Goal: Task Accomplishment & Management: Manage account settings

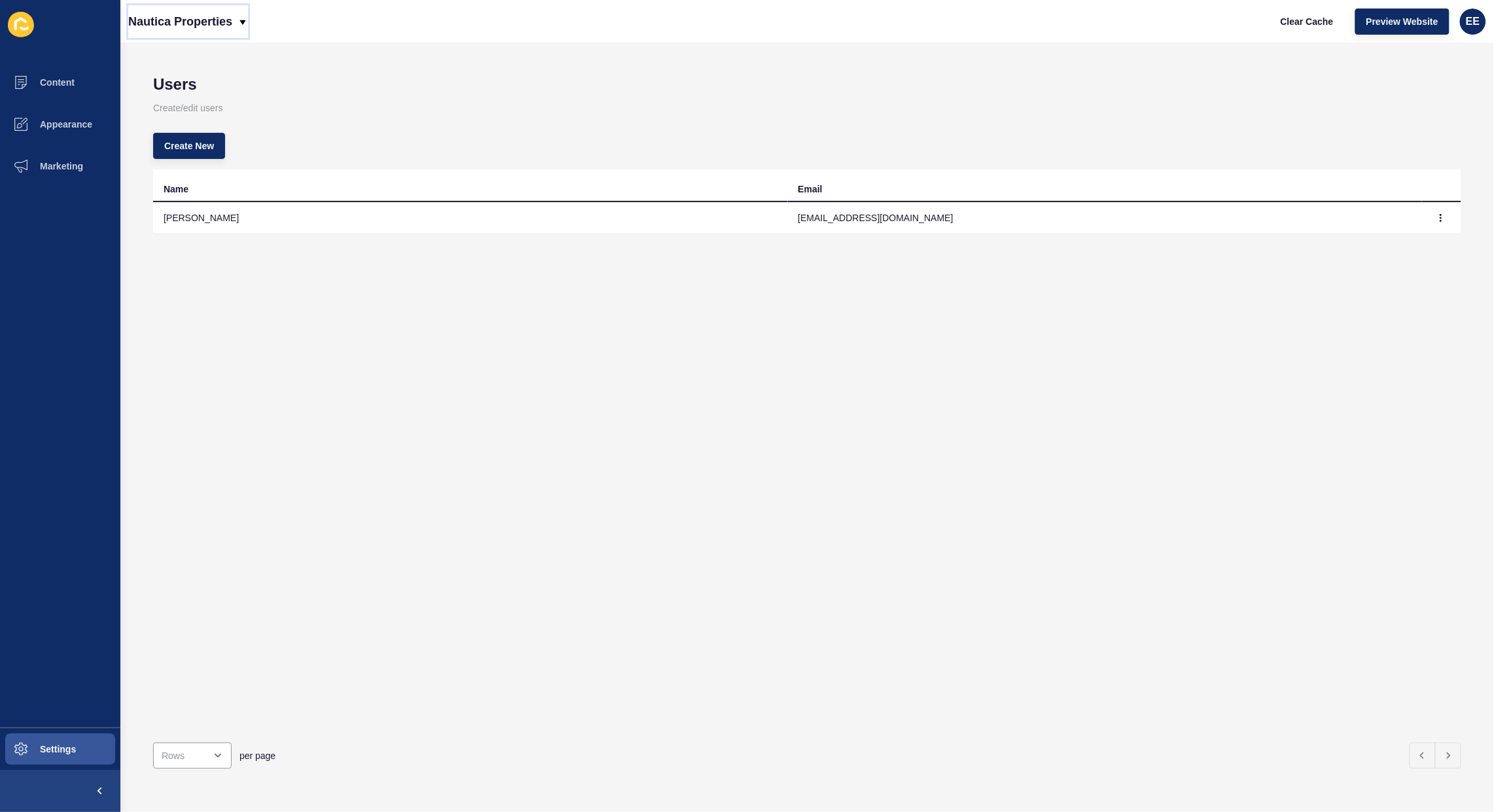
click at [239, 24] on div "Nautica Properties" at bounding box center [187, 21] width 120 height 32
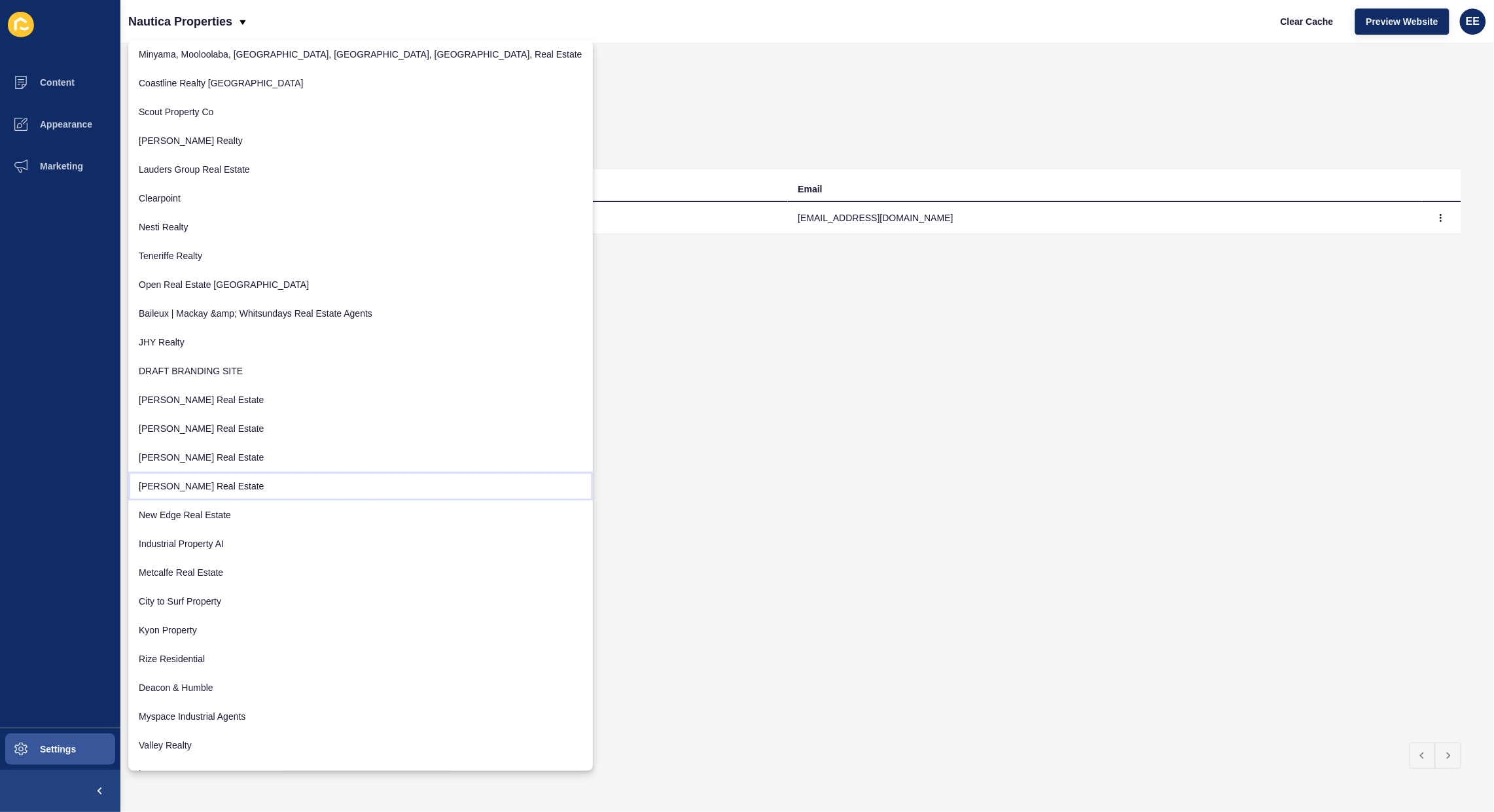
click at [219, 485] on link "[PERSON_NAME] Real Estate" at bounding box center [360, 486] width 464 height 29
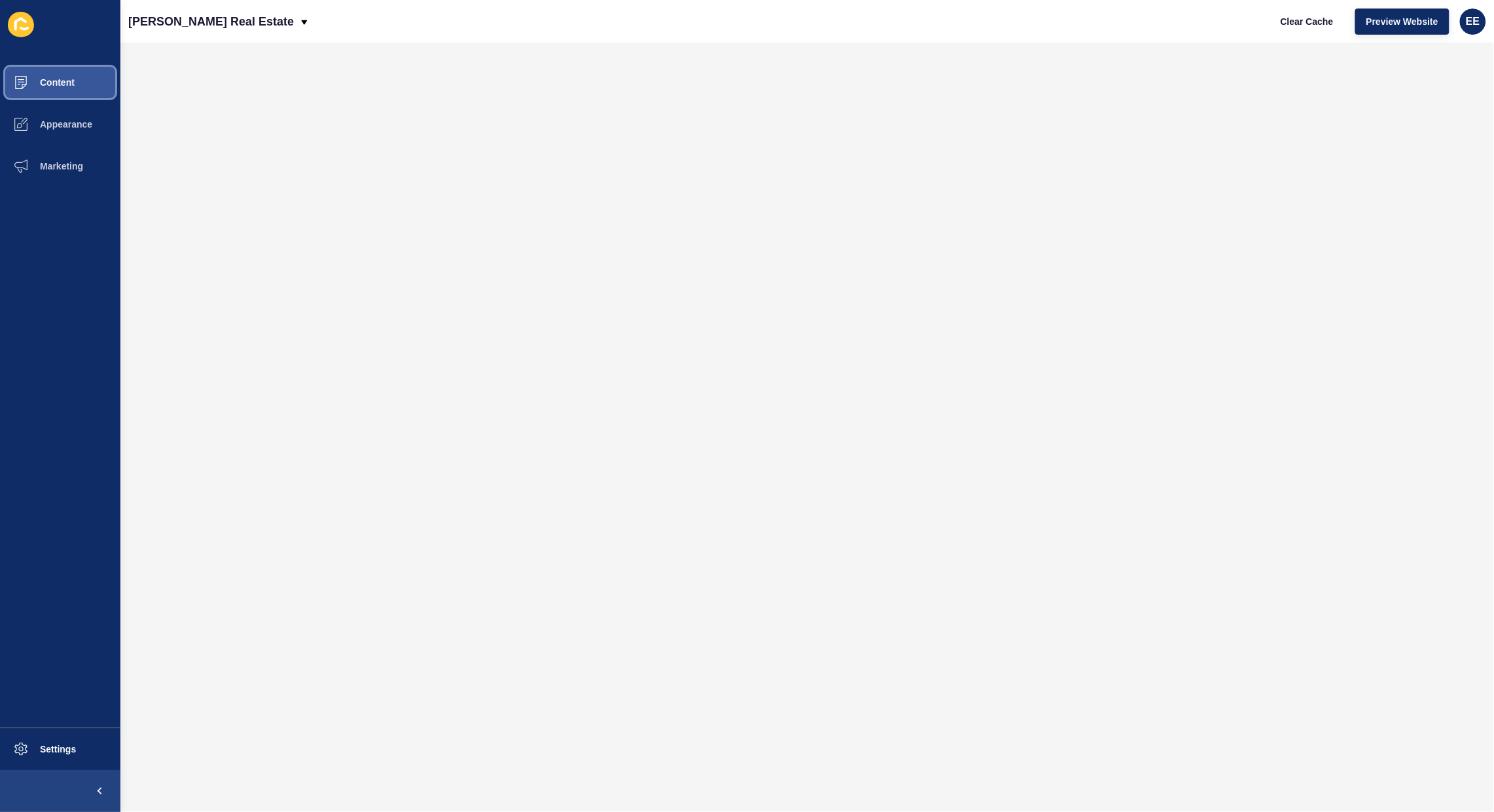
click at [67, 82] on span "Content" at bounding box center [36, 83] width 77 height 11
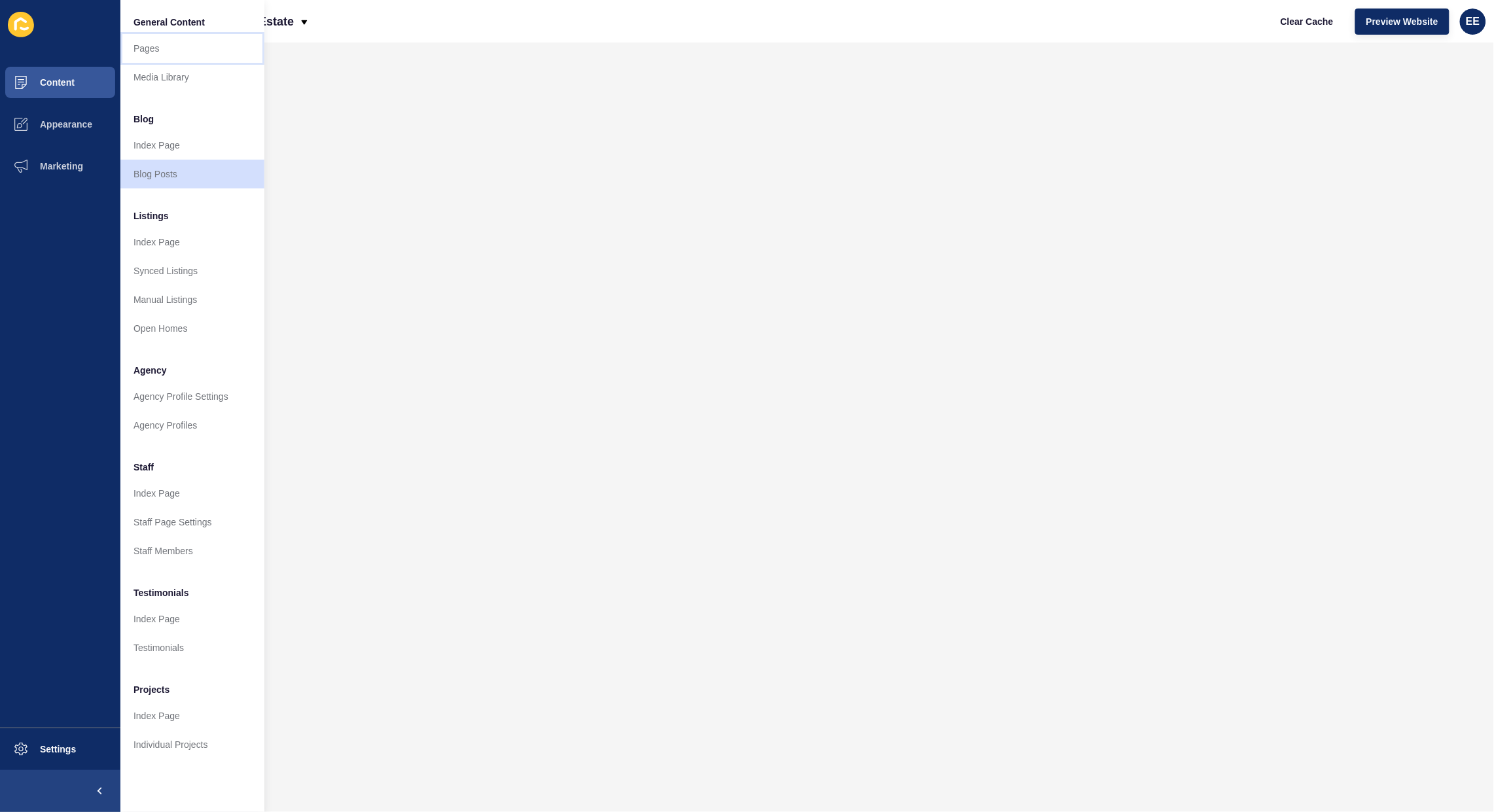
click at [165, 47] on link "Pages" at bounding box center [192, 48] width 144 height 29
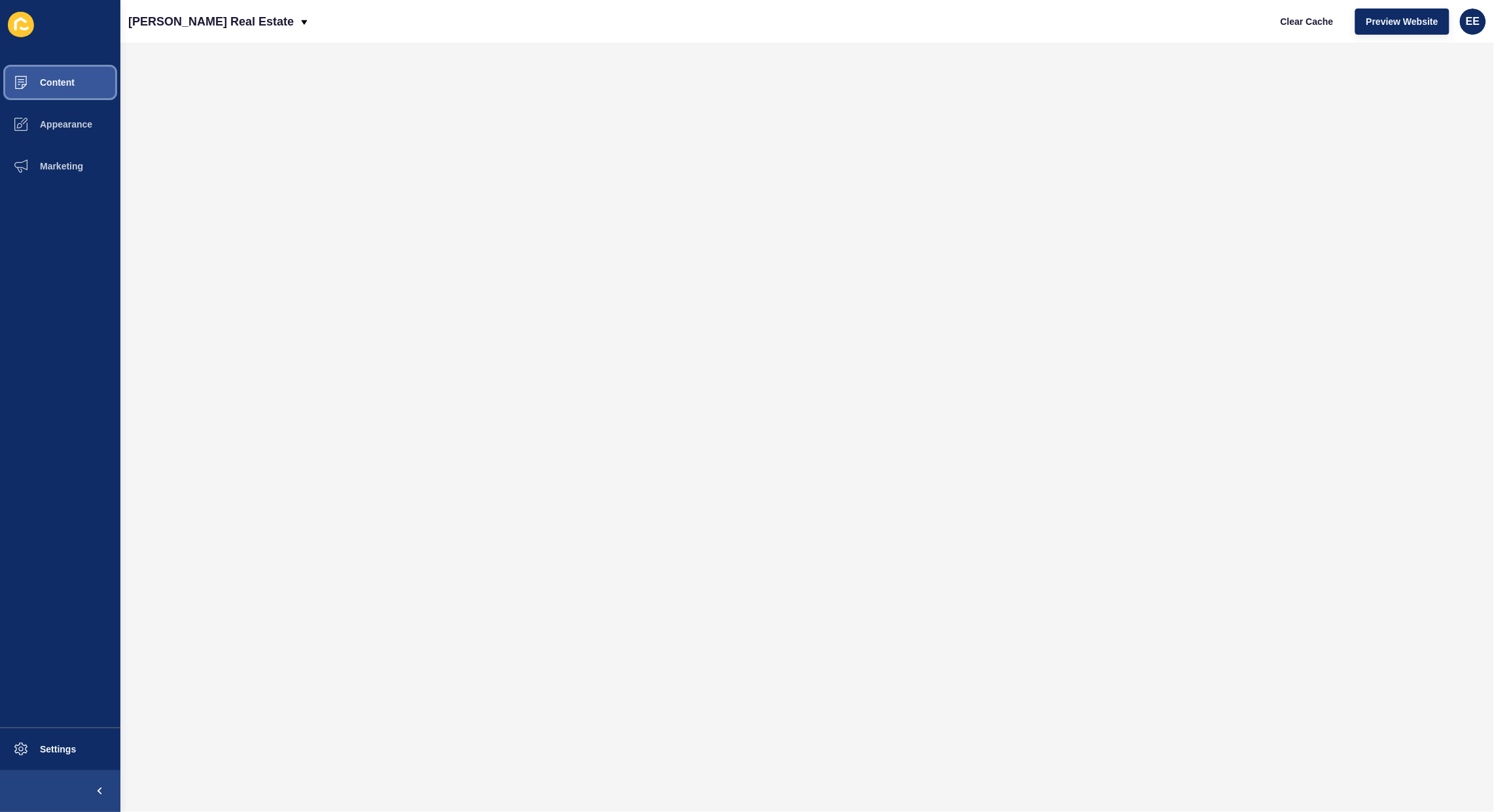
click at [51, 84] on span "Content" at bounding box center [36, 83] width 77 height 11
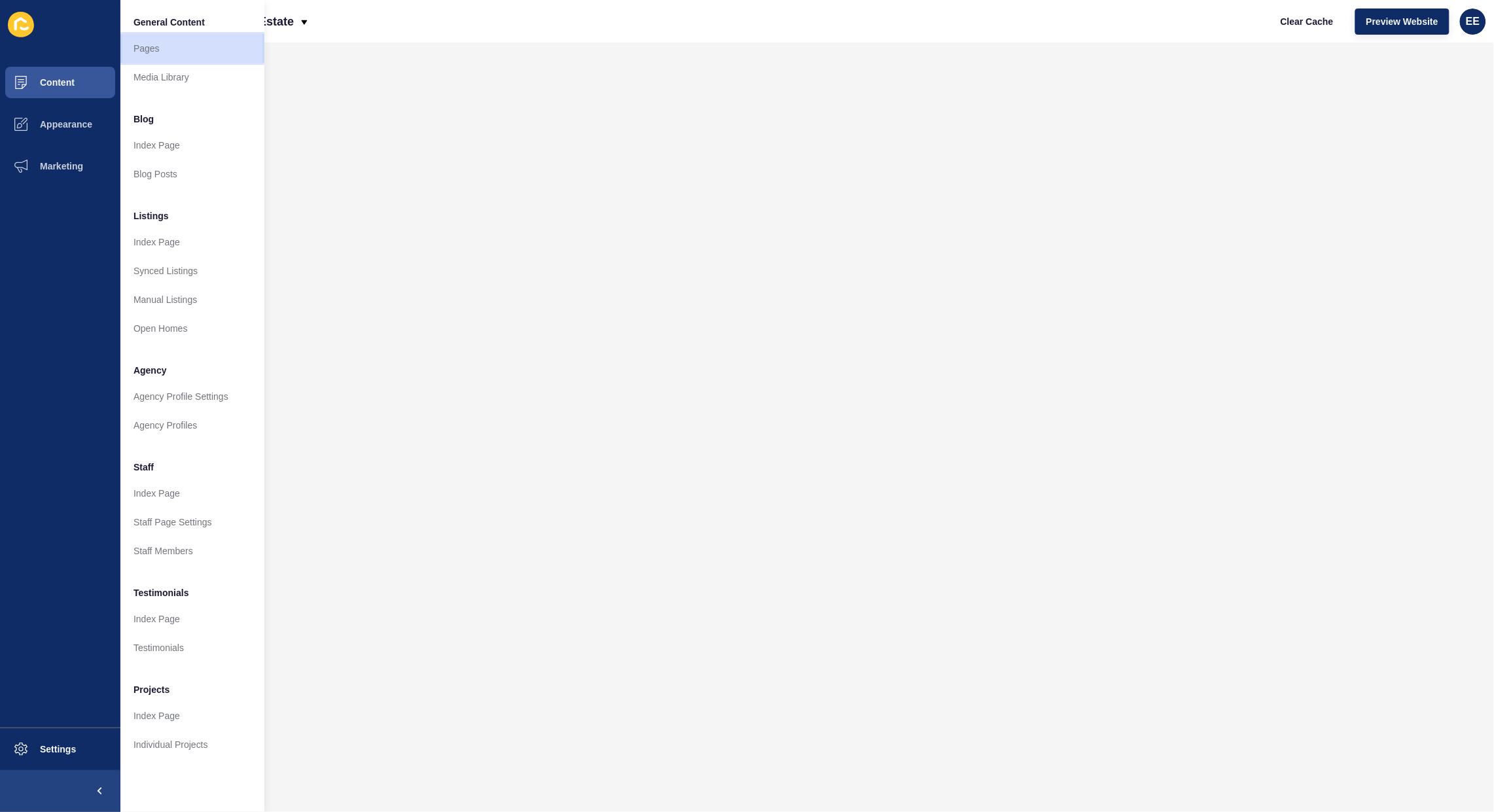
click at [174, 50] on link "Pages" at bounding box center [192, 48] width 144 height 29
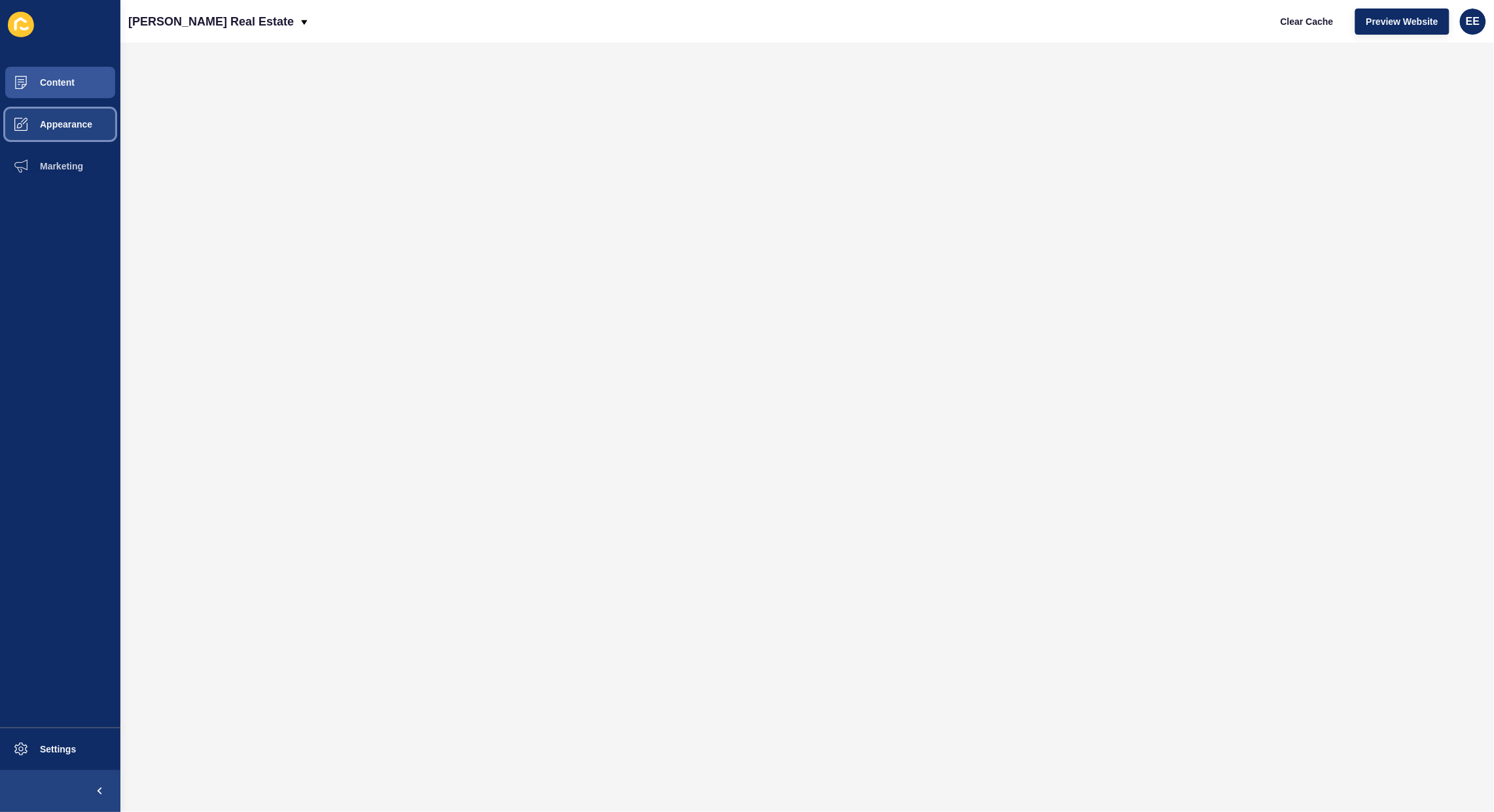
click at [56, 124] on span "Appearance" at bounding box center [44, 124] width 94 height 11
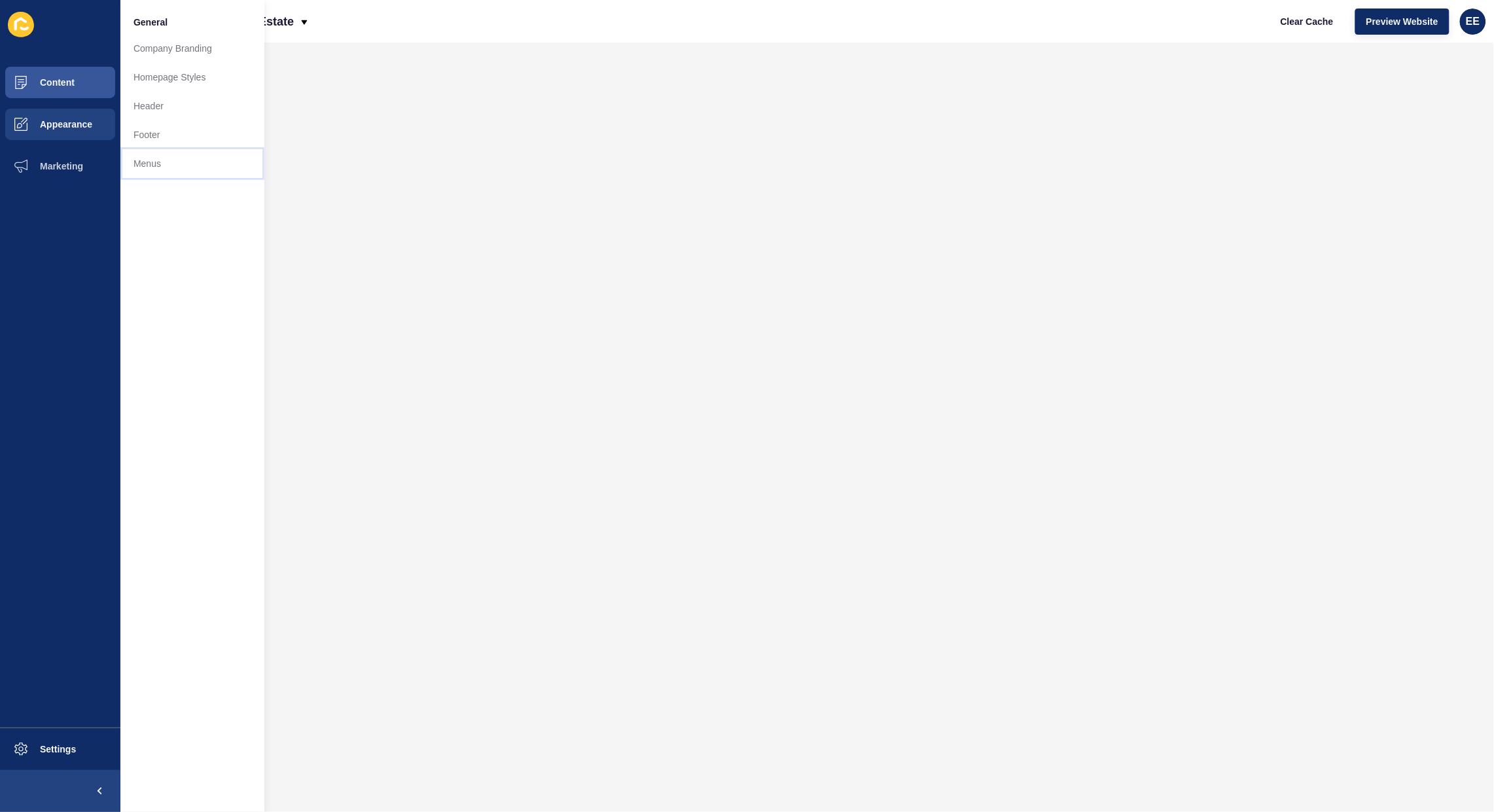
click at [142, 162] on link "Menus" at bounding box center [192, 163] width 144 height 29
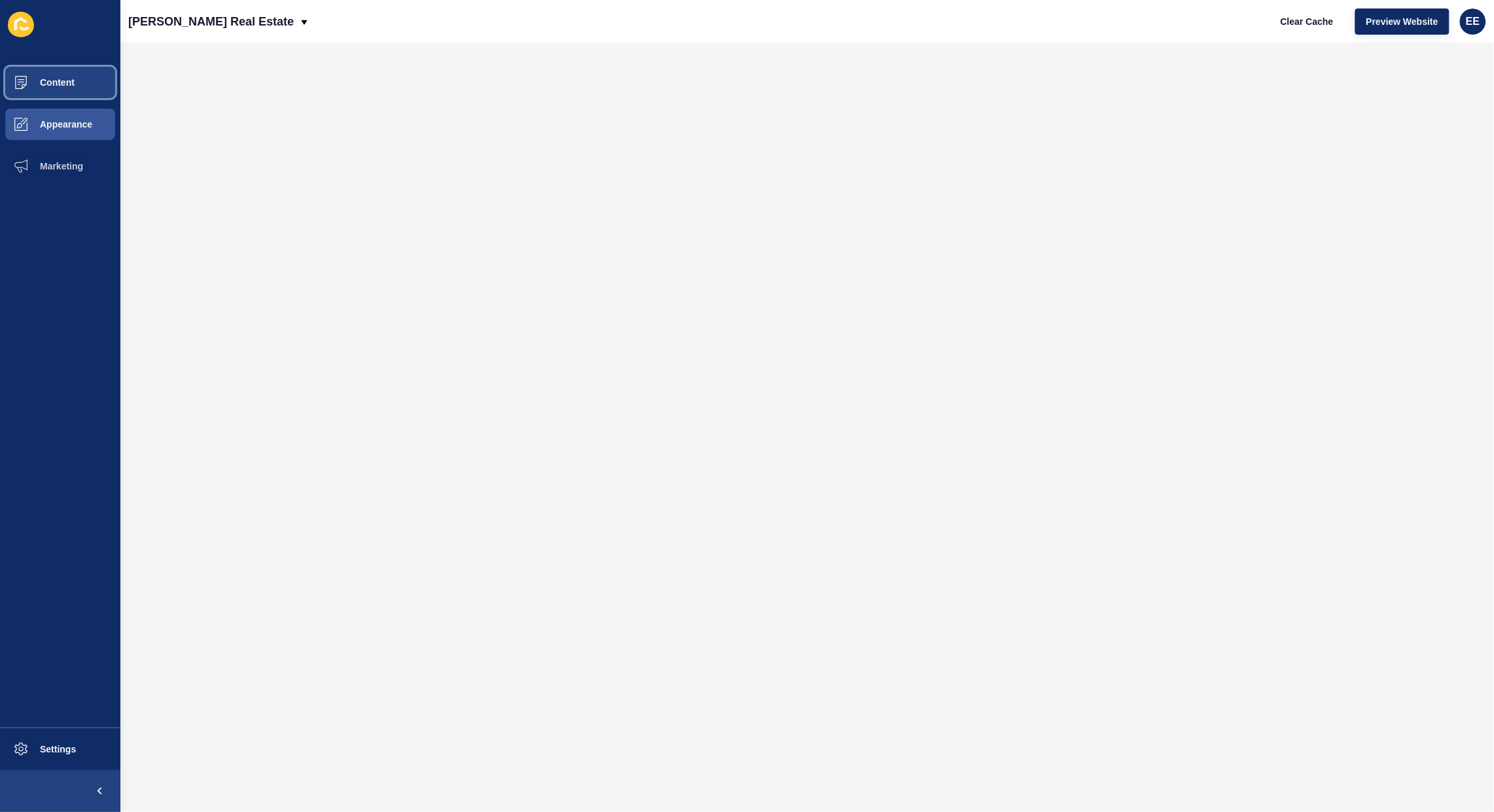
click at [56, 78] on span "Content" at bounding box center [36, 83] width 77 height 11
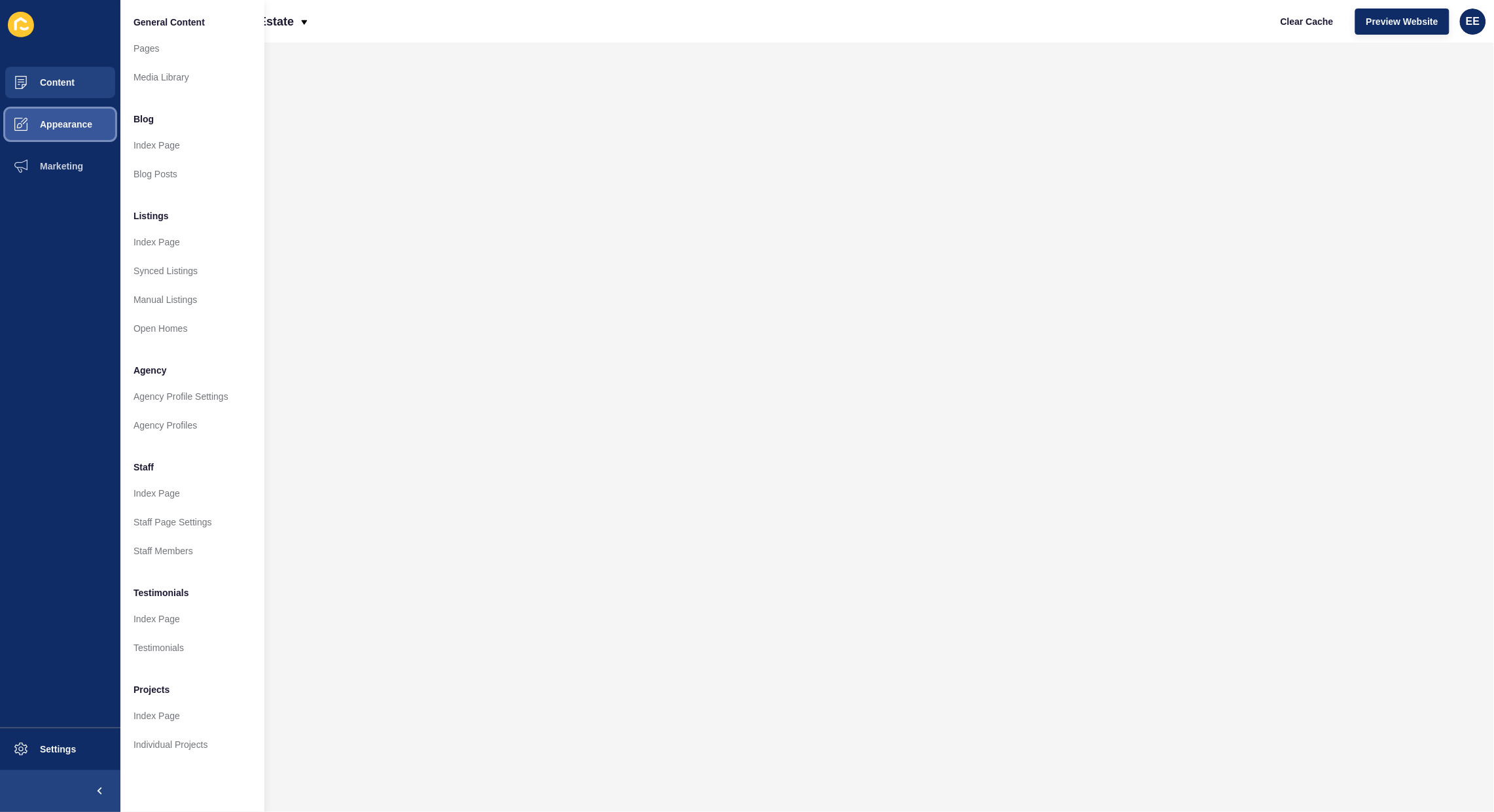
click at [66, 131] on button "Appearance" at bounding box center [60, 124] width 120 height 42
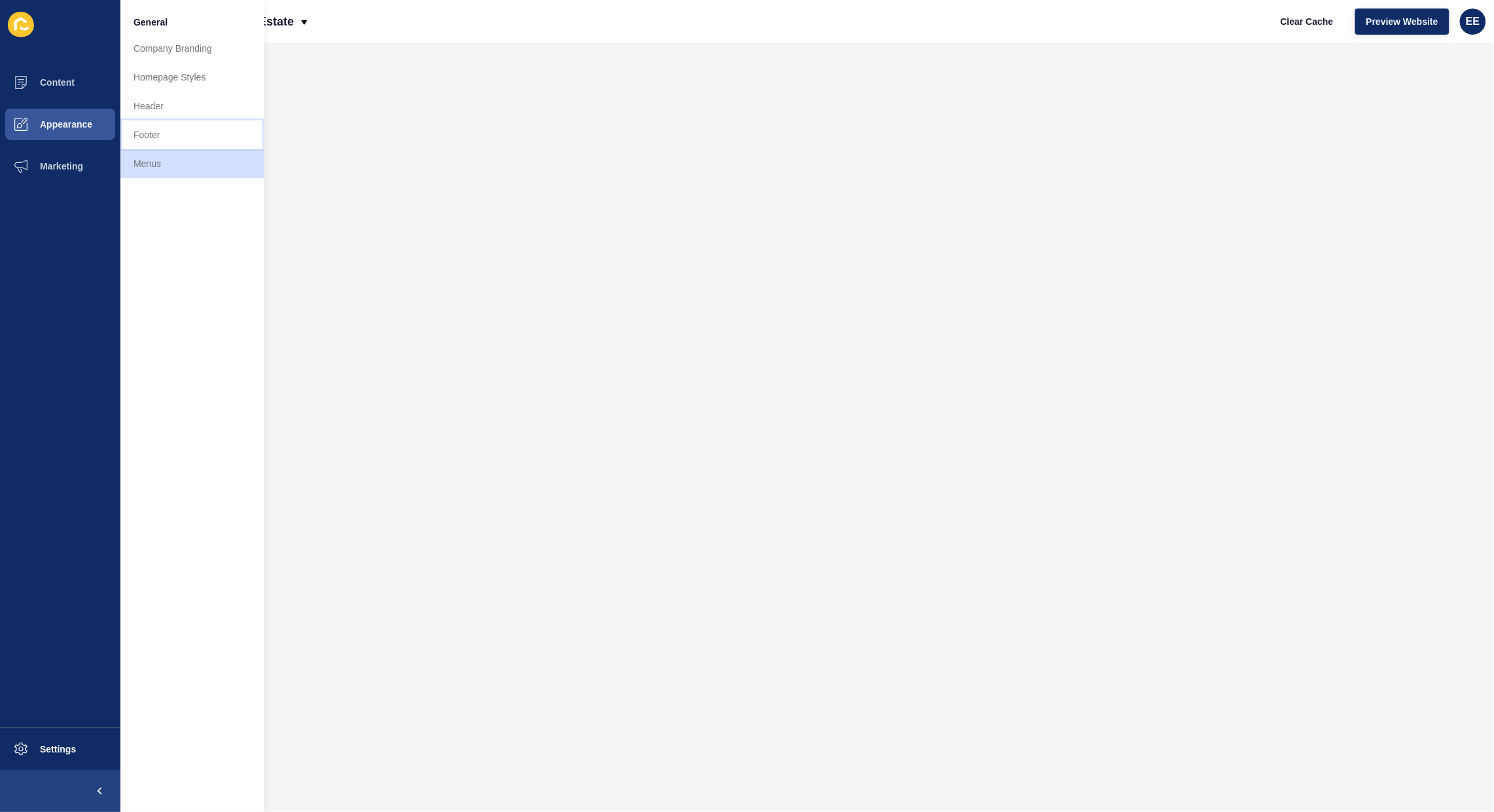
click at [167, 132] on link "Footer" at bounding box center [192, 135] width 144 height 29
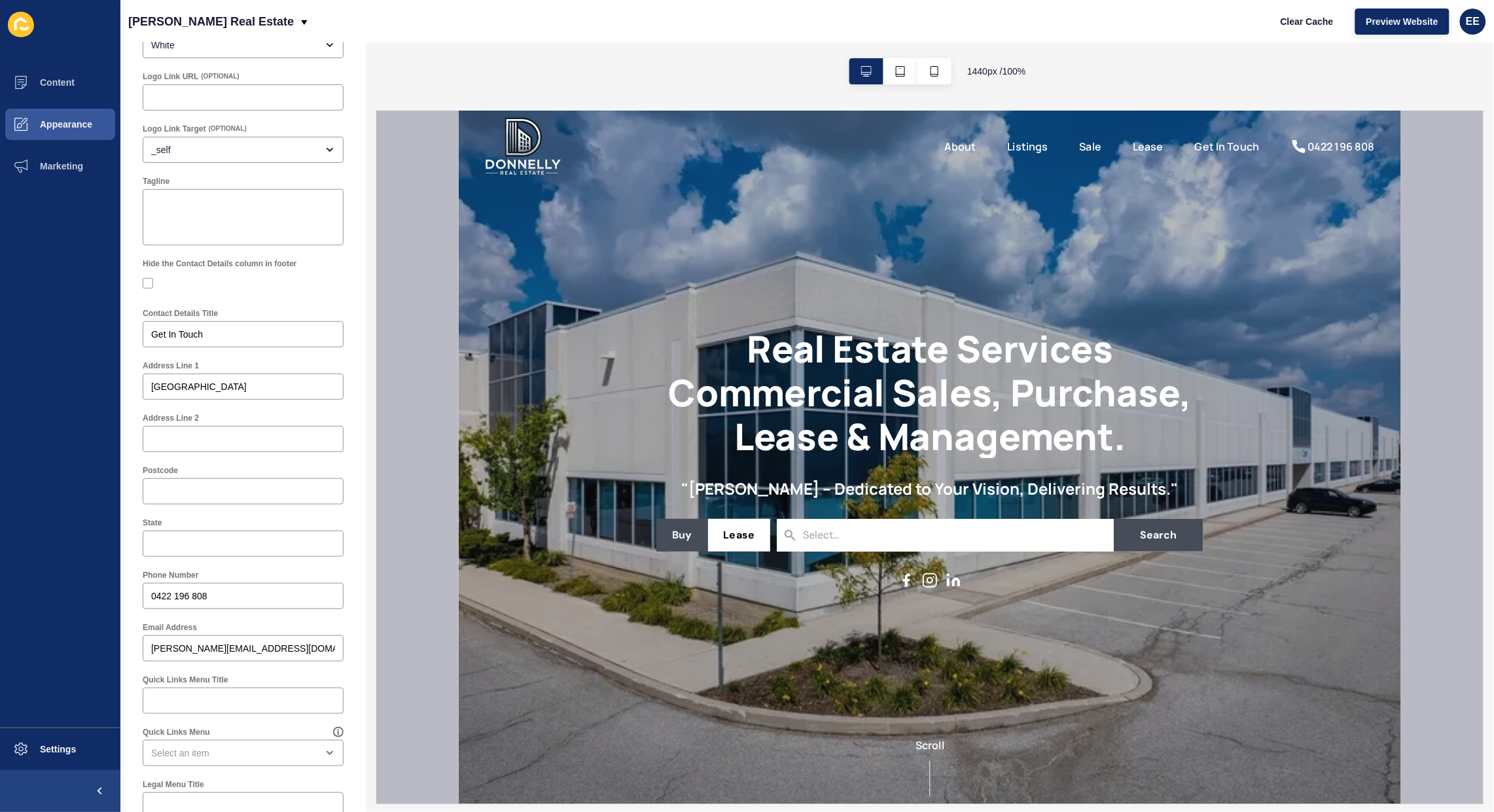
scroll to position [393, 0]
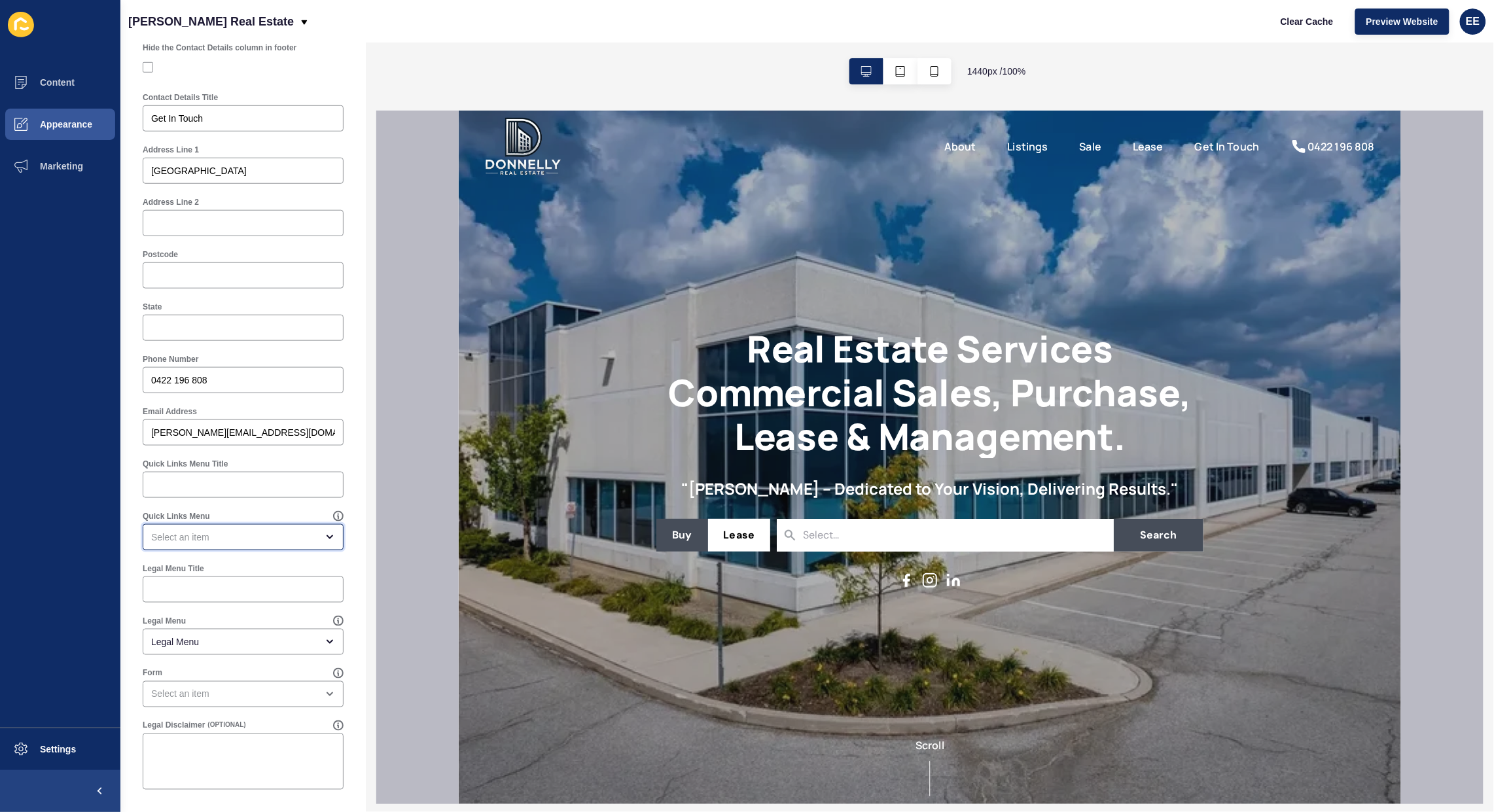
click at [266, 540] on div "open menu" at bounding box center [234, 537] width 166 height 13
click at [248, 566] on span "Legal Menu" at bounding box center [236, 570] width 168 height 13
type input "Legal Menu"
click at [245, 636] on div "Legal Menu" at bounding box center [234, 641] width 166 height 13
click at [240, 670] on span "Legal Menu" at bounding box center [227, 674] width 149 height 13
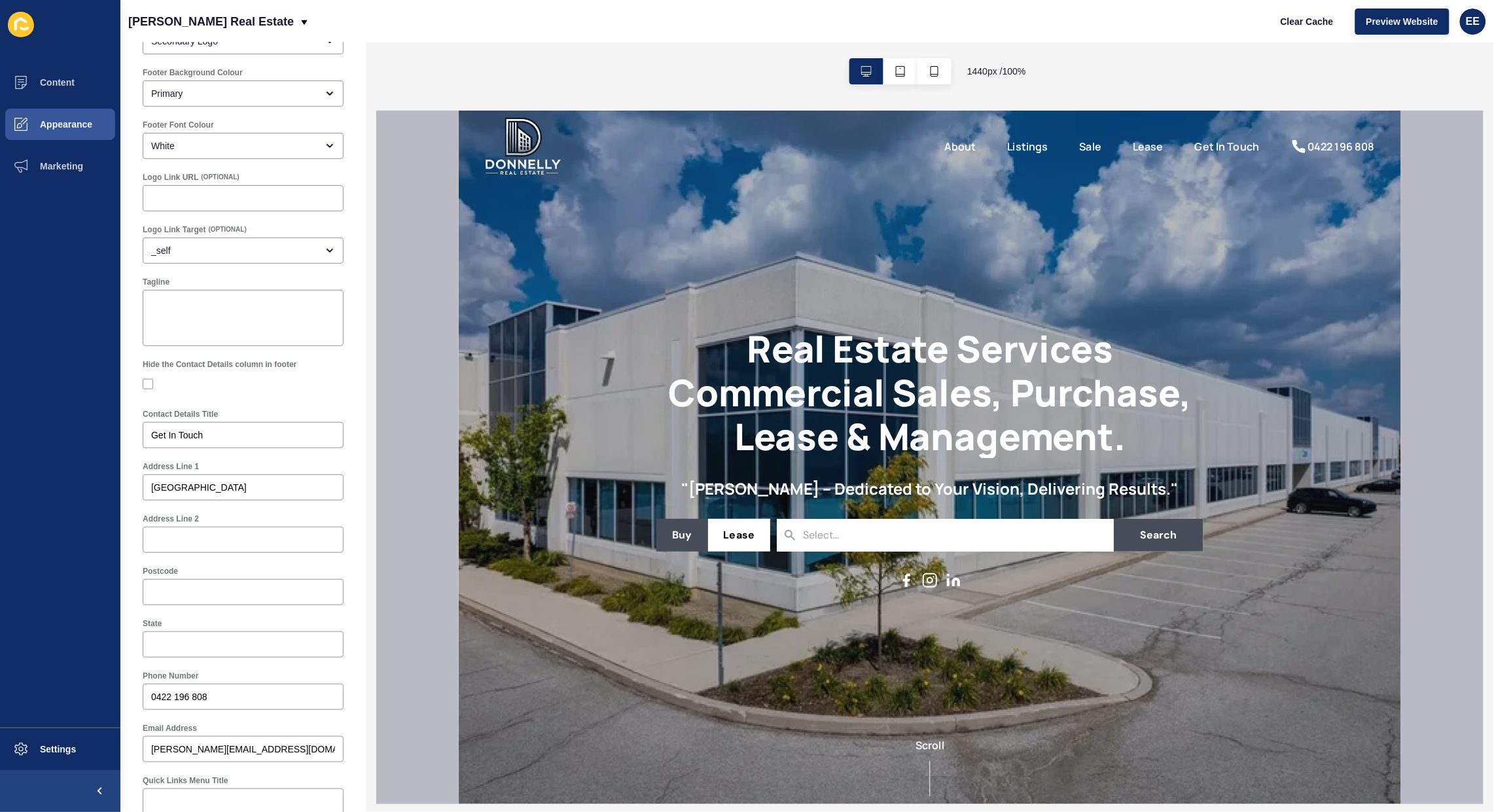
scroll to position [0, 0]
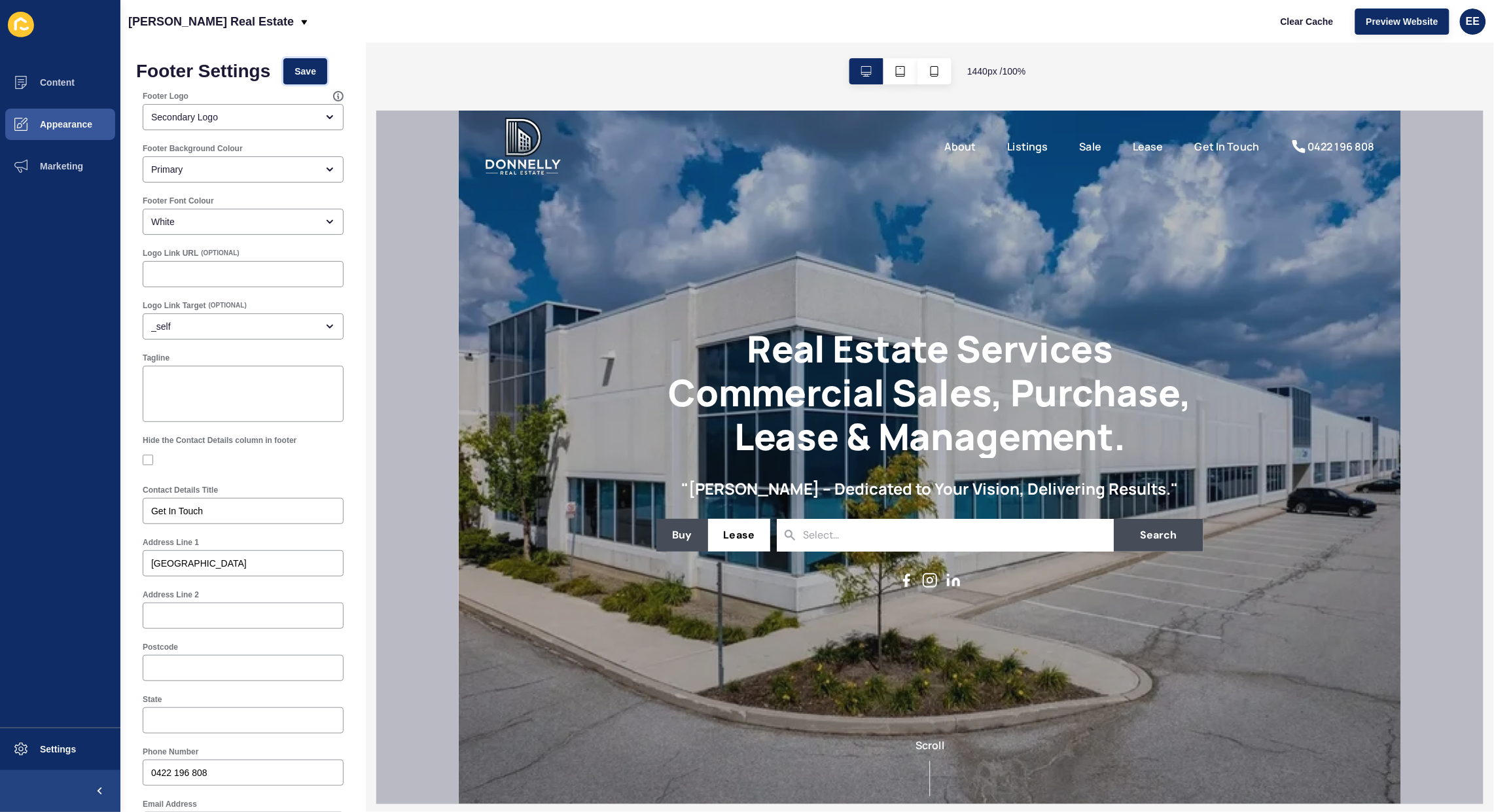
click at [303, 62] on button "Save" at bounding box center [306, 71] width 44 height 26
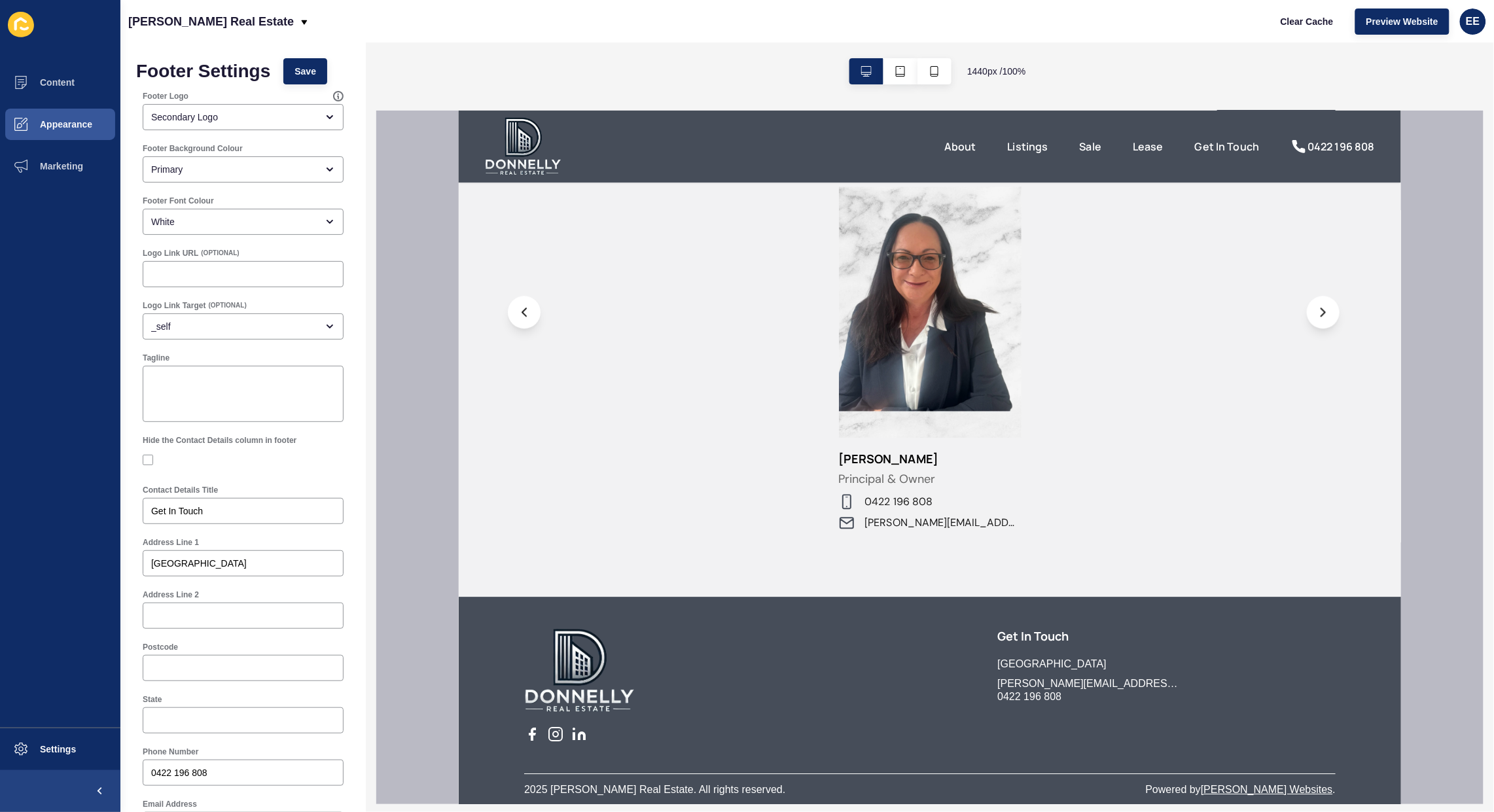
scroll to position [1233, 0]
click at [1203, 650] on div at bounding box center [1267, 683] width 135 height 114
click at [298, 68] on span "Save" at bounding box center [305, 71] width 22 height 13
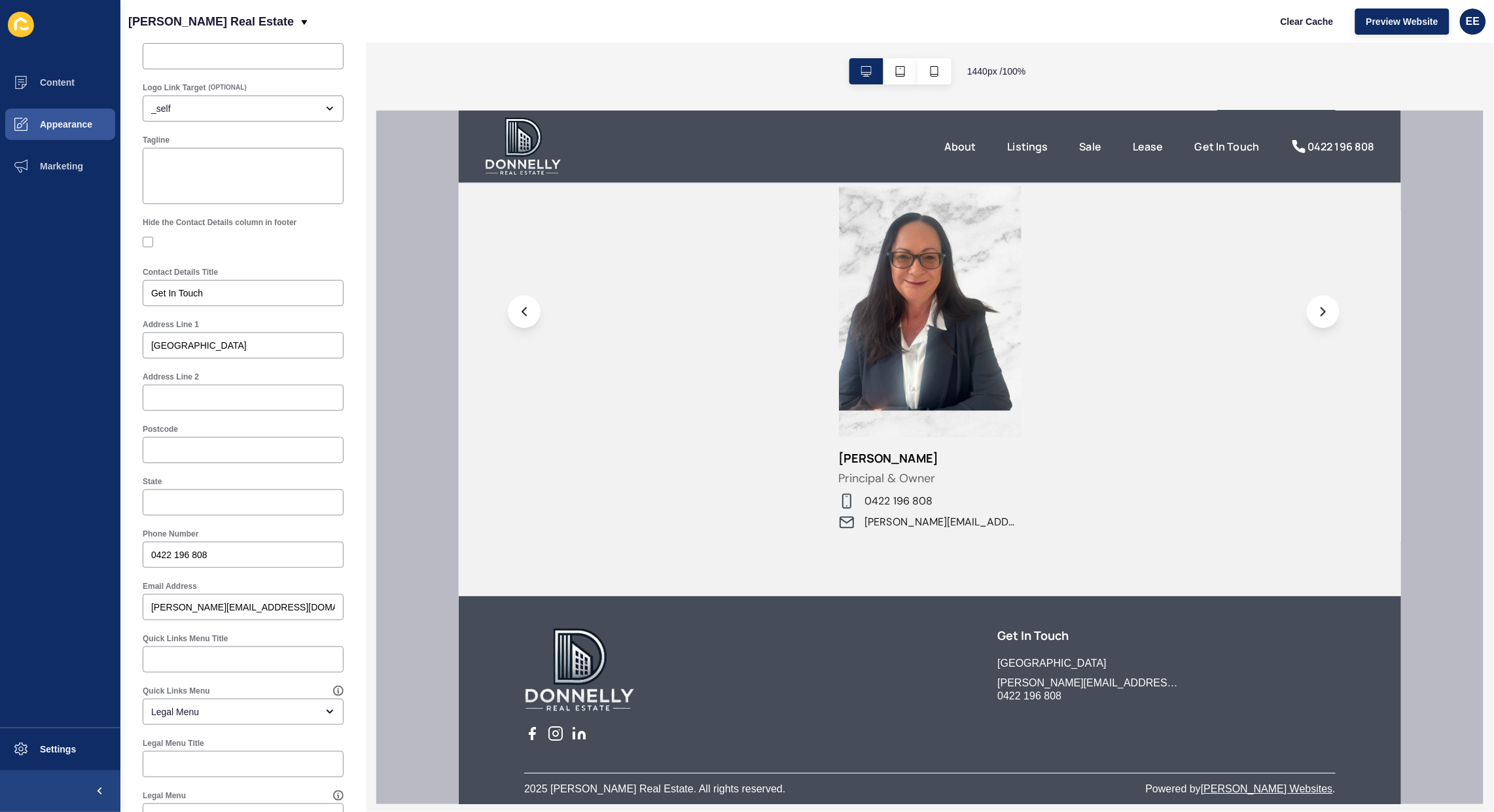
scroll to position [393, 0]
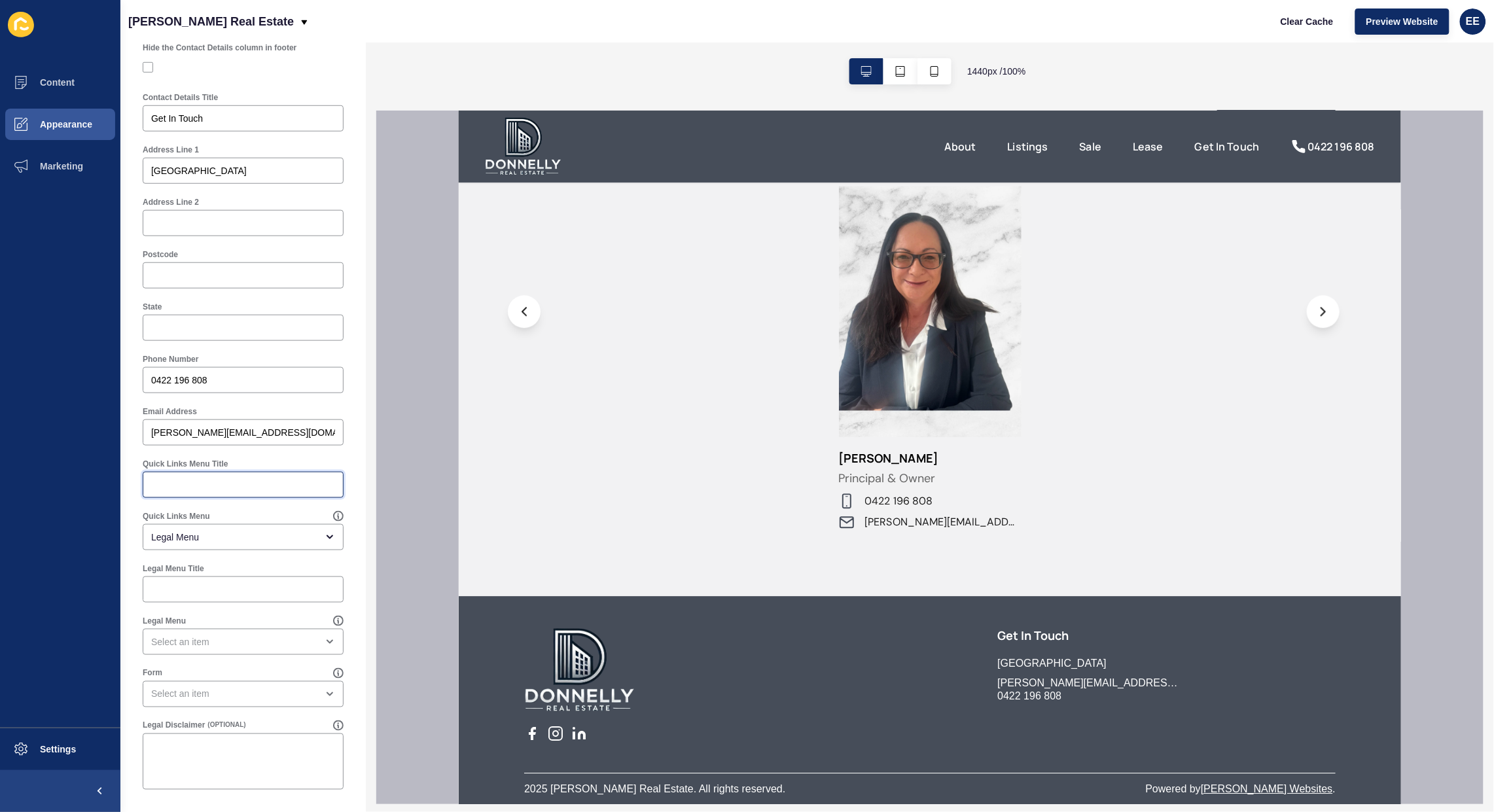
click at [193, 482] on input "Quick Links Menu Title" at bounding box center [243, 485] width 184 height 13
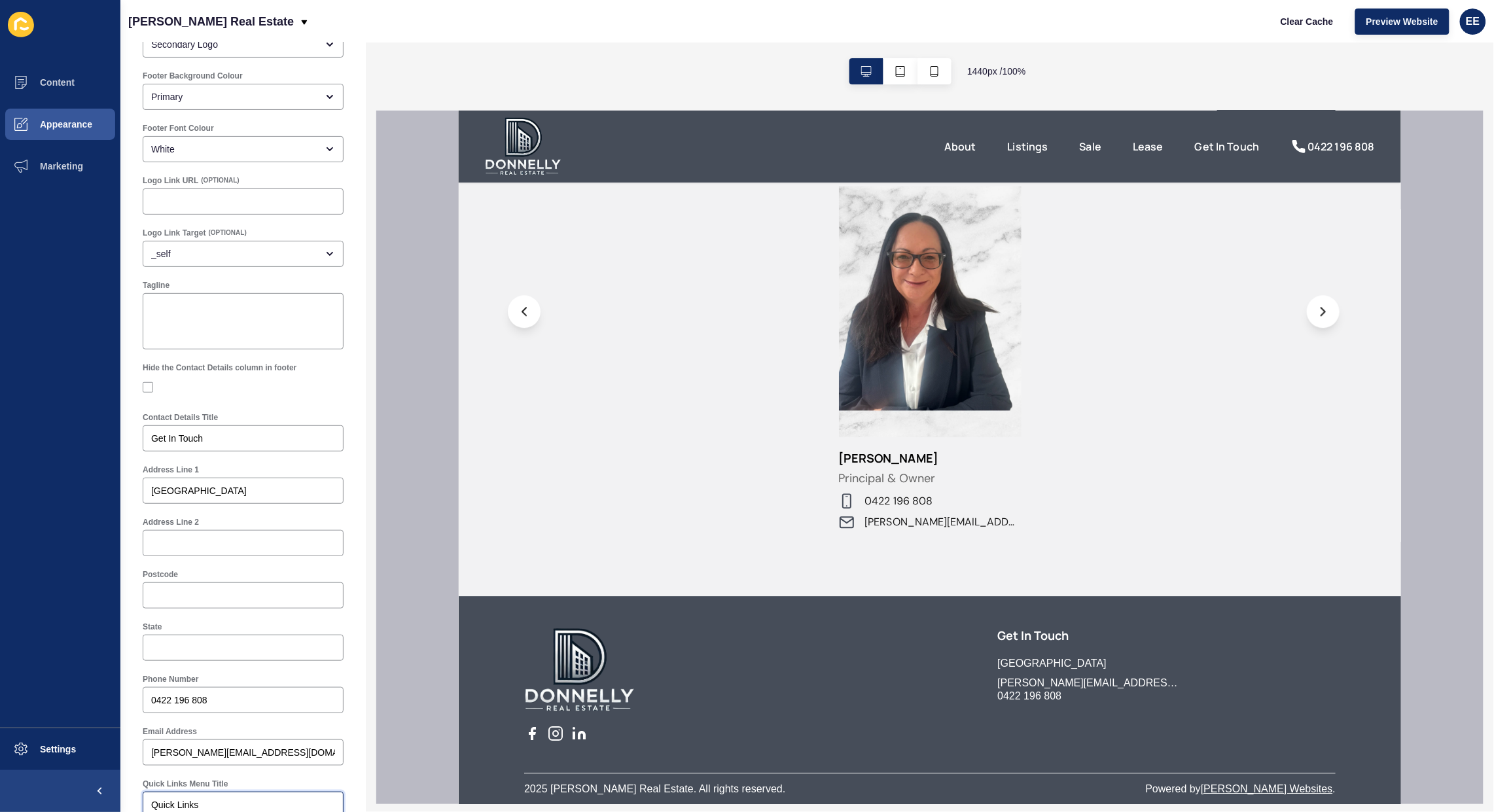
scroll to position [0, 0]
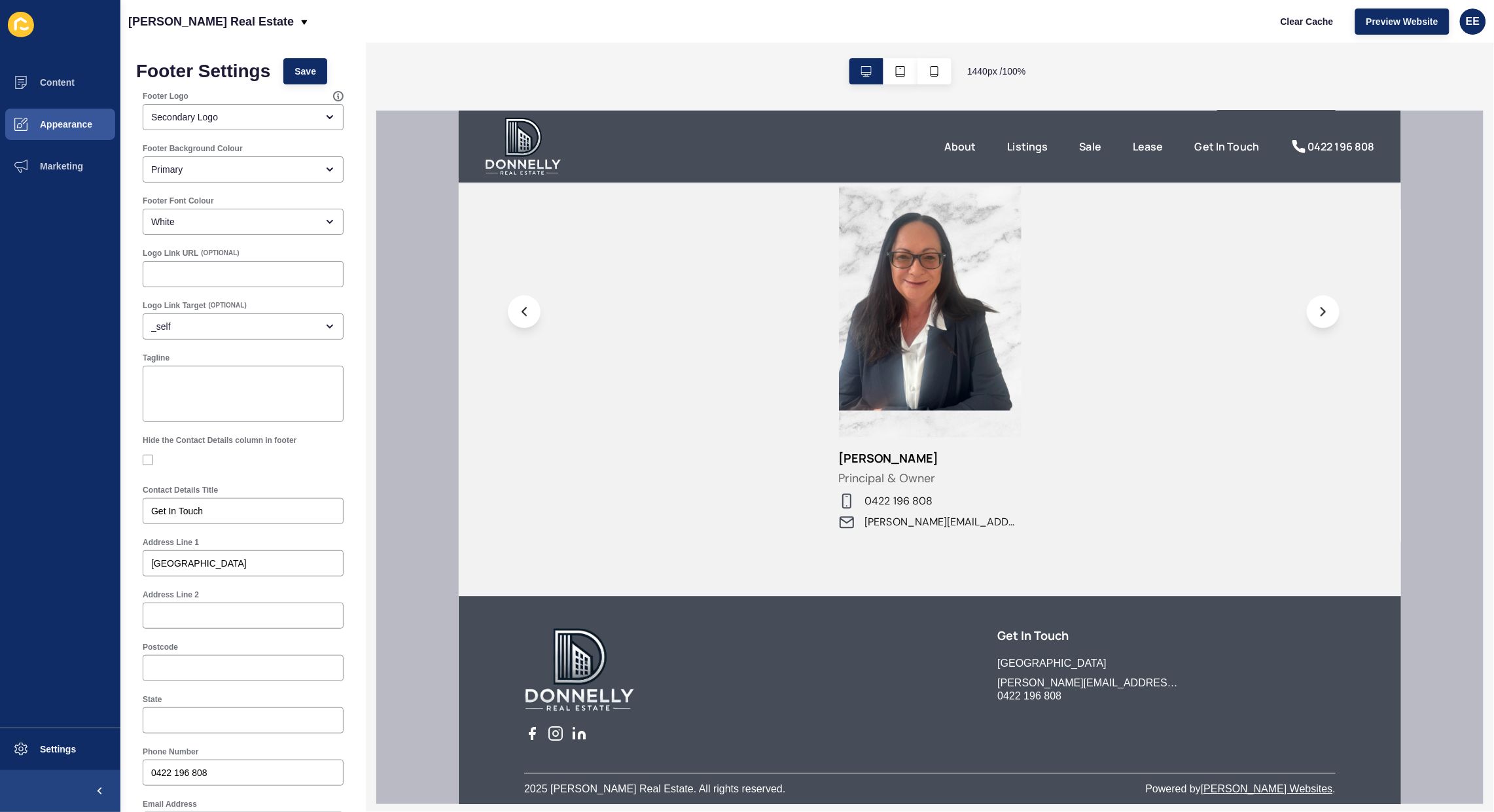
type input "Quick Links"
click at [303, 62] on button "Save" at bounding box center [306, 71] width 44 height 26
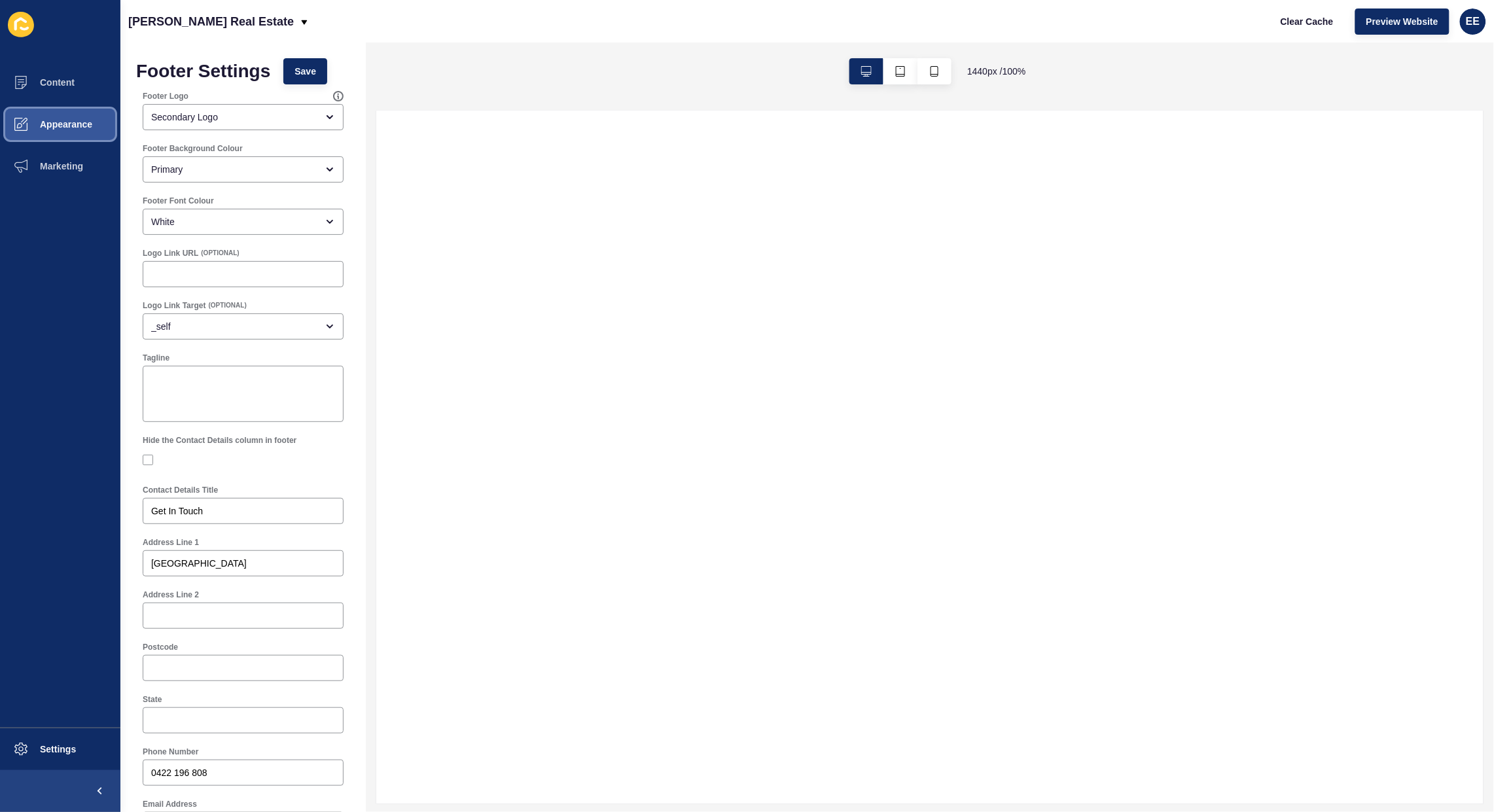
click at [56, 123] on span "Appearance" at bounding box center [44, 124] width 94 height 11
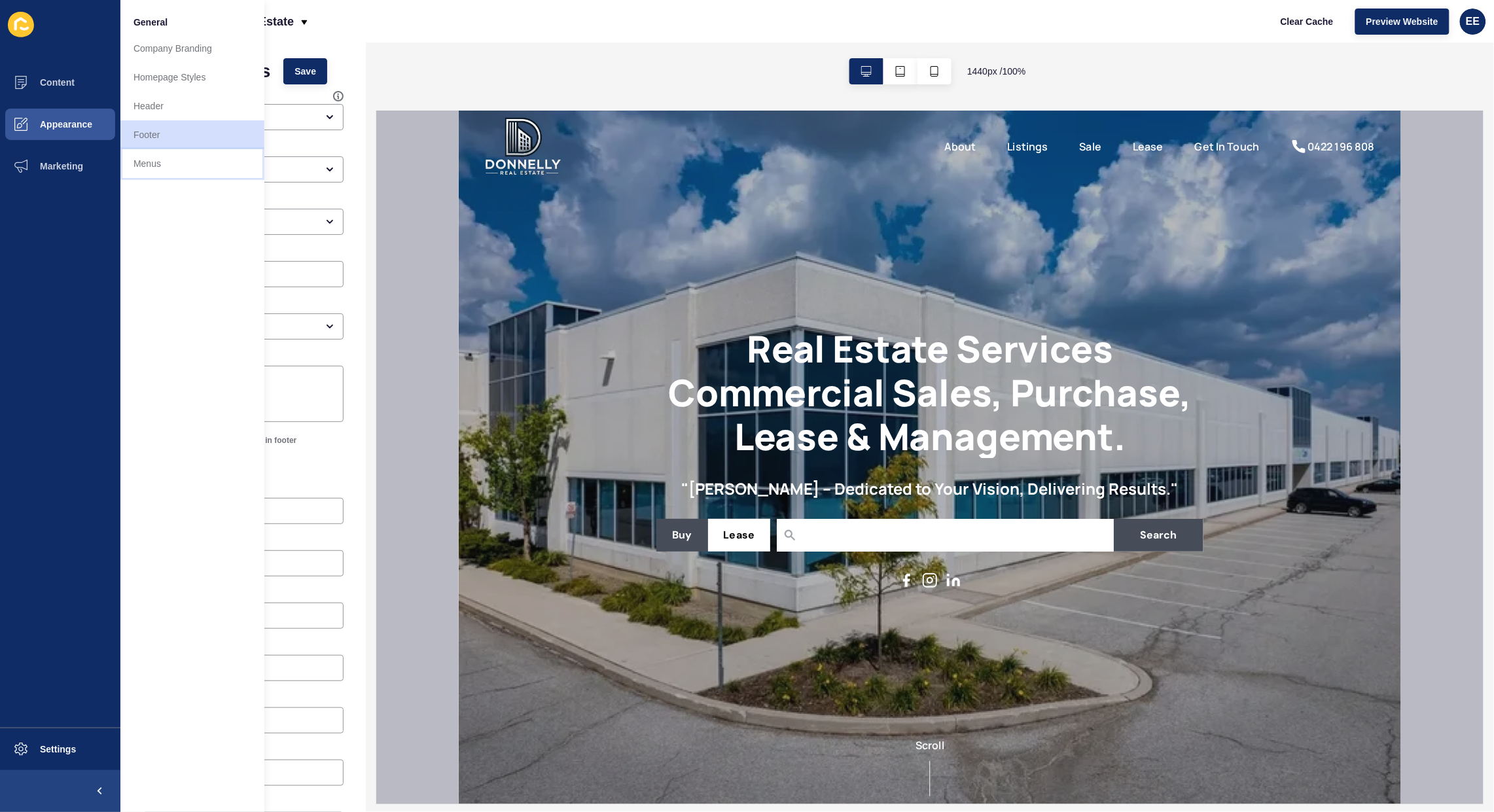
click at [132, 158] on link "Menus" at bounding box center [192, 163] width 144 height 29
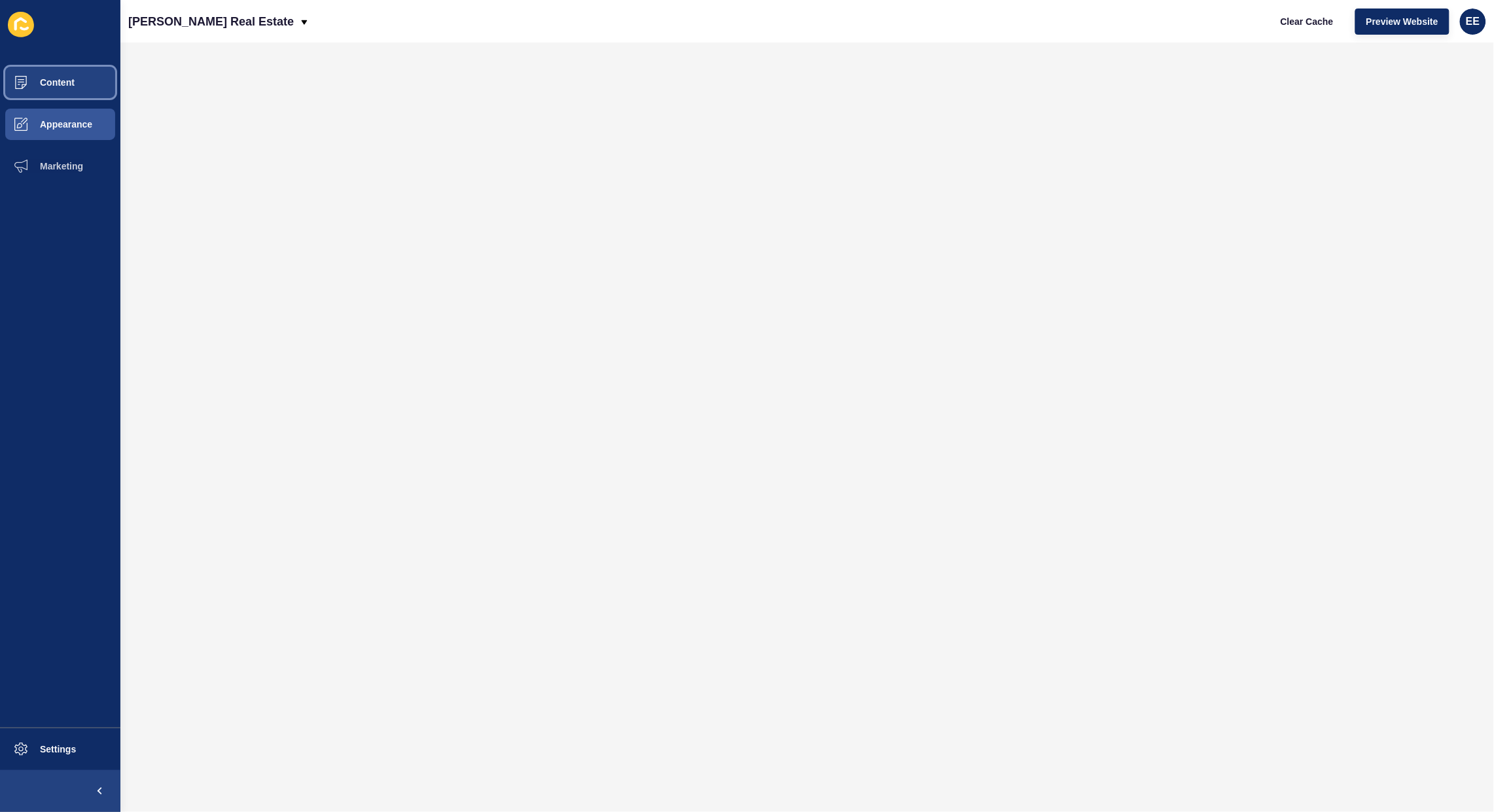
click at [56, 76] on button "Content" at bounding box center [60, 83] width 120 height 42
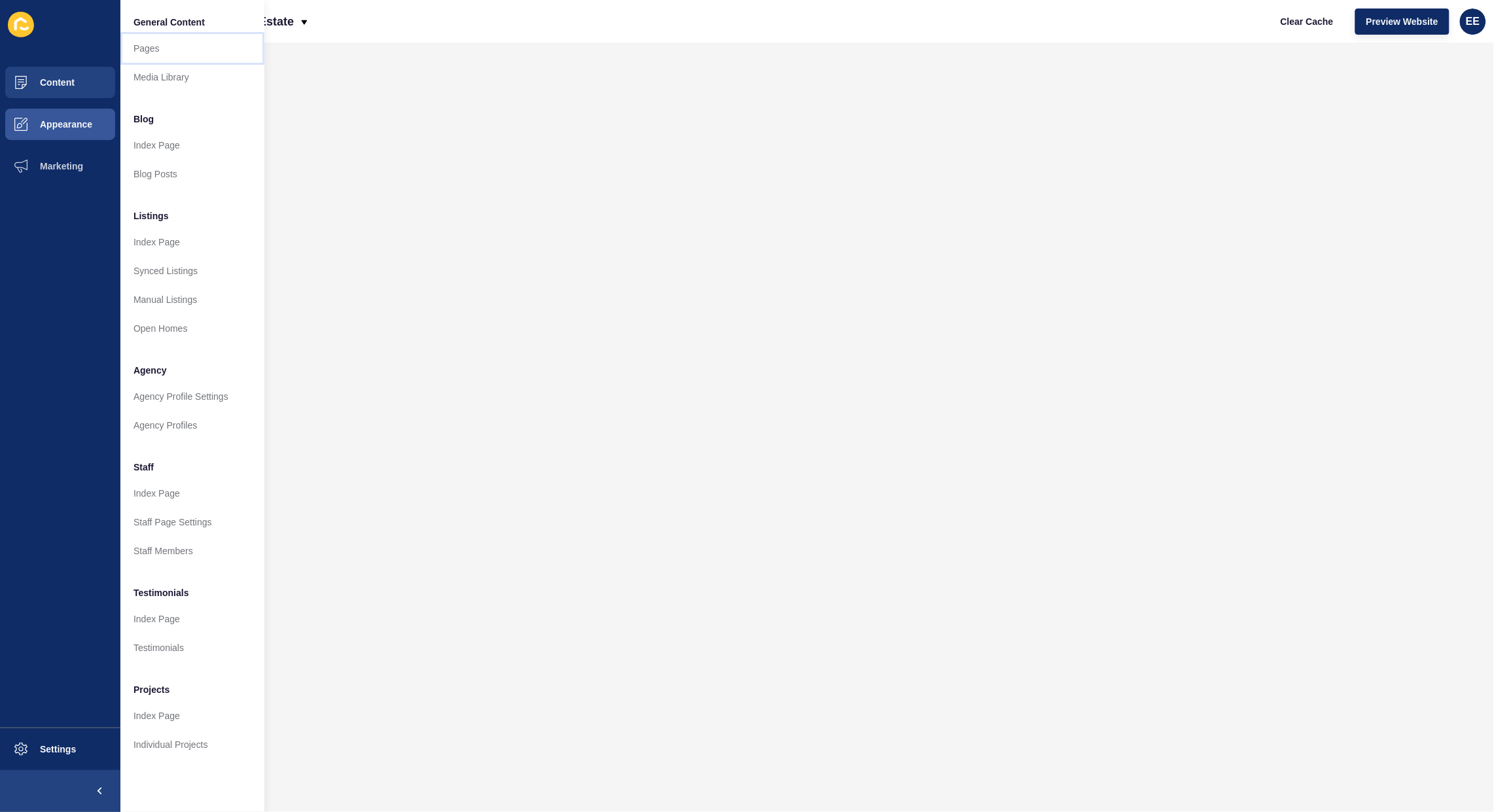
click at [139, 56] on link "Pages" at bounding box center [192, 48] width 144 height 29
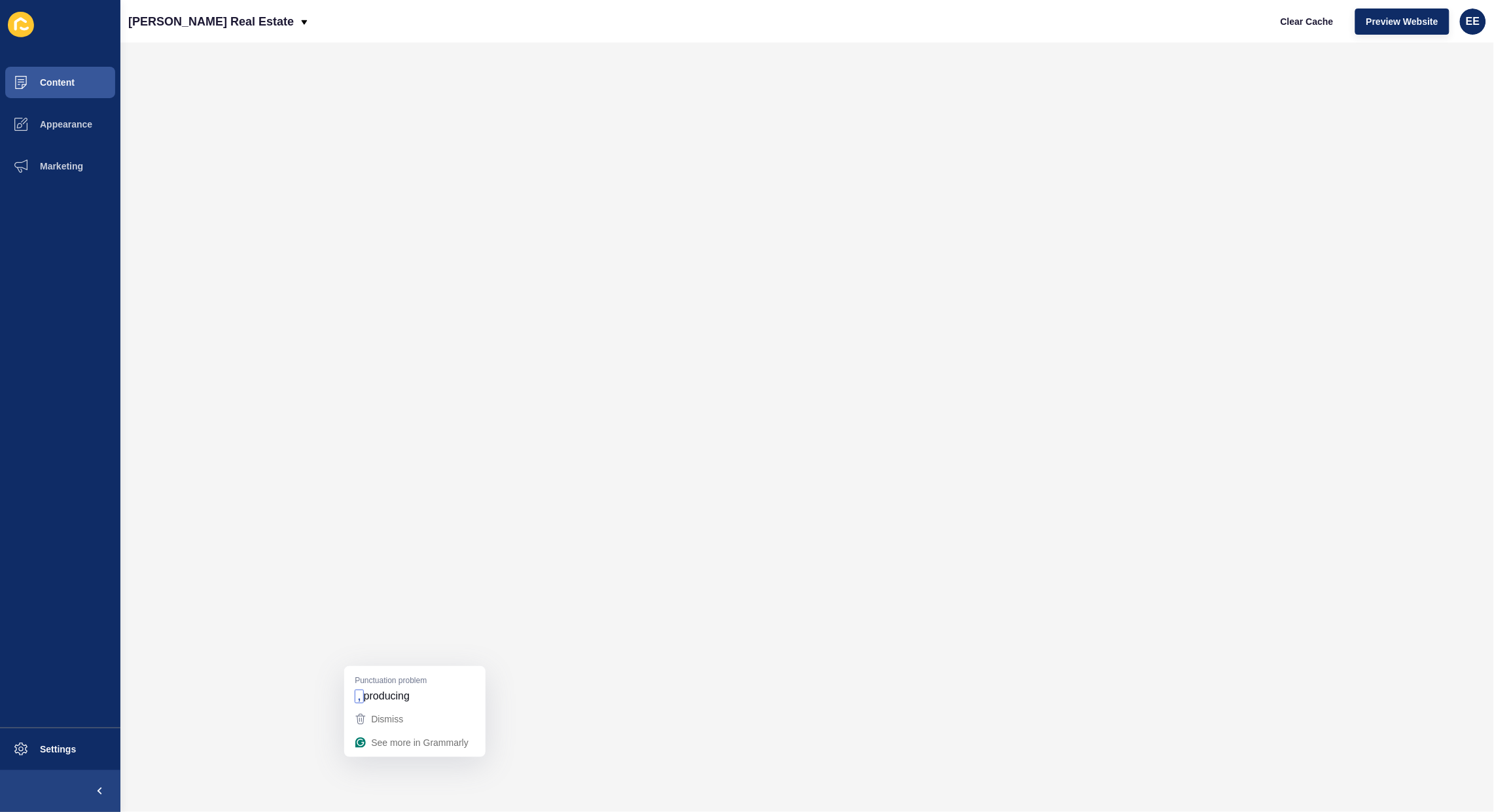
click at [399, 694] on span "producing" at bounding box center [387, 696] width 46 height 14
click at [62, 78] on span "Content" at bounding box center [36, 83] width 77 height 11
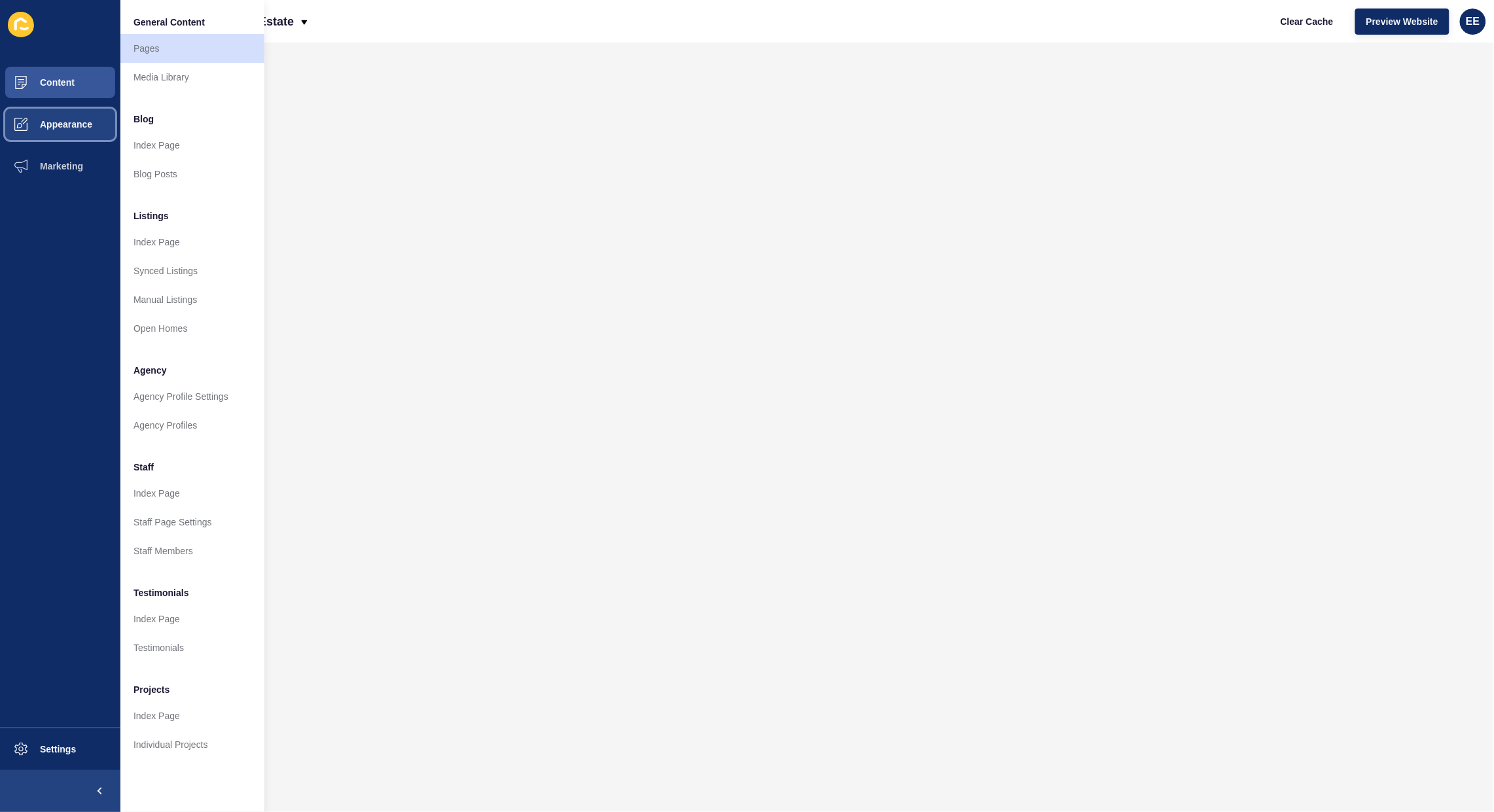
click at [71, 125] on span "Appearance" at bounding box center [44, 124] width 94 height 11
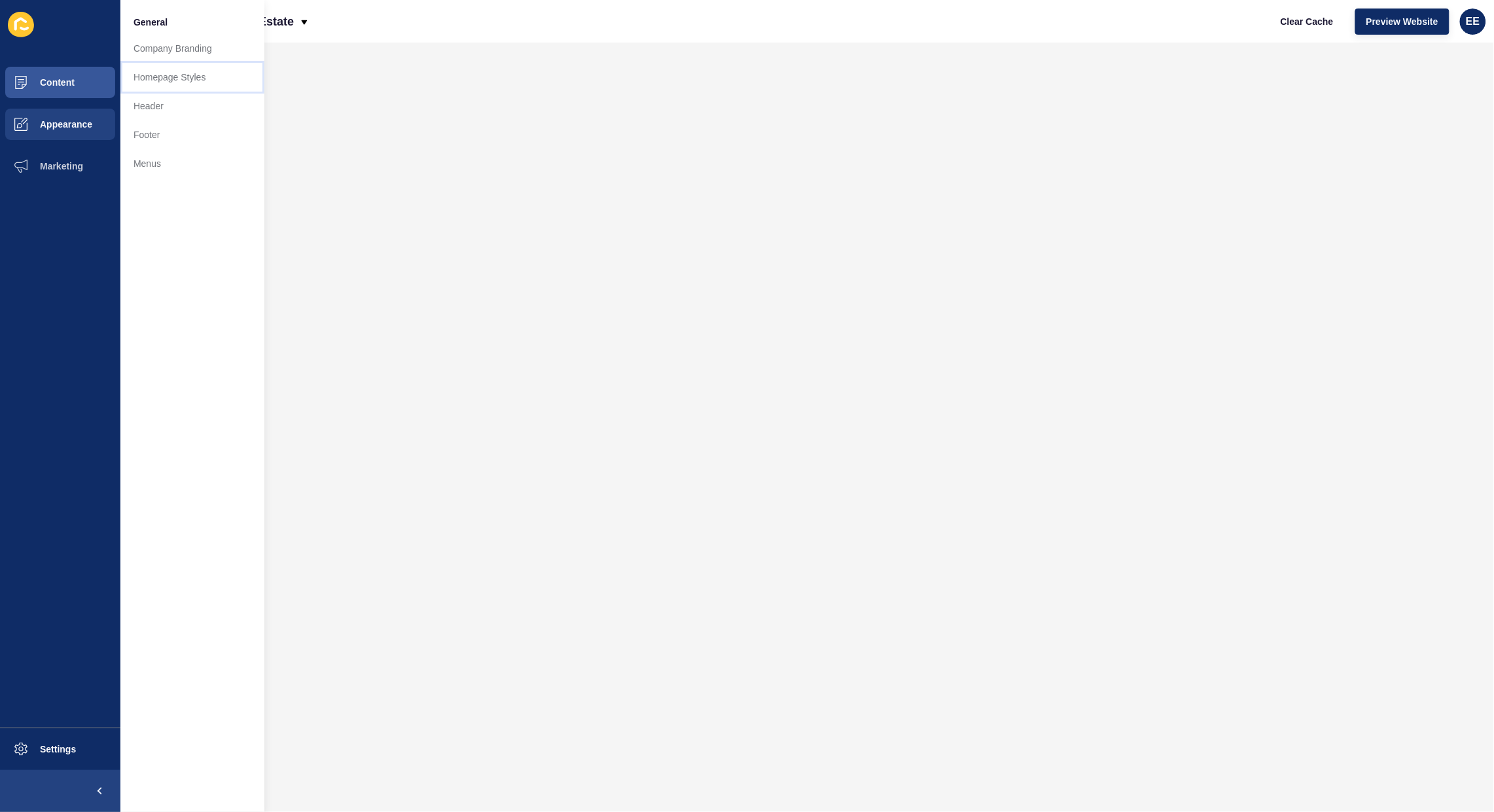
click at [160, 76] on link "Homepage Styles" at bounding box center [192, 77] width 144 height 29
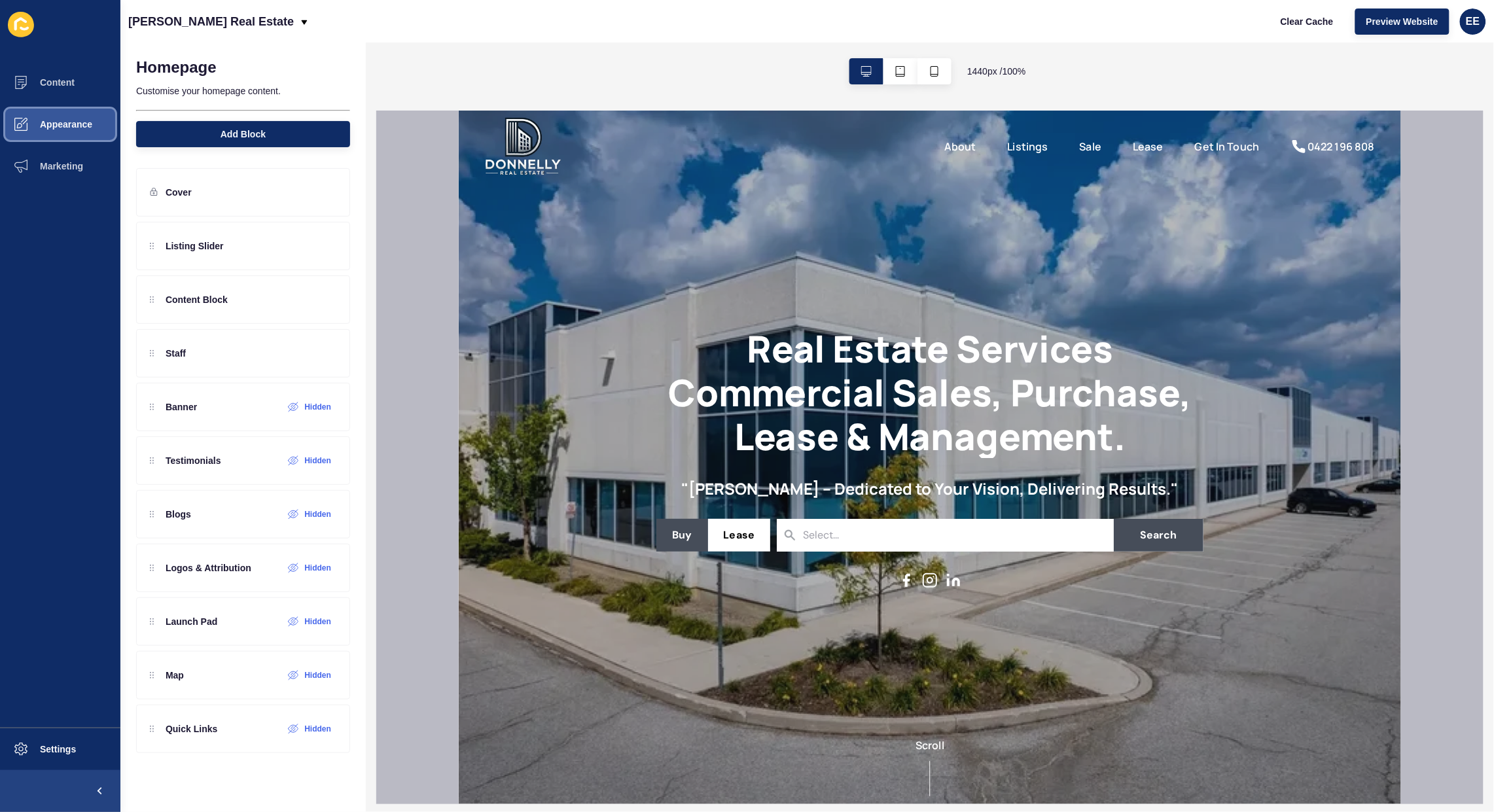
click at [73, 132] on button "Appearance" at bounding box center [60, 124] width 120 height 42
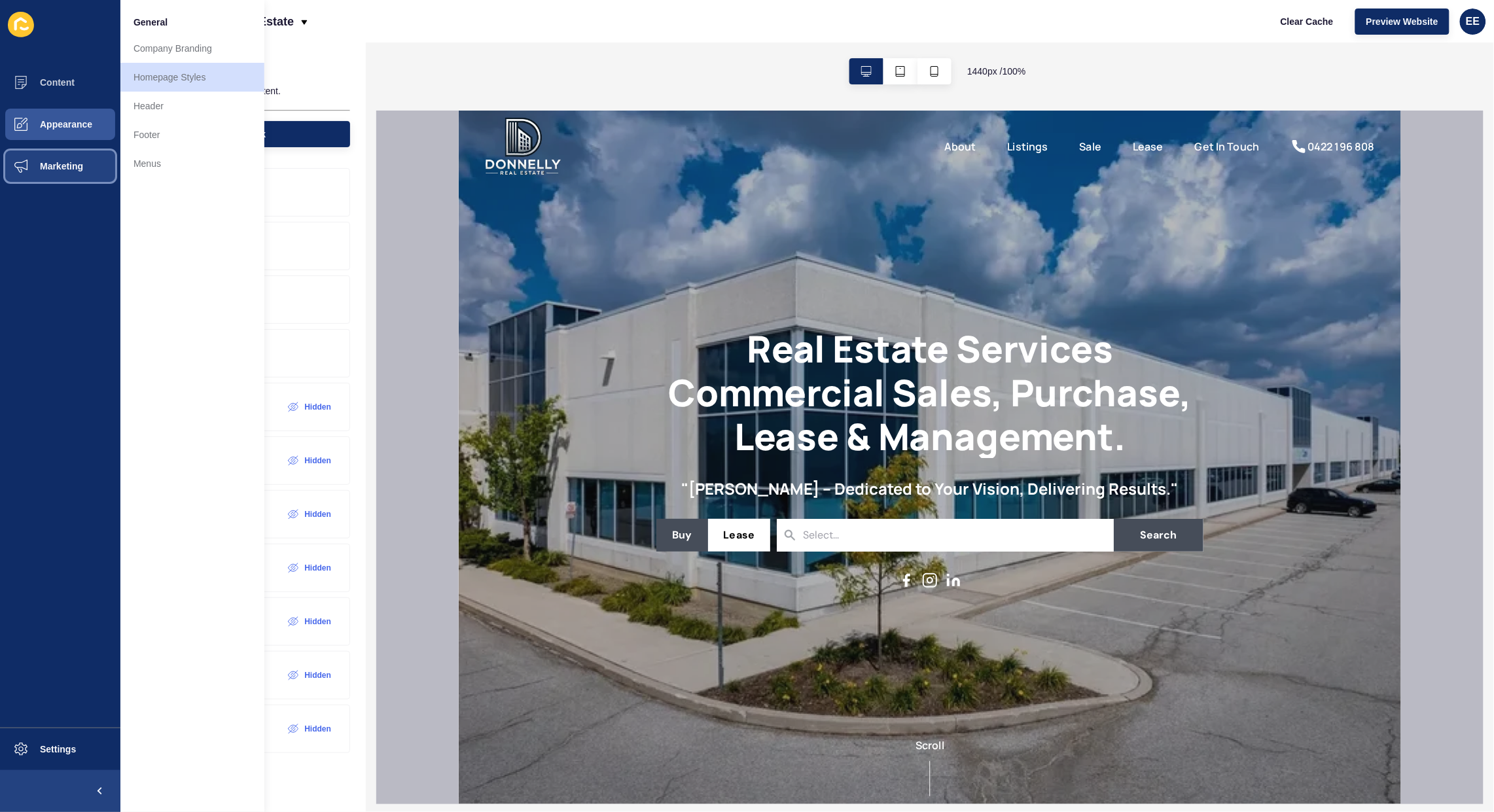
drag, startPoint x: 59, startPoint y: 158, endPoint x: 114, endPoint y: 153, distance: 55.2
click at [59, 159] on button "Marketing" at bounding box center [60, 166] width 120 height 42
click at [148, 168] on link "Forms" at bounding box center [192, 174] width 144 height 29
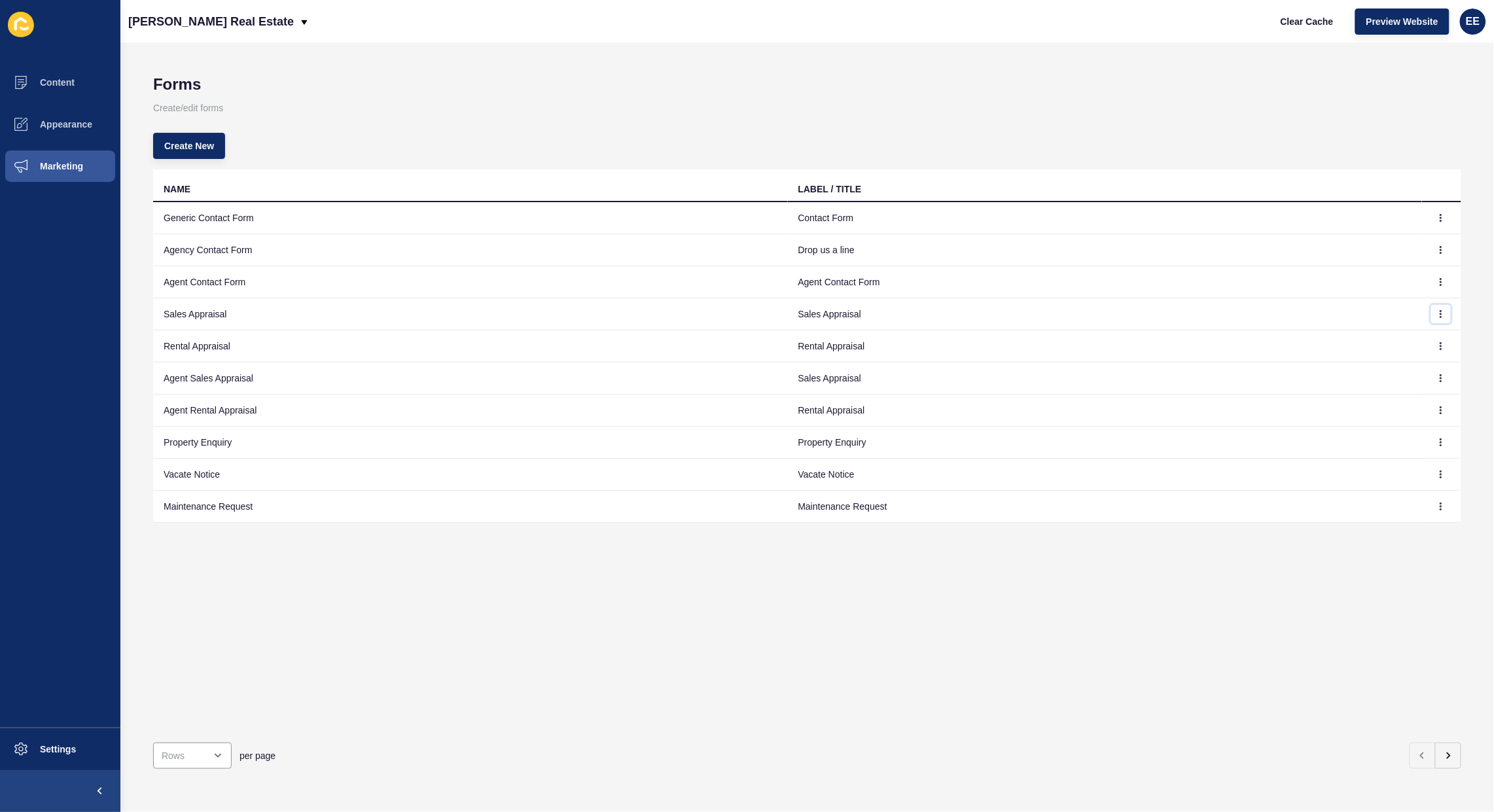
click at [1438, 312] on icon "button" at bounding box center [1441, 314] width 8 height 8
click at [1372, 334] on link "Edit" at bounding box center [1394, 340] width 92 height 29
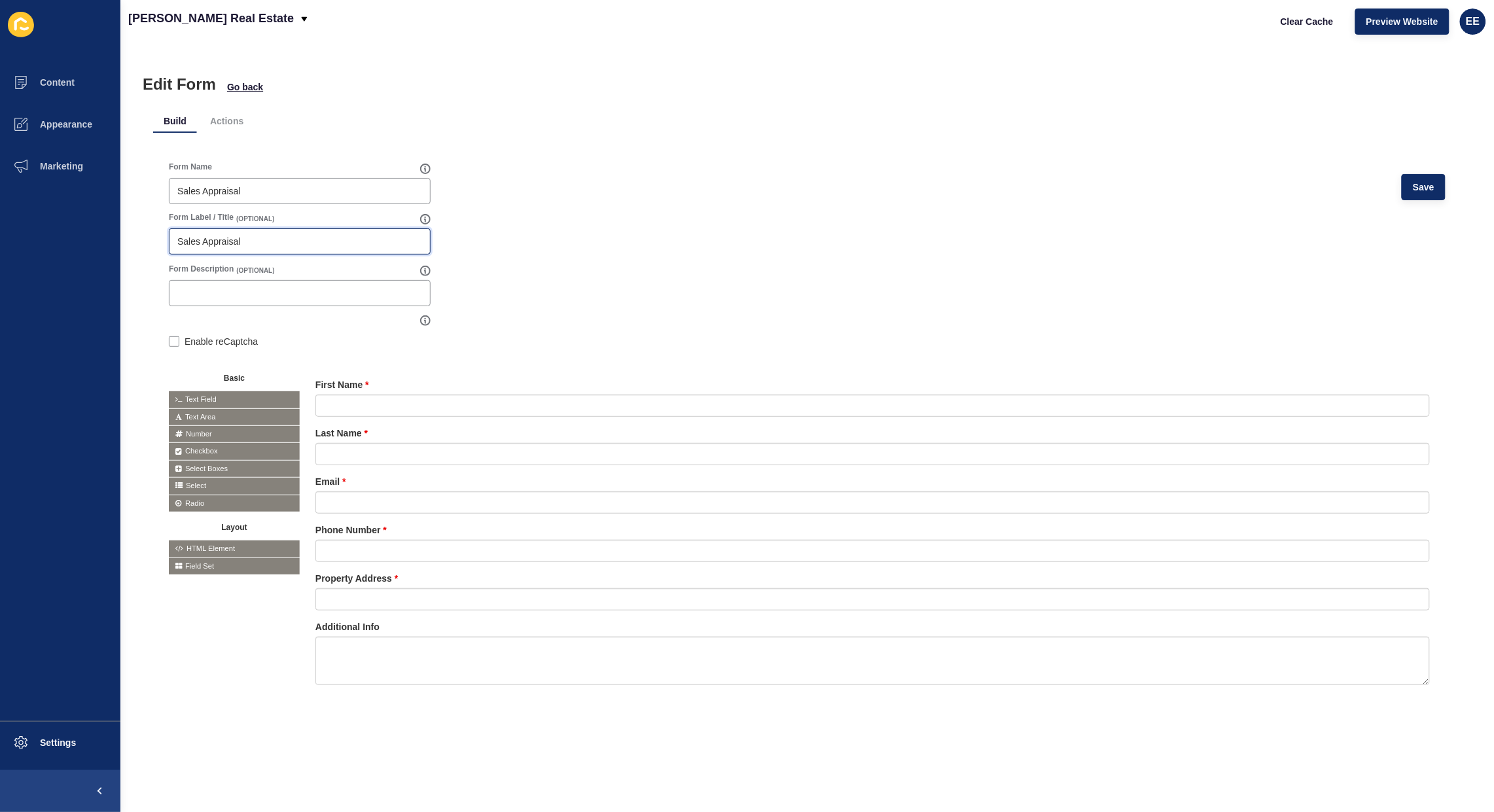
drag, startPoint x: 272, startPoint y: 246, endPoint x: 61, endPoint y: 256, distance: 211.2
click at [44, 259] on div "Content Appearance Marketing Settings Donnelly Real Estate Clear Cache Preview …" at bounding box center [747, 406] width 1494 height 812
paste input "Obligation free - Property"
type input "Obligation free - Property Appraisal"
click at [309, 135] on div "Form Name Sales Appraisal Save Form Label / Title (OPTIONAL) Obligation free - …" at bounding box center [807, 433] width 1308 height 600
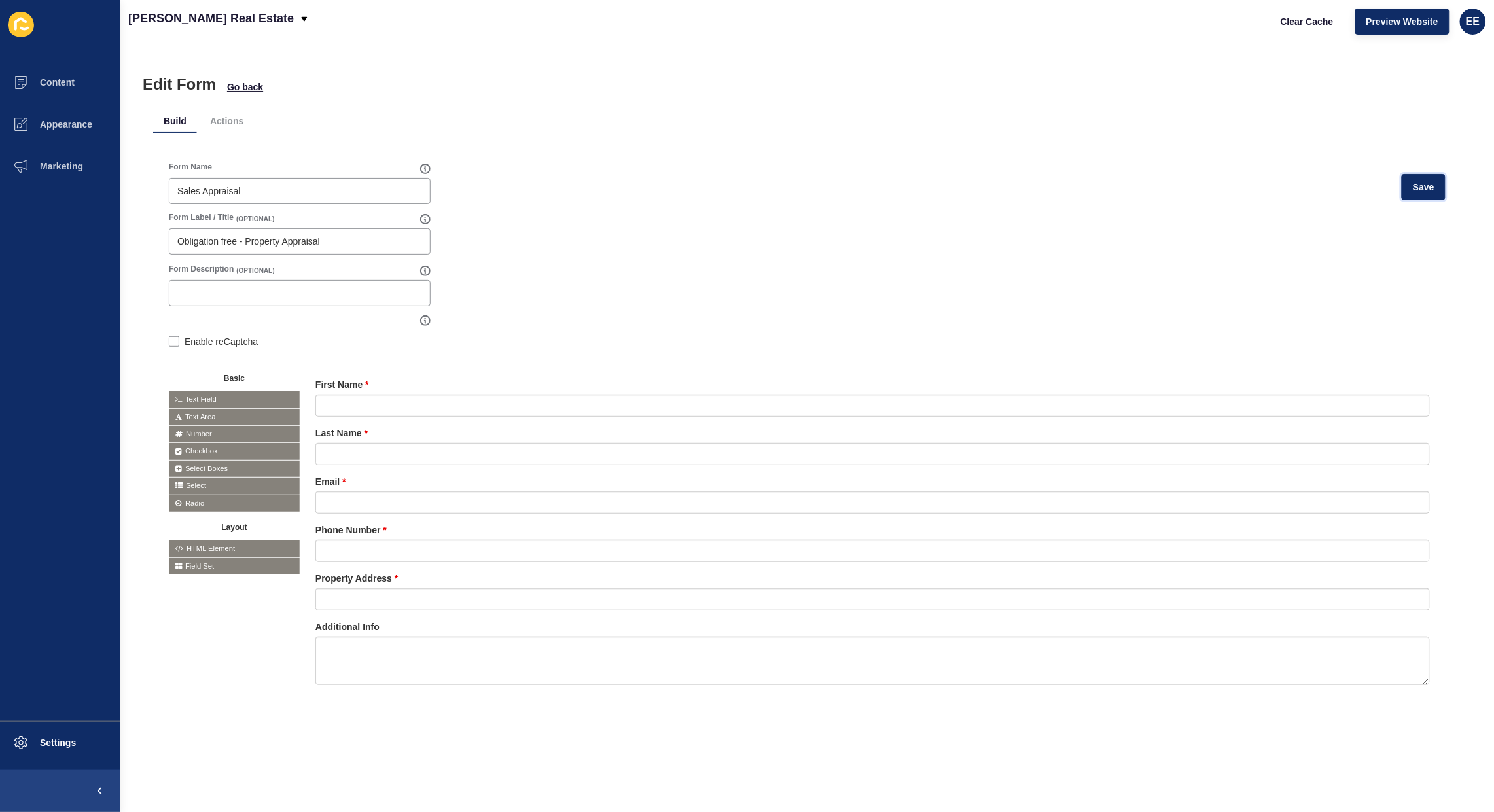
click at [1416, 181] on span "Save" at bounding box center [1424, 187] width 22 height 13
click at [233, 123] on li "Actions" at bounding box center [227, 120] width 54 height 23
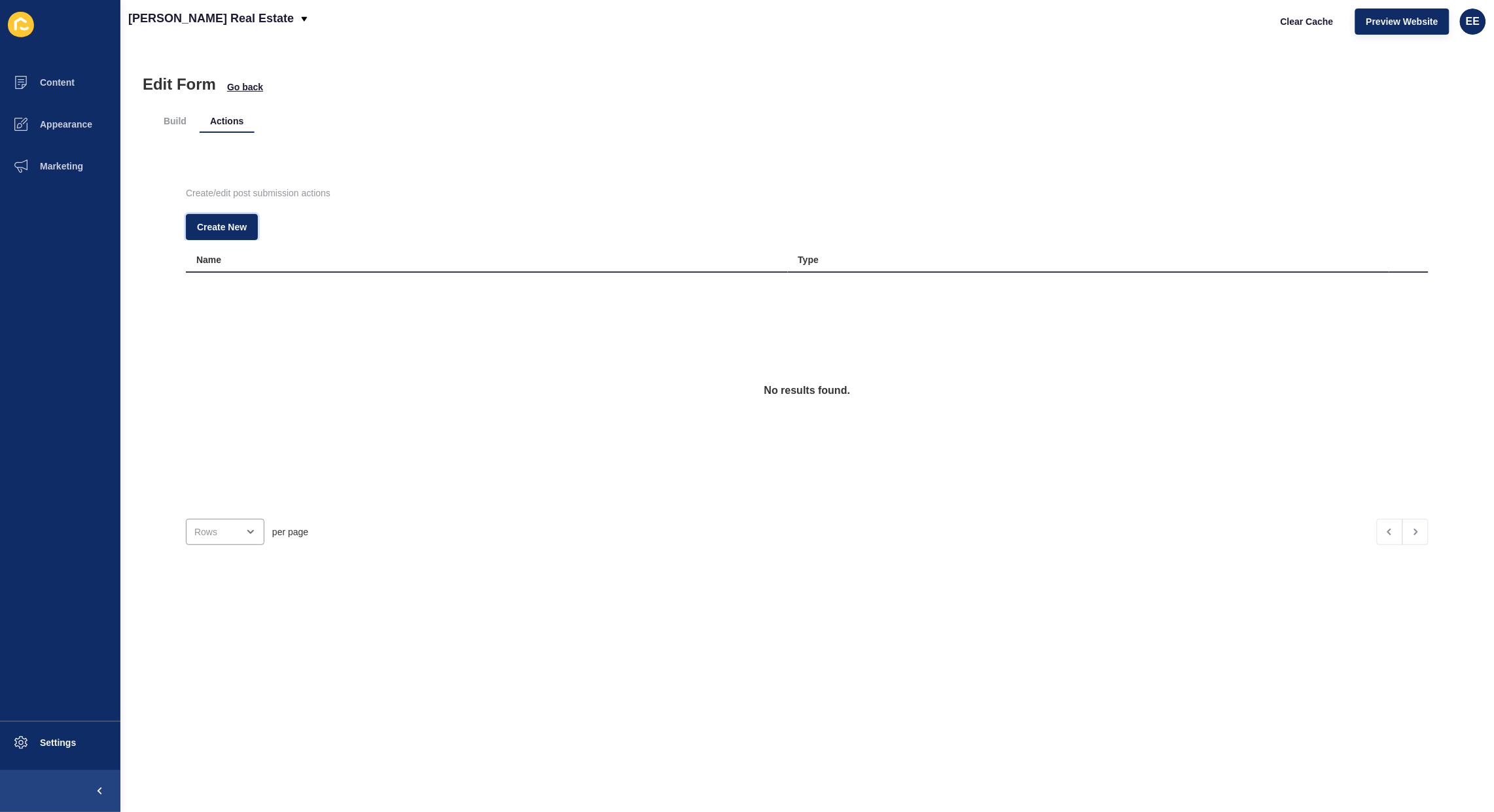
click at [233, 233] on span "Create New" at bounding box center [222, 227] width 50 height 13
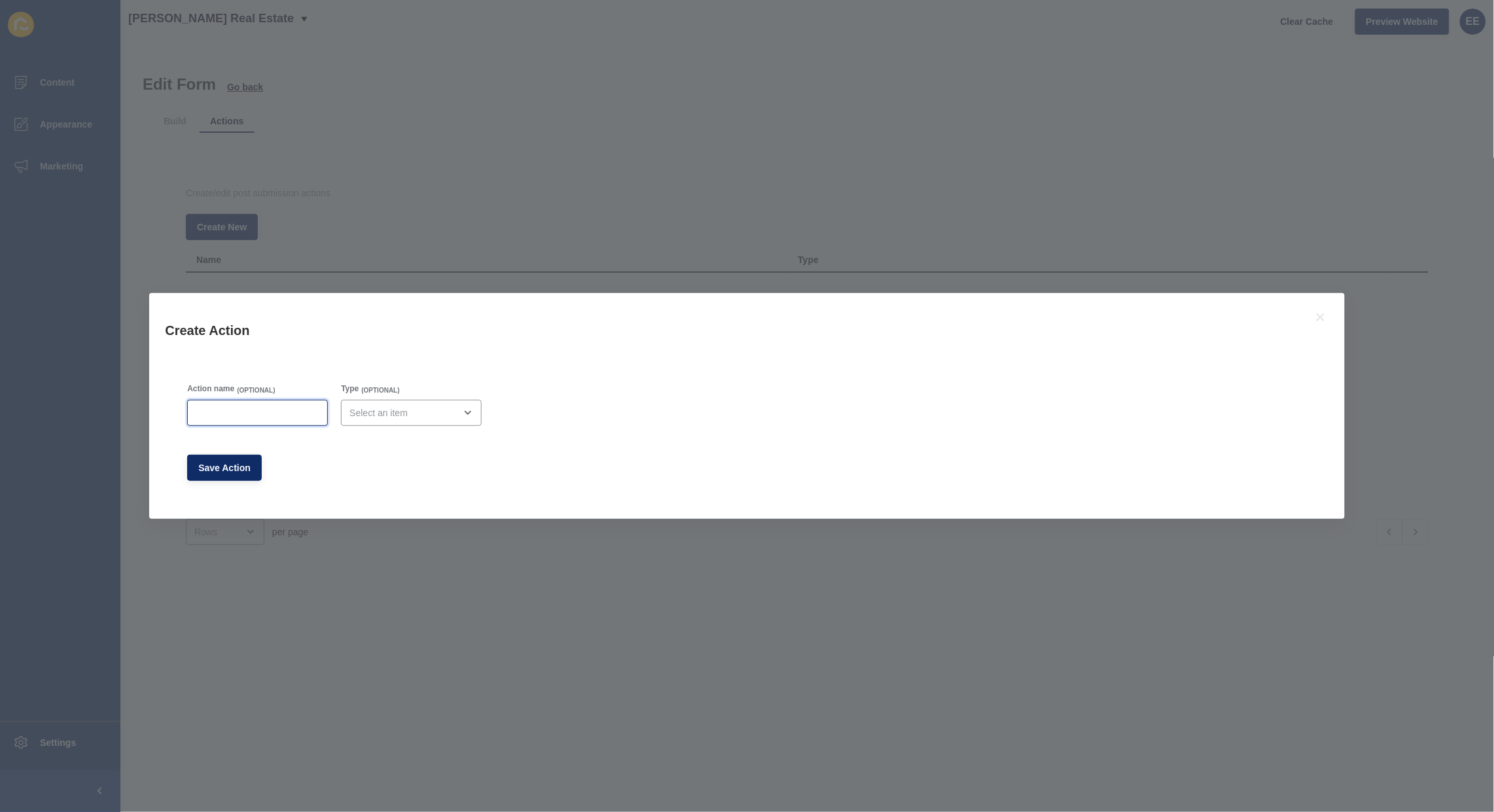
click at [309, 410] on input "Action name" at bounding box center [257, 412] width 123 height 13
paste input "Get In Touch Redcliffe Peninsula kim@donnellyrealestate.com.au"
type input "Admin Email"
click at [396, 411] on div "close menu" at bounding box center [402, 412] width 105 height 13
click at [390, 449] on span "Email" at bounding box center [415, 446] width 123 height 13
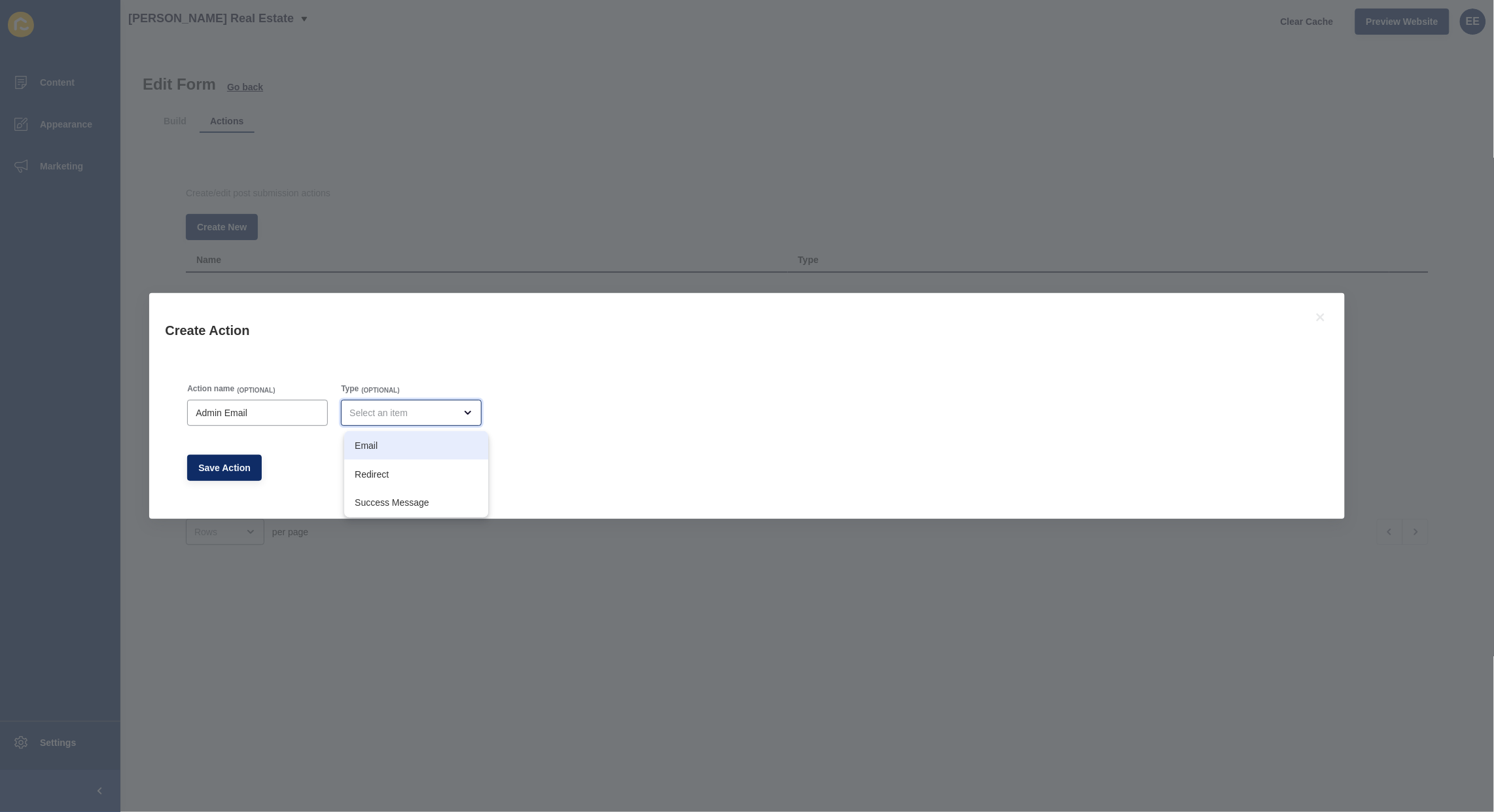
type input "Email"
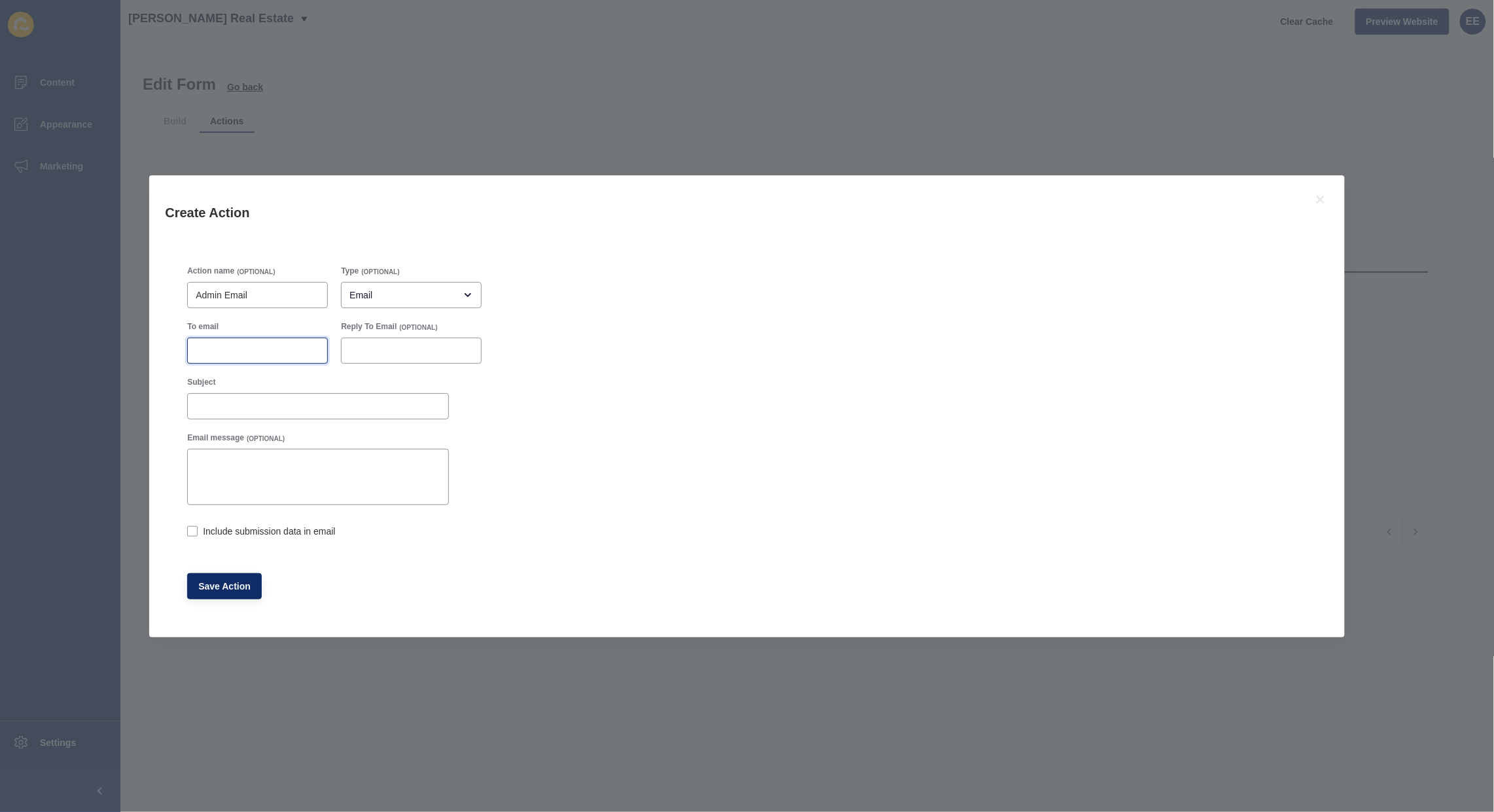
click at [224, 350] on input "To email" at bounding box center [257, 350] width 123 height 13
paste input "Get In Touch Redcliffe Peninsula kim@donnellyrealestate.com.au"
drag, startPoint x: 247, startPoint y: 348, endPoint x: 80, endPoint y: 363, distance: 167.7
click at [80, 363] on div "Create Action Action name (OPTIONAL) Admin Email Type (OPTIONAL) Email To email…" at bounding box center [747, 406] width 1494 height 812
click at [206, 350] on input "Get In Touch Redcliffe Peninsula kim@donnellyrealestate.com.au" at bounding box center [257, 350] width 123 height 13
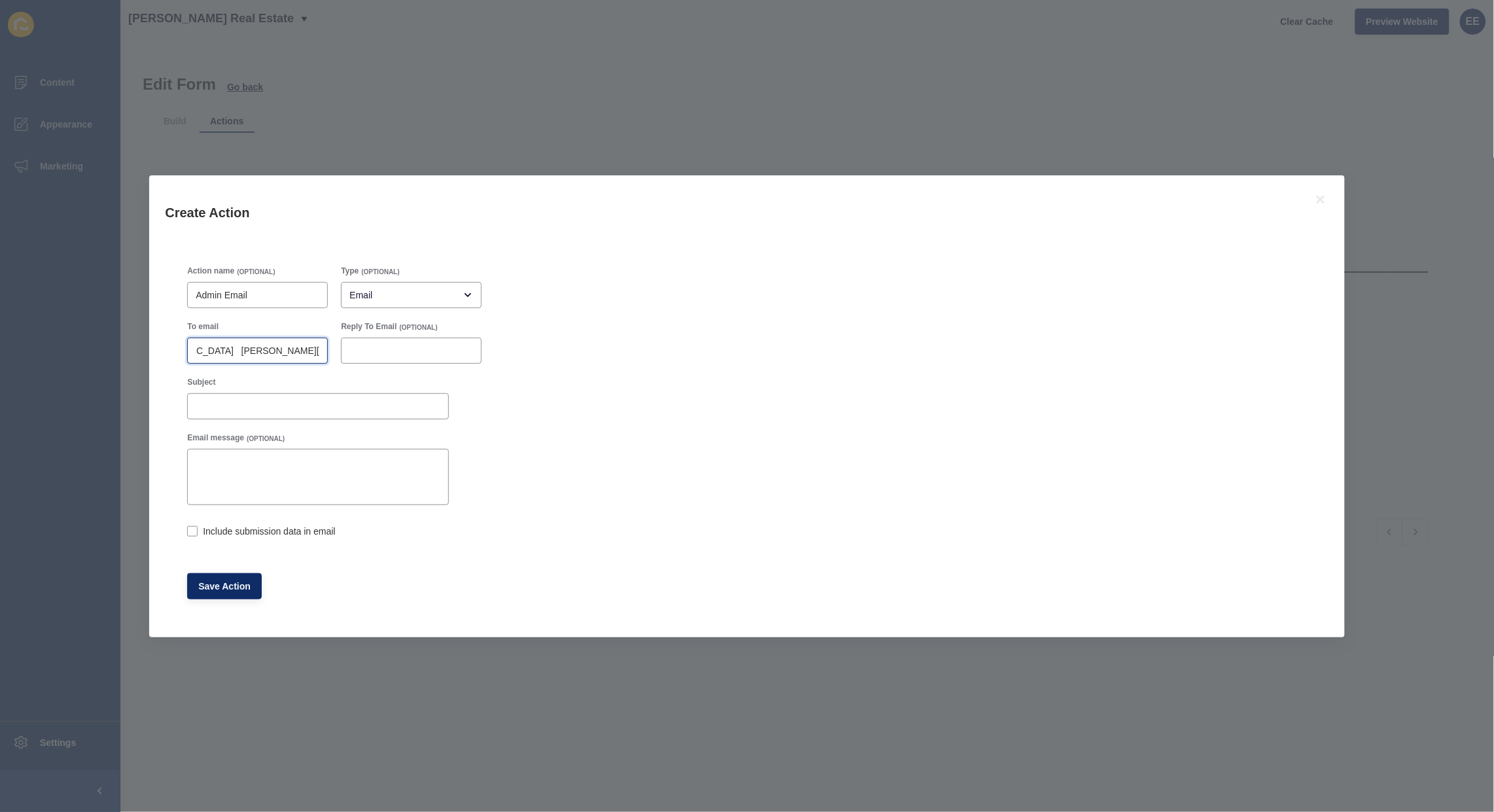
scroll to position [0, 116]
drag, startPoint x: 197, startPoint y: 348, endPoint x: 223, endPoint y: 347, distance: 26.0
click at [223, 347] on input "Get In Touch Redcliffe Peninsula kim@donnellyrealestate.com.au" at bounding box center [257, 350] width 123 height 13
drag, startPoint x: 277, startPoint y: 349, endPoint x: 372, endPoint y: 382, distance: 100.6
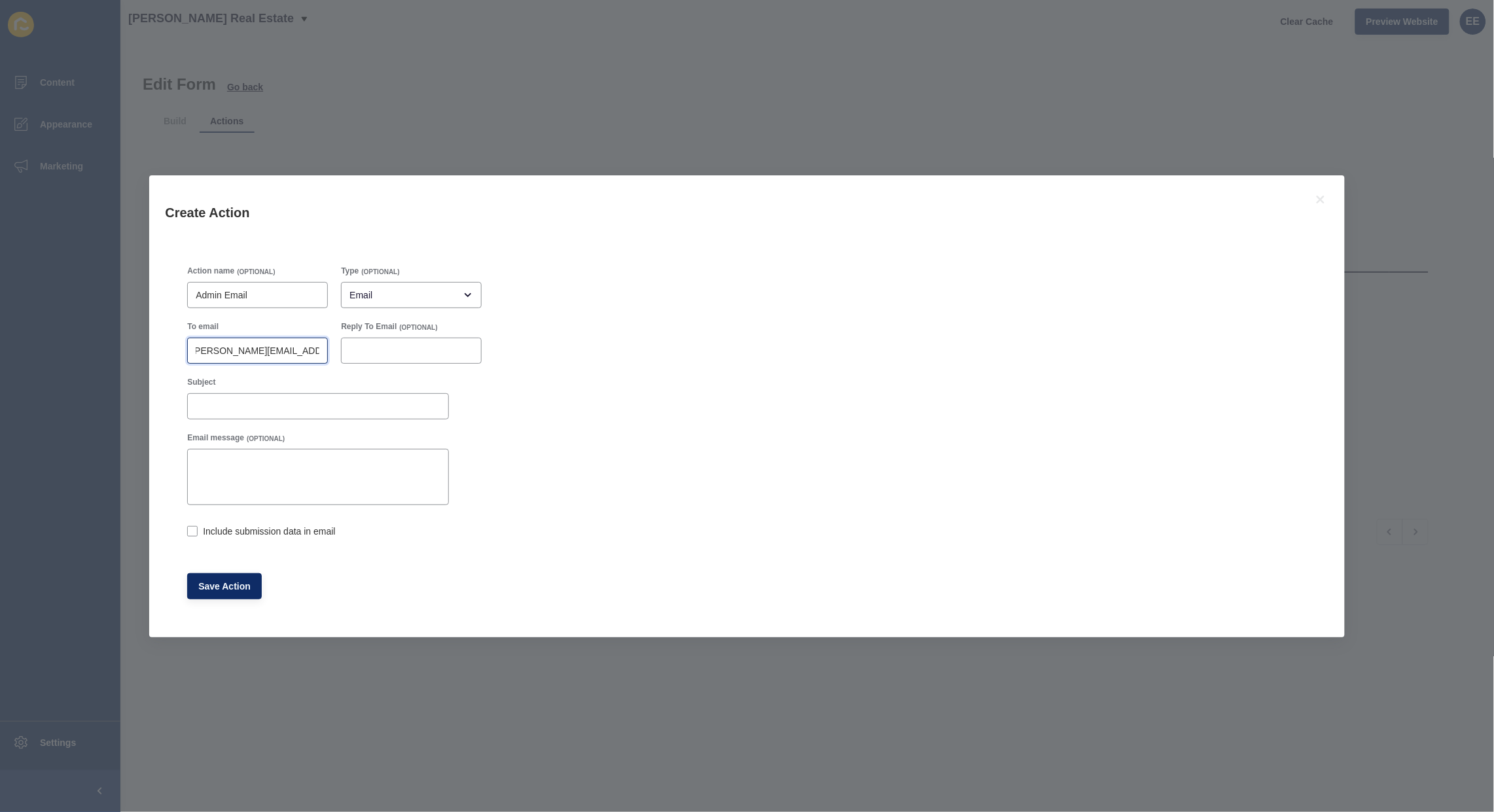
click at [399, 361] on div "To email kim@donnellyrealestate.com.au Reply To Email (OPTIONAL)" at bounding box center [334, 342] width 308 height 56
type input "[PERSON_NAME][EMAIL_ADDRESS][DOMAIN_NAME]"
click at [302, 409] on input "Subject" at bounding box center [318, 406] width 245 height 13
type input "Sales Appraisal Form Submission"
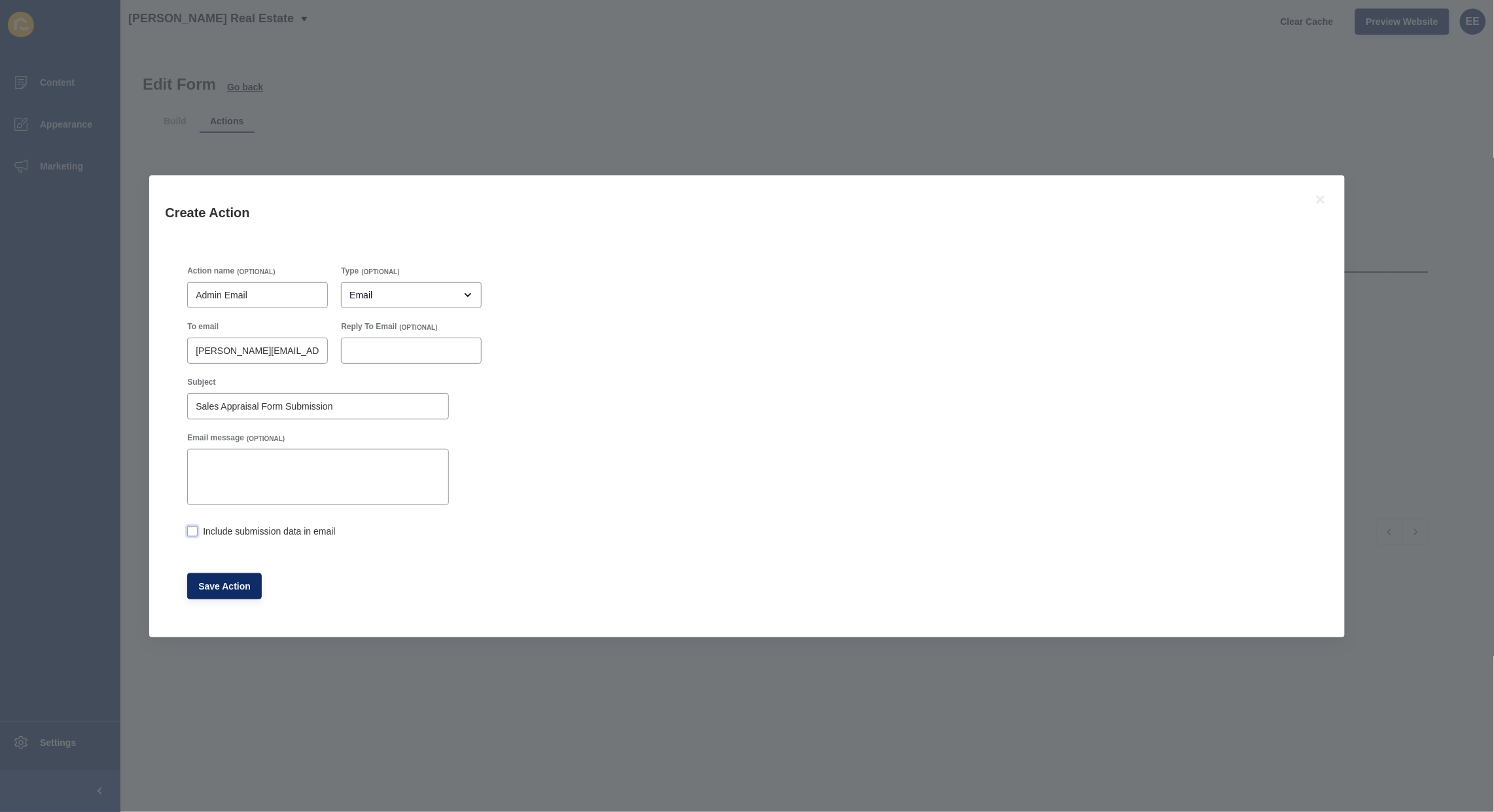
click at [193, 534] on label at bounding box center [193, 531] width 11 height 11
click at [193, 534] on input "Include submission data in email" at bounding box center [191, 532] width 8 height 8
checkbox input "true"
click at [220, 585] on span "Save Action" at bounding box center [224, 585] width 53 height 13
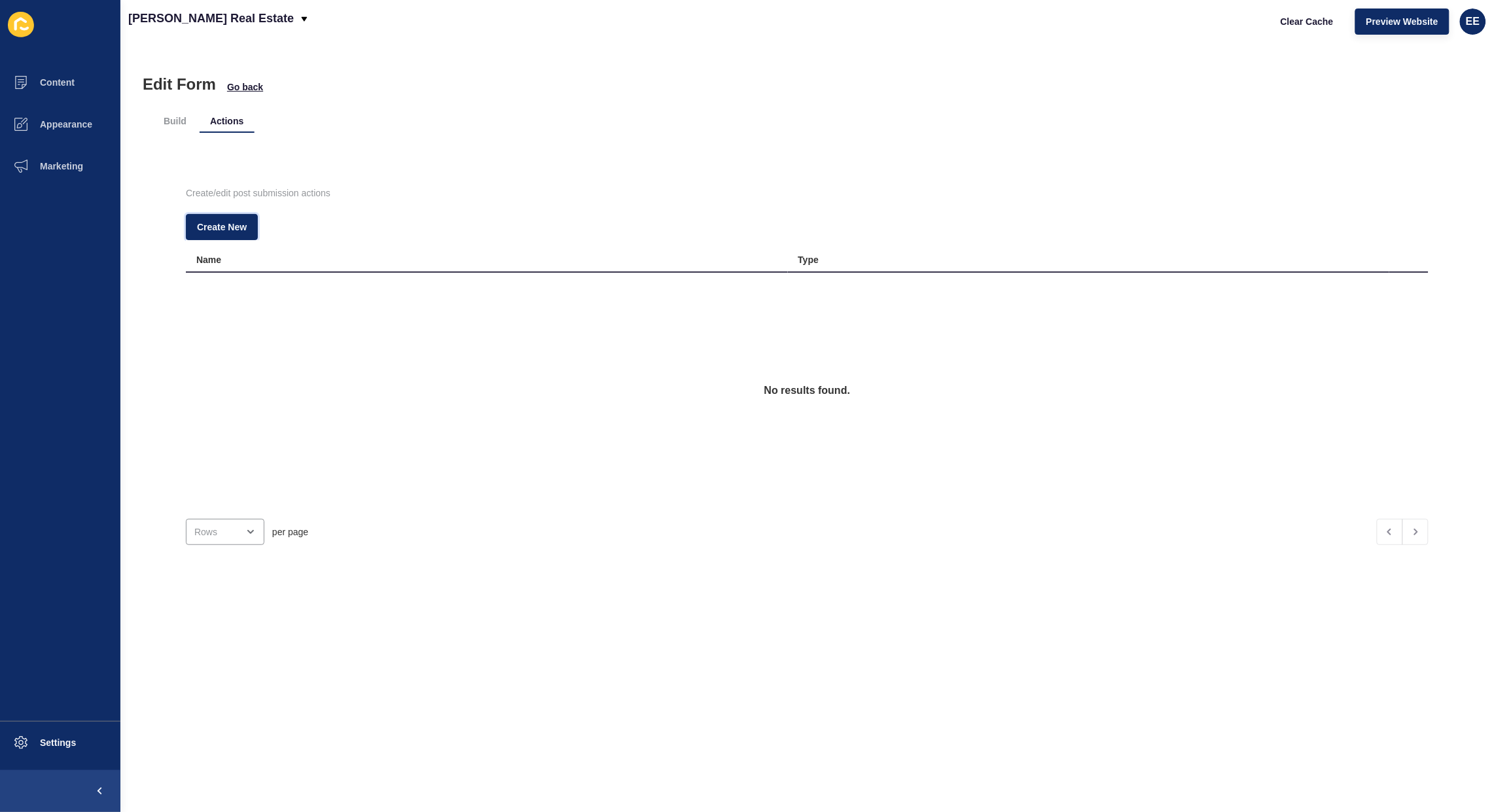
click at [215, 228] on span "Create New" at bounding box center [222, 227] width 50 height 13
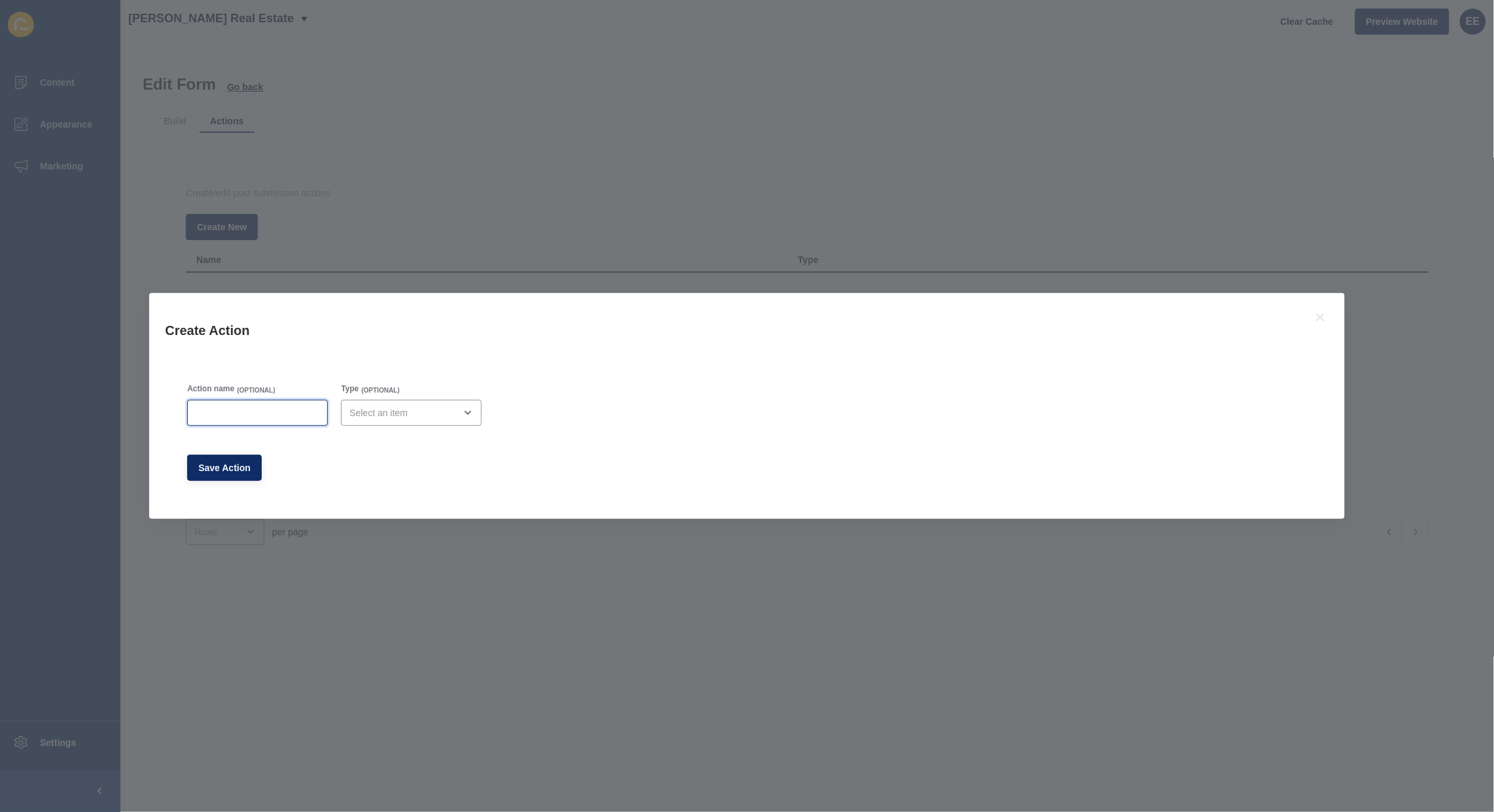
click at [244, 410] on input "Action name" at bounding box center [257, 412] width 123 height 13
type input "Success Message"
click at [407, 413] on div "open menu" at bounding box center [402, 412] width 105 height 13
click at [393, 434] on div "Email" at bounding box center [415, 446] width 144 height 29
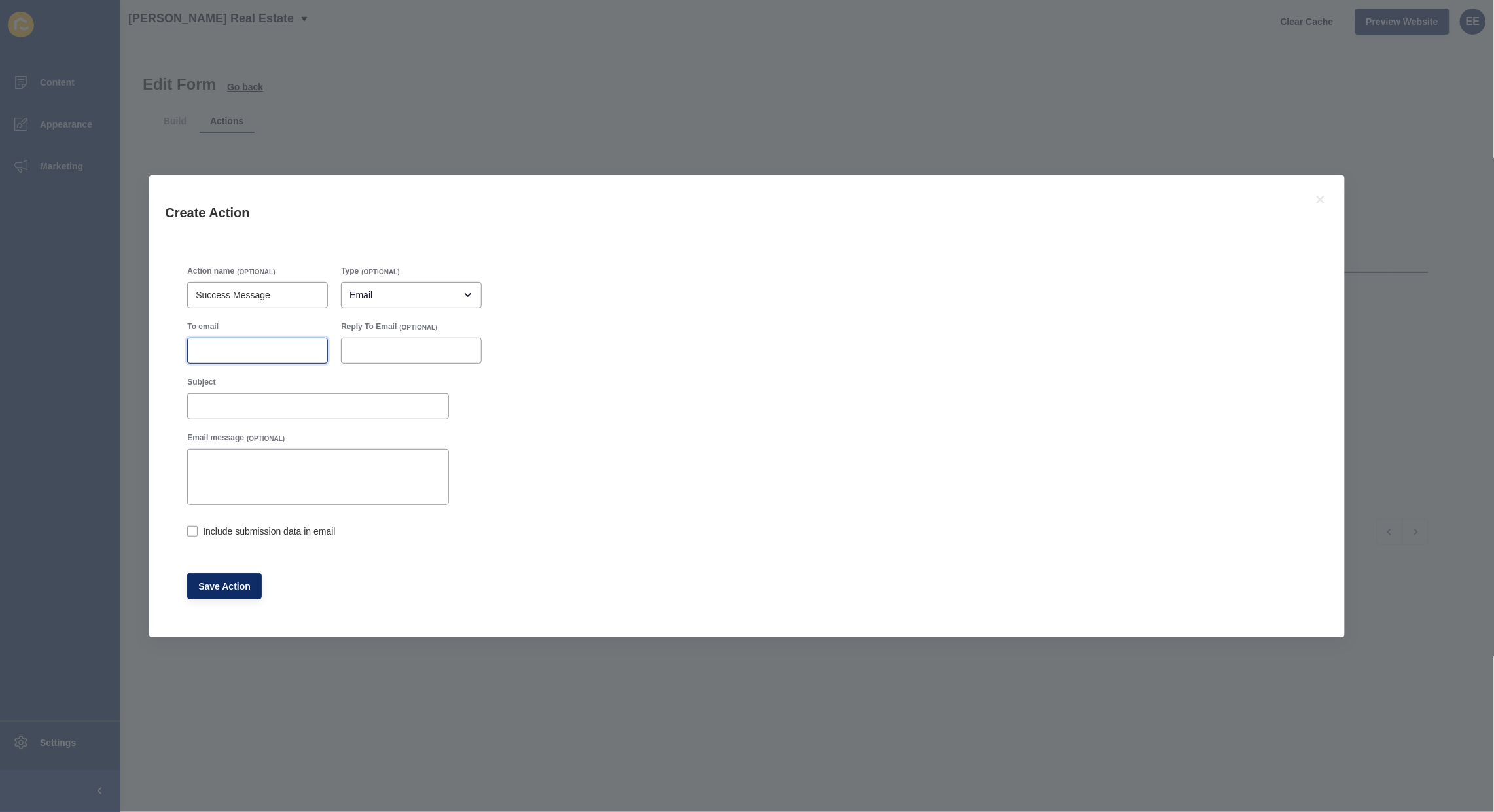
click at [247, 352] on input "To email" at bounding box center [257, 350] width 123 height 13
click at [452, 291] on div "Email" at bounding box center [402, 295] width 105 height 13
click at [393, 377] on div "Success Message" at bounding box center [415, 385] width 144 height 29
type input "Success Message"
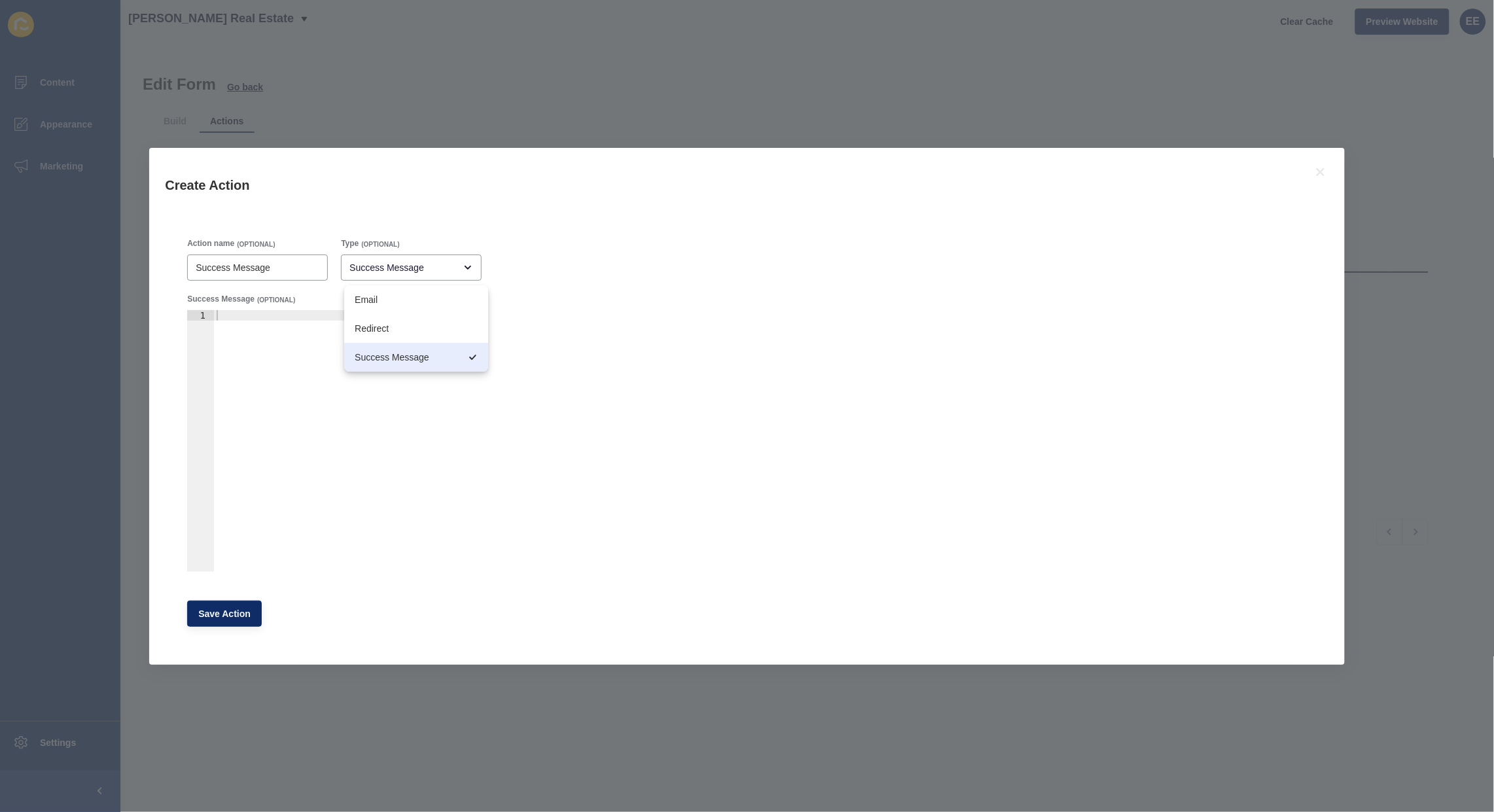
click at [296, 326] on div at bounding box center [331, 452] width 235 height 283
type textarea "Your information has been successfully submitted. Thank you!"
click at [214, 610] on span "Save Action" at bounding box center [224, 613] width 53 height 13
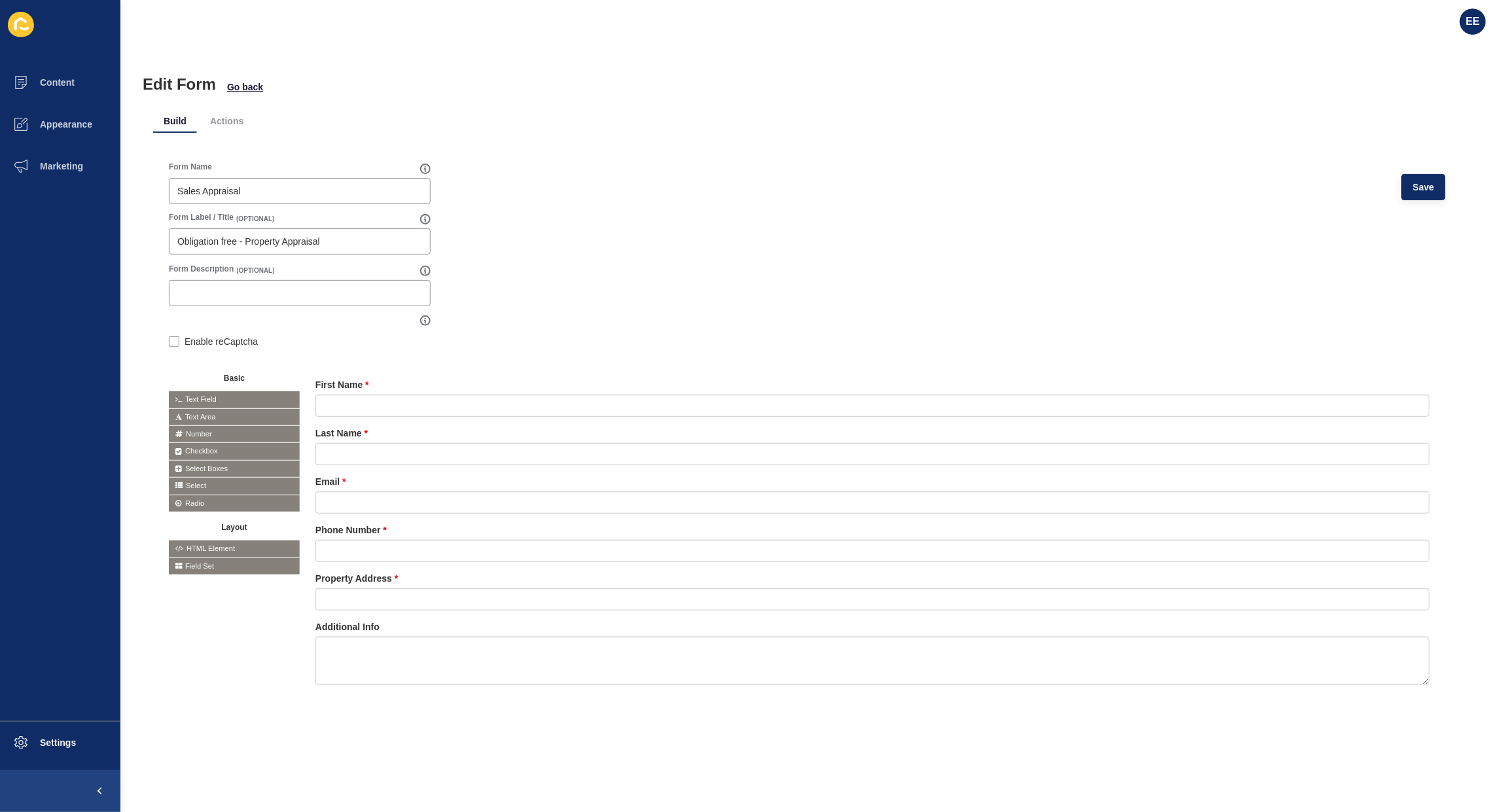
click at [221, 124] on li "Actions" at bounding box center [227, 120] width 54 height 23
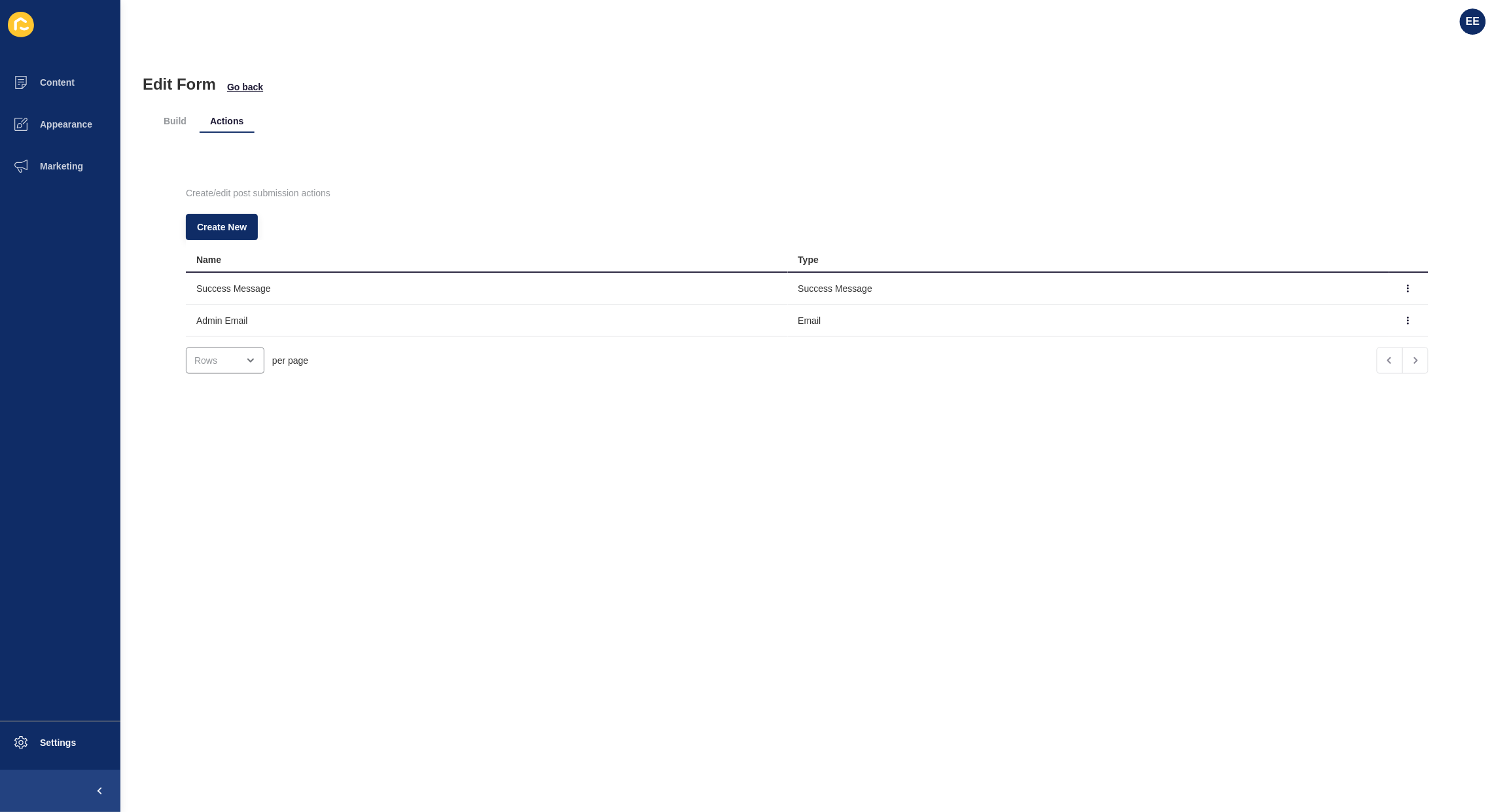
click at [181, 122] on li "Build" at bounding box center [175, 120] width 44 height 23
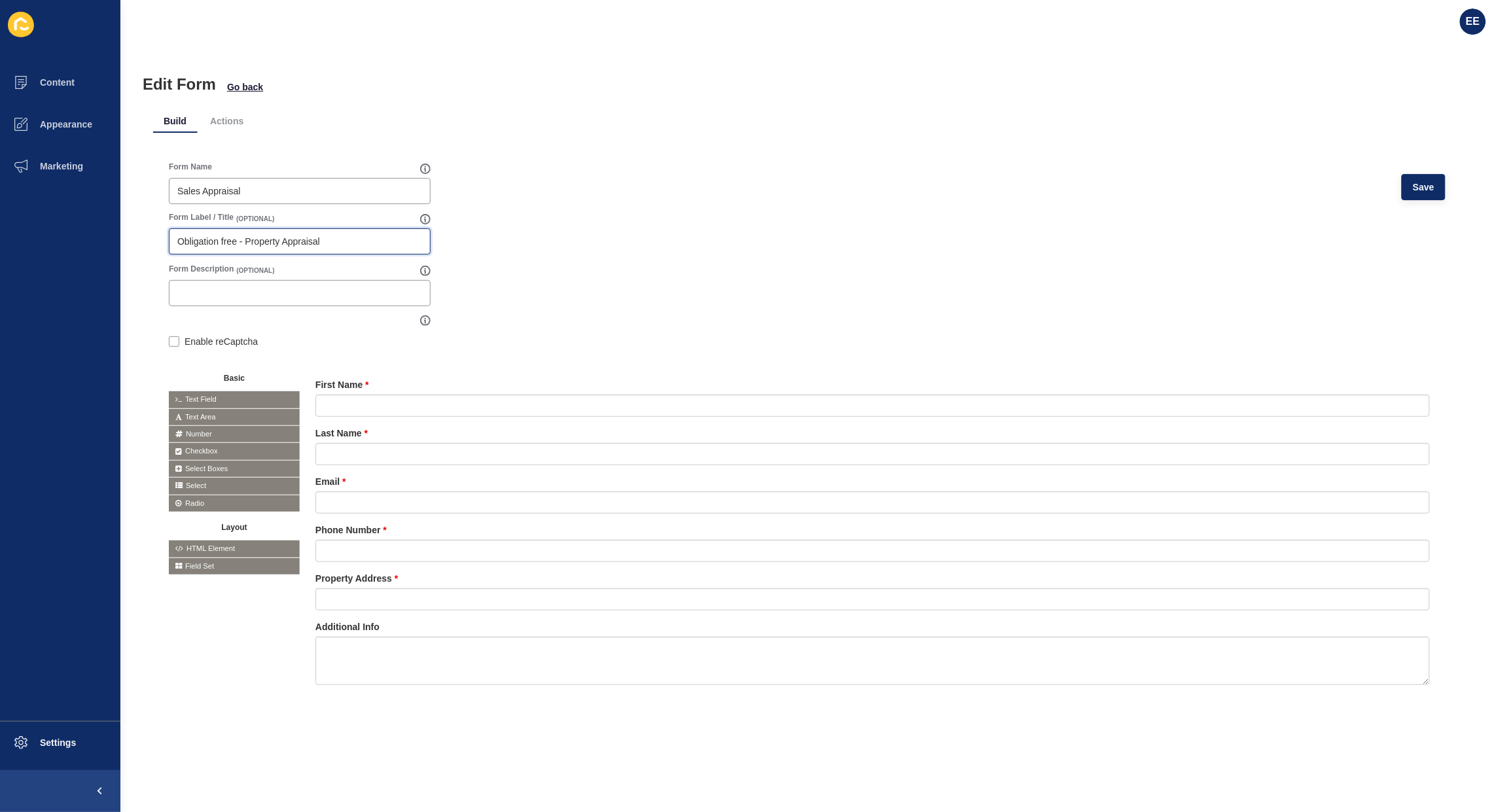
drag, startPoint x: 329, startPoint y: 237, endPoint x: 7, endPoint y: 239, distance: 322.0
click at [1, 239] on div "Content Appearance Marketing Settings EE Edit Form Go back Build Actions Form N…" at bounding box center [747, 406] width 1494 height 812
paste input "Are you curious to find out what your property is worth?"
type input "Are you curious to find out what your property is worth?"
click at [331, 287] on input "Form Description" at bounding box center [300, 293] width 245 height 13
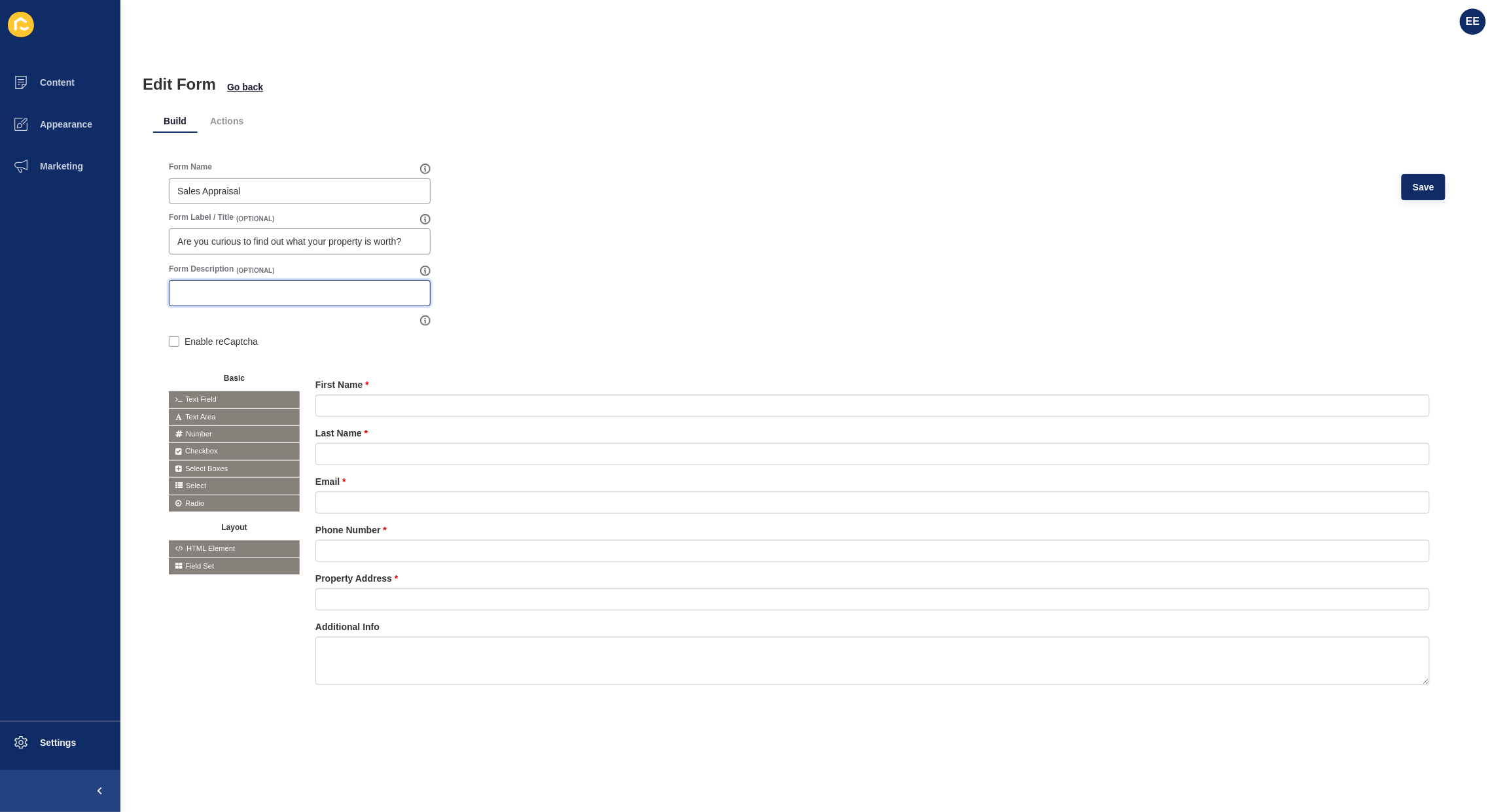
click at [236, 292] on input "Form Description" at bounding box center [300, 293] width 245 height 13
paste input "Simply fill out the form below and we'll be in touch."
type input "Simply fill out the form below and we'll be in touch."
click at [650, 251] on form "Form Name Sales Appraisal Save Form Label / Title (OPTIONAL) Are you curious to…" at bounding box center [807, 439] width 1277 height 555
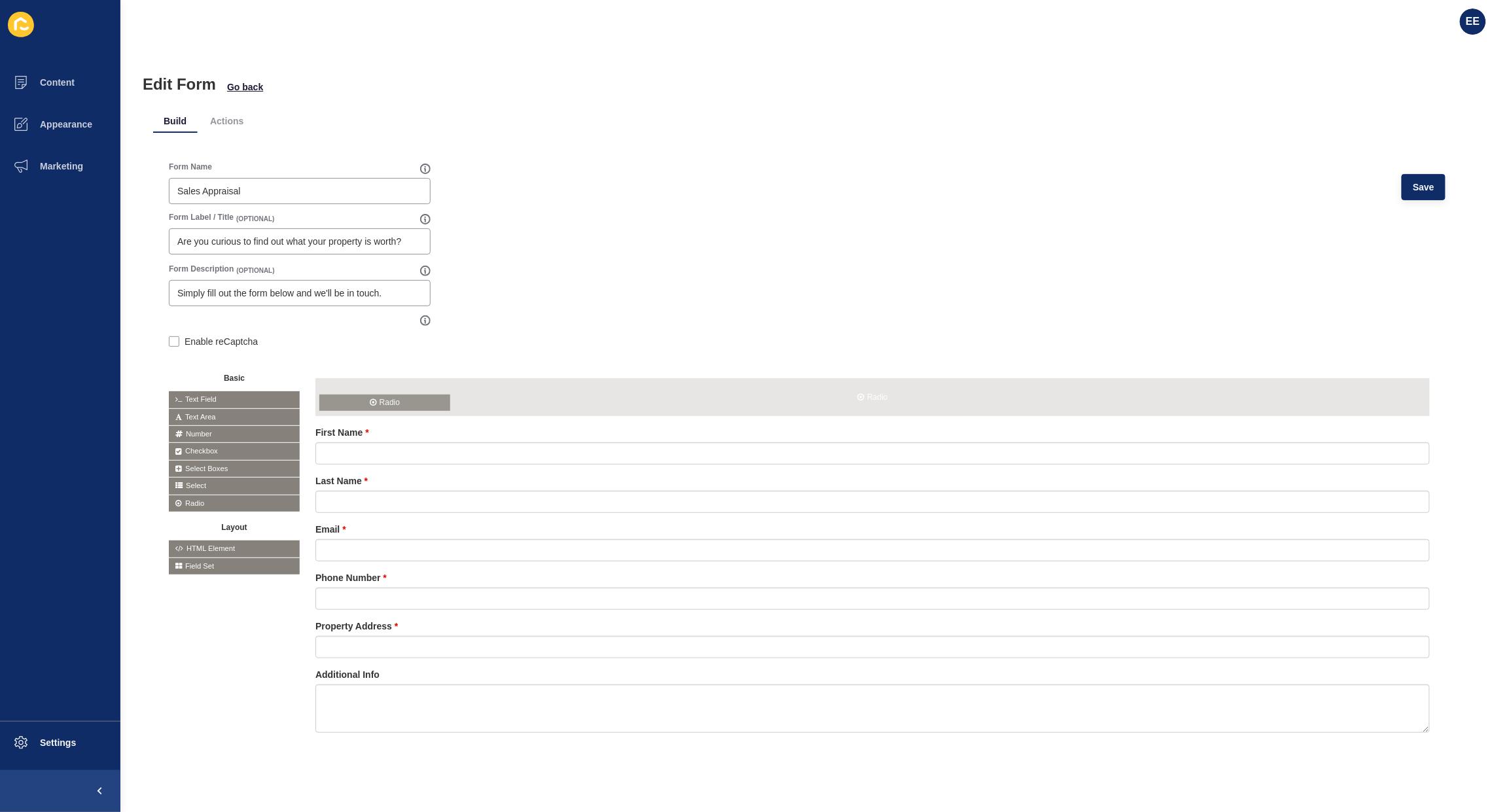
drag, startPoint x: 199, startPoint y: 500, endPoint x: 354, endPoint y: 400, distance: 184.5
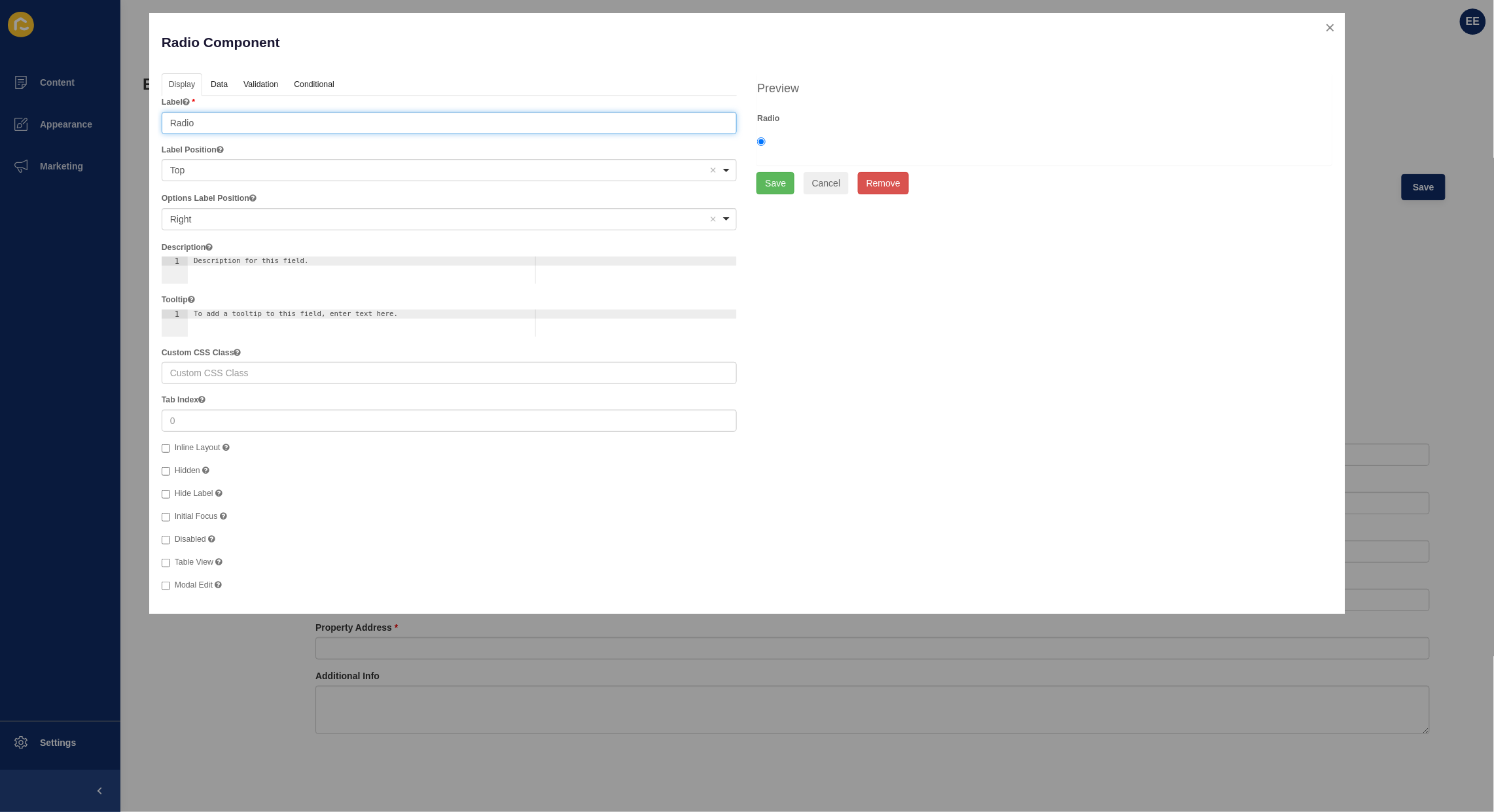
drag, startPoint x: 224, startPoint y: 125, endPoint x: 0, endPoint y: 133, distance: 224.1
click at [0, 133] on div "Radio Component Help Display Data Validation API Conditional Logic Layout Label…" at bounding box center [747, 406] width 1494 height 812
type input "Appraisal Type"
click at [224, 87] on link "Data" at bounding box center [218, 85] width 30 height 24
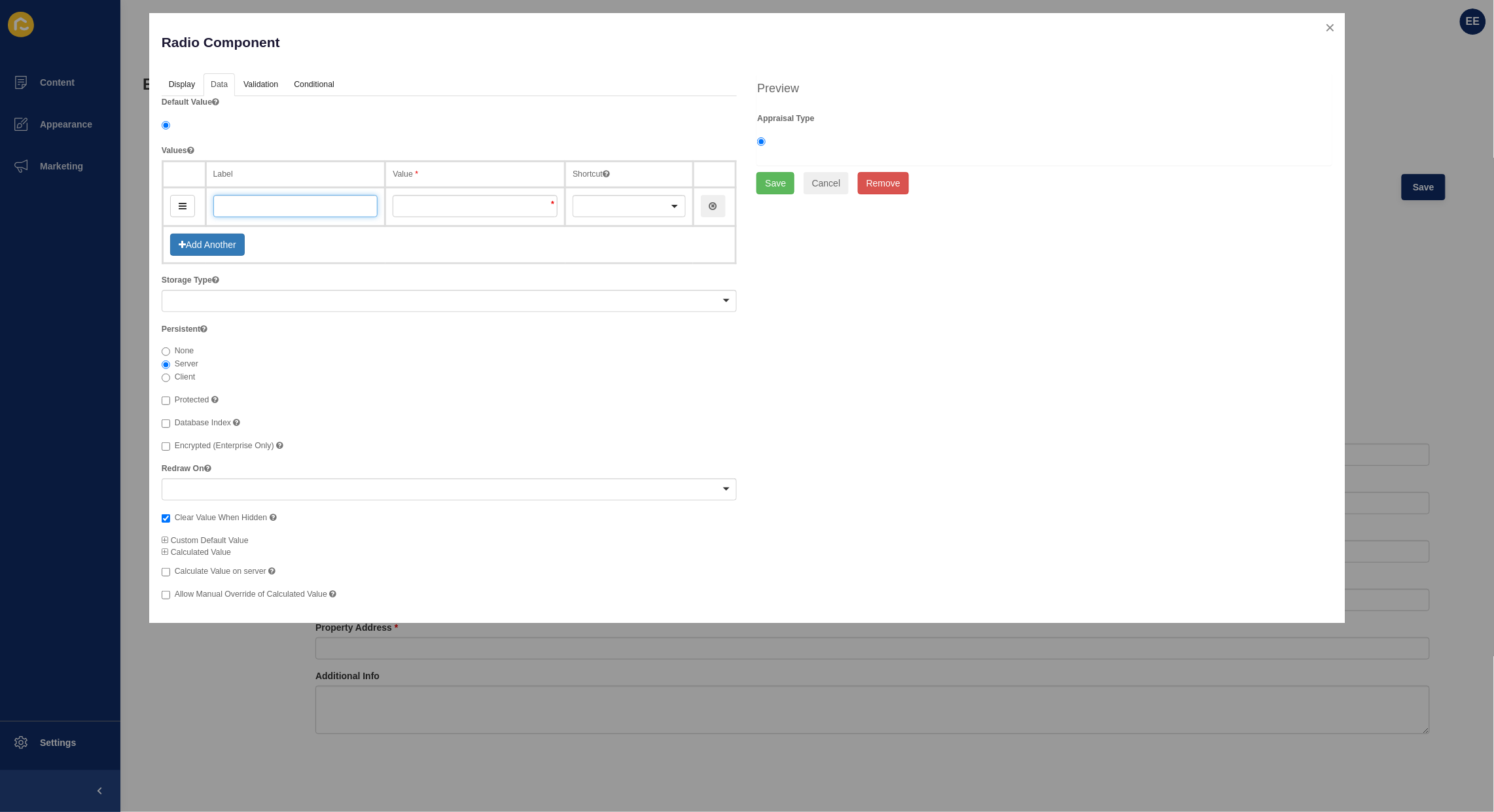
click at [275, 208] on input "text" at bounding box center [296, 206] width 165 height 23
type input "S"
type input "s"
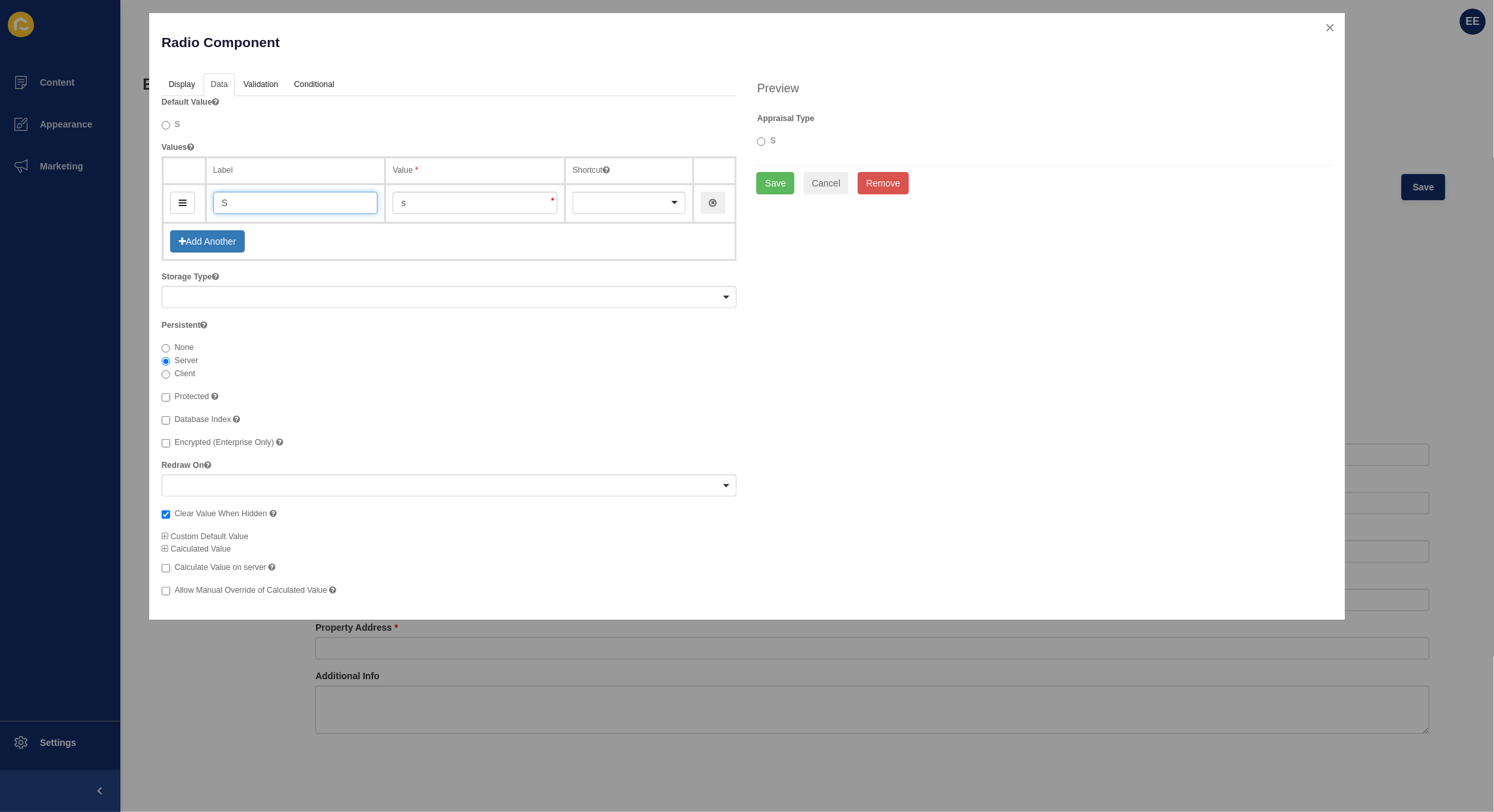
type input "Sa"
type input "sa"
type input "Sale"
type input "sale"
type input "Sales"
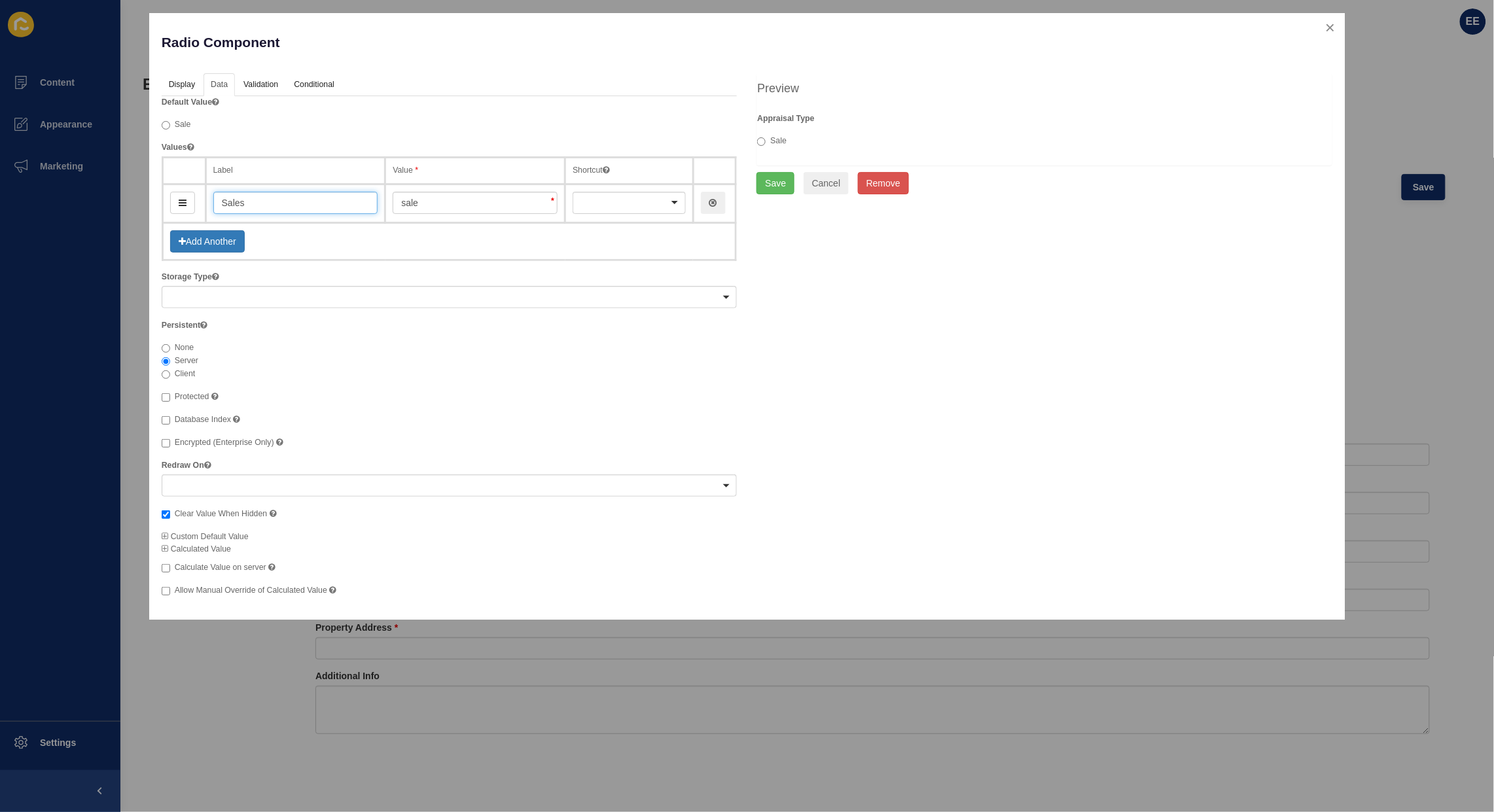
type input "sales"
type input "Sales"
click at [236, 236] on button "Add Another" at bounding box center [207, 242] width 75 height 23
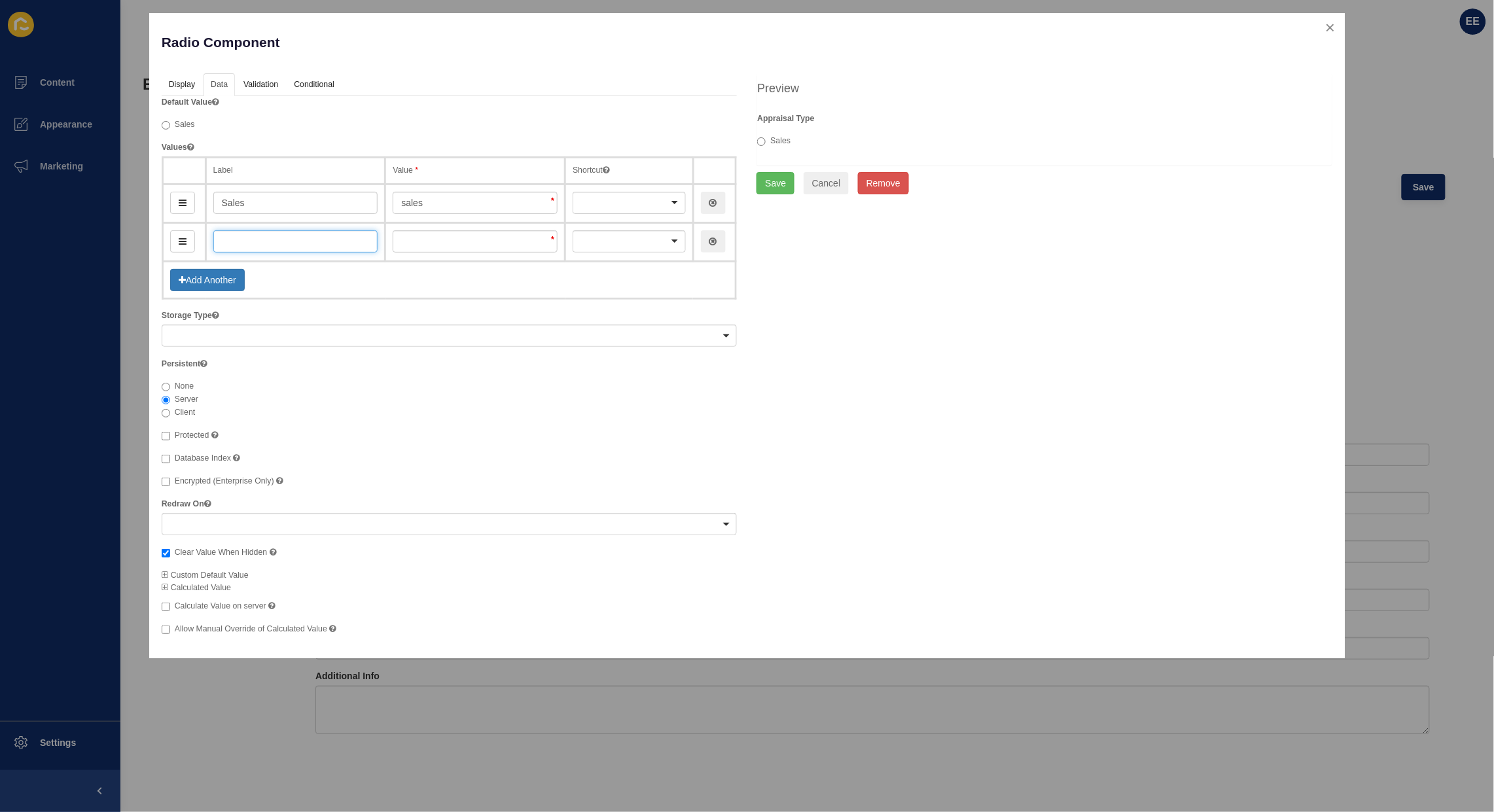
click at [263, 247] on input "text" at bounding box center [296, 242] width 165 height 23
type input "Lea"
type input "lea"
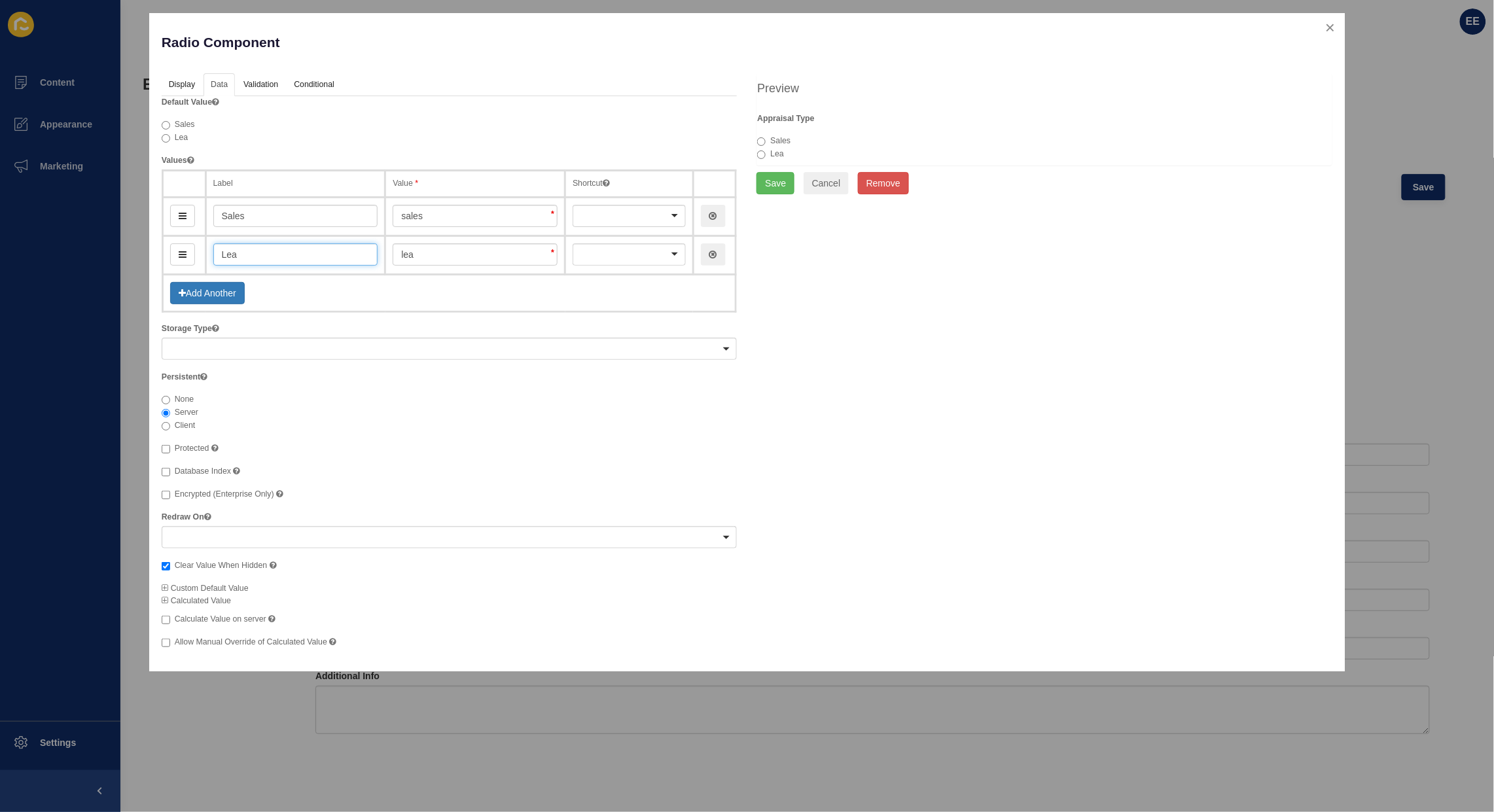
type input "Leas"
type input "leas"
type input "Leaso"
type input "leaso"
type input "Leasom"
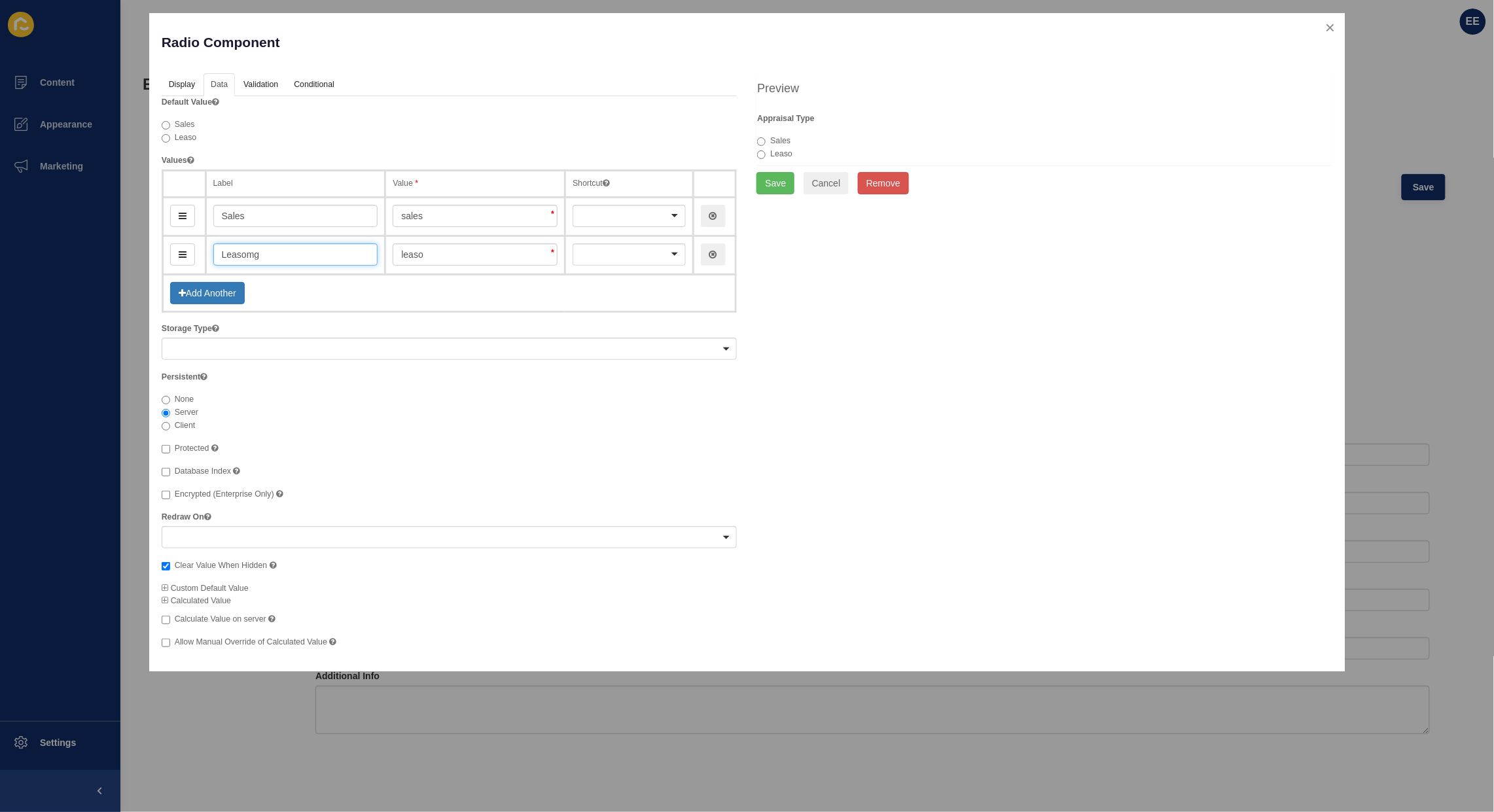
type input "leasomg"
type input "Leaso"
type input "leaso"
type input "Leasi"
type input "leasi"
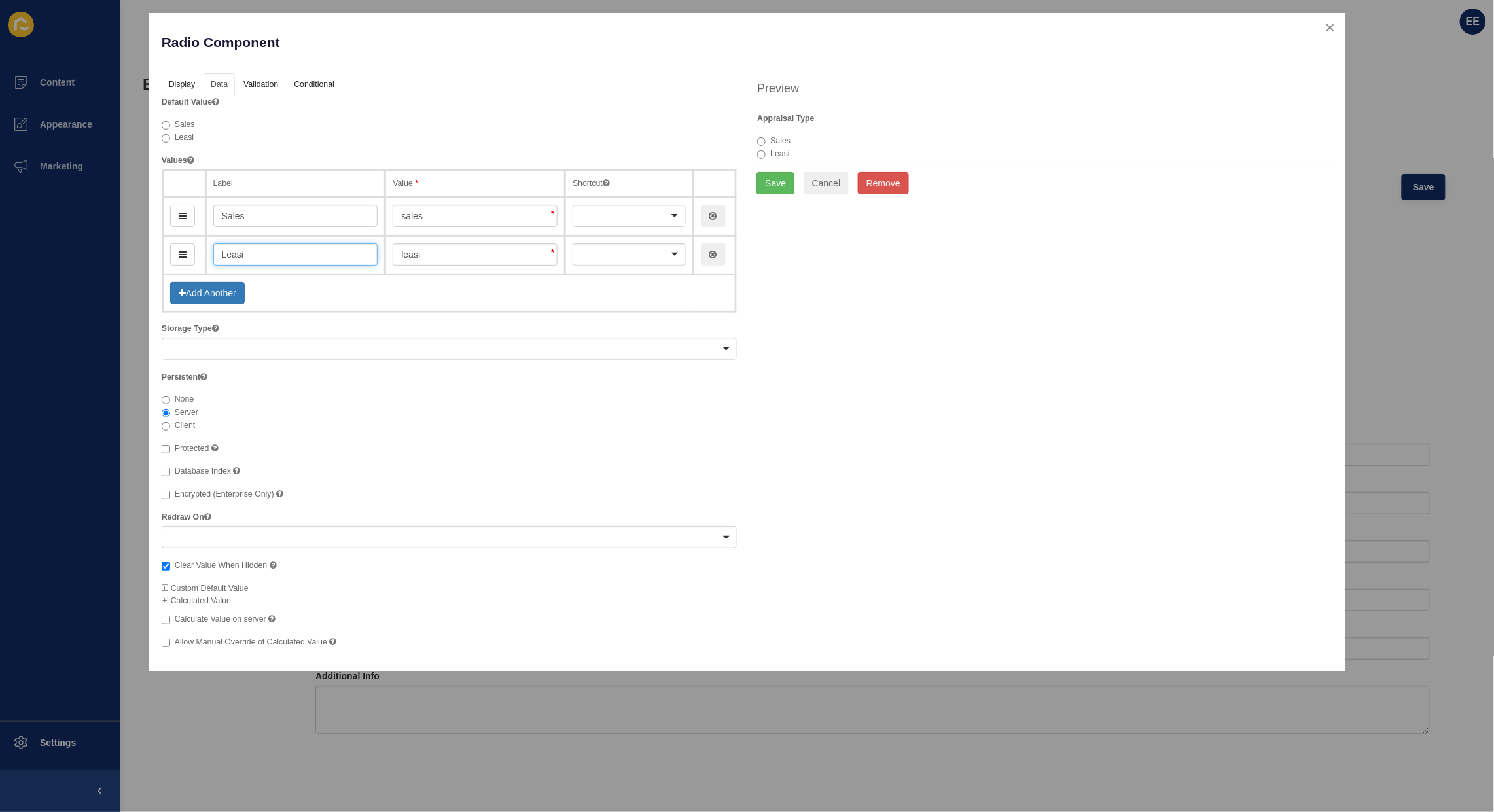
type input "Leasin"
type input "leasin"
type input "Leasing"
type input "leasing"
type input "Leasing"
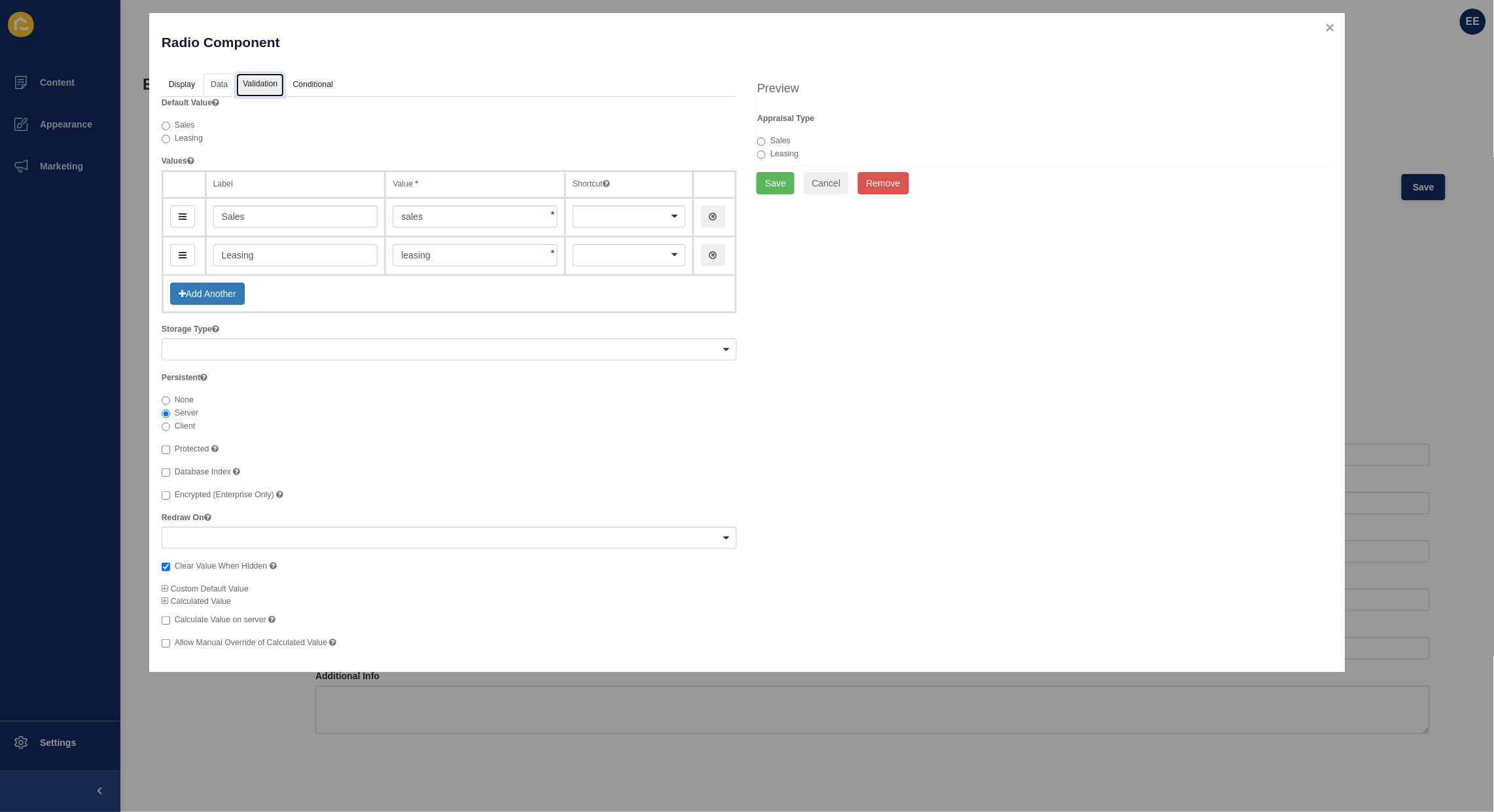
click at [269, 85] on link "Validation" at bounding box center [260, 85] width 47 height 24
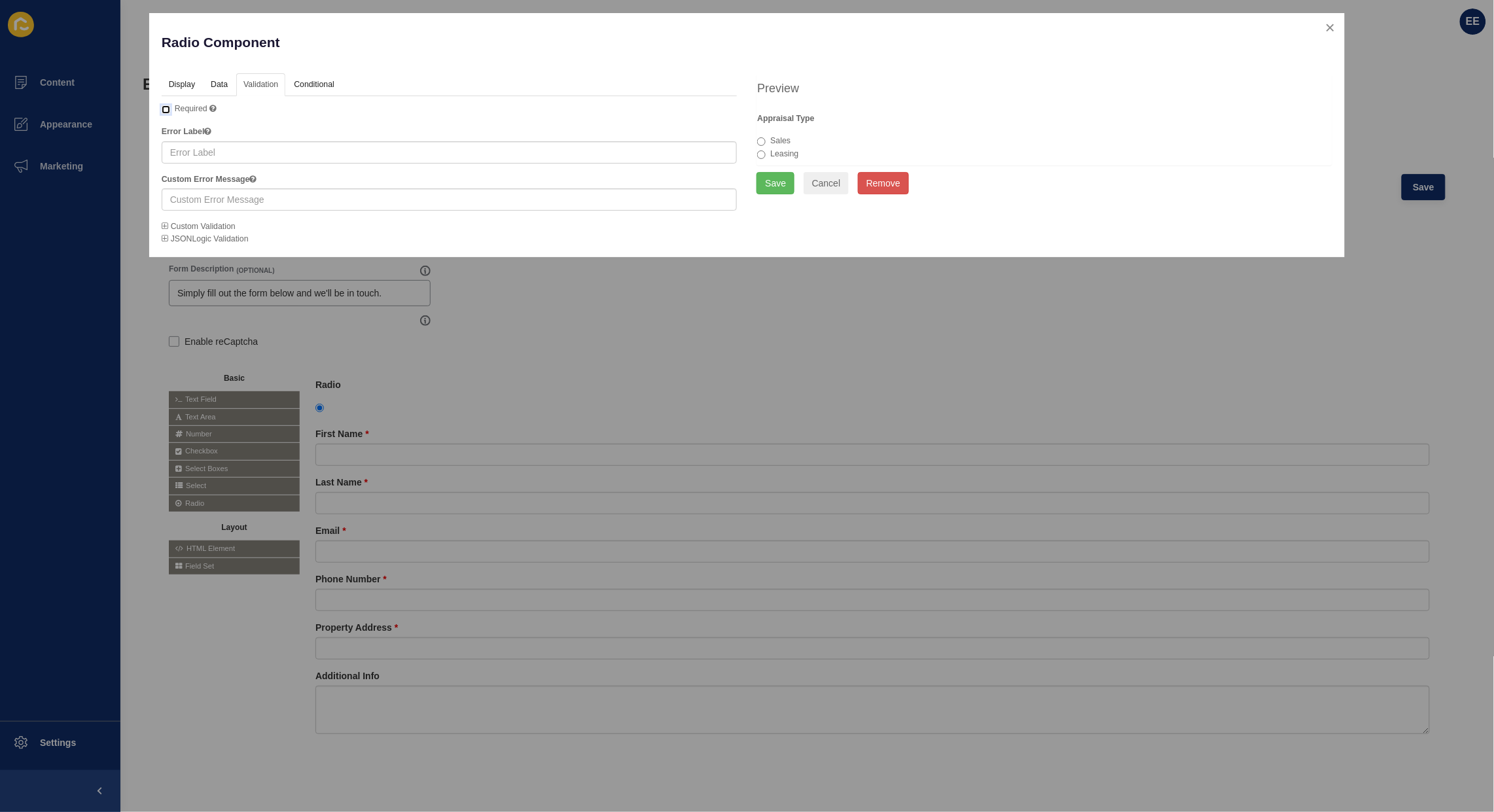
click at [169, 109] on input "Required" at bounding box center [166, 109] width 8 height 8
checkbox input "true"
drag, startPoint x: 774, startPoint y: 178, endPoint x: 969, endPoint y: 199, distance: 196.1
click at [774, 175] on button "Save" at bounding box center [775, 184] width 38 height 23
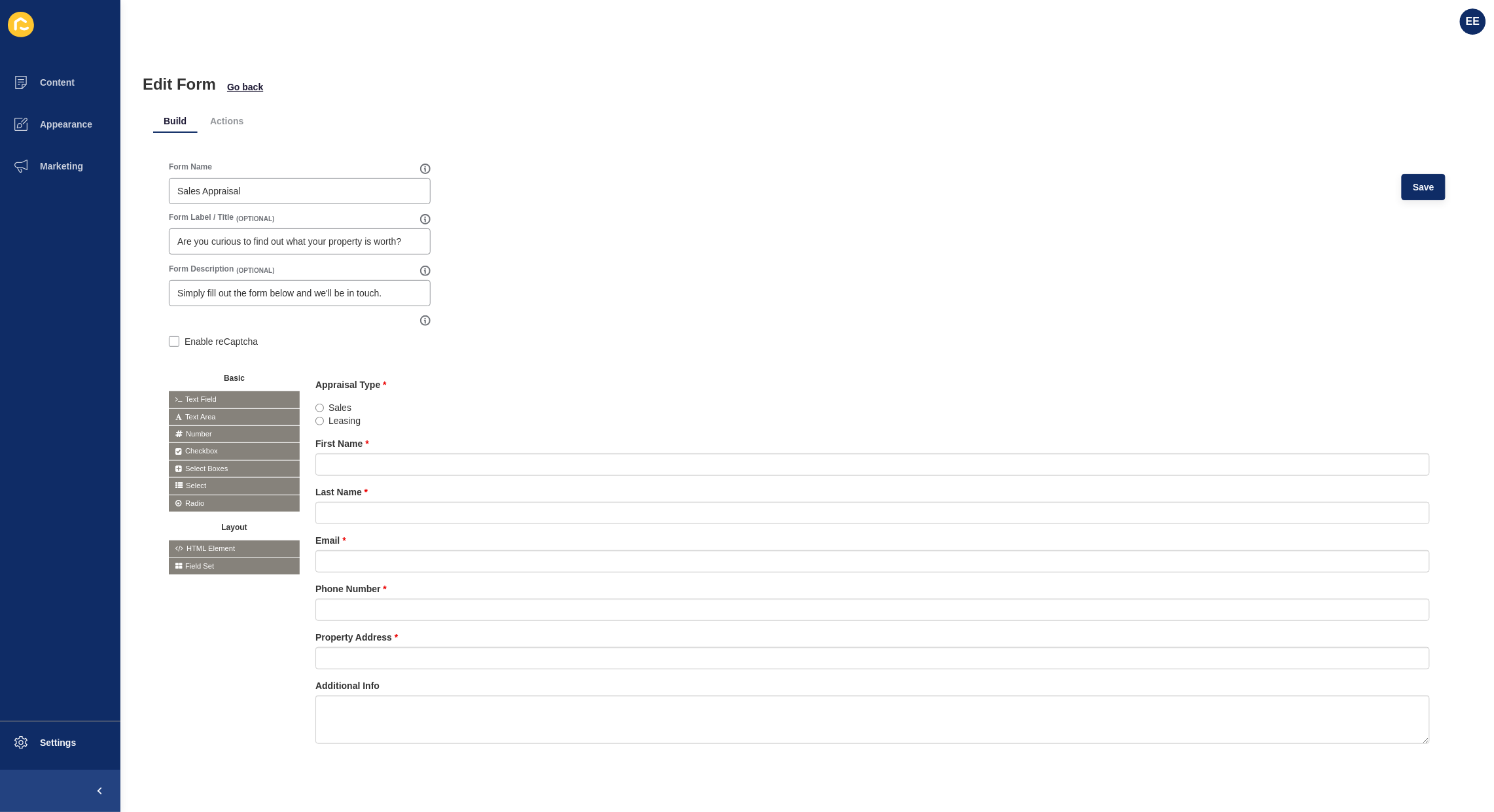
scroll to position [24, 0]
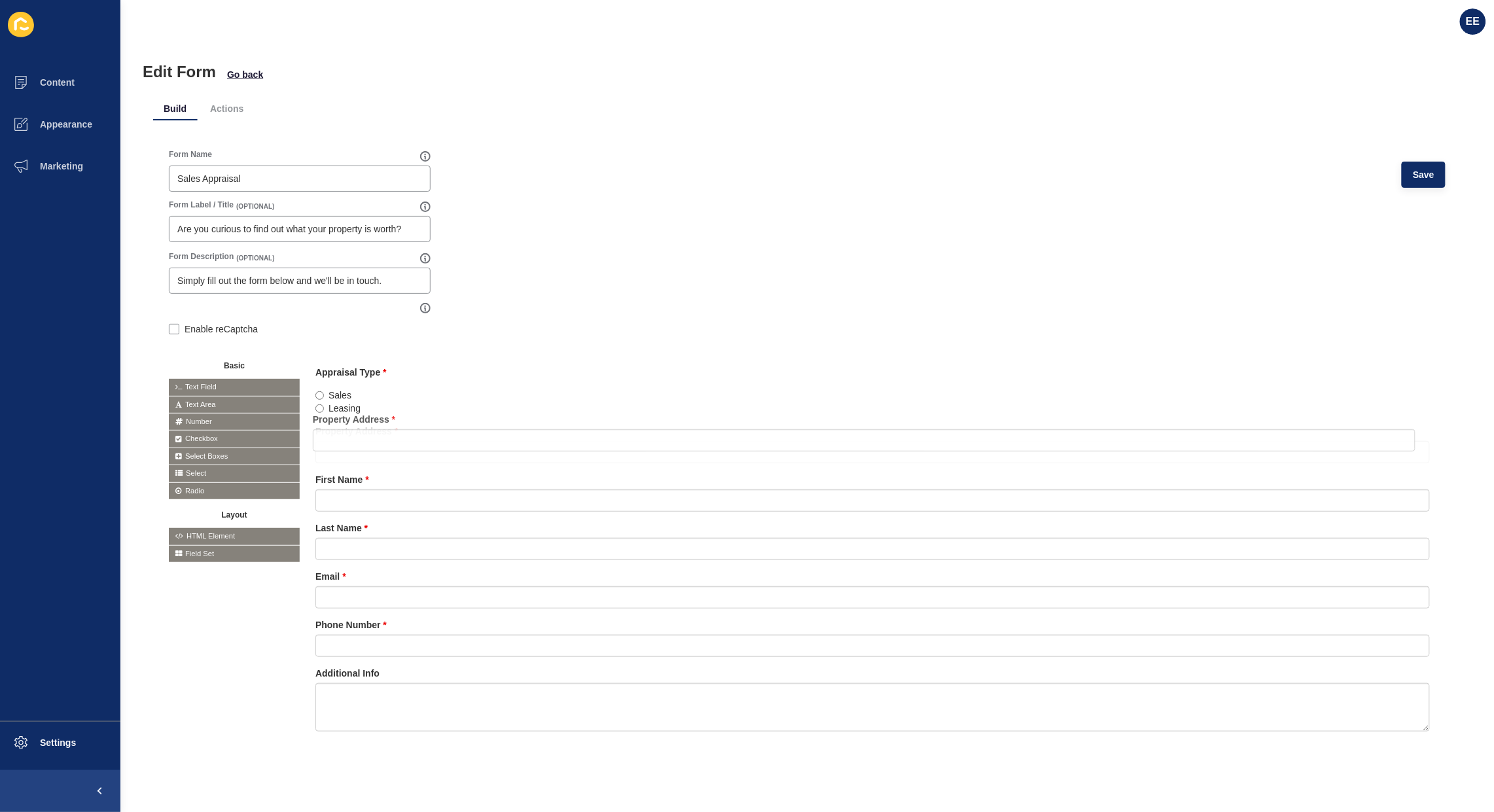
drag, startPoint x: 414, startPoint y: 622, endPoint x: 421, endPoint y: 427, distance: 195.1
click at [0, 0] on icon at bounding box center [0, 0] width 0 height 0
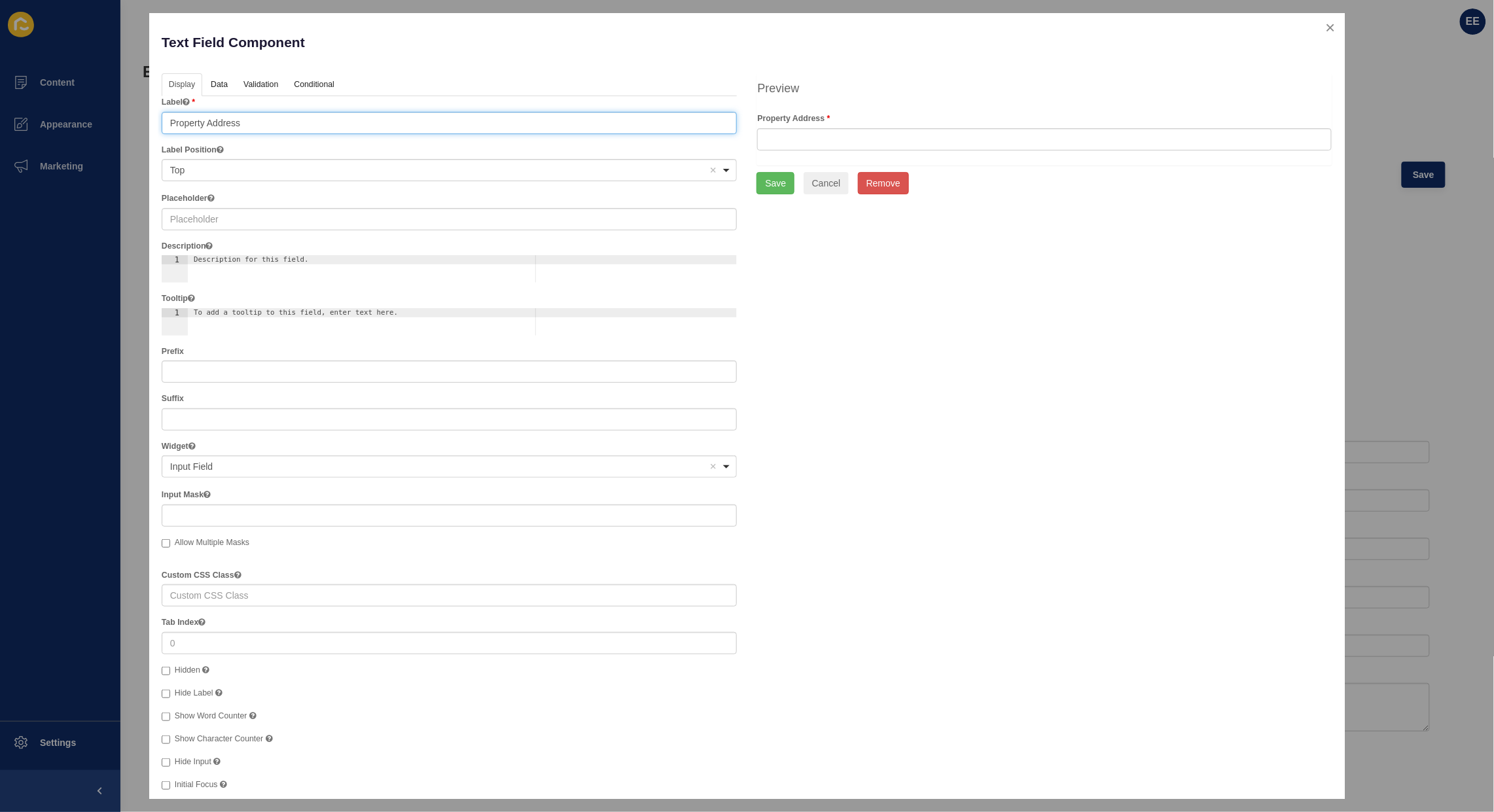
drag, startPoint x: 266, startPoint y: 124, endPoint x: 0, endPoint y: 124, distance: 266.0
click at [0, 124] on div "Text Field Component Help Display Data Validation API Conditional Logic Layout …" at bounding box center [747, 406] width 1494 height 812
paste input "lease enter the full address for the property including suburb and postcode."
type input "Please enter the full address for the property including suburb and postcode."
click at [259, 211] on input "text" at bounding box center [449, 220] width 576 height 23
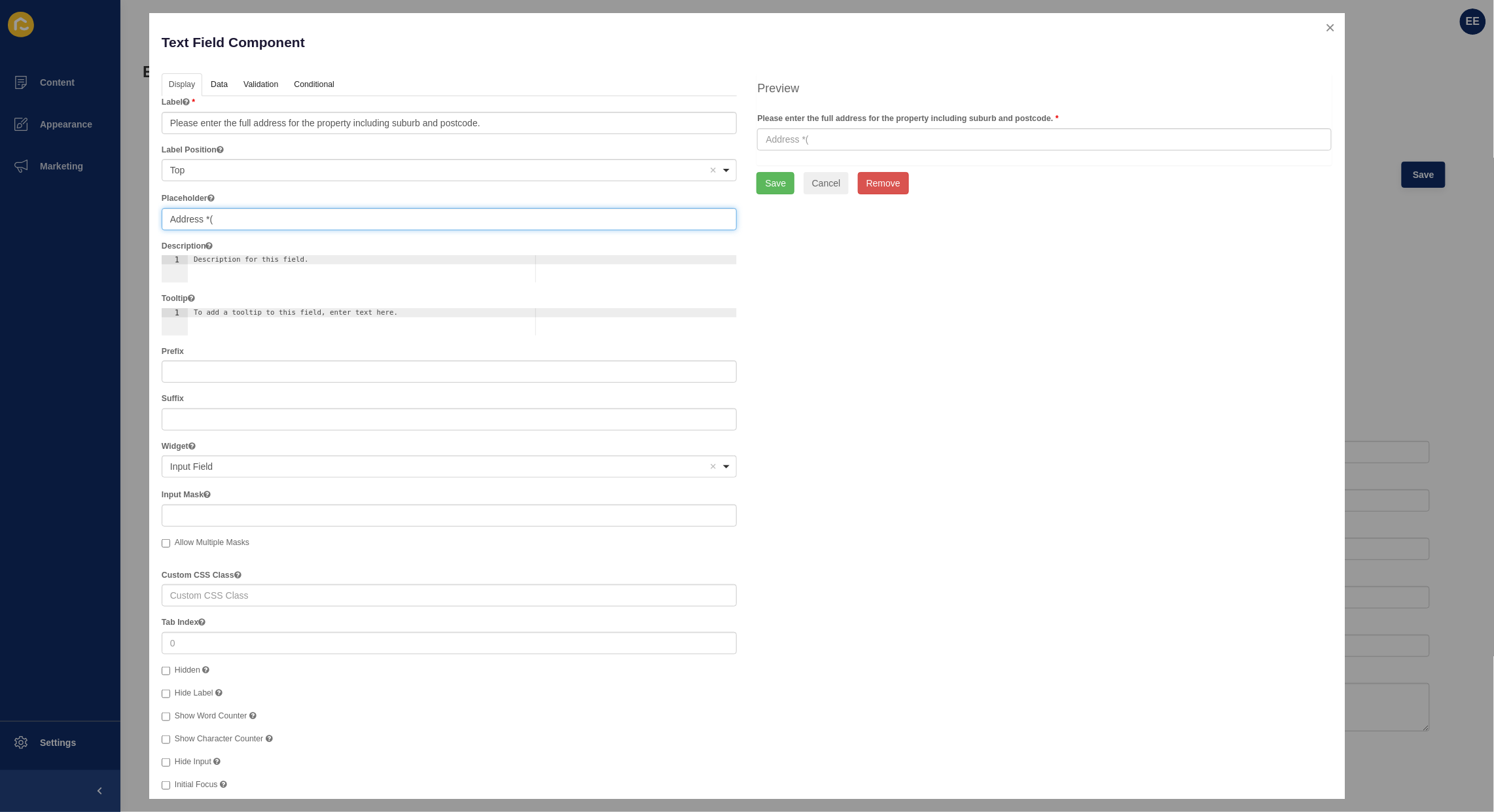
click at [205, 217] on input "Address *(" at bounding box center [449, 220] width 576 height 23
click at [281, 214] on input "Address*(" at bounding box center [449, 220] width 576 height 23
click at [248, 218] on input "Address*([STREET_ADDRESS]," at bounding box center [449, 220] width 576 height 23
drag, startPoint x: 270, startPoint y: 206, endPoint x: 274, endPoint y: 214, distance: 8.9
click at [272, 207] on div "Placeholder The placeholder text that will appear when this field is empty. Add…" at bounding box center [449, 211] width 576 height 38
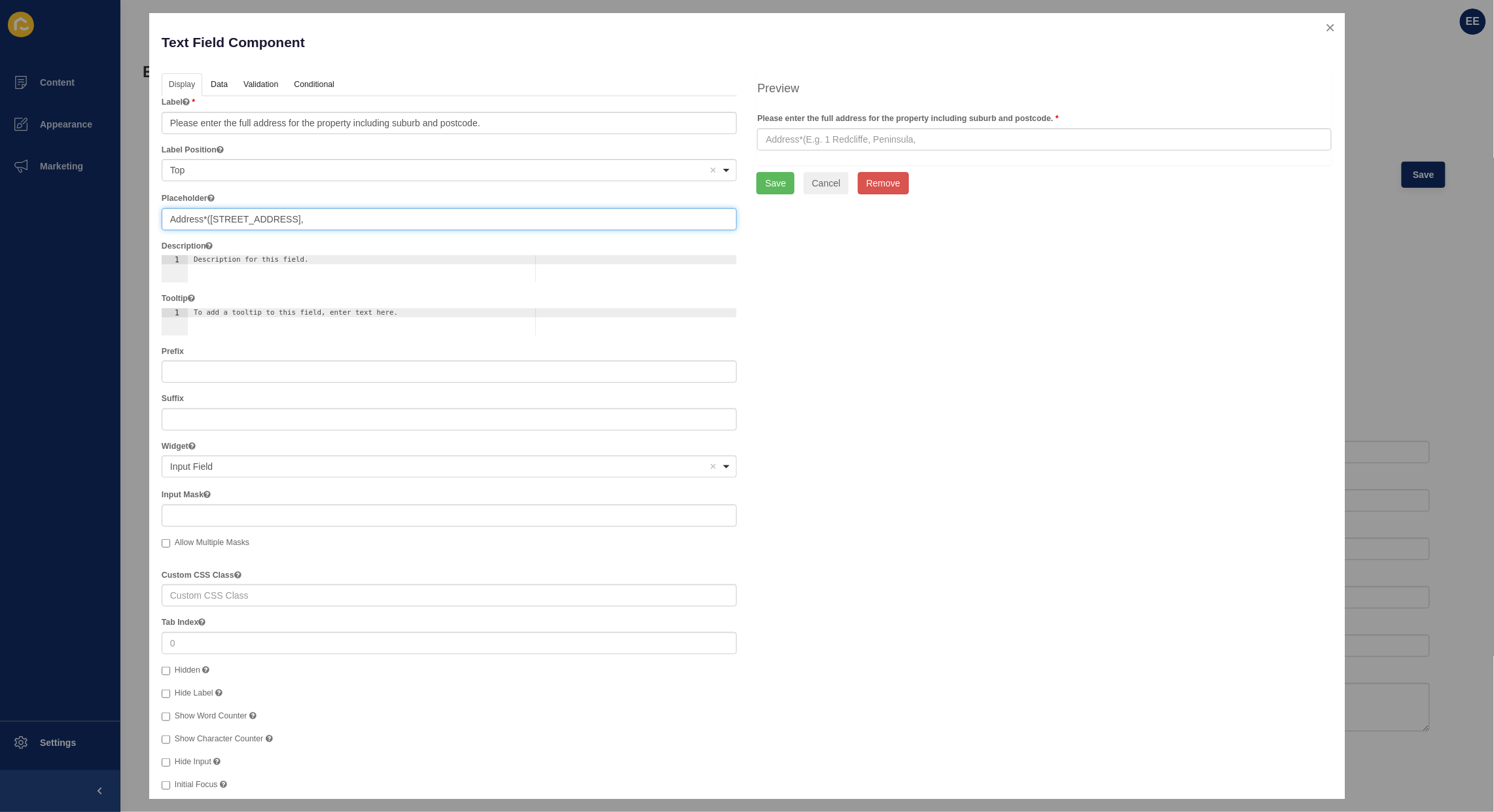
drag, startPoint x: 275, startPoint y: 220, endPoint x: 931, endPoint y: 53, distance: 676.9
click at [278, 220] on input "Address*([STREET_ADDRESS]," at bounding box center [449, 220] width 576 height 23
click at [274, 224] on input "Address*([STREET_ADDRESS]," at bounding box center [449, 220] width 576 height 23
click at [276, 217] on input "Address*([STREET_ADDRESS]," at bounding box center [449, 220] width 576 height 23
click at [357, 220] on input "Address*(E.g. [GEOGRAPHIC_DATA]," at bounding box center [449, 220] width 576 height 23
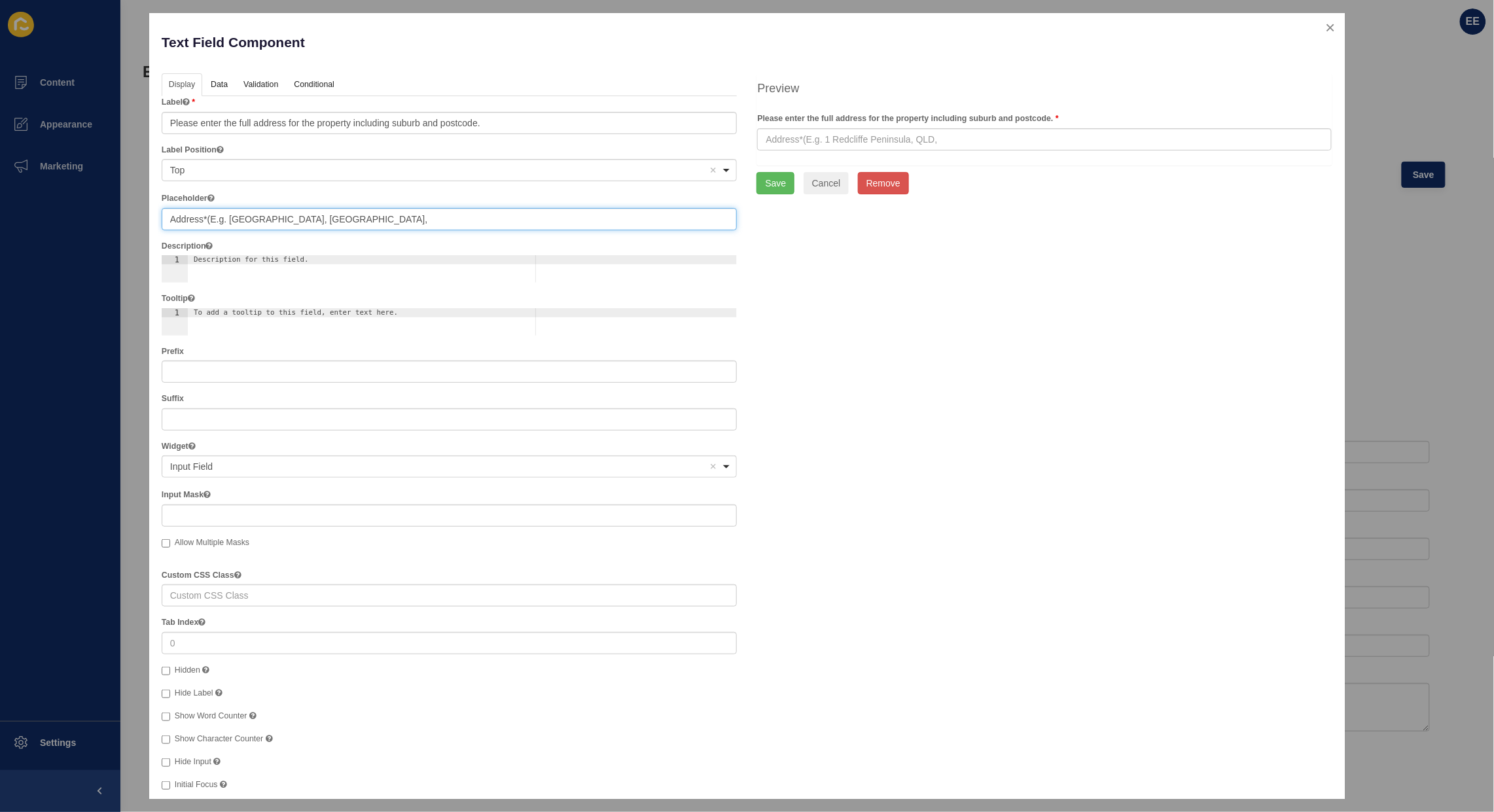
paste input "4020"
type input "Address*([STREET_ADDRESS])"
click at [774, 177] on button "Save" at bounding box center [775, 184] width 38 height 23
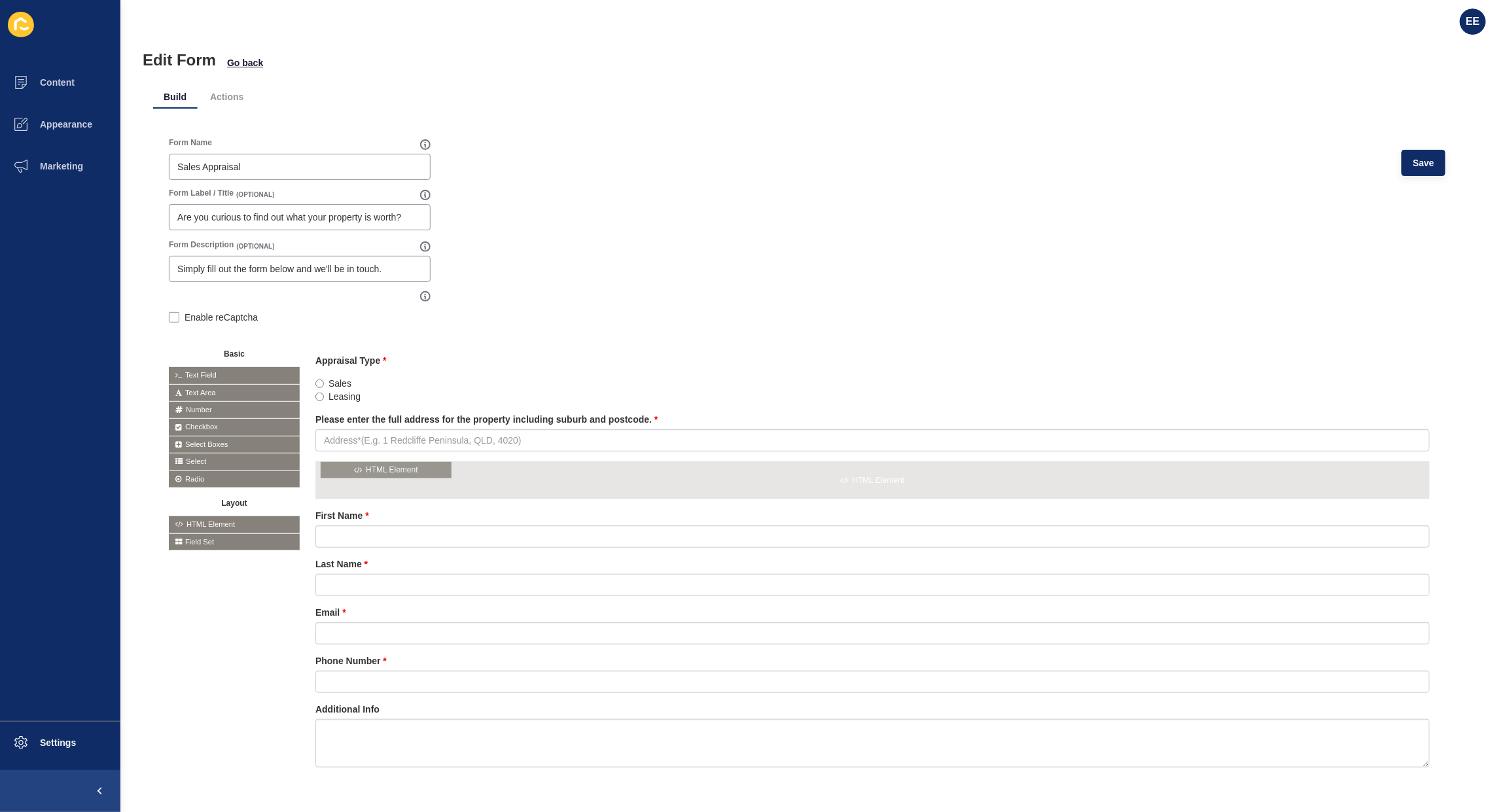
drag, startPoint x: 227, startPoint y: 532, endPoint x: 379, endPoint y: 479, distance: 161.0
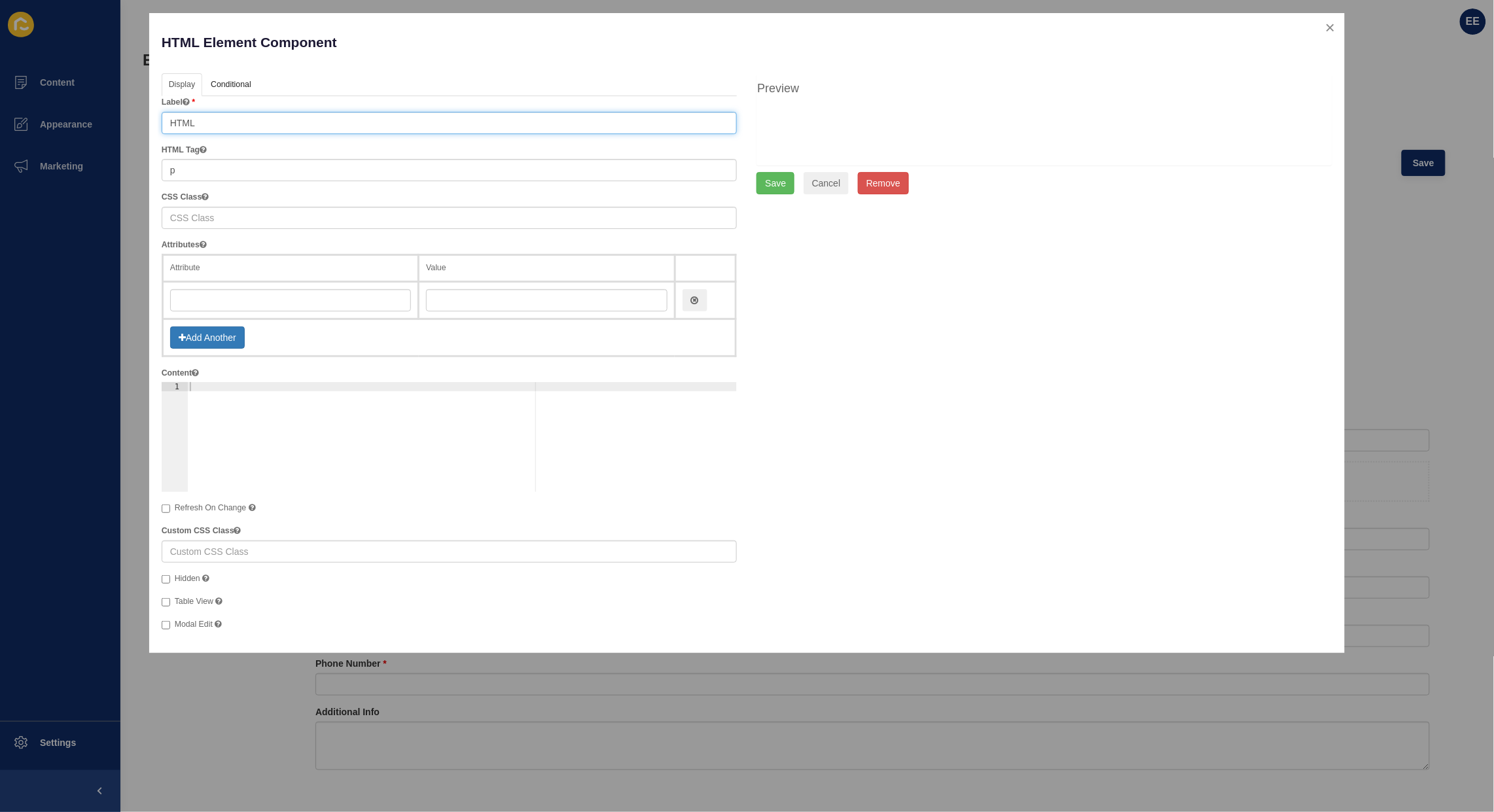
click at [240, 123] on input "HTML" at bounding box center [449, 123] width 576 height 23
drag, startPoint x: 250, startPoint y: 121, endPoint x: 53, endPoint y: 124, distance: 197.0
click at [56, 122] on div "HTML Element Component Help Display API Conditional Logic Layout Label HTML HTM…" at bounding box center [747, 406] width 1494 height 812
type input "Please enter your contact details:"
click at [780, 187] on button "Save" at bounding box center [775, 184] width 38 height 23
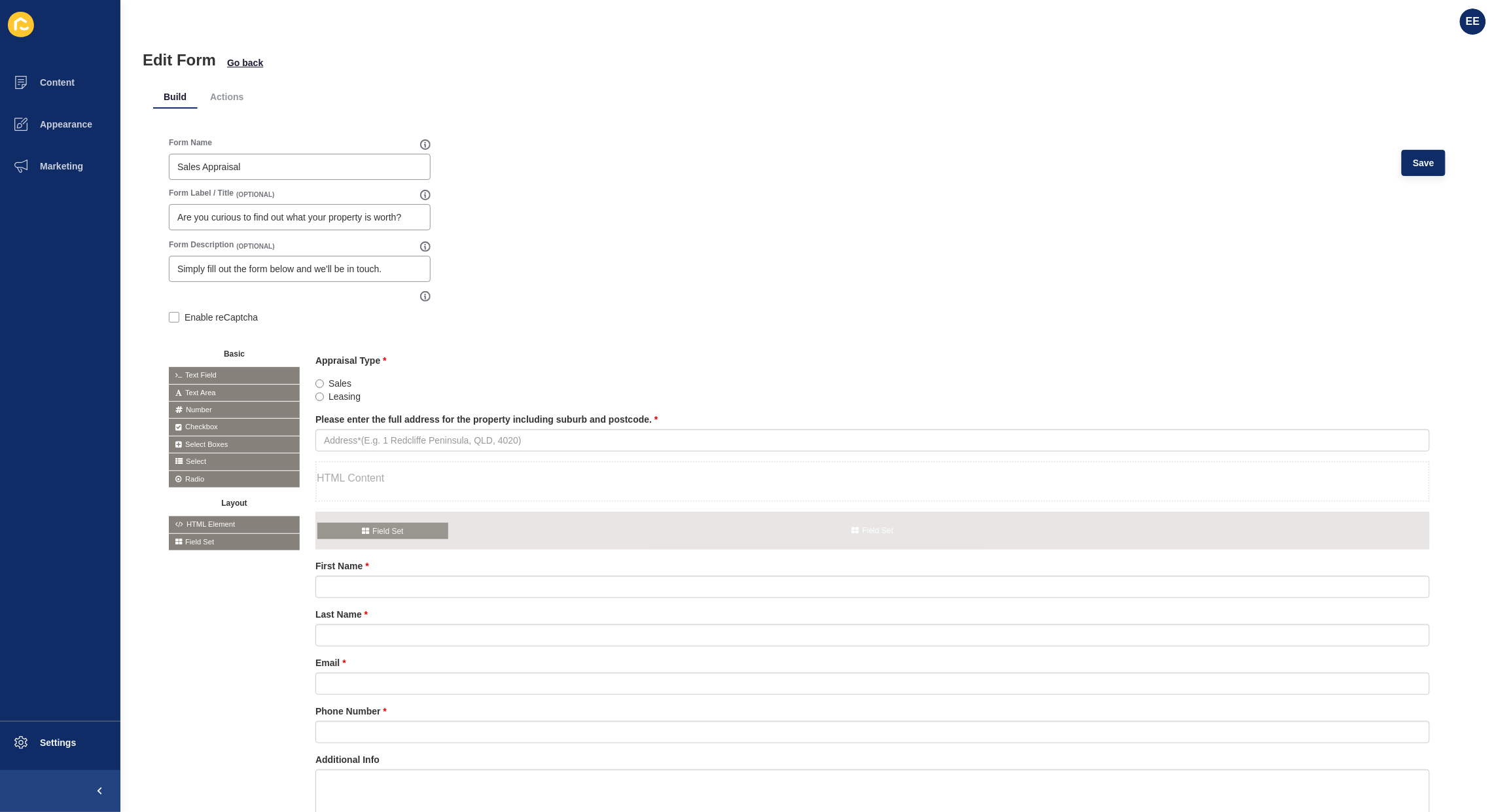
drag, startPoint x: 230, startPoint y: 535, endPoint x: 379, endPoint y: 525, distance: 149.3
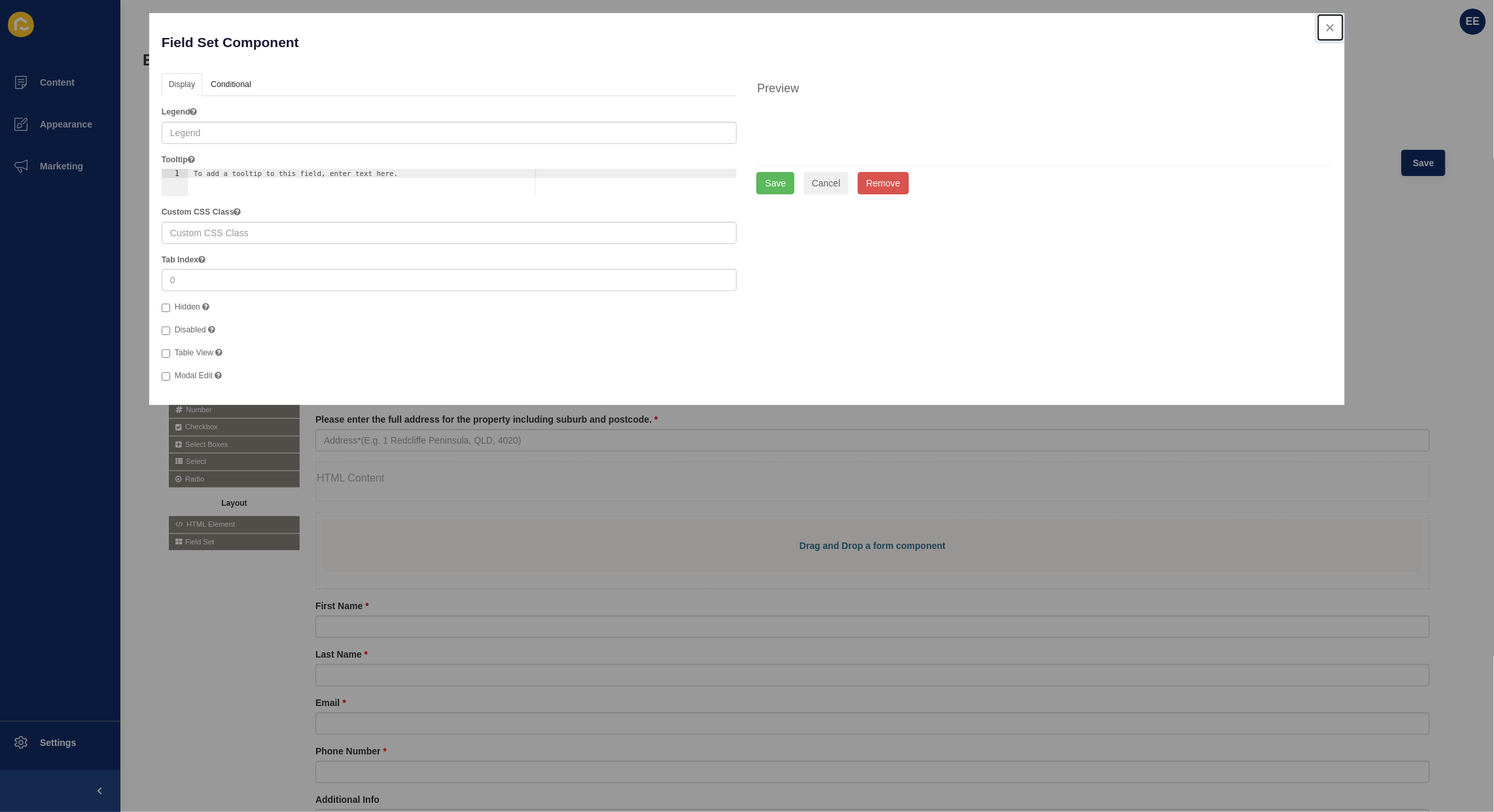
click at [1326, 28] on button "close" at bounding box center [1331, 27] width 27 height 28
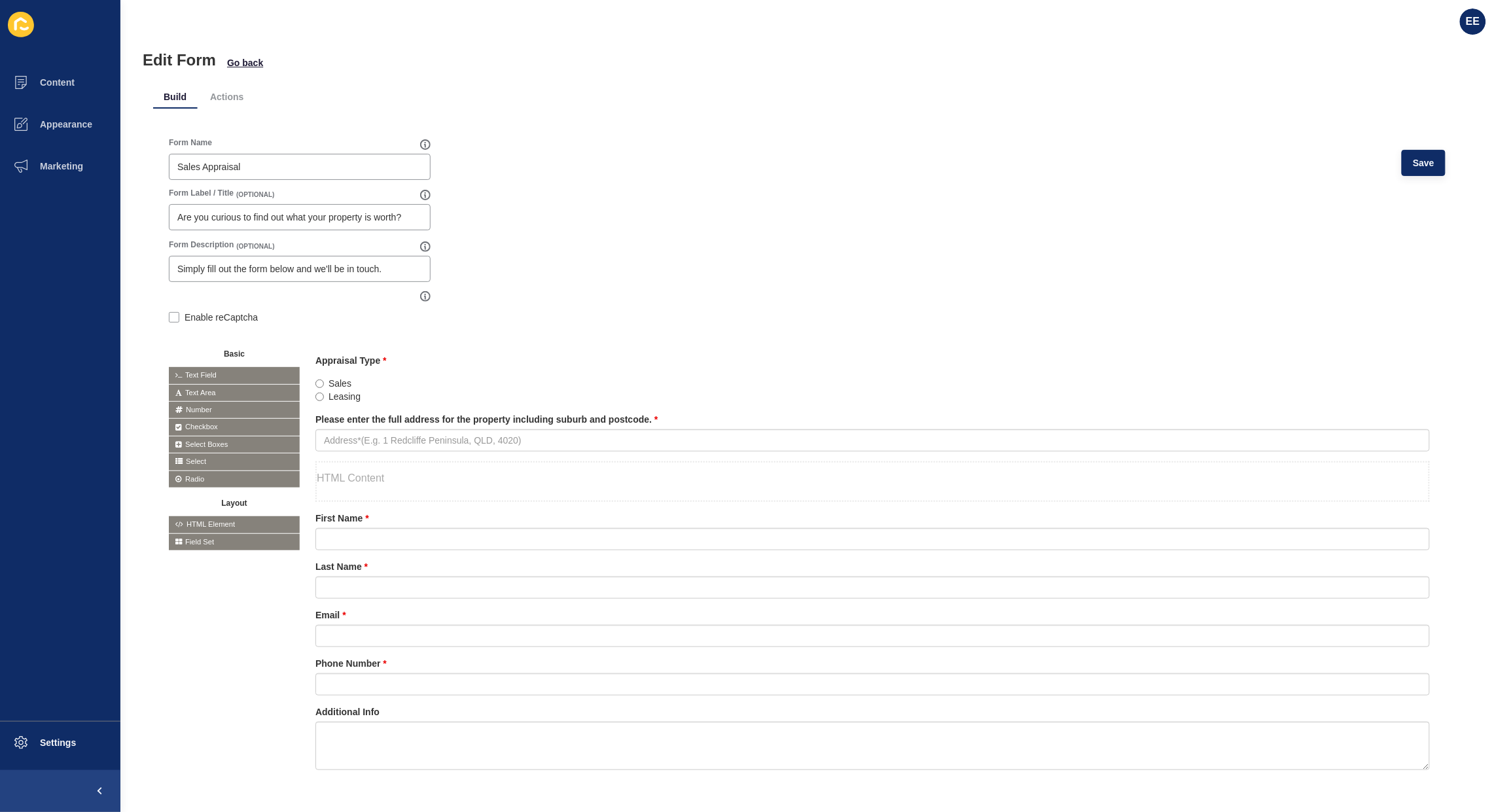
click at [0, 0] on icon at bounding box center [0, 0] width 0 height 0
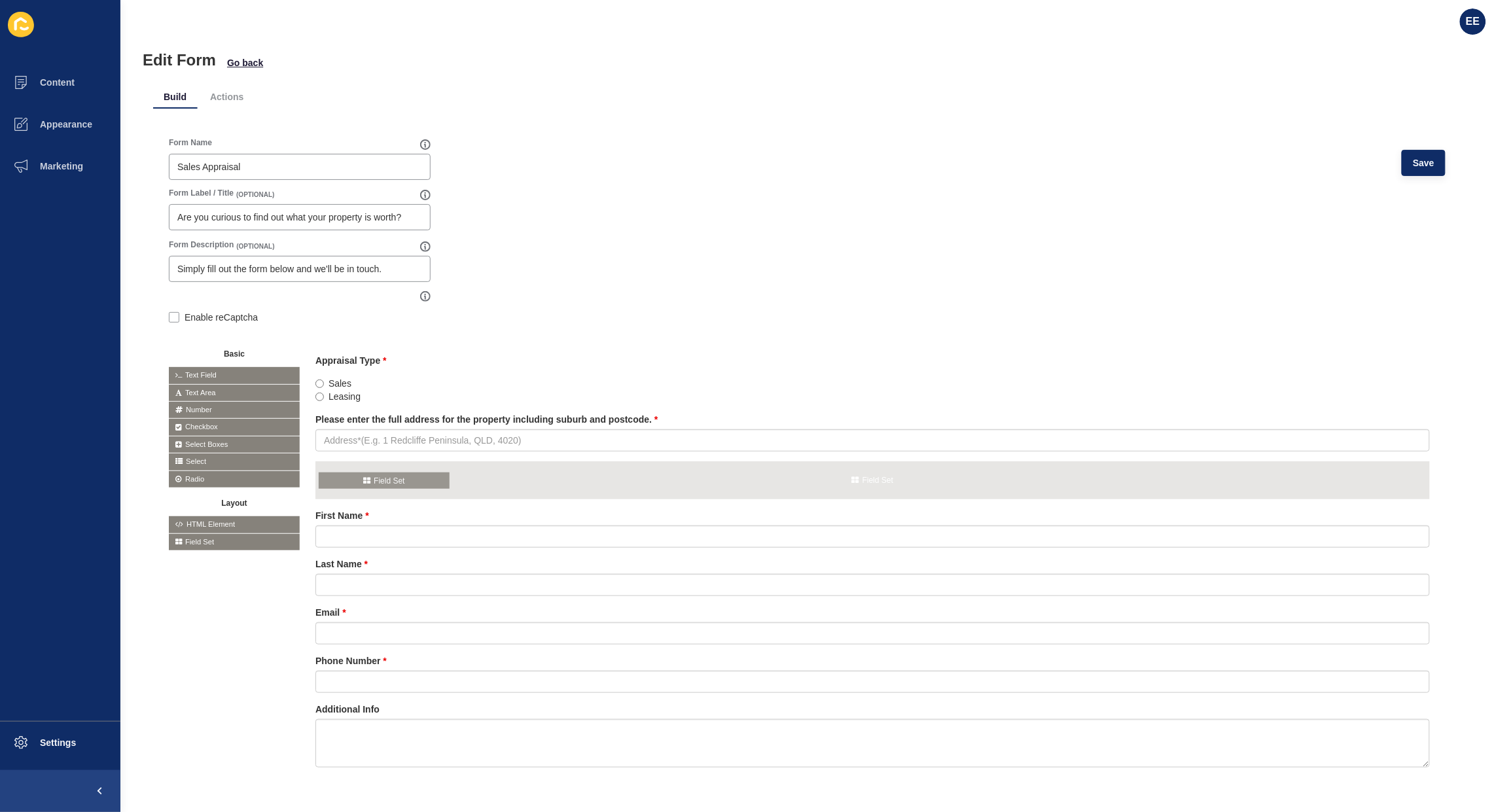
drag, startPoint x: 228, startPoint y: 542, endPoint x: 377, endPoint y: 481, distance: 161.0
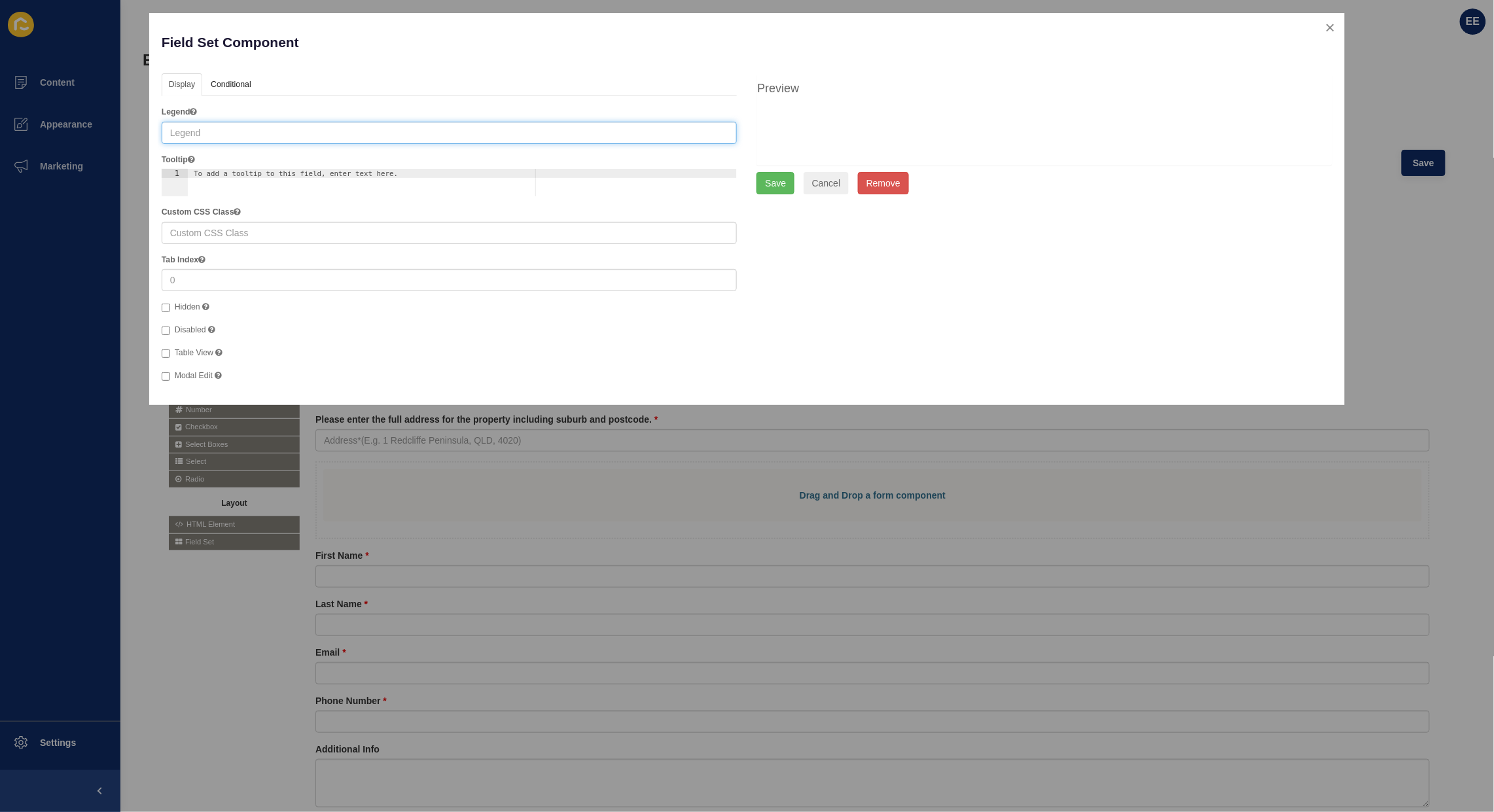
click at [269, 128] on input "text" at bounding box center [449, 133] width 576 height 23
type input "{"
type input "Please enter your contact details:"
click at [764, 175] on button "Save" at bounding box center [775, 184] width 38 height 23
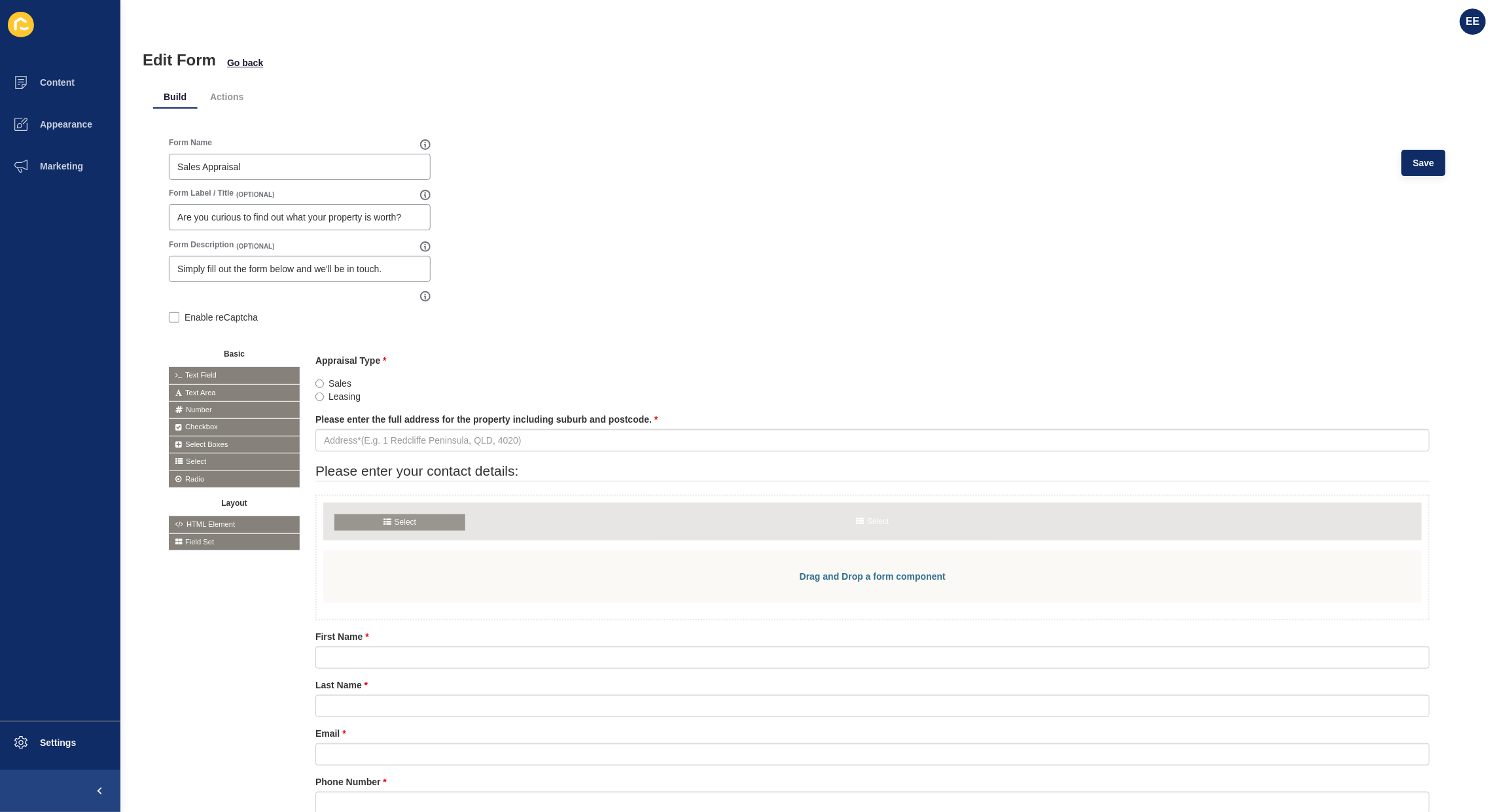
drag, startPoint x: 191, startPoint y: 456, endPoint x: 357, endPoint y: 518, distance: 177.2
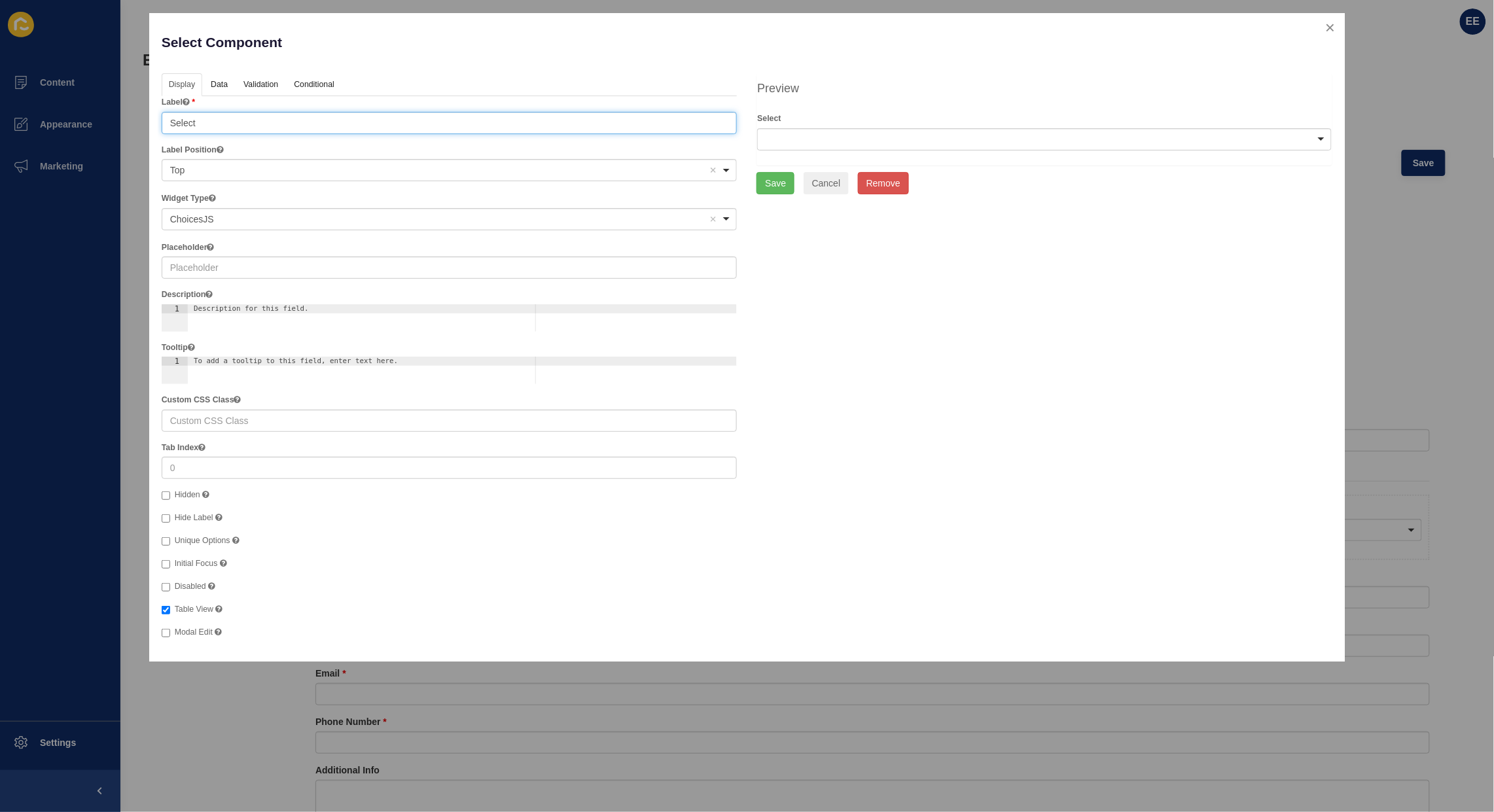
drag, startPoint x: 214, startPoint y: 122, endPoint x: 113, endPoint y: 120, distance: 101.0
click at [113, 120] on div "Select Component Help Display Data Validation API Conditional Logic Layout Labe…" at bounding box center [747, 406] width 1494 height 812
type input "Title"
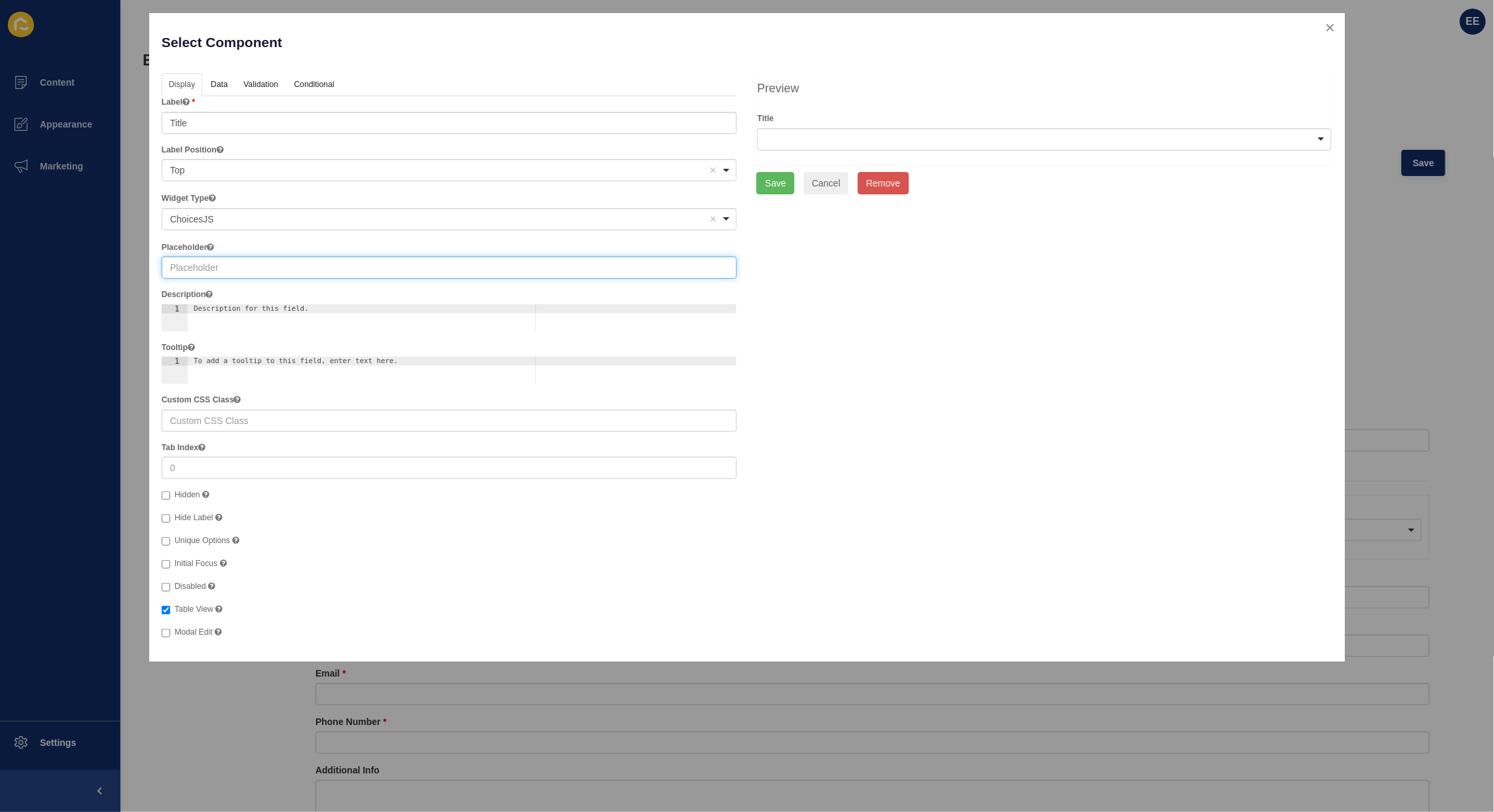
click at [239, 269] on input "text" at bounding box center [449, 268] width 576 height 23
type input "Title"
click at [217, 80] on link "Data" at bounding box center [218, 85] width 30 height 24
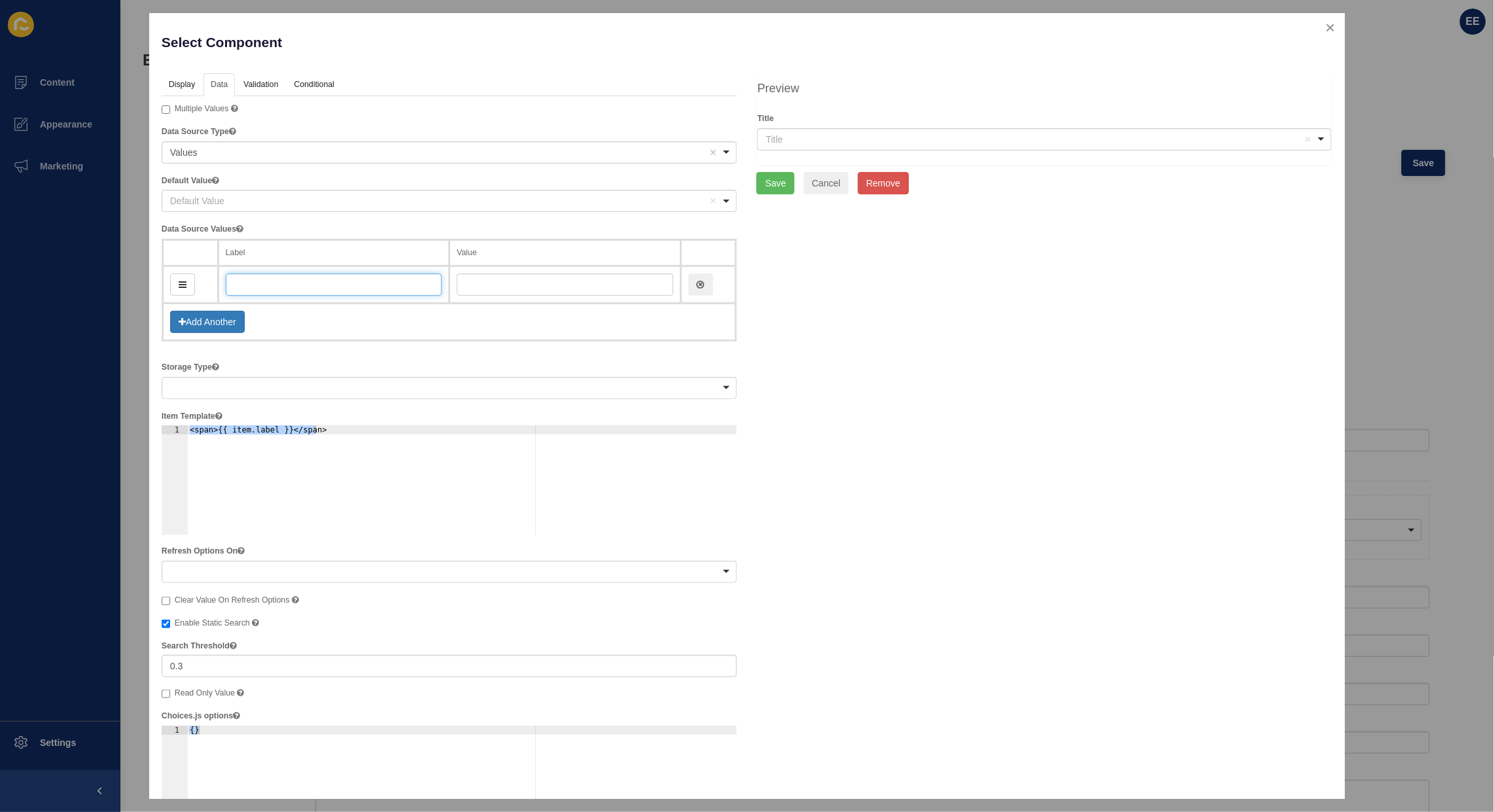
drag, startPoint x: 263, startPoint y: 282, endPoint x: 278, endPoint y: 278, distance: 15.5
click at [263, 282] on input "text" at bounding box center [334, 285] width 217 height 23
type input "M"
type input "m"
type input "Mr"
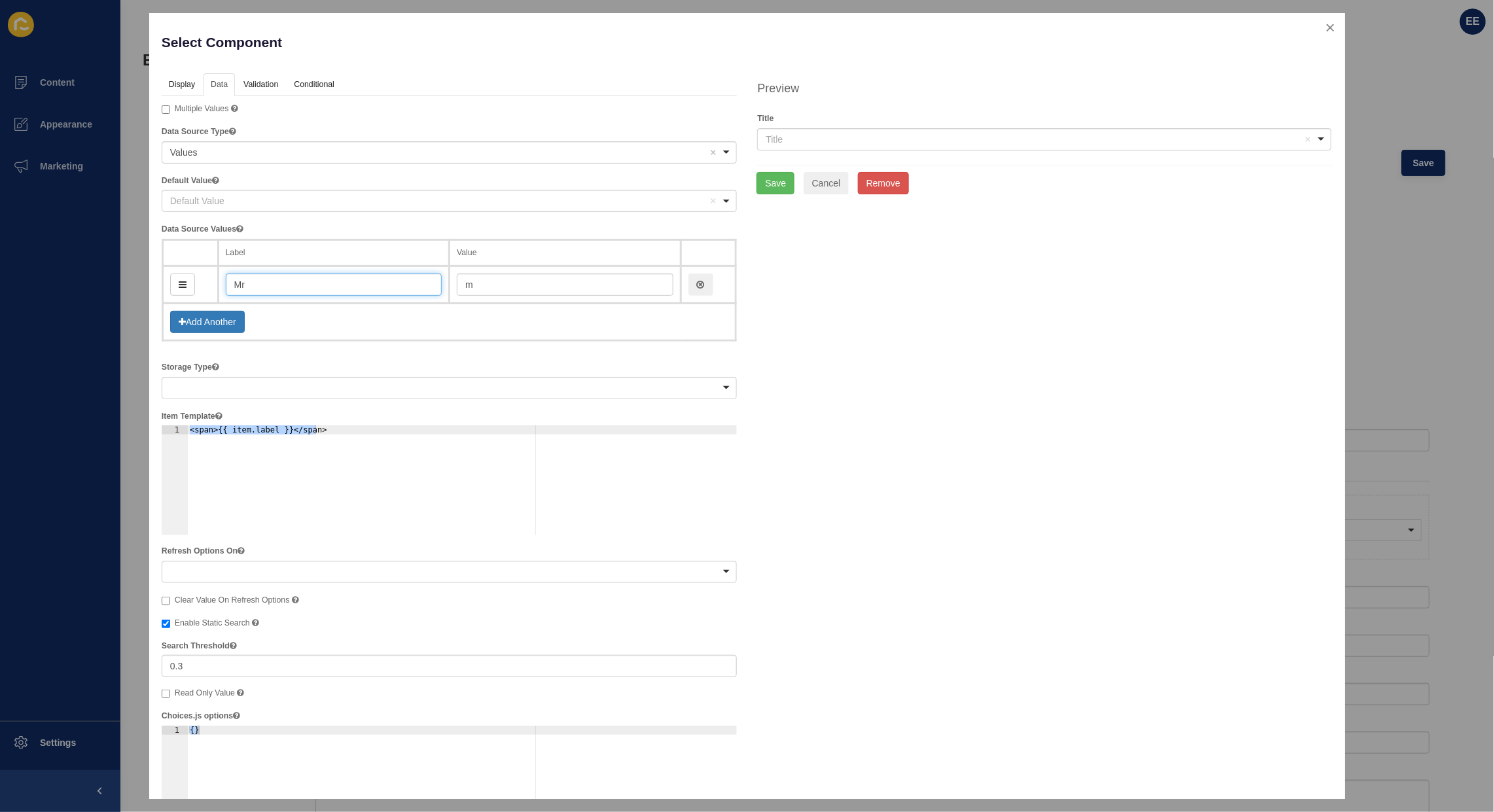
type input "mr"
type input "Mr"
click at [244, 322] on button "Add Another" at bounding box center [207, 322] width 75 height 23
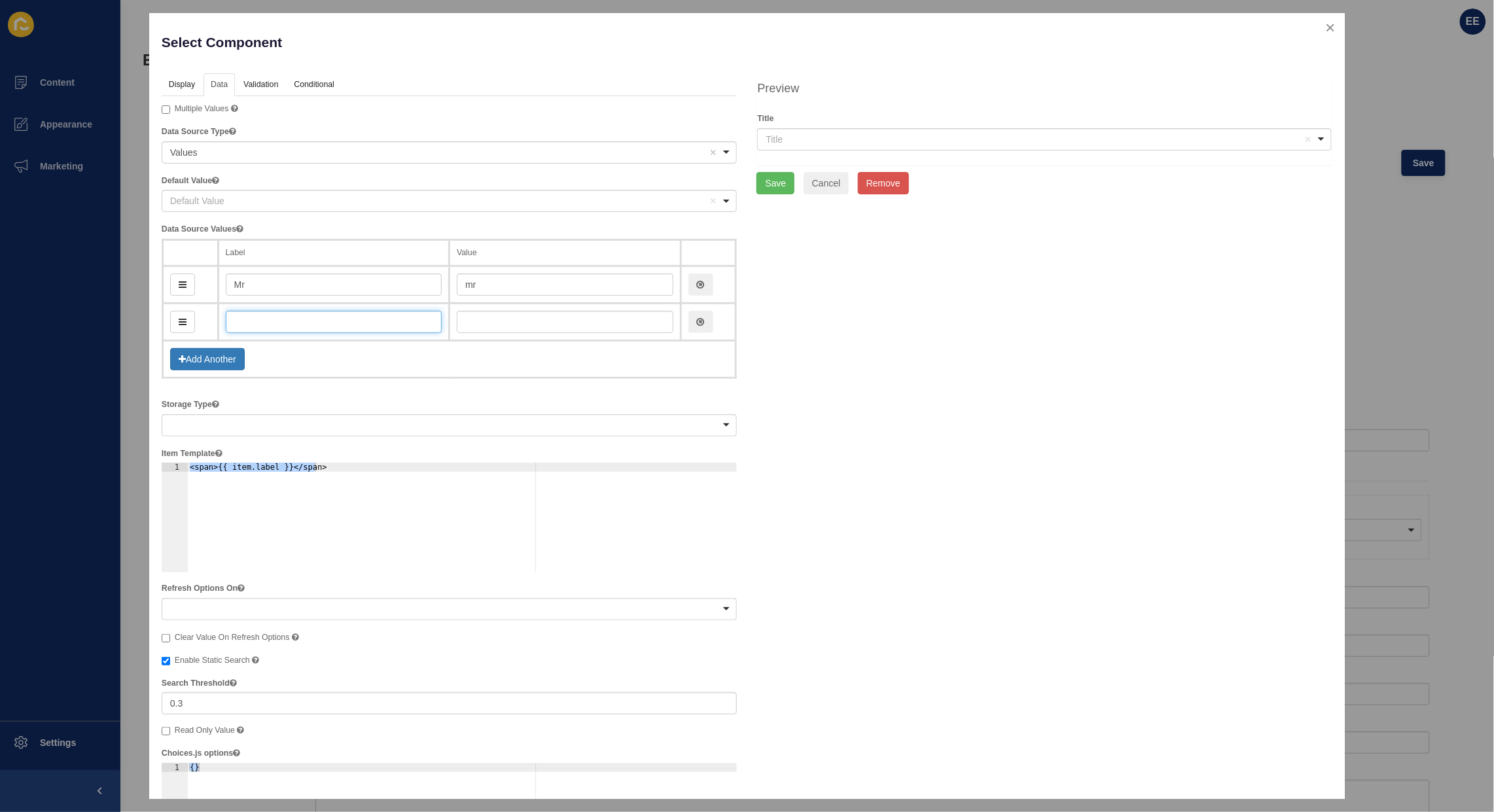
click at [267, 324] on input "text" at bounding box center [334, 322] width 217 height 23
type input "M"
type input "m"
type input "Mrs"
type input "mrs"
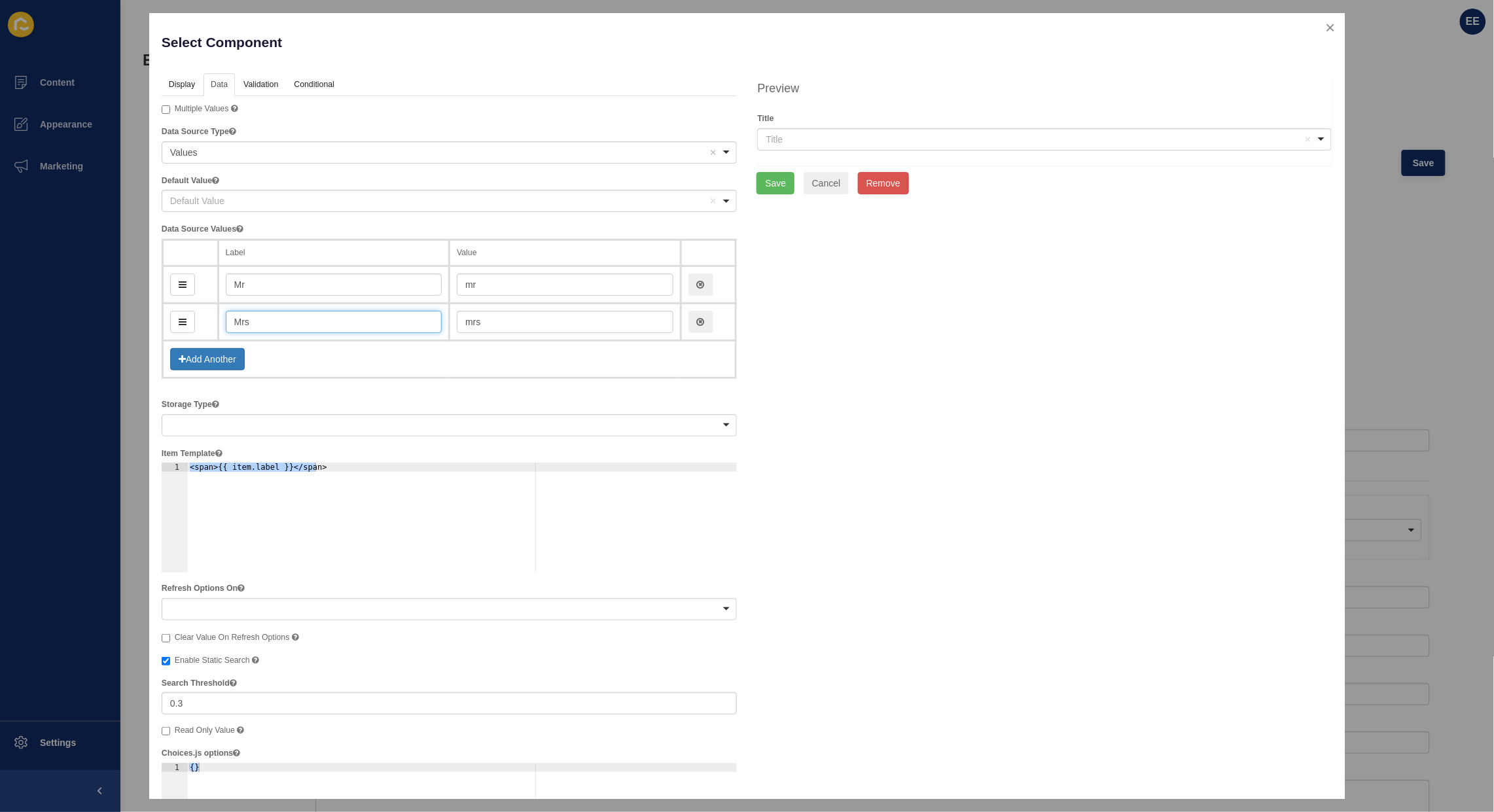
type input "Mrs"
click at [230, 360] on button "Add Another" at bounding box center [207, 360] width 75 height 23
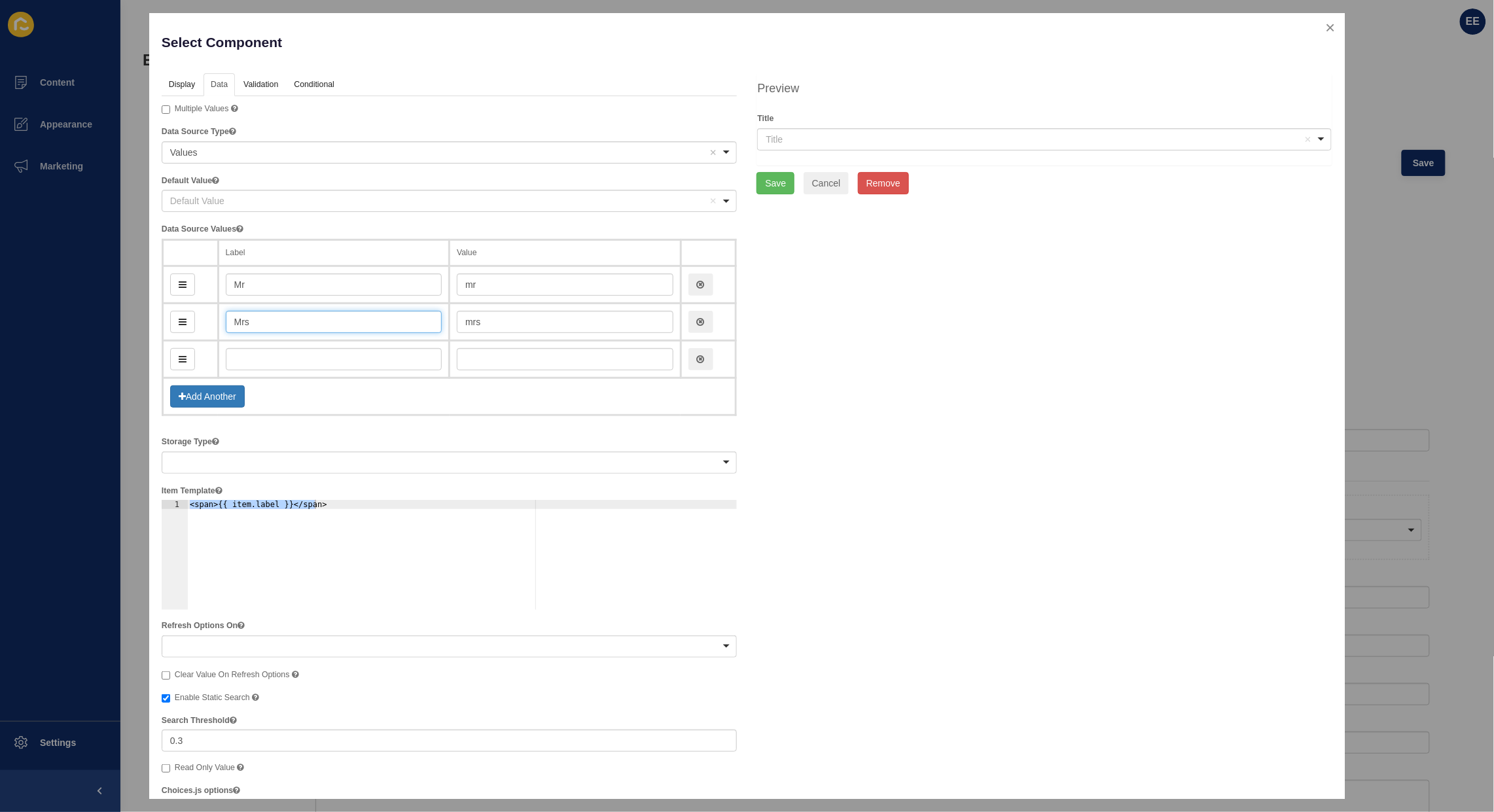
click at [242, 319] on input "Mrs" at bounding box center [334, 322] width 217 height 23
type input "Ms"
type input "ms"
type input "Ms"
click at [251, 348] on input "text" at bounding box center [334, 360] width 217 height 23
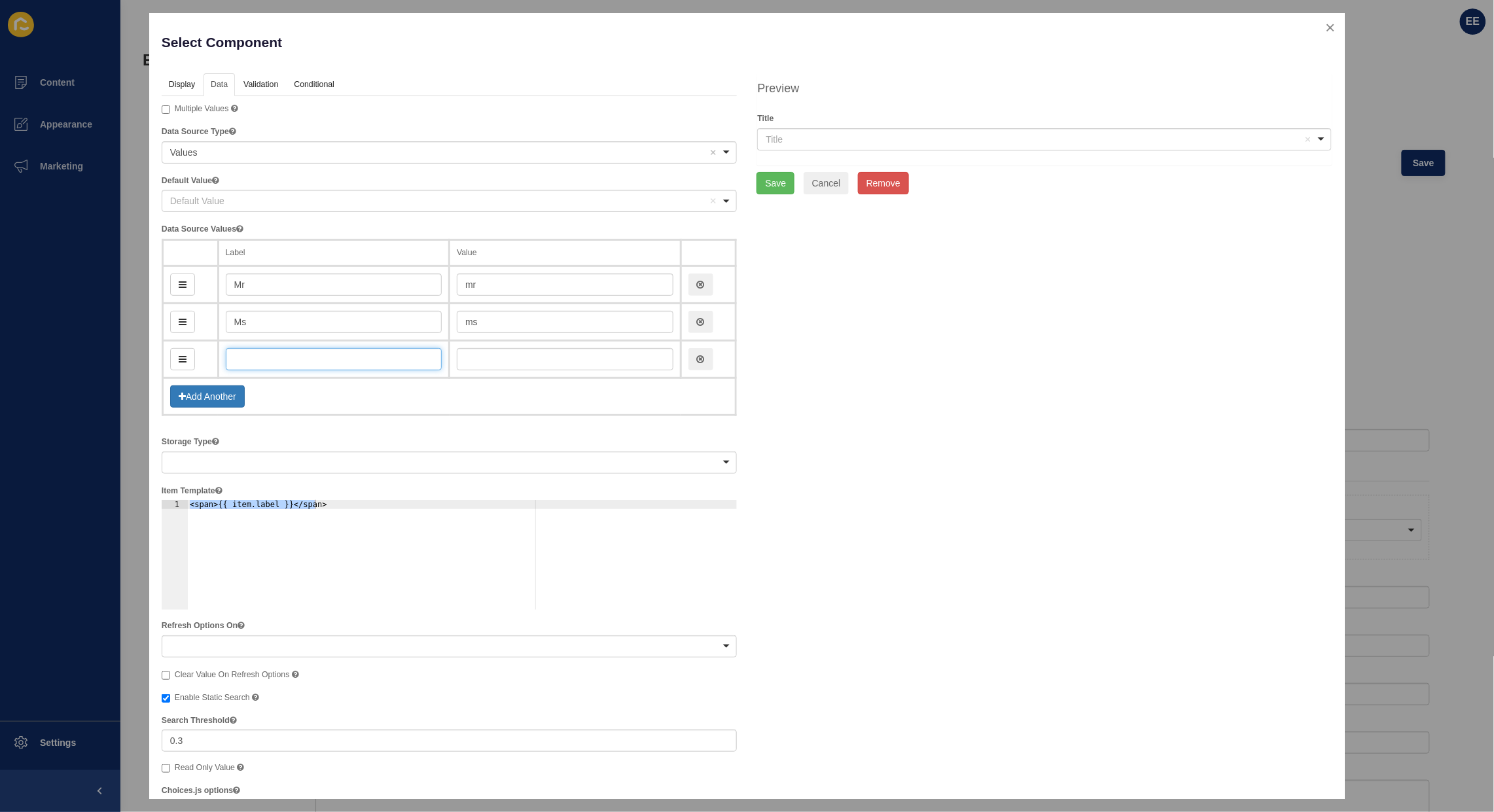
type input "M"
type input "m"
type input "Ms"
type input "ms"
type input "Mrs"
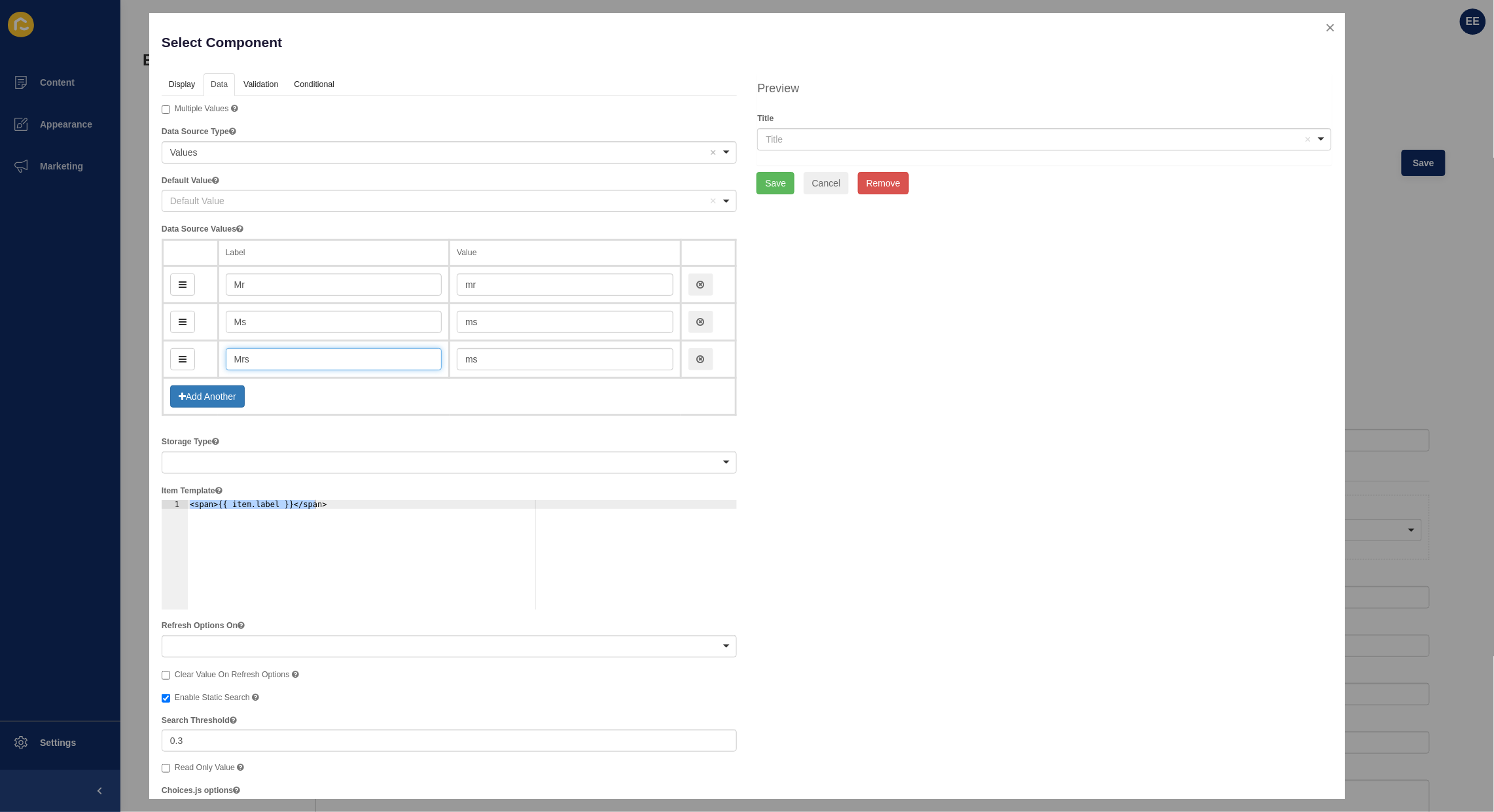
type input "mrs"
type input "Mrs"
click at [181, 394] on icon at bounding box center [182, 397] width 8 height 9
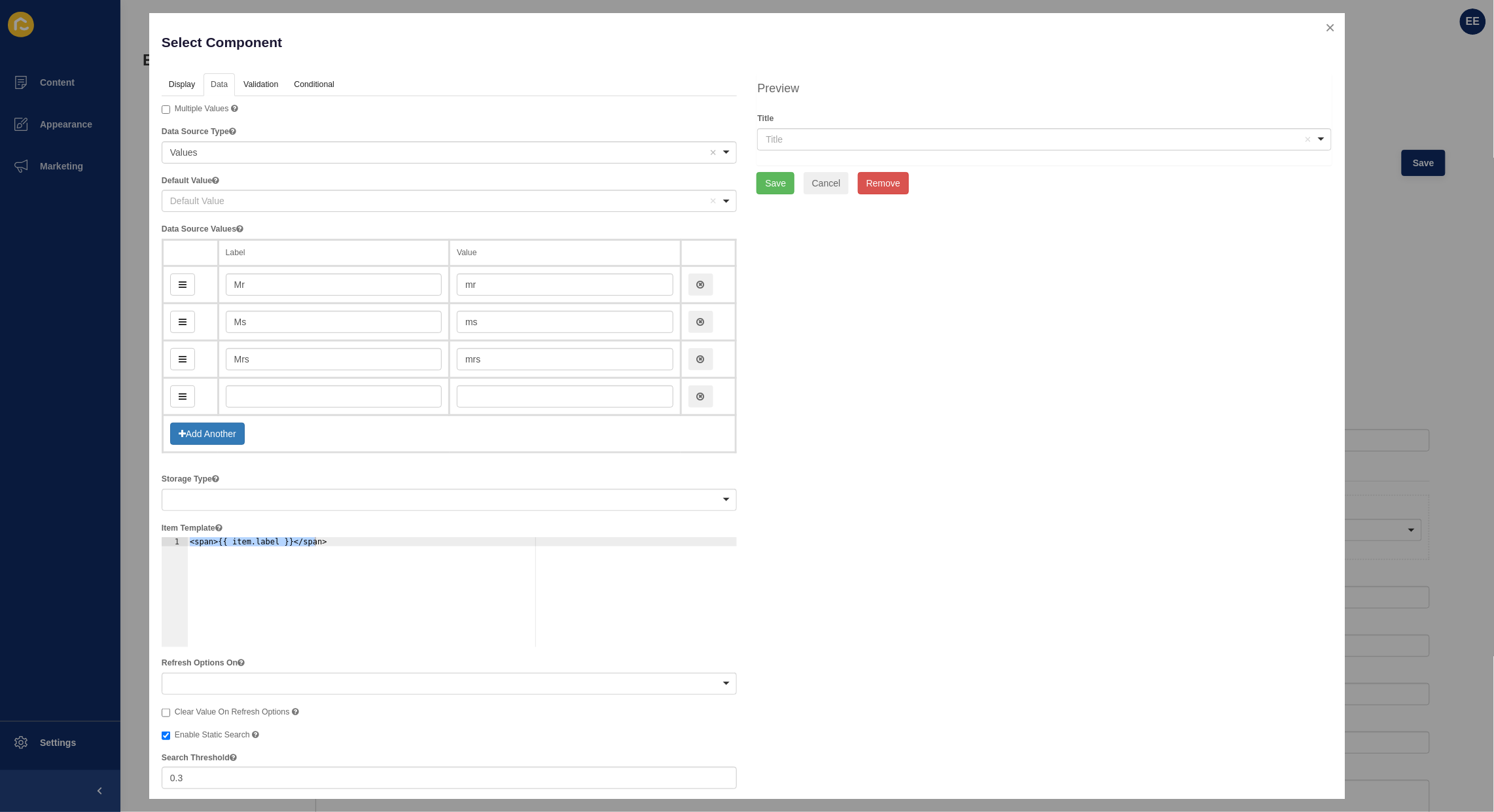
click at [257, 408] on td at bounding box center [334, 397] width 232 height 38
click at [278, 391] on input "text" at bounding box center [334, 397] width 217 height 23
type input "M"
type input "m"
type input "Mis"
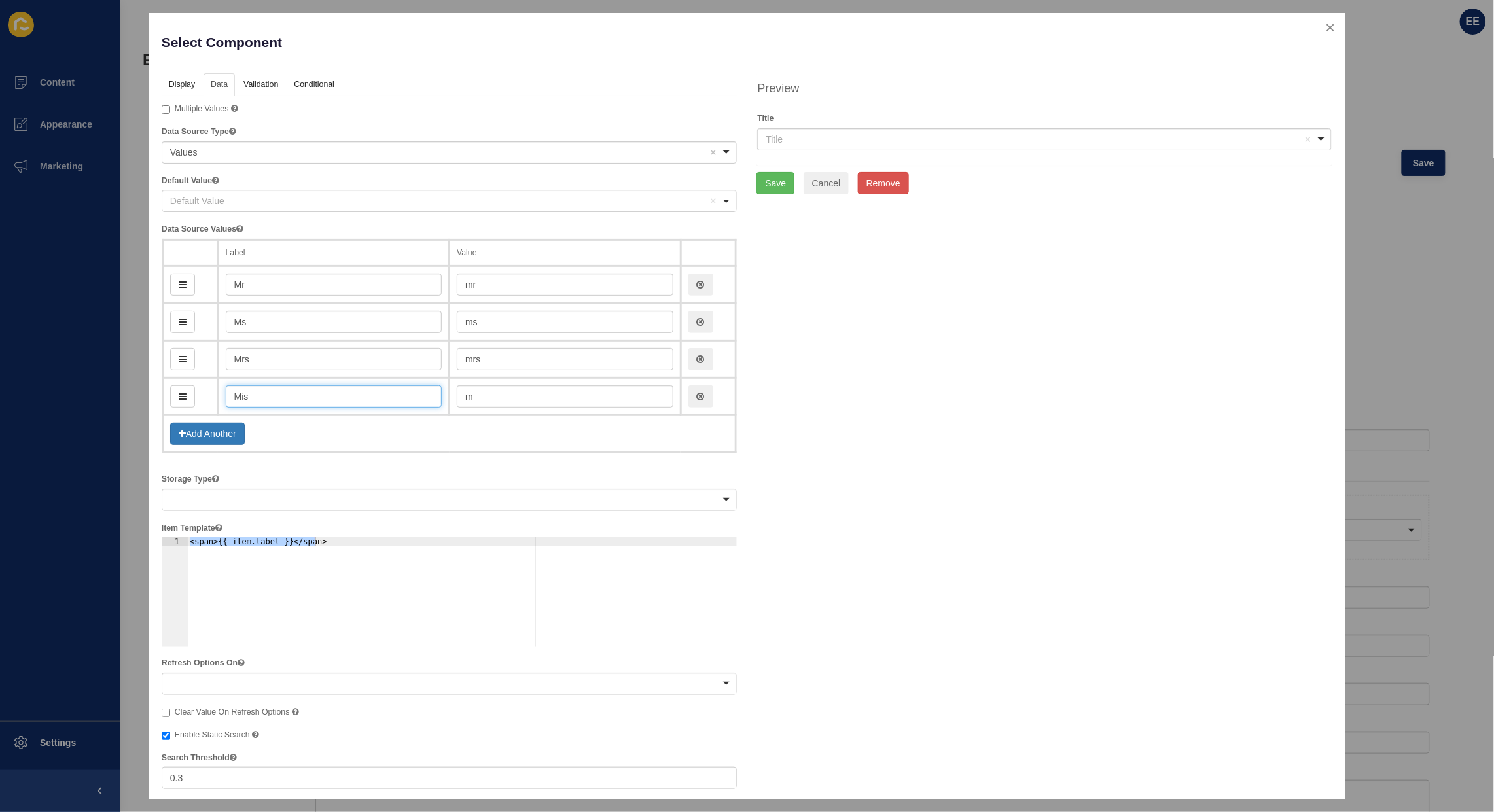
type input "mis"
type input "Miss"
type input "miss"
type input "Miss"
click at [226, 437] on button "Add Another" at bounding box center [207, 434] width 75 height 23
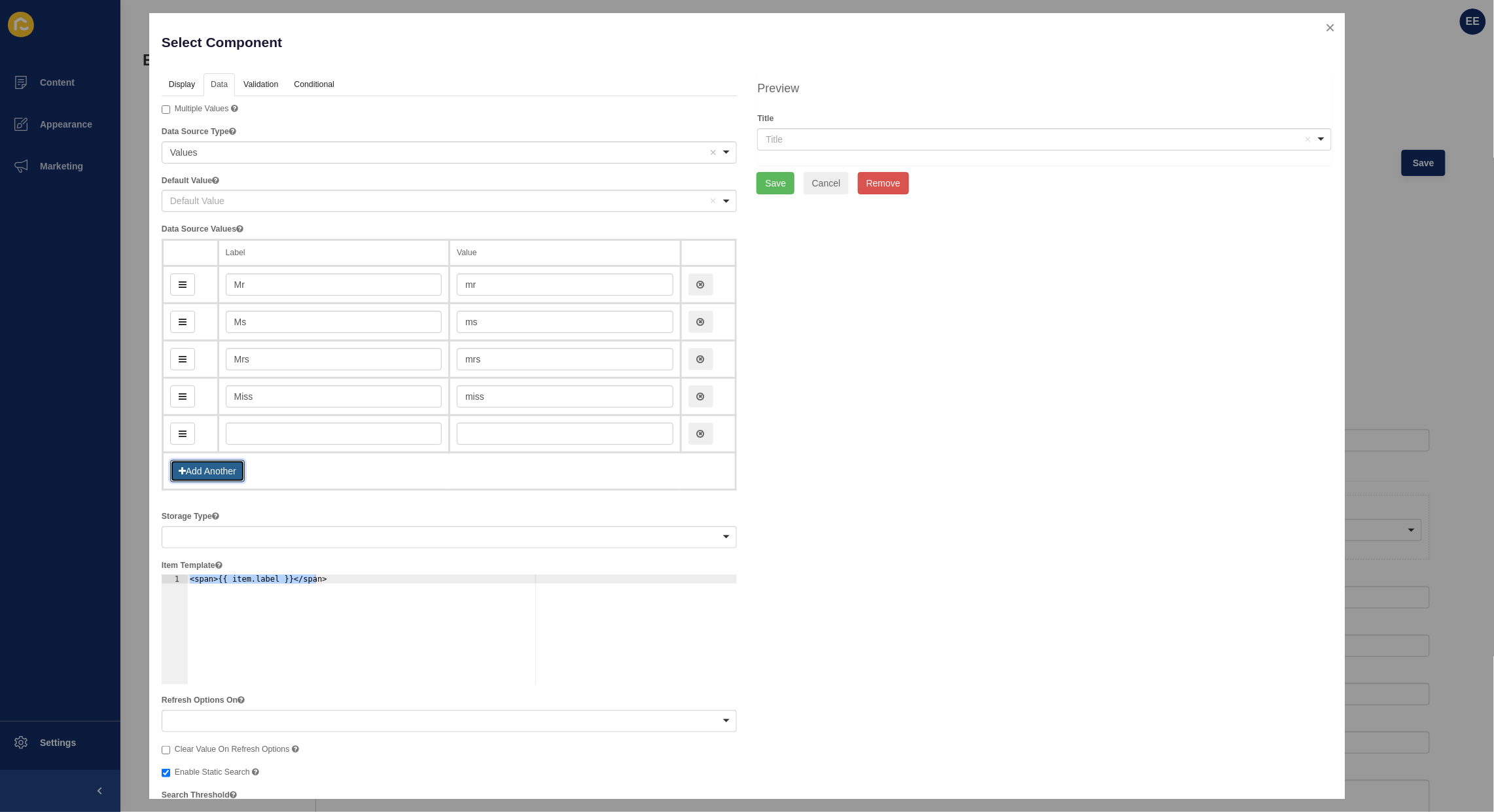
click at [201, 470] on button "Add Another" at bounding box center [207, 471] width 75 height 23
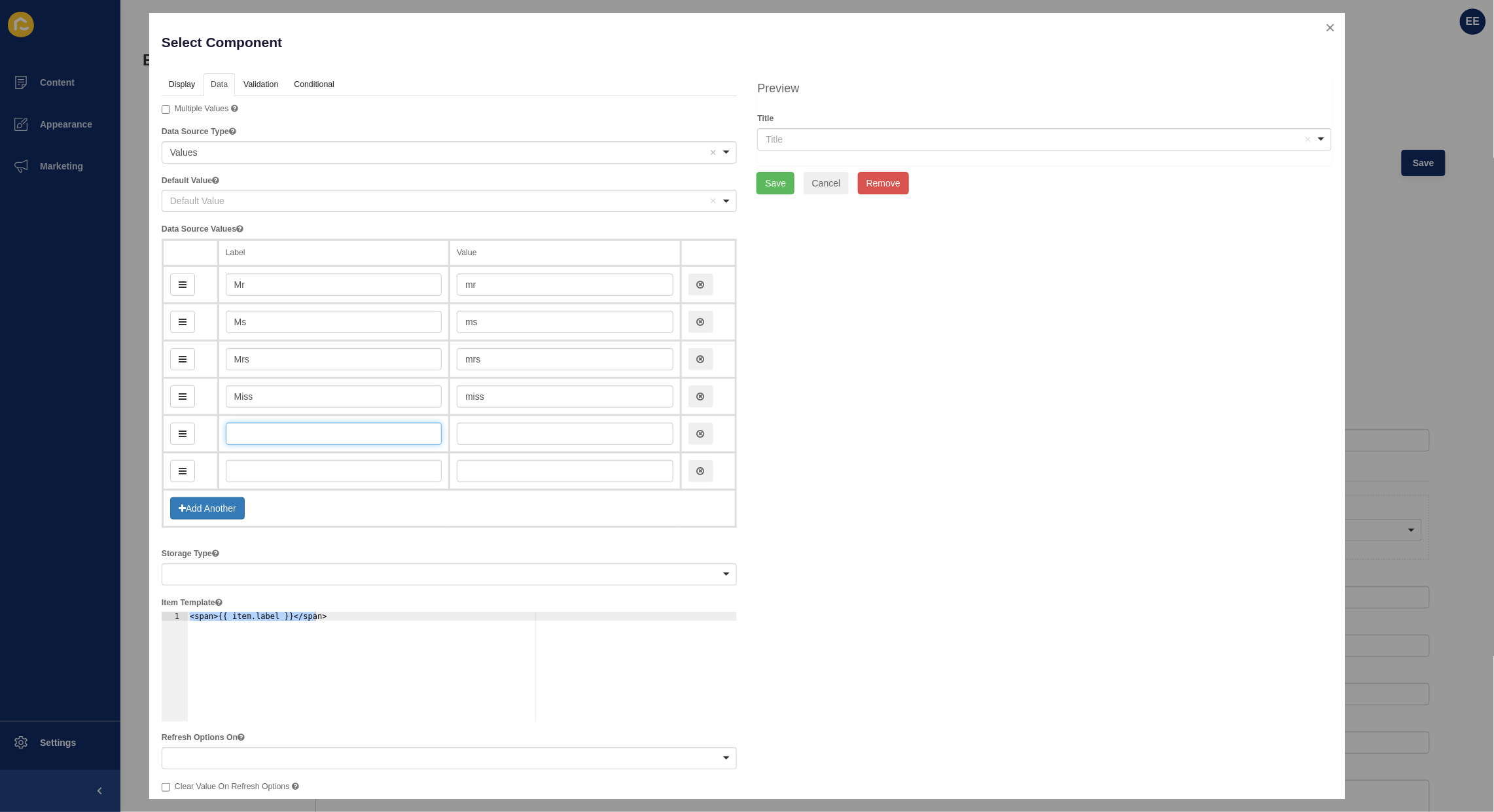
click at [297, 433] on input "text" at bounding box center [334, 434] width 217 height 23
type input "Dr"
type input "dr"
type input "Dr"
click at [286, 476] on input "text" at bounding box center [334, 471] width 217 height 23
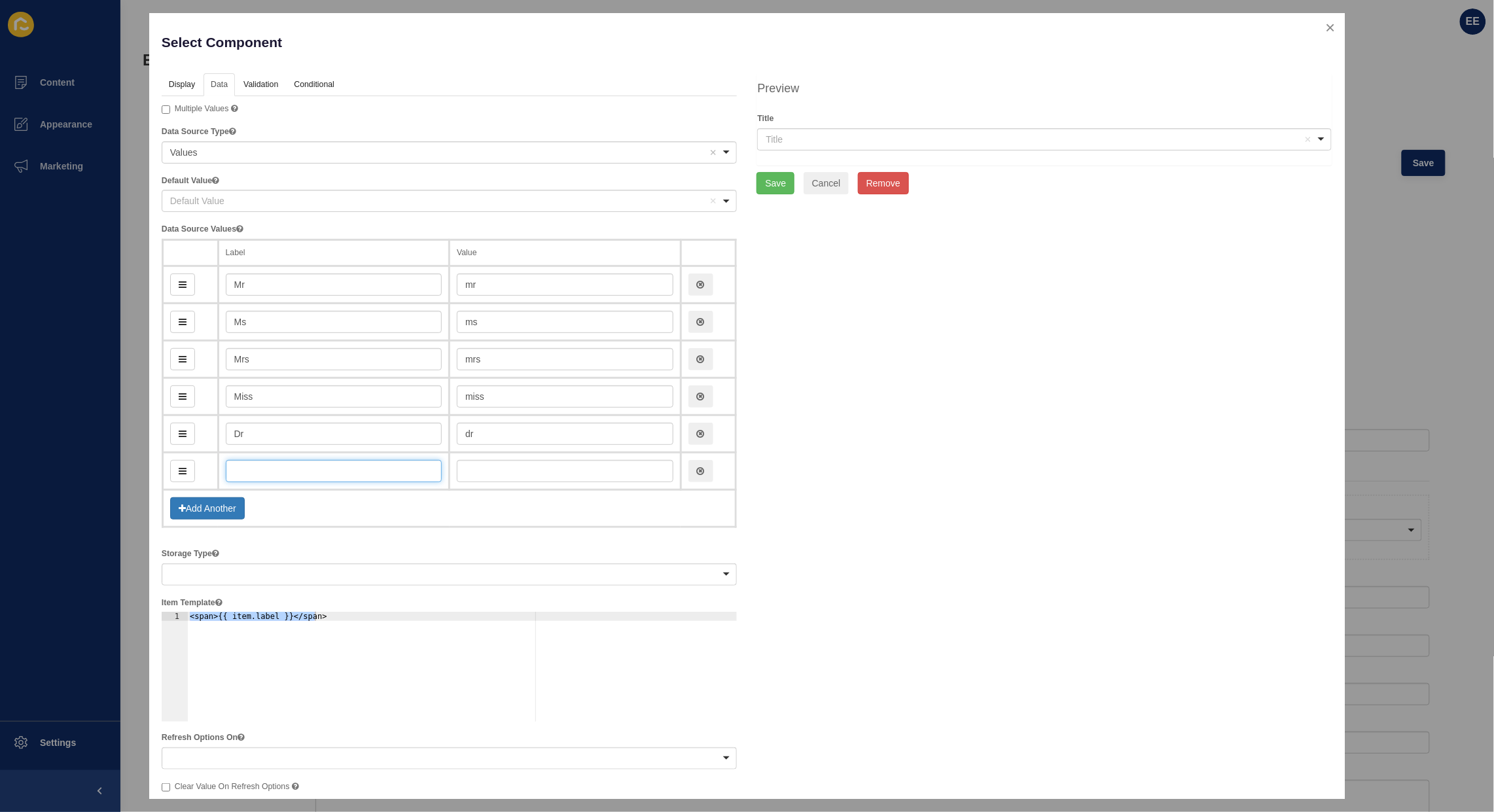
type input "P"
type input "p"
type input "Prof"
type input "prof"
type input "Prof"
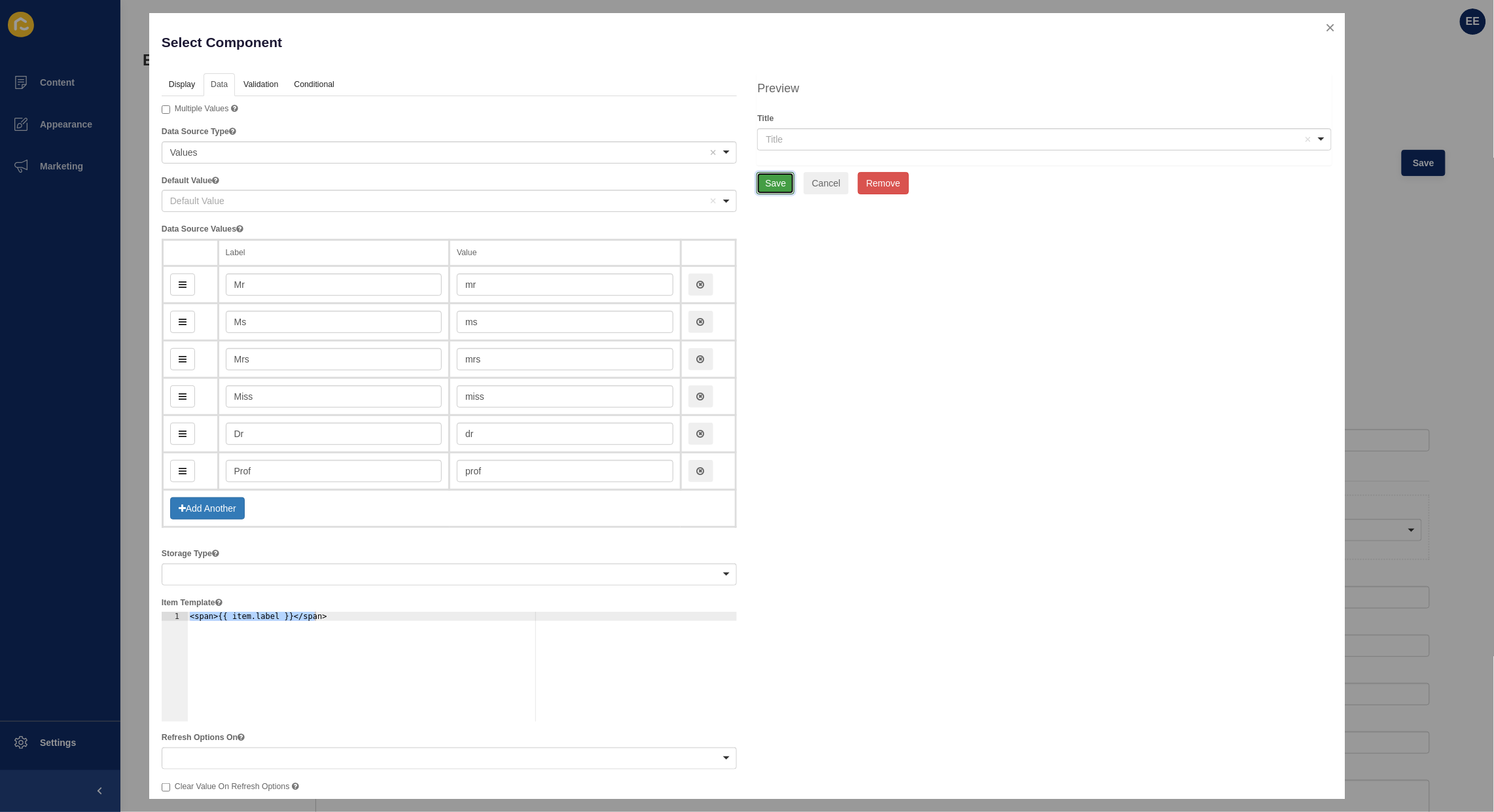
click at [761, 181] on button "Save" at bounding box center [775, 184] width 38 height 23
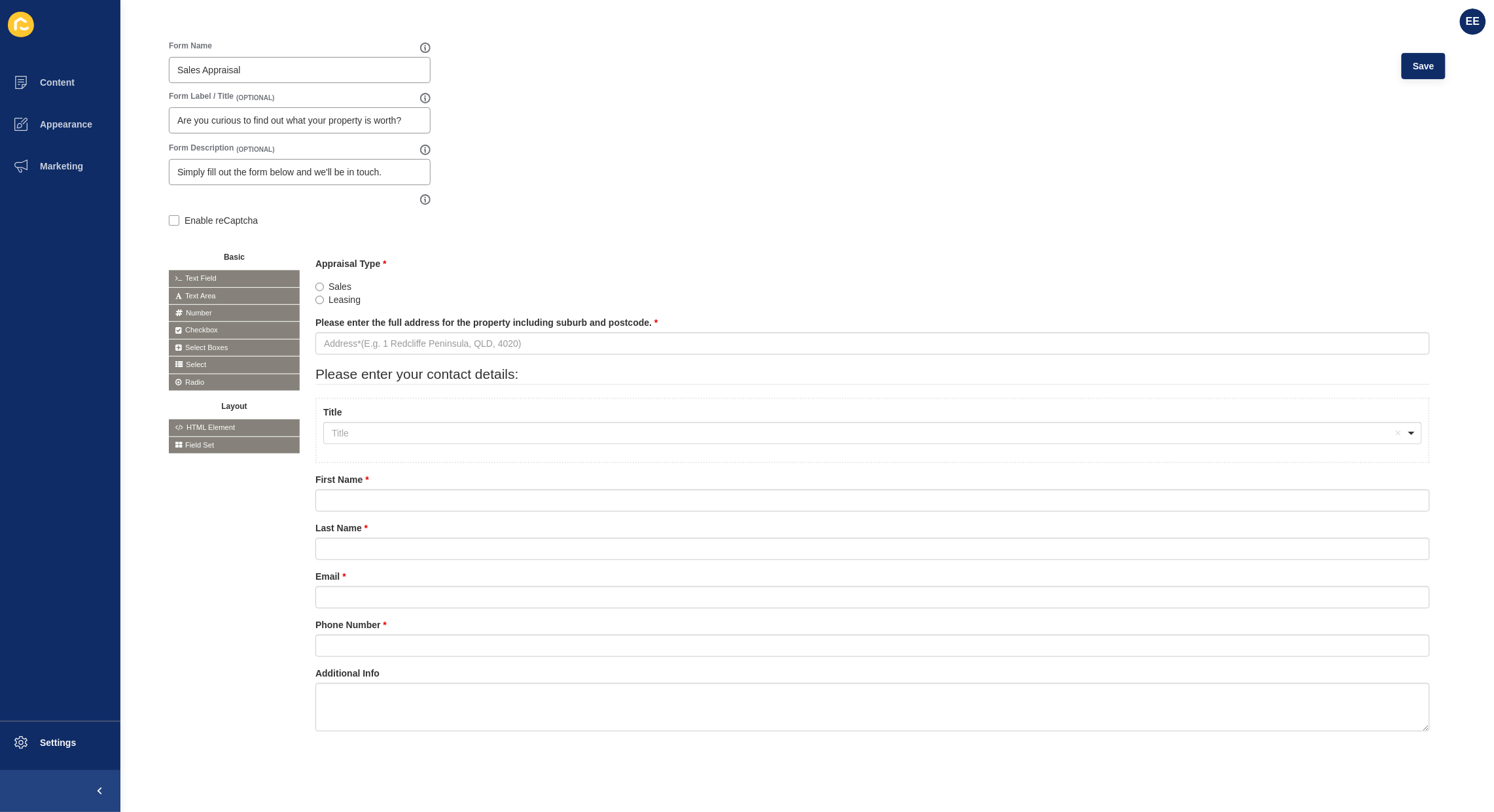
scroll to position [132, 0]
drag, startPoint x: 349, startPoint y: 476, endPoint x: 359, endPoint y: 447, distance: 30.7
click at [0, 0] on div at bounding box center [0, 0] width 0 height 0
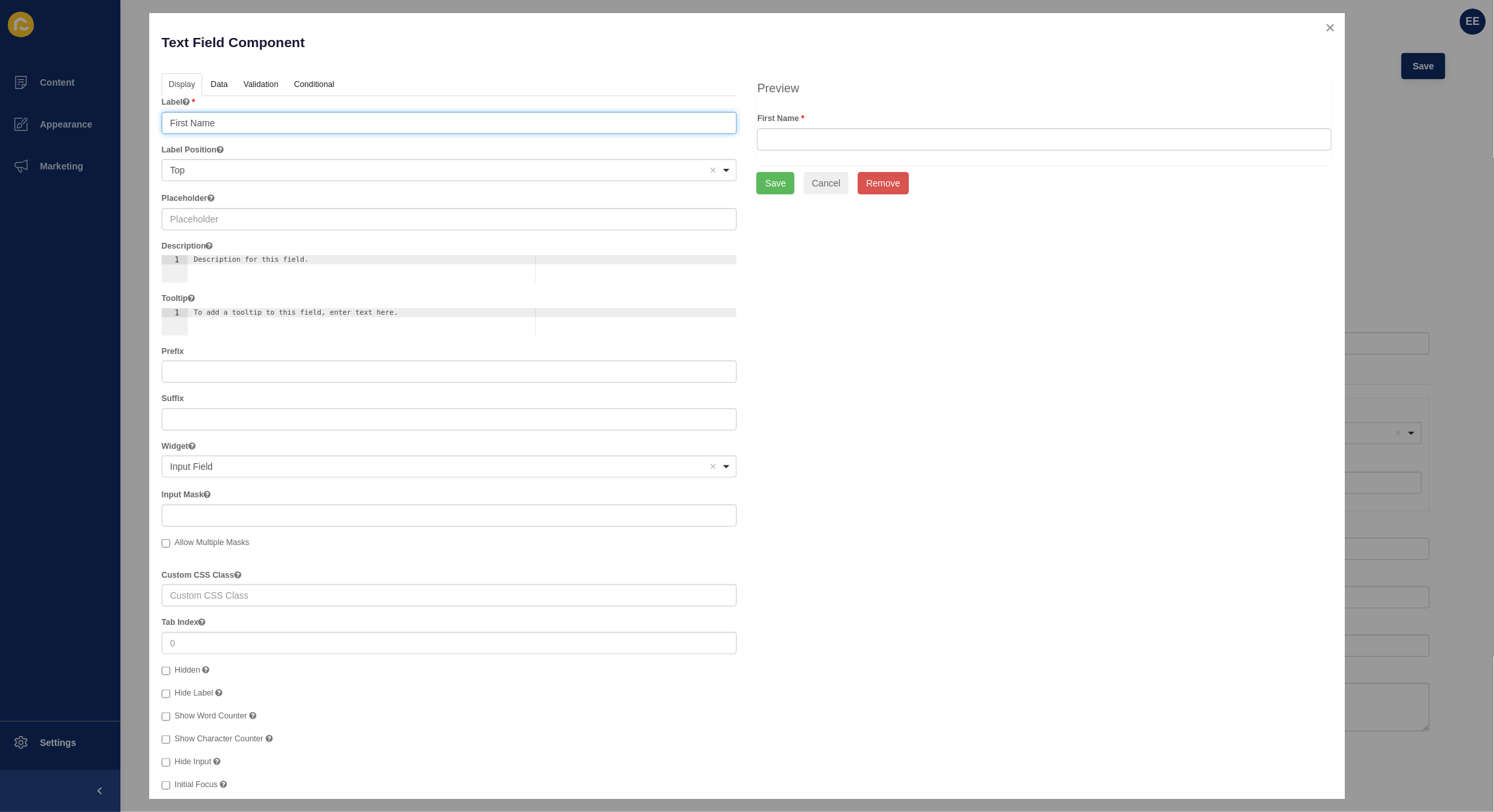
drag, startPoint x: 229, startPoint y: 125, endPoint x: 151, endPoint y: 139, distance: 79.2
click at [14, 122] on div "Text Field Component Help Display Data Validation API Conditional Logic Layout …" at bounding box center [747, 406] width 1494 height 812
click at [208, 220] on input "text" at bounding box center [449, 220] width 576 height 23
paste input "First Name"
type input "First Name"
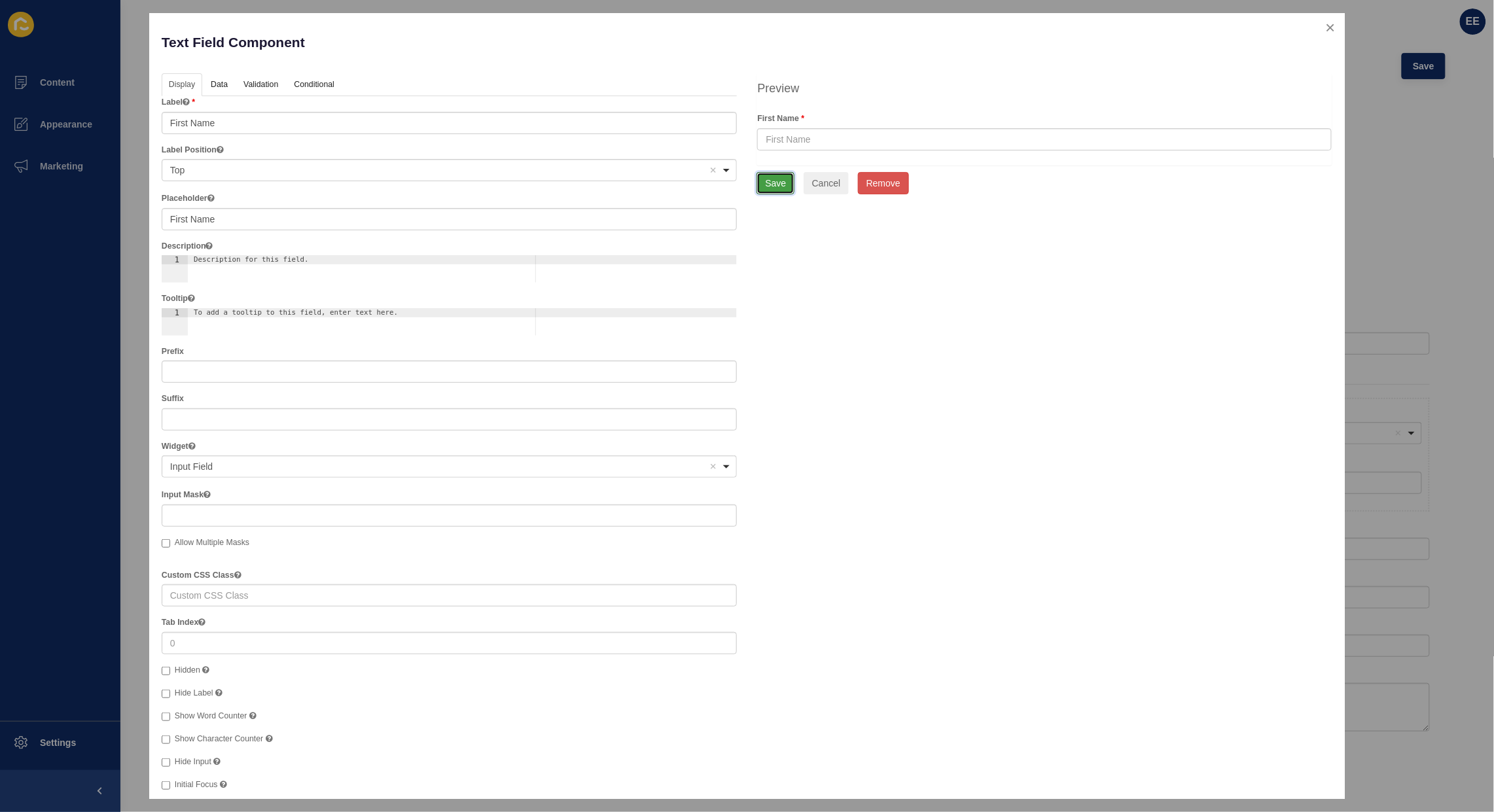
drag, startPoint x: 776, startPoint y: 181, endPoint x: 820, endPoint y: 185, distance: 44.2
click at [777, 181] on button "Save" at bounding box center [775, 184] width 38 height 23
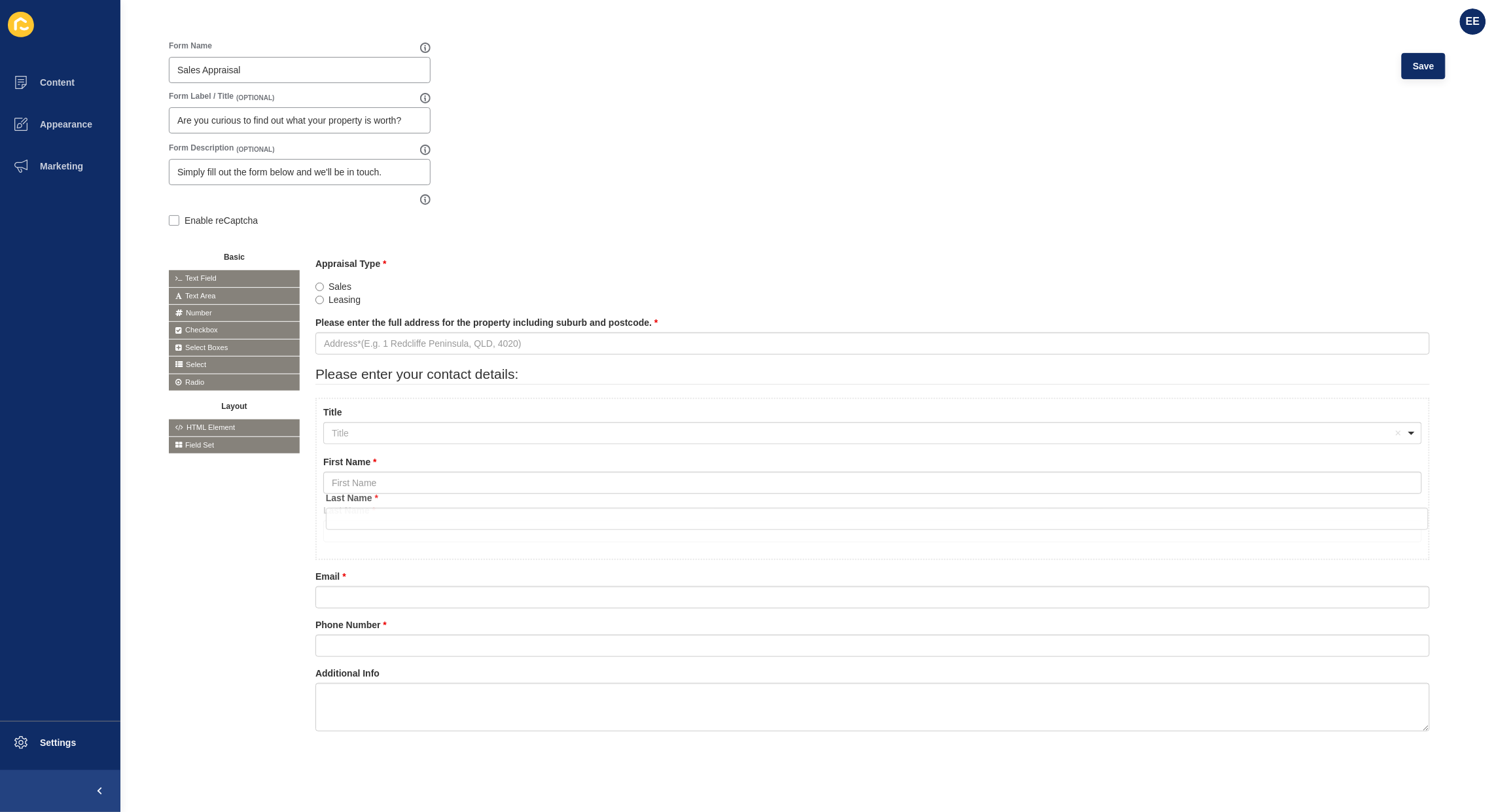
drag, startPoint x: 371, startPoint y: 522, endPoint x: 382, endPoint y: 500, distance: 24.6
click at [0, 0] on div at bounding box center [0, 0] width 0 height 0
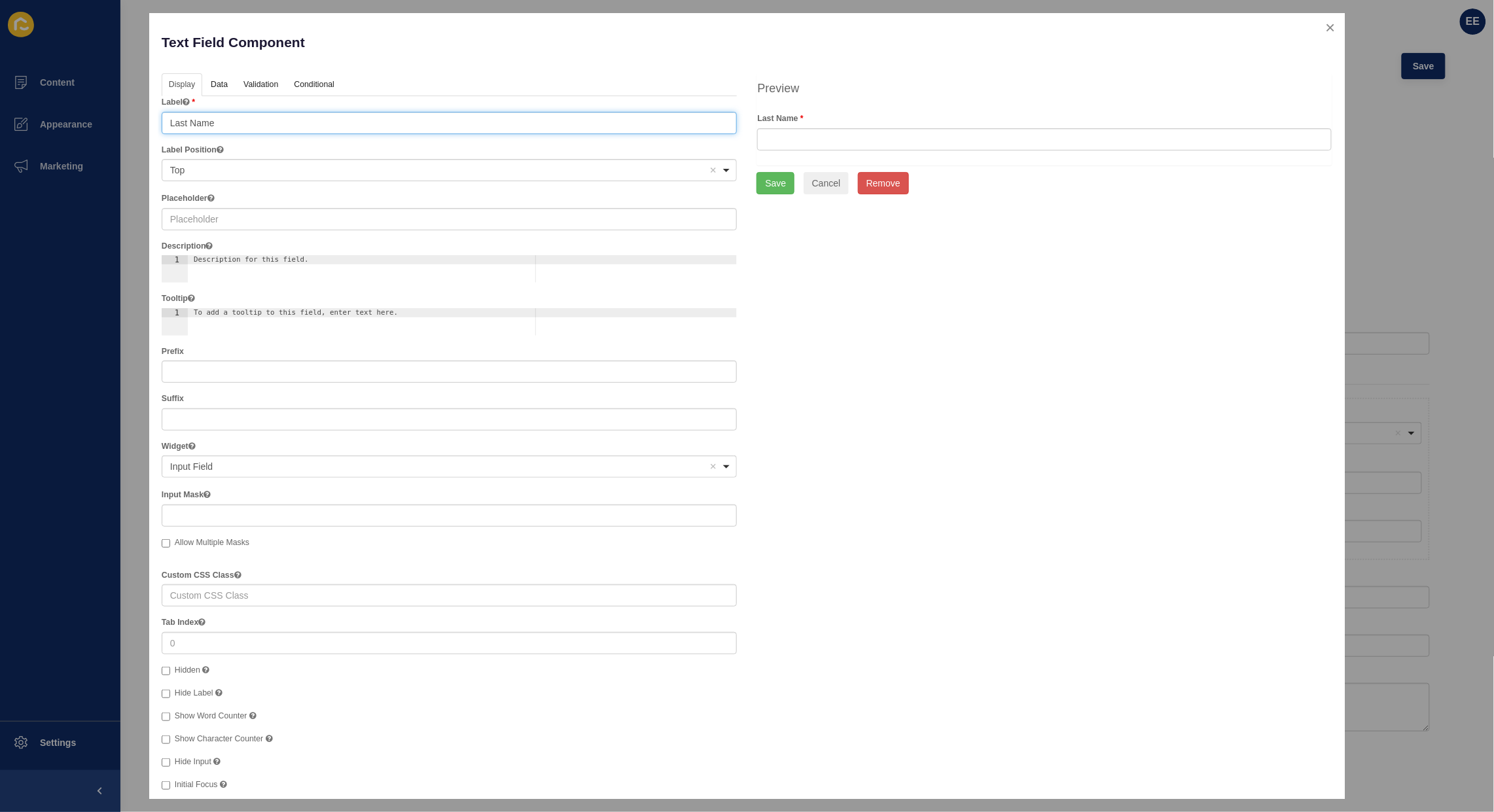
drag, startPoint x: 205, startPoint y: 123, endPoint x: 2, endPoint y: 122, distance: 203.0
click at [0, 123] on div "Text Field Component Help Display Data Validation API Conditional Logic Layout …" at bounding box center [747, 406] width 1494 height 812
click at [211, 218] on input "text" at bounding box center [449, 220] width 576 height 23
paste input "Last Name"
type input "Last Name"
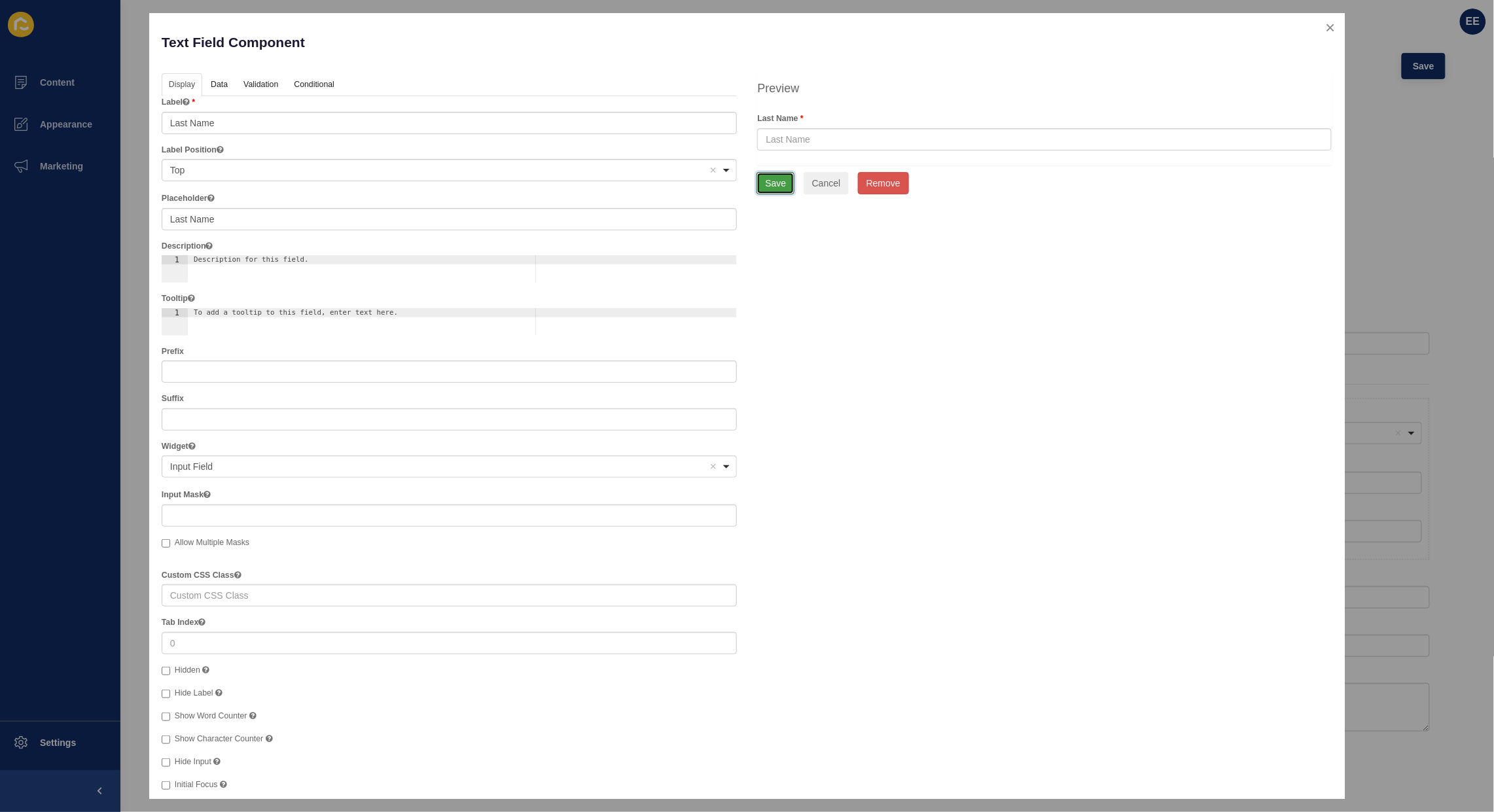
click at [765, 185] on button "Save" at bounding box center [775, 184] width 38 height 23
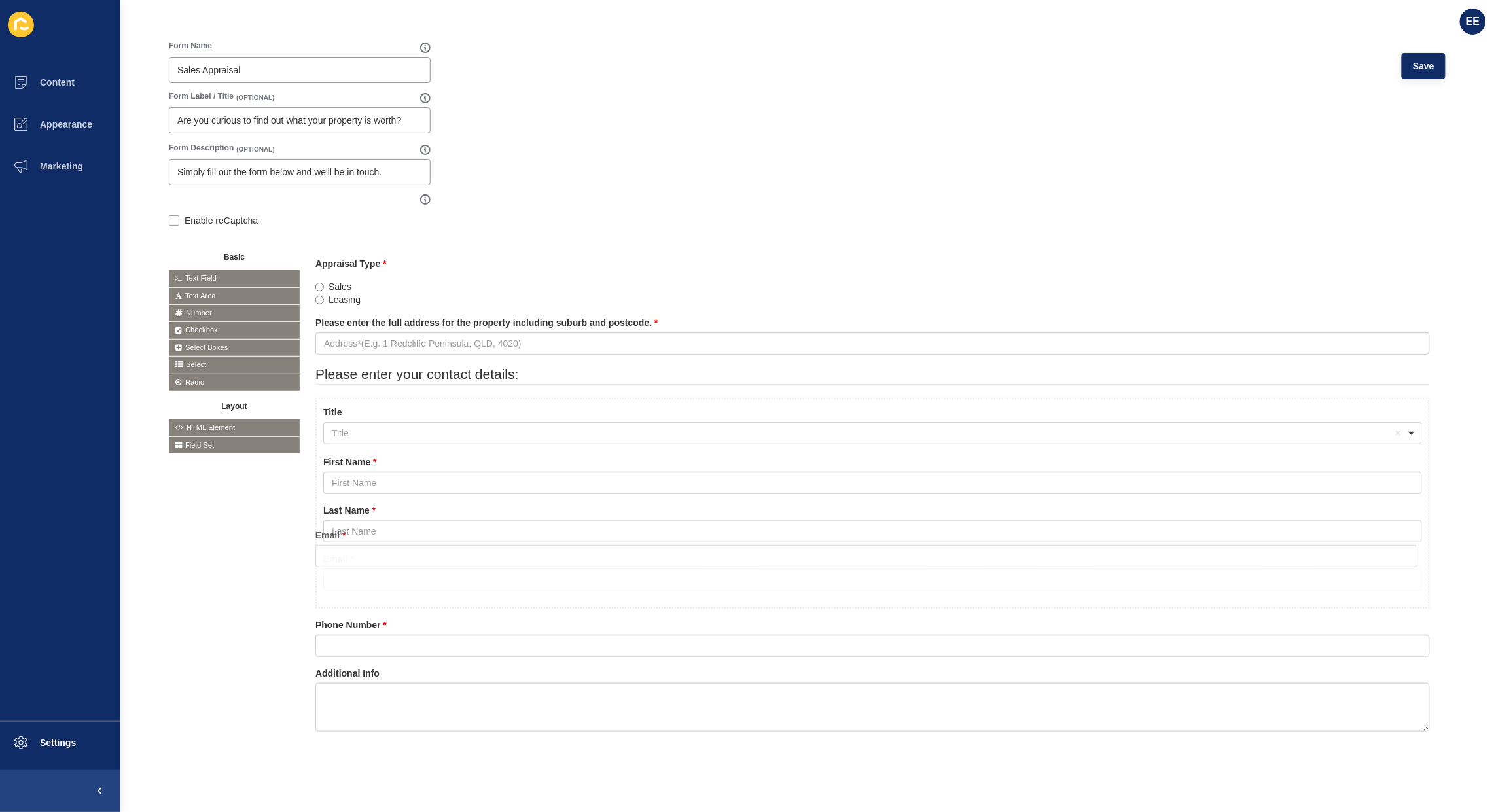
drag, startPoint x: 359, startPoint y: 568, endPoint x: 361, endPoint y: 539, distance: 29.1
click at [0, 0] on icon at bounding box center [0, 0] width 0 height 0
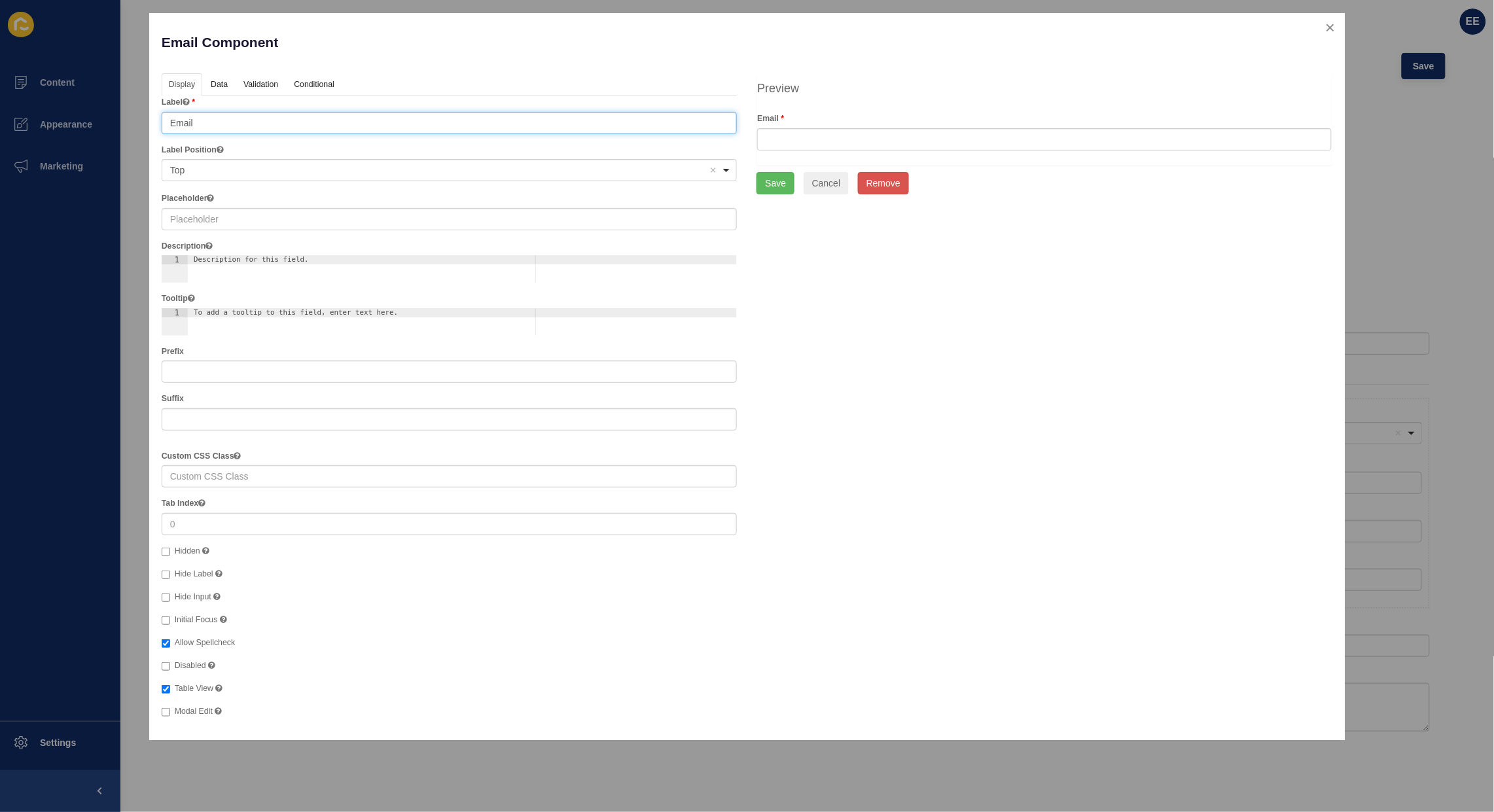
drag, startPoint x: 206, startPoint y: 124, endPoint x: 47, endPoint y: 114, distance: 159.3
click at [47, 114] on div "Email Component Help Display Data Validation API Conditional Logic Layout Label…" at bounding box center [747, 406] width 1494 height 812
click at [191, 224] on input "text" at bounding box center [449, 220] width 576 height 23
paste input "Email"
type input "Email"
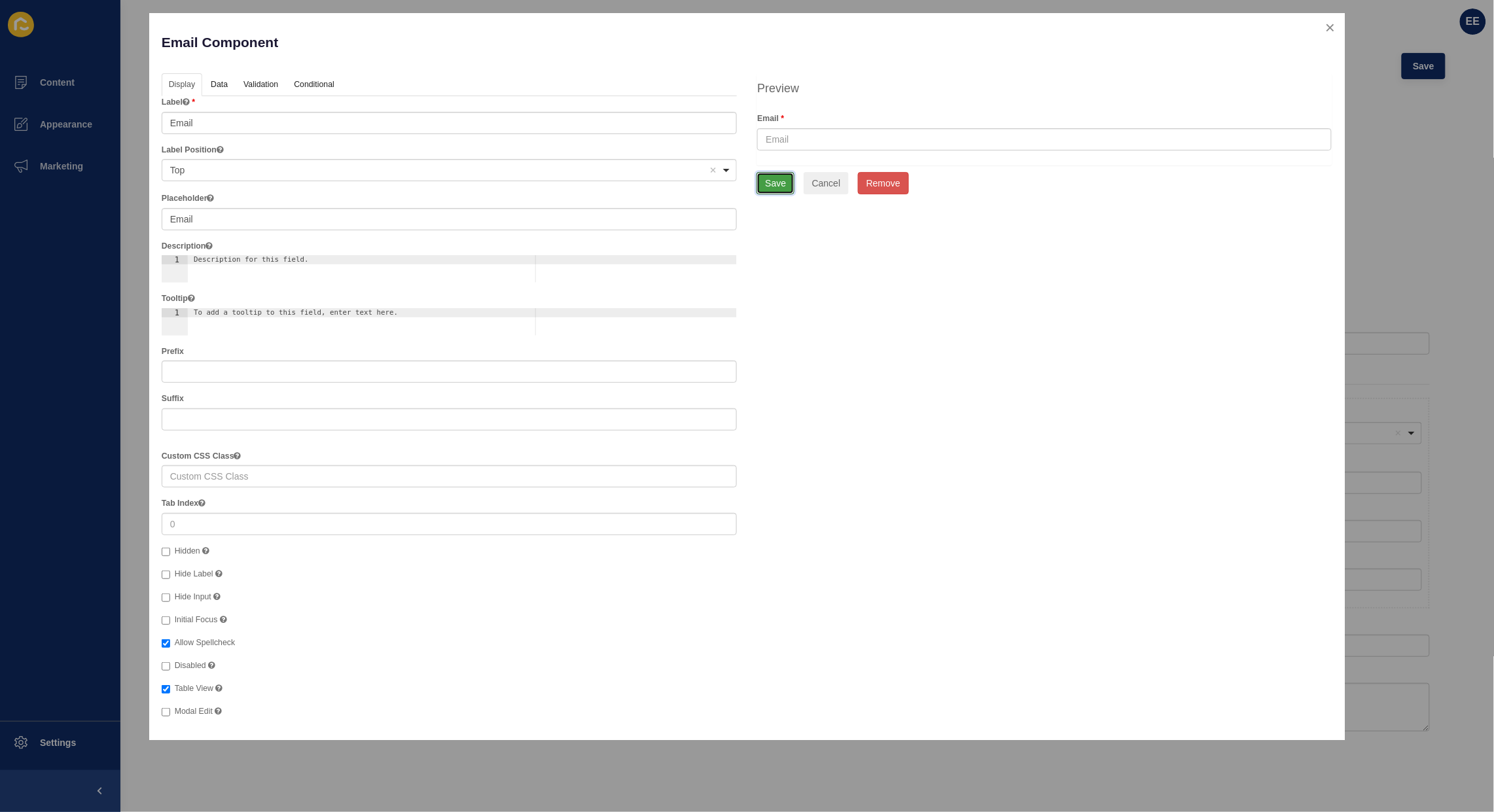
click at [771, 181] on button "Save" at bounding box center [775, 184] width 38 height 23
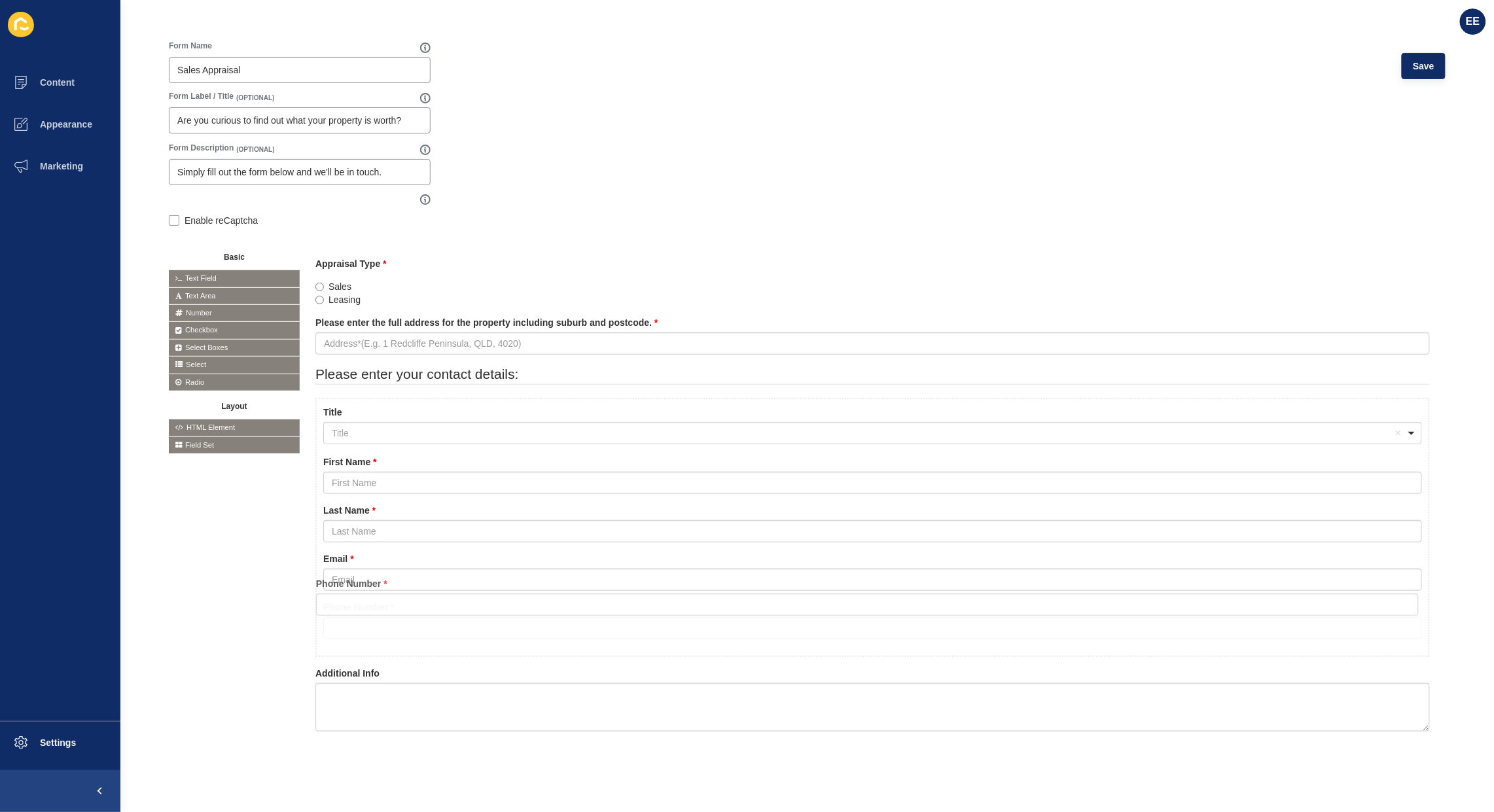
drag, startPoint x: 374, startPoint y: 620, endPoint x: 380, endPoint y: 588, distance: 32.6
click at [0, 0] on icon at bounding box center [0, 0] width 0 height 0
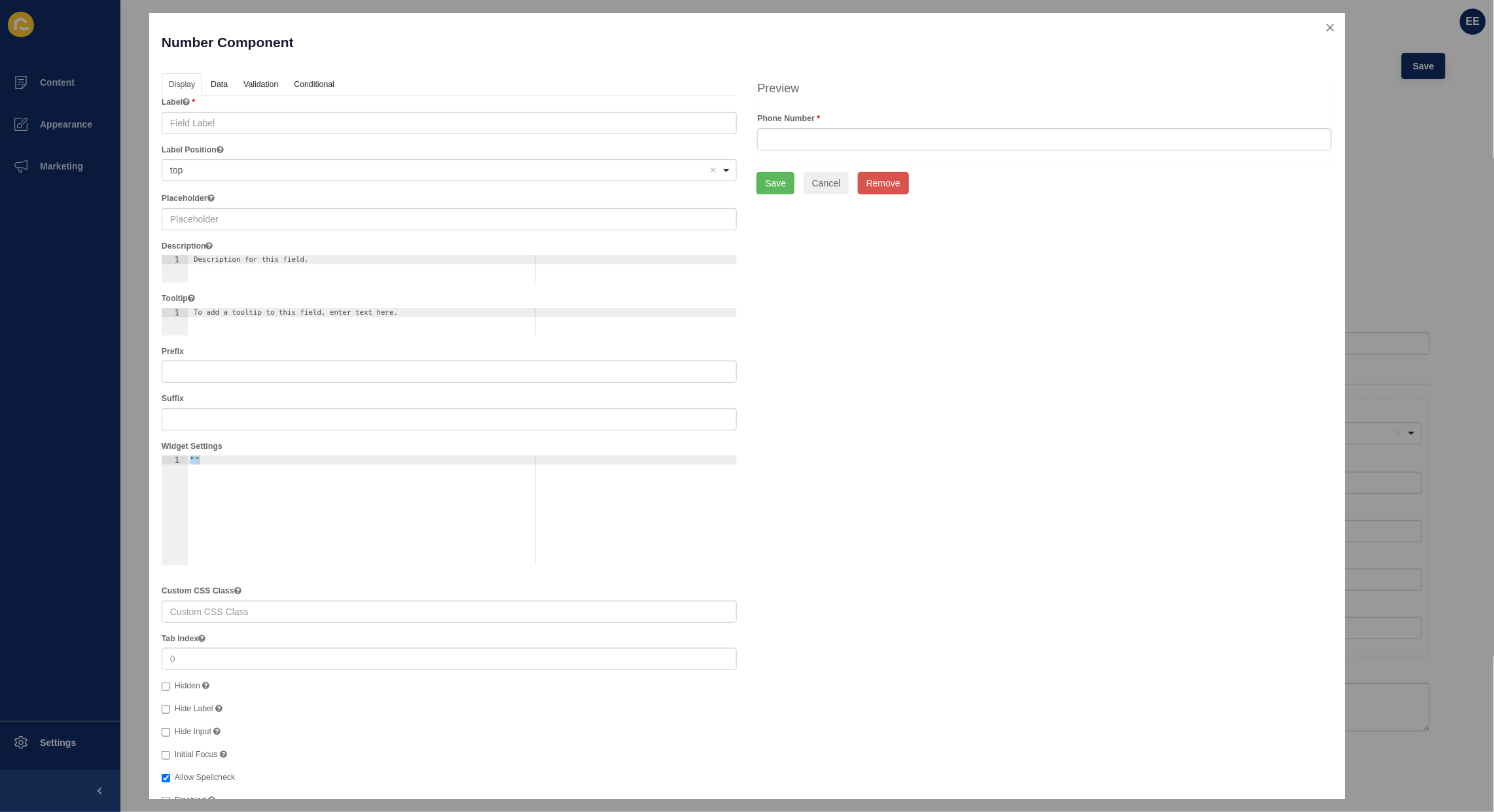
type input "Phone Number"
checkbox input "false"
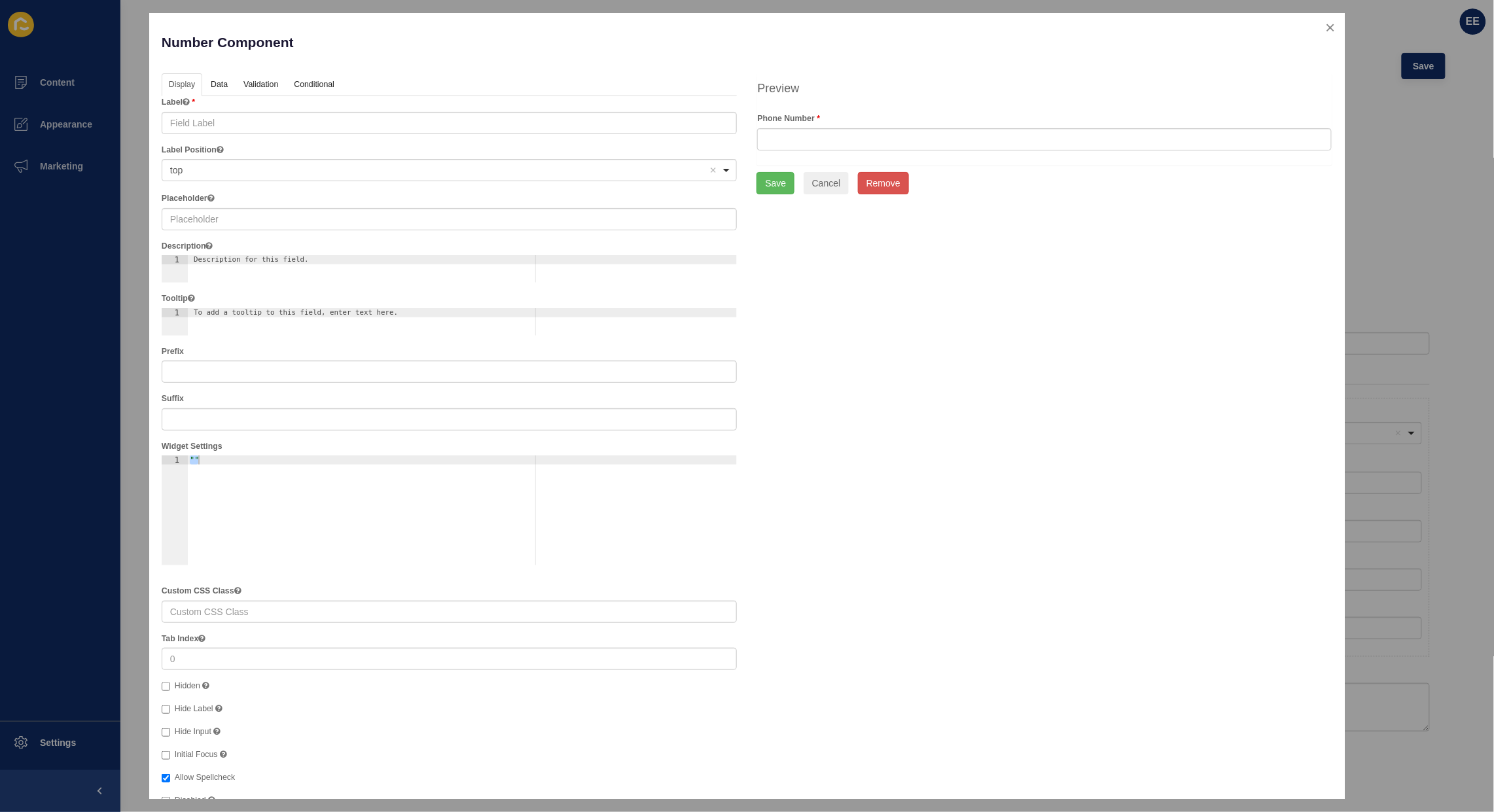
checkbox input "true"
checkbox input "false"
checkbox input "true"
checkbox input "false"
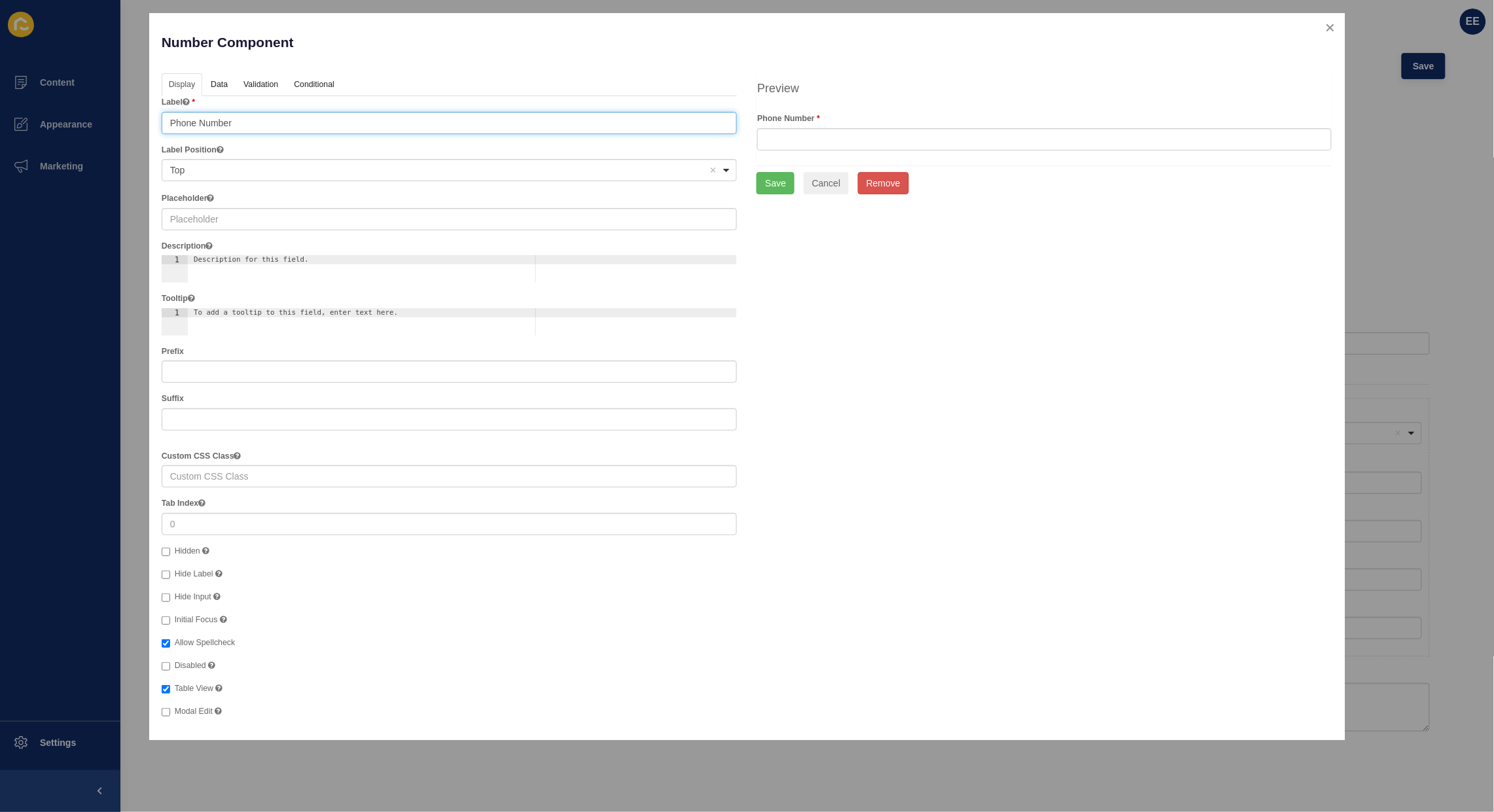
drag, startPoint x: 248, startPoint y: 126, endPoint x: 100, endPoint y: 115, distance: 148.4
click at [100, 115] on div "Number Component Help Display Data Validation API Conditional Logic Layout Labe…" at bounding box center [747, 406] width 1494 height 812
click at [206, 220] on input "text" at bounding box center [449, 220] width 576 height 23
paste input "Phone Number"
type input "Phone Number"
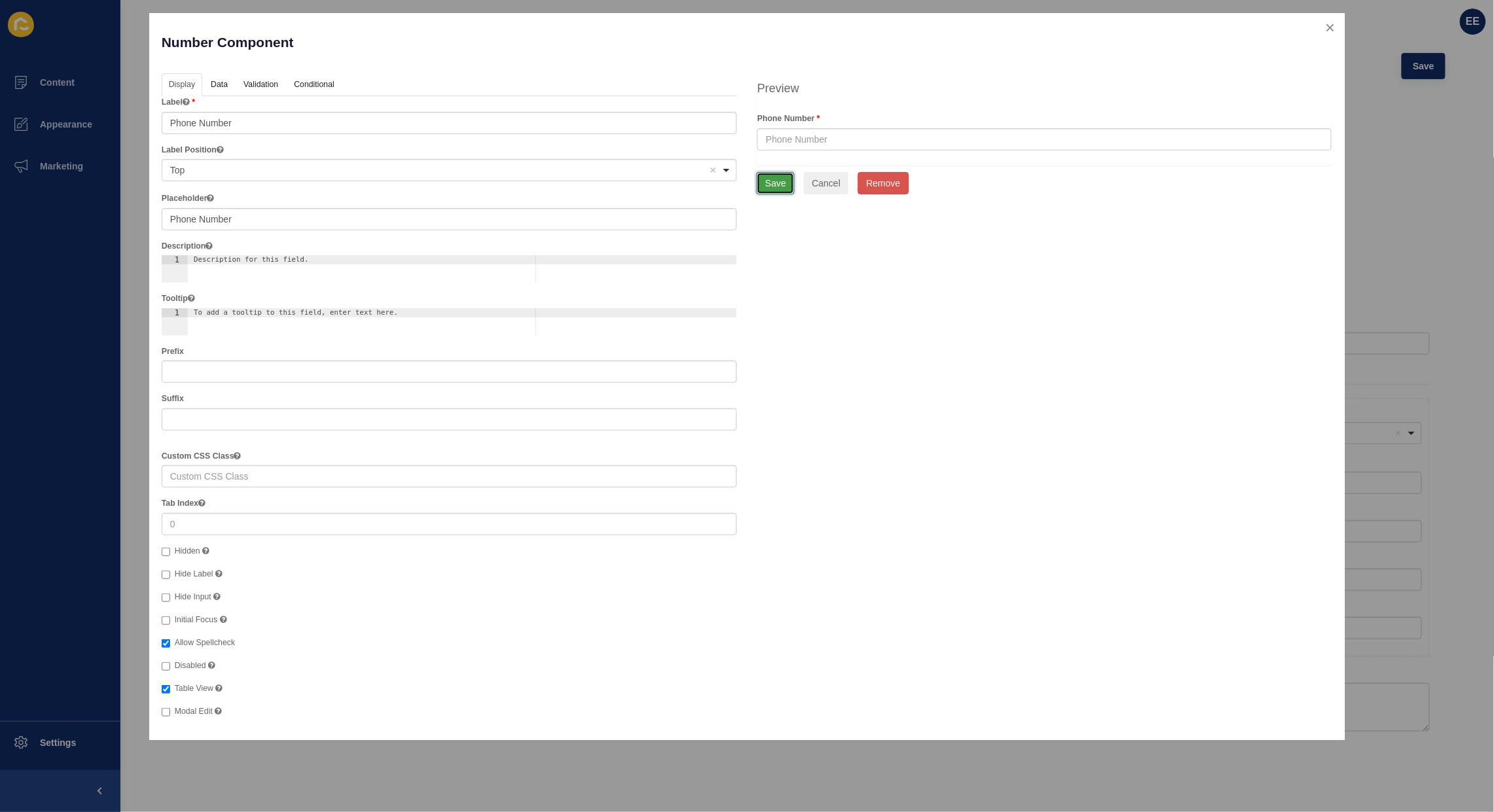
click at [773, 185] on button "Save" at bounding box center [775, 184] width 38 height 23
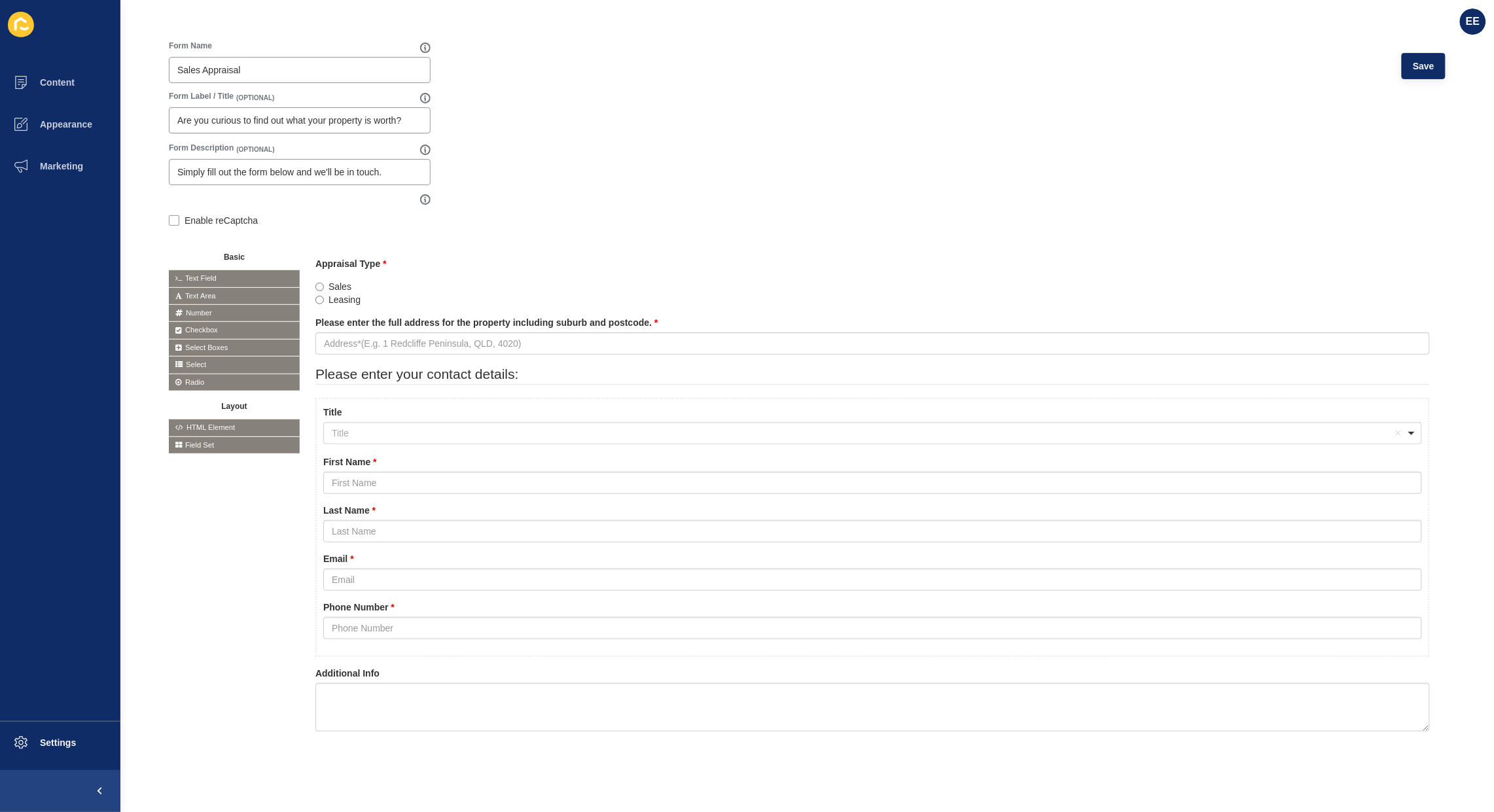
click at [0, 0] on icon at bounding box center [0, 0] width 0 height 0
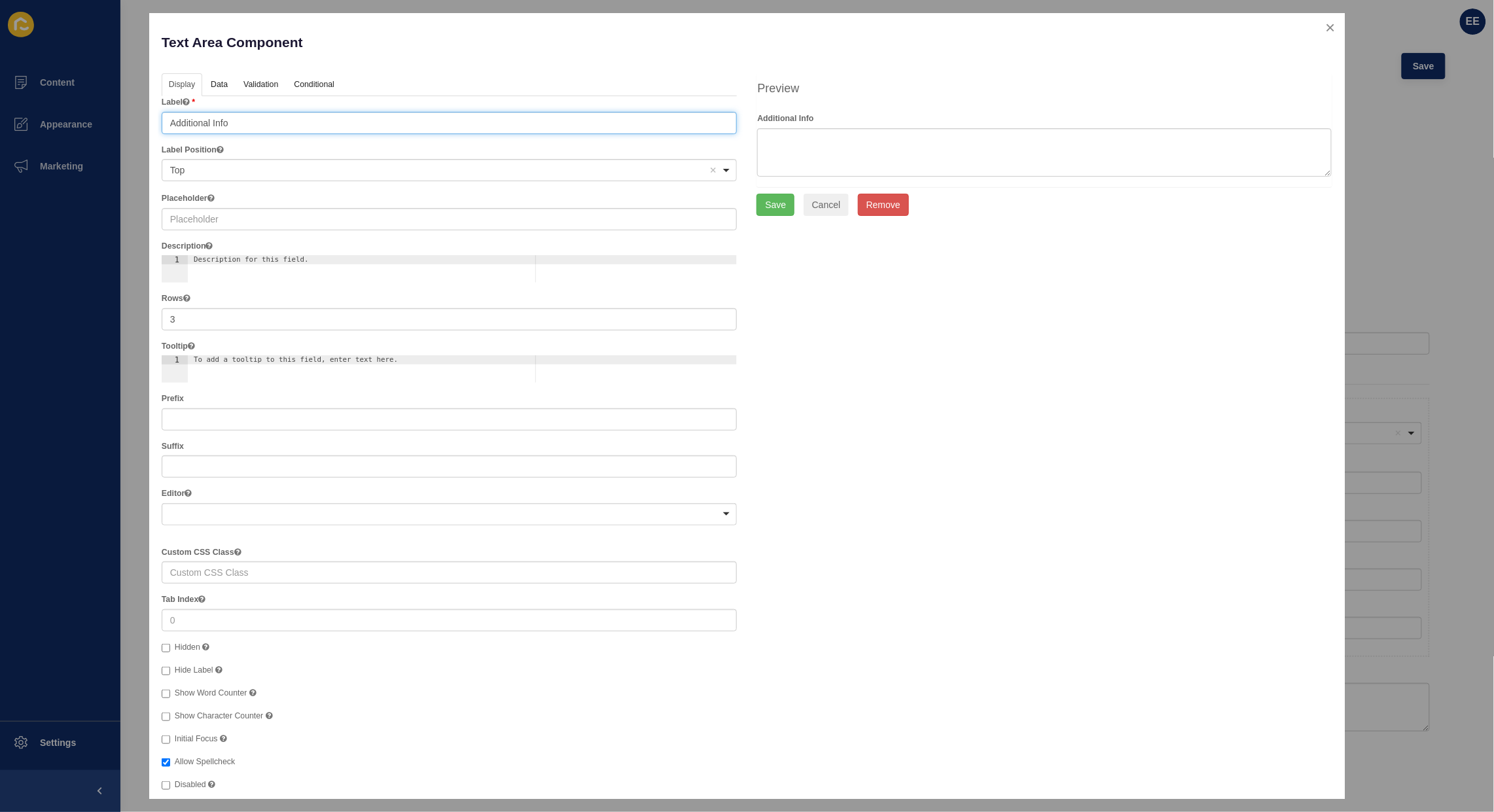
drag, startPoint x: 259, startPoint y: 129, endPoint x: 0, endPoint y: 131, distance: 259.0
click at [0, 131] on div "Text Area Component Help Display Data Validation API Conditional Logic Layout L…" at bounding box center [747, 406] width 1494 height 812
type input "How can we help?"
click at [773, 203] on button "Save" at bounding box center [775, 205] width 38 height 23
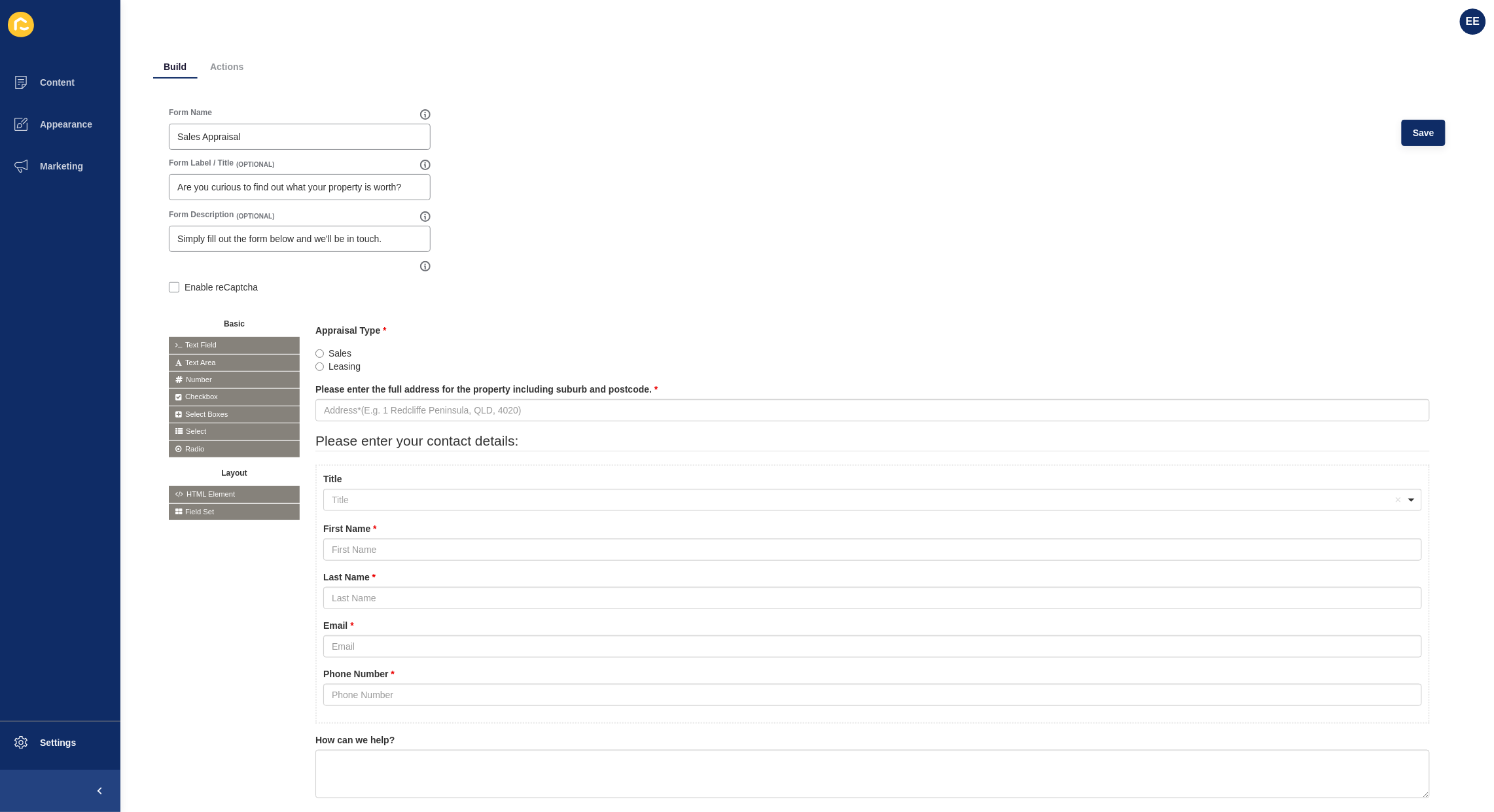
scroll to position [0, 0]
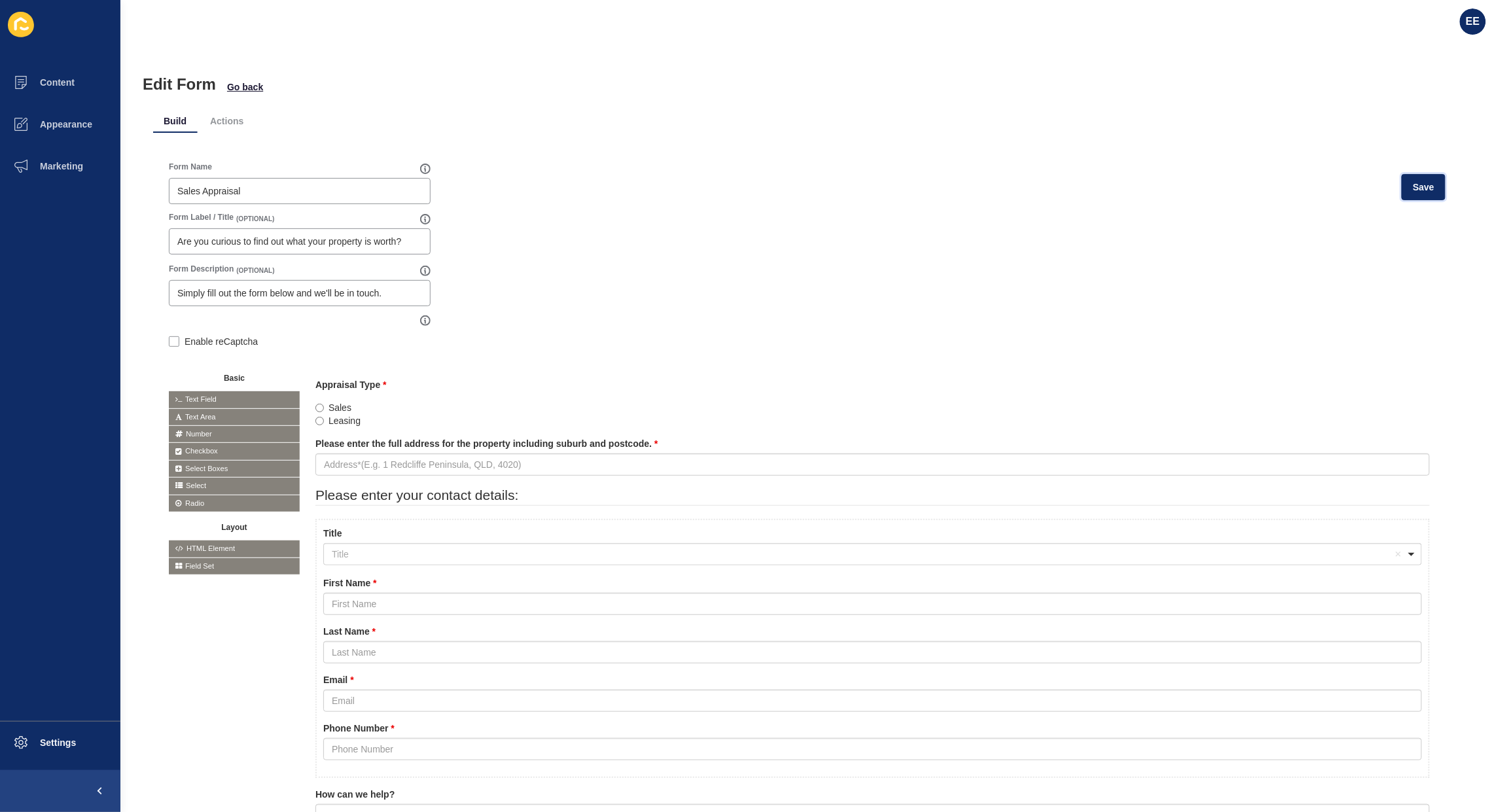
click at [1404, 175] on button "Save" at bounding box center [1424, 187] width 44 height 26
click at [44, 83] on span "Content" at bounding box center [36, 83] width 77 height 11
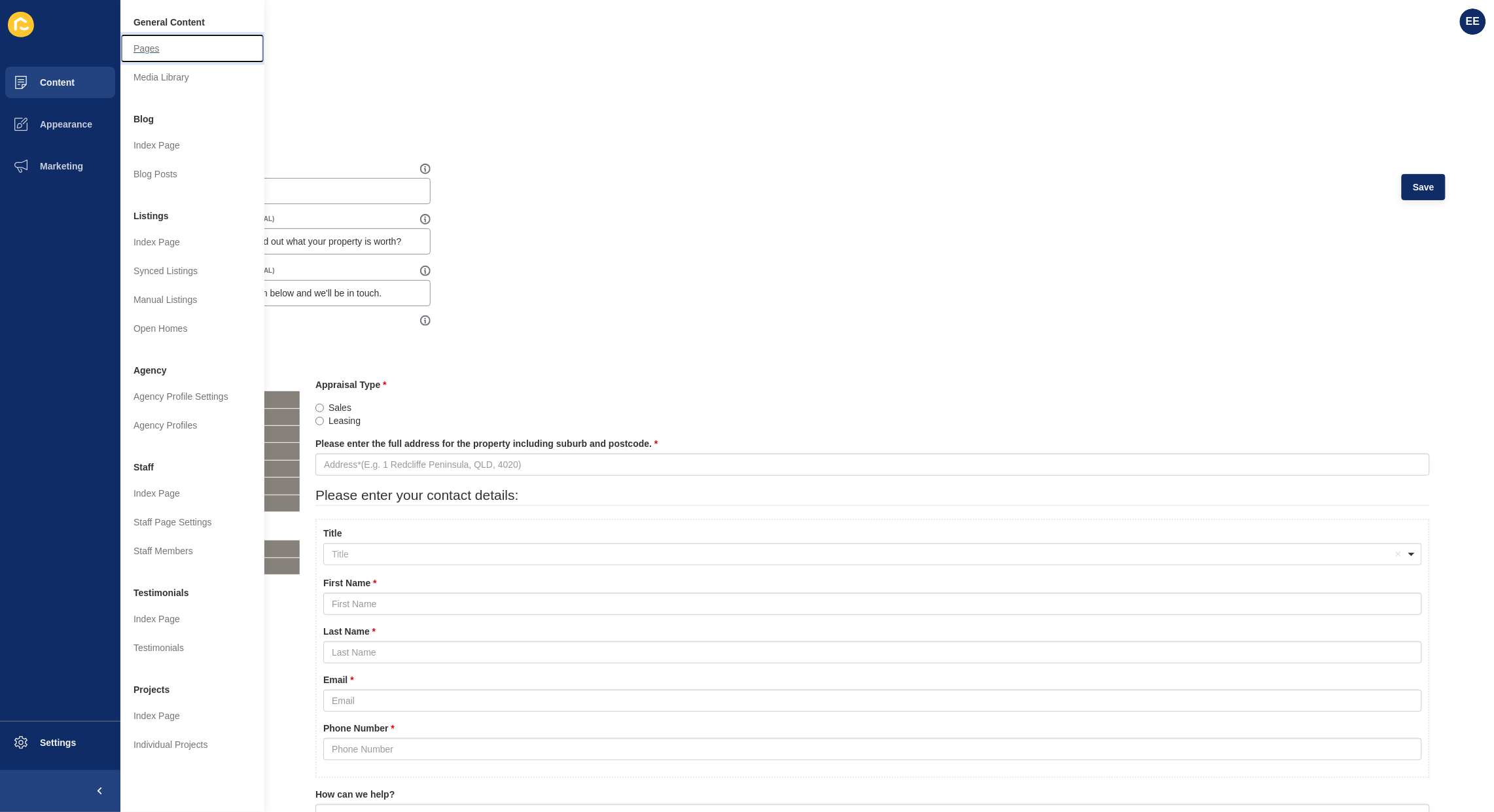
click at [148, 46] on link "Pages" at bounding box center [192, 48] width 144 height 29
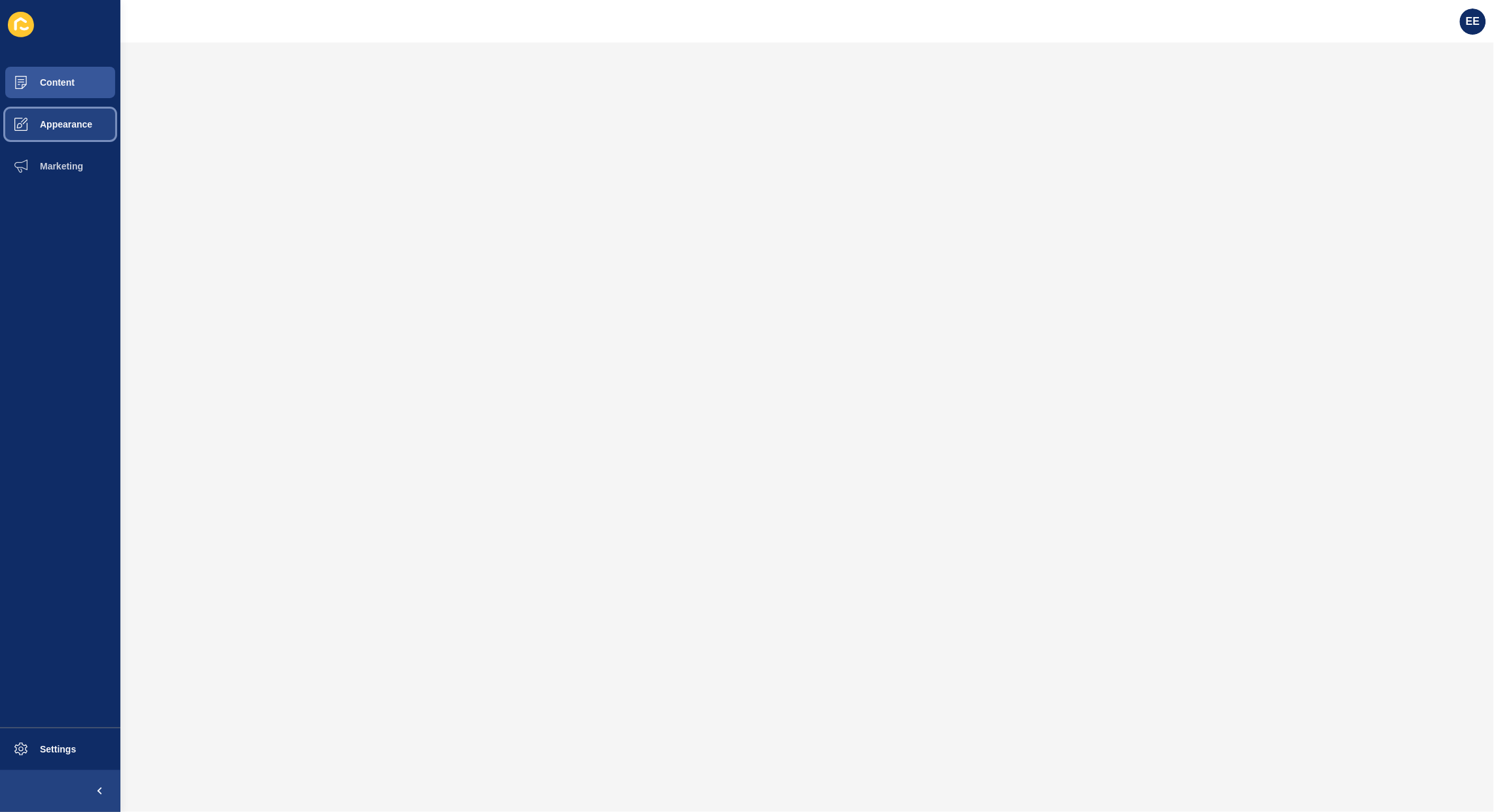
click at [59, 124] on span "Appearance" at bounding box center [44, 124] width 94 height 11
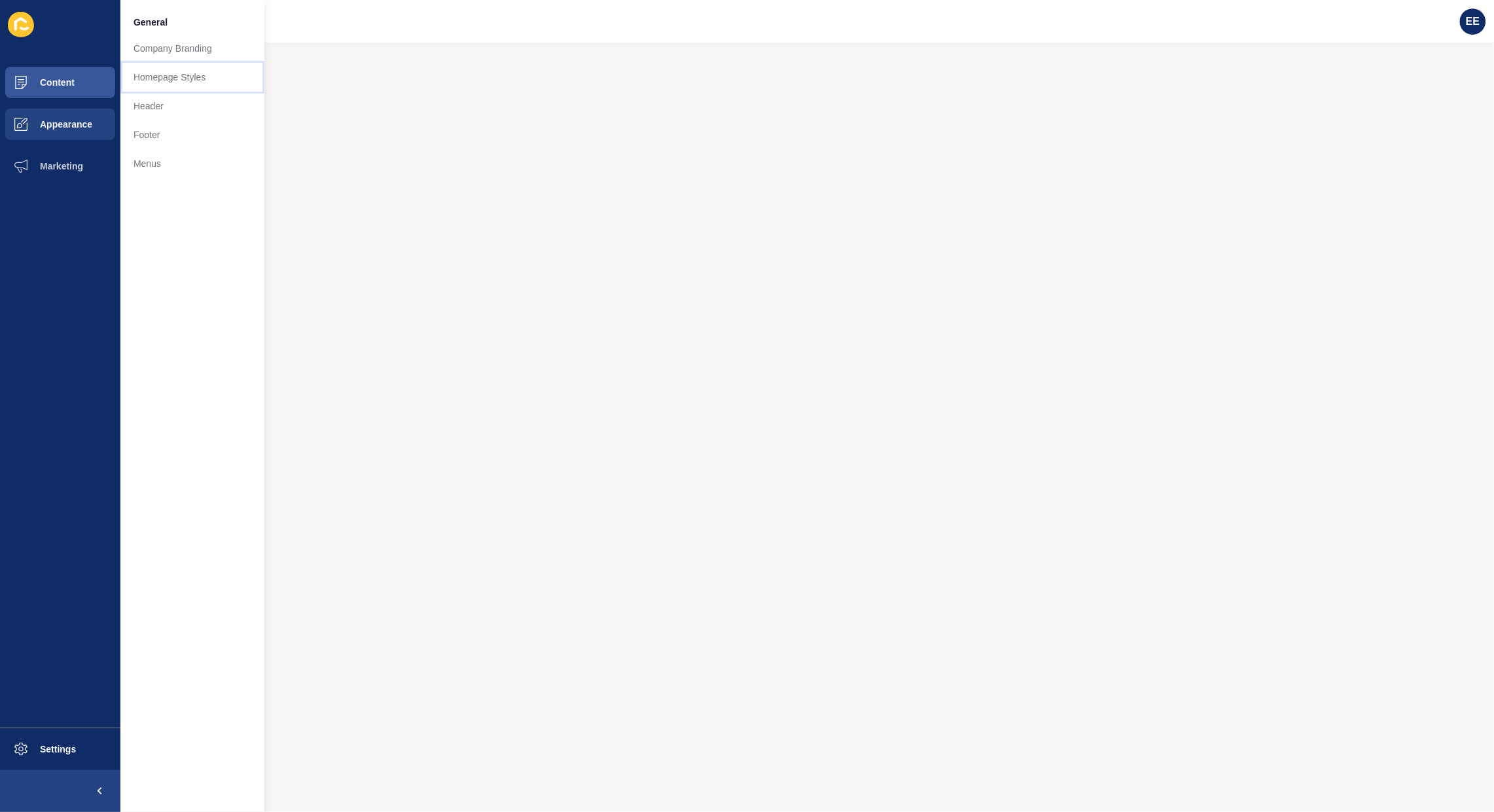
click at [151, 71] on link "Homepage Styles" at bounding box center [192, 77] width 144 height 29
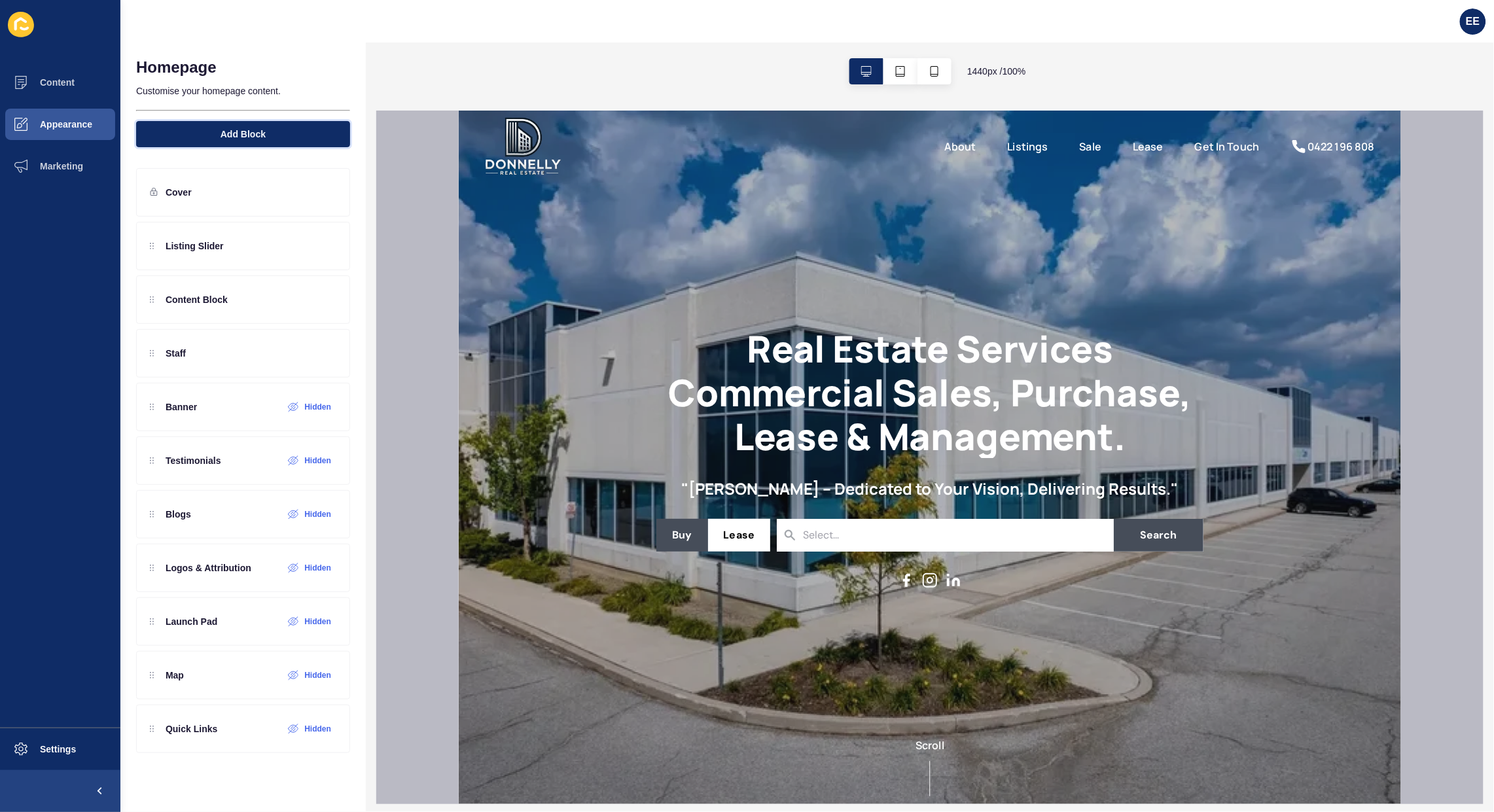
click at [266, 132] on button "Add Block" at bounding box center [243, 134] width 214 height 26
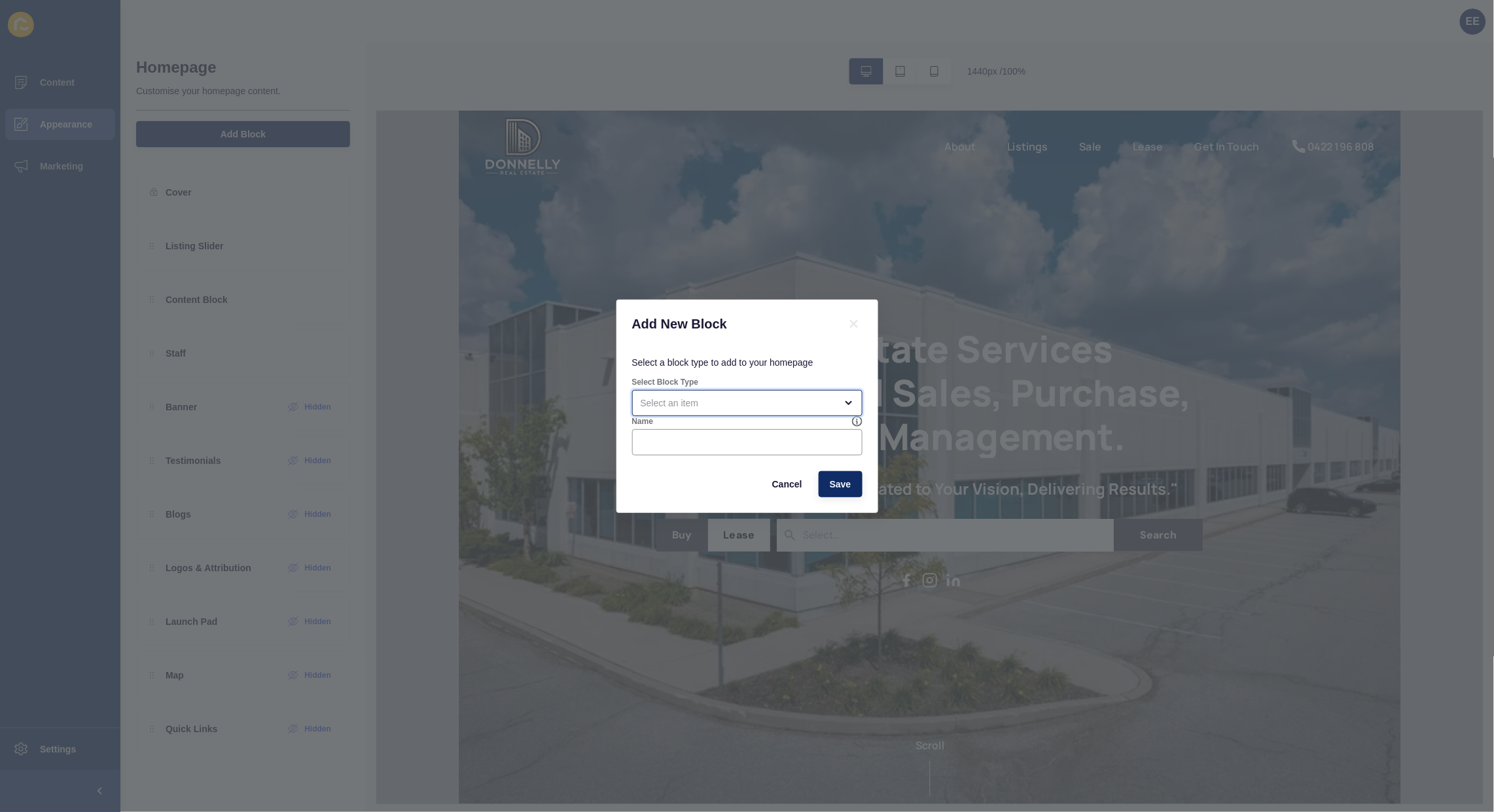
click at [721, 404] on div "open menu" at bounding box center [738, 403] width 195 height 13
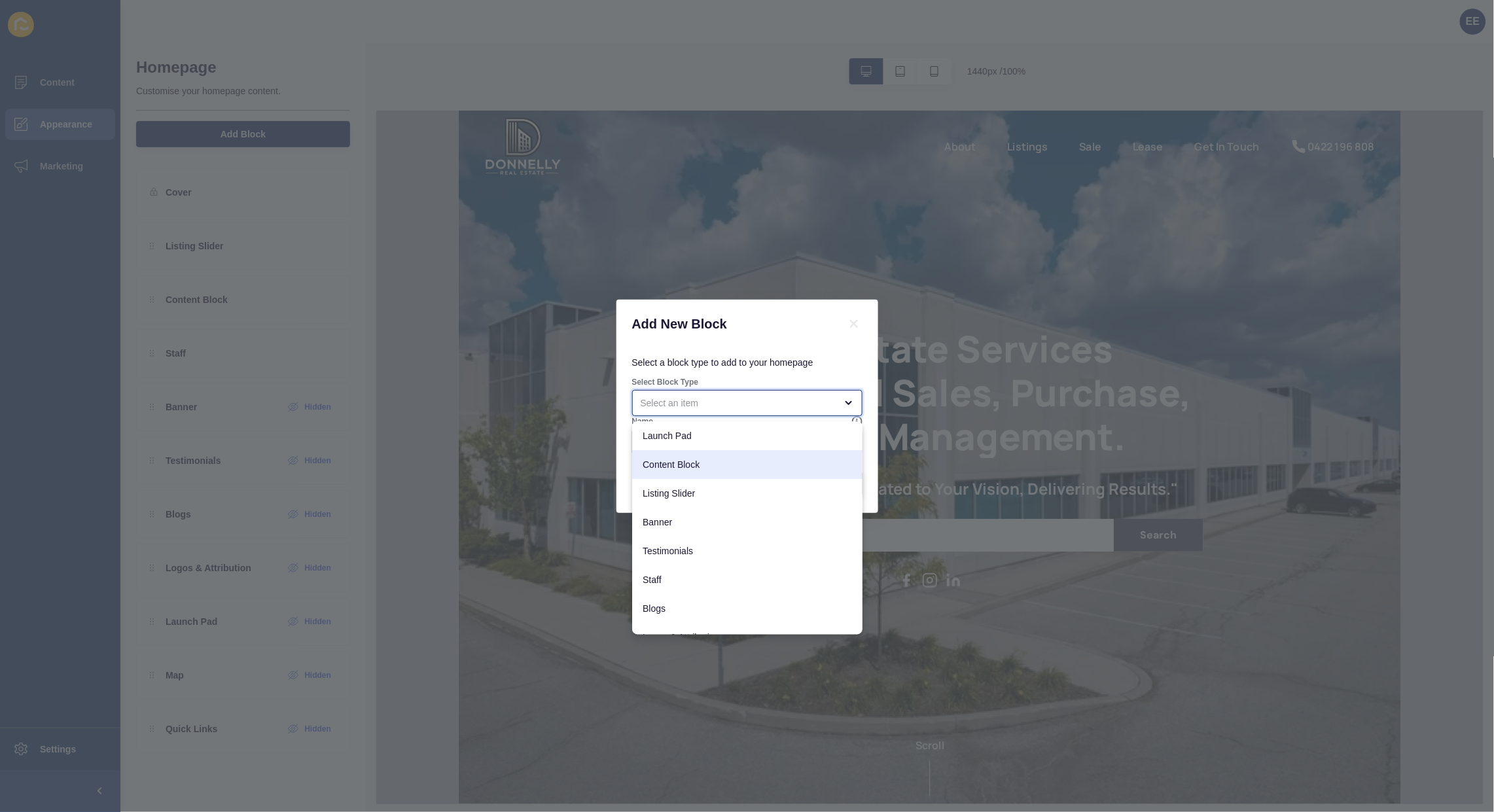
click at [691, 464] on span "Content Block" at bounding box center [747, 464] width 209 height 13
type input "Content Block"
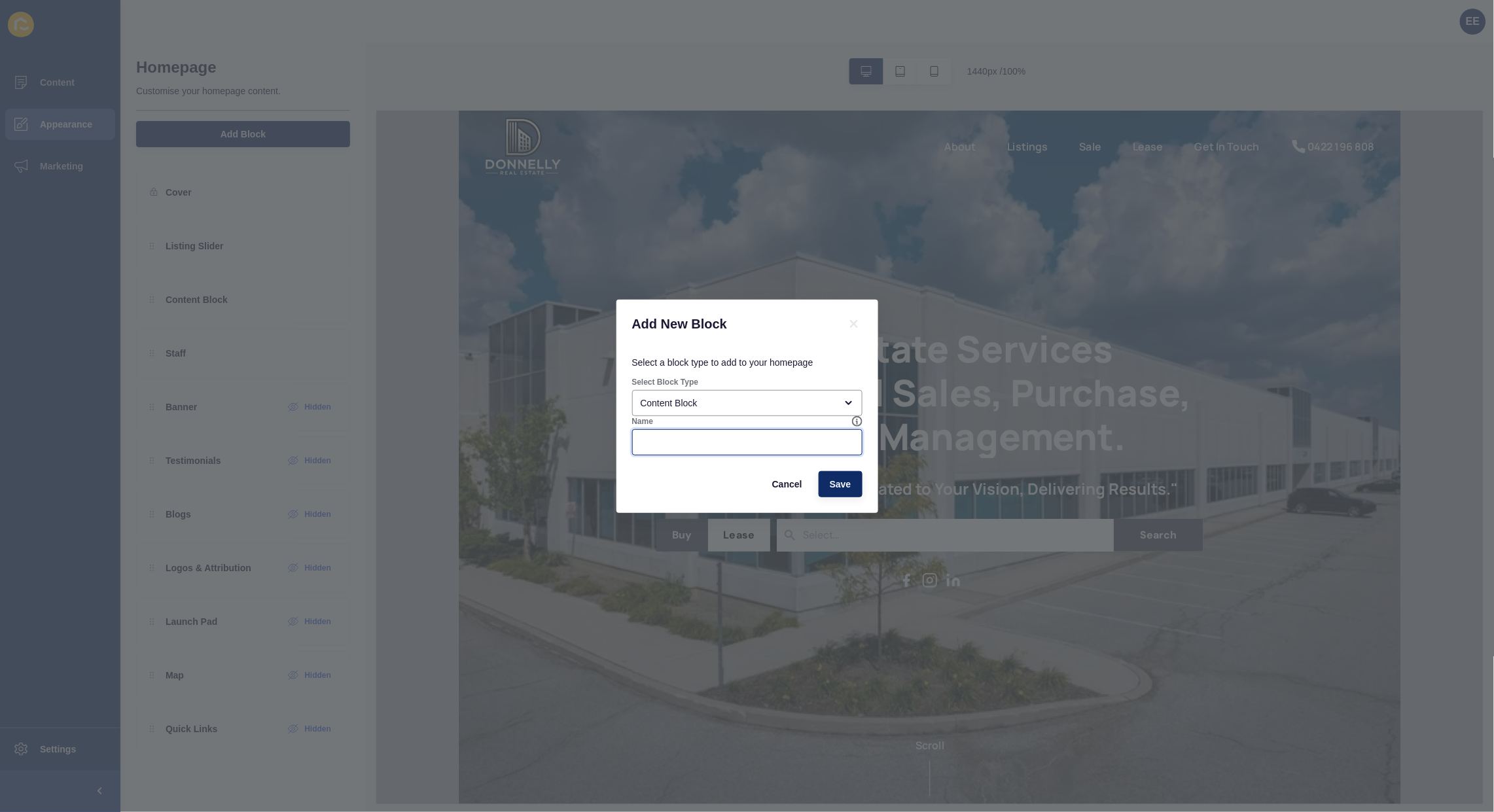
click at [675, 440] on input "Name" at bounding box center [747, 442] width 214 height 13
paste input "Obligation-free property appraisal"
type input "Obligation-free property appraisal"
click at [846, 485] on span "Save" at bounding box center [841, 484] width 22 height 13
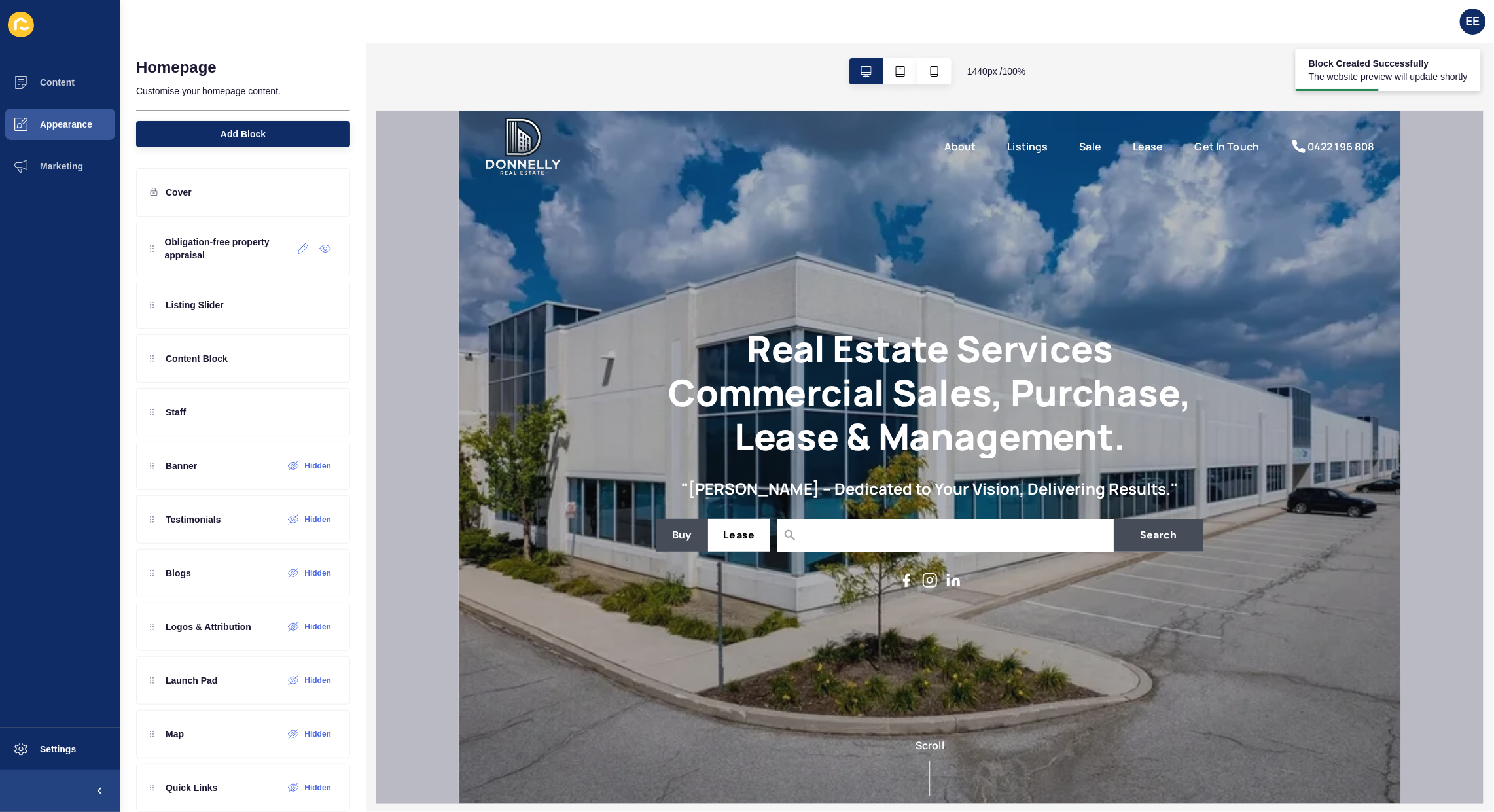
click at [298, 249] on icon at bounding box center [303, 249] width 11 height 11
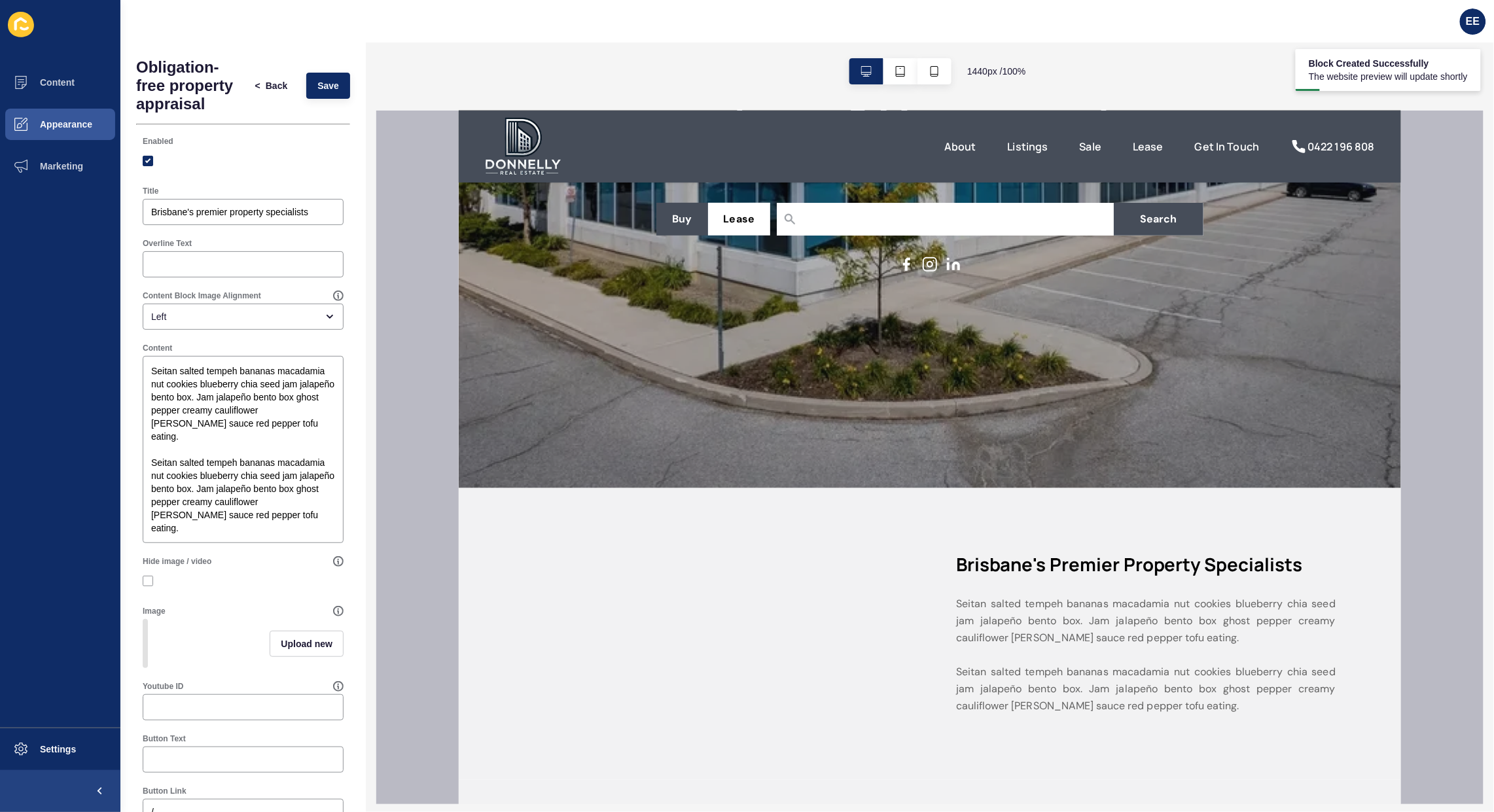
scroll to position [409, 0]
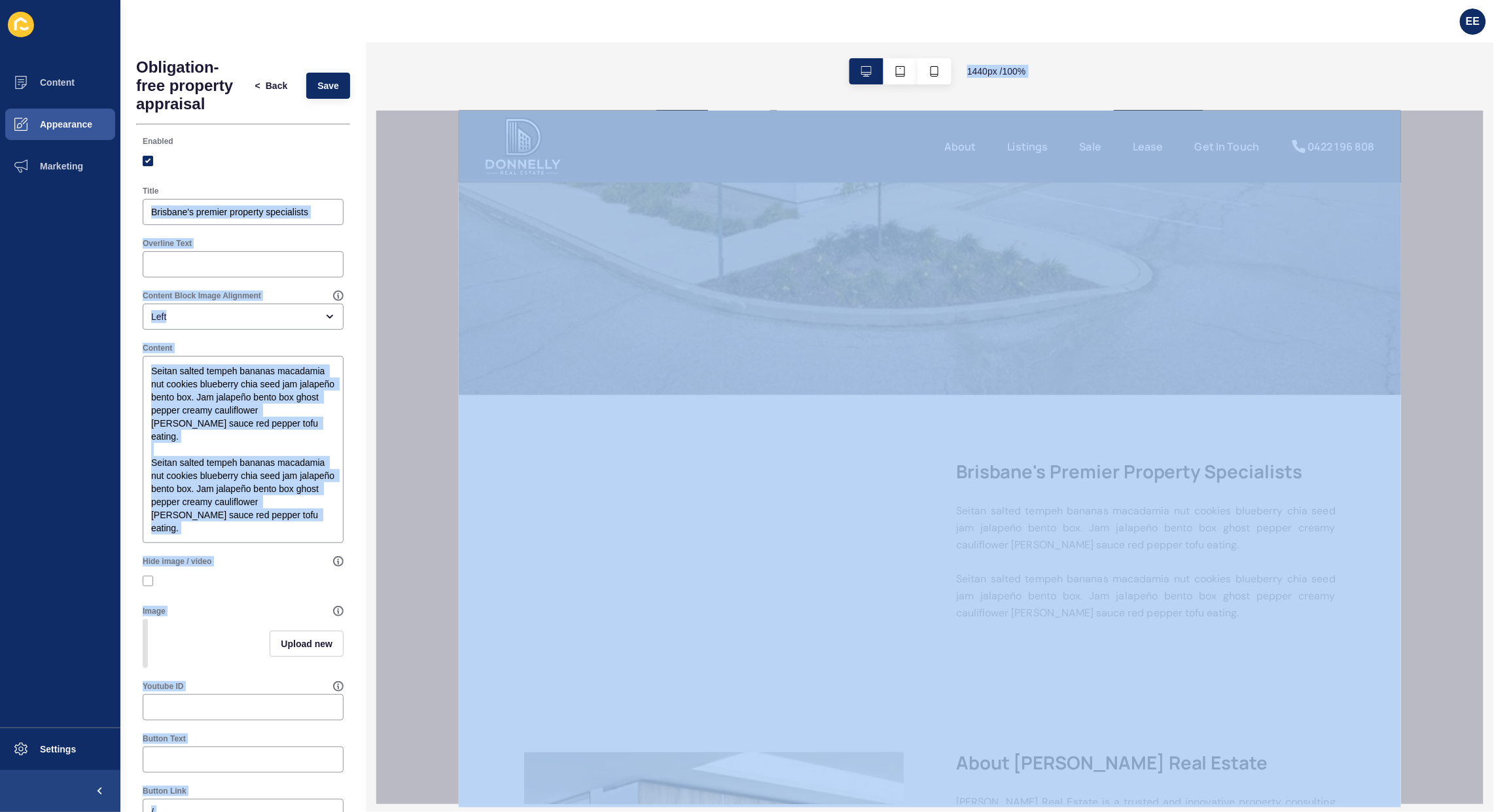
drag, startPoint x: 607, startPoint y: 340, endPoint x: 581, endPoint y: 236, distance: 107.2
click at [229, 218] on input "Brisbane's premier property specialists" at bounding box center [243, 211] width 184 height 13
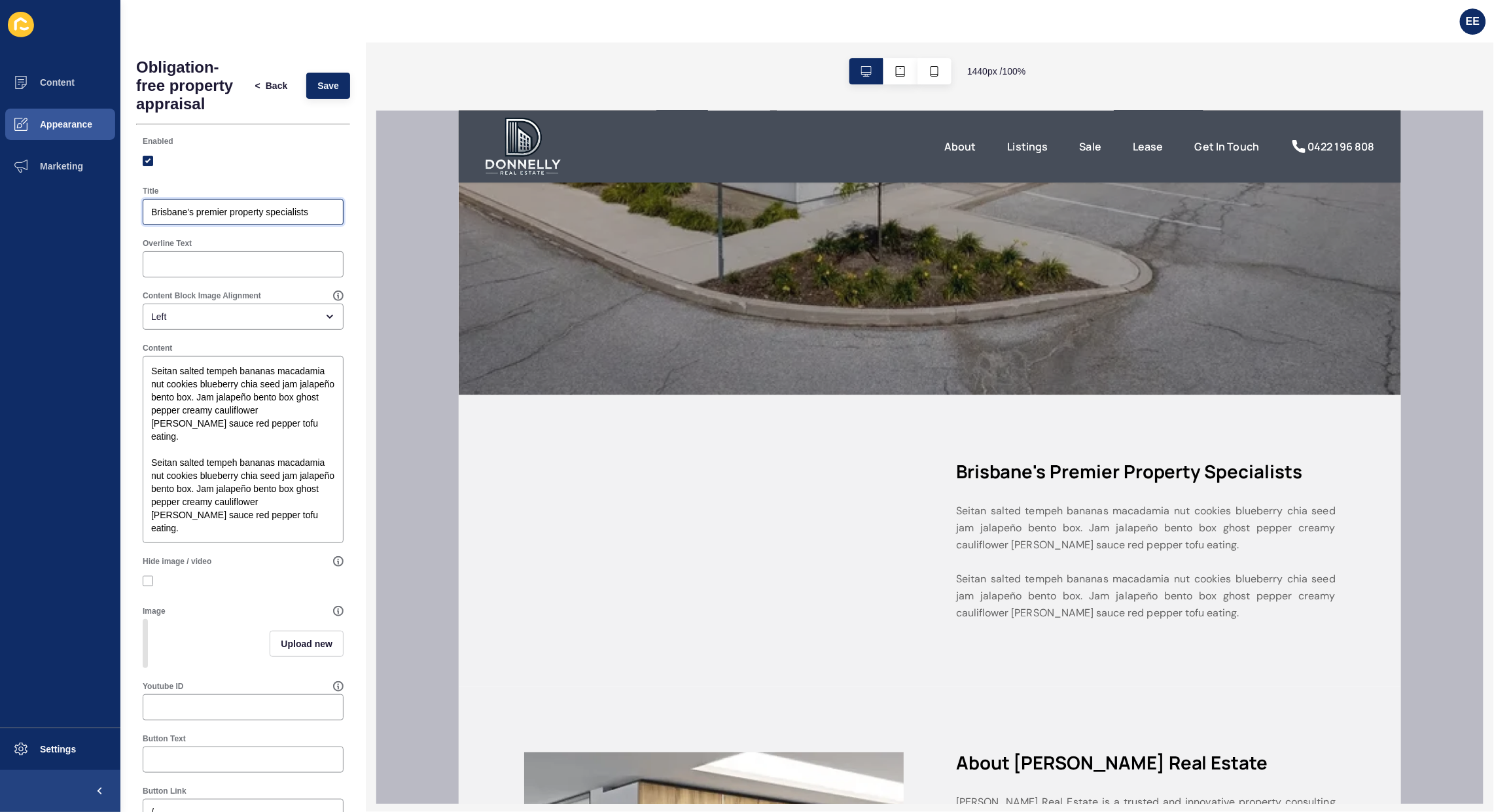
drag, startPoint x: 152, startPoint y: 229, endPoint x: 364, endPoint y: 233, distance: 212.0
click at [364, 233] on div "Obligation-free property appraisal < Back Save Enabled Title Brisbane's premier…" at bounding box center [243, 427] width 245 height 770
paste input "Obligation-free property appraisal"
type input "Obligation-free property appraisal"
drag, startPoint x: 151, startPoint y: 388, endPoint x: 306, endPoint y: 585, distance: 250.7
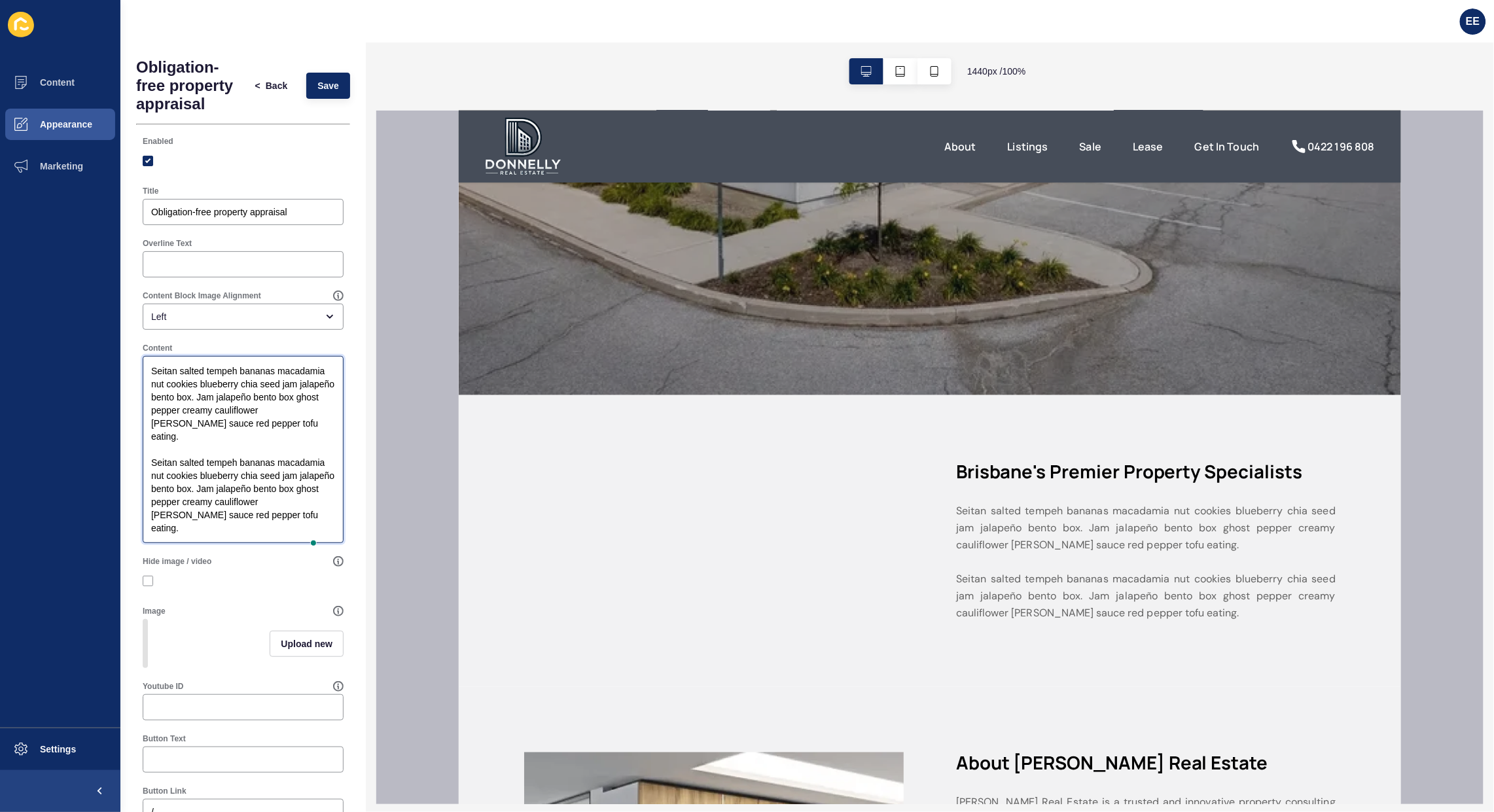
click at [306, 585] on div "Enabled Title Obligation-free property appraisal Overline Text Content Block Im…" at bounding box center [243, 531] width 214 height 804
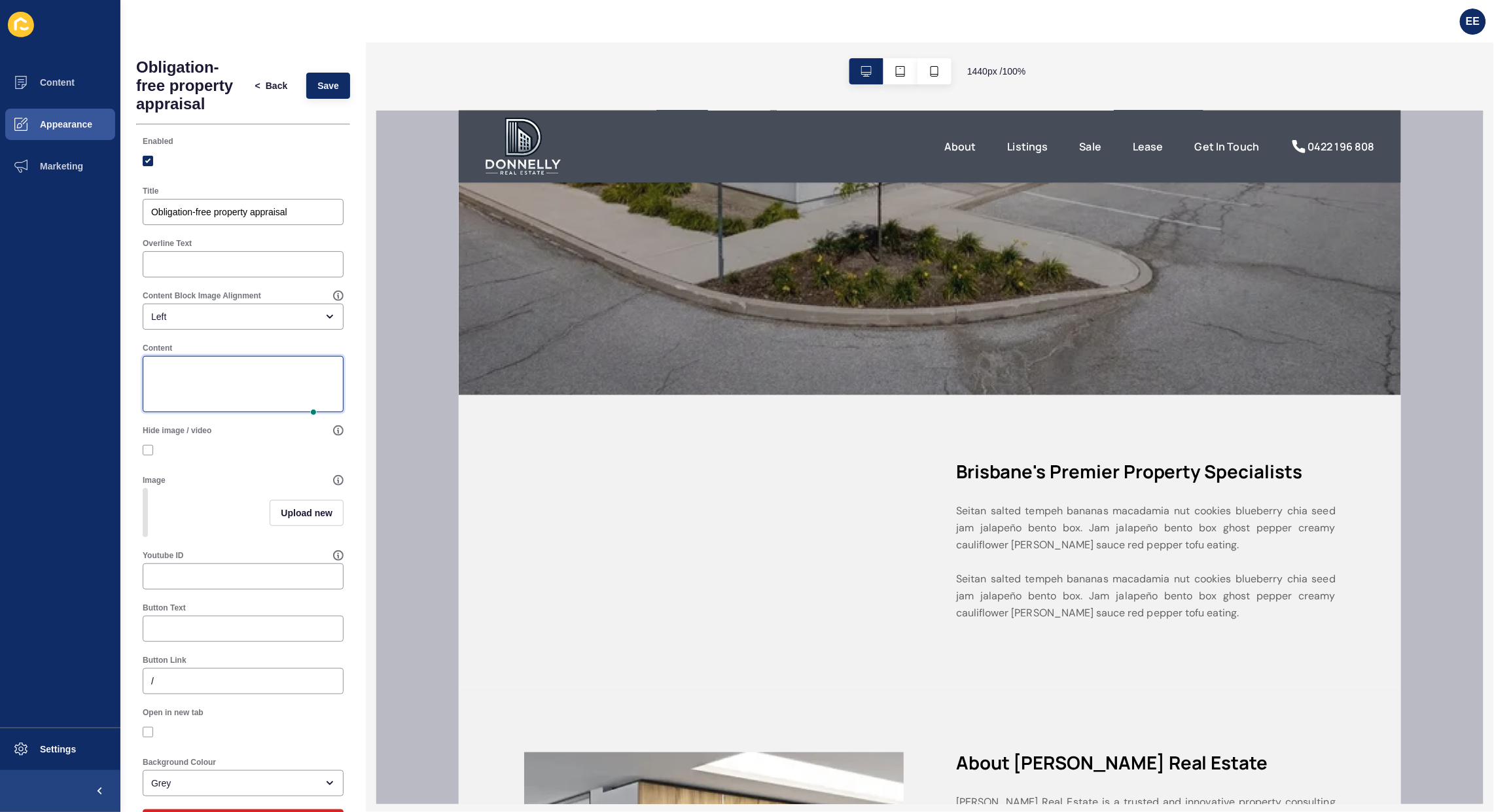
paste textarea "Find out what your property could be worth in the current market with an obliga…"
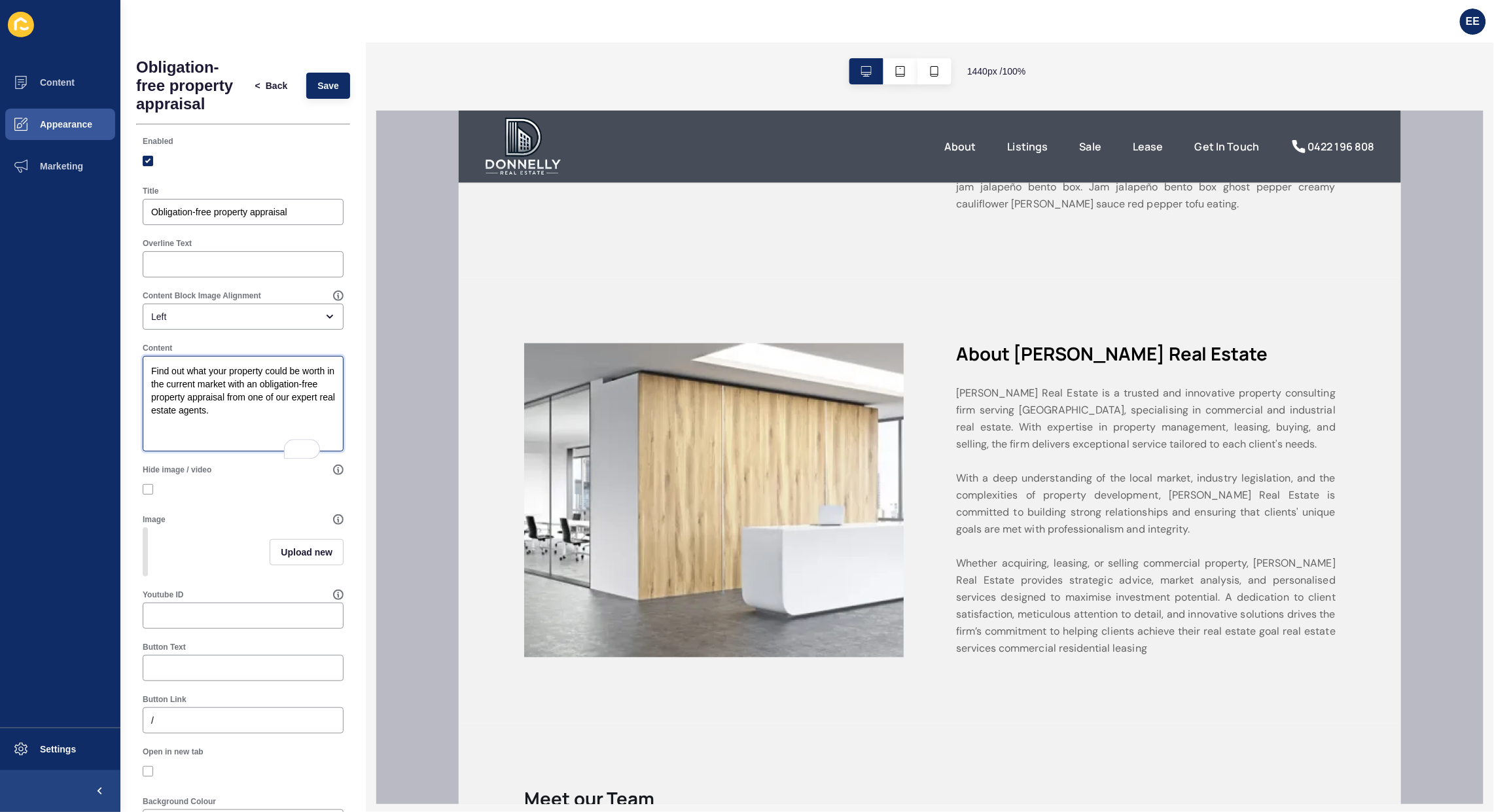
scroll to position [573, 0]
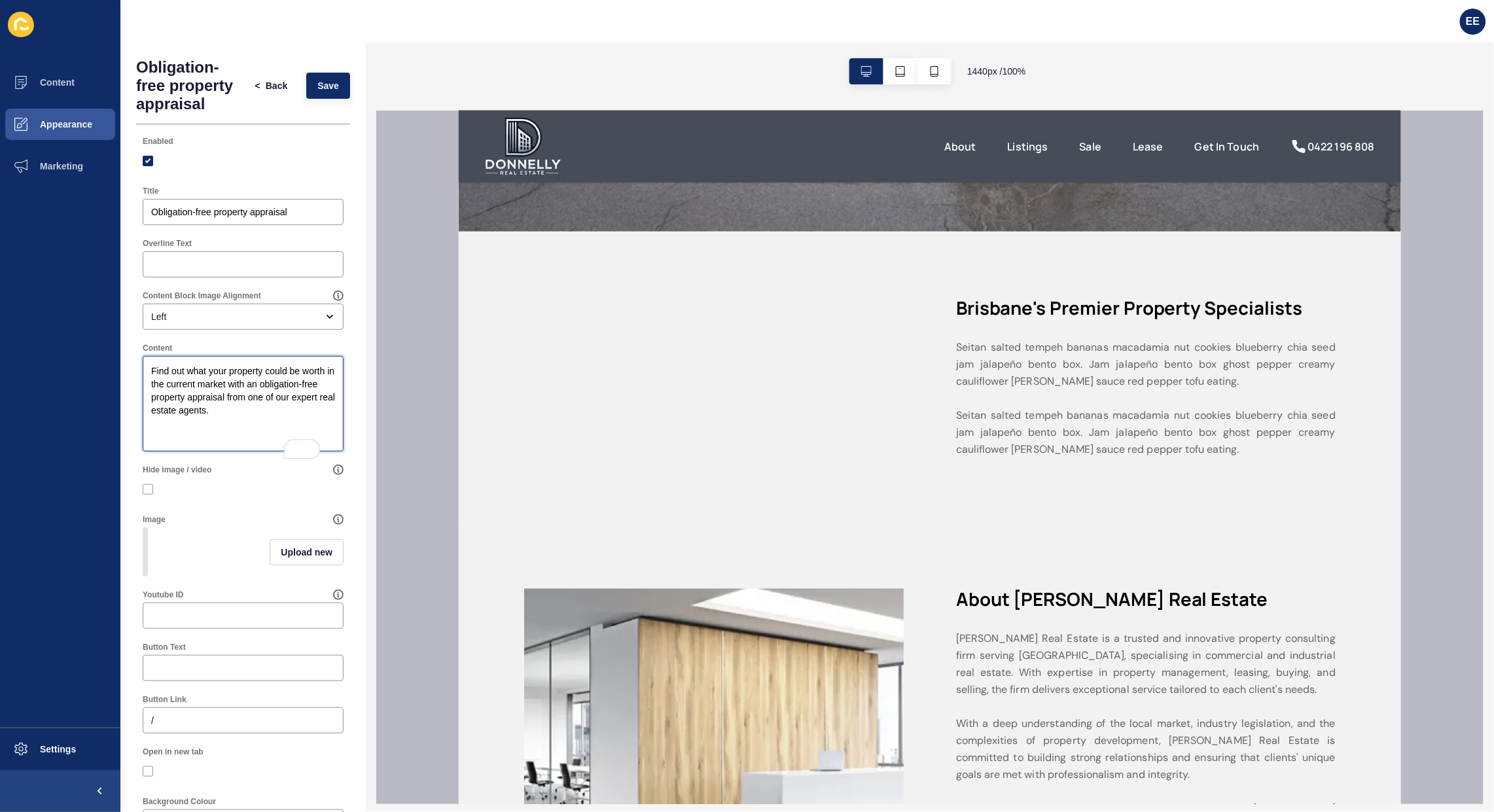
type textarea "Find out what your property could be worth in the current market with an obliga…"
click at [209, 324] on div "Left" at bounding box center [234, 316] width 166 height 13
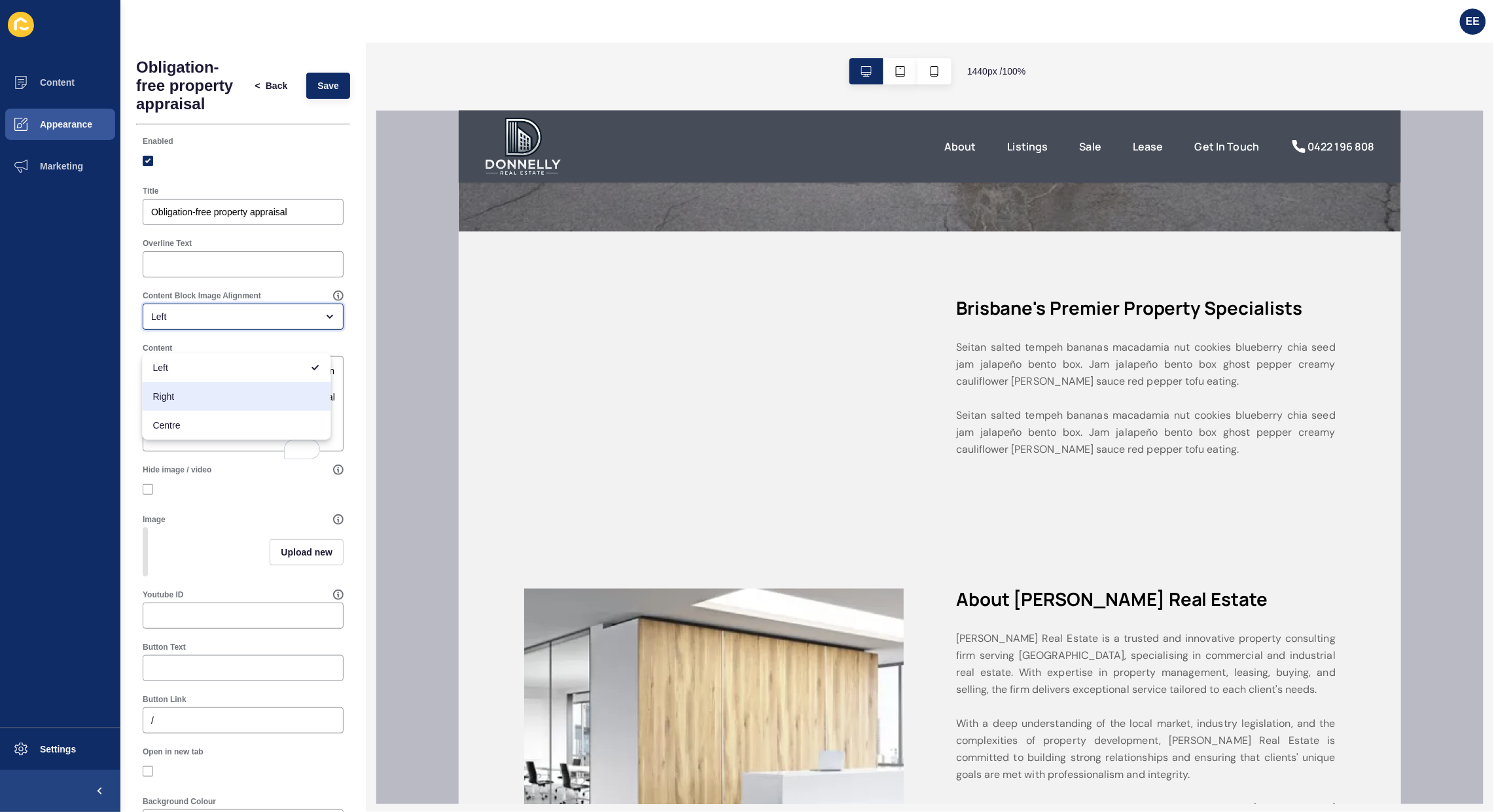
drag, startPoint x: 184, startPoint y: 394, endPoint x: 263, endPoint y: 452, distance: 98.0
click at [187, 394] on span "Right" at bounding box center [236, 396] width 168 height 13
type input "Right"
click at [278, 565] on button "Upload new" at bounding box center [306, 552] width 74 height 26
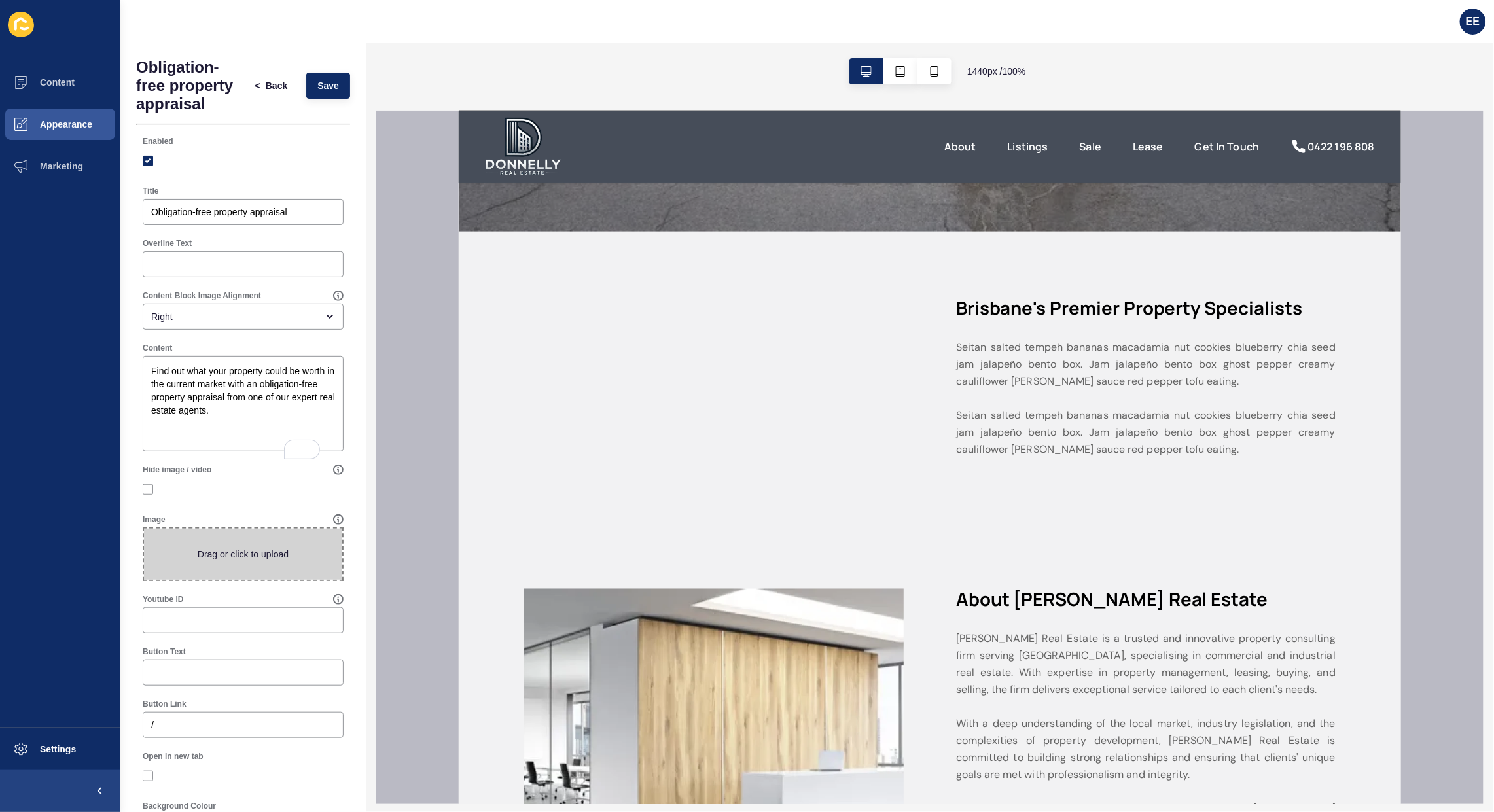
click at [224, 571] on span at bounding box center [242, 555] width 198 height 51
click at [144, 529] on input "Drag or click to upload" at bounding box center [144, 529] width 0 height 0
type input "C:\fakepath\livingroom.jpg"
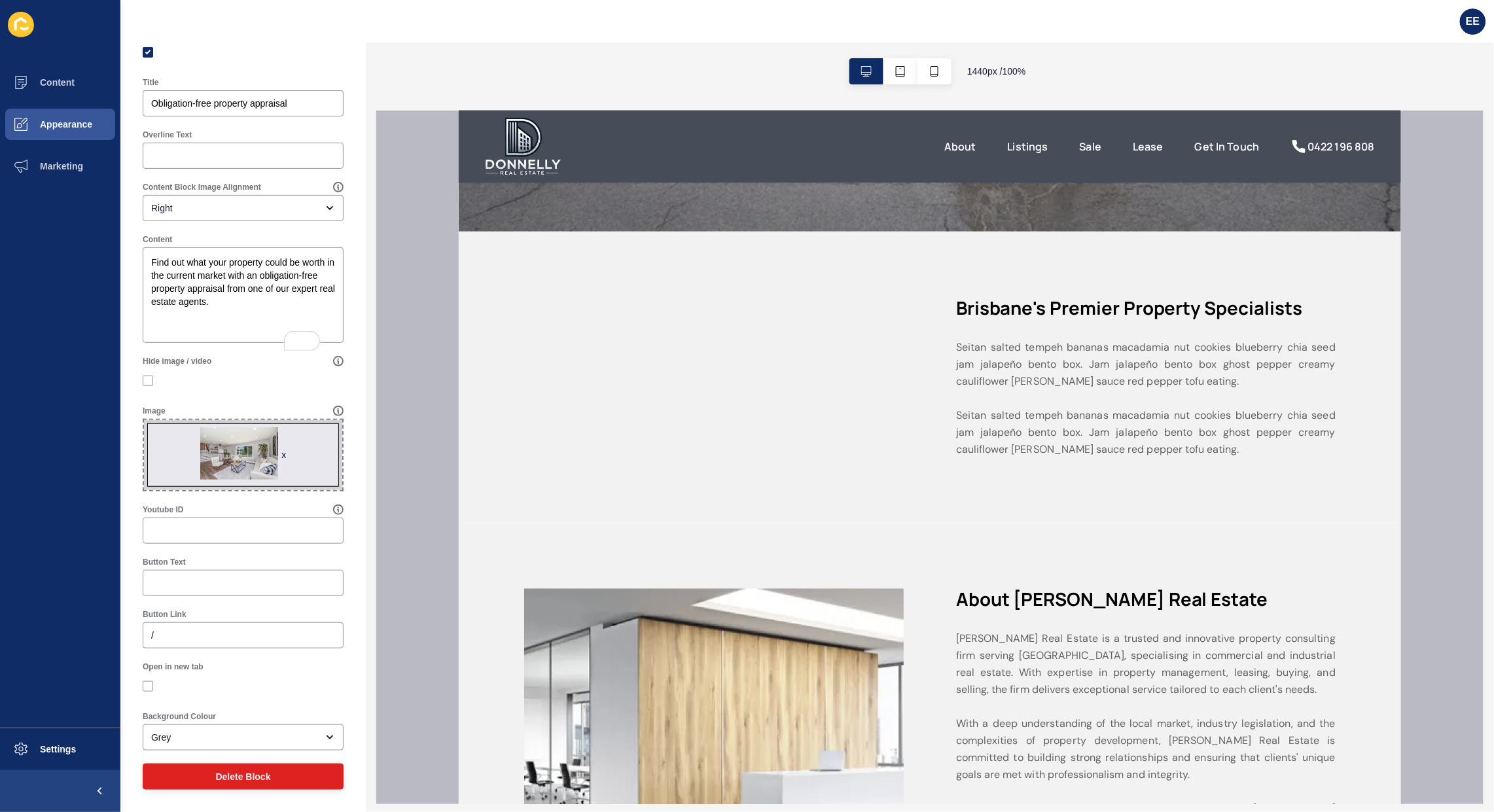
scroll to position [126, 0]
drag, startPoint x: 141, startPoint y: 689, endPoint x: 164, endPoint y: 670, distance: 29.8
click at [141, 689] on div "Open in new tab" at bounding box center [243, 680] width 203 height 39
click at [149, 684] on label at bounding box center [148, 686] width 11 height 11
click at [149, 684] on input "Open in new tab" at bounding box center [149, 686] width 8 height 8
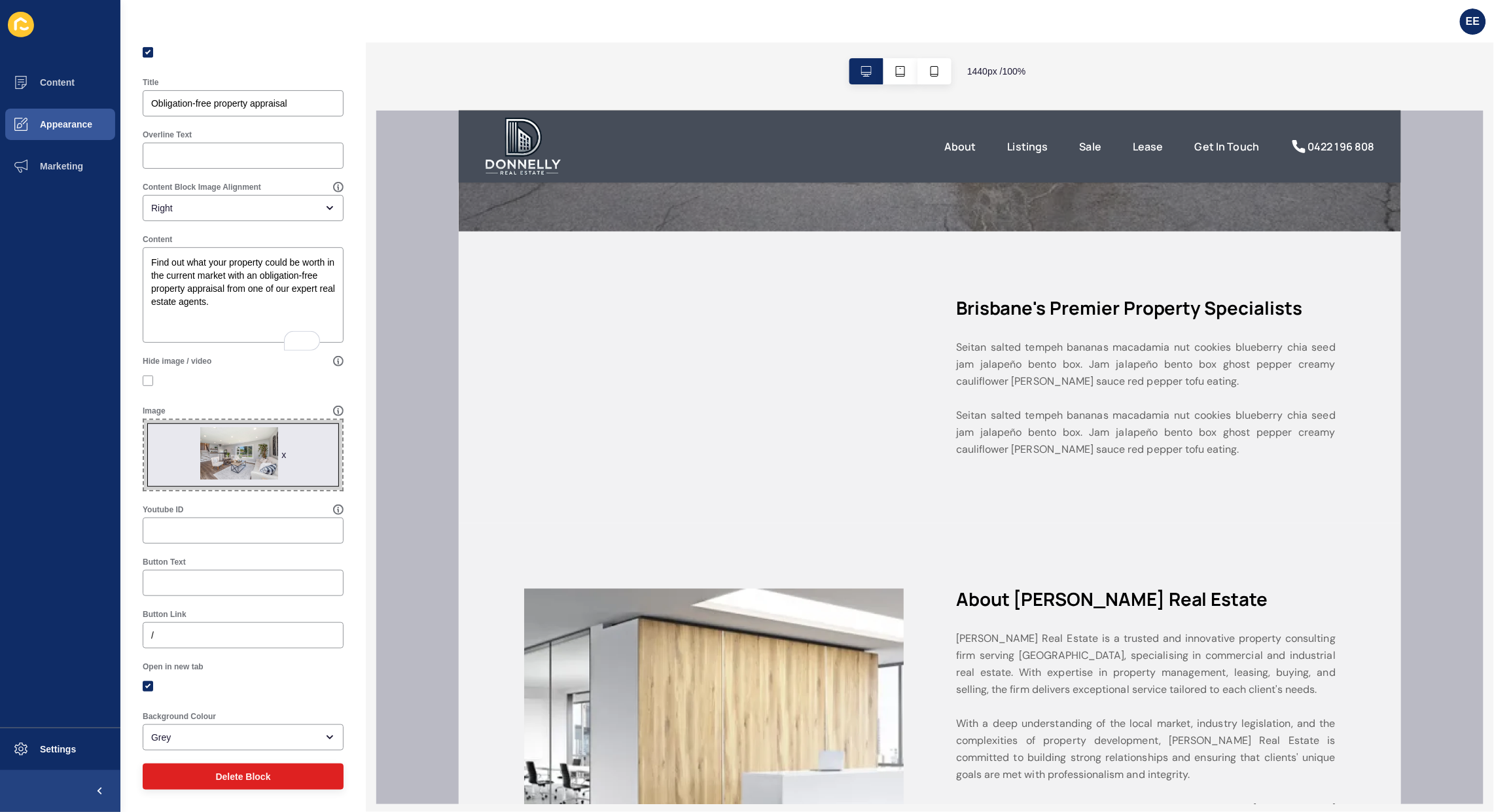
checkbox input "true"
drag, startPoint x: 171, startPoint y: 634, endPoint x: 96, endPoint y: 633, distance: 75.0
click at [96, 633] on div "Content Appearance Marketing Settings EE Obligation-free property appraisal < B…" at bounding box center [747, 406] width 1494 height 812
paste input "market-appraisal/"
type input "/market-appraisal/"
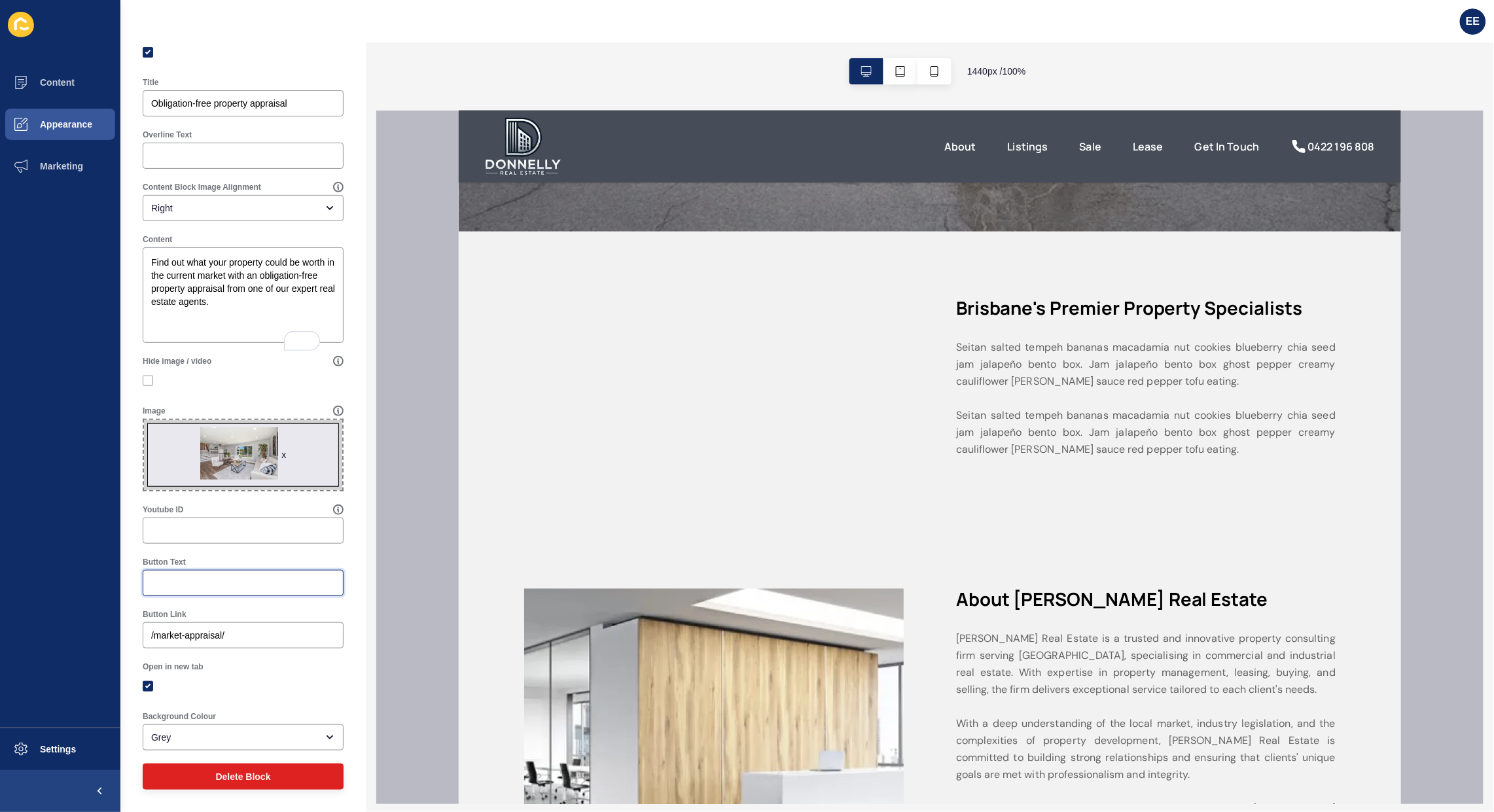
click at [203, 579] on input "Button Text" at bounding box center [243, 582] width 184 height 13
type input "Req"
type input "/market-appraisal/"
click at [202, 588] on input "Req" at bounding box center [243, 582] width 184 height 13
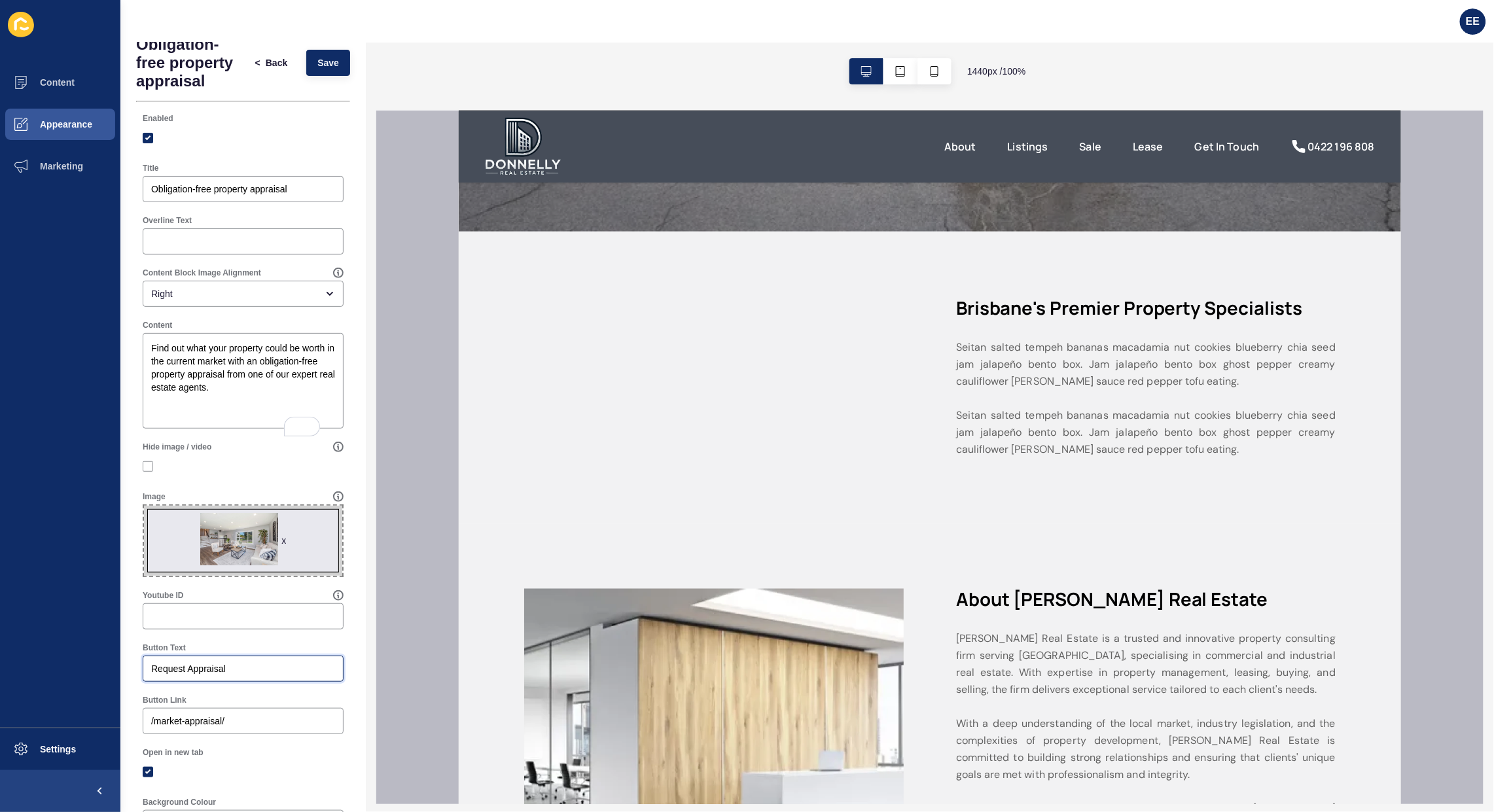
scroll to position [0, 0]
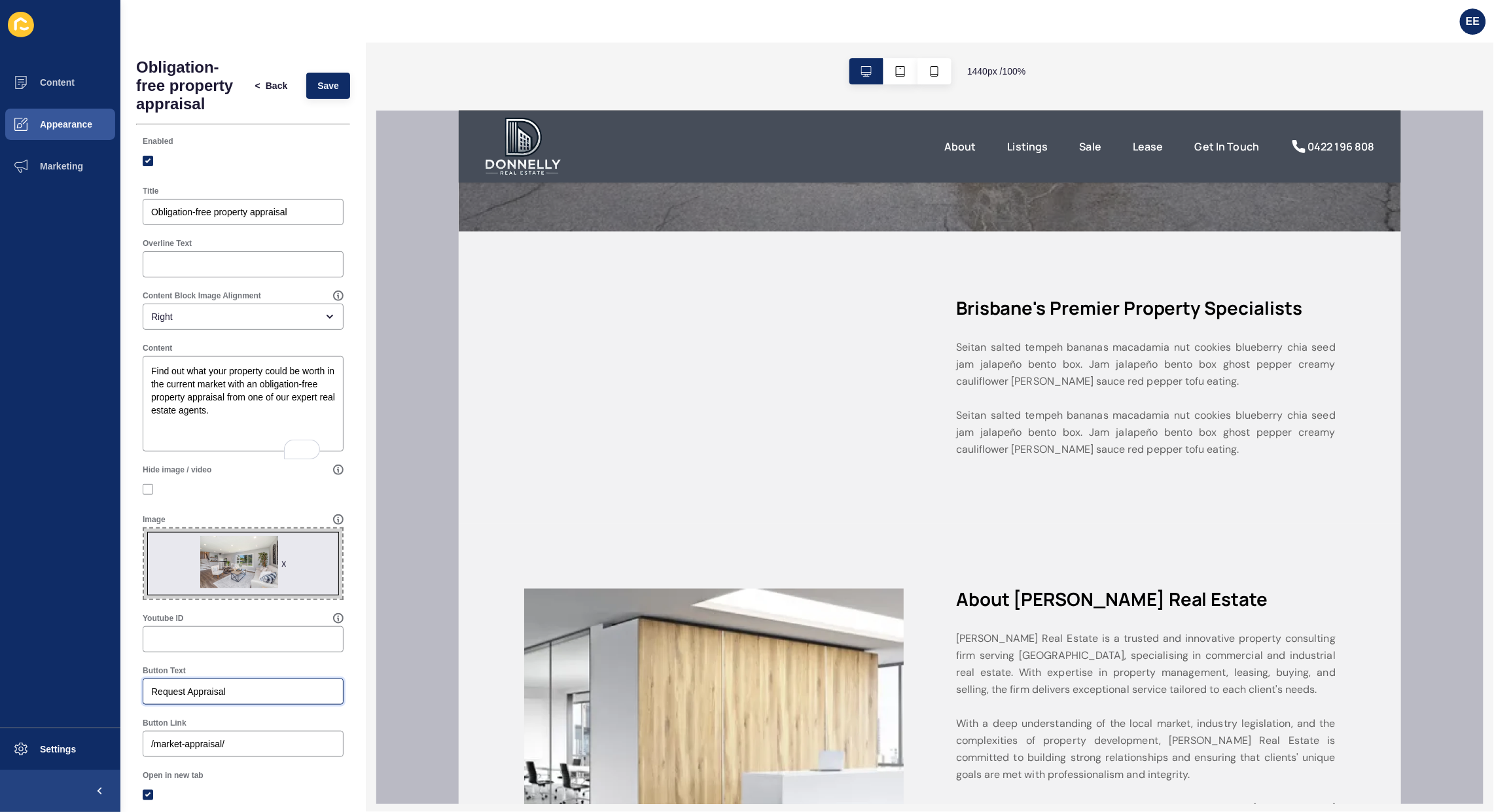
type input "Request Appraisal"
click at [318, 90] on span "Save" at bounding box center [328, 85] width 22 height 13
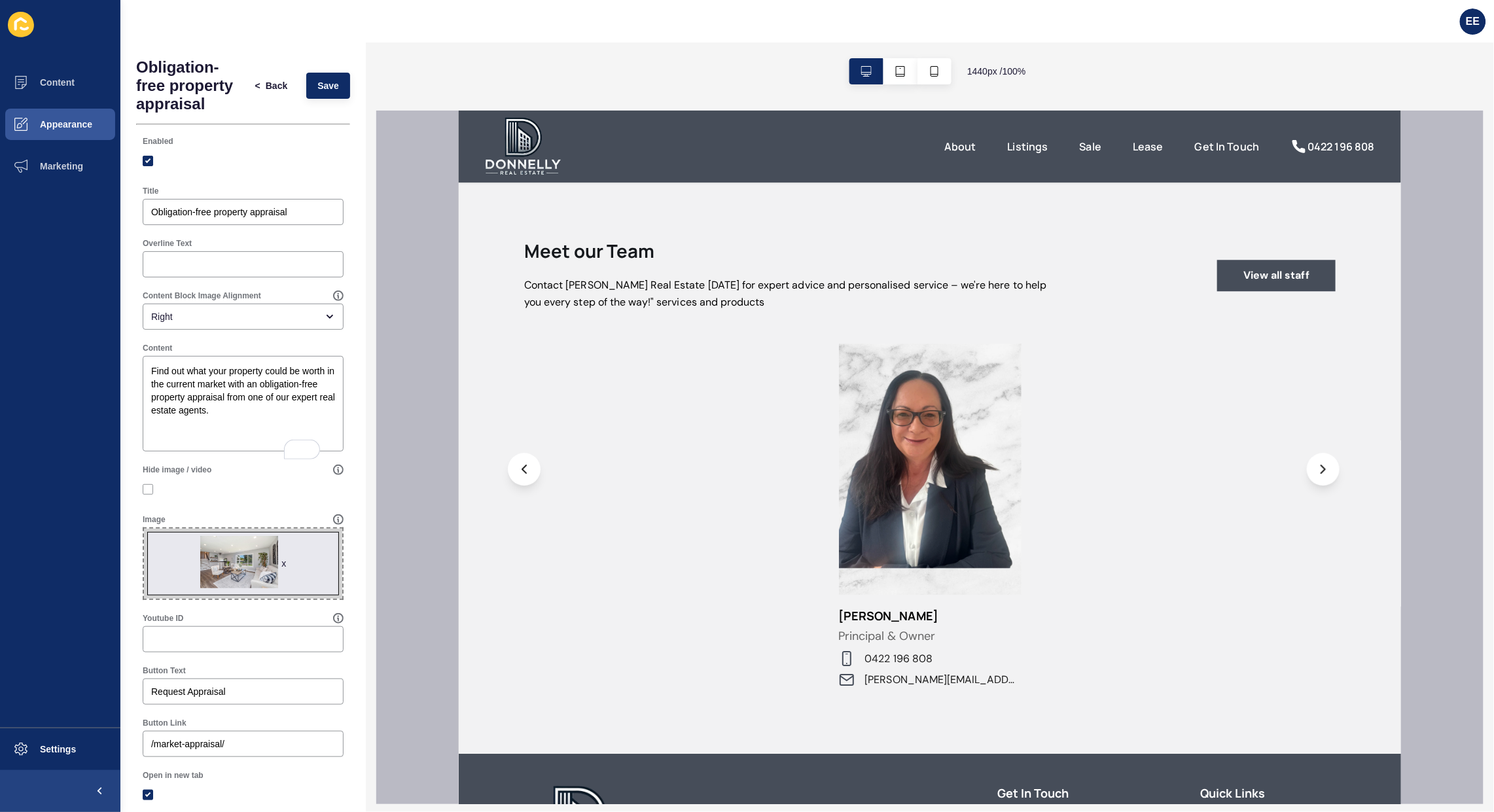
scroll to position [1309, 0]
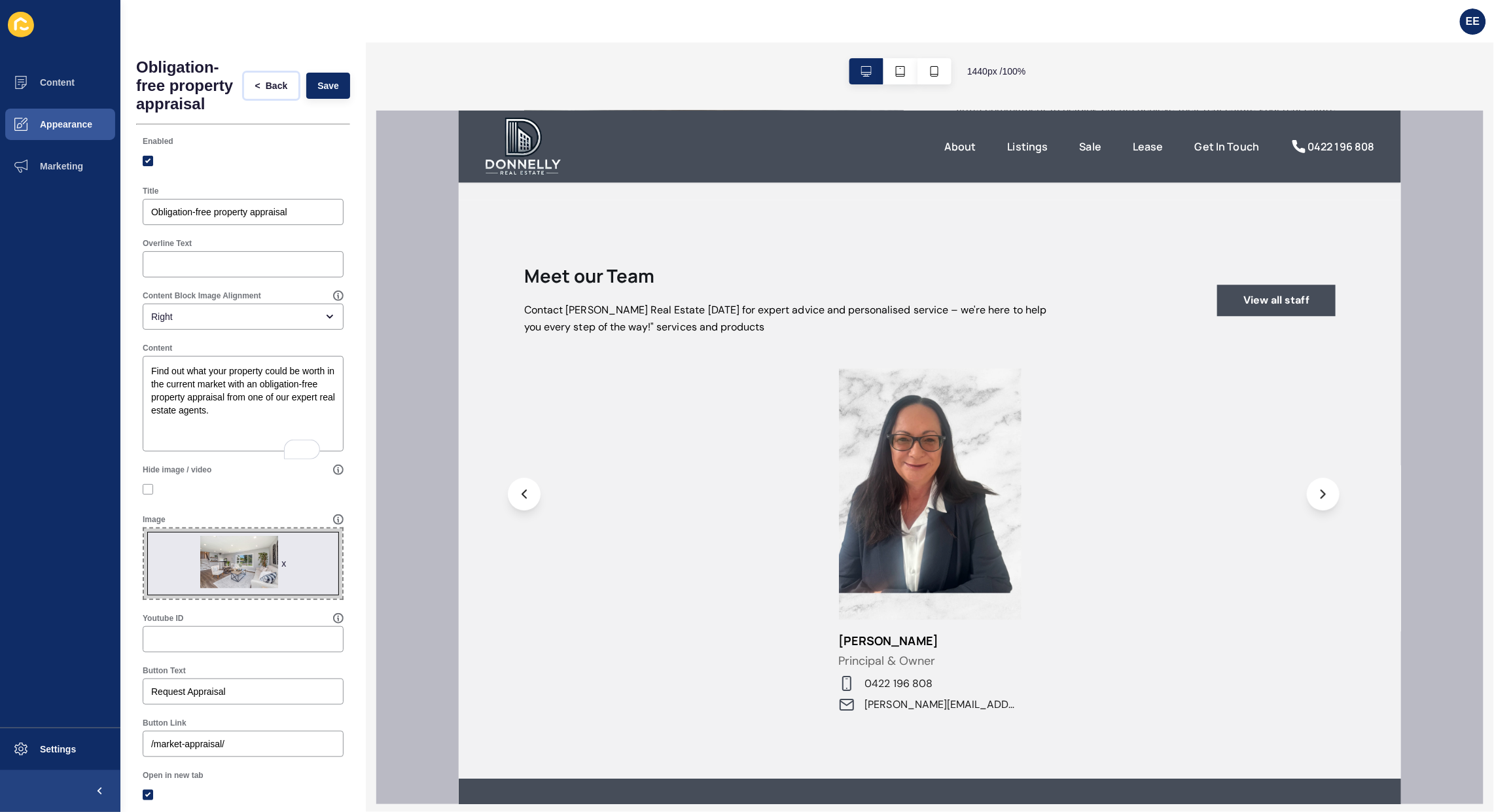
click at [266, 93] on span "Back" at bounding box center [276, 85] width 22 height 13
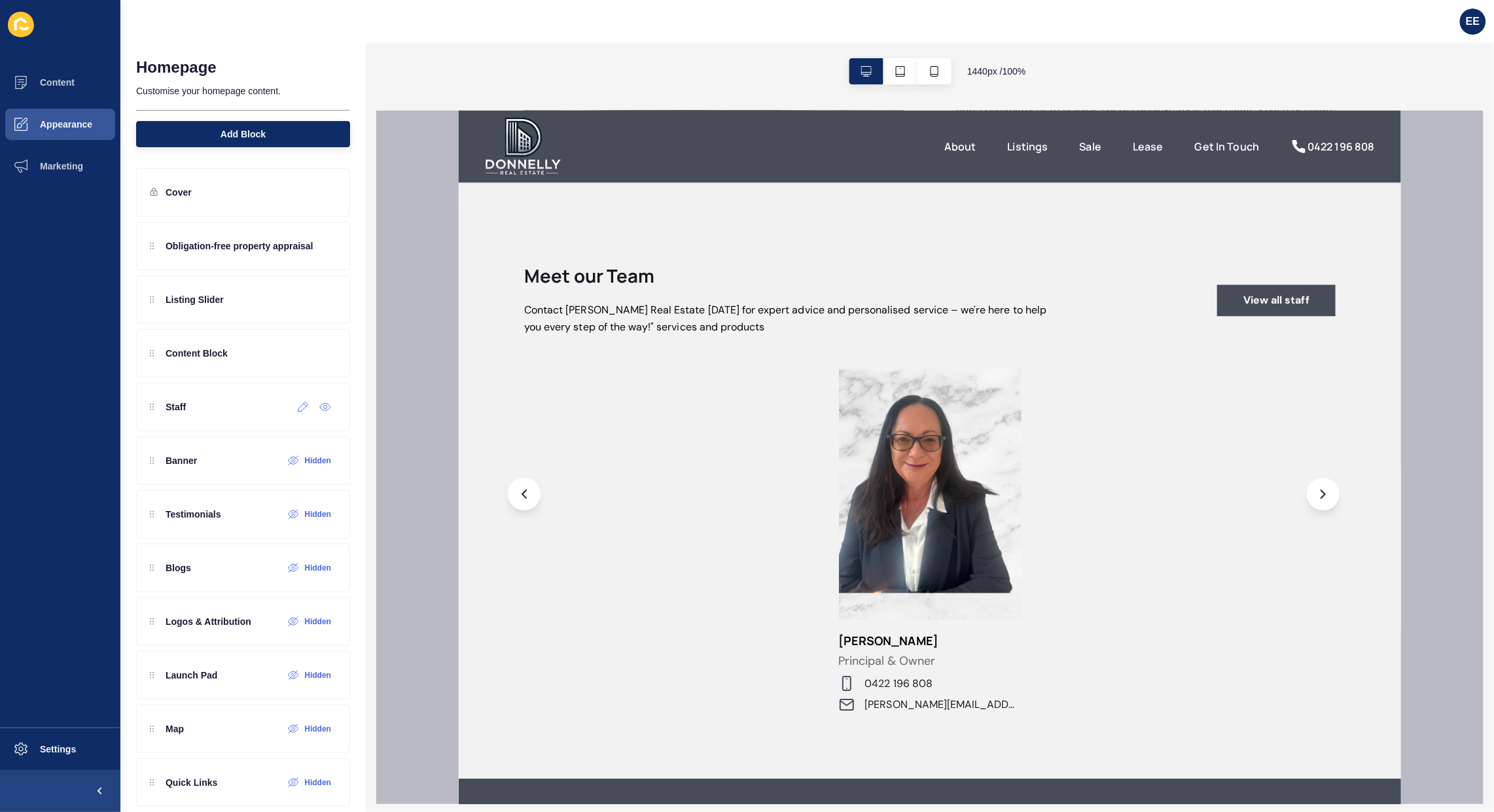
click at [298, 412] on icon at bounding box center [303, 407] width 11 height 11
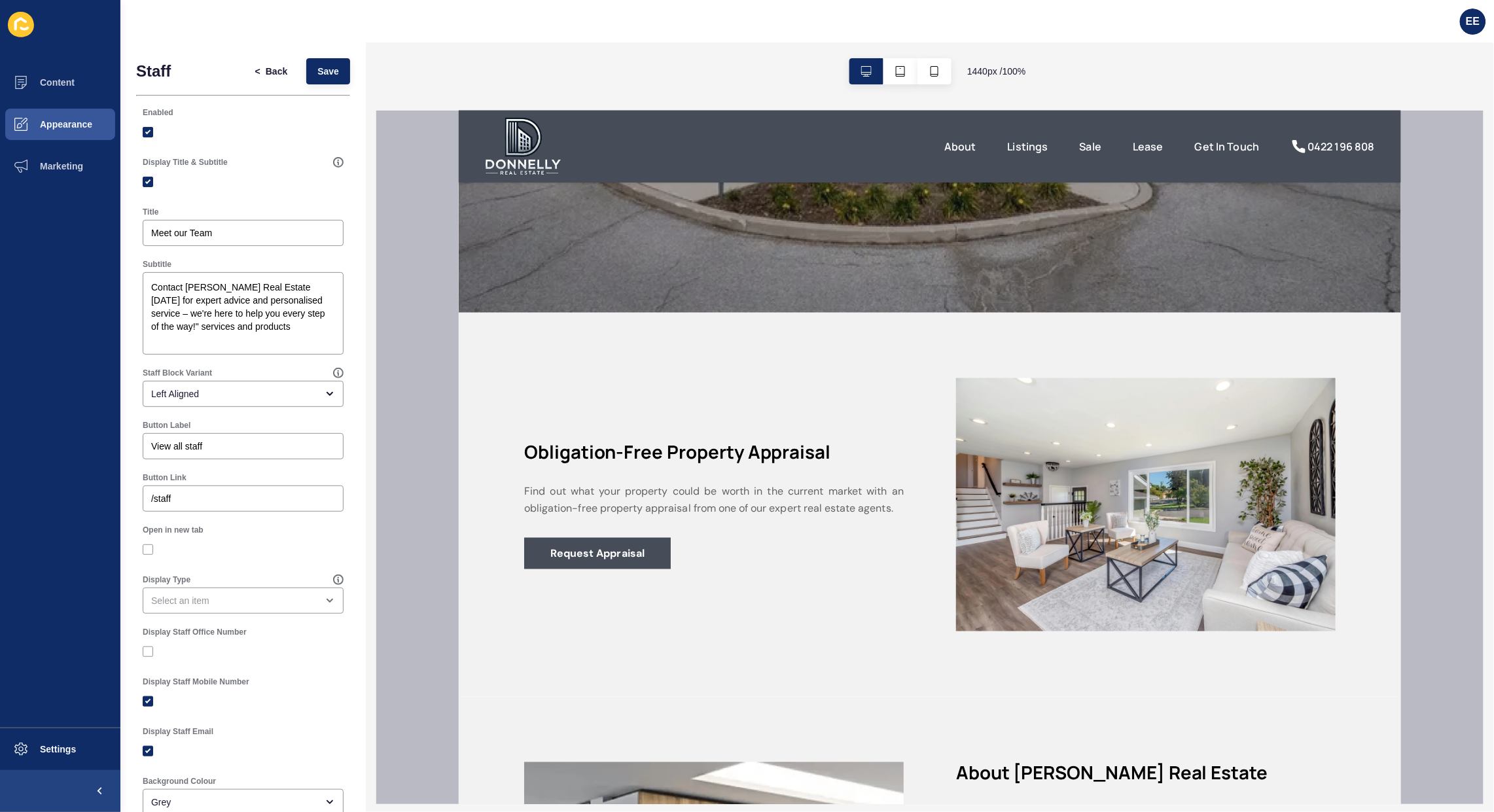
scroll to position [491, 0]
click at [567, 548] on link "Request Appraisal" at bounding box center [597, 554] width 147 height 32
drag, startPoint x: 257, startPoint y: 75, endPoint x: 280, endPoint y: 105, distance: 37.8
click at [266, 75] on span "Back" at bounding box center [276, 71] width 22 height 13
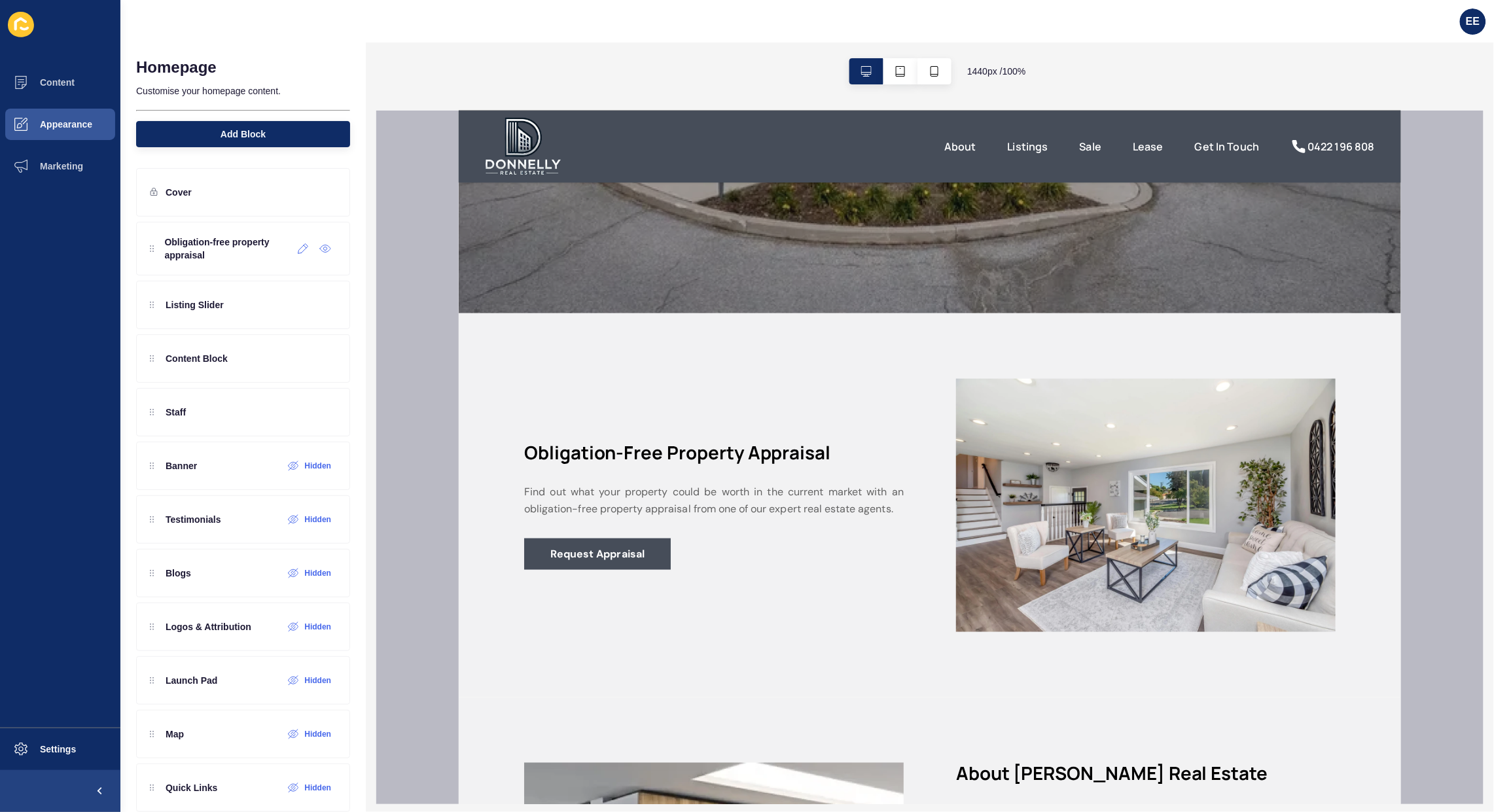
drag, startPoint x: 288, startPoint y: 250, endPoint x: 175, endPoint y: 309, distance: 127.5
click at [298, 250] on icon at bounding box center [303, 249] width 11 height 11
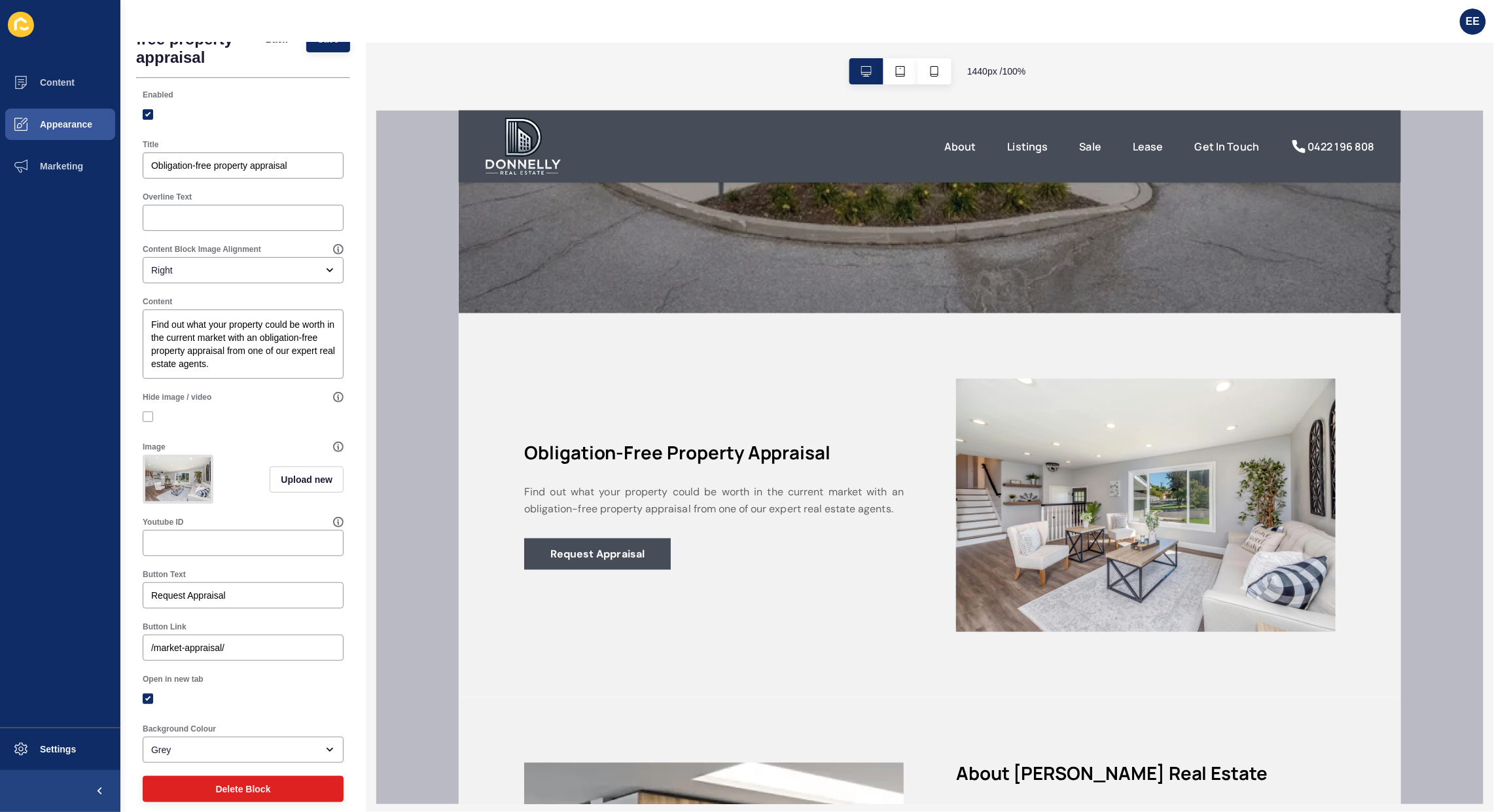
scroll to position [90, 0]
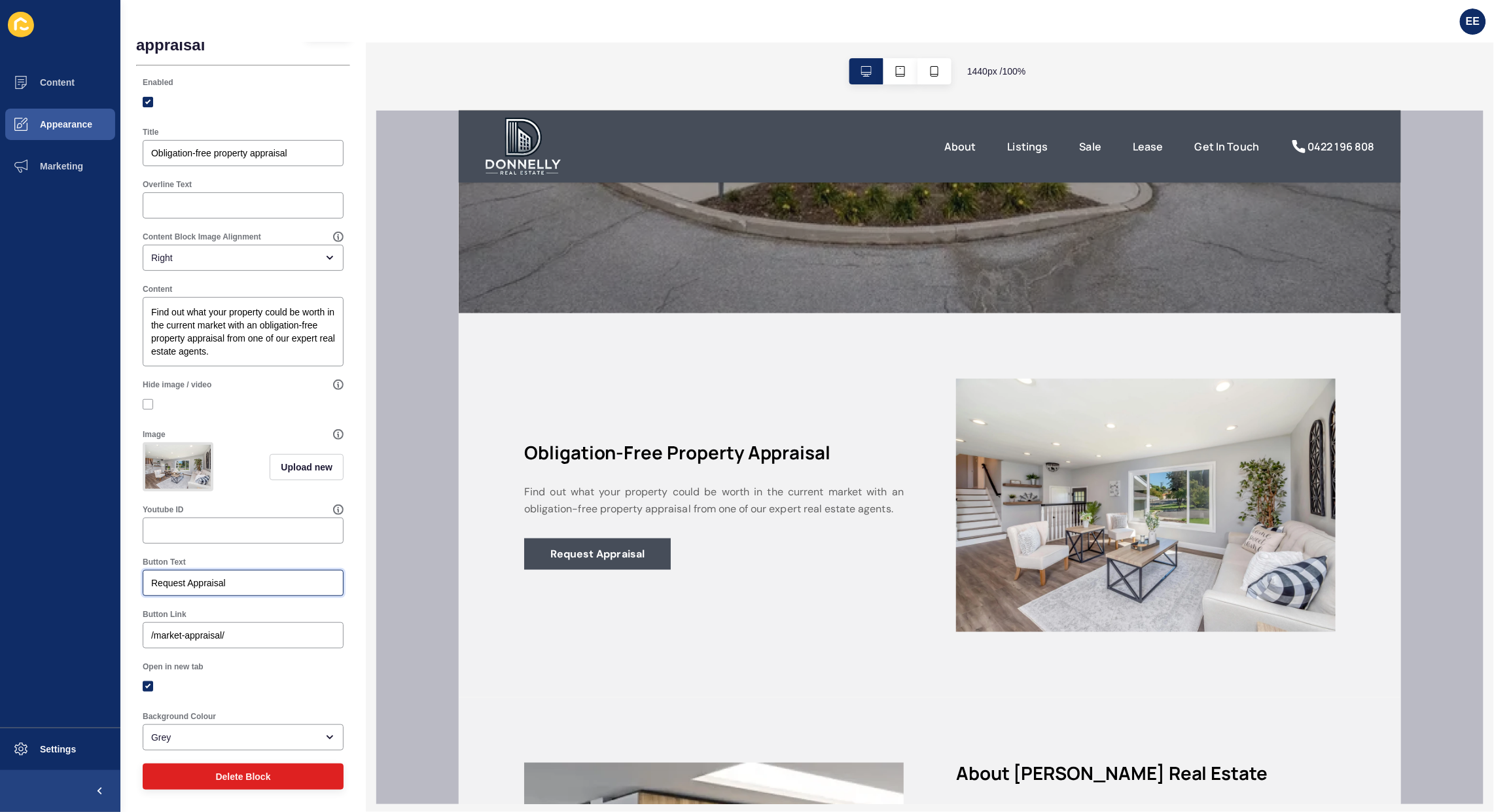
drag, startPoint x: 113, startPoint y: 582, endPoint x: 78, endPoint y: 577, distance: 35.4
click at [78, 578] on div "Content Appearance Marketing Settings EE Obligation-free property appraisal < B…" at bounding box center [747, 406] width 1494 height 812
type input "Get Started"
click at [217, 342] on textarea "Find out what your property could be worth in the current market with an obliga…" at bounding box center [243, 331] width 197 height 65
drag, startPoint x: 152, startPoint y: 337, endPoint x: 349, endPoint y: 354, distance: 197.7
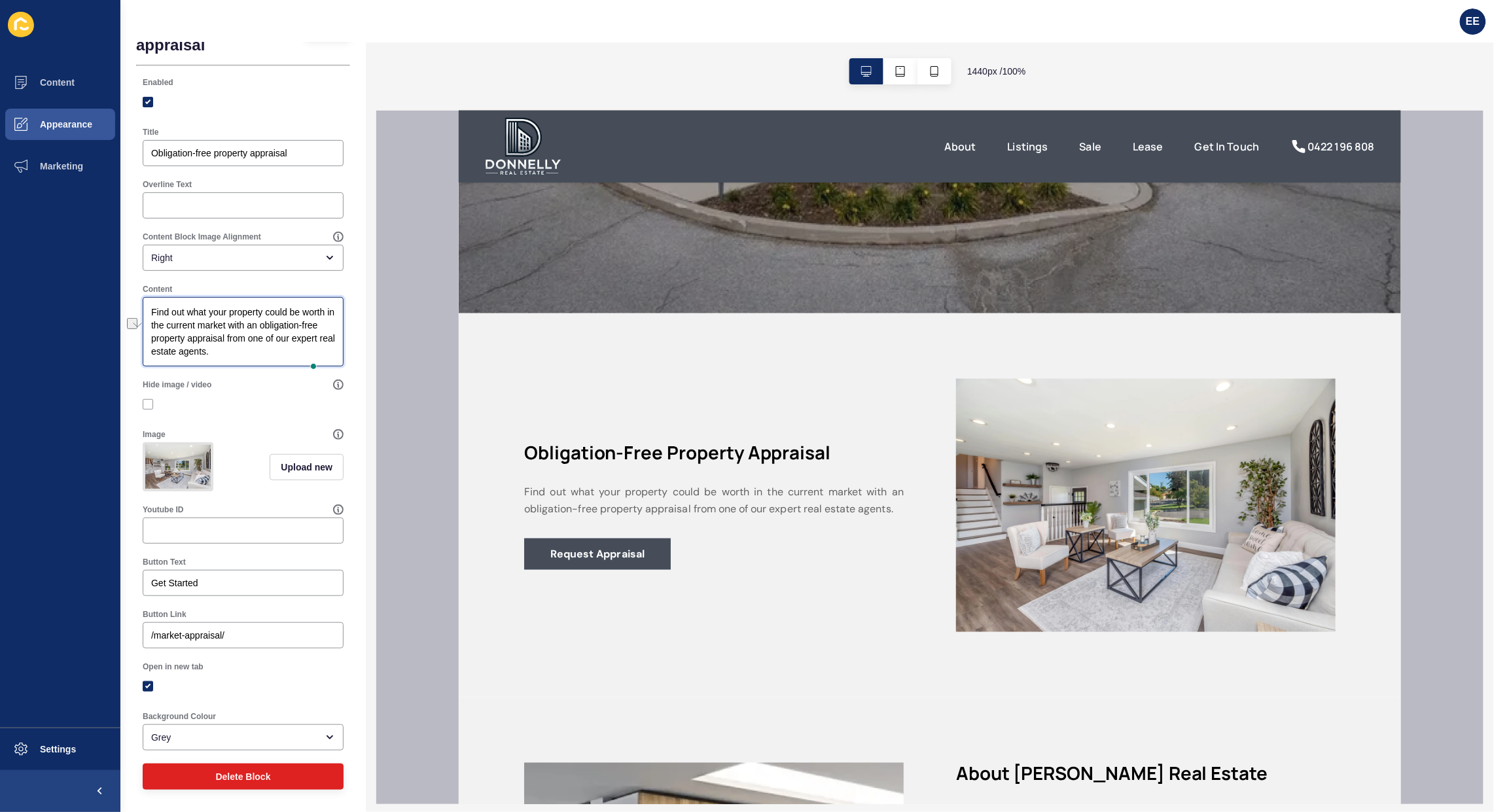
click at [349, 354] on div "Obligation-free property appraisal < Back Save Enabled Title Obligation-free pr…" at bounding box center [243, 397] width 245 height 829
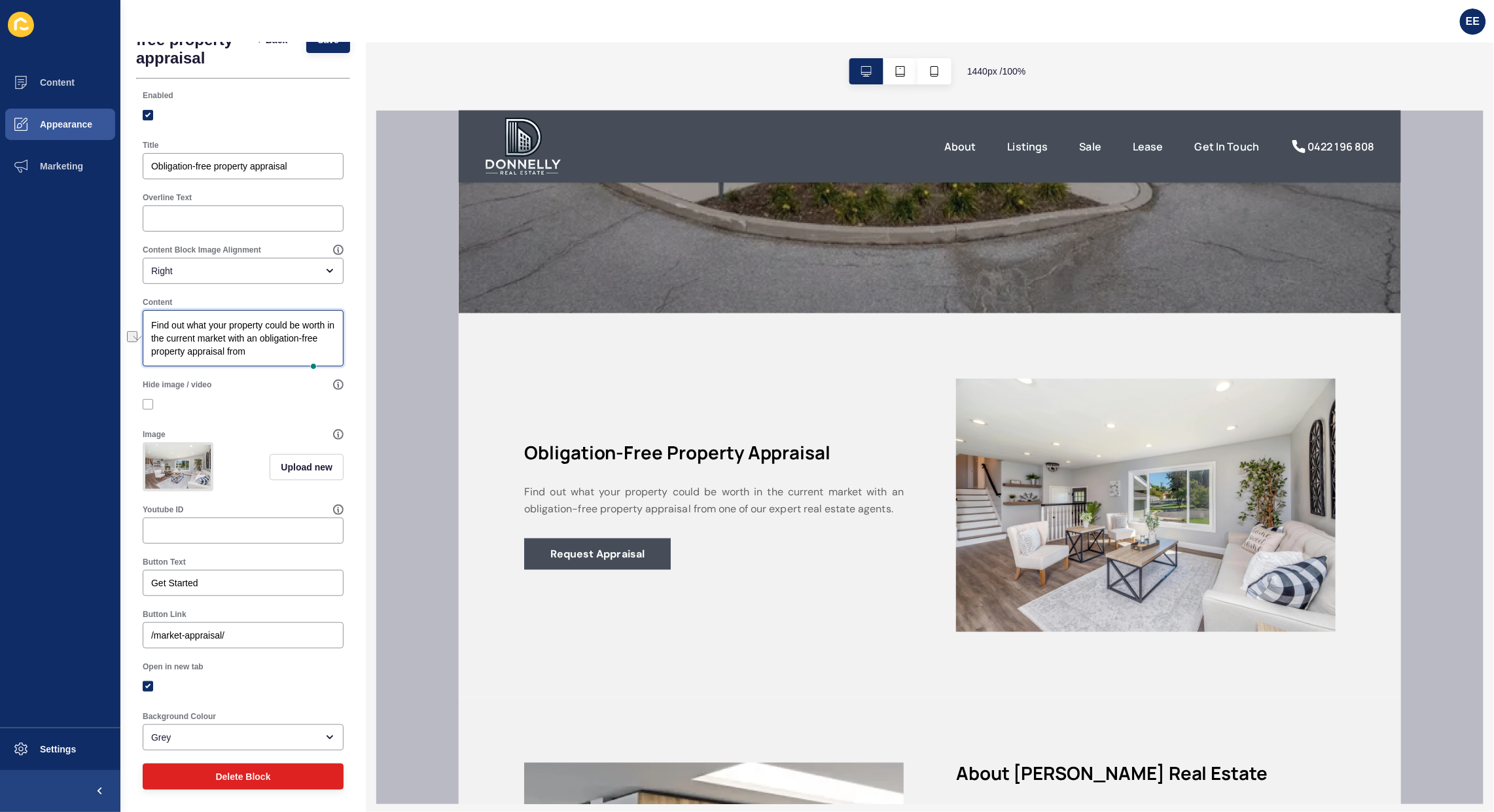
scroll to position [77, 0]
type textarea "Find out what your property could be worth in the current market with an obliga…"
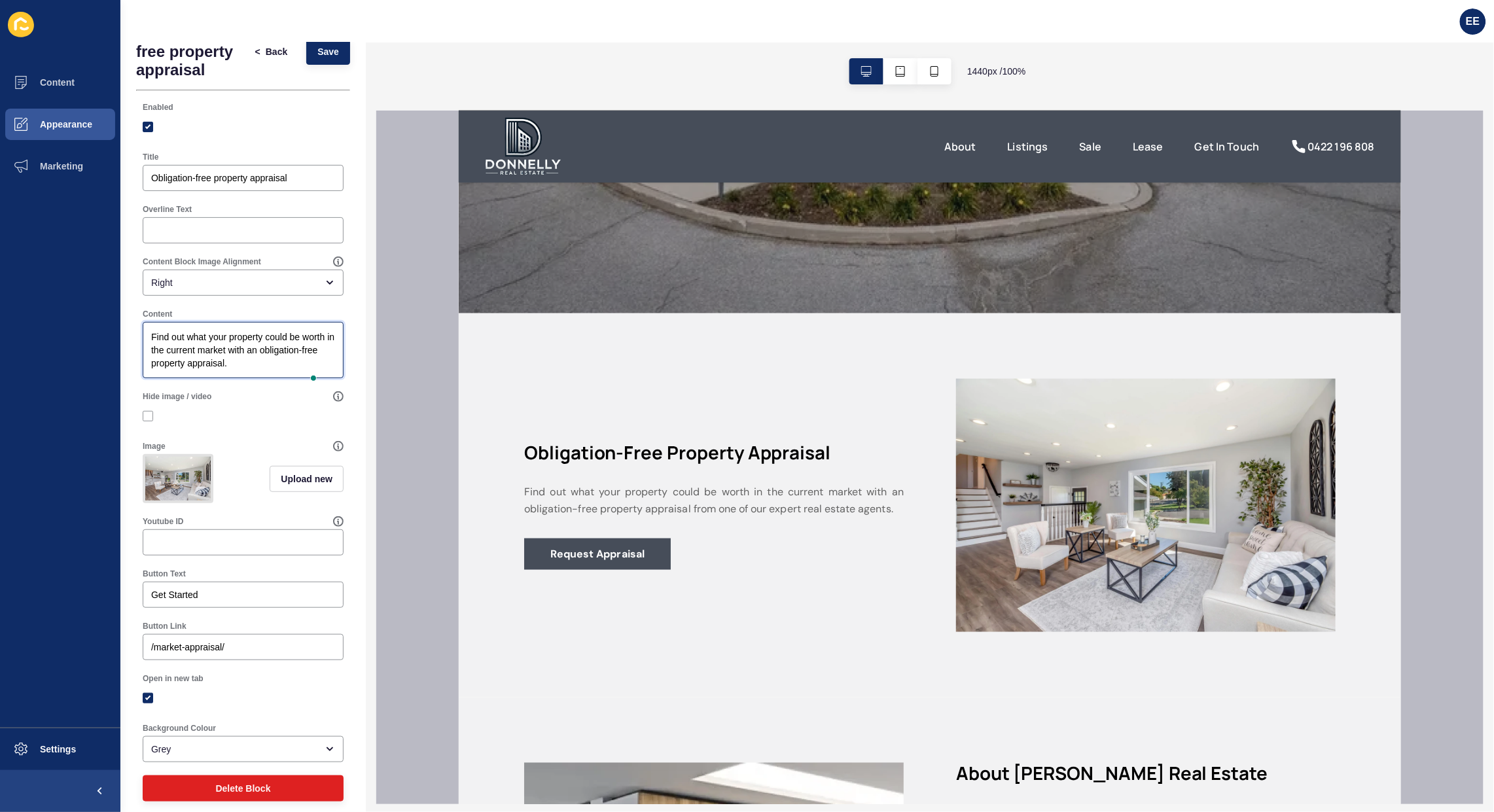
scroll to position [0, 0]
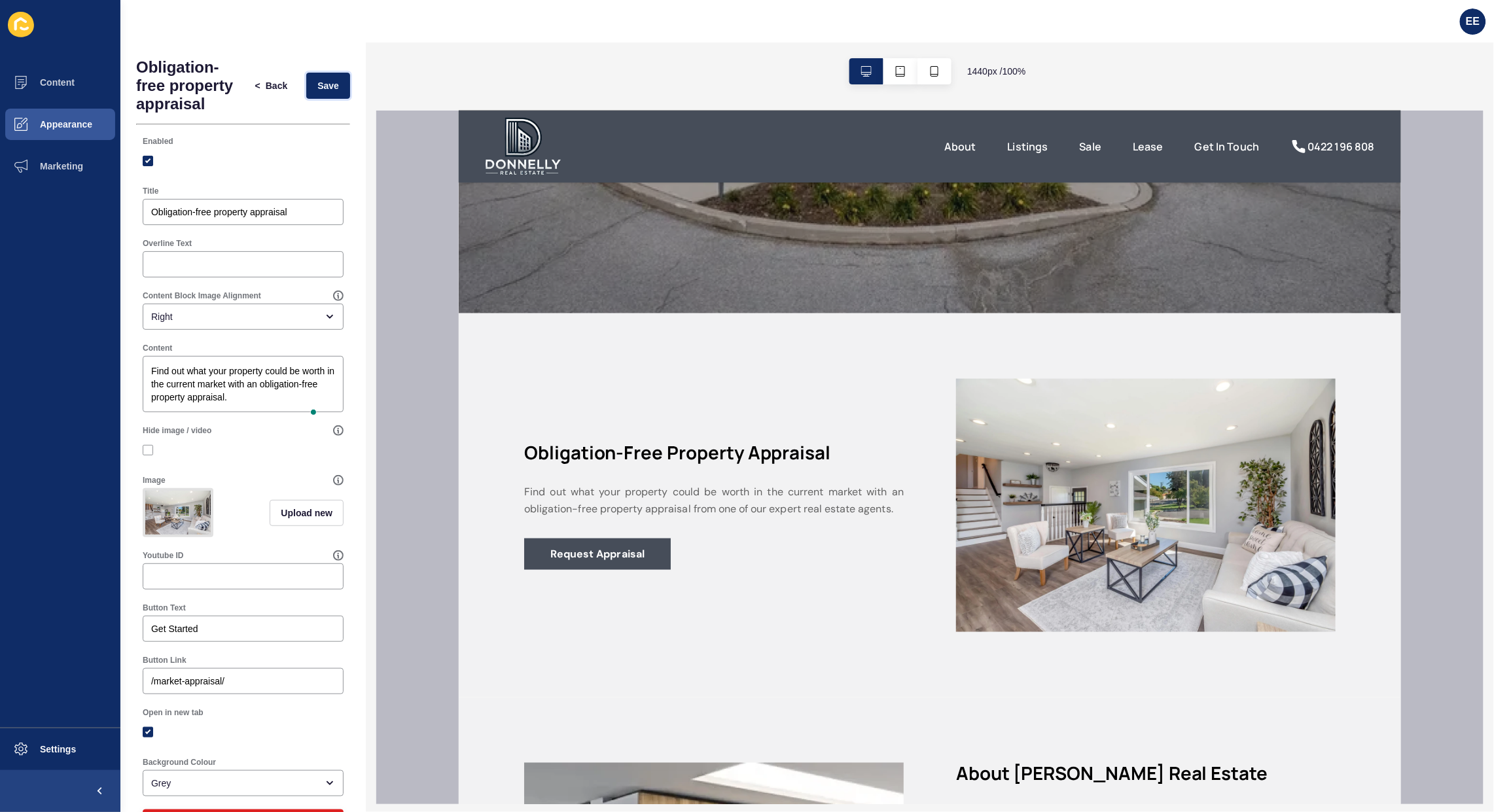
click at [318, 92] on span "Save" at bounding box center [328, 85] width 22 height 13
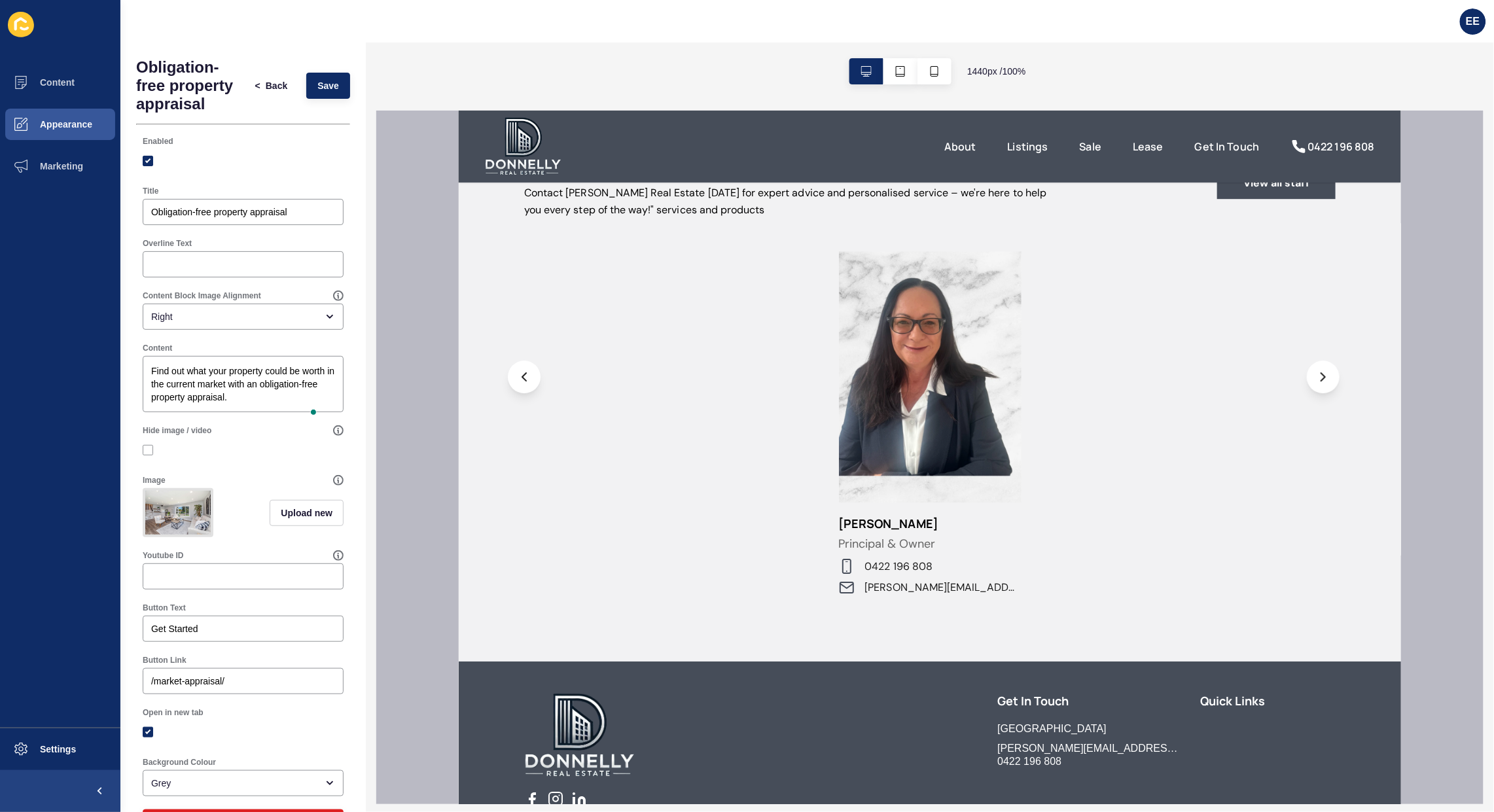
scroll to position [1554, 0]
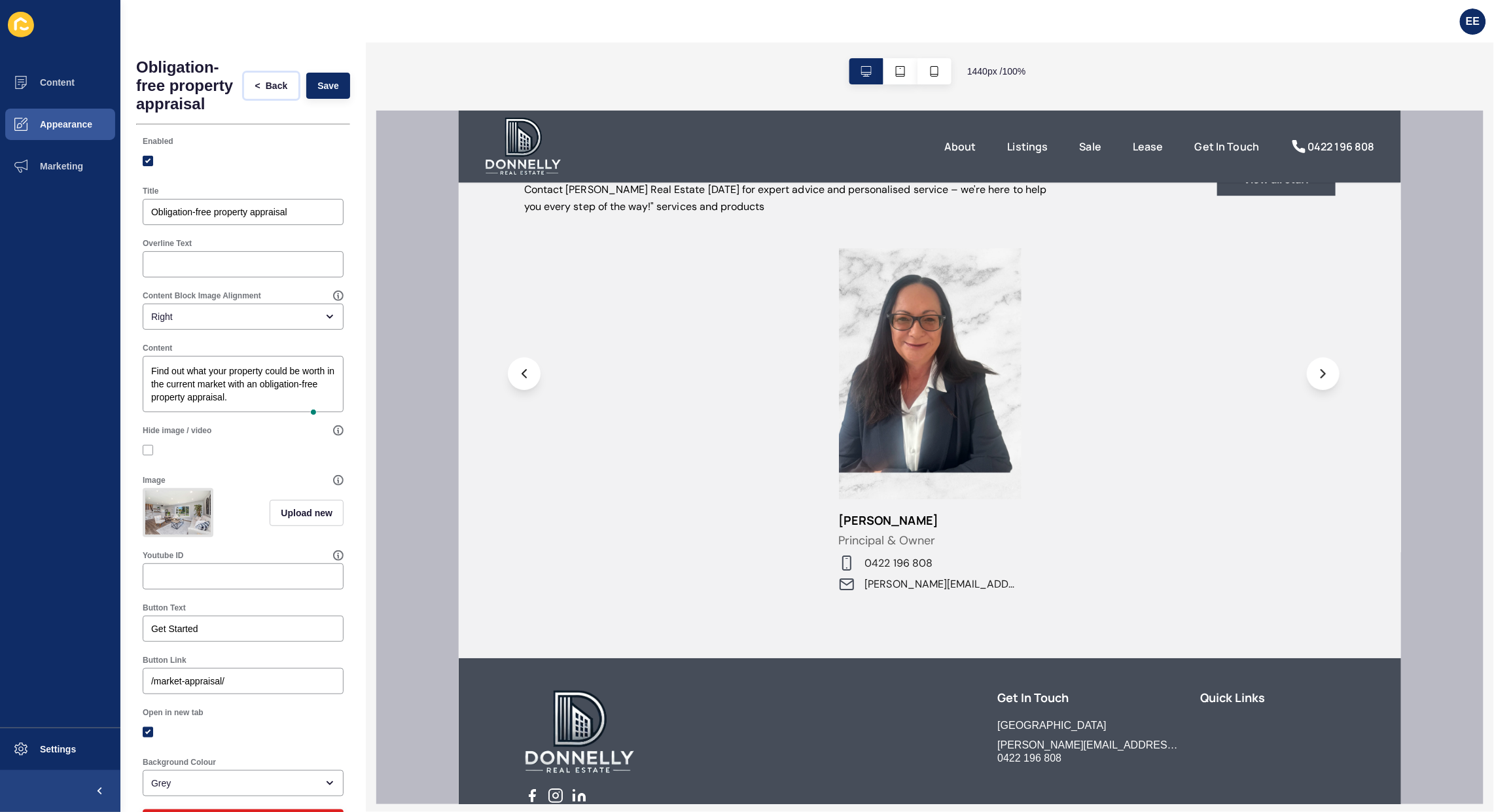
drag, startPoint x: 244, startPoint y: 90, endPoint x: 242, endPoint y: 108, distance: 18.1
click at [255, 93] on span "<" at bounding box center [257, 85] width 5 height 13
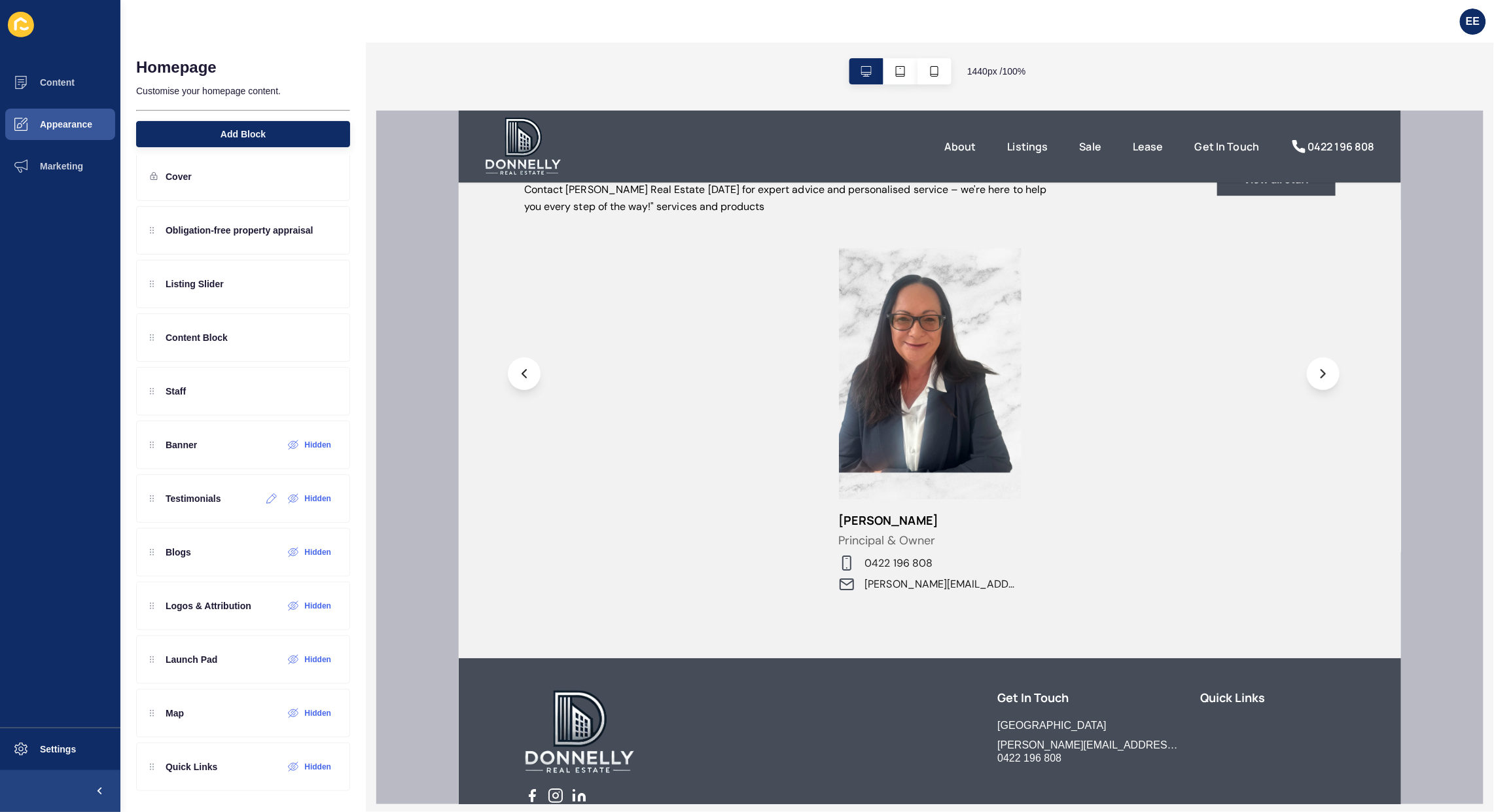
scroll to position [24, 0]
click at [288, 444] on icon at bounding box center [294, 445] width 11 height 11
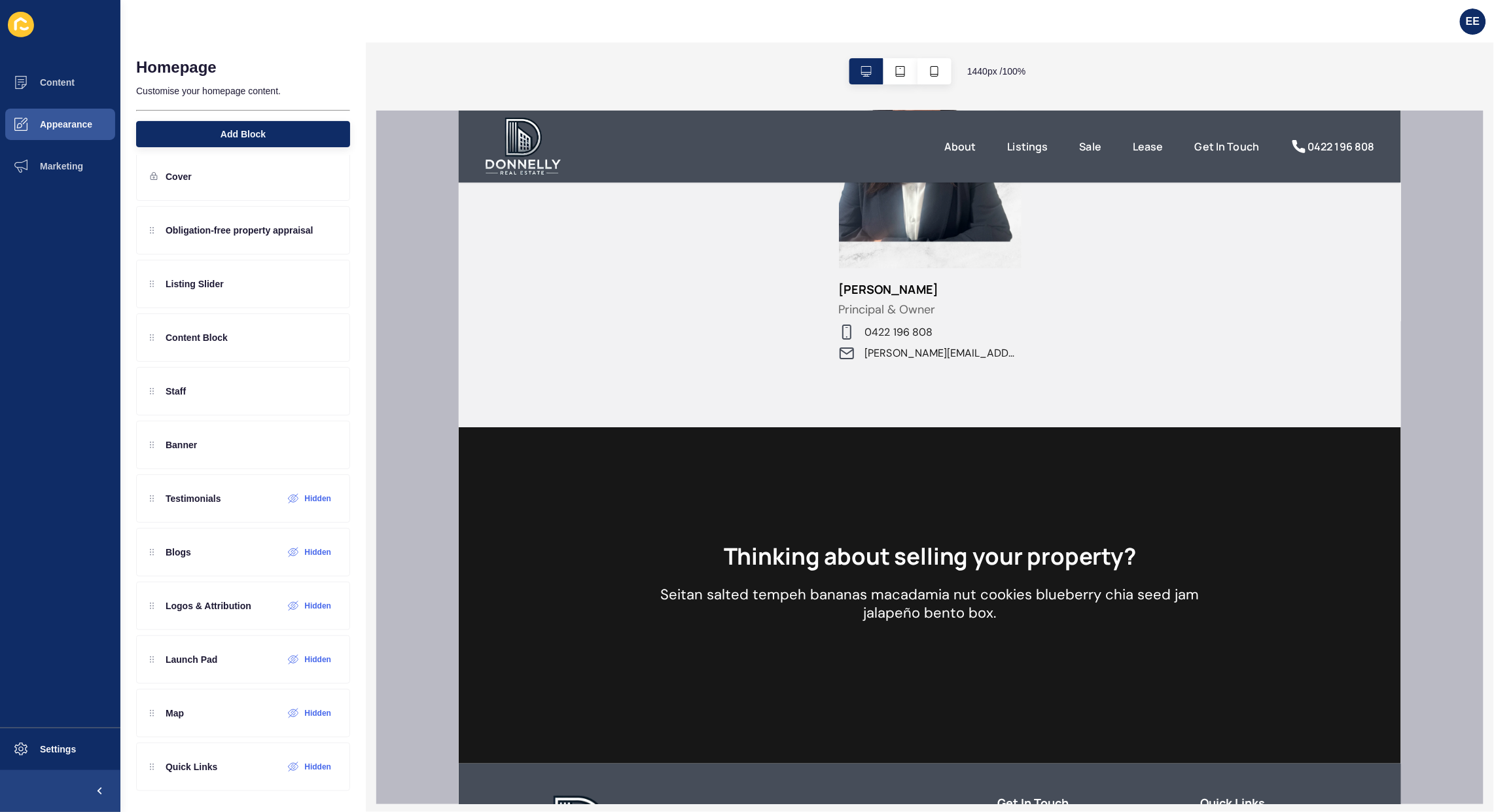
scroll to position [1867, 0]
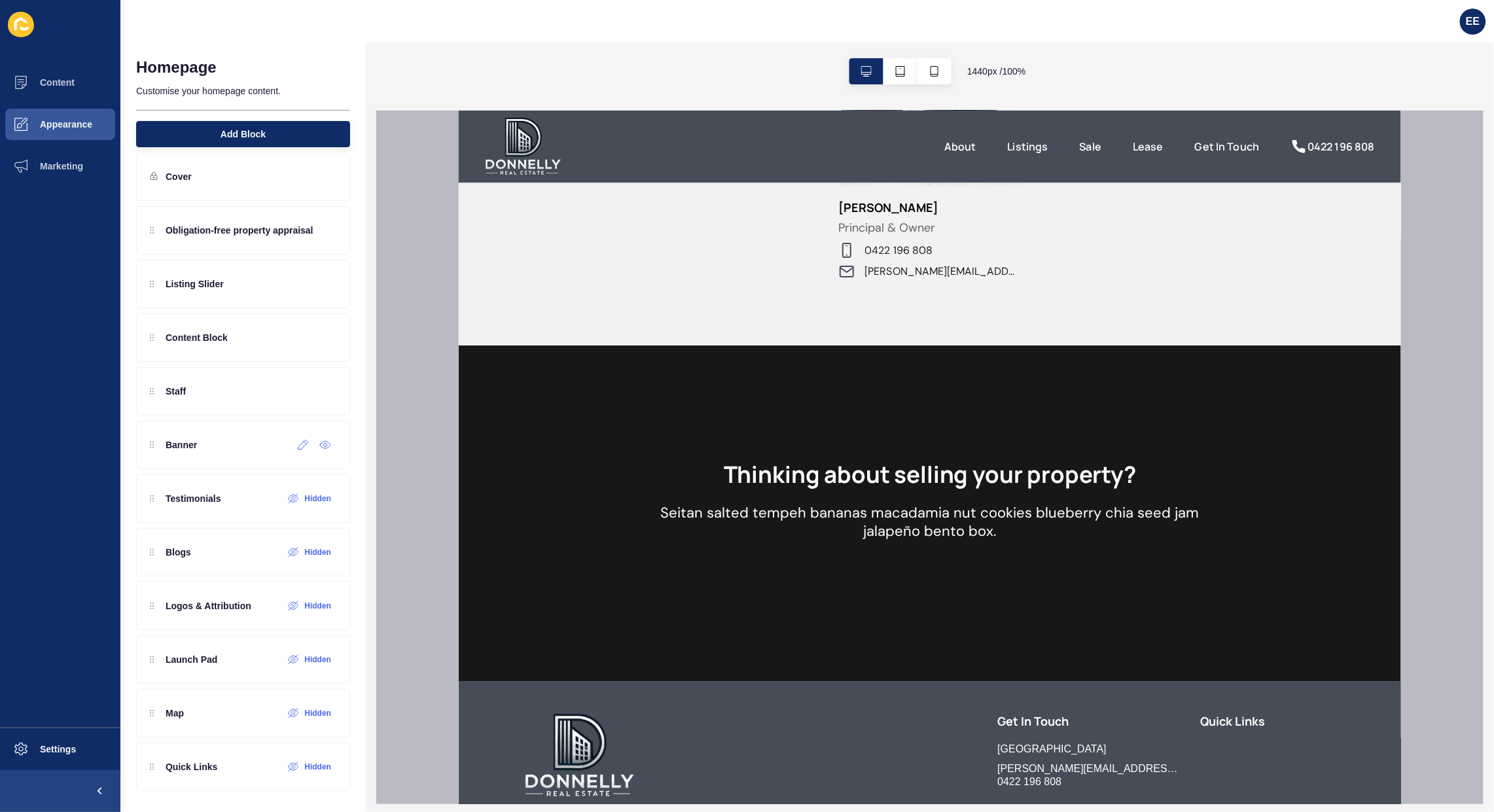
click at [293, 449] on div at bounding box center [303, 445] width 22 height 21
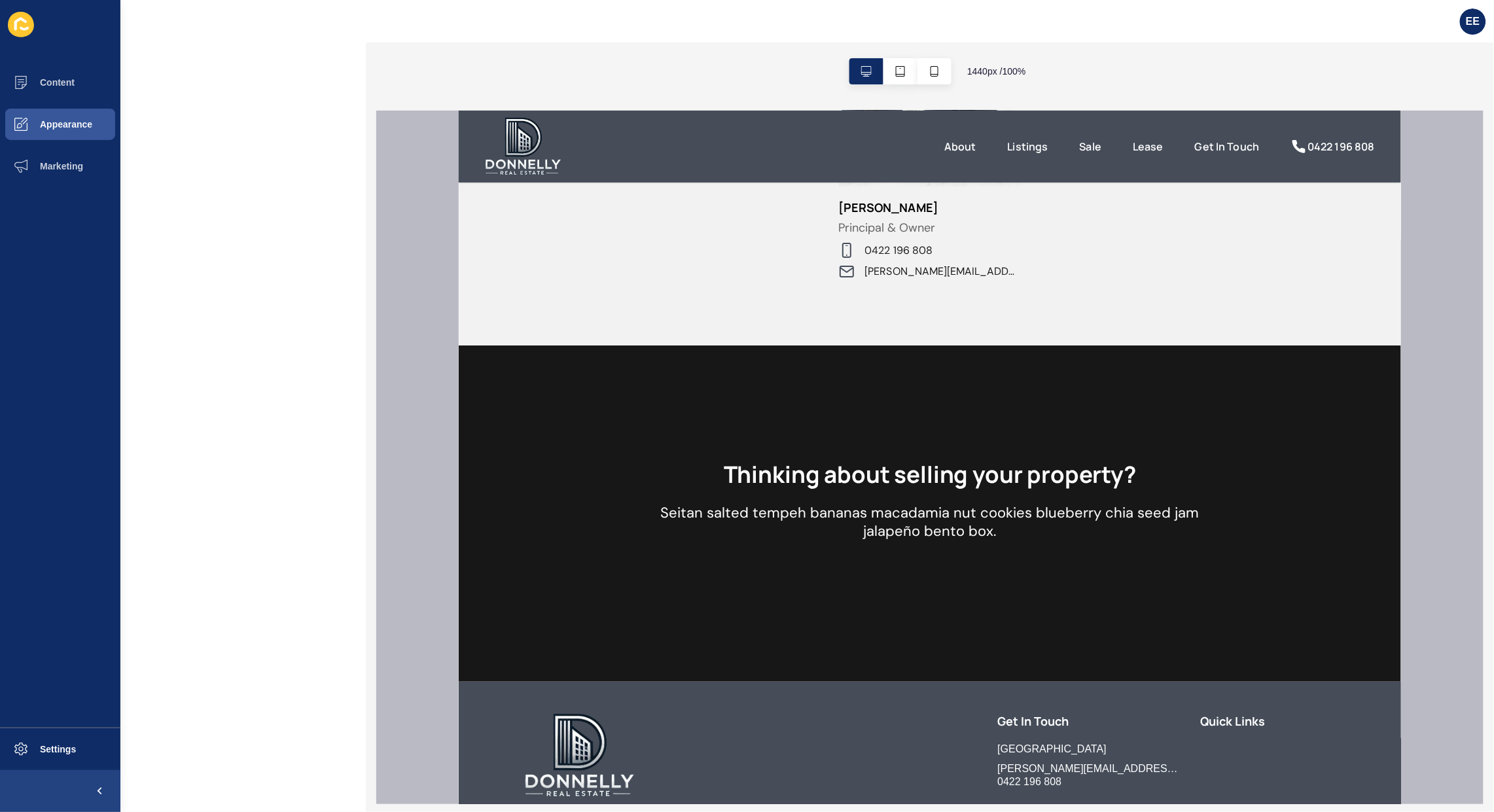
scroll to position [0, 0]
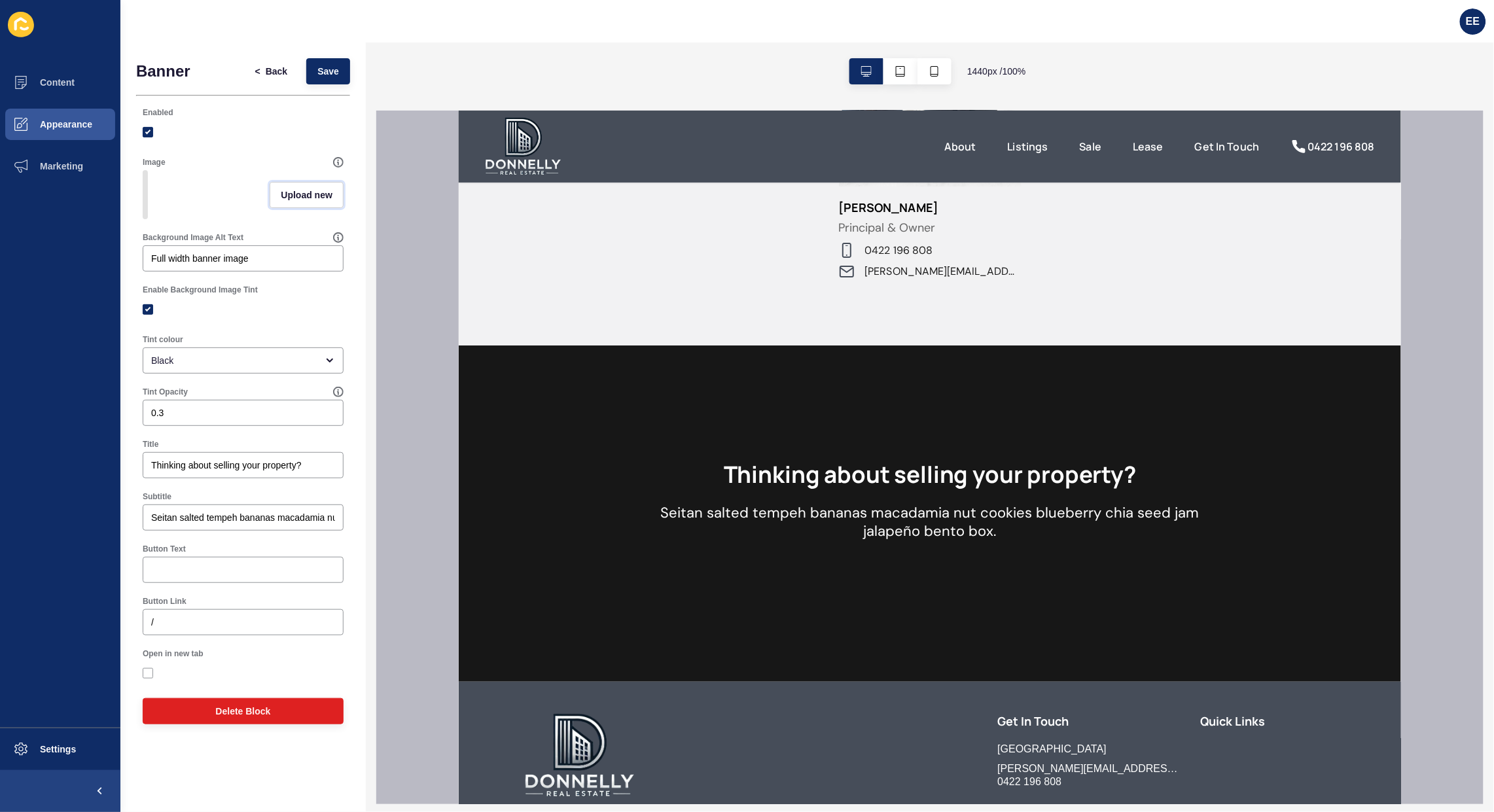
click at [303, 198] on span "Upload new" at bounding box center [306, 194] width 52 height 13
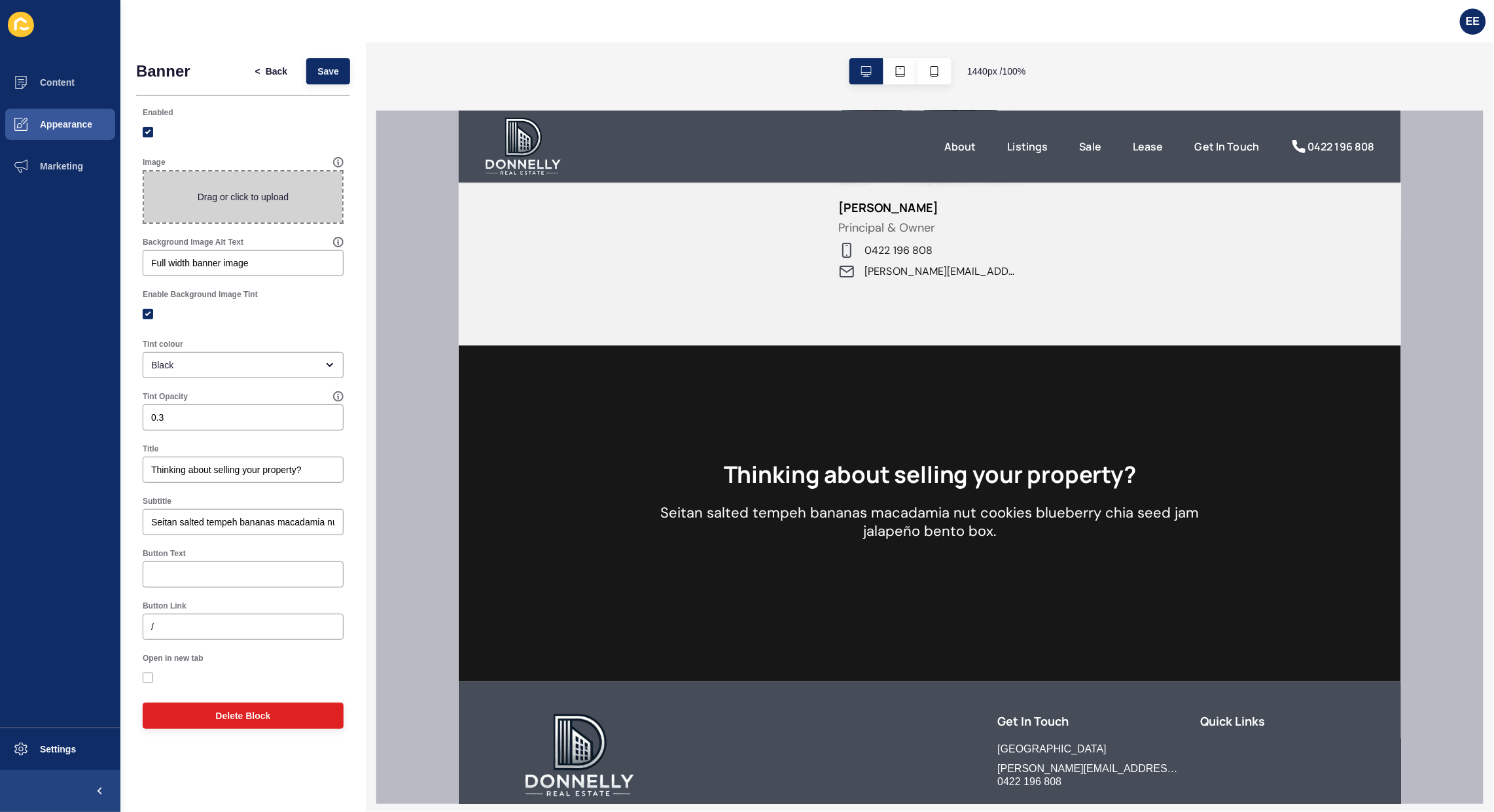
click at [184, 188] on span at bounding box center [242, 197] width 198 height 51
click at [144, 172] on input "Drag or click to upload" at bounding box center [144, 172] width 0 height 0
type input "C:\fakepath\backg.jpg"
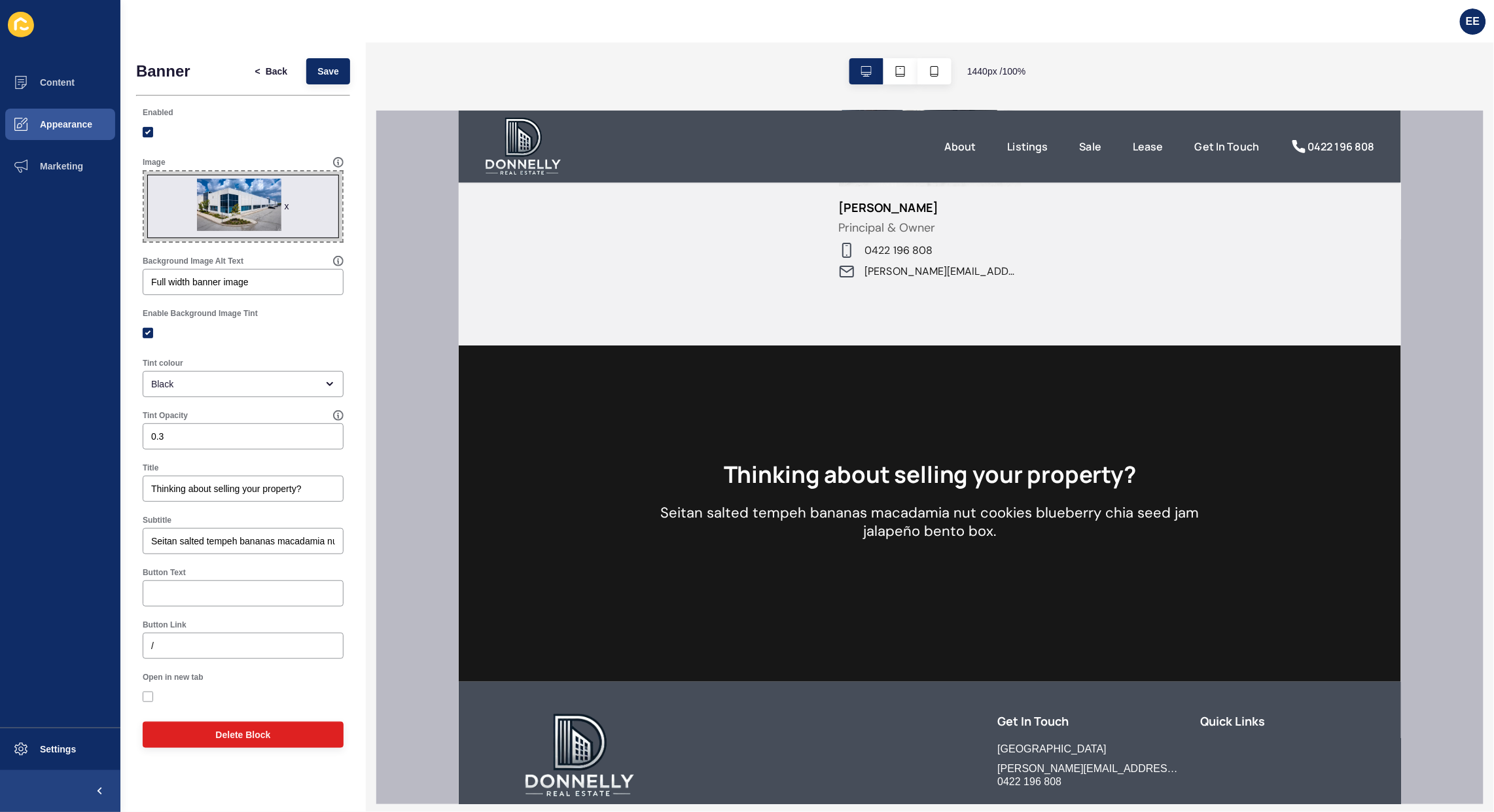
click at [303, 338] on div at bounding box center [243, 333] width 201 height 12
click at [329, 493] on input "Thinking about selling your property?" at bounding box center [243, 488] width 184 height 13
drag, startPoint x: 330, startPoint y: 492, endPoint x: 276, endPoint y: 433, distance: 80.0
click at [276, 461] on div "Title Thinking about selling your property?" at bounding box center [243, 482] width 203 height 42
click at [326, 491] on input "Thinking about selling your property?" at bounding box center [243, 488] width 184 height 13
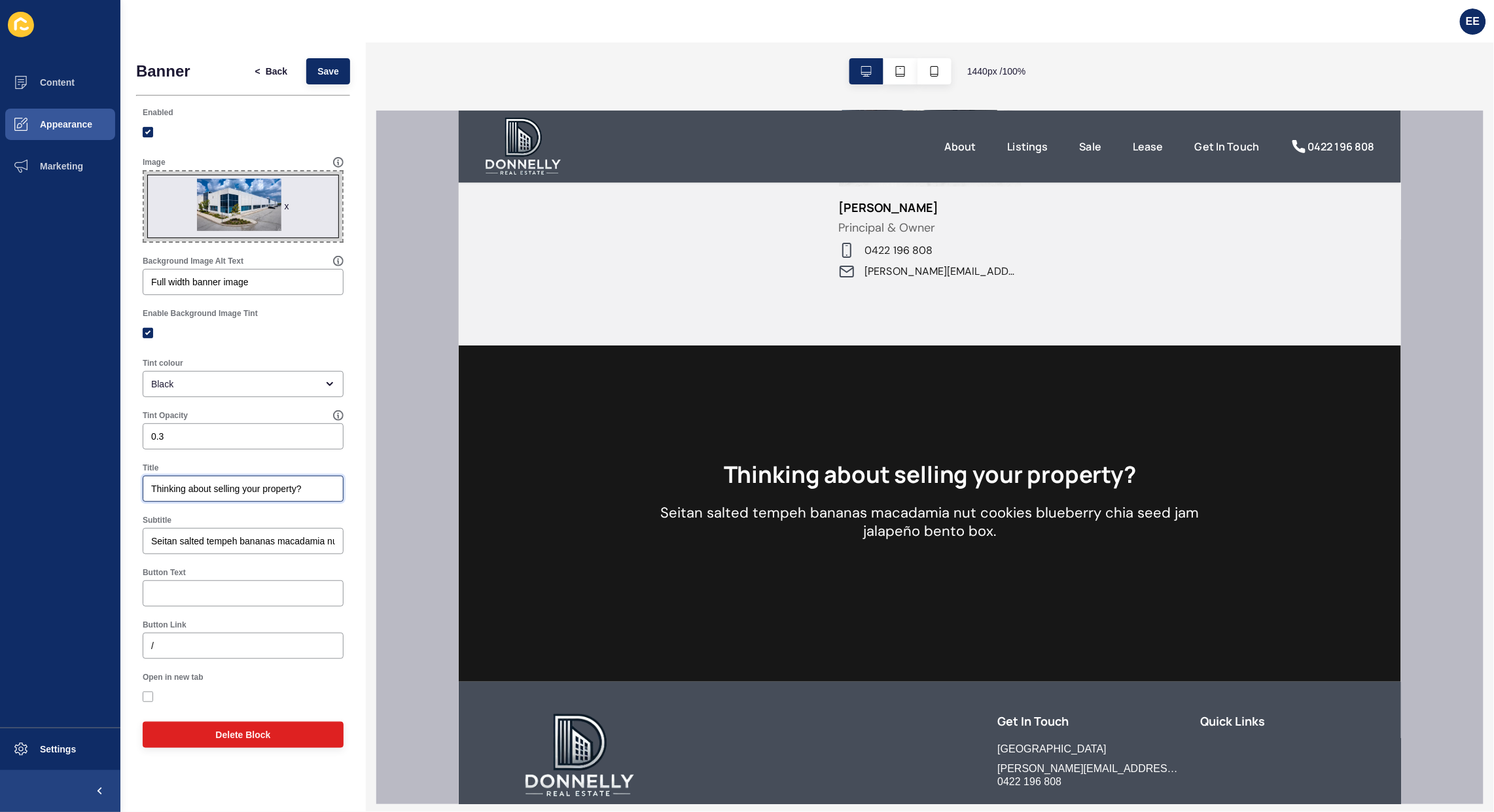
drag, startPoint x: 221, startPoint y: 485, endPoint x: 30, endPoint y: 479, distance: 191.1
click at [30, 479] on div "Content Appearance Marketing Settings EE Banner < Back Save Enabled Image x Dra…" at bounding box center [747, 406] width 1494 height 812
paste input "Subscribe"
type input "Subscribe"
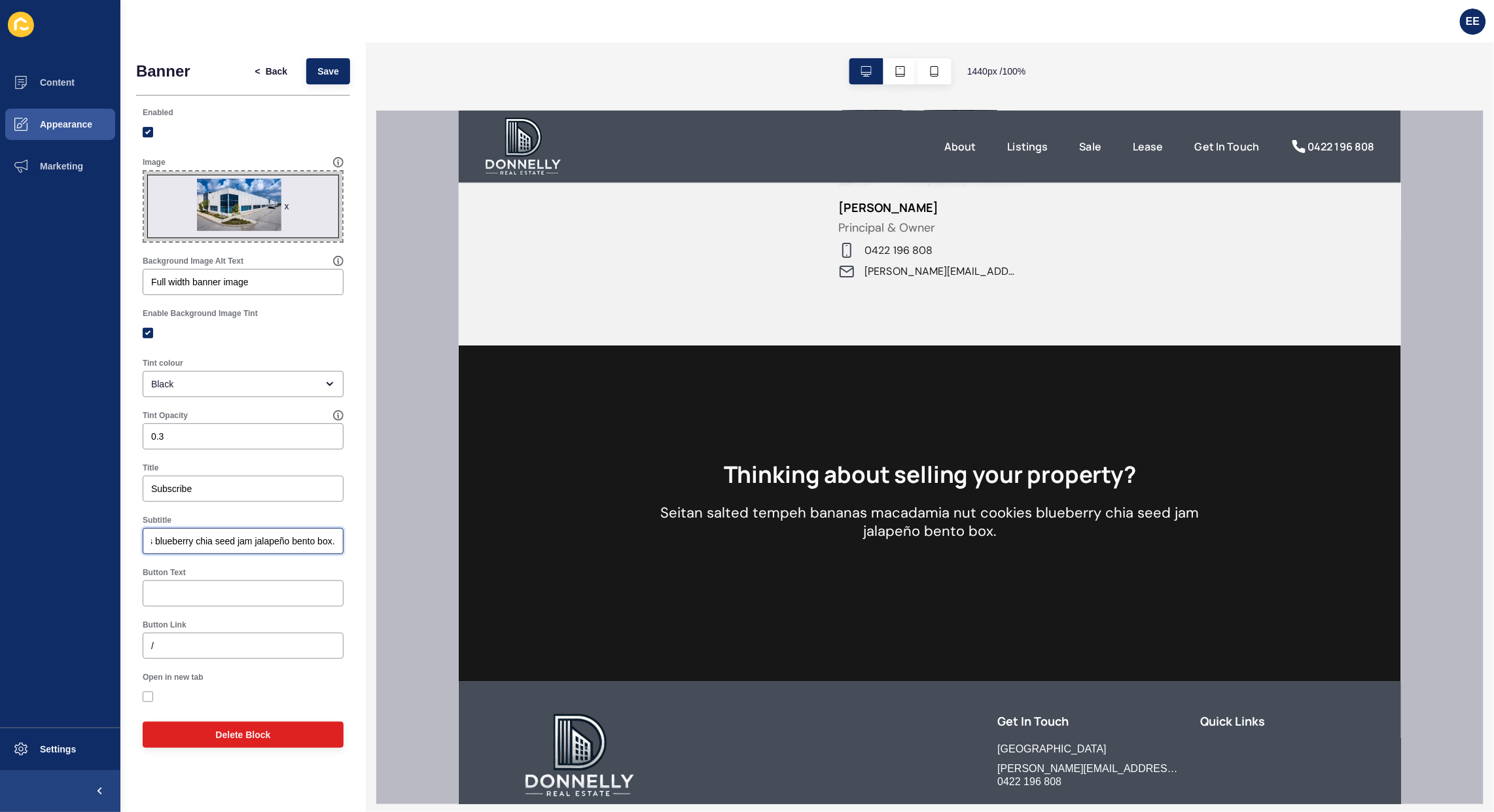
drag, startPoint x: 151, startPoint y: 540, endPoint x: 375, endPoint y: 540, distance: 224.0
click at [375, 540] on div "Banner < Back Save Enabled Image x Drag or click to upload Background Image Alt…" at bounding box center [807, 427] width 1374 height 770
paste input "ign up for real estate news. services and products"
type input "Sign up for real estate news. services and products"
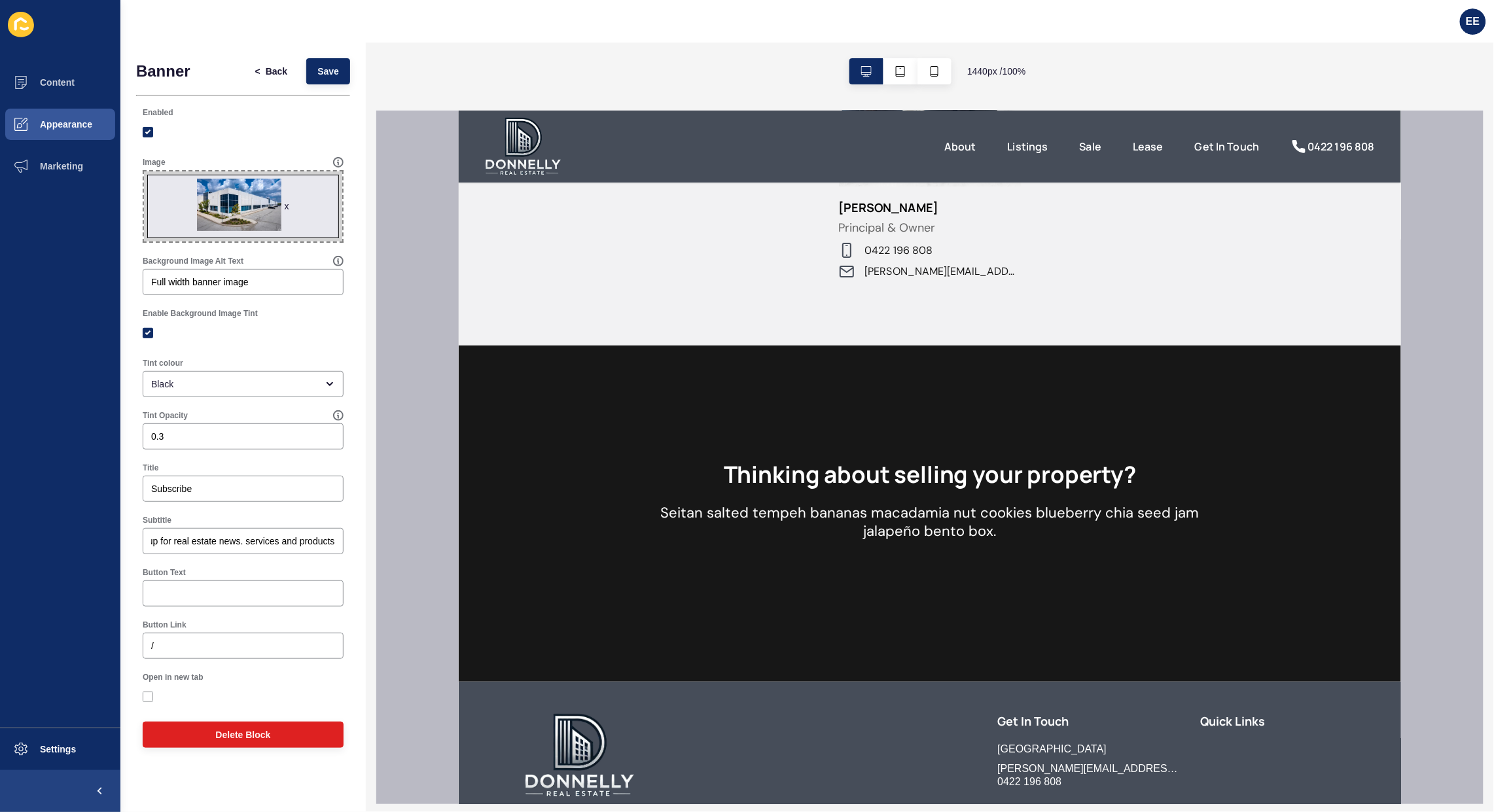
click at [254, 600] on div at bounding box center [243, 593] width 201 height 26
type input "Subscribe Now"
drag, startPoint x: 148, startPoint y: 701, endPoint x: 224, endPoint y: 659, distance: 86.8
click at [152, 701] on label at bounding box center [148, 697] width 11 height 11
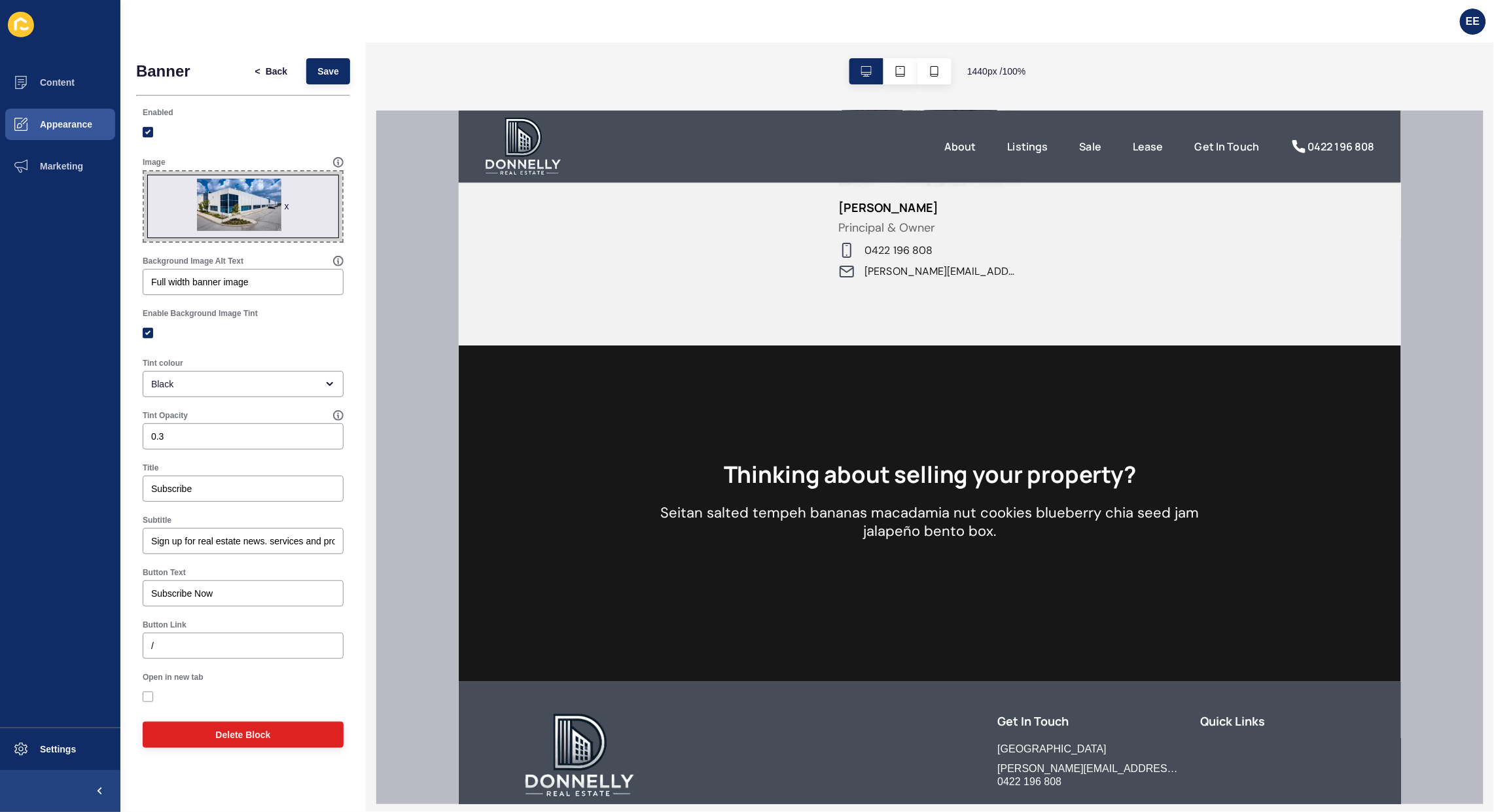
click at [152, 701] on input "Open in new tab" at bounding box center [149, 696] width 8 height 8
checkbox input "true"
drag, startPoint x: 151, startPoint y: 537, endPoint x: 404, endPoint y: 564, distance: 254.4
click at [404, 564] on div "Banner < Back Save Enabled Image x Drag or click to upload Background Image Alt…" at bounding box center [807, 427] width 1374 height 770
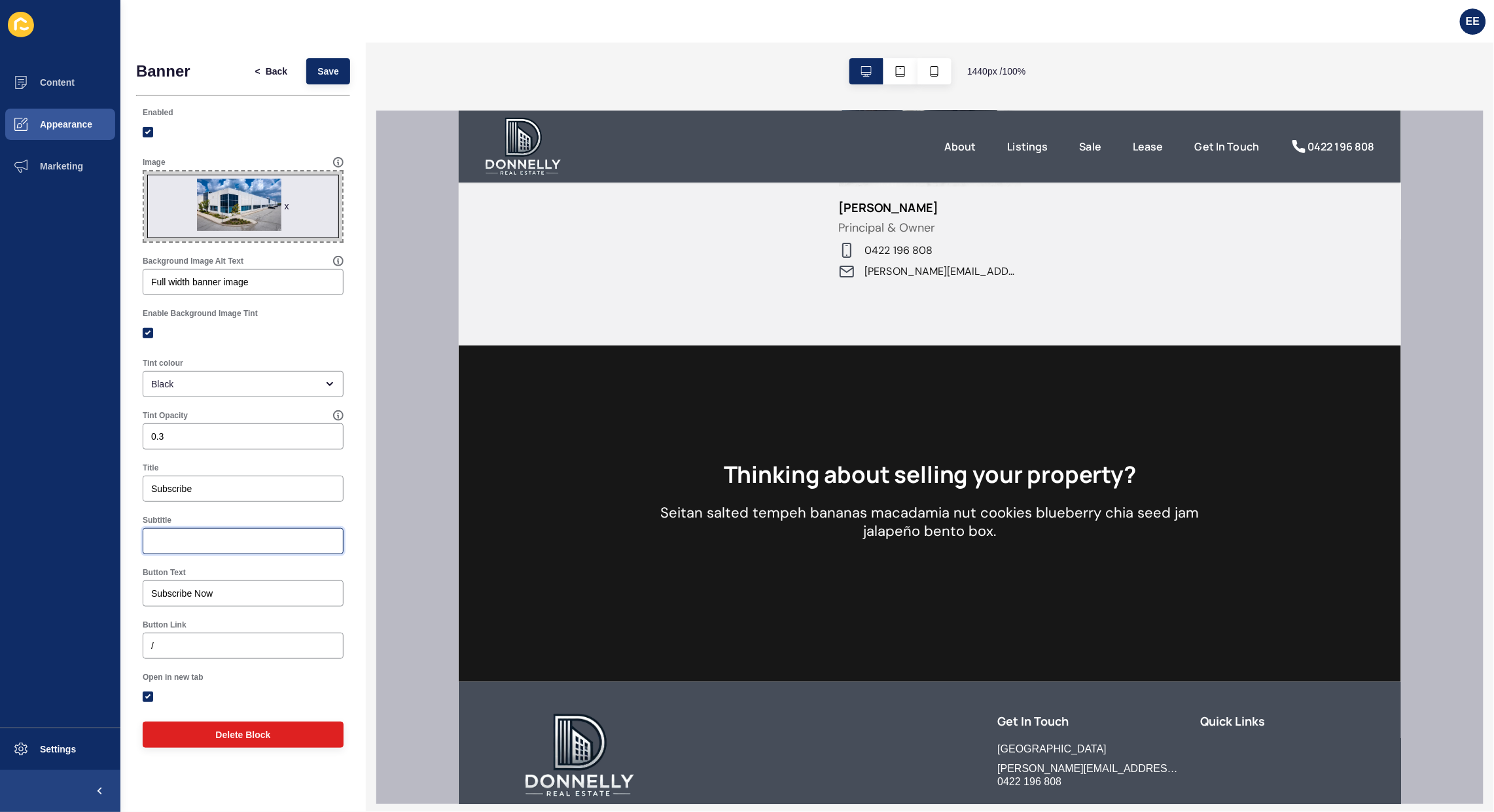
scroll to position [0, 0]
drag, startPoint x: 228, startPoint y: 482, endPoint x: 20, endPoint y: 456, distance: 209.6
click at [20, 456] on div "Content Appearance Marketing Settings EE Banner < Back Save Enabled Image x Dra…" at bounding box center [747, 406] width 1494 height 812
paste input "ign up for real estate news. services and products"
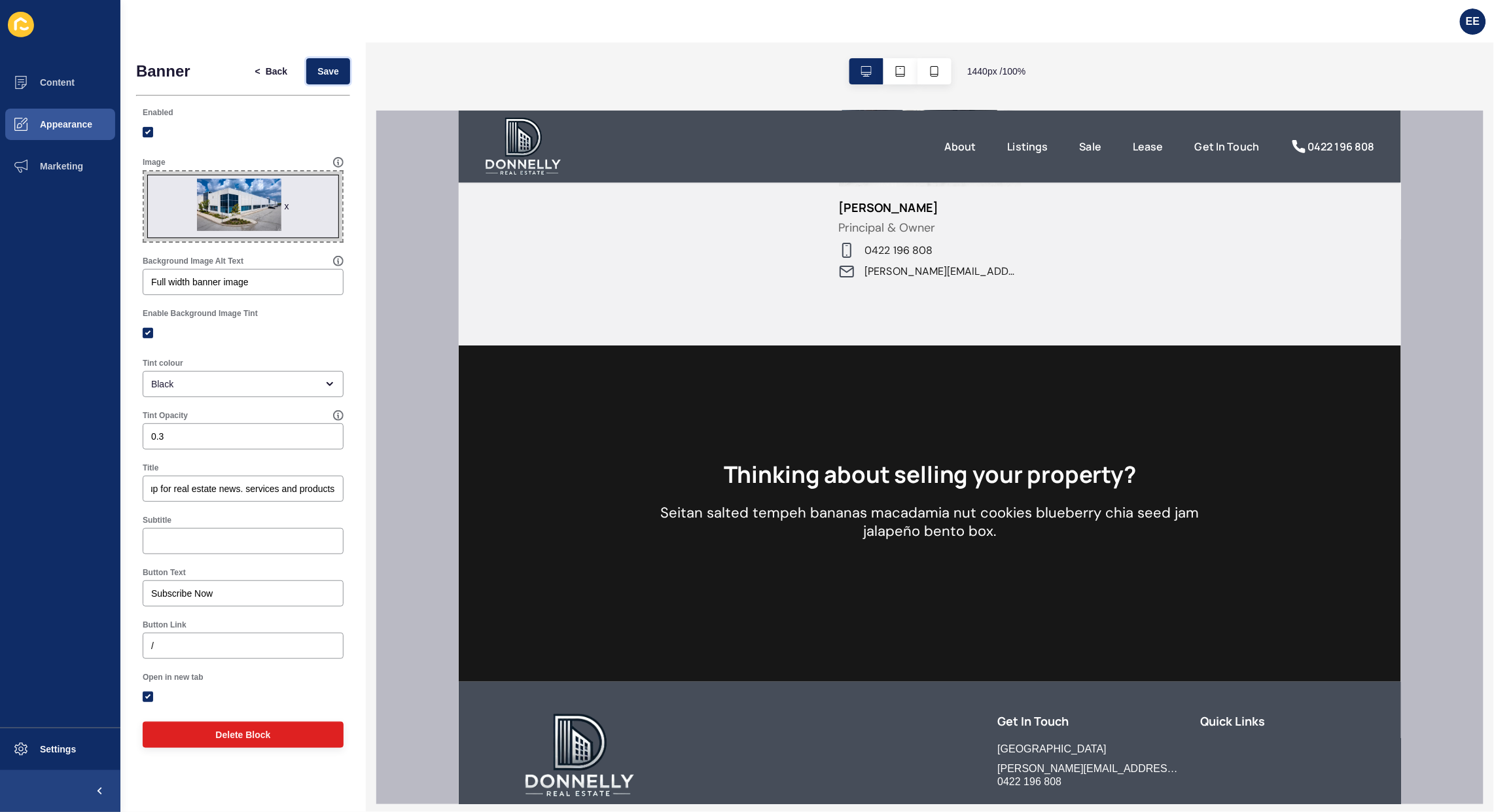
click at [318, 76] on span "Save" at bounding box center [328, 71] width 22 height 13
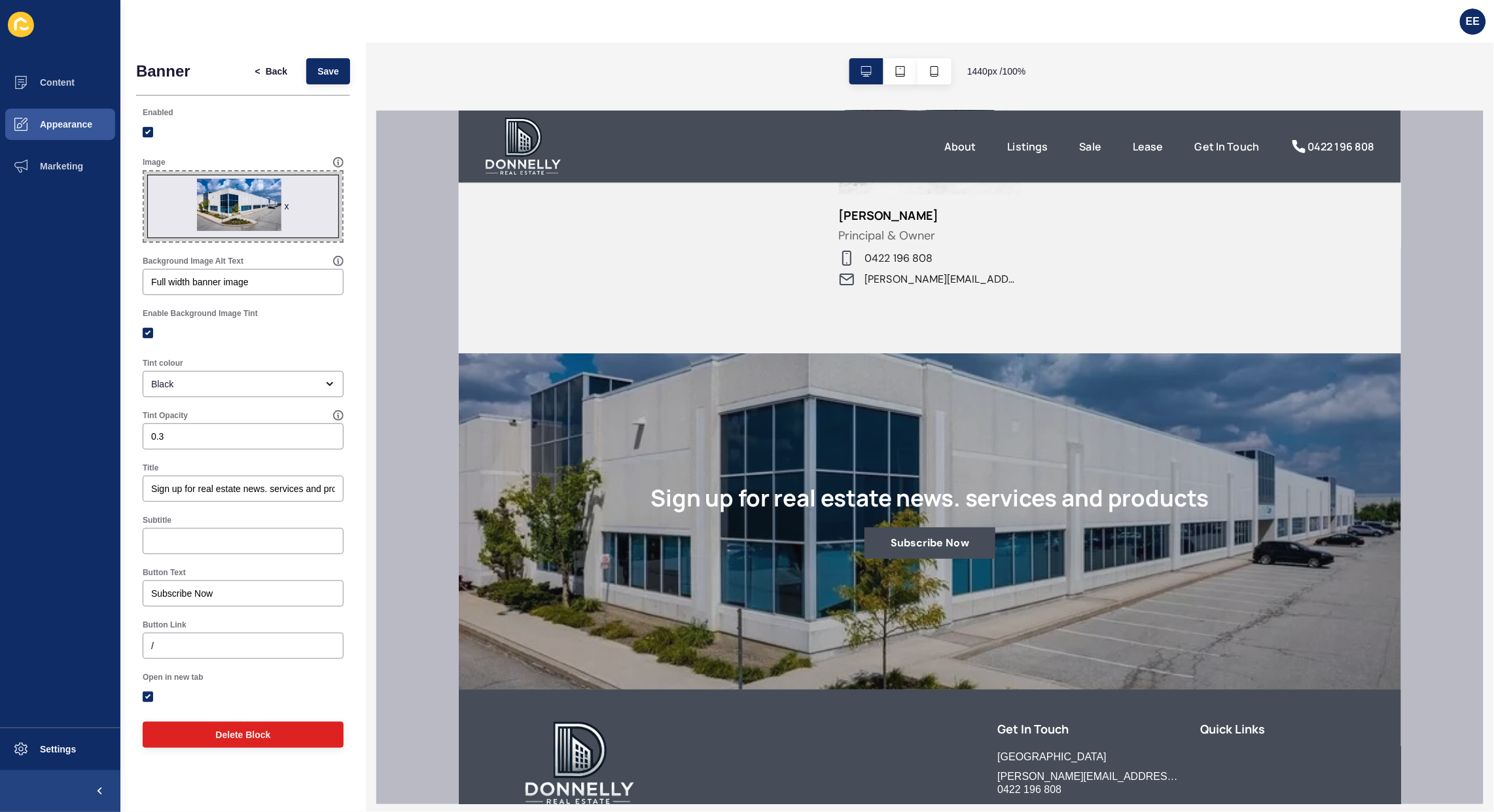
scroll to position [1881, 0]
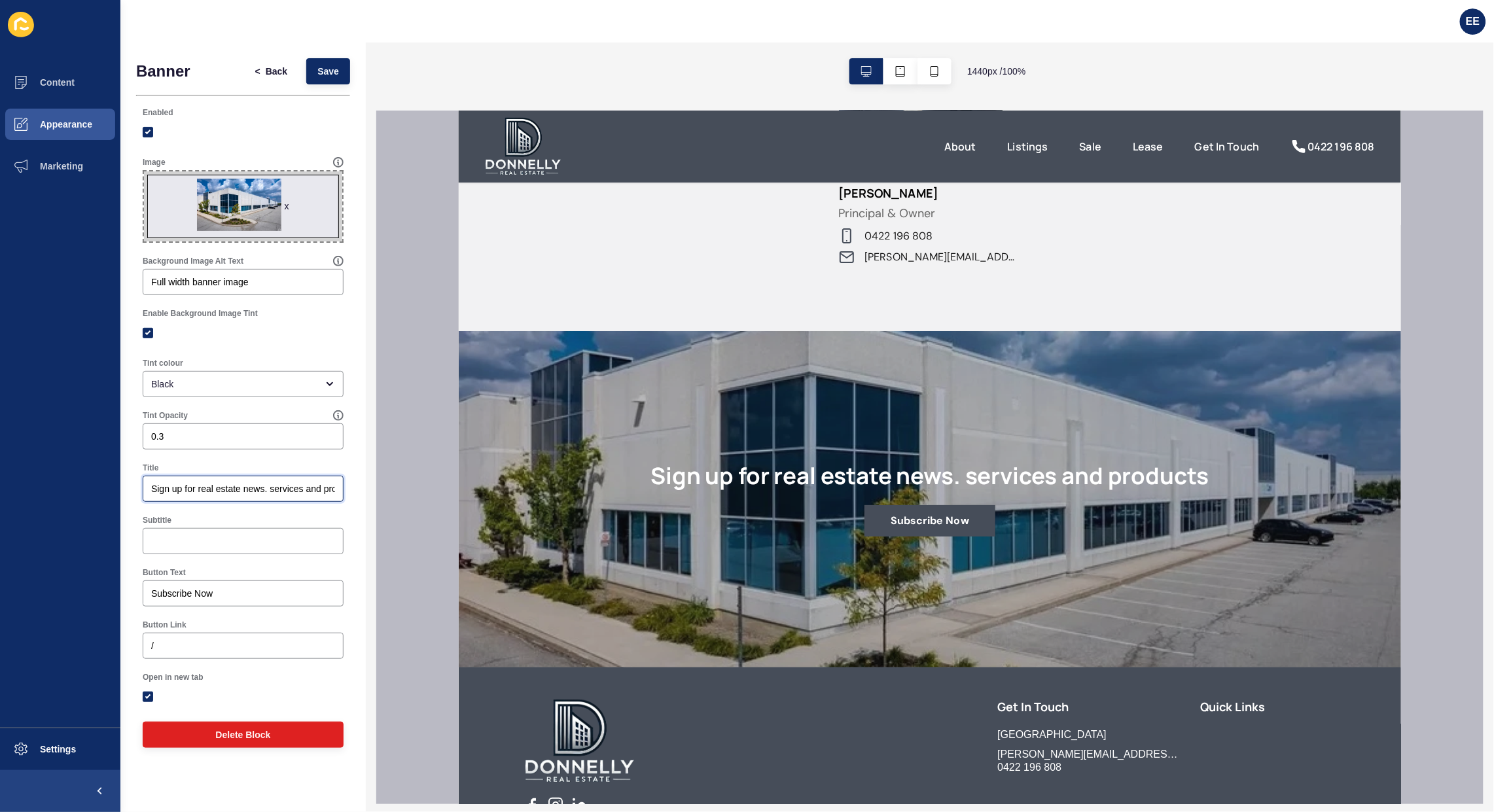
drag, startPoint x: 181, startPoint y: 488, endPoint x: 145, endPoint y: 485, distance: 36.1
click at [145, 485] on div "Sign up for real estate news. services and products" at bounding box center [243, 488] width 201 height 26
type input "Subscribe for real estate news. services and products"
drag, startPoint x: 231, startPoint y: 593, endPoint x: 178, endPoint y: 588, distance: 53.2
click at [178, 588] on input "Subscribe Now" at bounding box center [243, 593] width 184 height 13
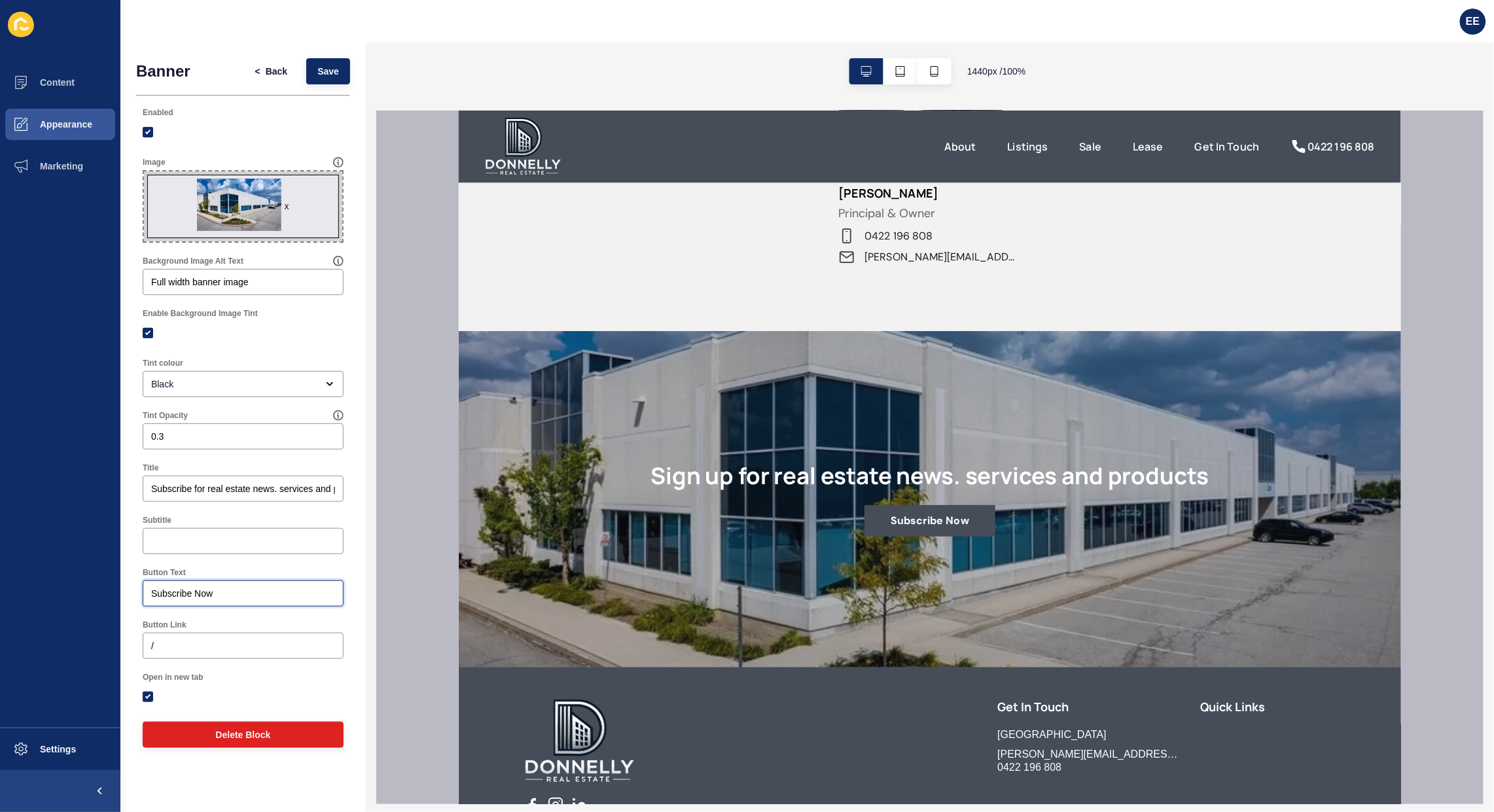
click at [158, 588] on input "Subscribe Now" at bounding box center [243, 593] width 184 height 13
drag, startPoint x: 155, startPoint y: 590, endPoint x: 194, endPoint y: 591, distance: 39.0
click at [194, 591] on input "Subscribe Now" at bounding box center [243, 593] width 184 height 13
type input "Sign up Now"
click at [324, 65] on span "Save" at bounding box center [328, 71] width 22 height 13
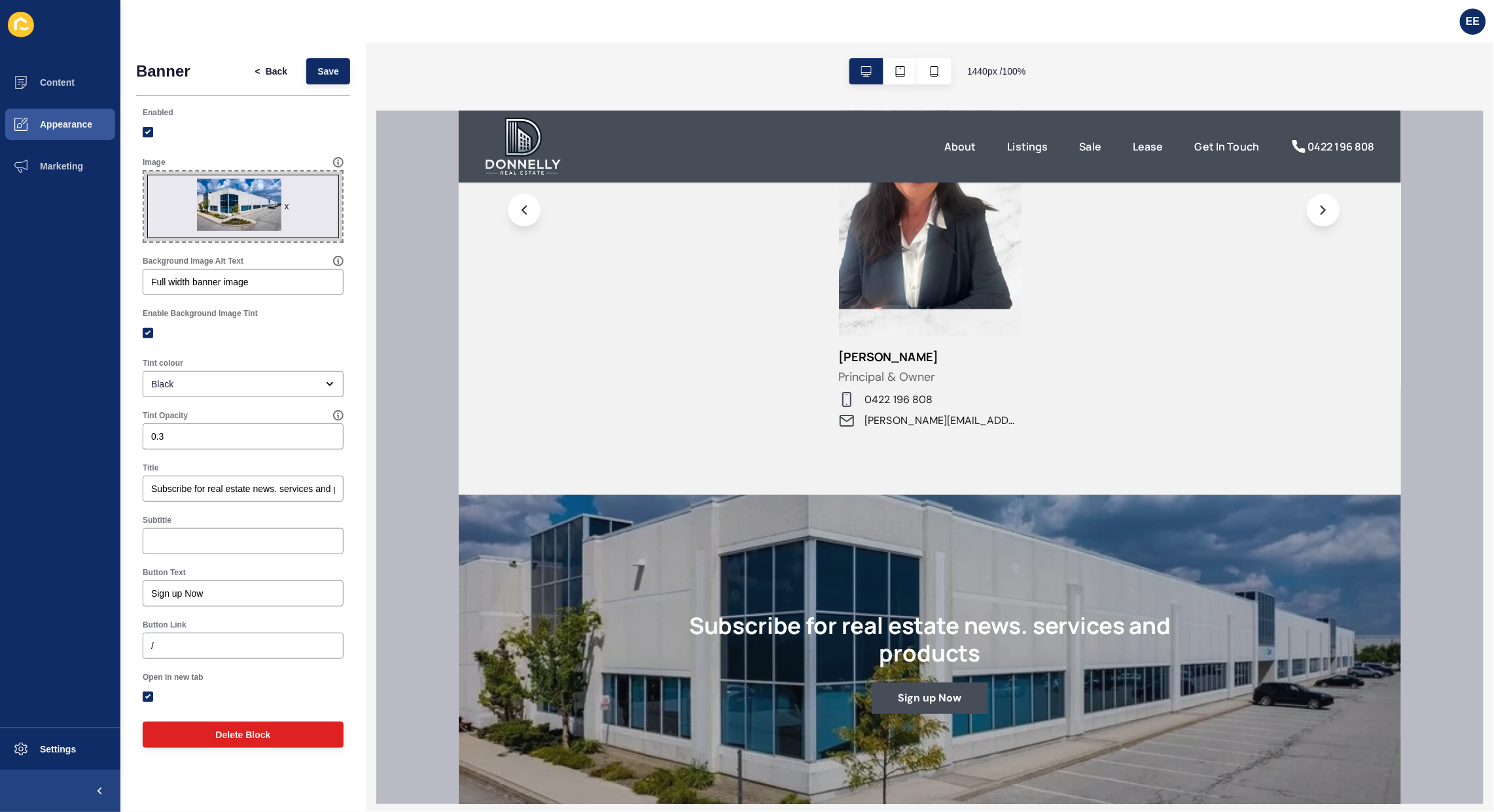
scroll to position [1949, 0]
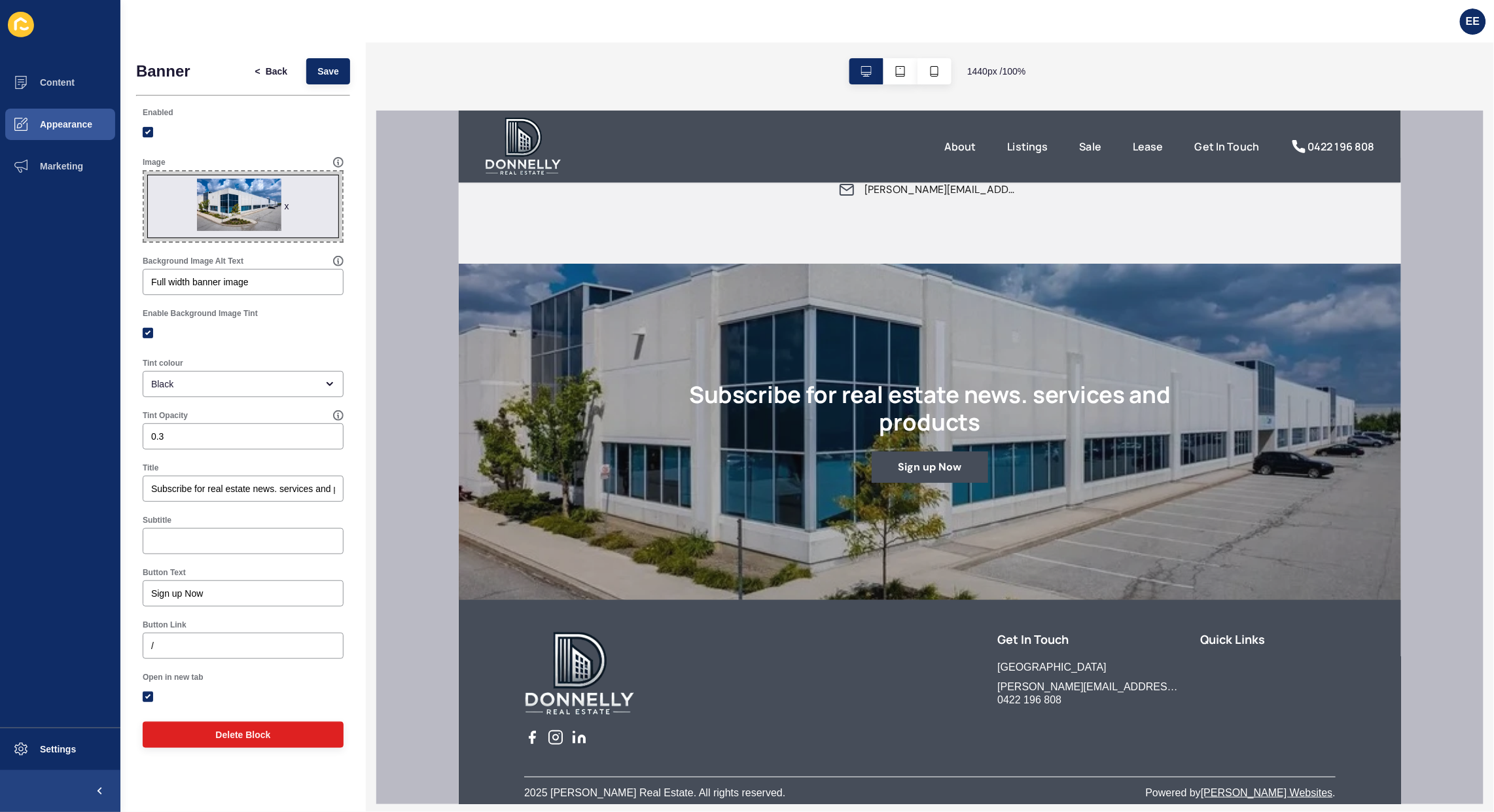
click at [246, 201] on span "x" at bounding box center [242, 206] width 198 height 70
click at [144, 172] on input "x Drag or click to upload" at bounding box center [144, 172] width 0 height 0
type input "C:\fakepath\subscribe.jpg"
click at [330, 62] on button "Save" at bounding box center [328, 71] width 44 height 26
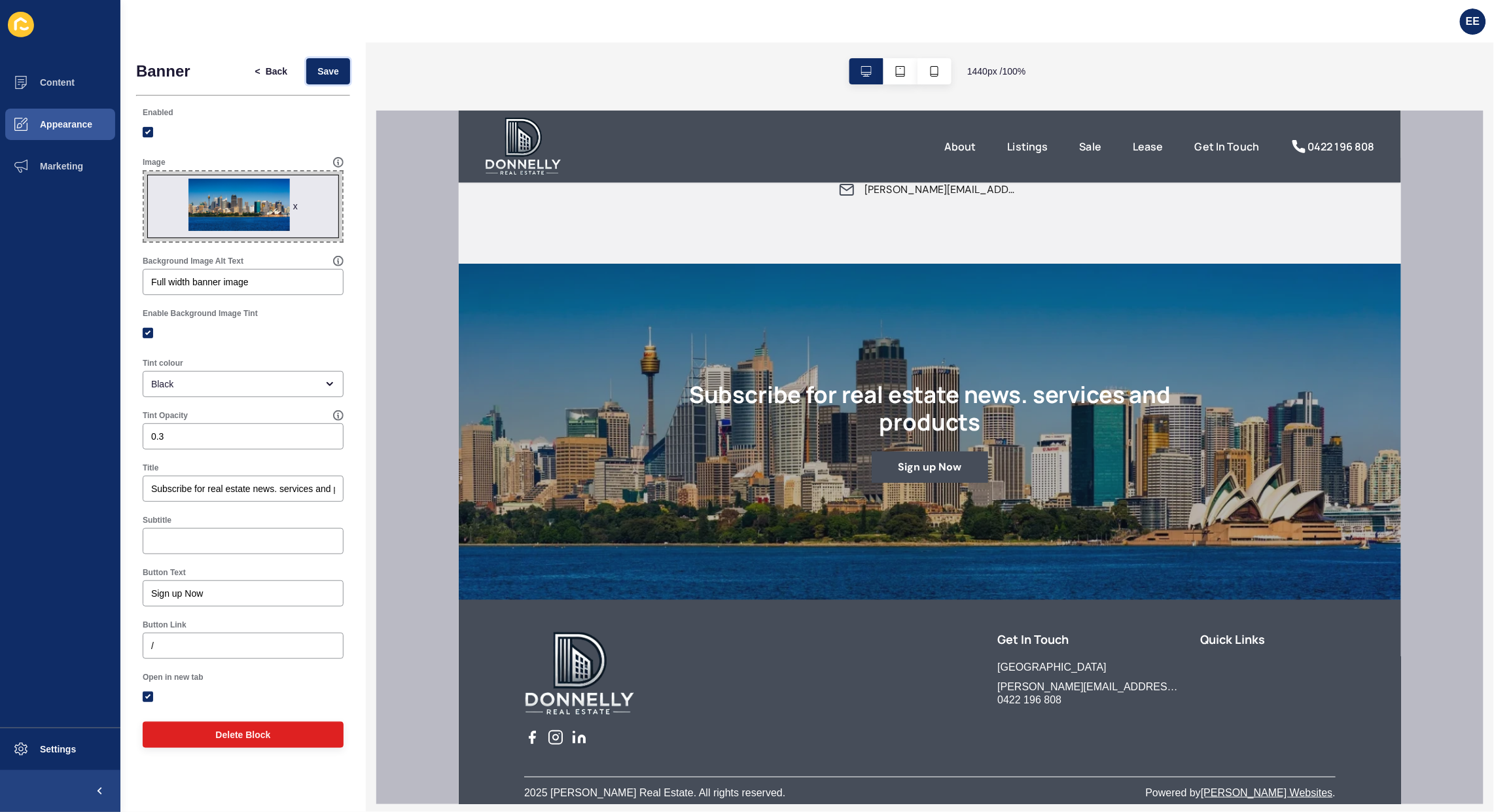
click at [327, 77] on span "Save" at bounding box center [328, 71] width 22 height 13
click at [58, 78] on span "Content" at bounding box center [36, 83] width 77 height 11
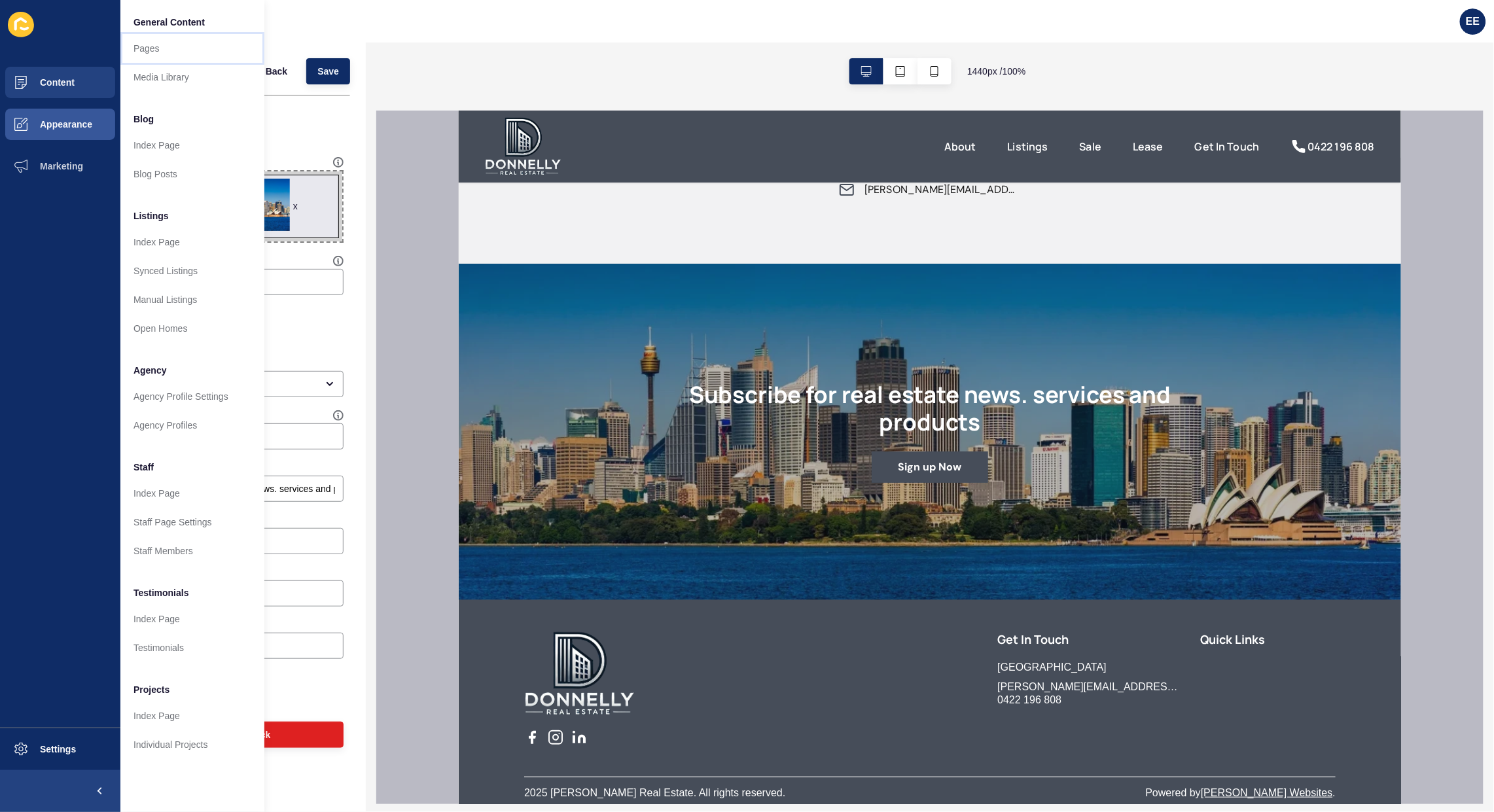
click at [170, 53] on link "Pages" at bounding box center [192, 48] width 144 height 29
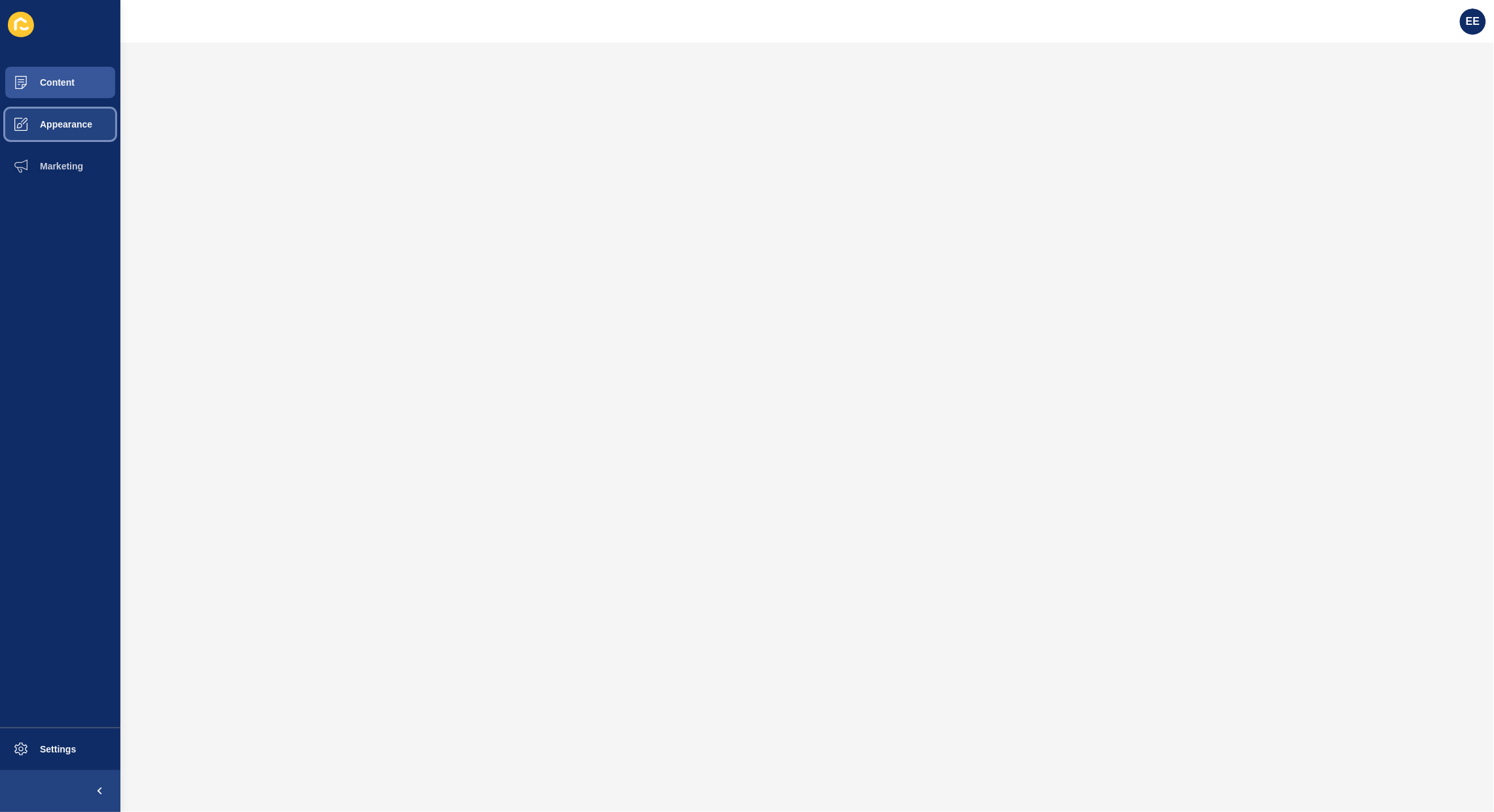
click at [67, 116] on button "Appearance" at bounding box center [60, 124] width 120 height 42
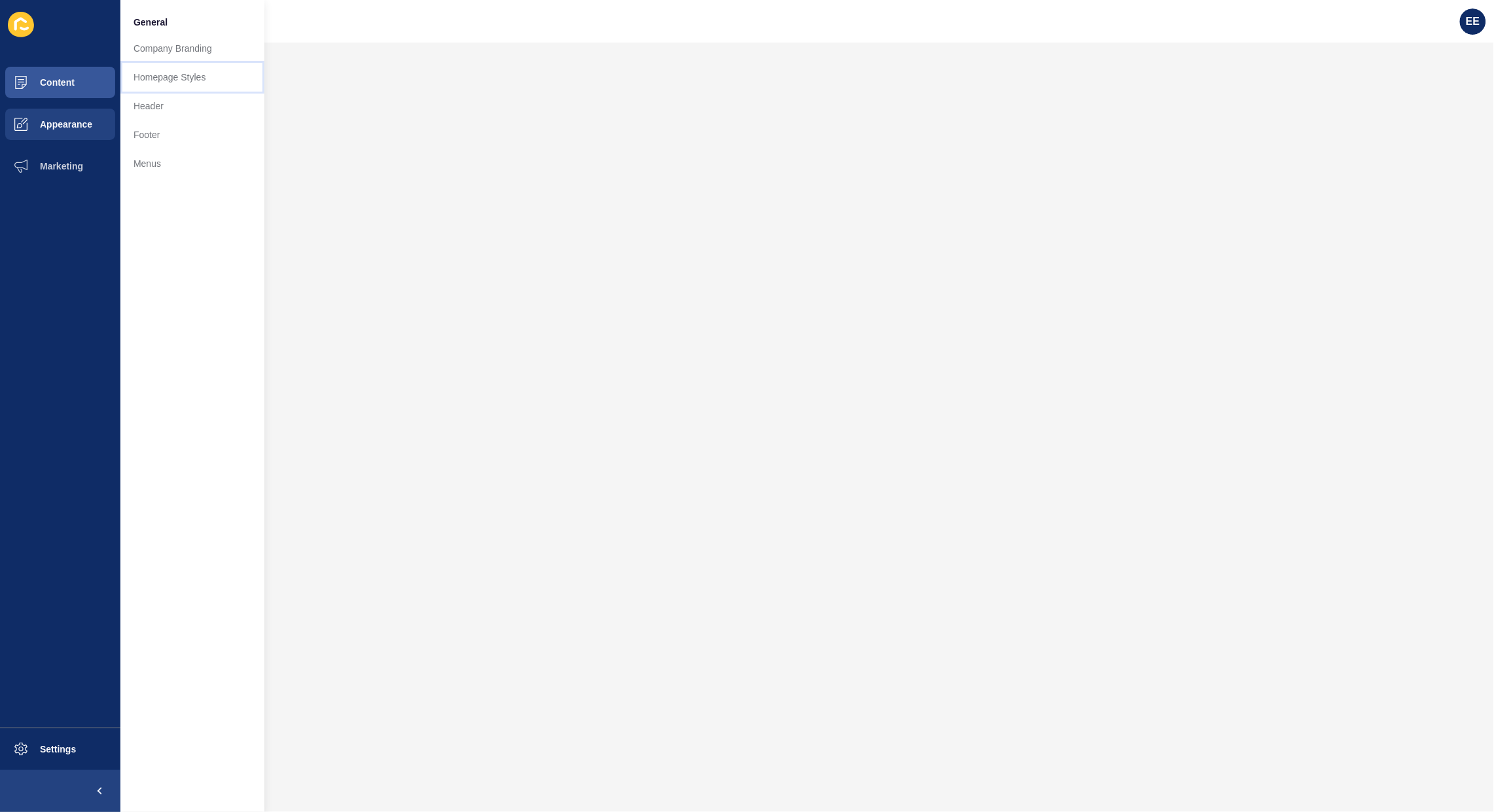
click at [178, 76] on link "Homepage Styles" at bounding box center [192, 77] width 144 height 29
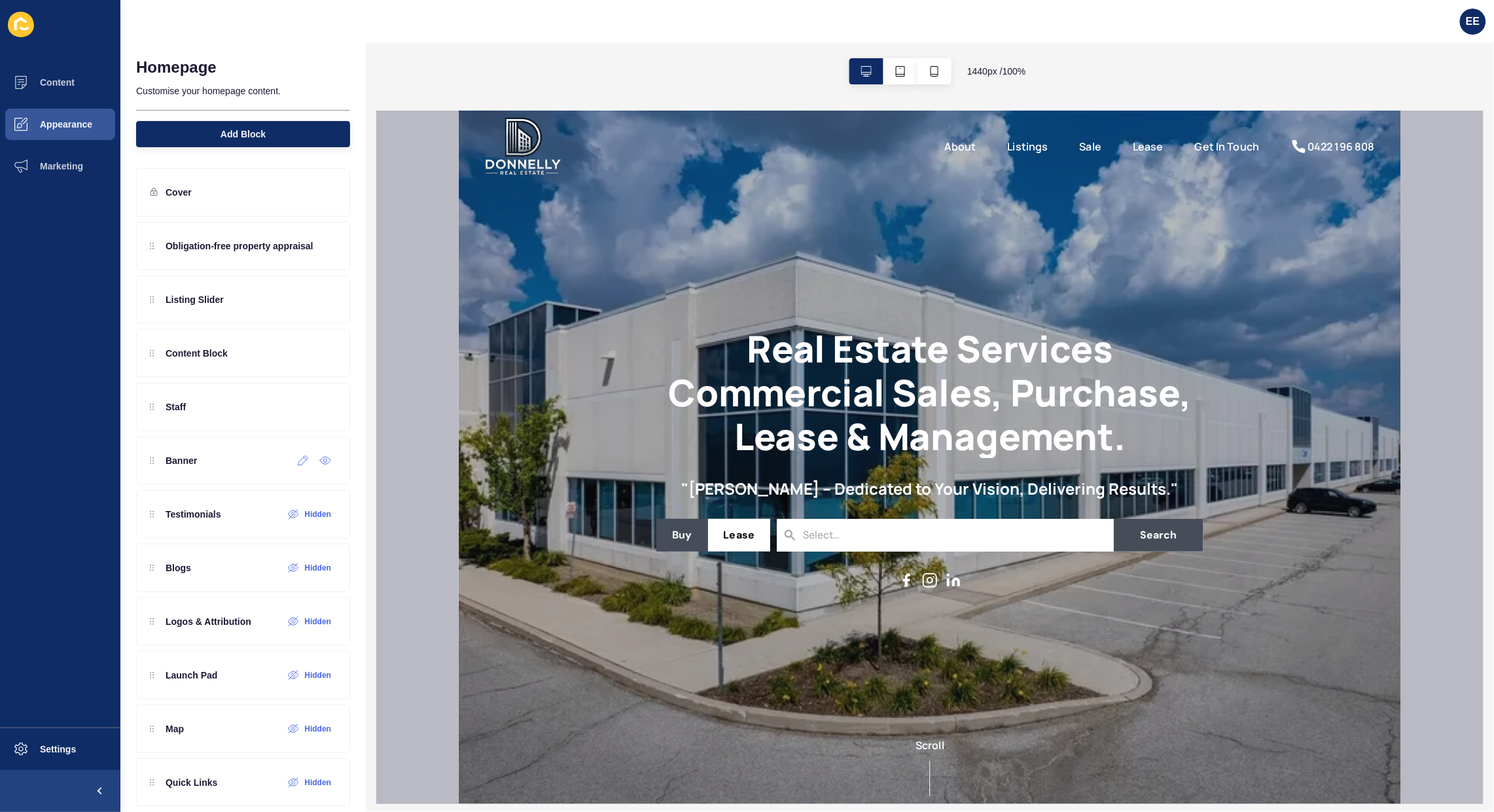
click at [298, 466] on icon at bounding box center [303, 461] width 11 height 11
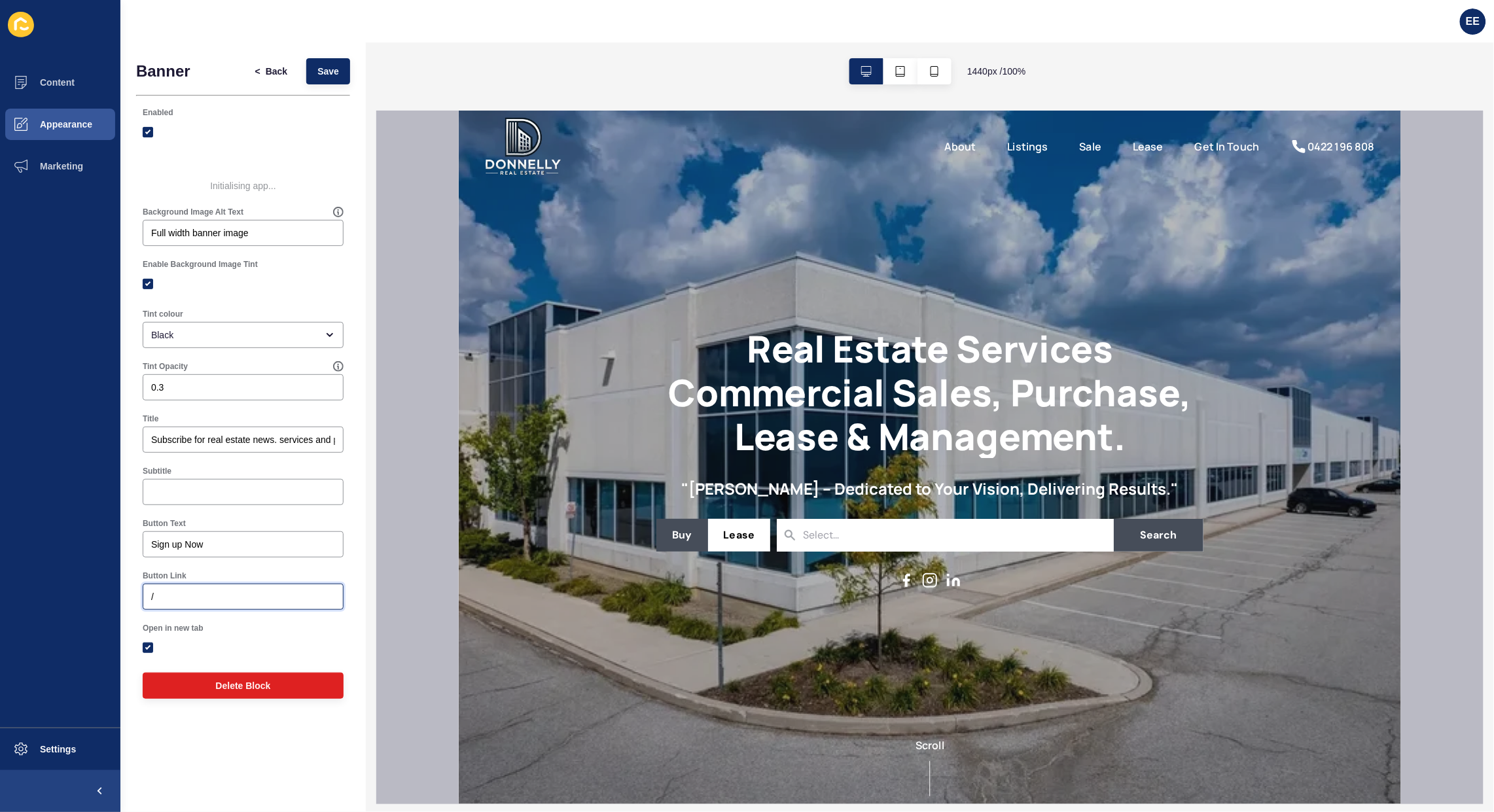
drag, startPoint x: 174, startPoint y: 591, endPoint x: 37, endPoint y: 591, distance: 137.0
click at [37, 591] on div "Content Appearance Marketing Settings EE Banner < Back Save Enabled Initialisin…" at bounding box center [747, 406] width 1494 height 812
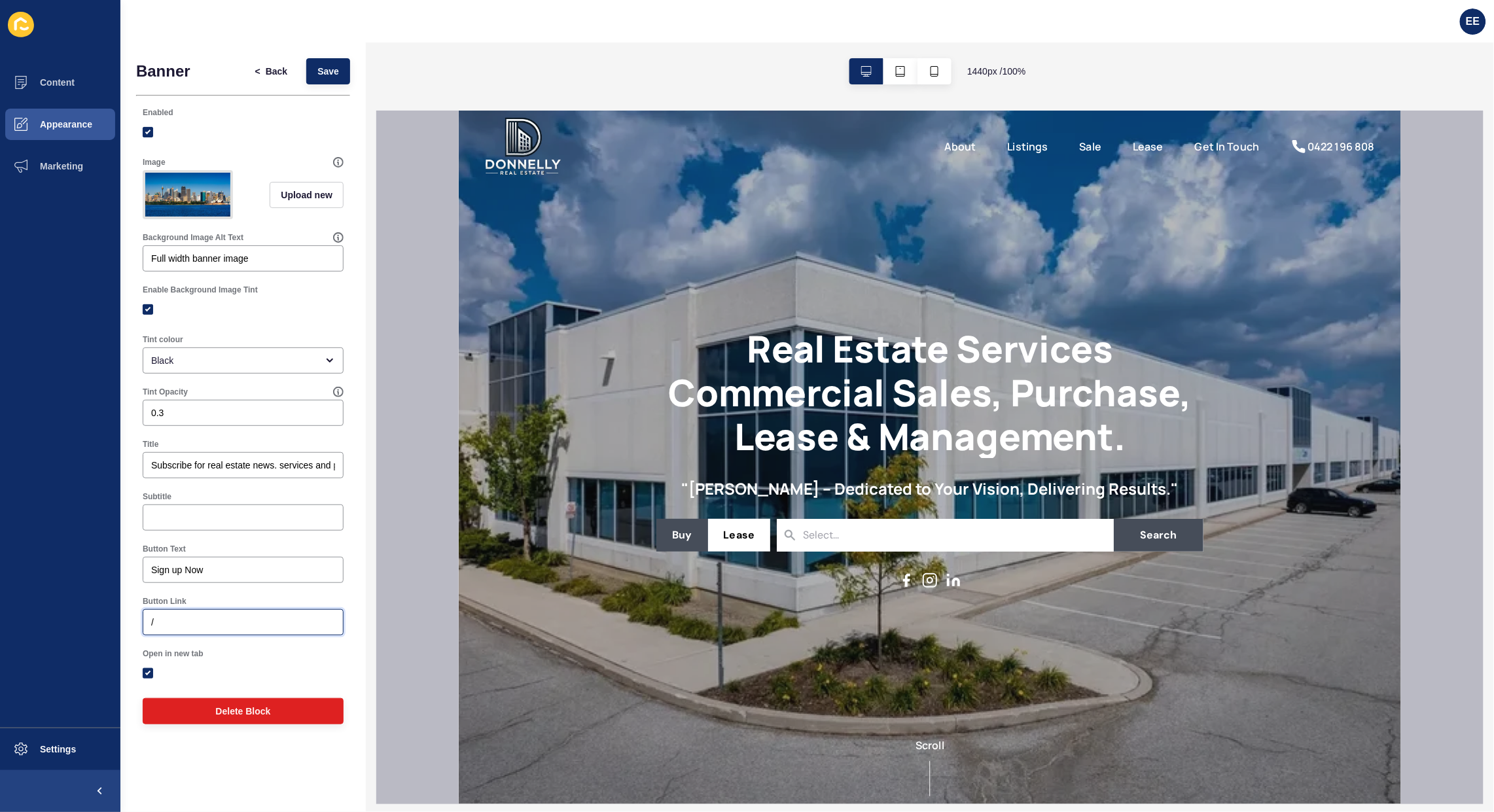
paste input "newsletter/"
type input "/newsletter"
click at [329, 74] on span "Save" at bounding box center [328, 71] width 22 height 13
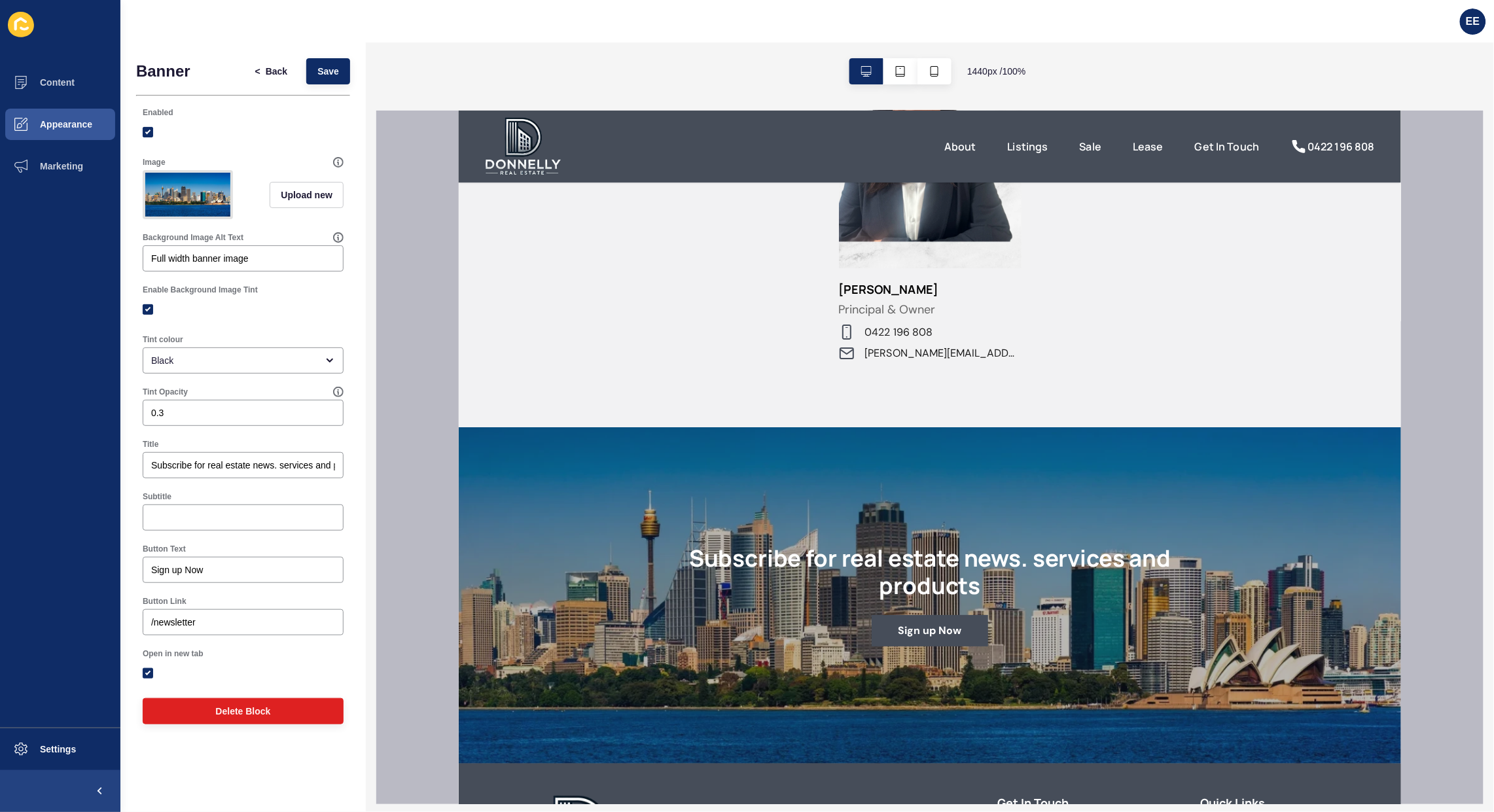
scroll to position [1949, 0]
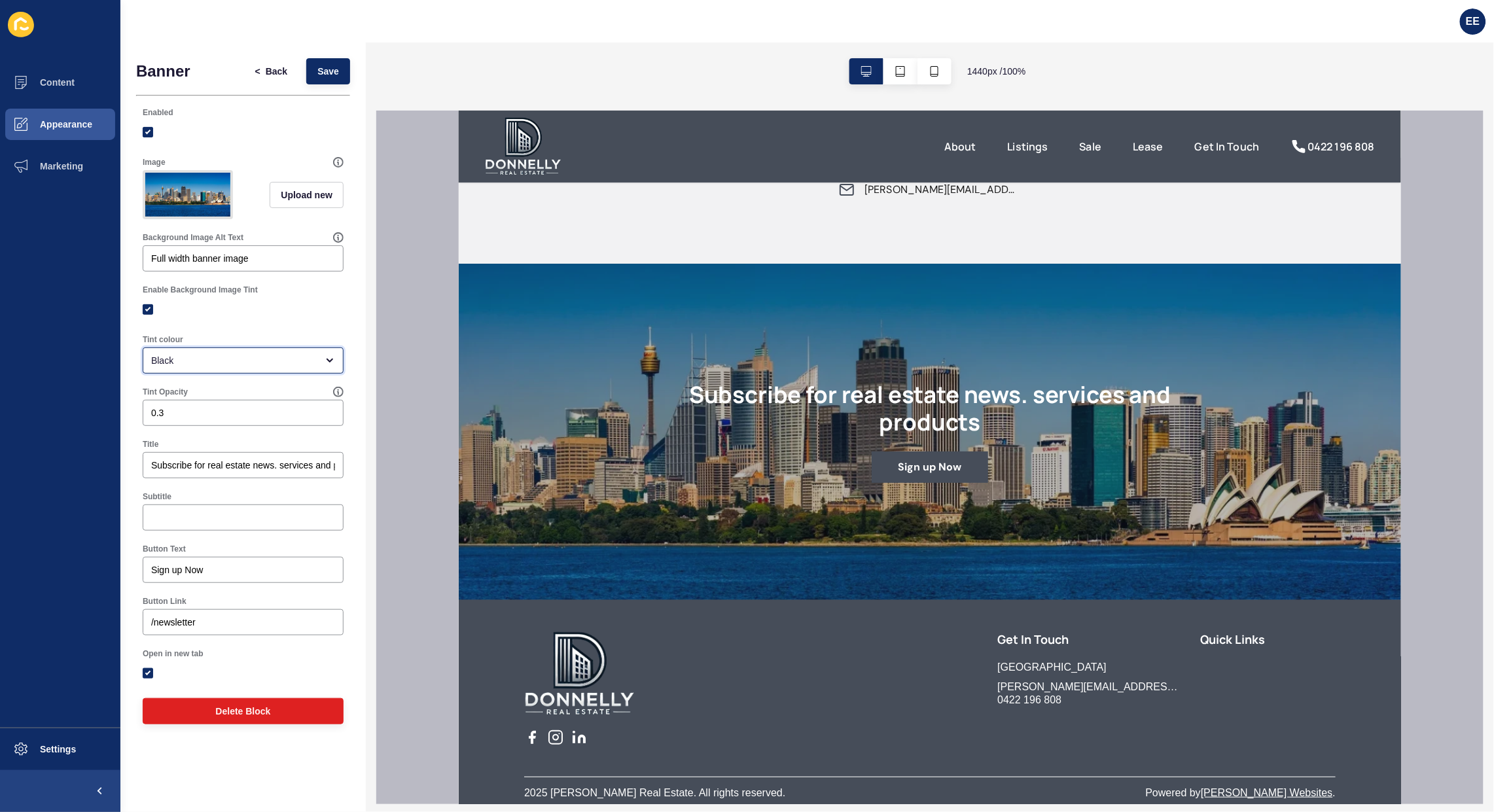
click at [325, 366] on div "Black" at bounding box center [243, 360] width 201 height 26
drag, startPoint x: 188, startPoint y: 598, endPoint x: 297, endPoint y: 591, distance: 109.2
click at [190, 598] on div "Black" at bounding box center [243, 590] width 201 height 29
click at [324, 69] on span "Save" at bounding box center [328, 71] width 22 height 13
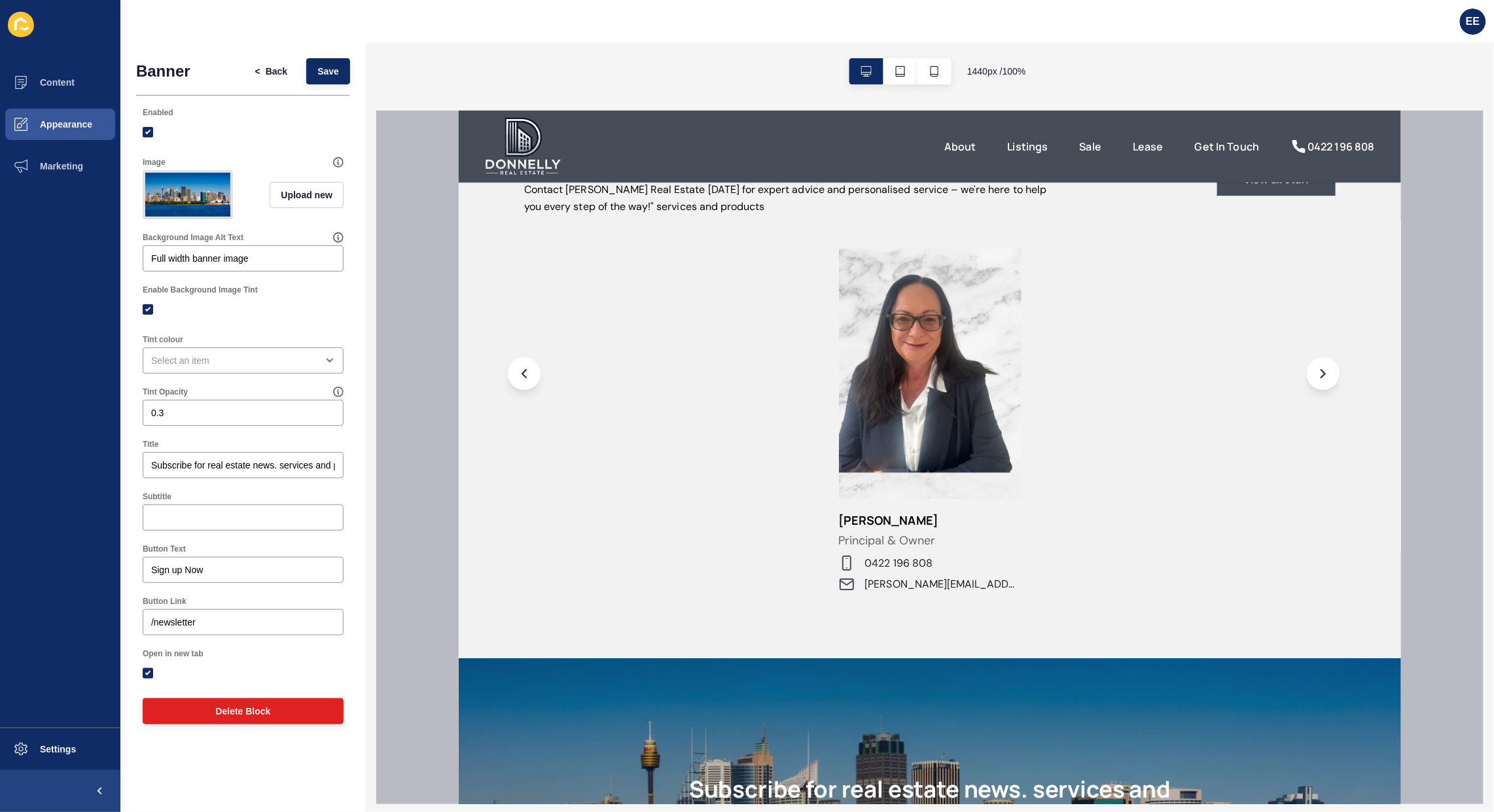
scroll to position [1949, 0]
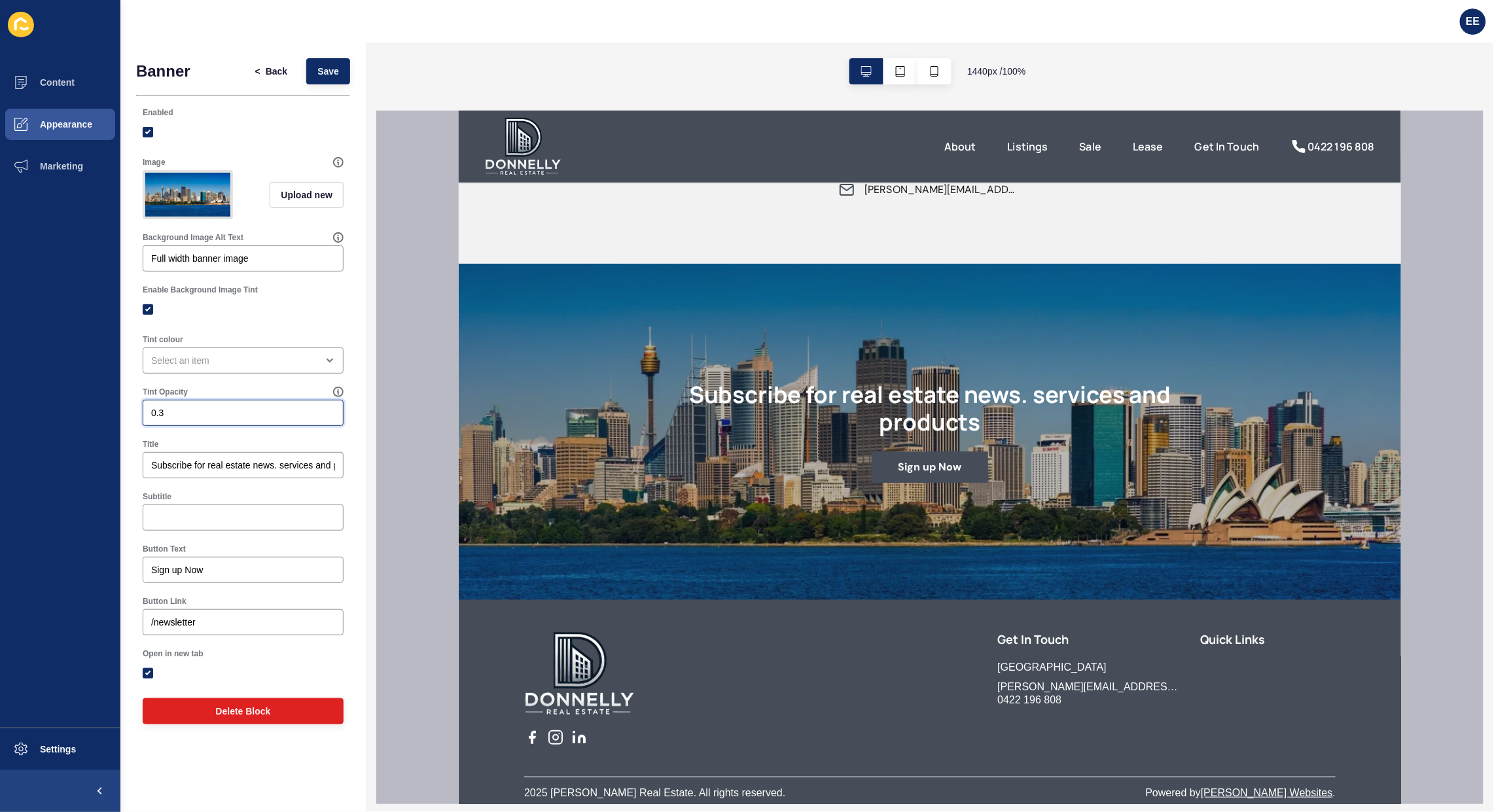
drag, startPoint x: 175, startPoint y: 426, endPoint x: 44, endPoint y: 459, distance: 135.1
click at [58, 452] on div "Content Appearance Marketing Settings EE Banner < Back Save Enabled Image Uploa…" at bounding box center [747, 406] width 1494 height 812
click at [324, 71] on span "Save" at bounding box center [328, 71] width 22 height 13
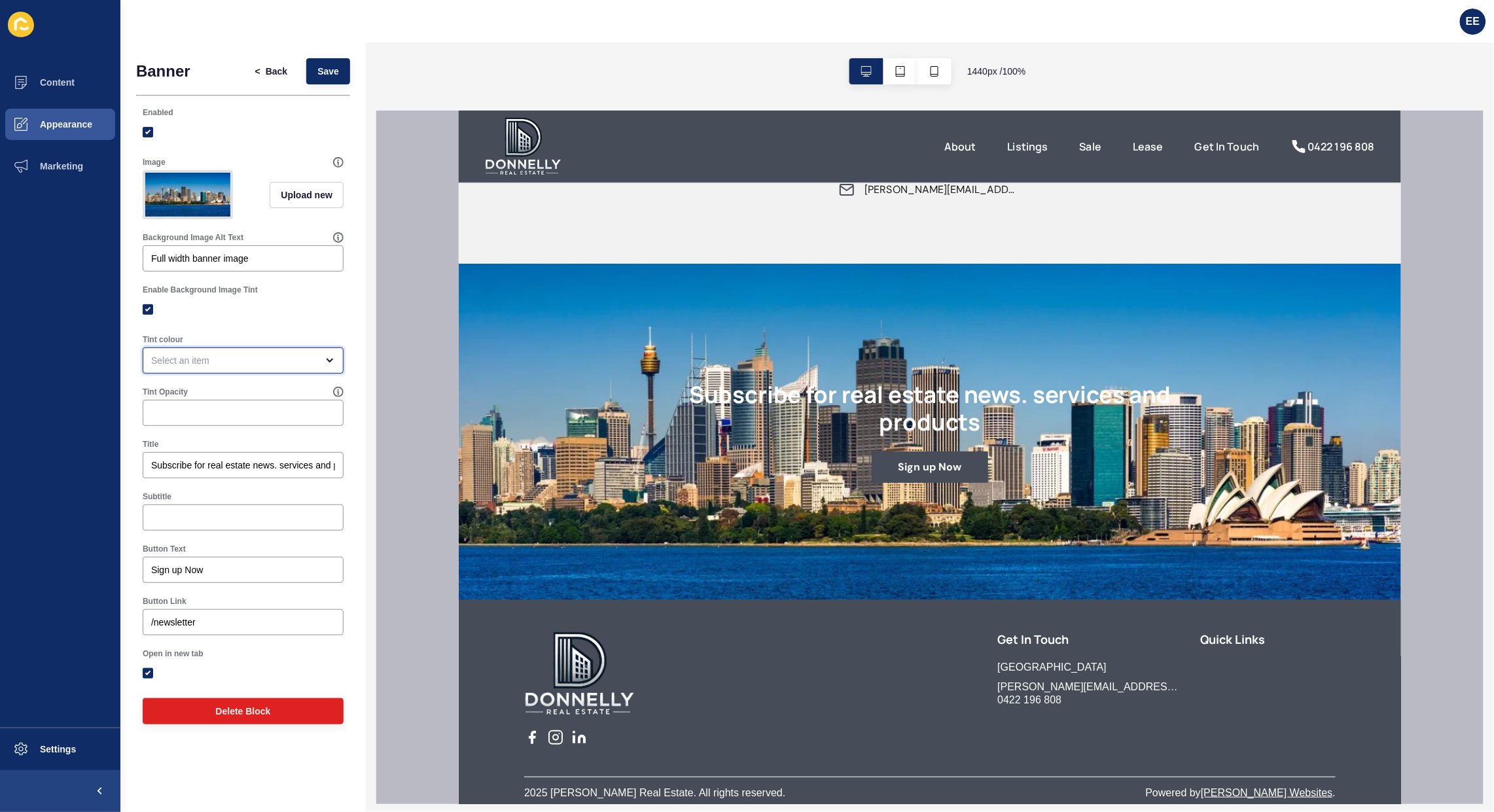
click at [178, 367] on div "open menu" at bounding box center [234, 360] width 166 height 13
click at [177, 584] on span "Black" at bounding box center [242, 590] width 180 height 13
type input "Black"
click at [178, 419] on input "Tint Opacity" at bounding box center [243, 412] width 184 height 13
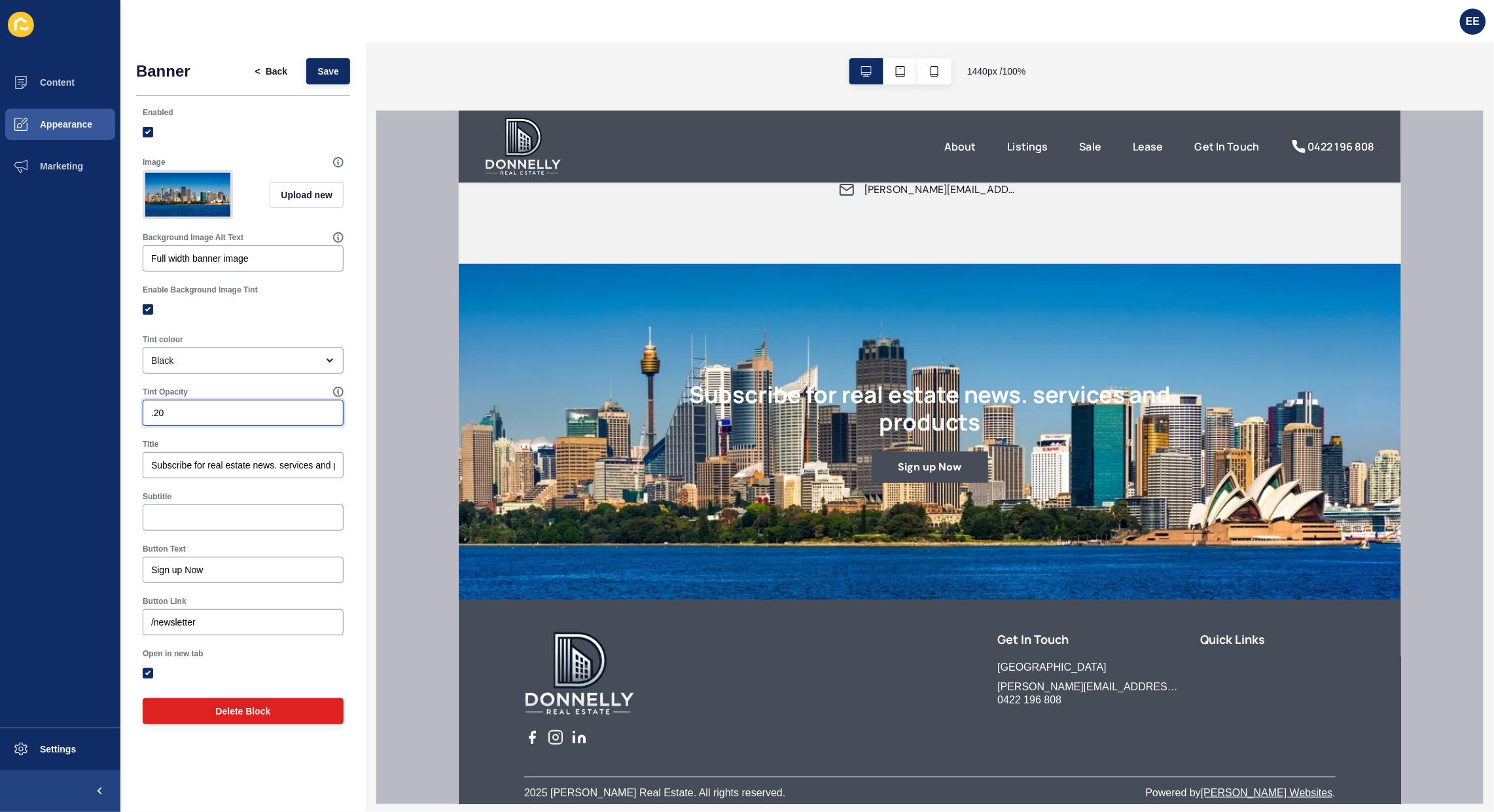
type input ".20"
click at [338, 72] on span "Save" at bounding box center [328, 71] width 22 height 13
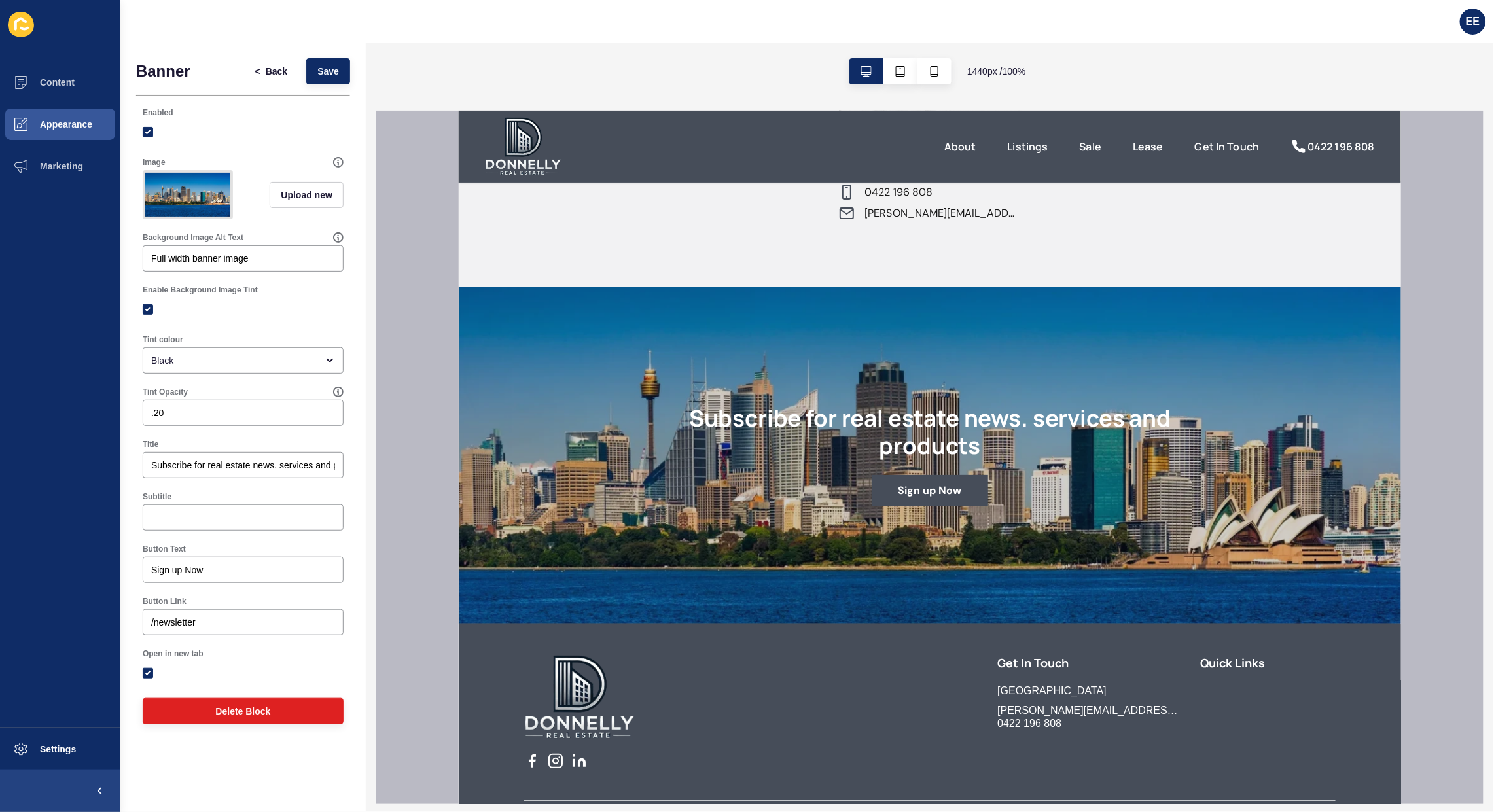
scroll to position [1949, 0]
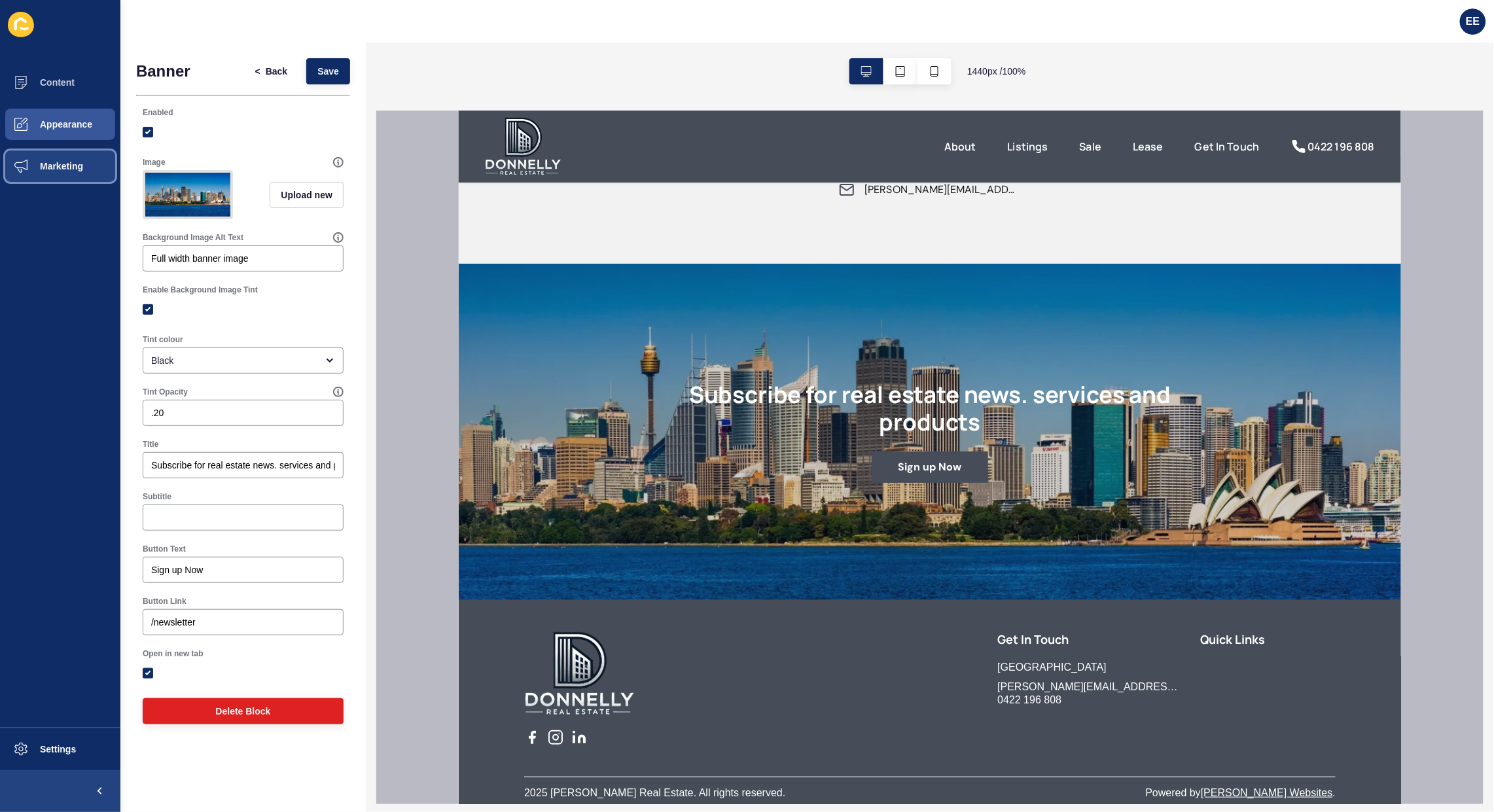
click at [53, 162] on span "Marketing" at bounding box center [40, 166] width 85 height 11
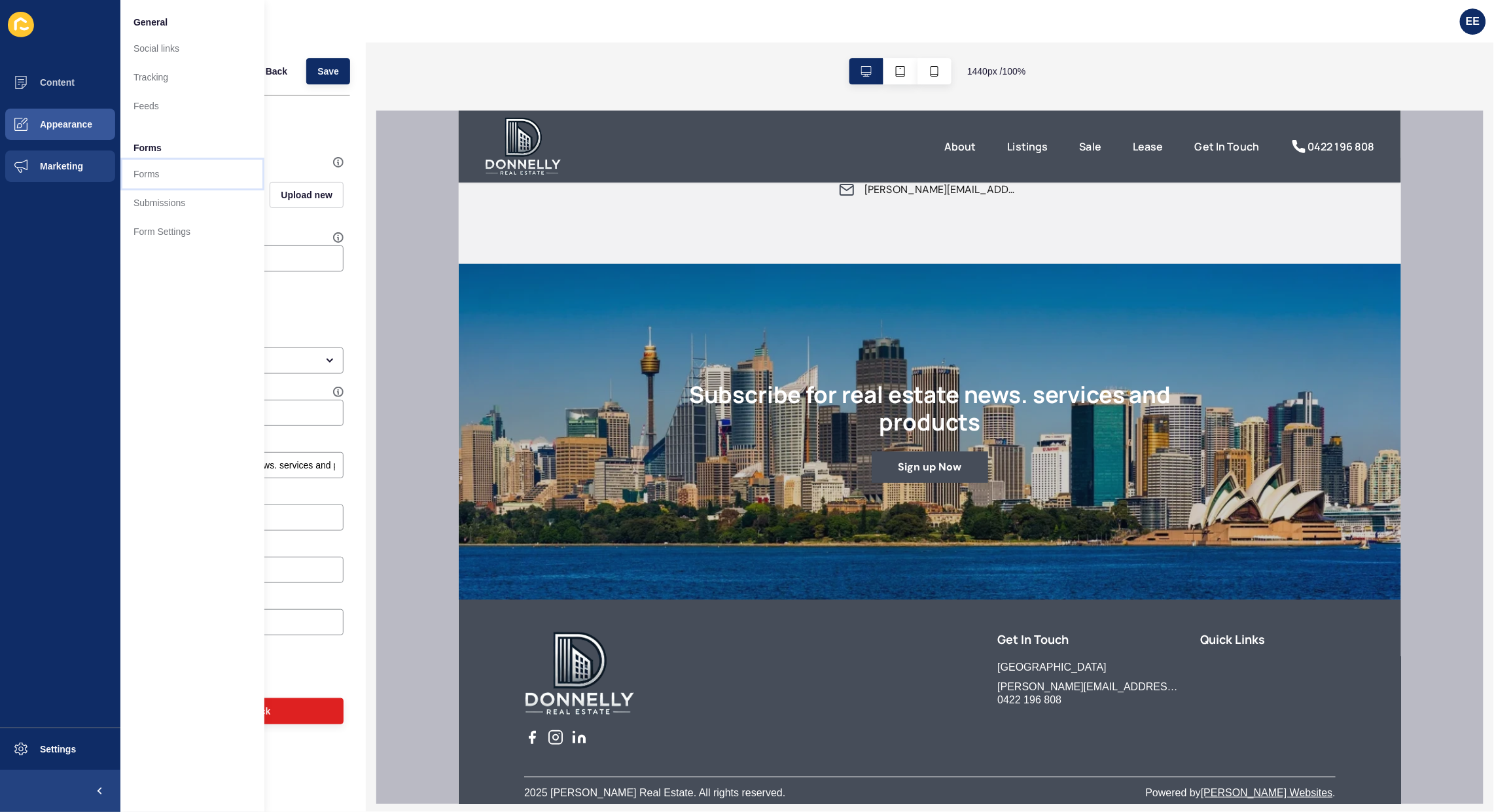
click at [141, 168] on link "Forms" at bounding box center [192, 174] width 144 height 29
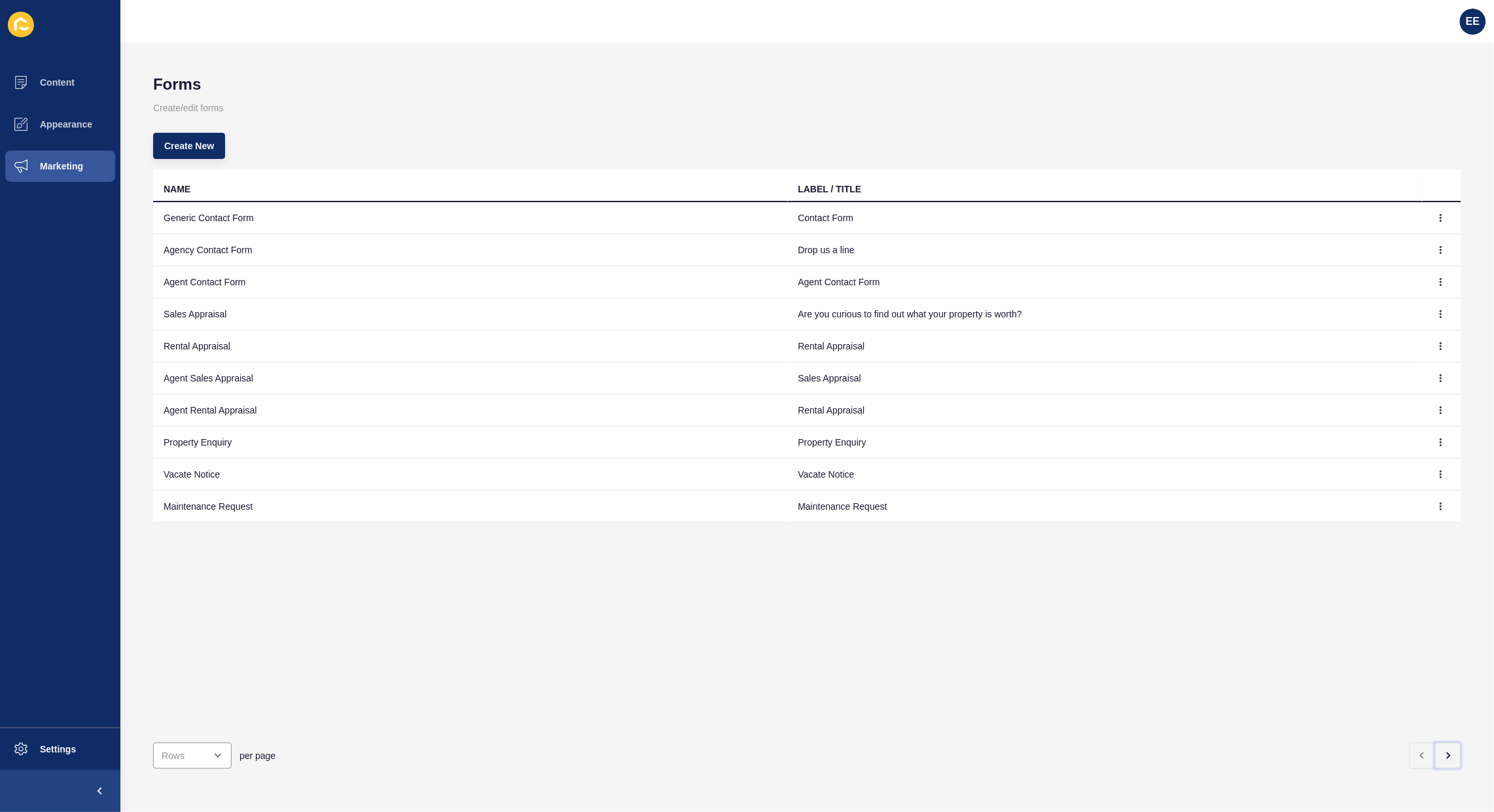
click at [1444, 750] on icon "button" at bounding box center [1449, 756] width 11 height 11
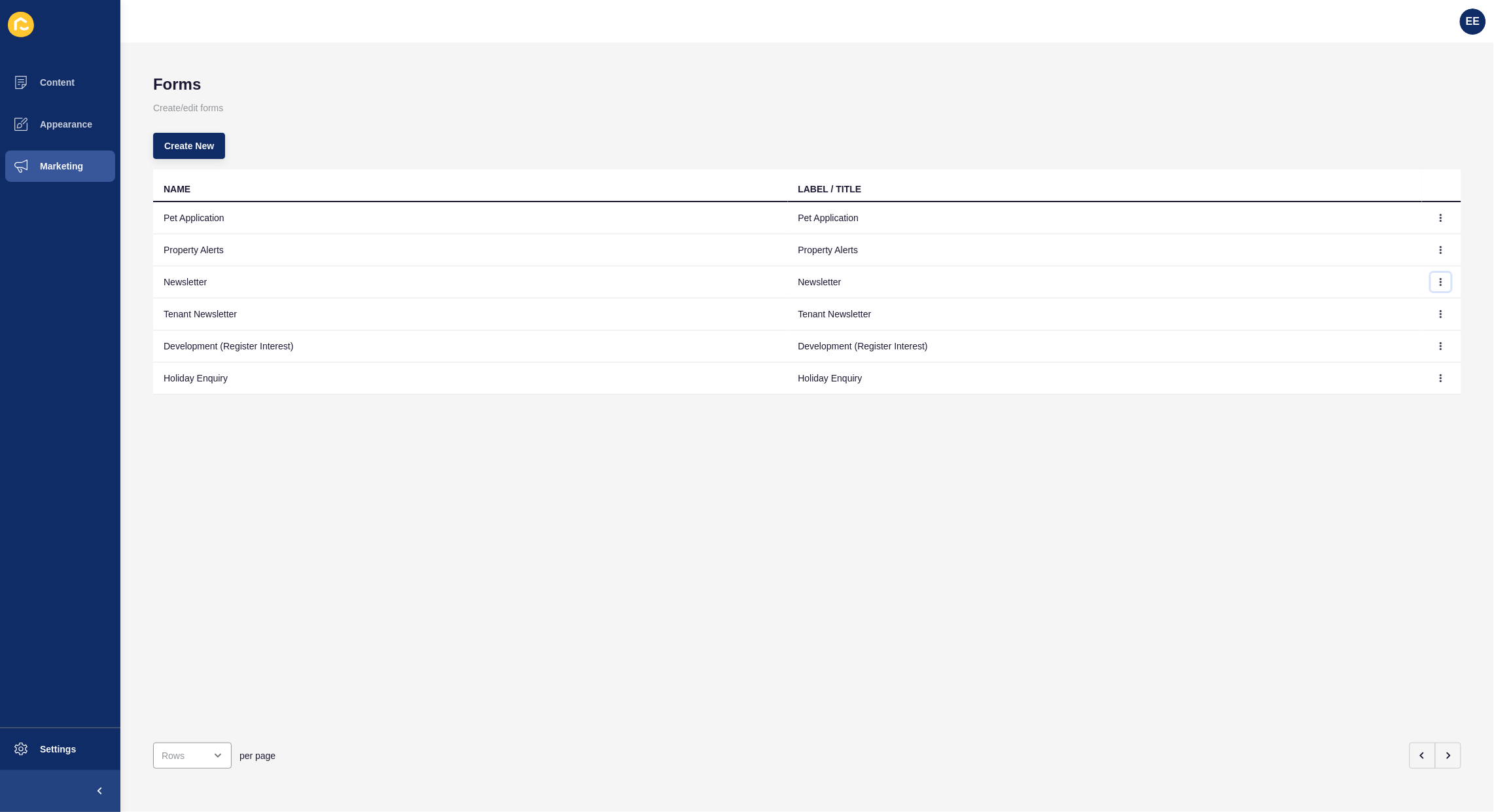
click at [1432, 281] on button "button" at bounding box center [1441, 282] width 20 height 18
click at [1366, 308] on link "Edit" at bounding box center [1394, 308] width 92 height 29
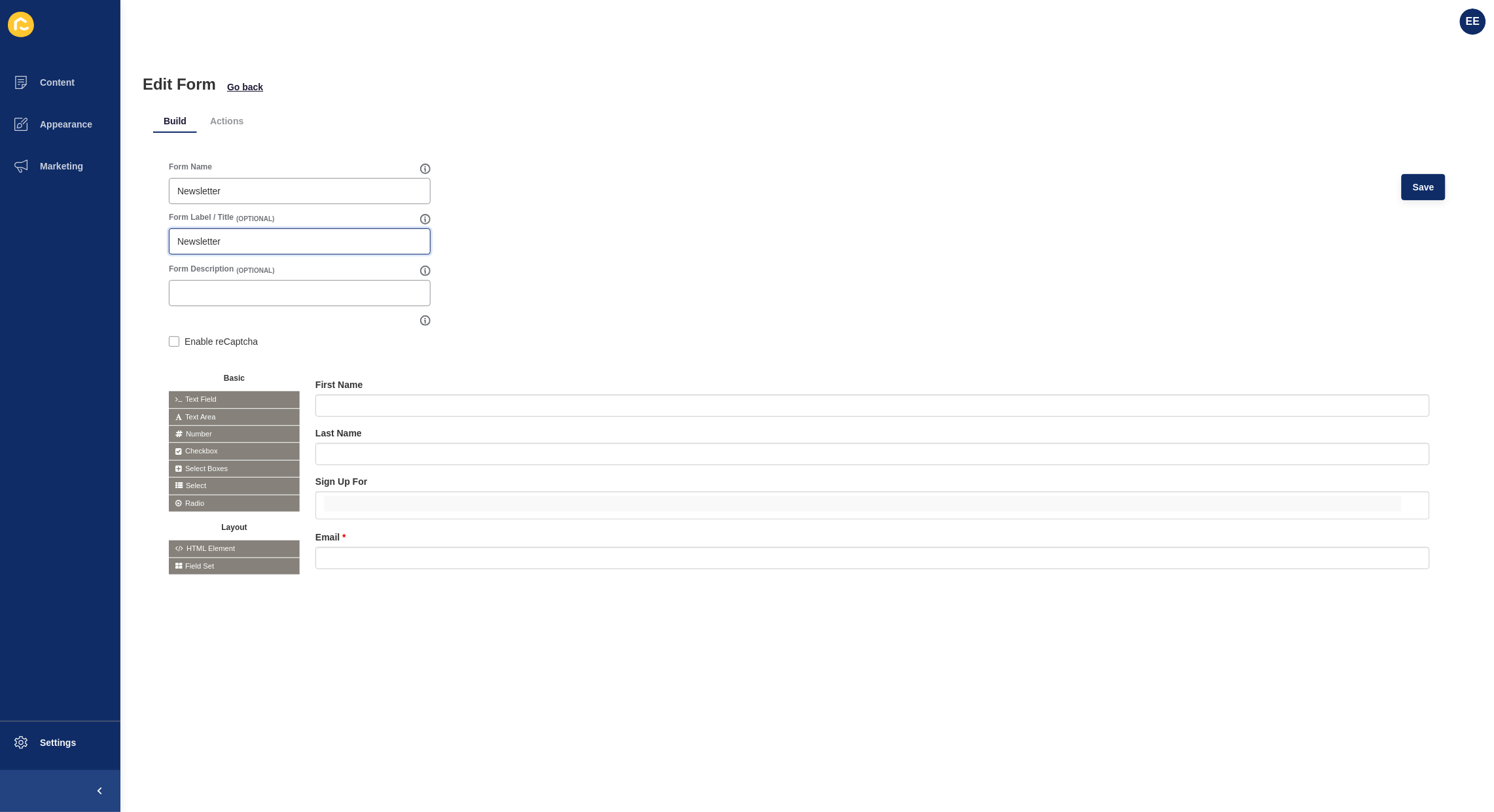
drag, startPoint x: 256, startPoint y: 236, endPoint x: 0, endPoint y: 242, distance: 256.1
click at [0, 242] on div "Content Appearance Marketing Settings EE Edit Form Go back Build Actions Form N…" at bounding box center [747, 406] width 1494 height 812
paste input "Subscribe for real estate news. services and products"
click at [0, 0] on icon at bounding box center [0, 0] width 0 height 0
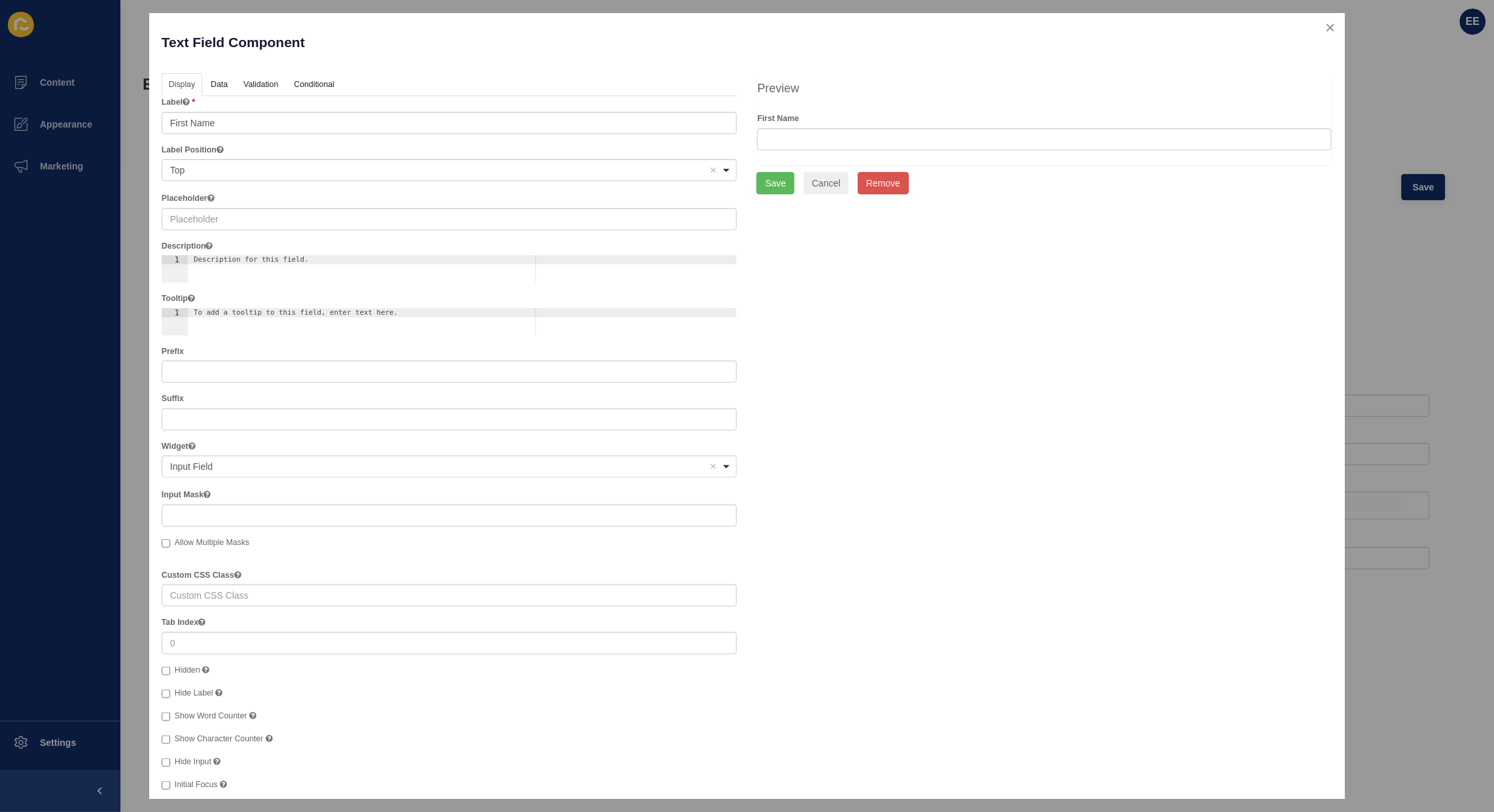
type input "Subscribe for real estate news. services and products"
click at [249, 83] on link "Validation" at bounding box center [260, 85] width 47 height 24
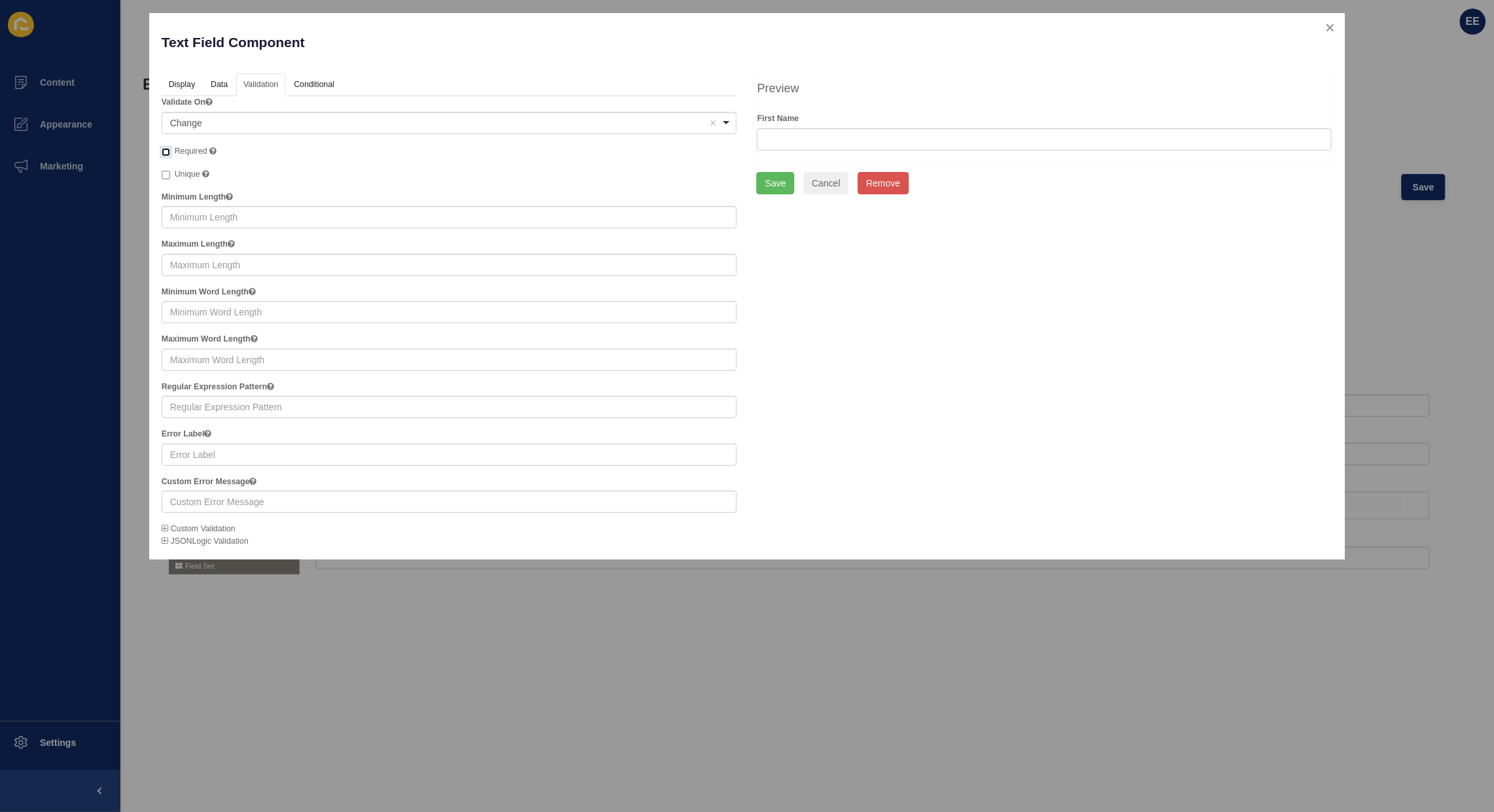
click at [164, 152] on input "Required" at bounding box center [166, 152] width 8 height 8
checkbox input "true"
click at [779, 182] on button "Save" at bounding box center [775, 184] width 38 height 23
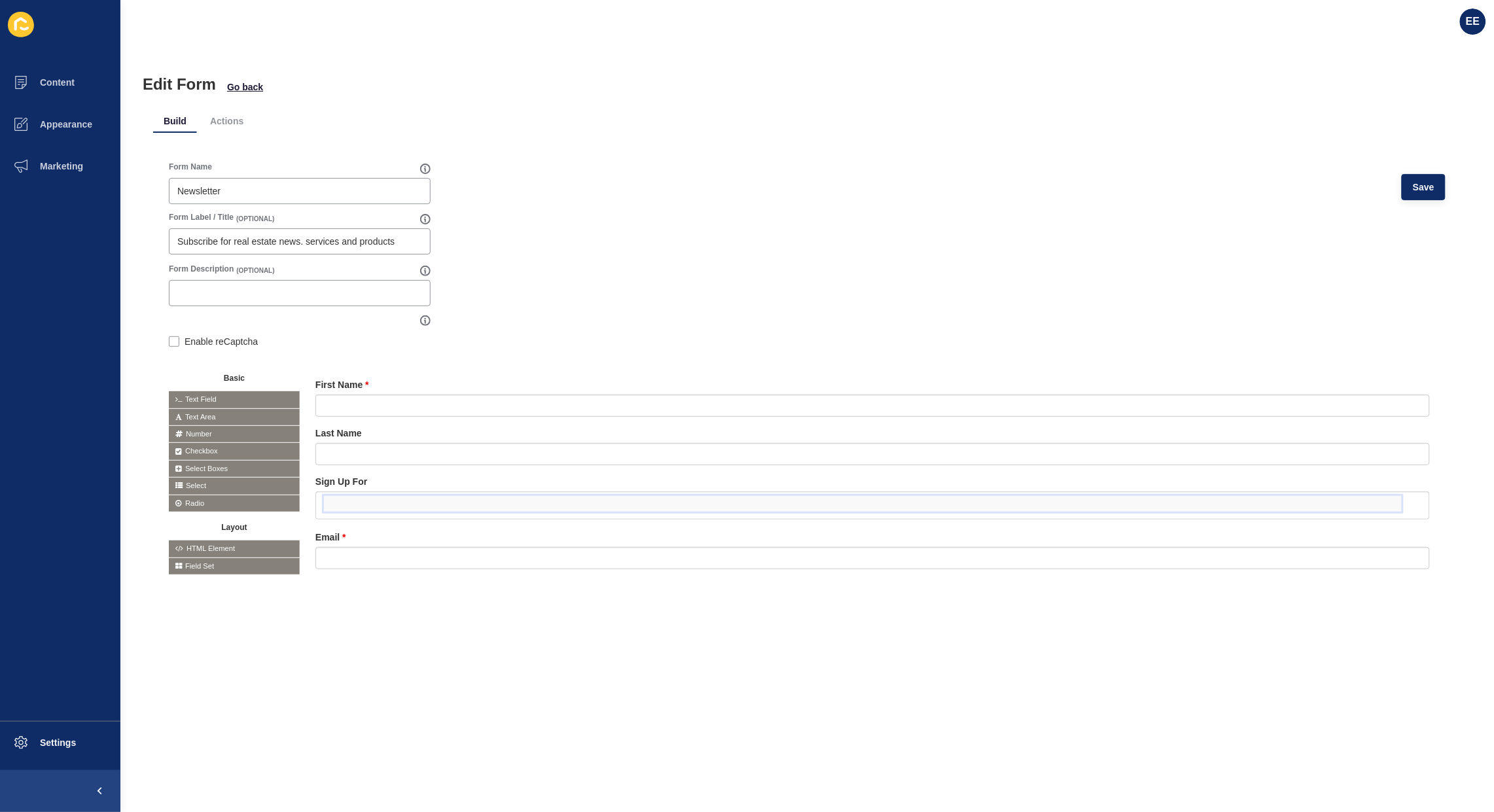
click at [1359, 506] on input "false" at bounding box center [863, 503] width 1078 height 16
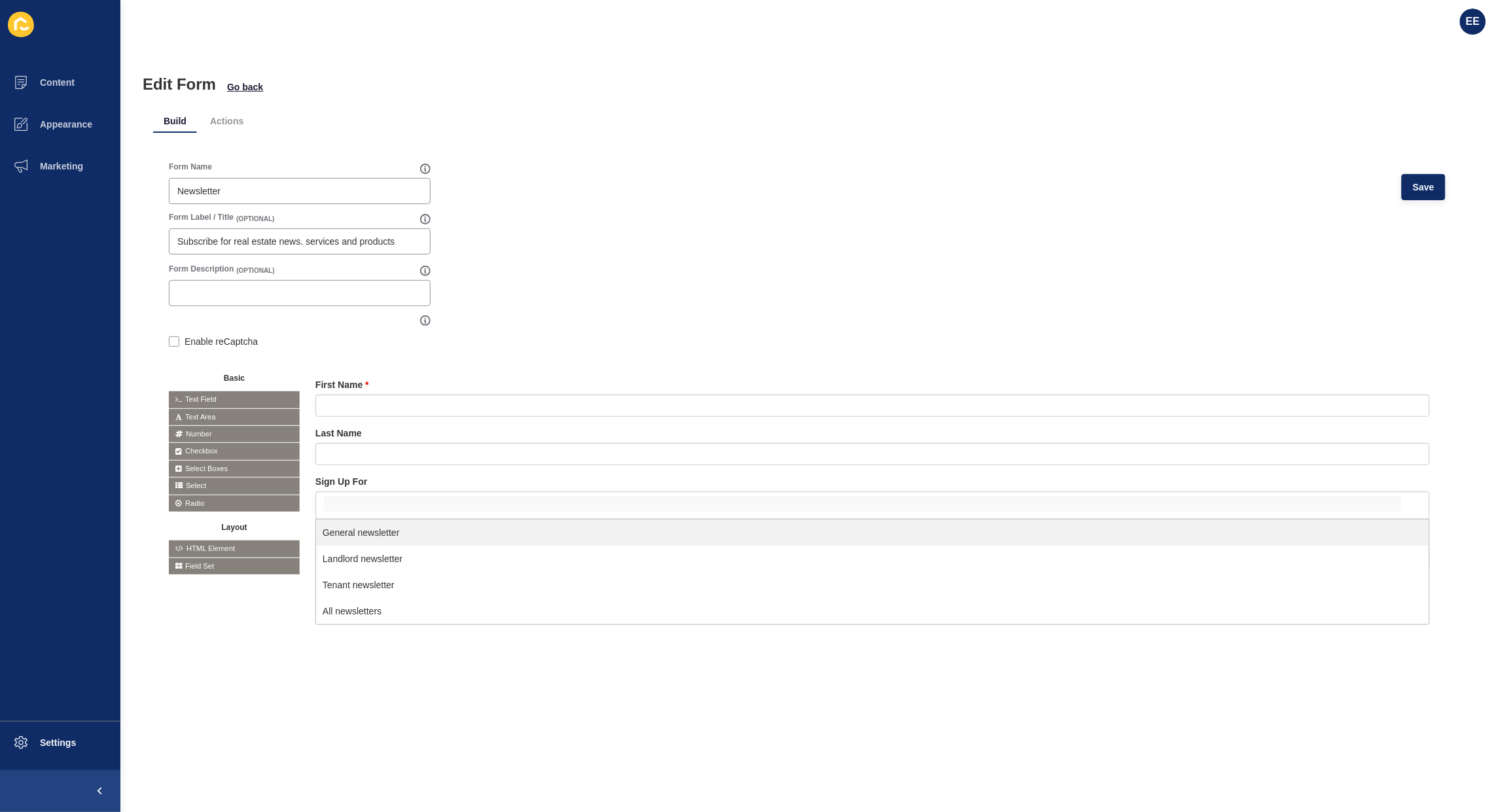
click at [1170, 340] on form "Form Name Newsletter Save Form Label / Title (OPTIONAL) Subscribe for real esta…" at bounding box center [807, 382] width 1277 height 439
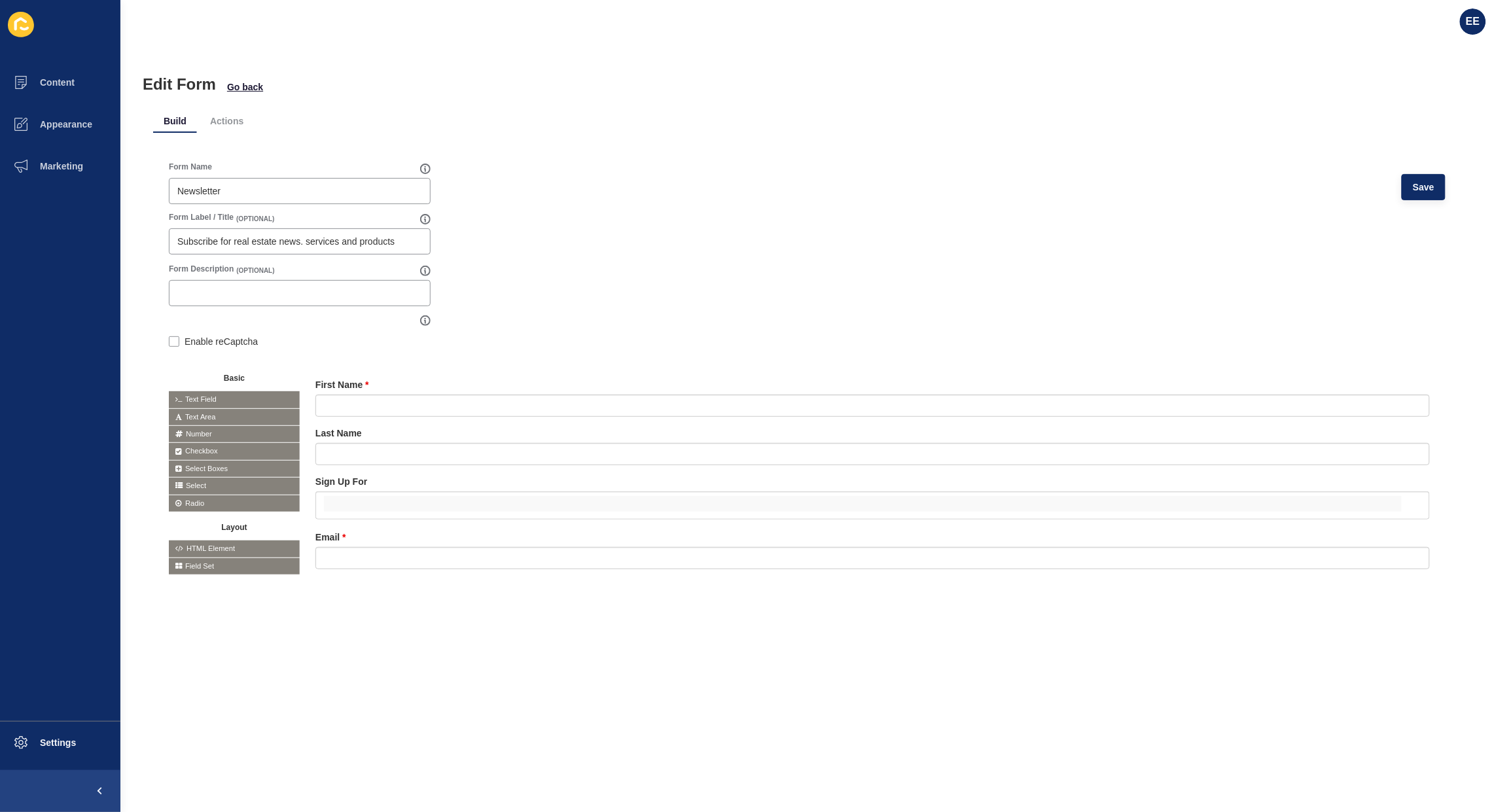
click at [0, 0] on div at bounding box center [0, 0] width 0 height 0
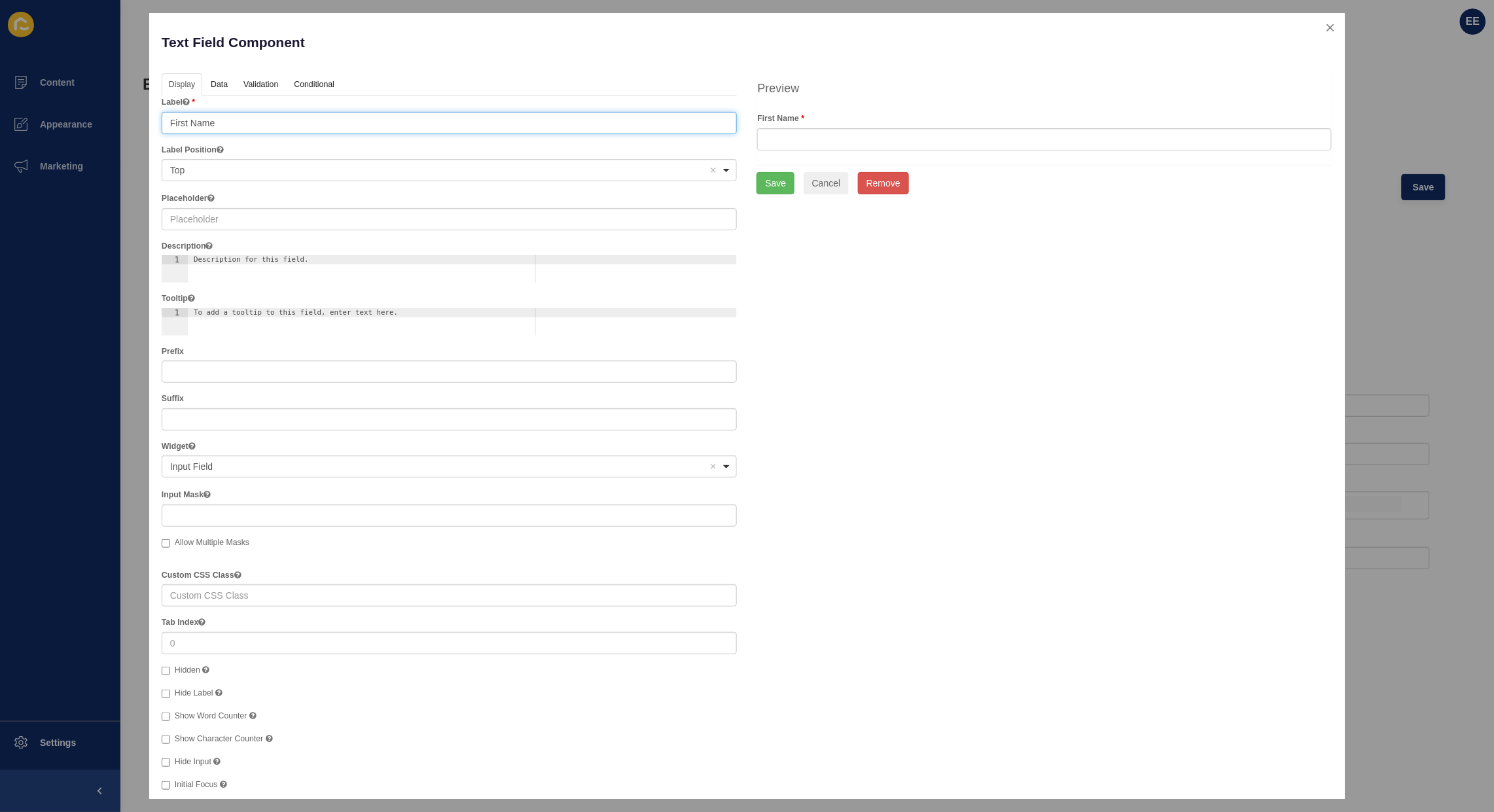
drag, startPoint x: 172, startPoint y: 123, endPoint x: 26, endPoint y: 123, distance: 146.0
click at [0, 123] on div "Text Field Component Help Display Data Validation API Conditional Logic Layout …" at bounding box center [747, 406] width 1494 height 812
click at [246, 218] on input "text" at bounding box center [449, 220] width 576 height 23
paste input "First Name"
type input "First Name"
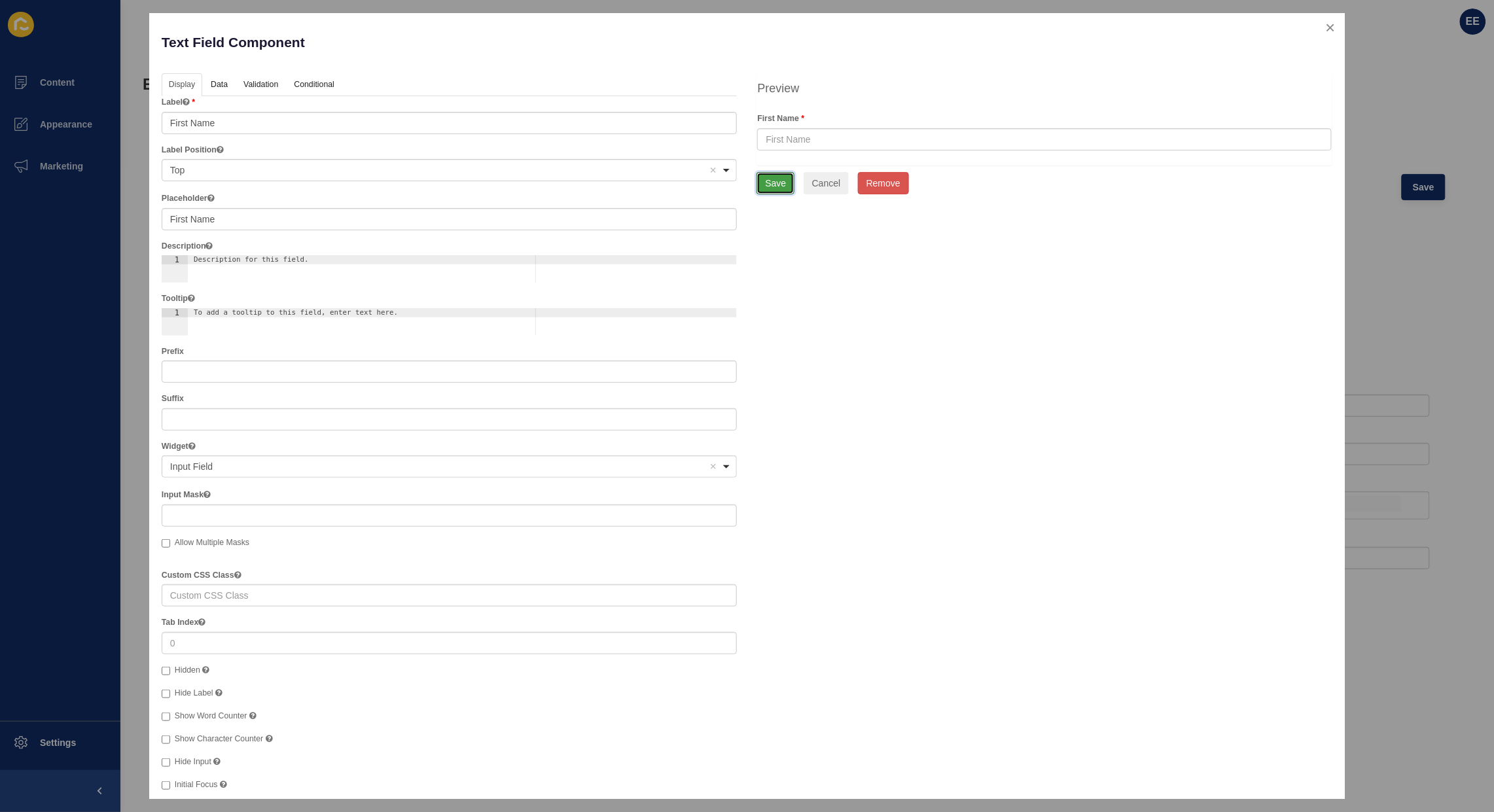
drag, startPoint x: 770, startPoint y: 180, endPoint x: 916, endPoint y: 224, distance: 152.5
click at [772, 180] on button "Save" at bounding box center [775, 184] width 38 height 23
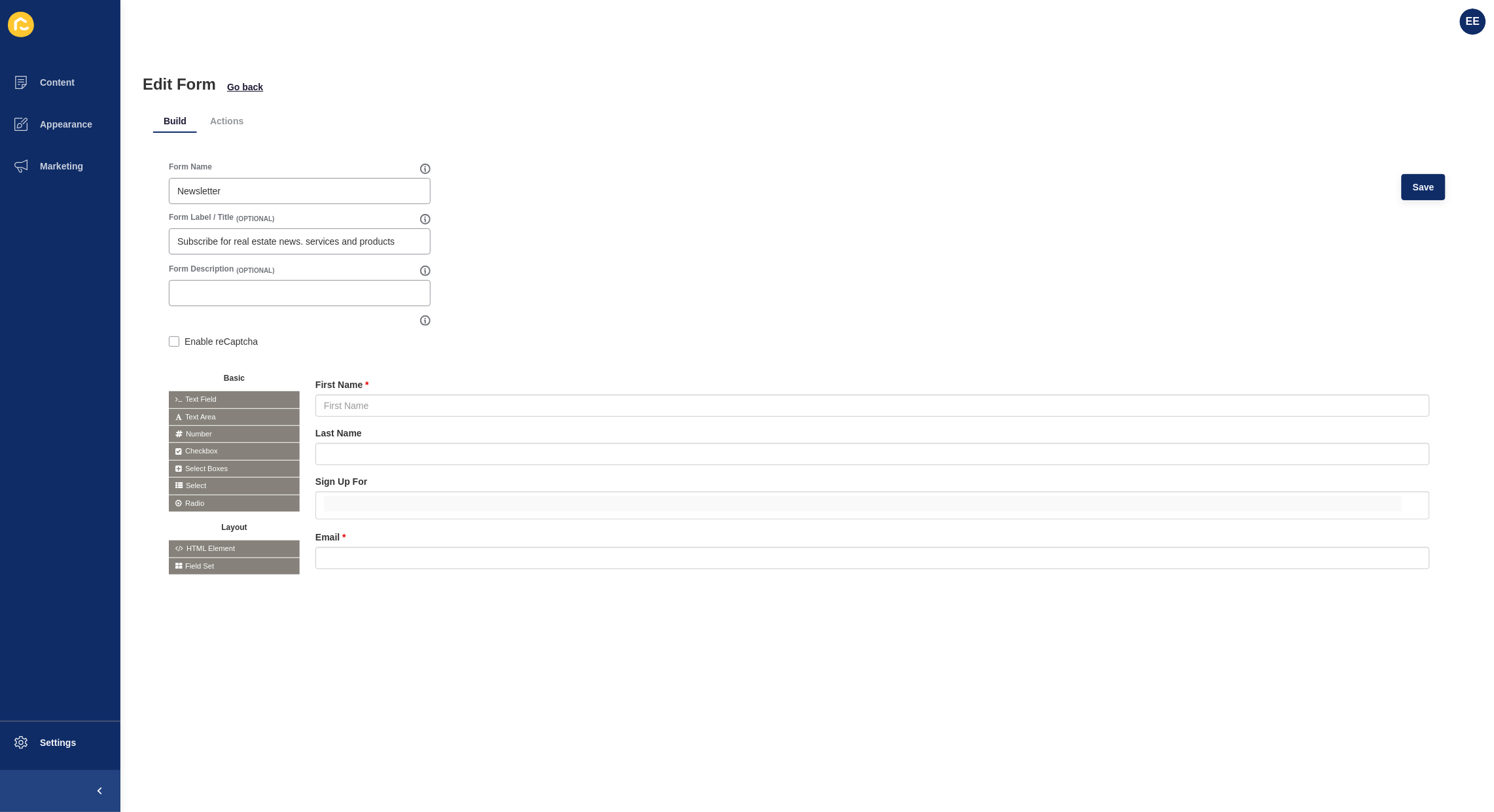
click at [0, 0] on icon at bounding box center [0, 0] width 0 height 0
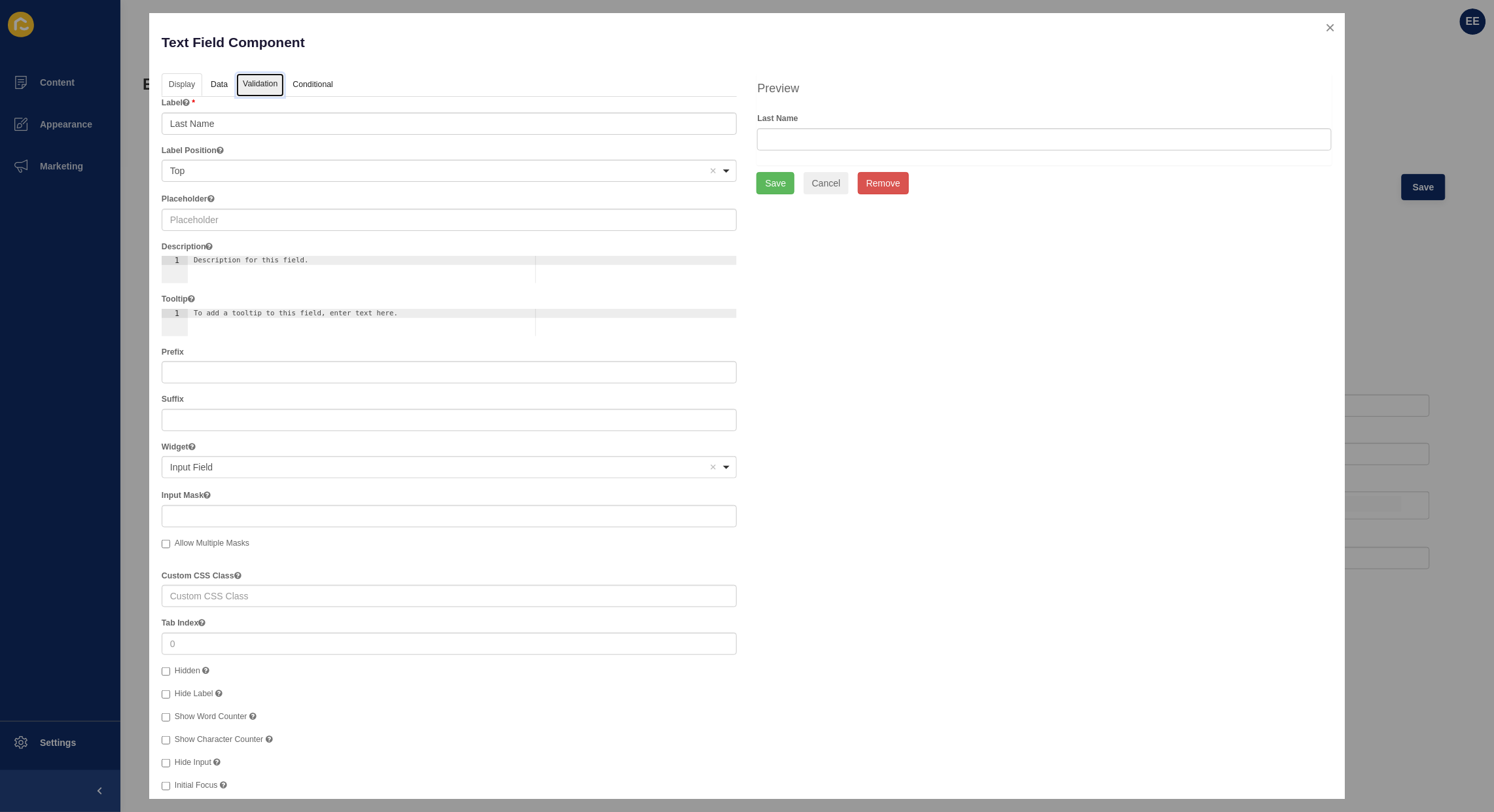
click at [251, 83] on link "Validation" at bounding box center [260, 85] width 47 height 24
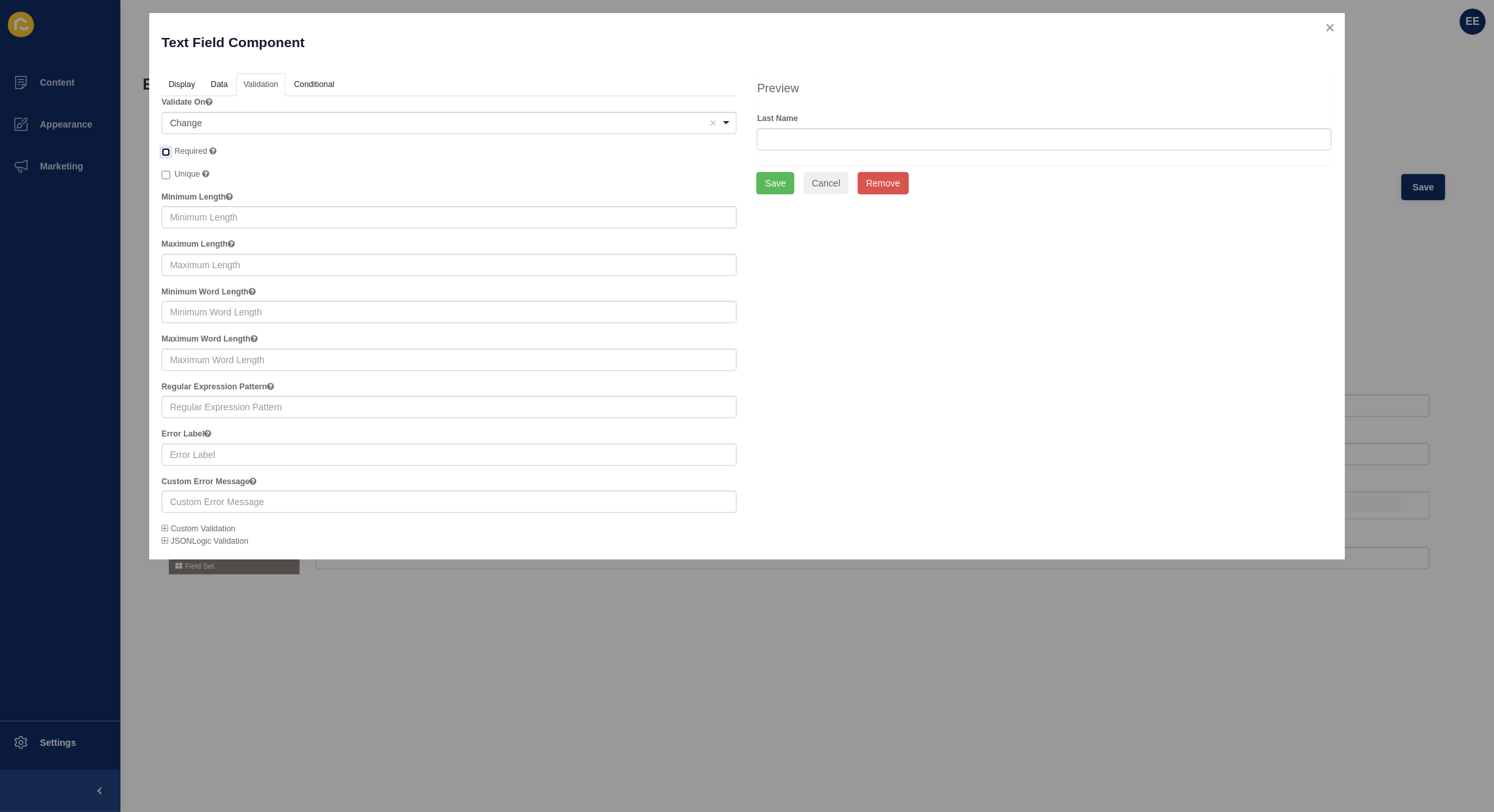
click at [165, 153] on input "Required" at bounding box center [166, 152] width 8 height 8
checkbox input "true"
click at [172, 83] on link "Display" at bounding box center [181, 85] width 39 height 24
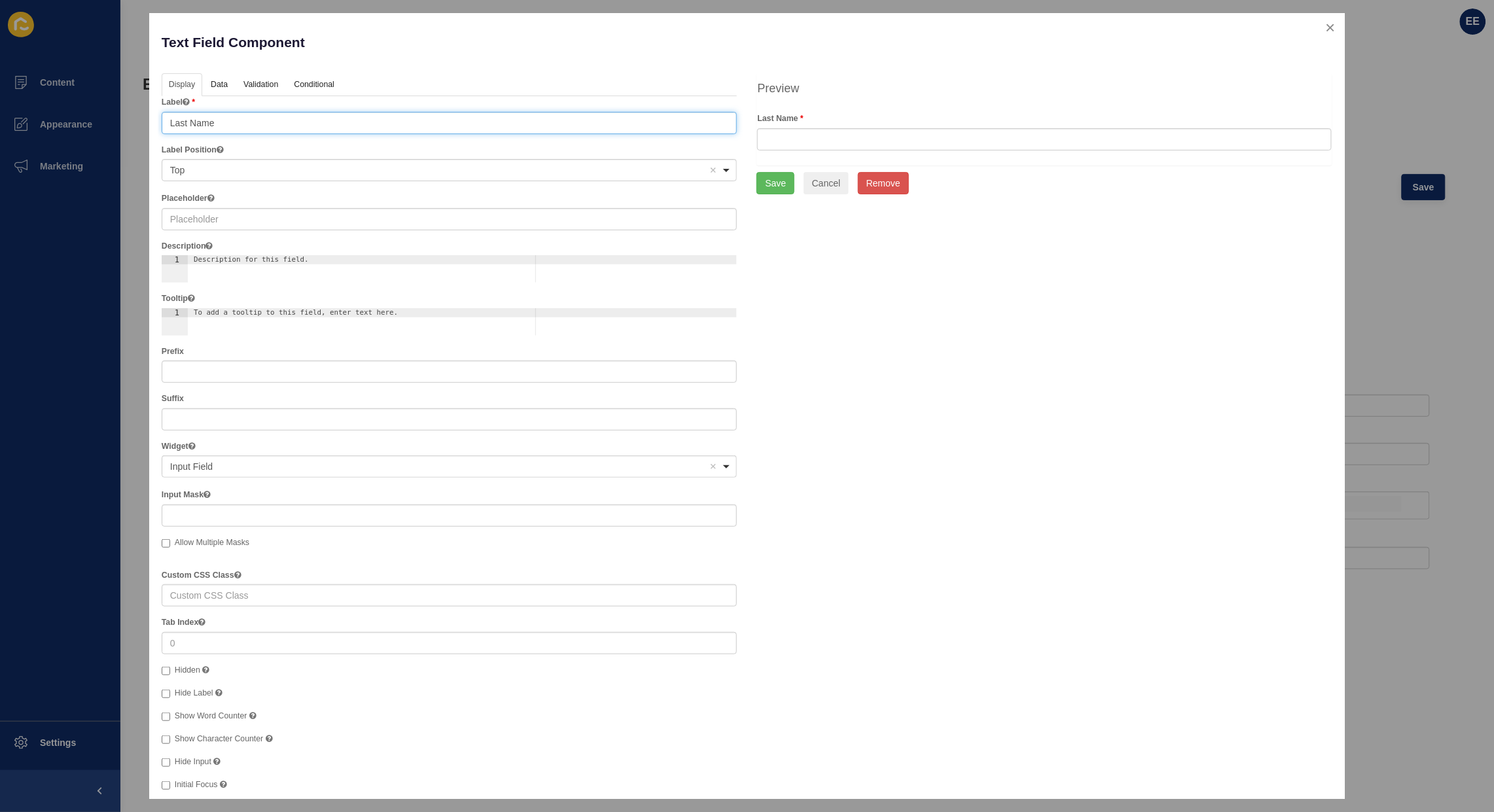
drag, startPoint x: 234, startPoint y: 124, endPoint x: 14, endPoint y: 123, distance: 220.0
click at [5, 124] on div "Text Field Component Help Display Data Validation API Conditional Logic Layout …" at bounding box center [747, 406] width 1494 height 812
click at [185, 218] on input "text" at bounding box center [449, 220] width 576 height 23
paste input "Last Name"
type input "Last Name"
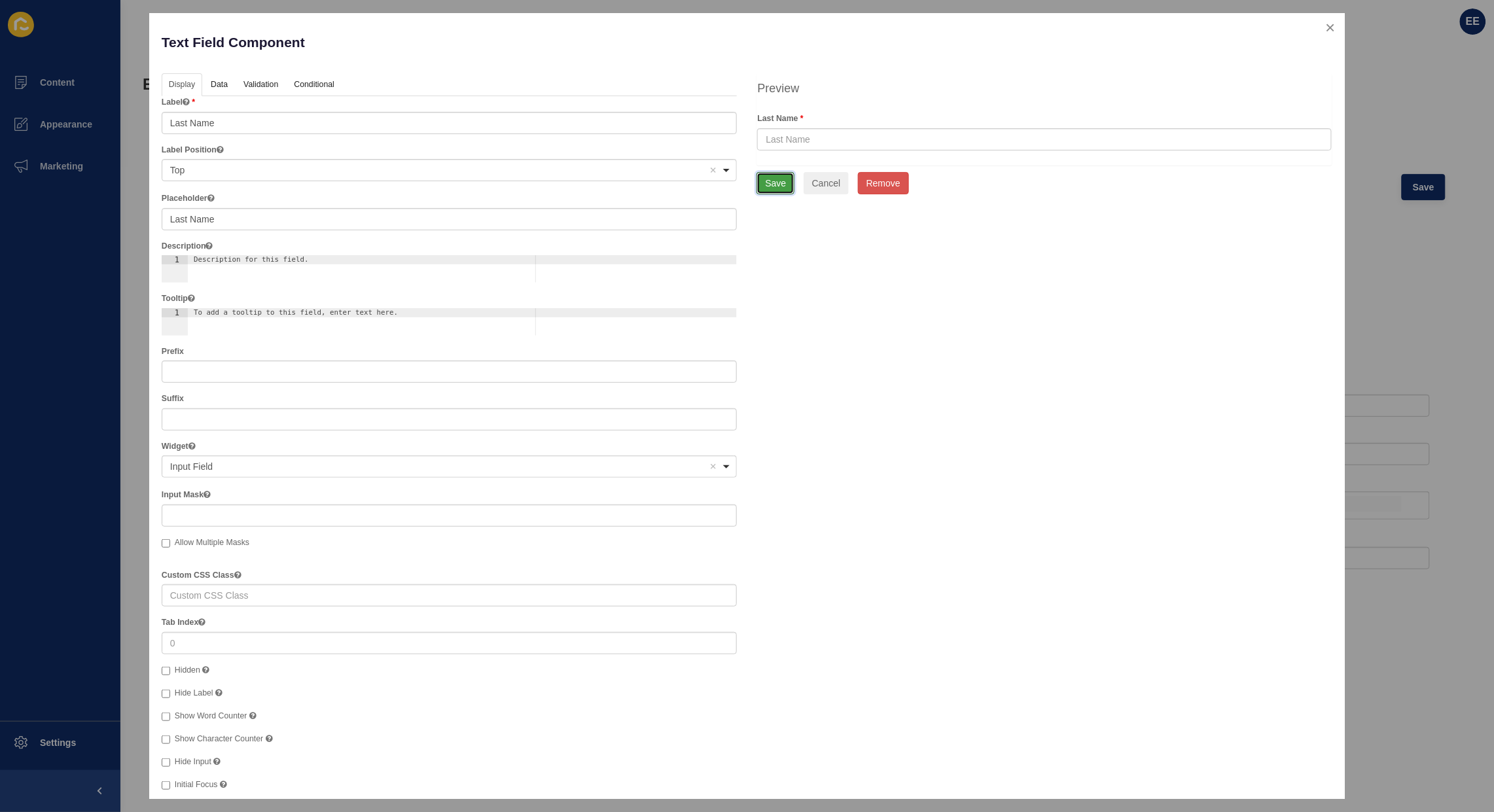
drag, startPoint x: 771, startPoint y: 183, endPoint x: 814, endPoint y: 202, distance: 47.0
click at [771, 183] on button "Save" at bounding box center [775, 184] width 38 height 23
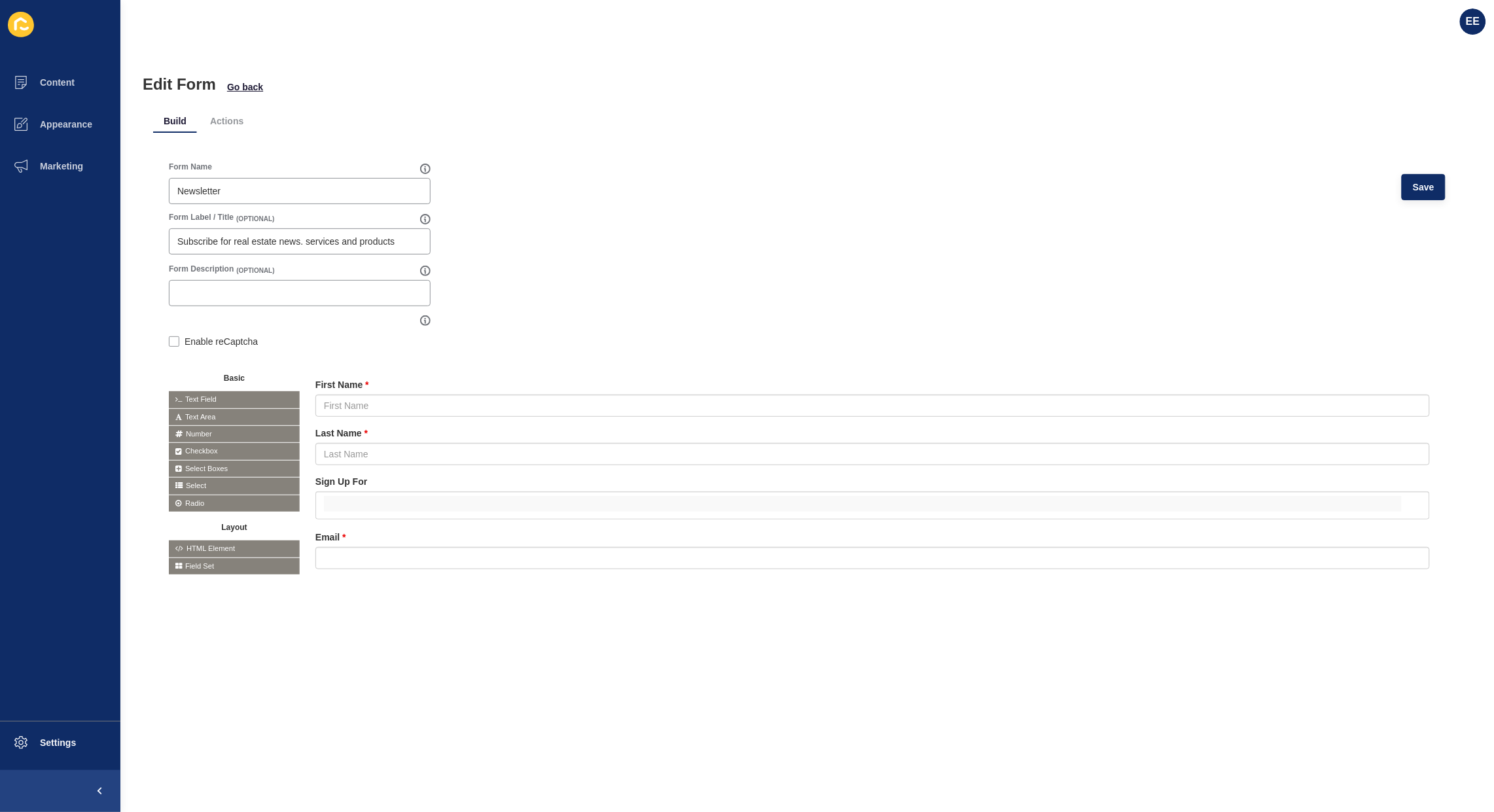
click at [0, 0] on icon at bounding box center [0, 0] width 0 height 0
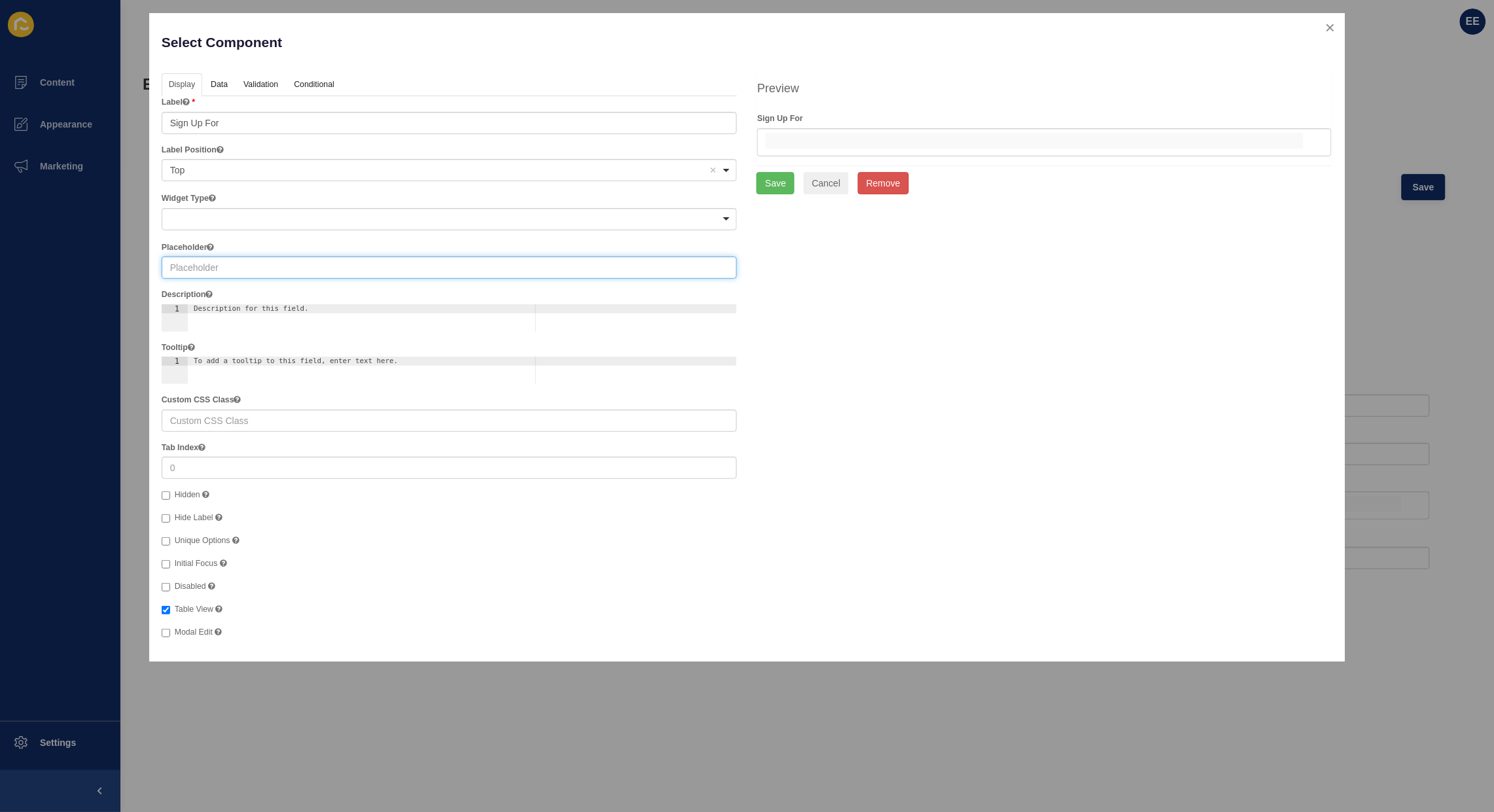
click at [221, 272] on input "text" at bounding box center [449, 268] width 576 height 23
type input "Select"
click at [256, 85] on link "Validation" at bounding box center [260, 85] width 47 height 24
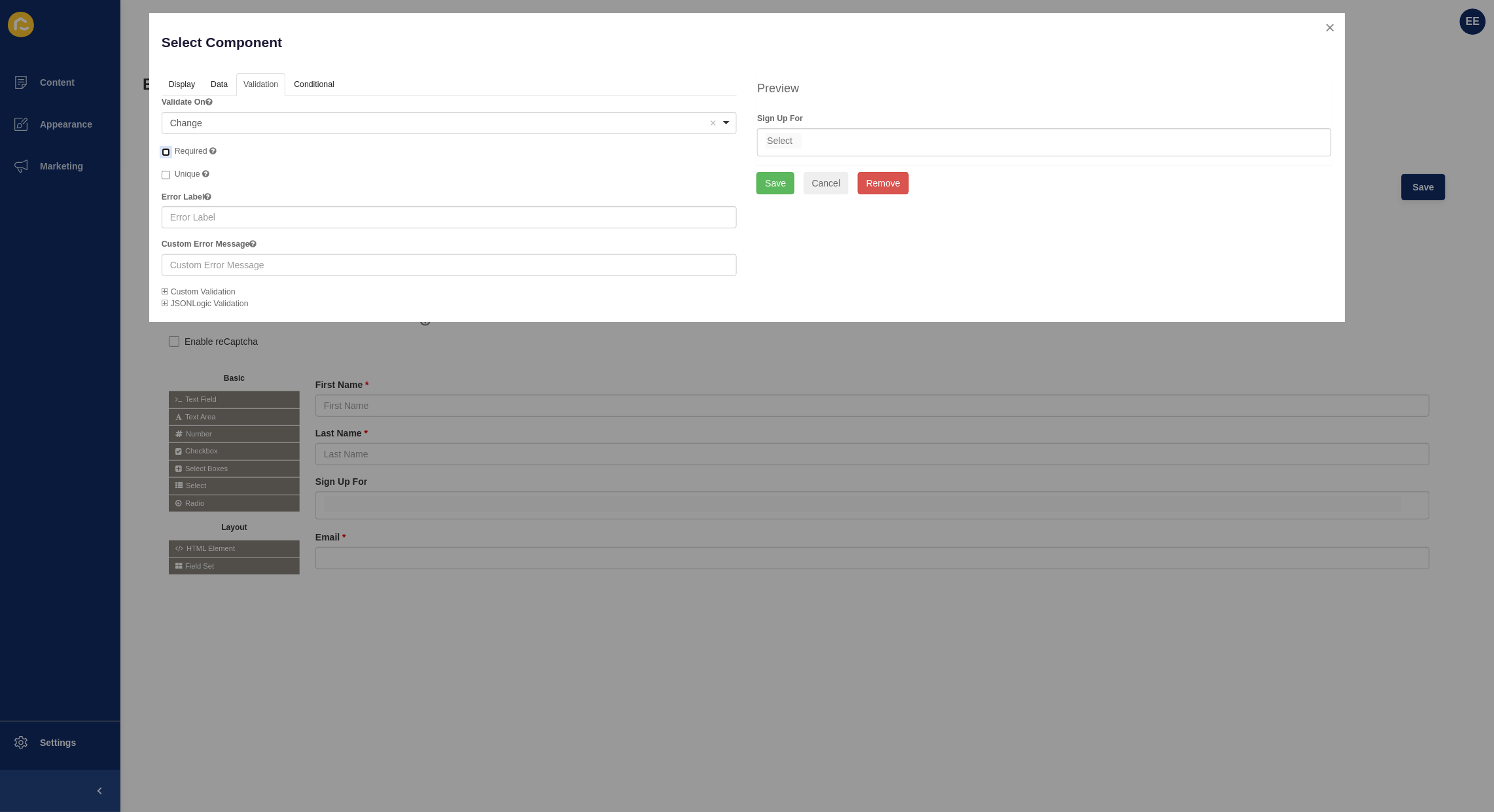
click at [162, 153] on input "Required" at bounding box center [166, 152] width 8 height 8
checkbox input "true"
click at [772, 175] on button "Save" at bounding box center [775, 184] width 38 height 23
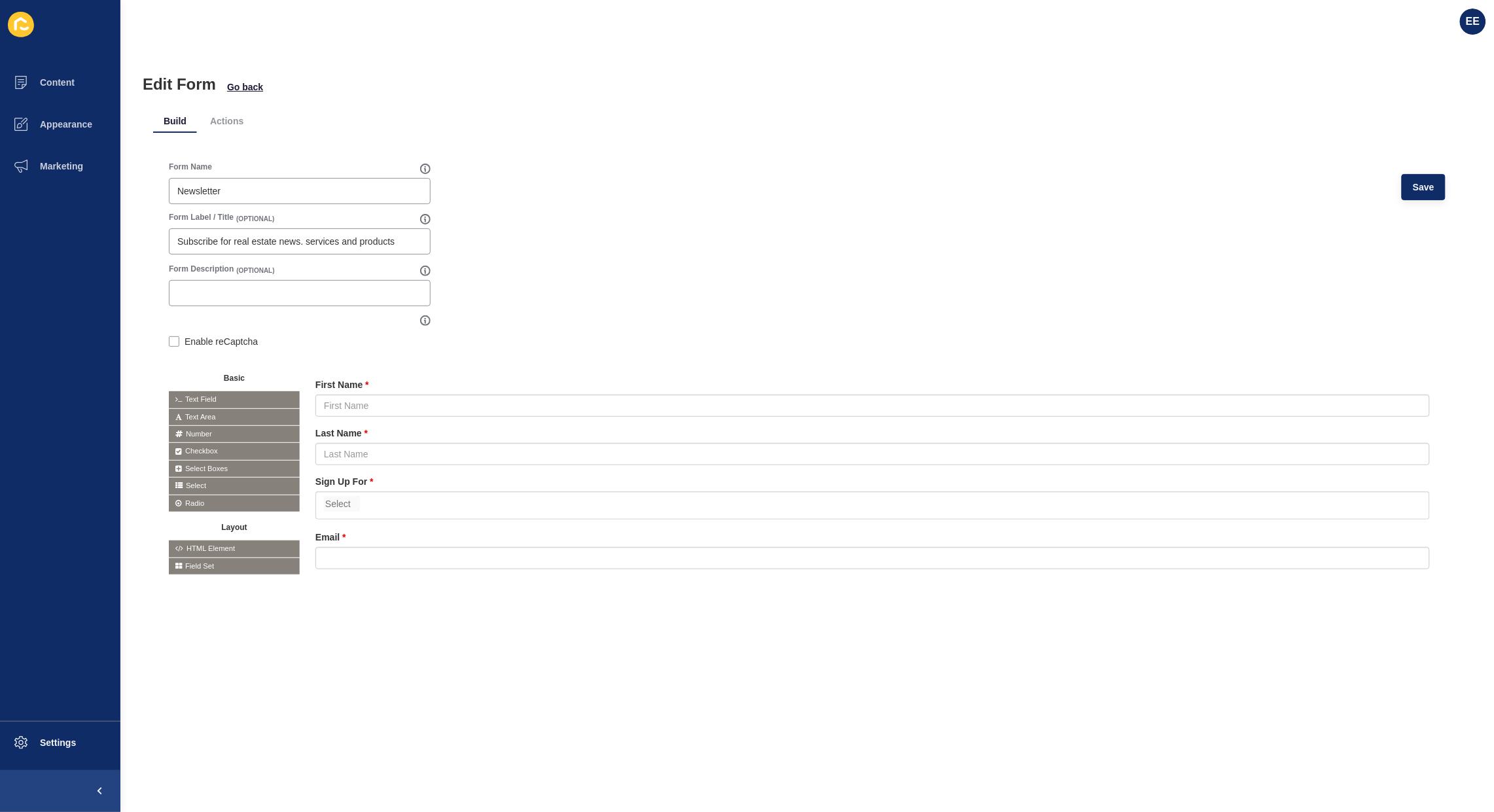
click at [0, 0] on icon at bounding box center [0, 0] width 0 height 0
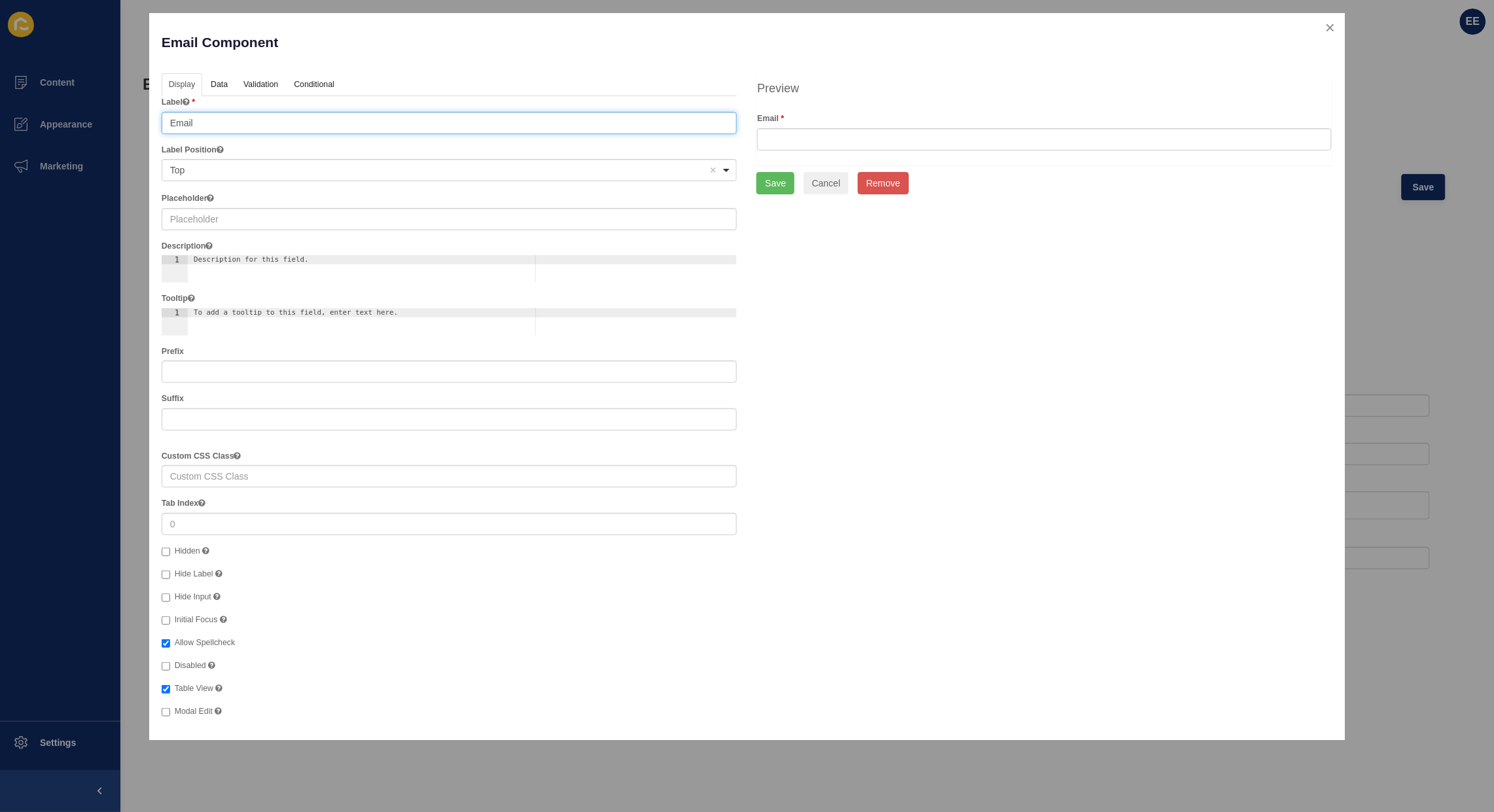
click at [20, 121] on div "Email Component Help Display Data Validation API Conditional Logic Layout Label…" at bounding box center [747, 406] width 1494 height 812
click at [208, 220] on input "text" at bounding box center [449, 220] width 576 height 23
paste input "Email"
type input "Email"
click at [776, 182] on button "Save" at bounding box center [775, 184] width 38 height 23
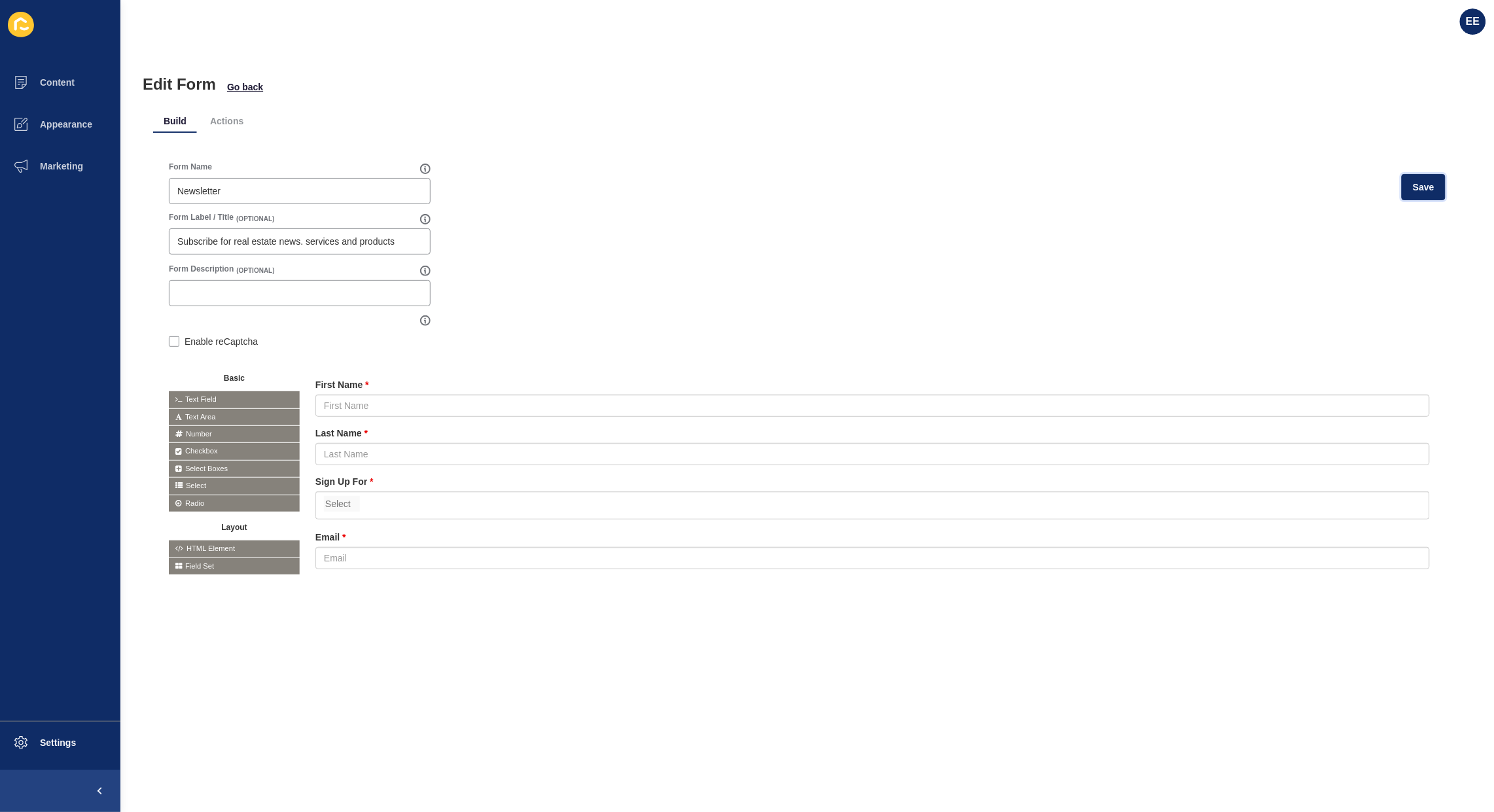
click at [1413, 187] on span "Save" at bounding box center [1424, 187] width 22 height 13
drag, startPoint x: 301, startPoint y: 238, endPoint x: 314, endPoint y: 279, distance: 43.0
click at [302, 239] on input "Subscribe for real estate news. services and products" at bounding box center [300, 241] width 245 height 13
type input "Subscribe for real estate news, services and products"
click at [1413, 187] on span "Save" at bounding box center [1424, 187] width 22 height 13
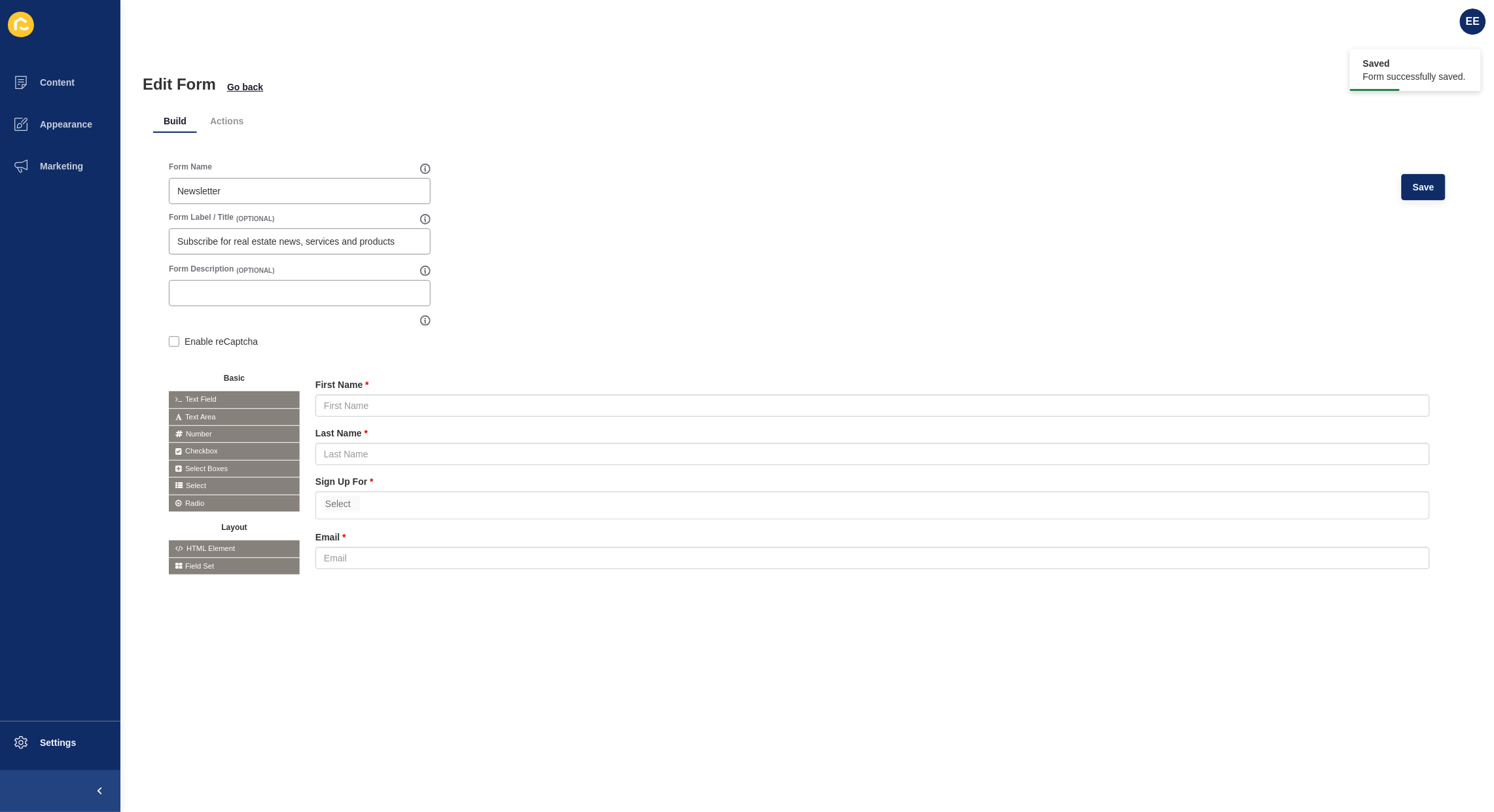
click at [177, 283] on div at bounding box center [300, 293] width 262 height 26
type input "Fill out the form to"
drag, startPoint x: 175, startPoint y: 237, endPoint x: 380, endPoint y: 234, distance: 205.0
click at [412, 234] on div "Subscribe for real estate news, services and products" at bounding box center [300, 242] width 262 height 26
drag, startPoint x: 173, startPoint y: 240, endPoint x: 351, endPoint y: 240, distance: 178.0
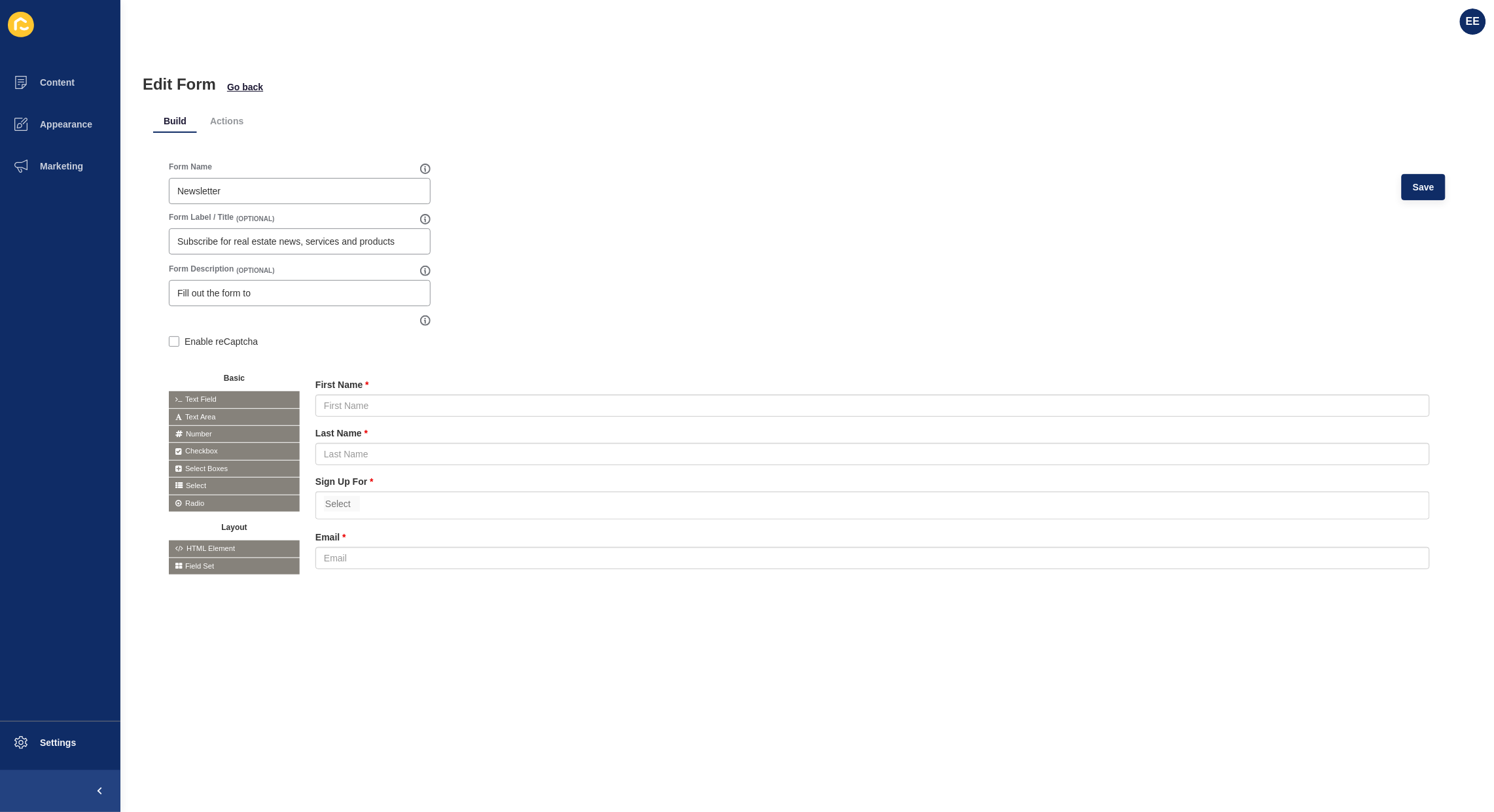
click at [371, 240] on div "Subscribe for real estate news, services and products" at bounding box center [300, 242] width 262 height 26
drag, startPoint x: 178, startPoint y: 240, endPoint x: 440, endPoint y: 239, distance: 262.0
click at [440, 239] on form "Form Name Newsletter Save Form Label / Title (OPTIONAL) Subscribe for real esta…" at bounding box center [807, 382] width 1277 height 439
click at [322, 295] on input "Fill out the form to" at bounding box center [300, 293] width 245 height 13
paste input "Subscribe for real estate news, services and products"
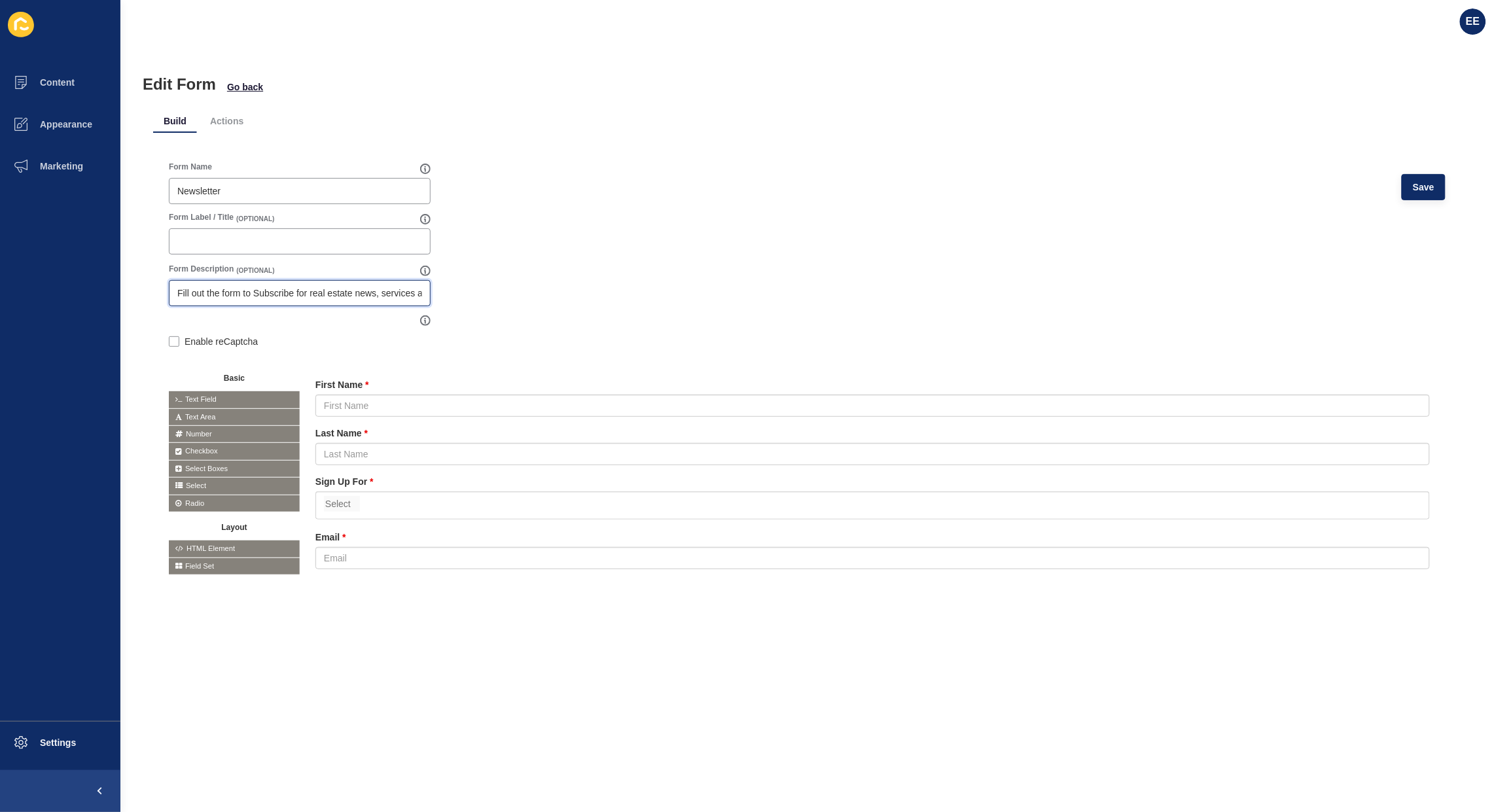
scroll to position [0, 47]
click at [217, 290] on input "Fill out the form to Subscribe for real estate news, services and products" at bounding box center [300, 293] width 245 height 13
type input "Fill out the form to sign up for real estate news, services and products"
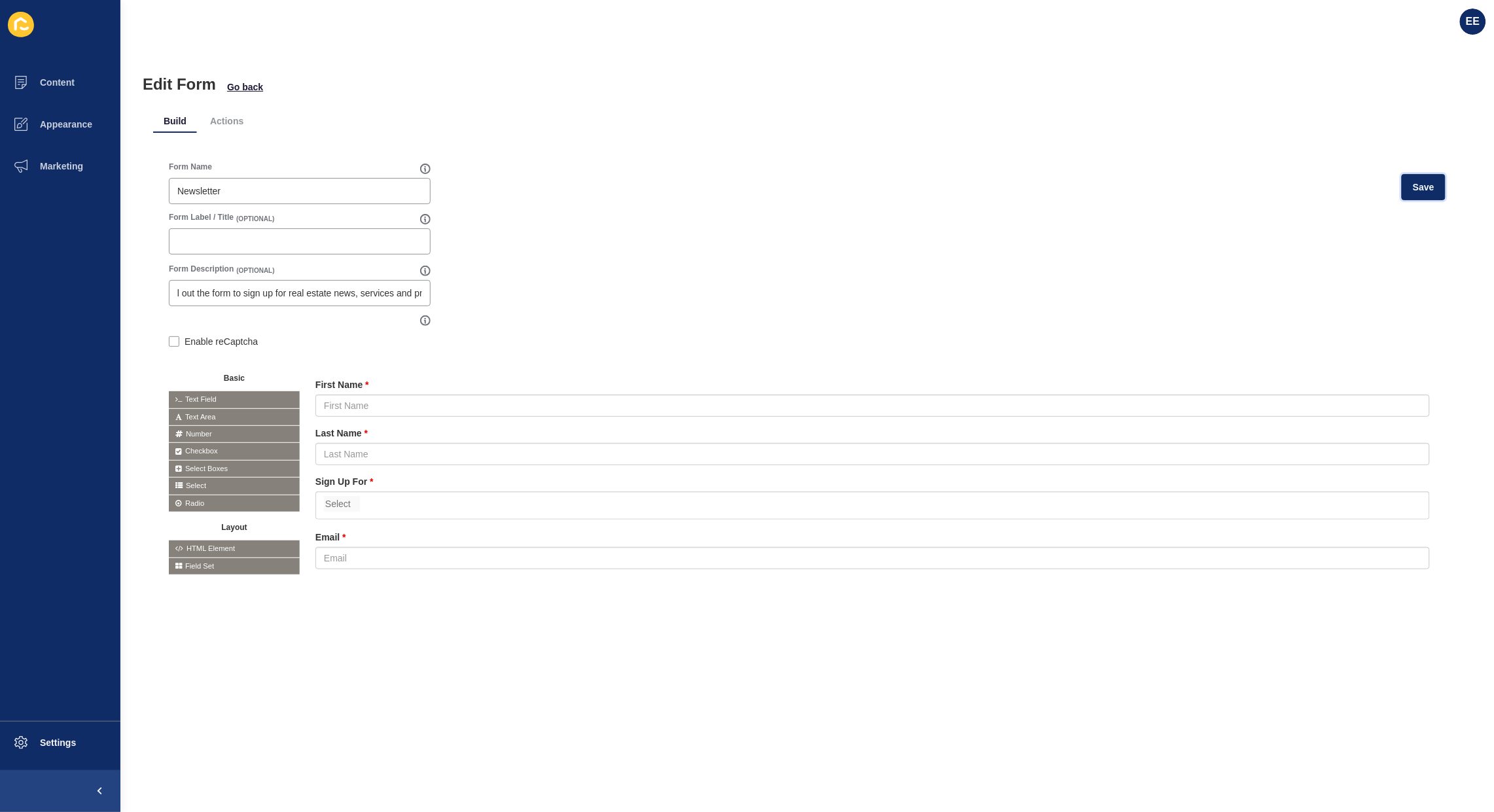
click at [1416, 187] on span "Save" at bounding box center [1424, 187] width 22 height 13
click at [238, 113] on li "Actions" at bounding box center [227, 120] width 54 height 23
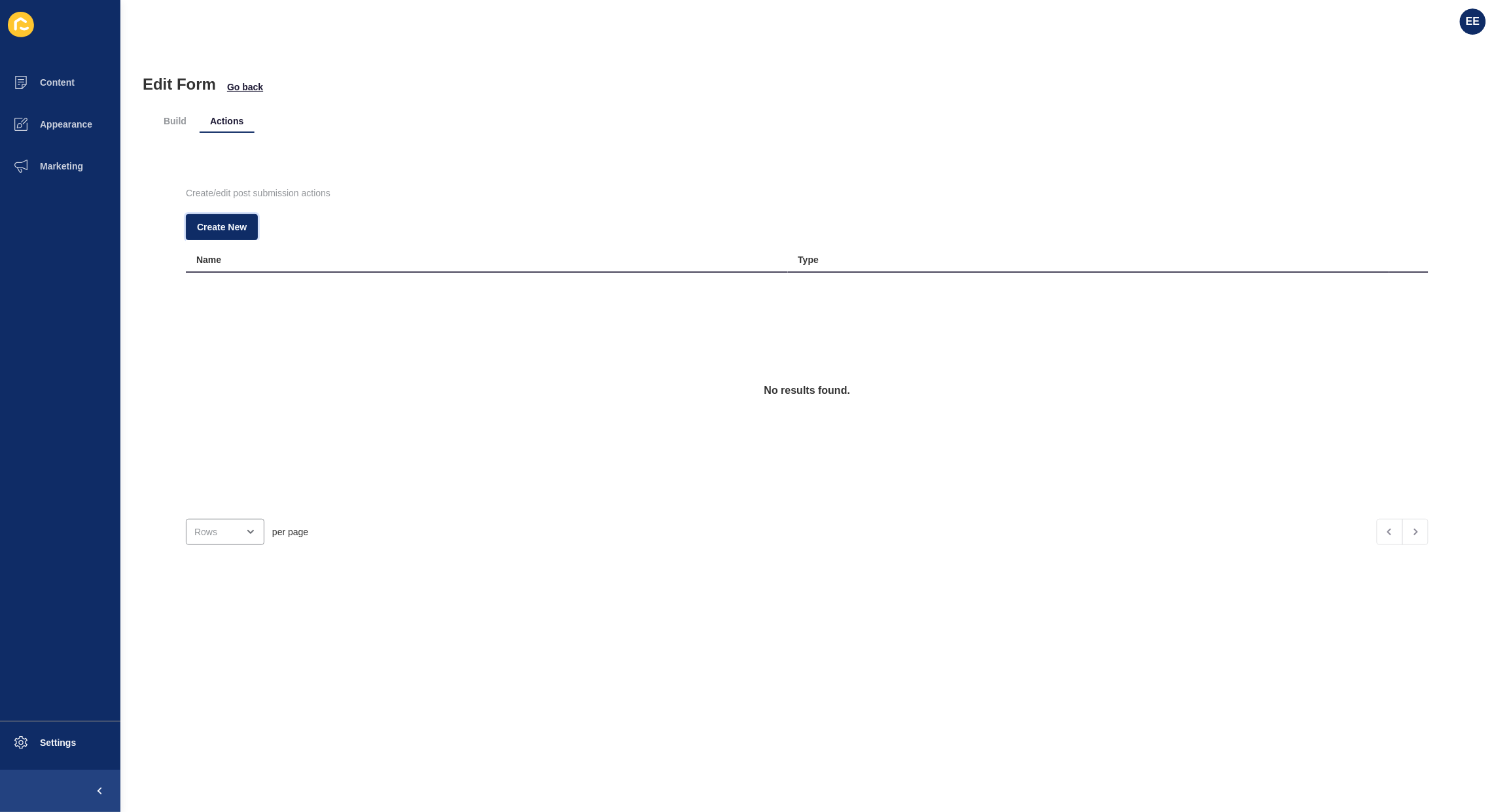
click at [224, 220] on span "Create New" at bounding box center [222, 227] width 50 height 13
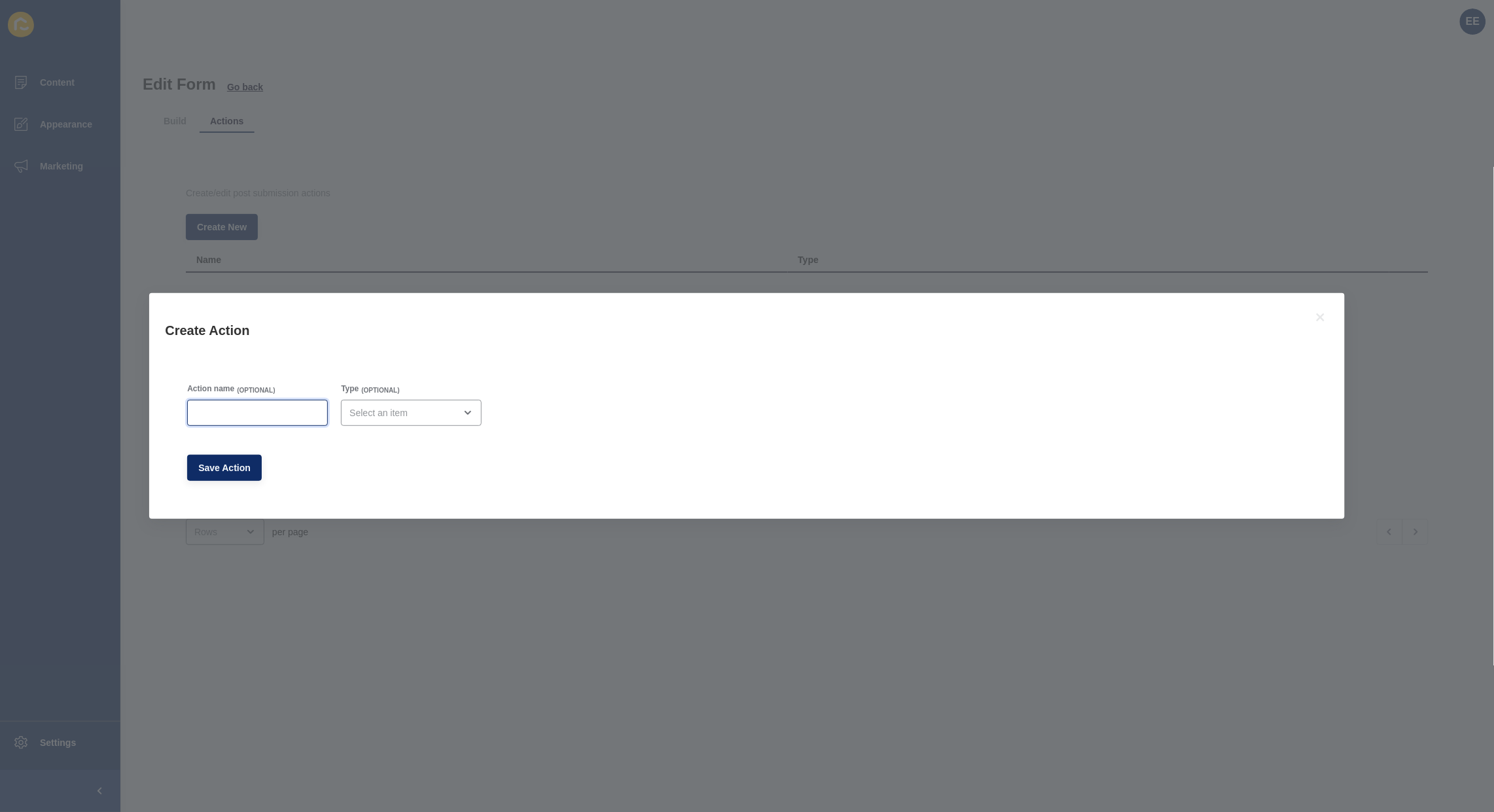
click at [227, 410] on input "Action name" at bounding box center [257, 412] width 123 height 13
type input "Admin Email"
click at [403, 410] on div "open menu" at bounding box center [402, 412] width 105 height 13
click at [407, 447] on span "Email" at bounding box center [415, 446] width 123 height 13
type input "Email"
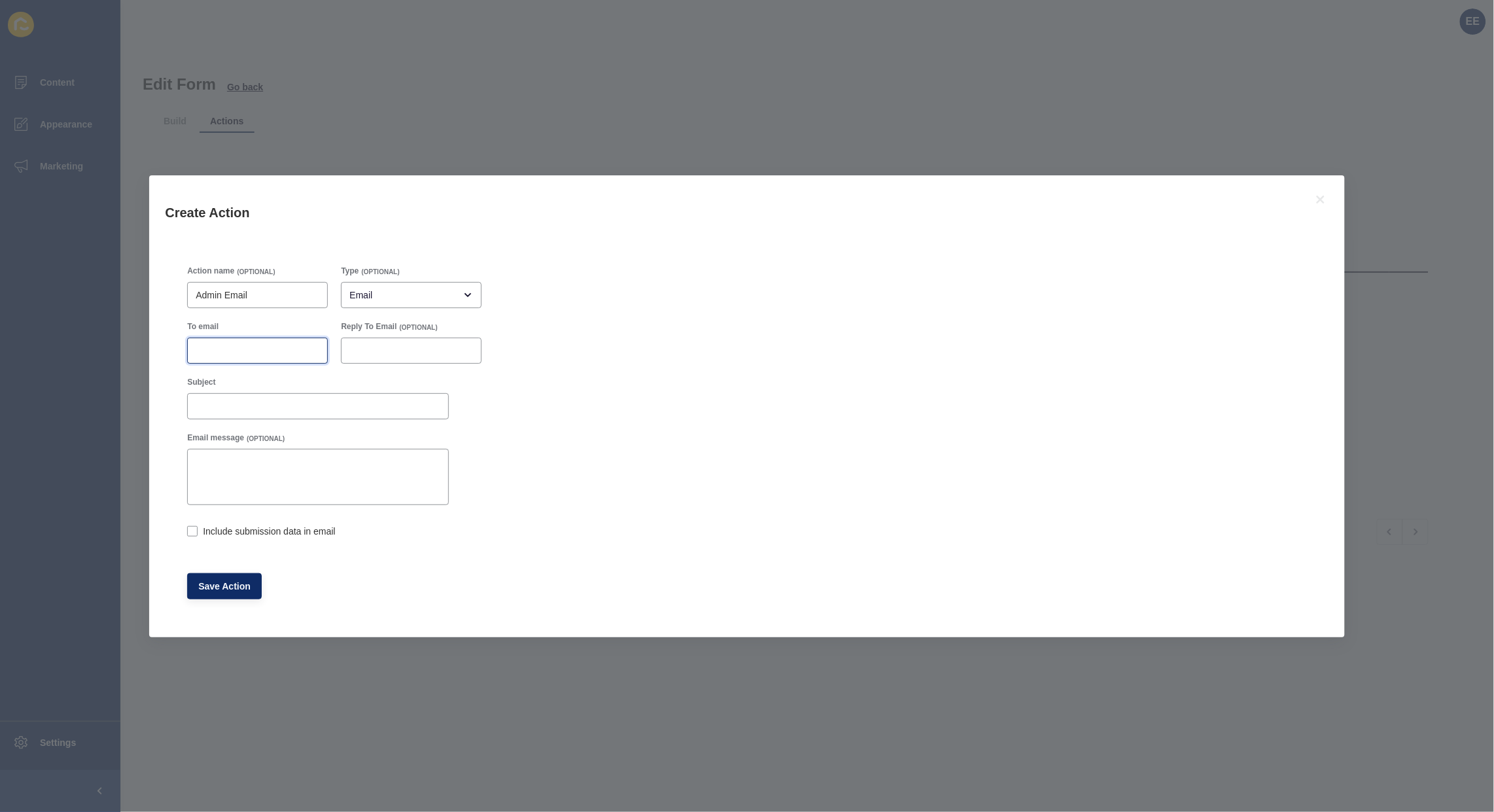
drag, startPoint x: 250, startPoint y: 351, endPoint x: 242, endPoint y: 357, distance: 10.0
click at [248, 351] on input "To email" at bounding box center [257, 350] width 123 height 13
type input "m"
paste input "[PERSON_NAME][EMAIL_ADDRESS][DOMAIN_NAME]"
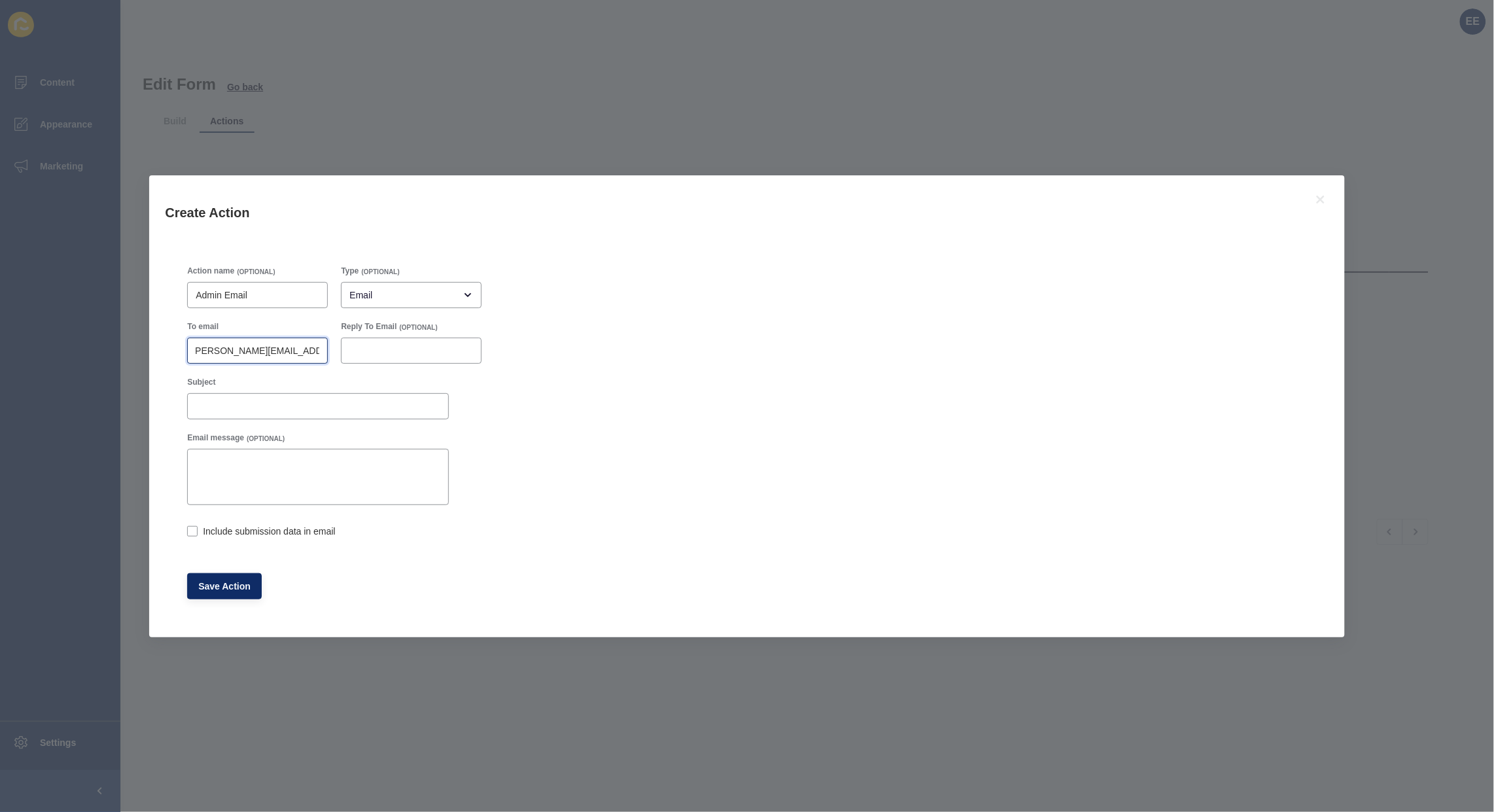
type input "[PERSON_NAME][EMAIL_ADDRESS][DOMAIN_NAME]"
click at [244, 404] on input "Subject" at bounding box center [318, 406] width 245 height 13
type input "Newsletter Sign up Form Submission"
click at [195, 527] on label at bounding box center [193, 531] width 11 height 11
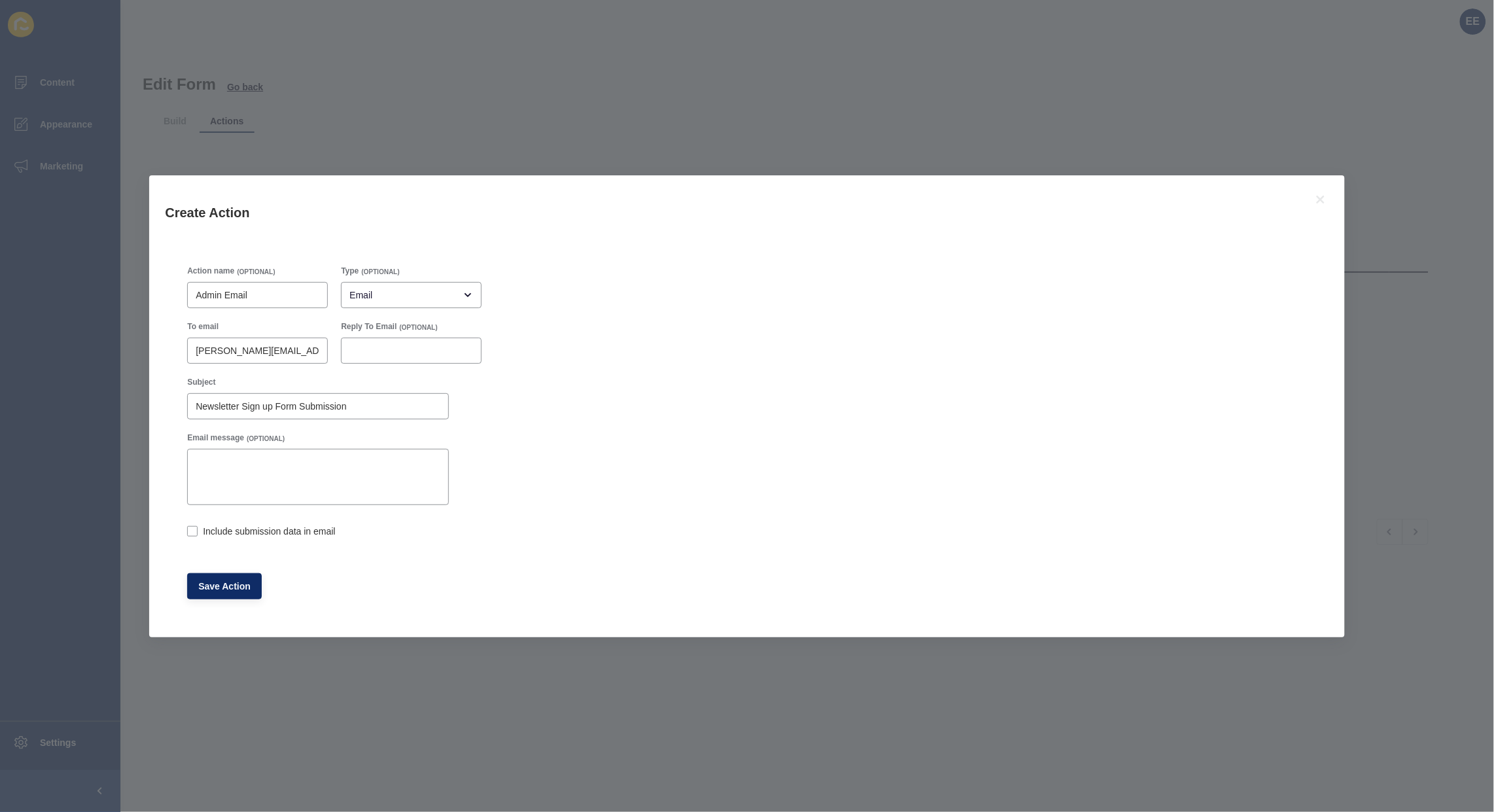
click at [195, 528] on input "Include submission data in email" at bounding box center [191, 532] width 8 height 8
checkbox input "true"
click at [218, 584] on span "Save Action" at bounding box center [224, 585] width 53 height 13
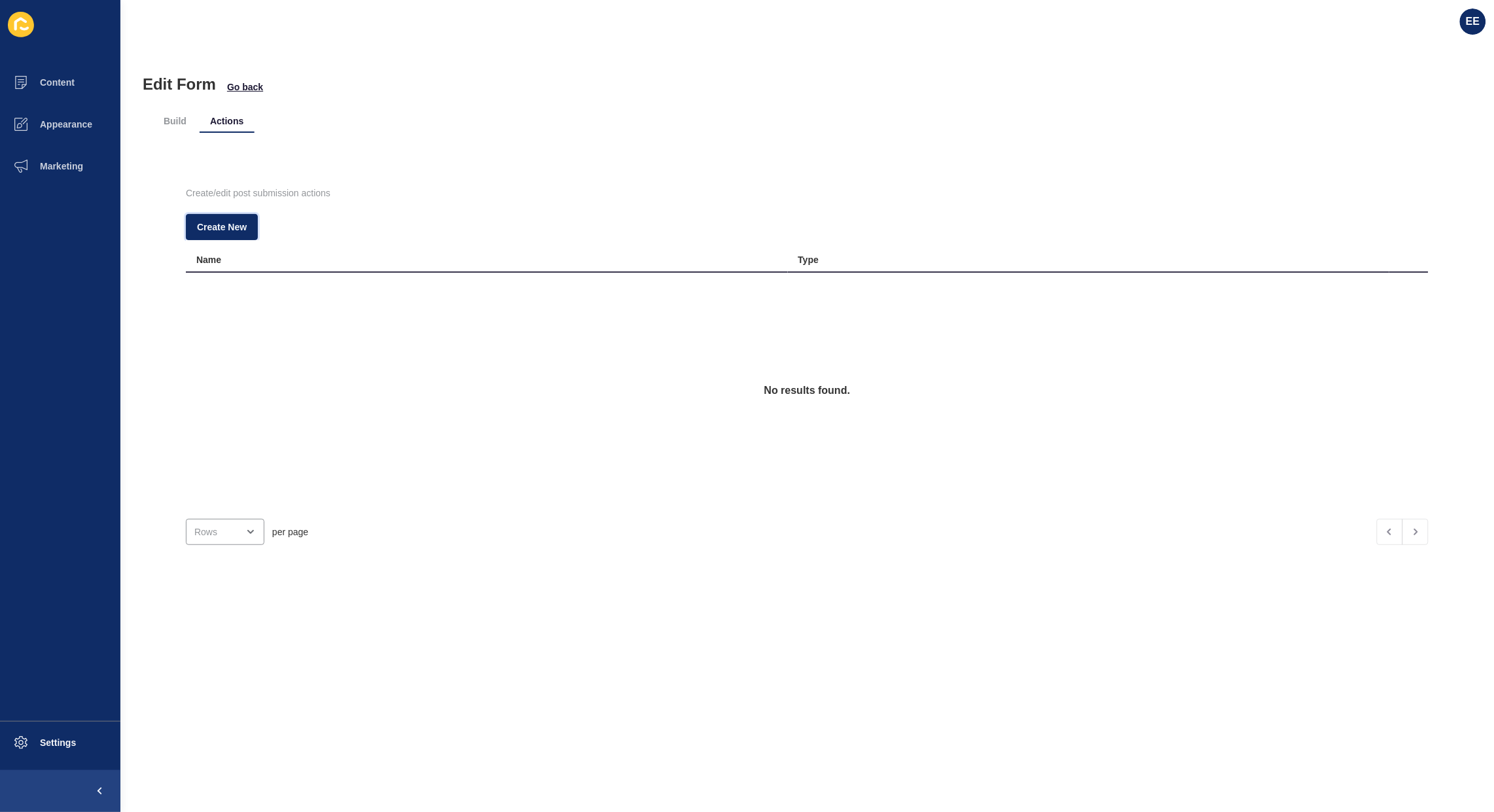
click at [239, 227] on span "Create New" at bounding box center [222, 227] width 50 height 13
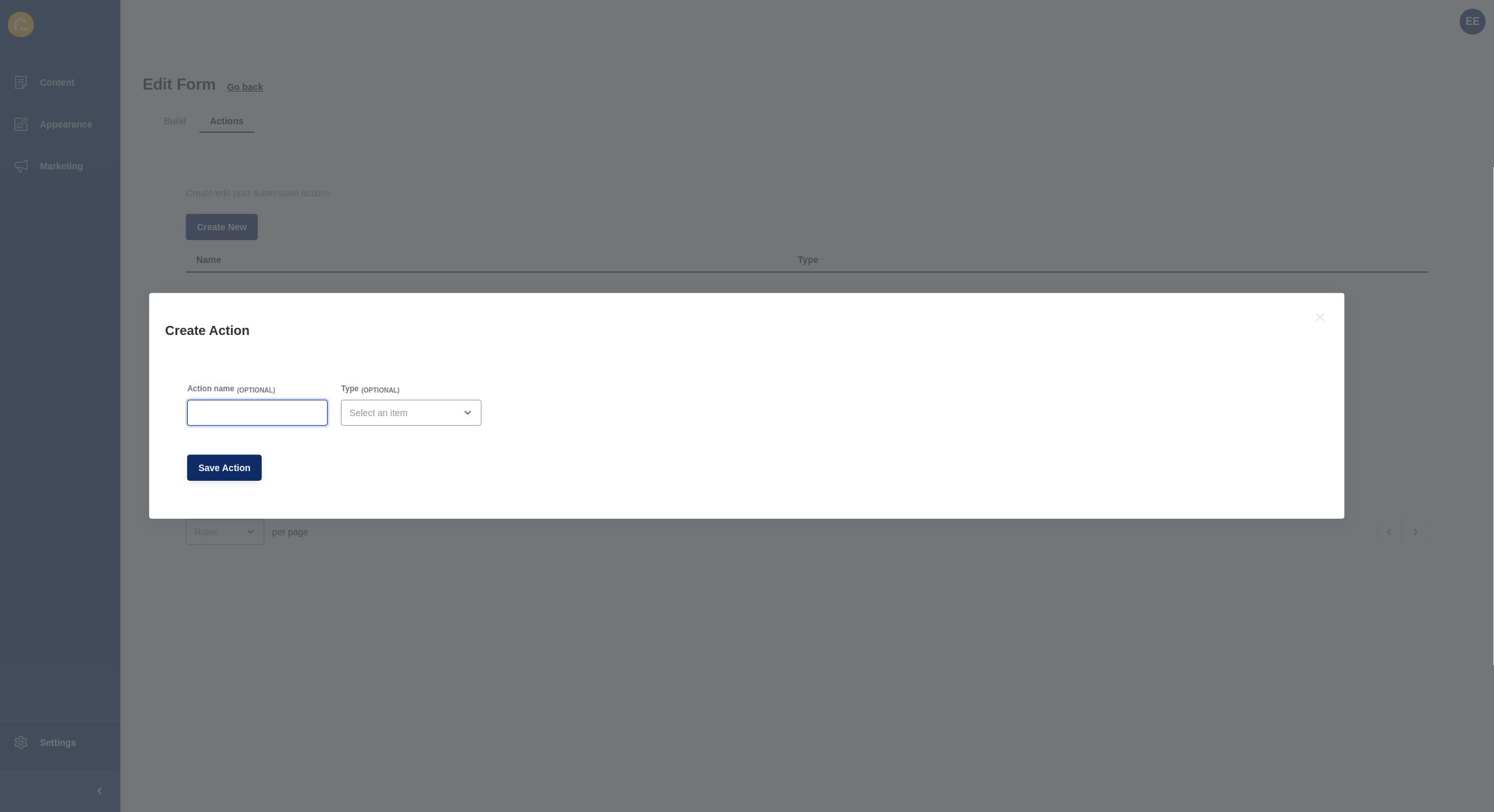
drag, startPoint x: 241, startPoint y: 409, endPoint x: 270, endPoint y: 406, distance: 29.2
click at [248, 407] on input "Action name" at bounding box center [257, 412] width 123 height 13
type input "Success Message"
click at [429, 422] on div "open menu" at bounding box center [411, 412] width 141 height 26
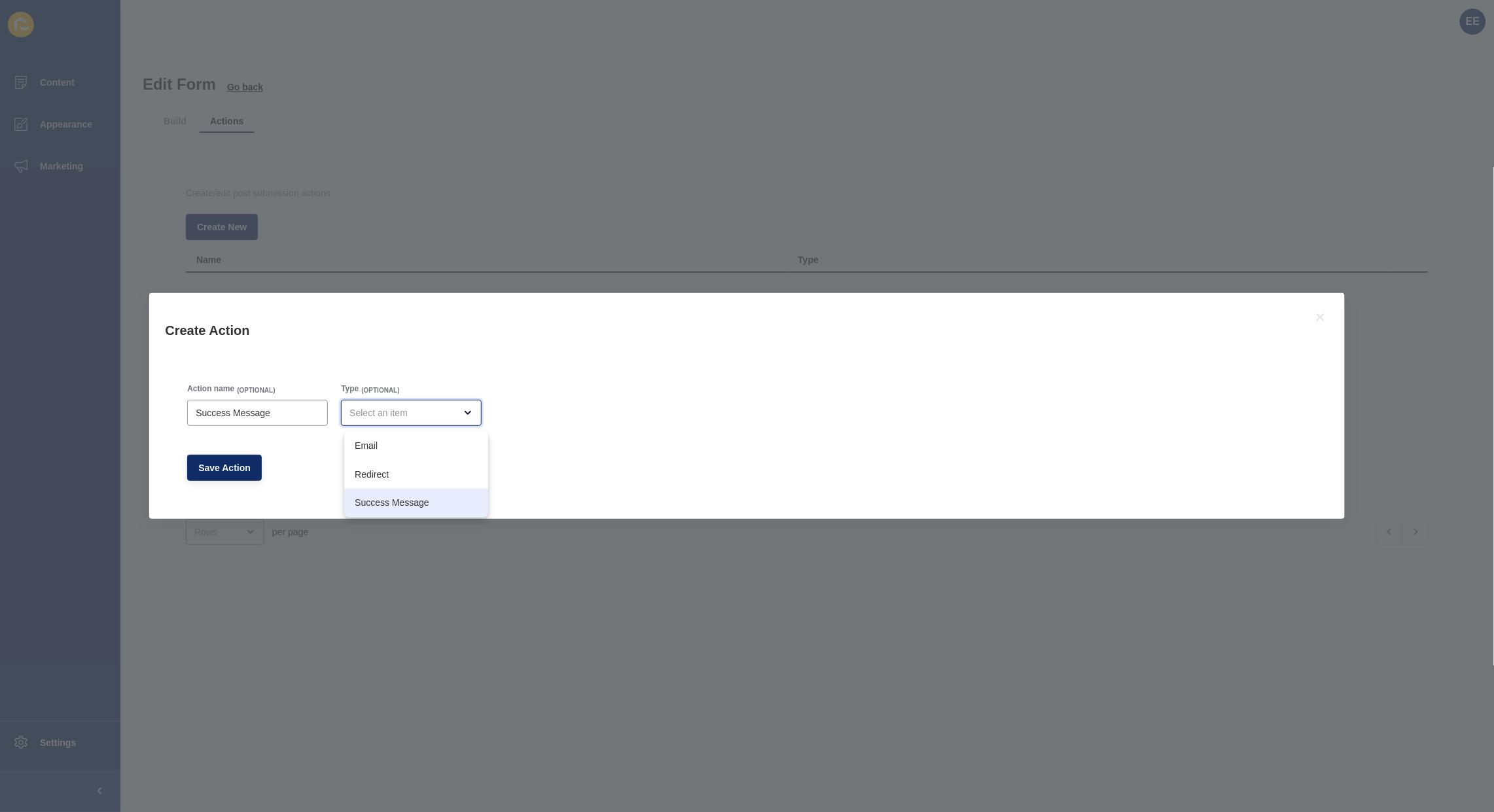
click at [408, 502] on span "Success Message" at bounding box center [415, 503] width 123 height 13
type input "Success Message"
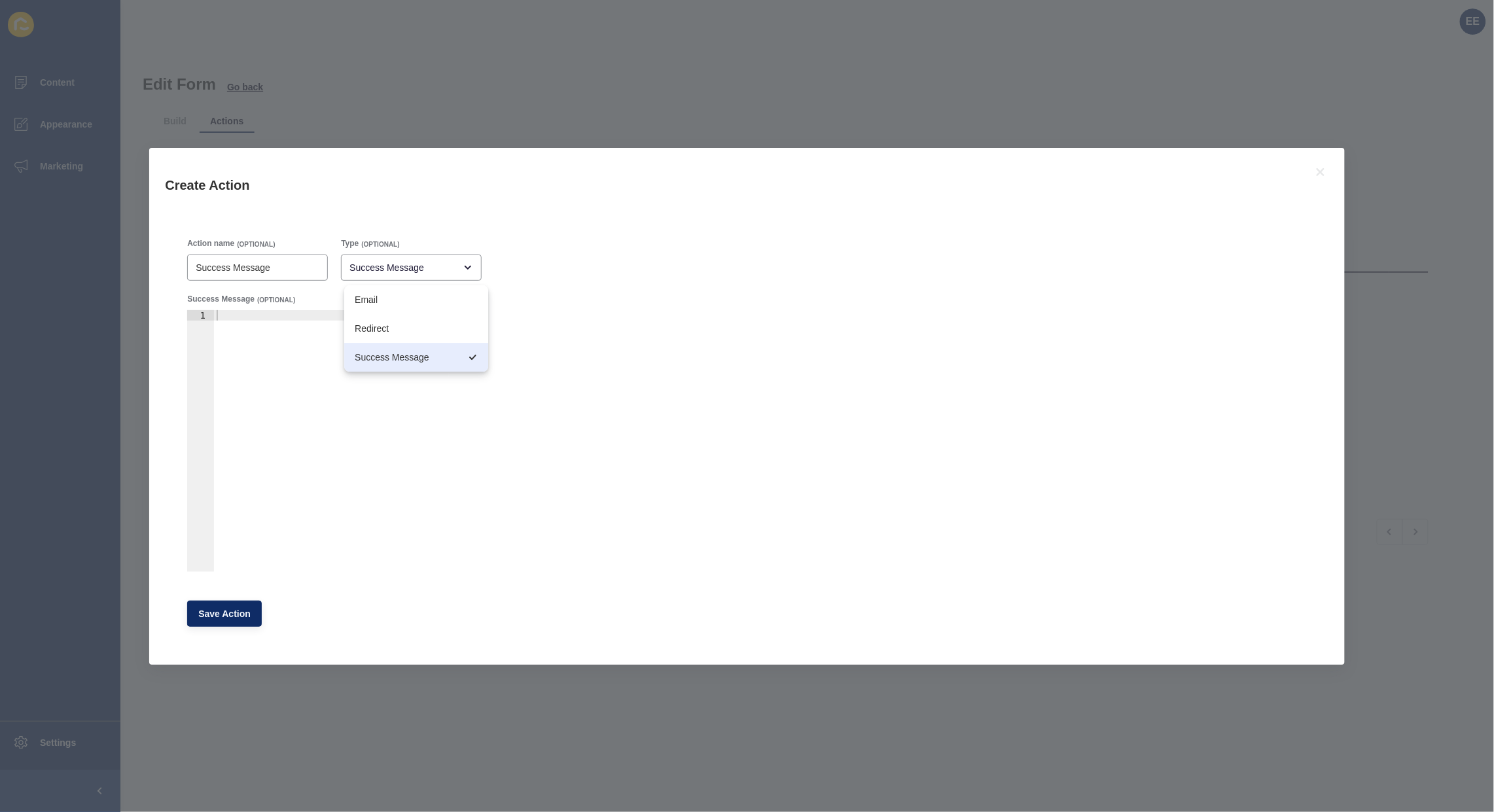
click at [263, 318] on div at bounding box center [331, 452] width 235 height 283
type textarea "Your information has been successfully submitted. Thank you!"
click at [233, 616] on span "Save Action" at bounding box center [224, 613] width 53 height 13
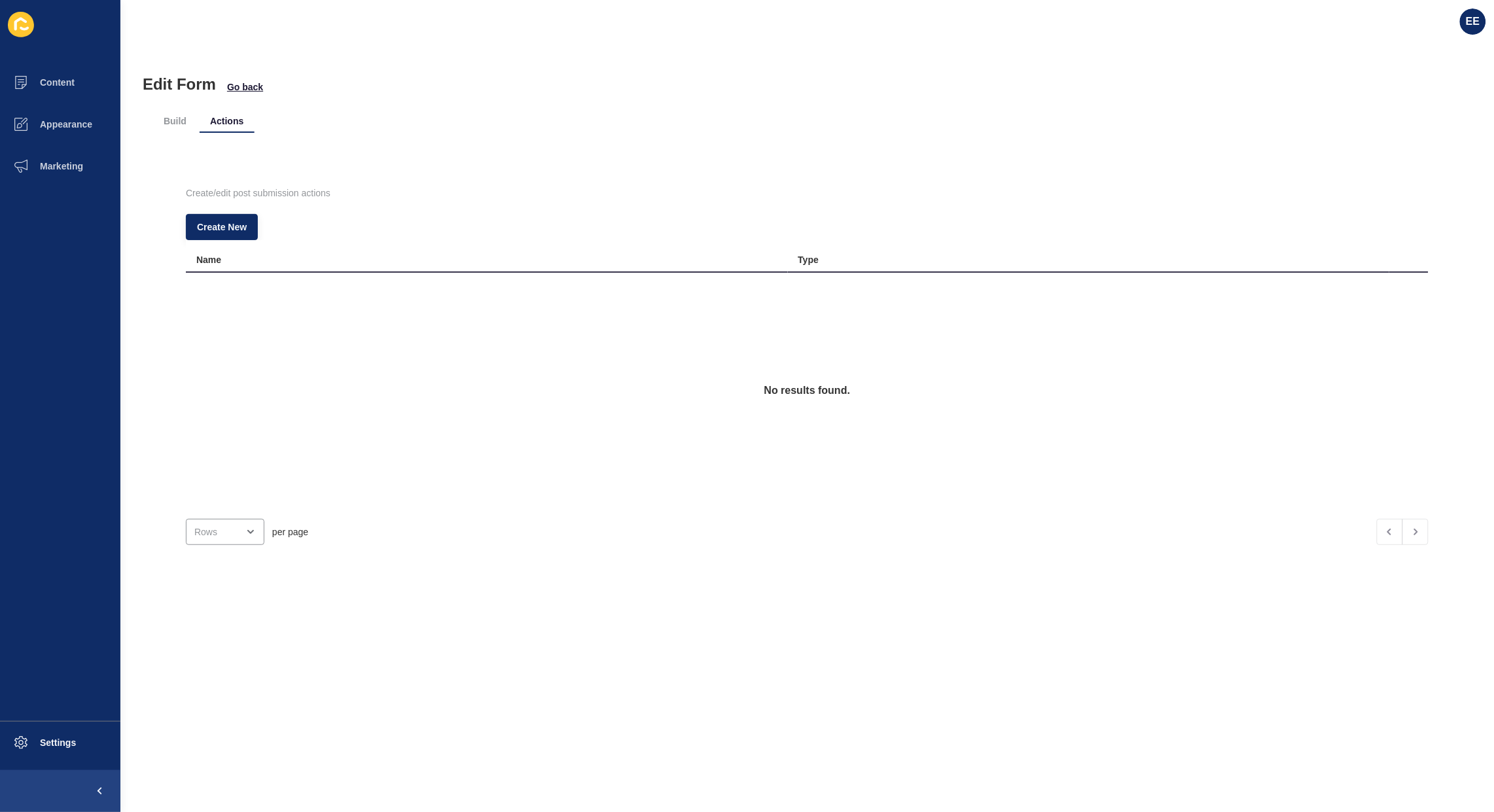
click at [175, 118] on li "Build" at bounding box center [175, 120] width 44 height 23
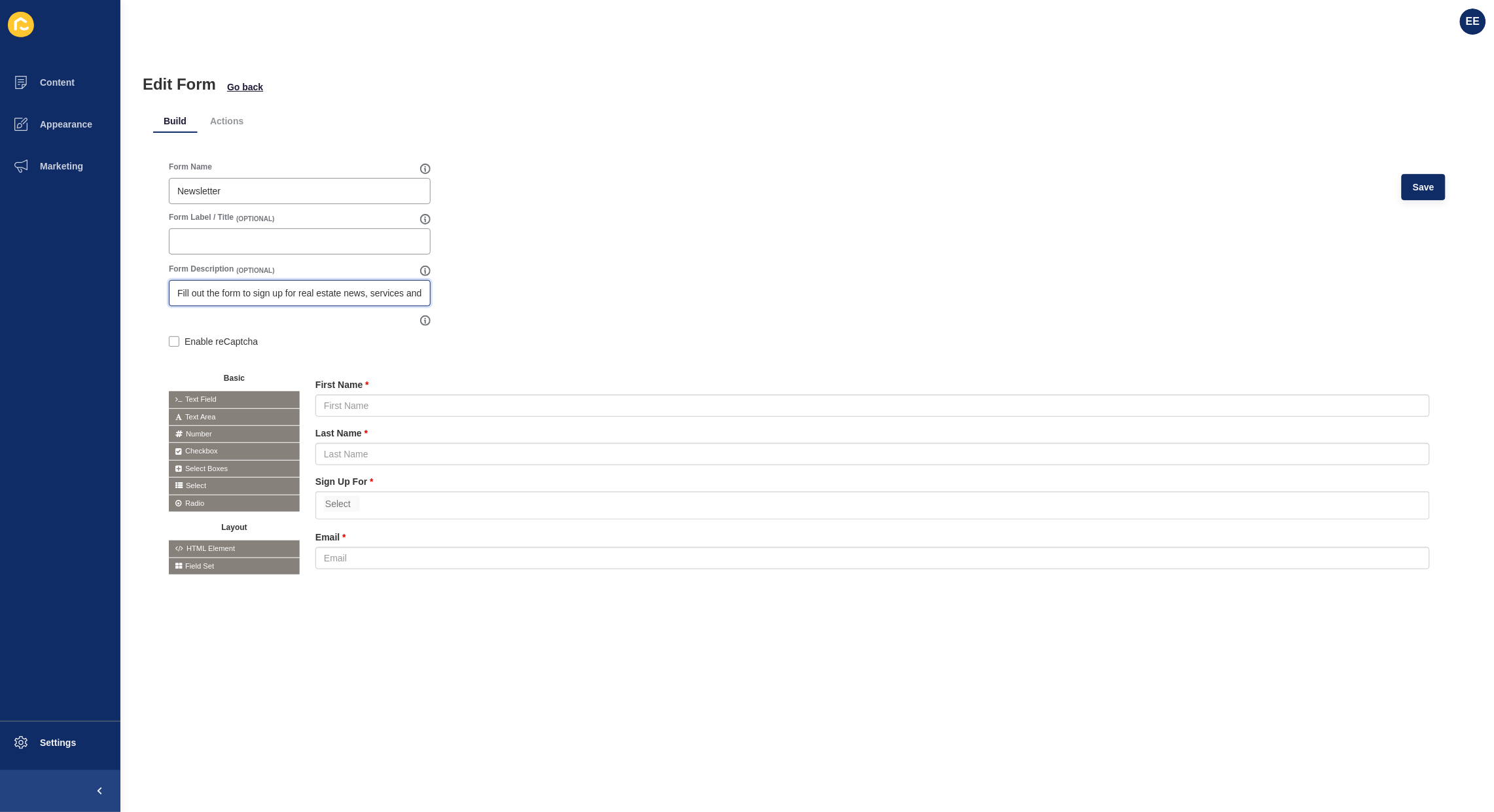
click at [295, 292] on input "Fill out the form to sign up for real estate news, services and products" at bounding box center [300, 293] width 245 height 13
drag, startPoint x: 372, startPoint y: 294, endPoint x: 485, endPoint y: 297, distance: 113.0
click at [485, 297] on form "Form Name Newsletter Save Form Label / Title (OPTIONAL) Form Description (OPTIO…" at bounding box center [807, 382] width 1277 height 439
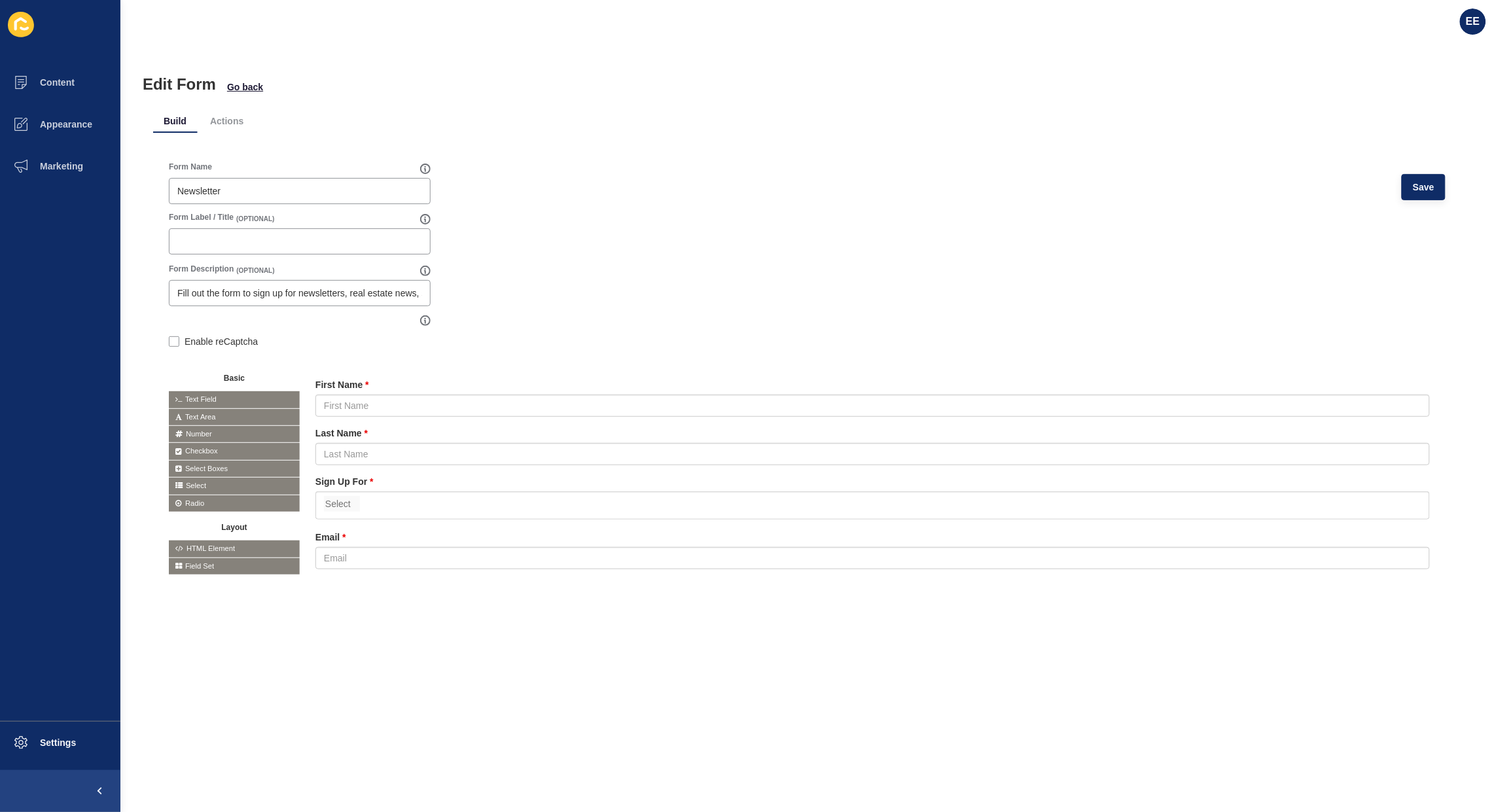
click at [422, 293] on div "Fill out the form to sign up for newsletters, real estate news, services and pr…" at bounding box center [300, 293] width 262 height 26
click at [389, 287] on input "Fill out the form to sign up for newsletters, real estate news, services and pr…" at bounding box center [300, 293] width 245 height 13
drag, startPoint x: 393, startPoint y: 292, endPoint x: 437, endPoint y: 298, distance: 44.4
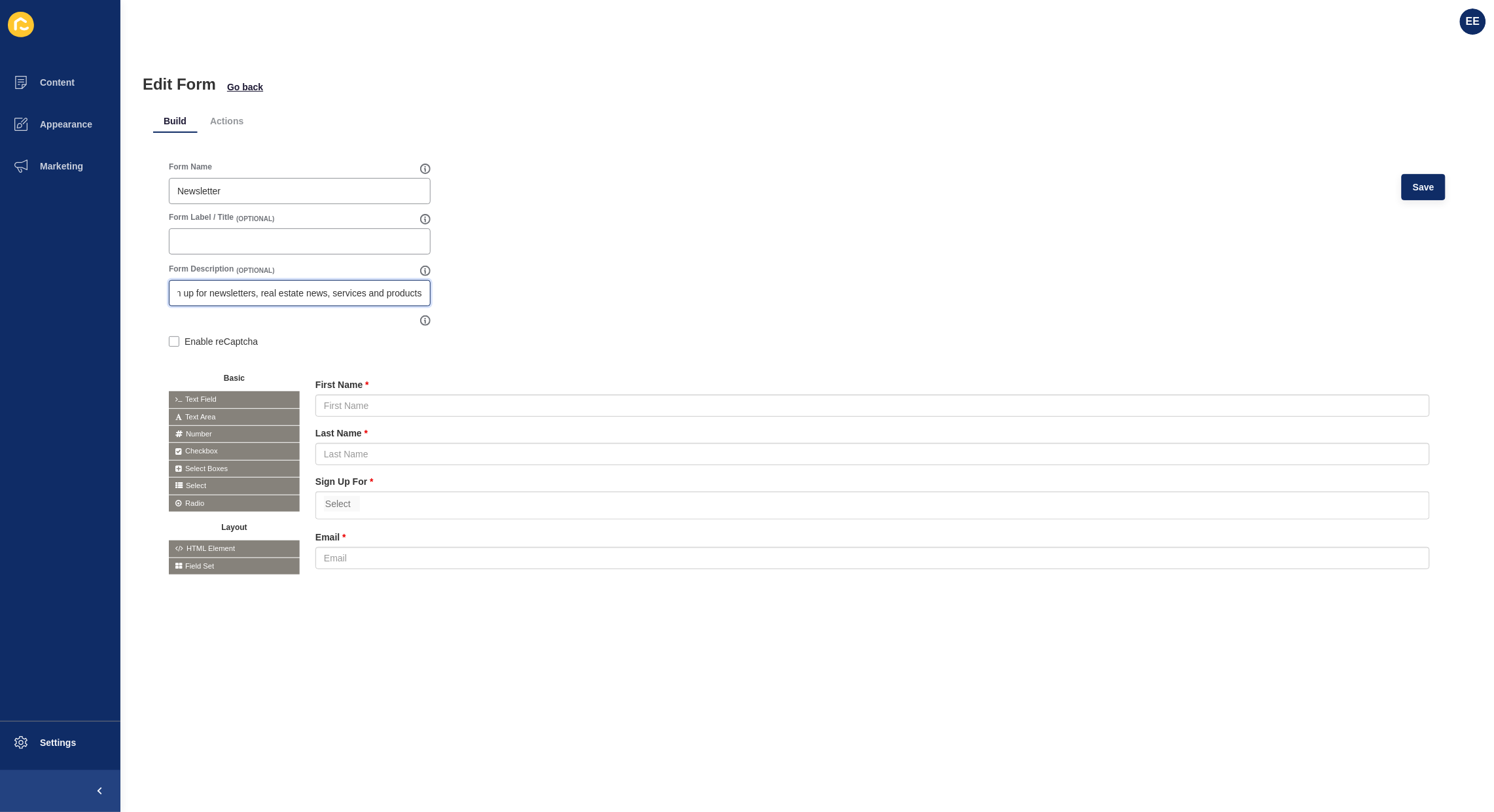
click at [437, 298] on form "Form Name Newsletter Save Form Label / Title (OPTIONAL) Form Description (OPTIO…" at bounding box center [807, 382] width 1277 height 439
click at [421, 293] on input "Fill out the form to sign up for newsletters, real estate news, services and pr…" at bounding box center [300, 293] width 245 height 13
type input "Fill out the form to sign up for newsletters, real estate news, services and pr…"
click at [1413, 190] on span "Save" at bounding box center [1424, 187] width 22 height 13
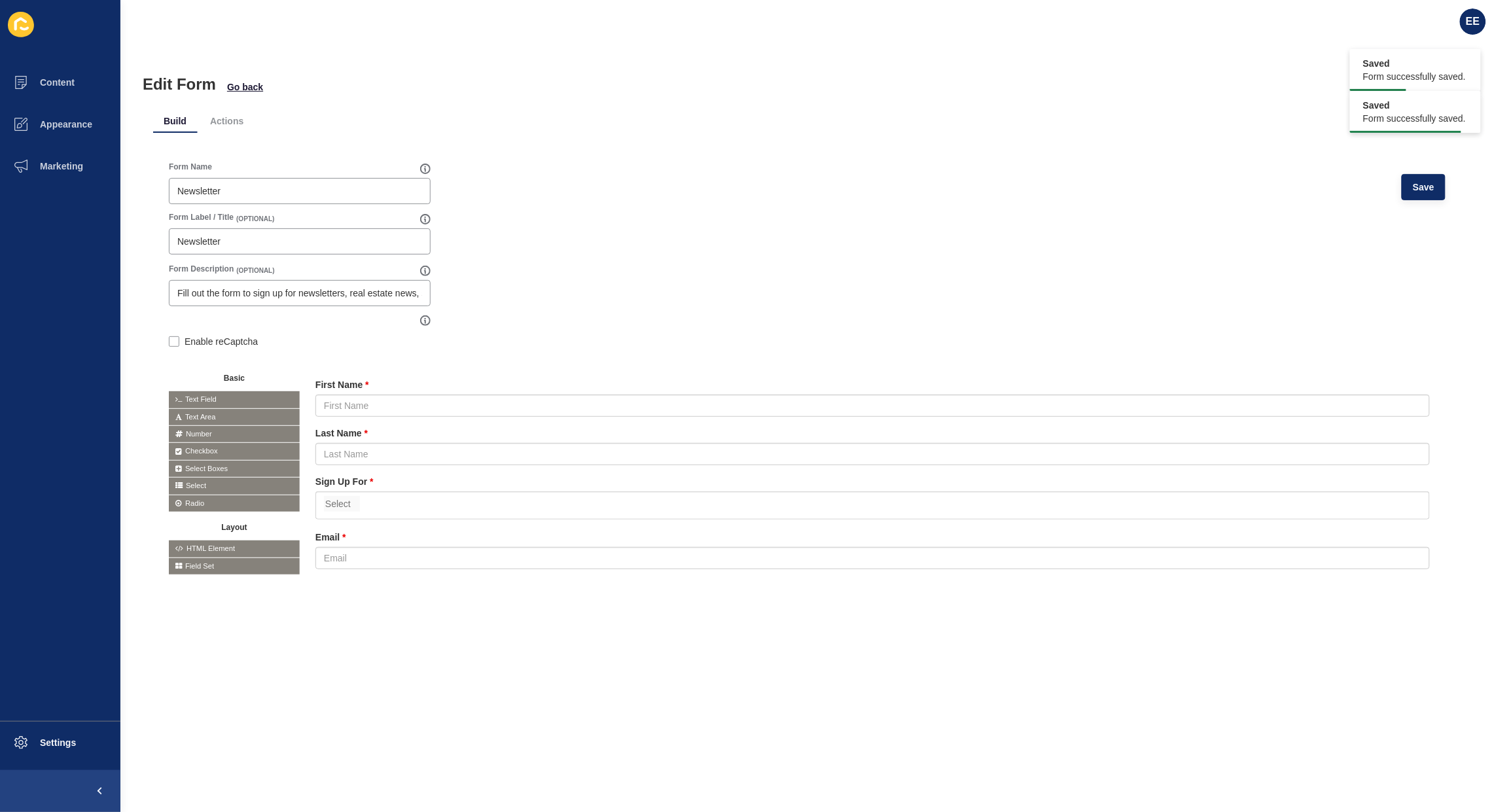
click at [822, 242] on form "Form Name Newsletter Save Form Label / Title (OPTIONAL) Newsletter Form Descrip…" at bounding box center [807, 382] width 1277 height 439
click at [303, 231] on div "Newsletter" at bounding box center [300, 242] width 262 height 26
type input "N"
click at [1413, 190] on span "Save" at bounding box center [1424, 187] width 22 height 13
click at [63, 122] on span "Appearance" at bounding box center [44, 124] width 94 height 11
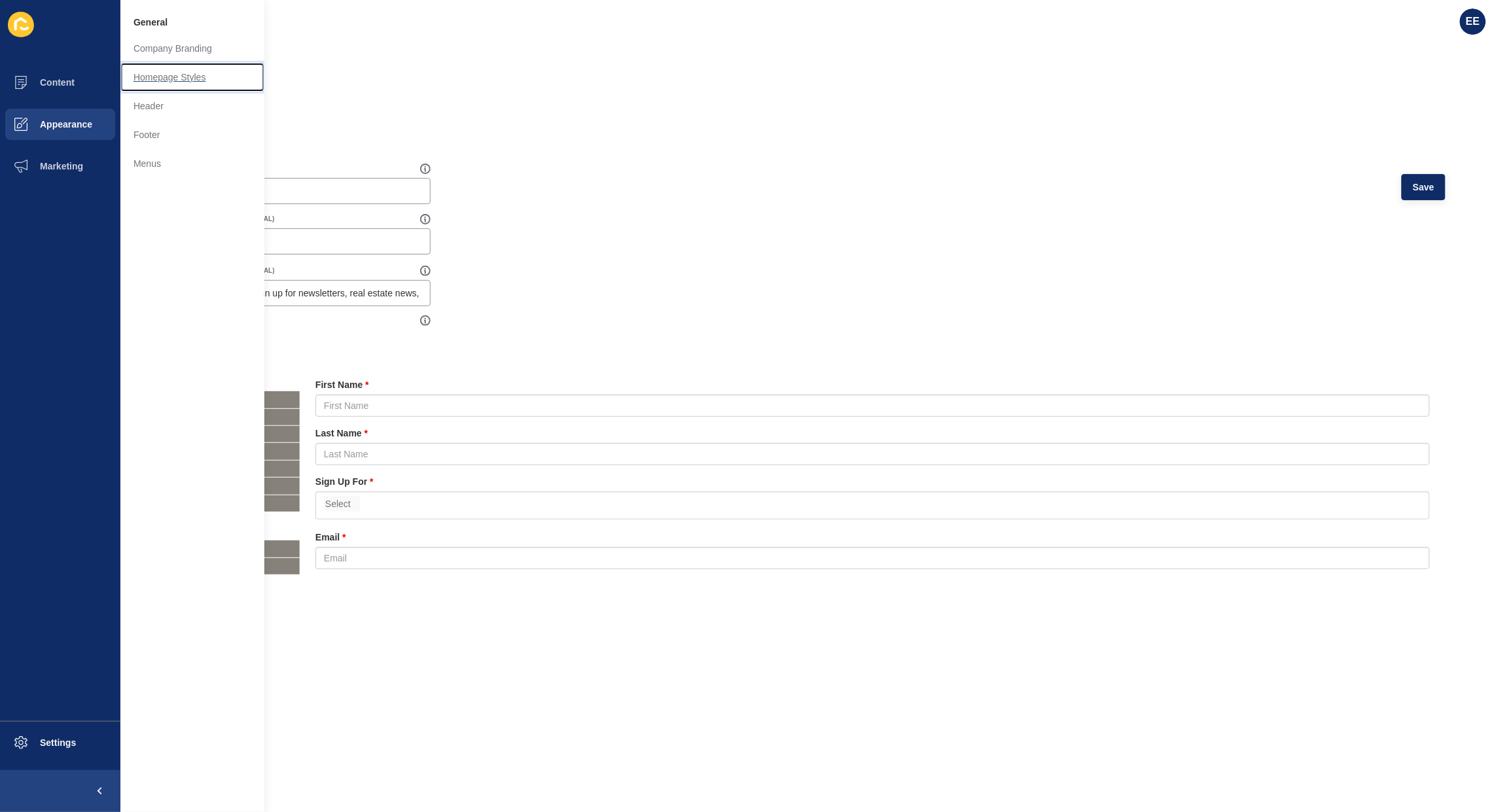
click at [172, 75] on link "Homepage Styles" at bounding box center [192, 77] width 144 height 29
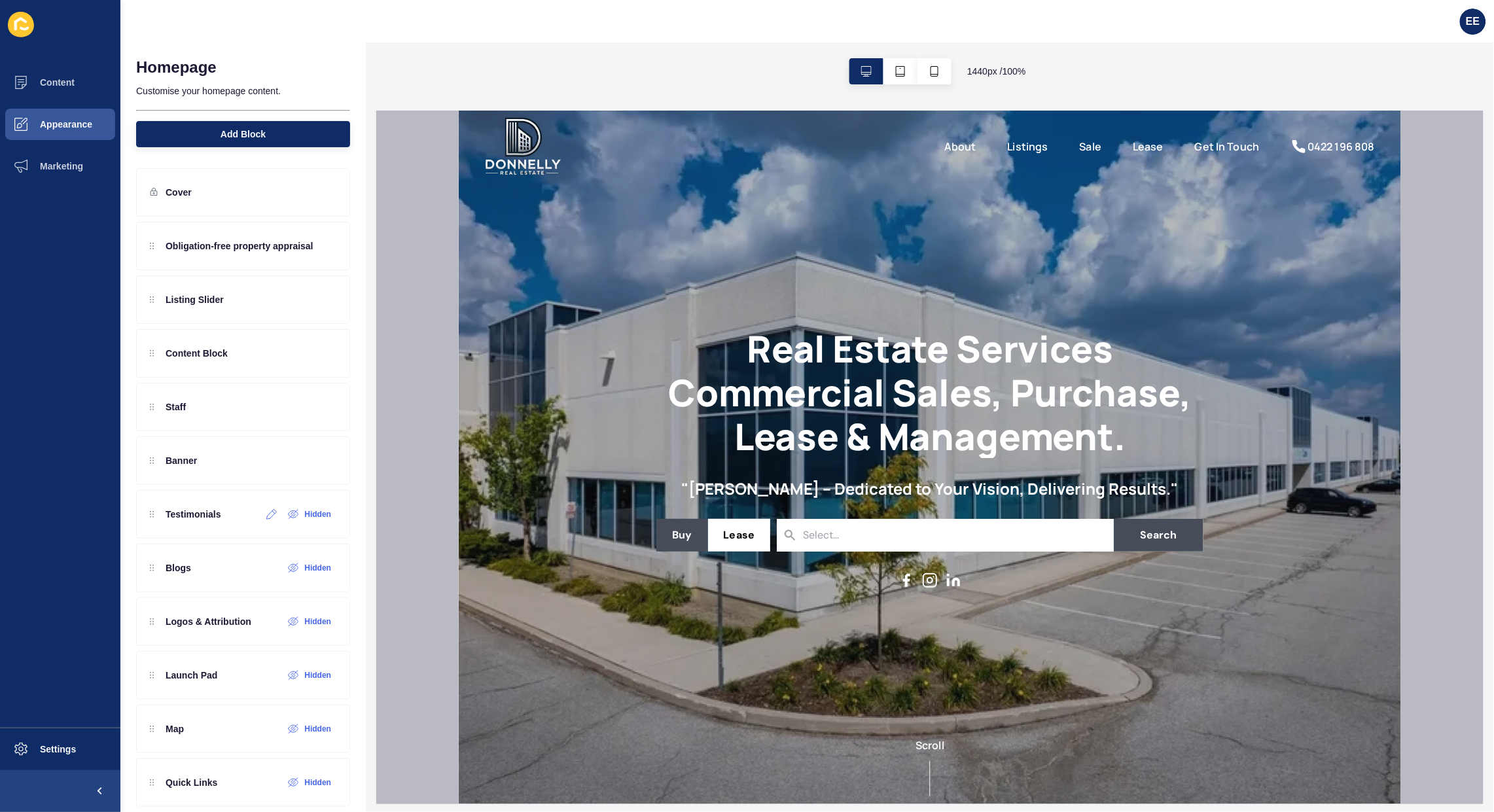
scroll to position [24, 0]
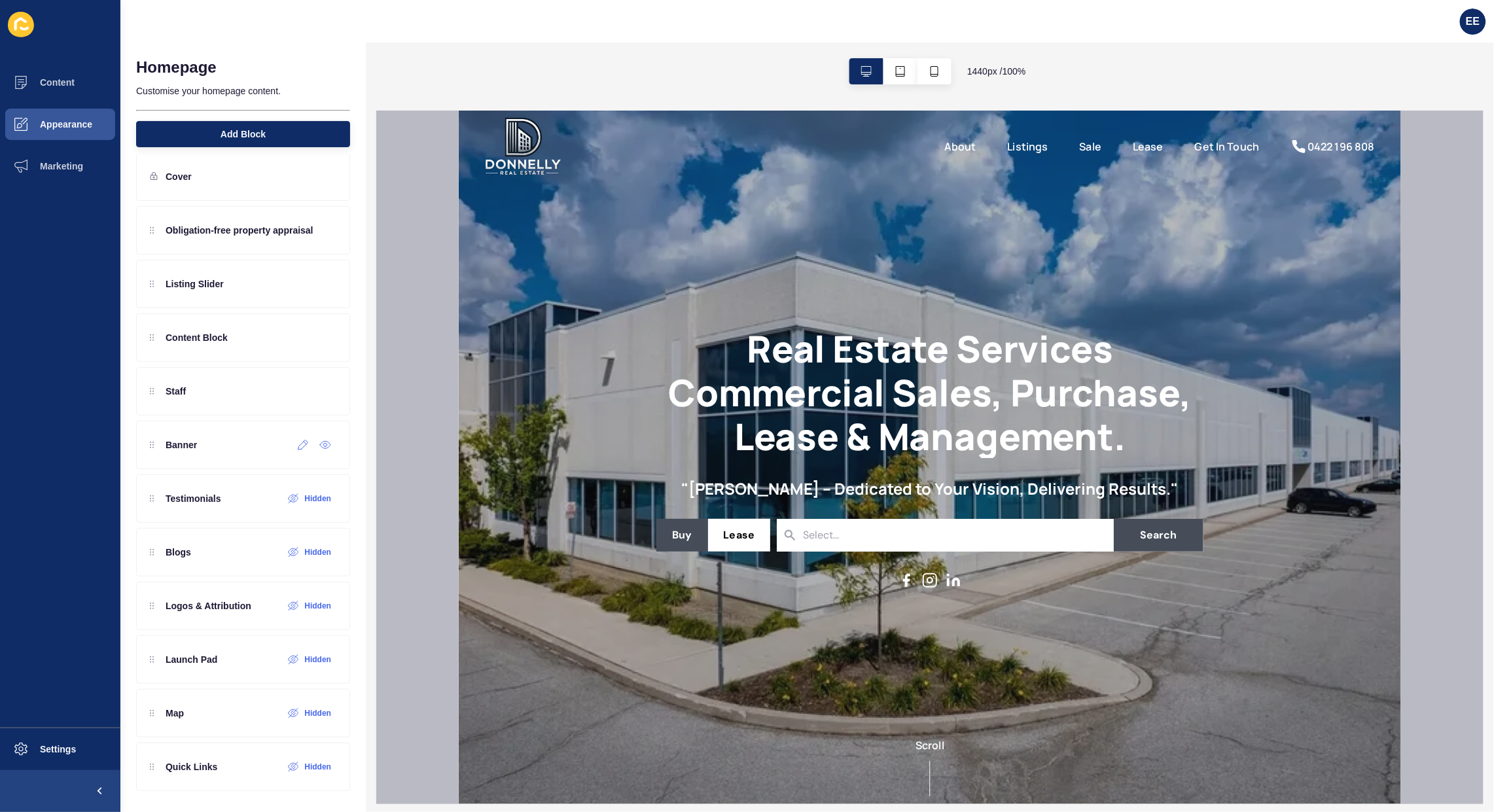
click at [298, 442] on icon at bounding box center [303, 445] width 11 height 11
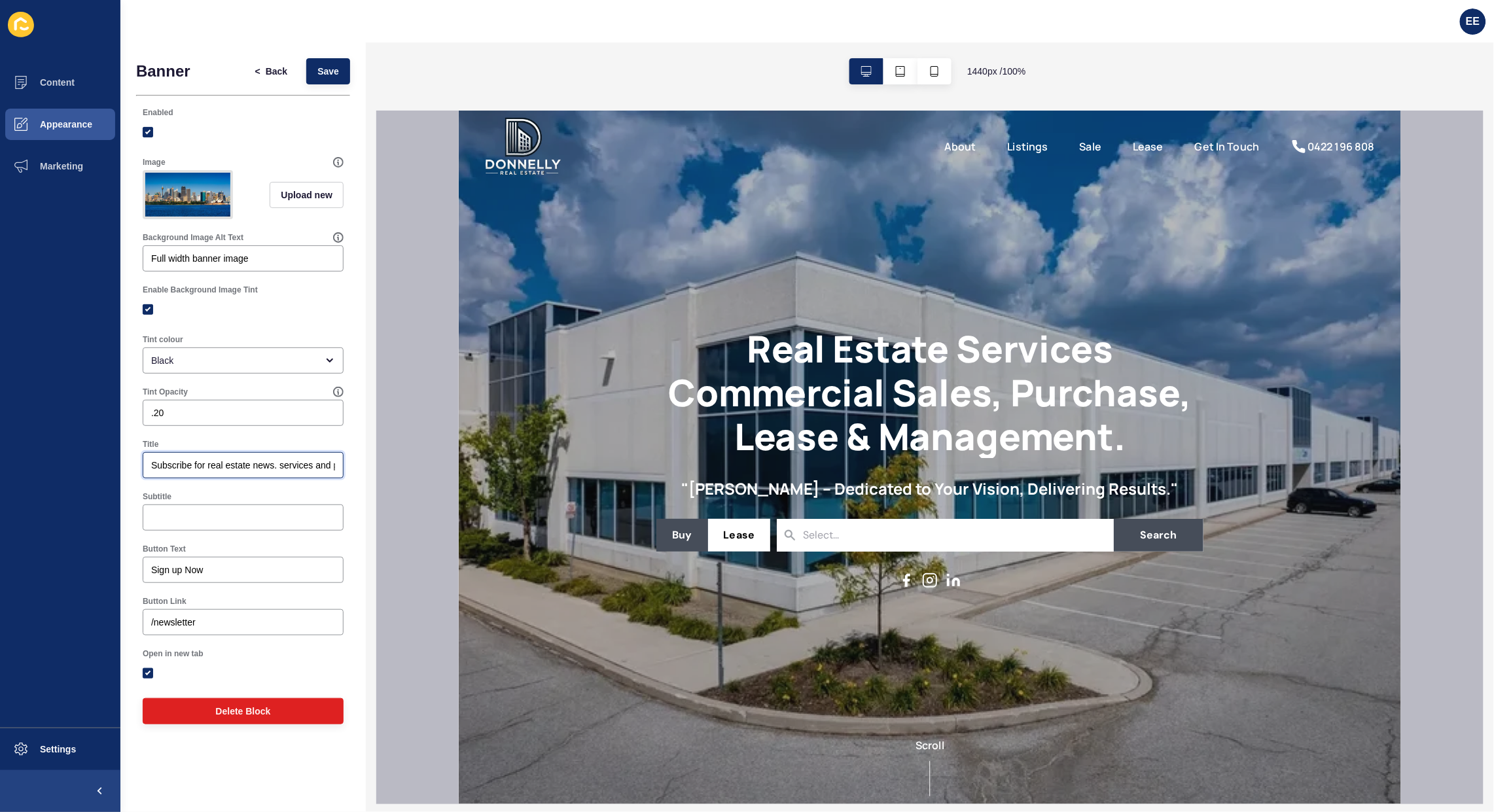
click at [196, 472] on input "Subscribe for real estate news. services and products" at bounding box center [243, 465] width 184 height 13
click at [209, 472] on input "Subscribe for real estate news. services and products" at bounding box center [243, 465] width 184 height 13
drag, startPoint x: 304, startPoint y: 475, endPoint x: 373, endPoint y: 476, distance: 69.0
click at [373, 476] on div "Banner < Back Save Enabled Image Upload new Background Image Alt Text Full widt…" at bounding box center [807, 427] width 1374 height 770
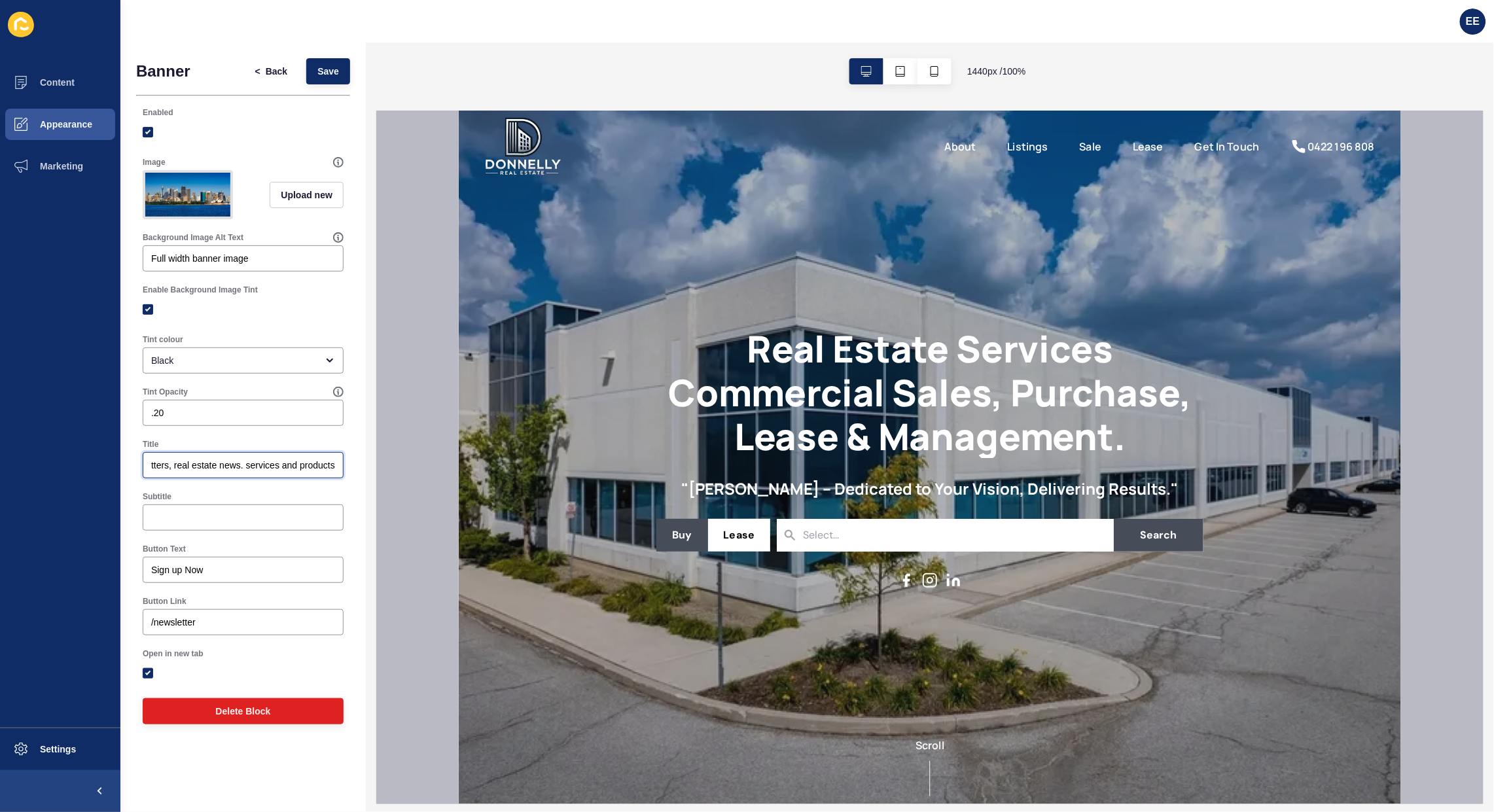
click at [257, 472] on input "Subscribe for newsletters, real estate news. services and products" at bounding box center [243, 465] width 184 height 13
click at [233, 472] on input "Subscribe for newsletters, real estate news. services and products" at bounding box center [243, 465] width 184 height 13
click at [325, 68] on span "Save" at bounding box center [328, 71] width 22 height 13
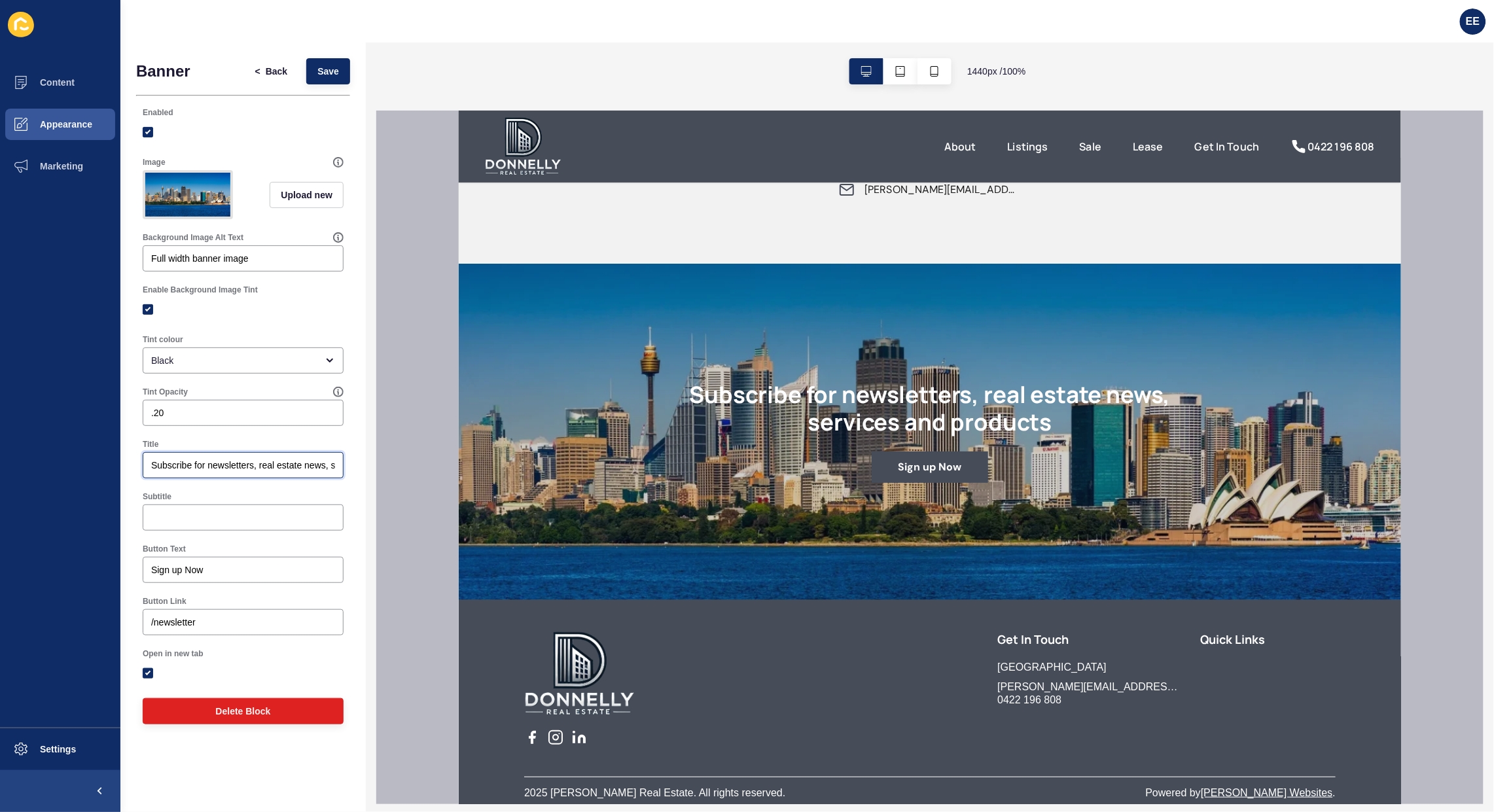
scroll to position [0, 108]
drag, startPoint x: 296, startPoint y: 482, endPoint x: 349, endPoint y: 479, distance: 53.1
click at [355, 479] on div "Banner < Back Save Enabled Image Upload new Background Image Alt Text Full widt…" at bounding box center [243, 395] width 245 height 704
click at [315, 472] on input "Subscribe for newsletters, real estate news, services and products" at bounding box center [243, 465] width 184 height 13
click at [334, 472] on input "Subscribe for newsletters, real estate news, services and products" at bounding box center [243, 465] width 184 height 13
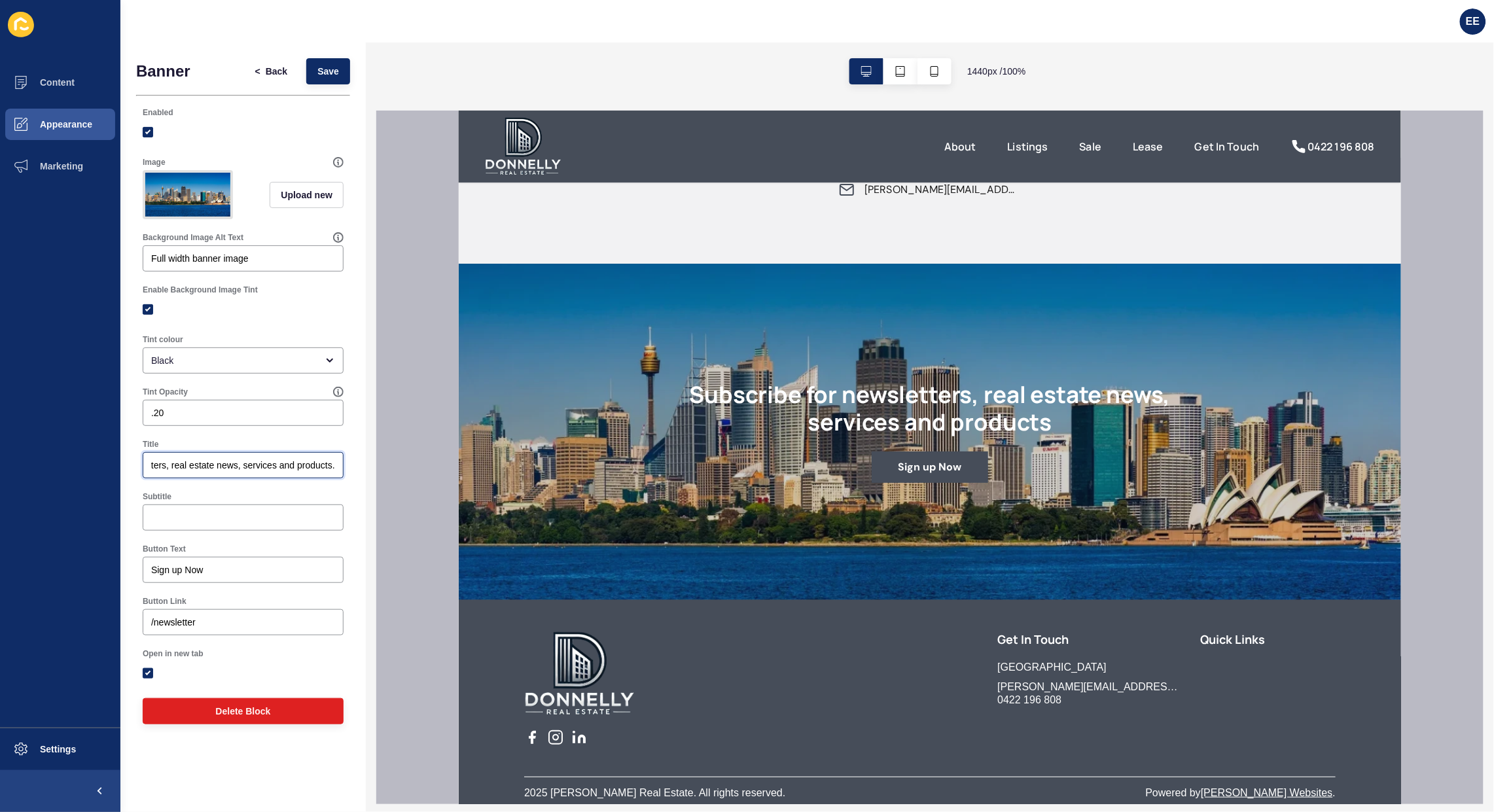
scroll to position [0, 111]
type input "Subscribe for newsletters, real estate news, services and products."
click at [318, 68] on span "Save" at bounding box center [328, 71] width 22 height 13
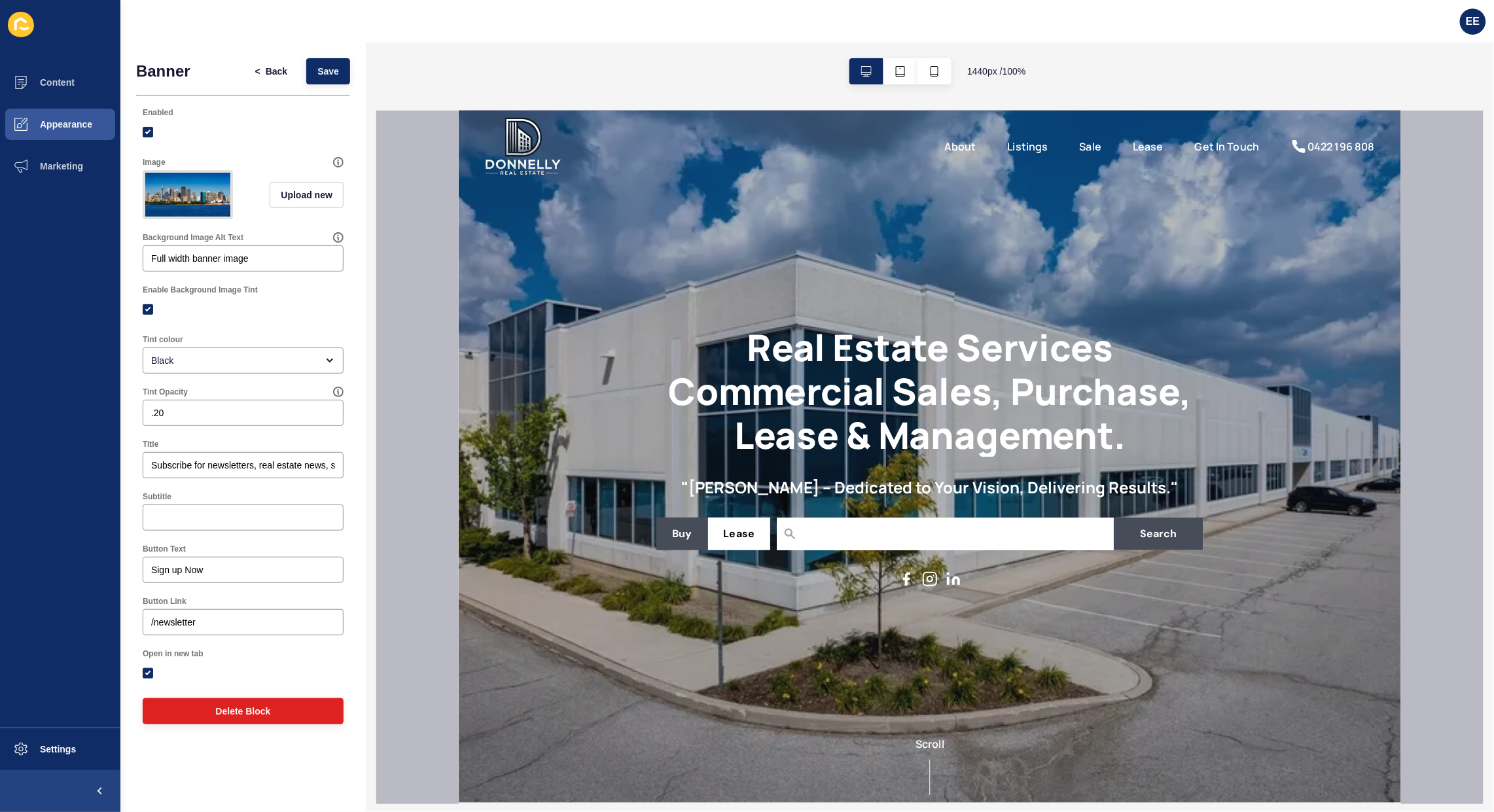
scroll to position [0, 0]
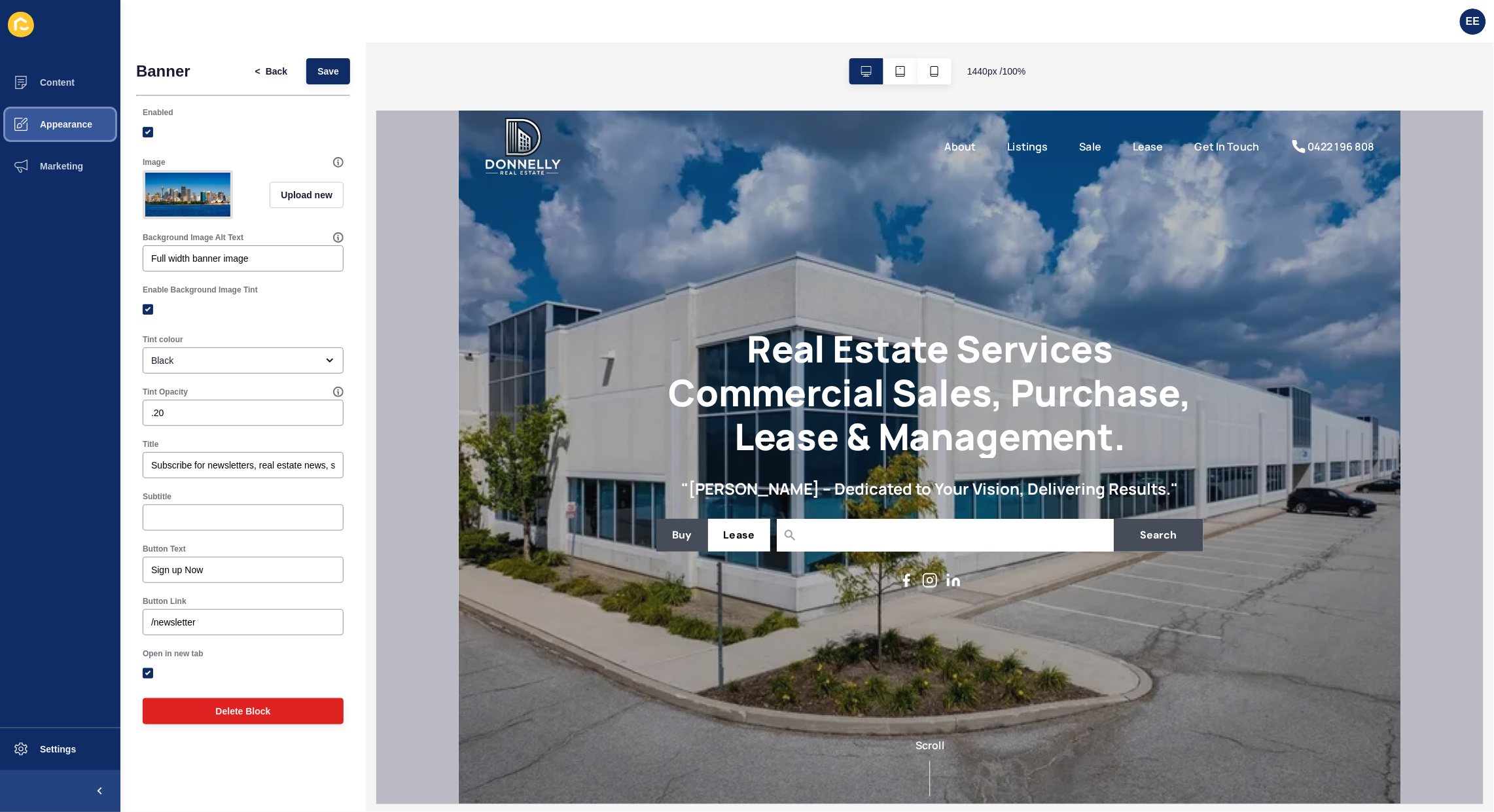
click at [82, 123] on span "Appearance" at bounding box center [44, 124] width 94 height 11
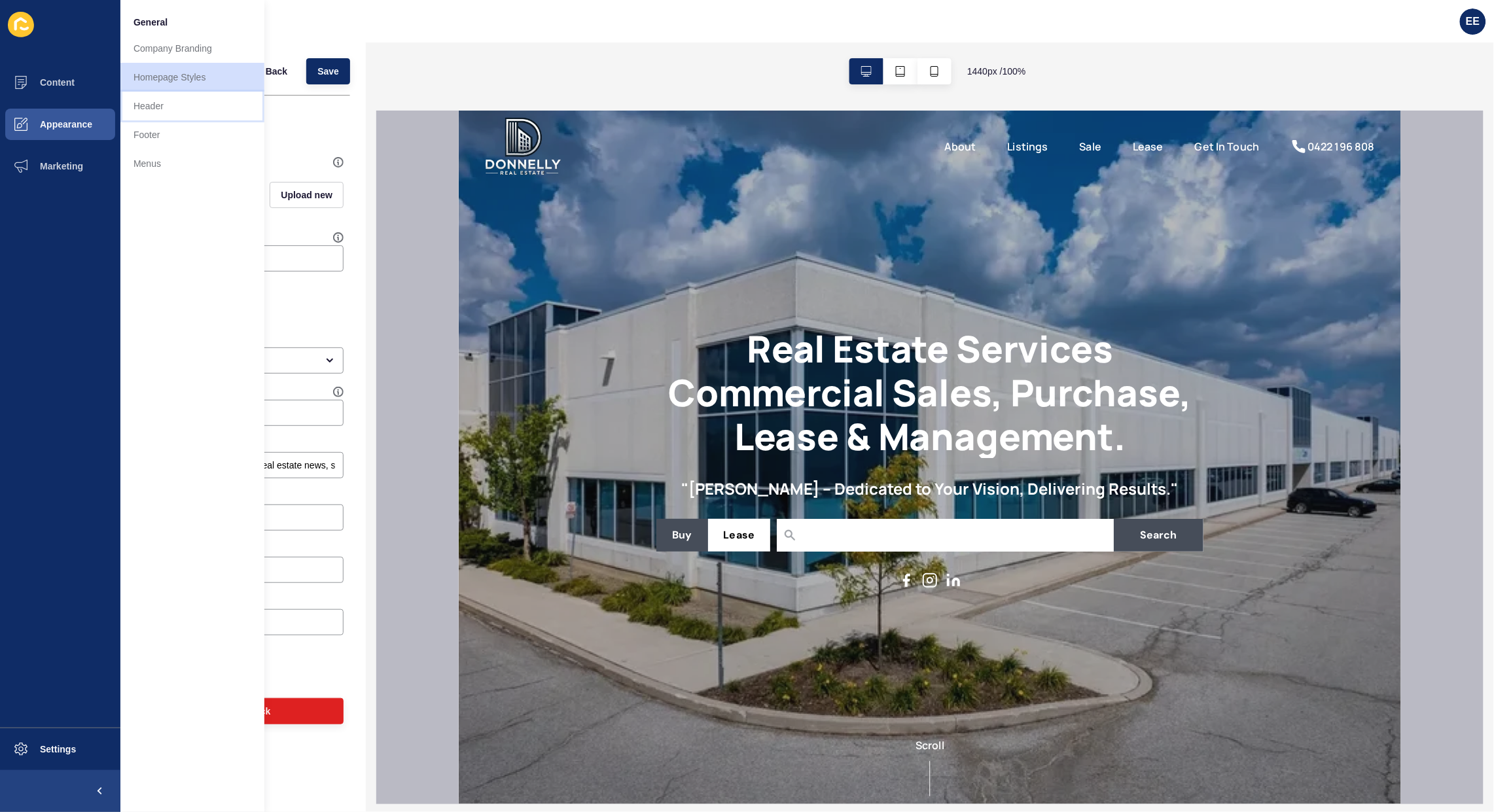
click at [158, 103] on link "Header" at bounding box center [192, 106] width 144 height 29
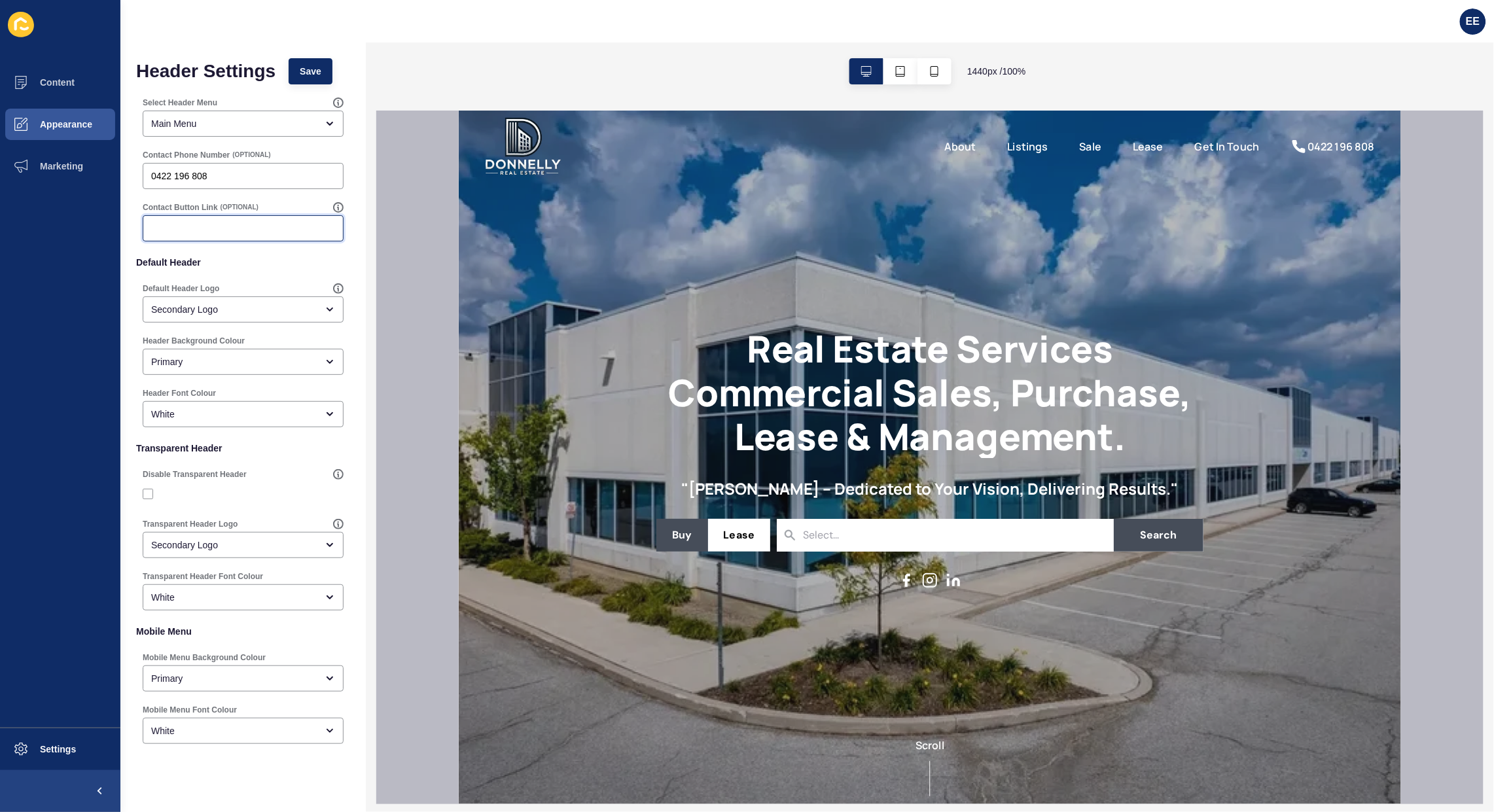
click at [181, 229] on input "Contact Button Link" at bounding box center [243, 228] width 184 height 13
paste input "/market-appraisal/"
type input "/market-appraisal/"
drag, startPoint x: 254, startPoint y: 224, endPoint x: 123, endPoint y: 234, distance: 131.4
click at [128, 233] on div "Header Settings Save Select Header Menu Main Menu Contact Phone Number (OPTIONA…" at bounding box center [243, 437] width 245 height 789
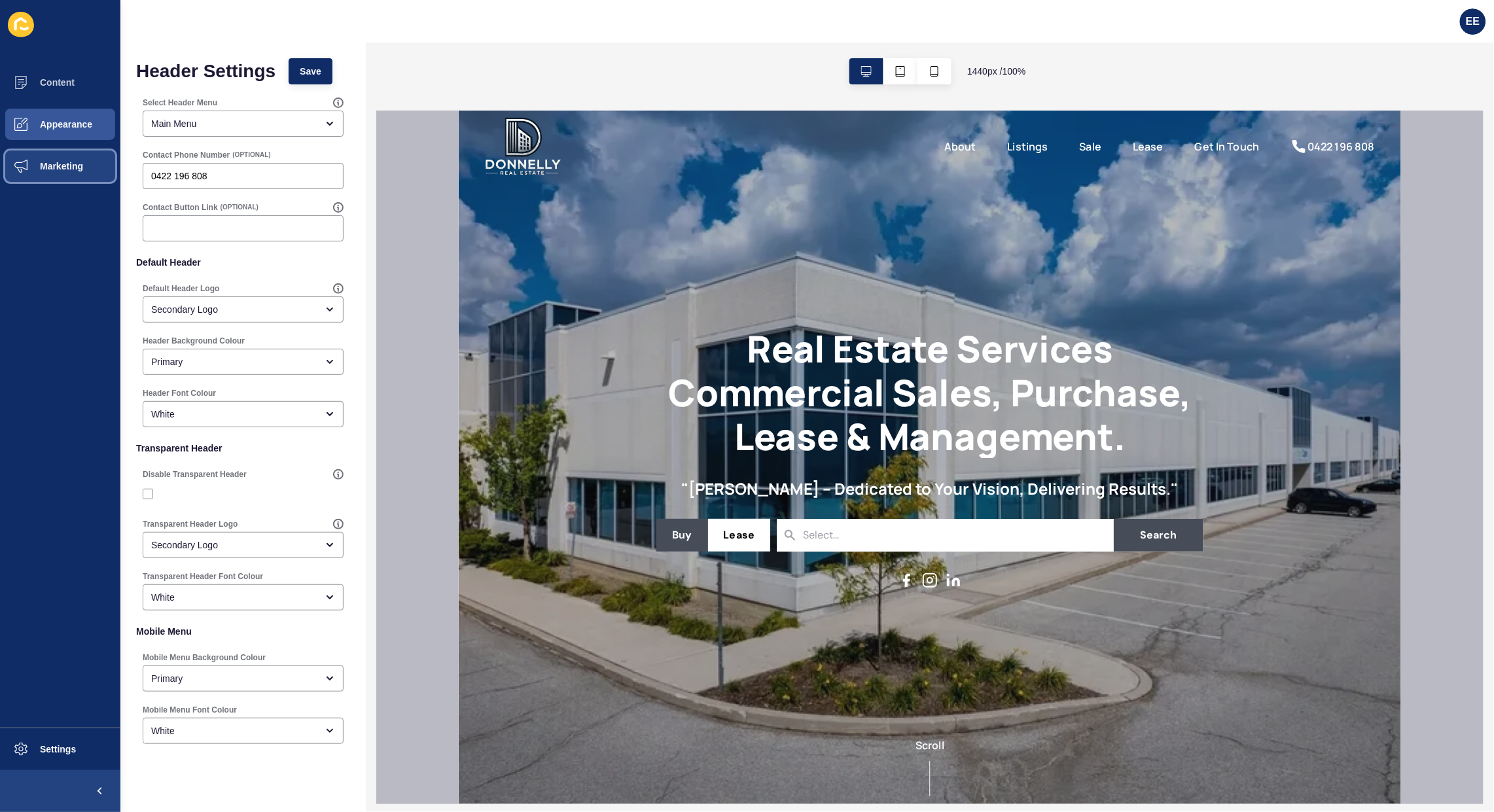
click at [47, 168] on span "Marketing" at bounding box center [40, 166] width 85 height 11
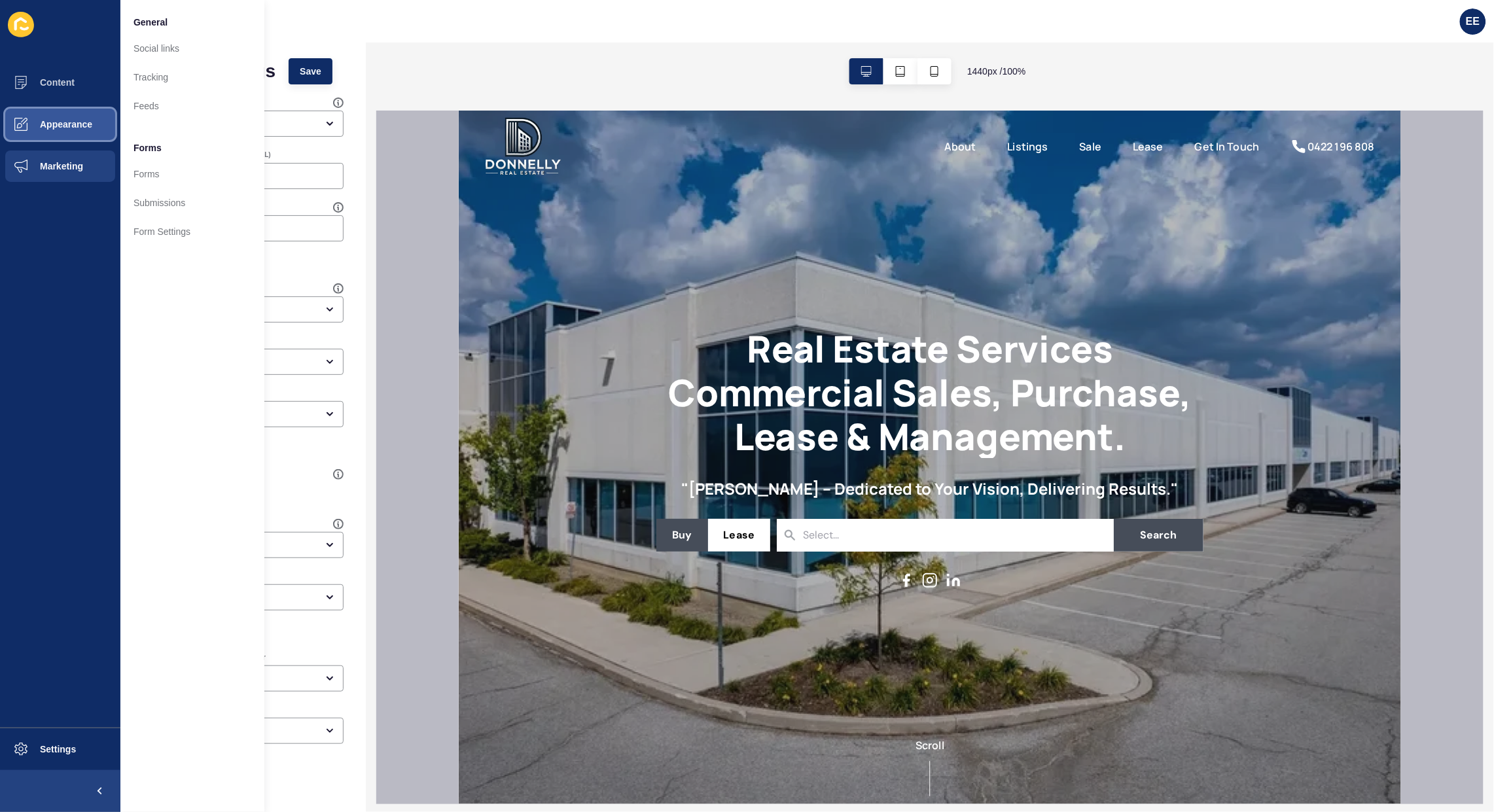
click at [73, 126] on span "Appearance" at bounding box center [44, 124] width 94 height 11
drag, startPoint x: 156, startPoint y: 159, endPoint x: 245, endPoint y: 160, distance: 89.0
click at [157, 159] on link "Menus" at bounding box center [192, 163] width 144 height 29
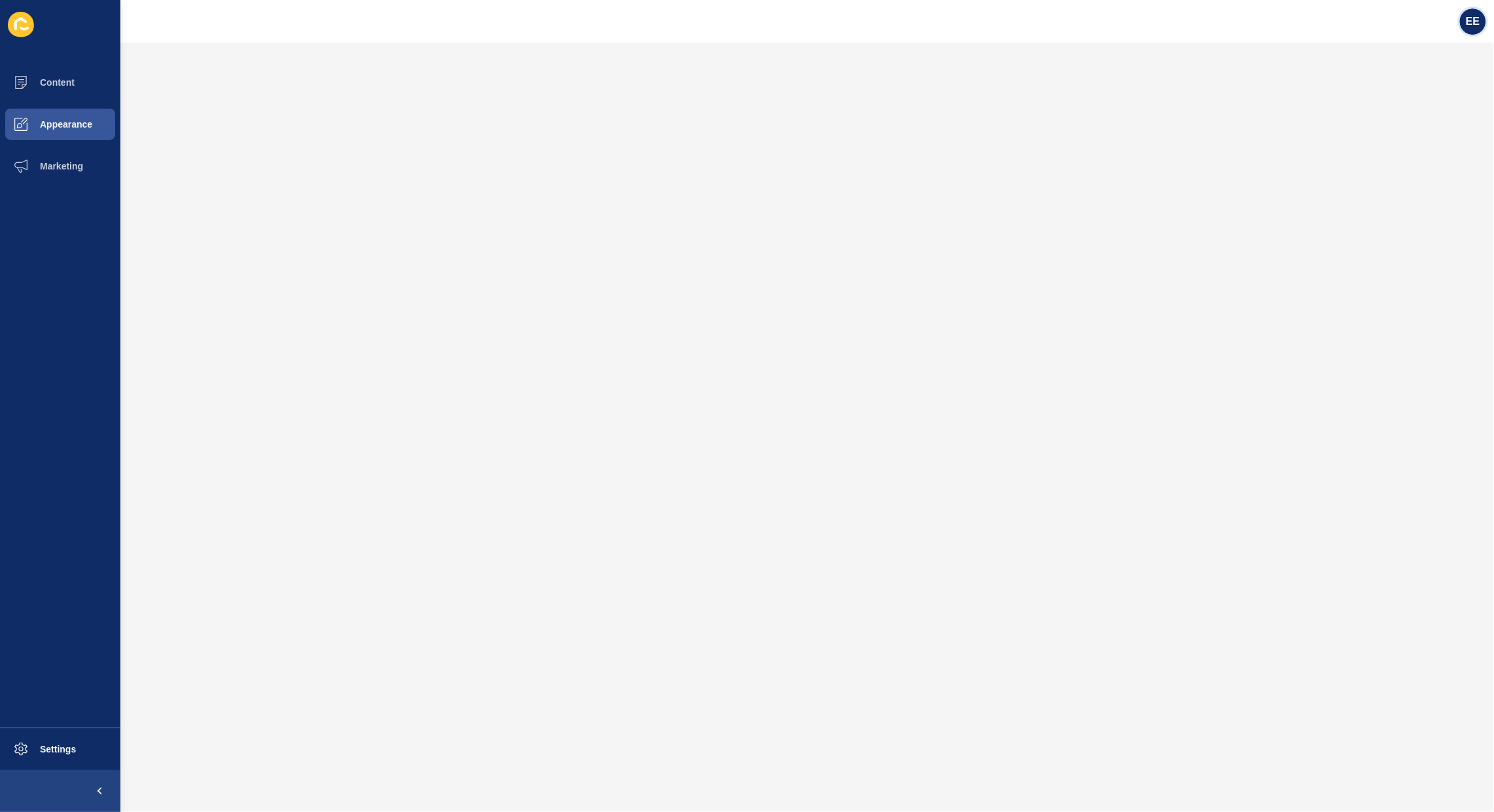
click at [1483, 12] on div "EE" at bounding box center [1473, 21] width 26 height 26
click at [1424, 111] on link "Logout" at bounding box center [1441, 108] width 96 height 29
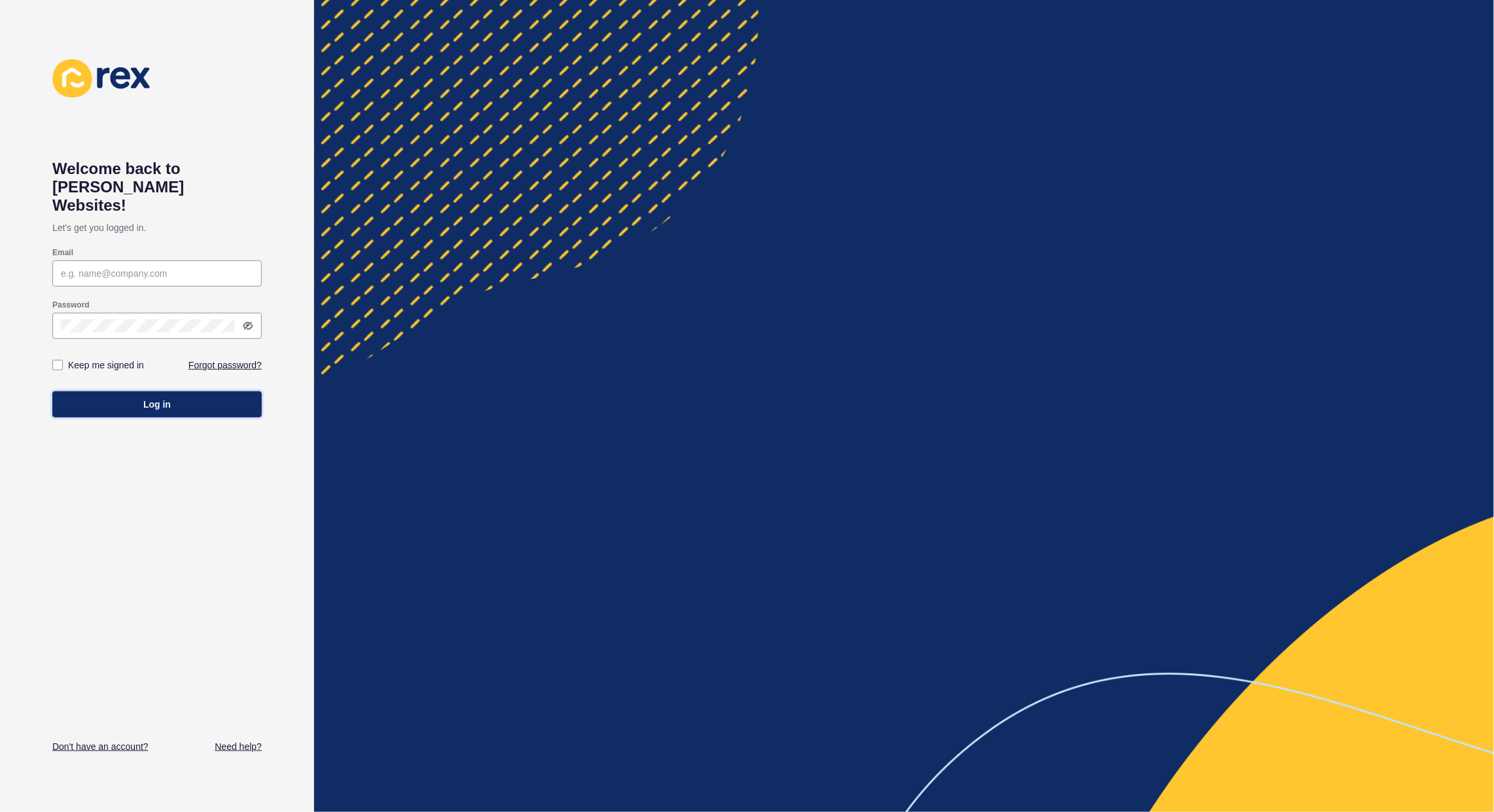
click at [138, 391] on button "Log in" at bounding box center [157, 404] width 209 height 26
type input "[PERSON_NAME][EMAIL_ADDRESS][PERSON_NAME][DOMAIN_NAME]"
drag, startPoint x: 149, startPoint y: 383, endPoint x: 578, endPoint y: 11, distance: 567.8
click at [151, 398] on span "Log in" at bounding box center [157, 404] width 28 height 13
